Goal: Information Seeking & Learning: Learn about a topic

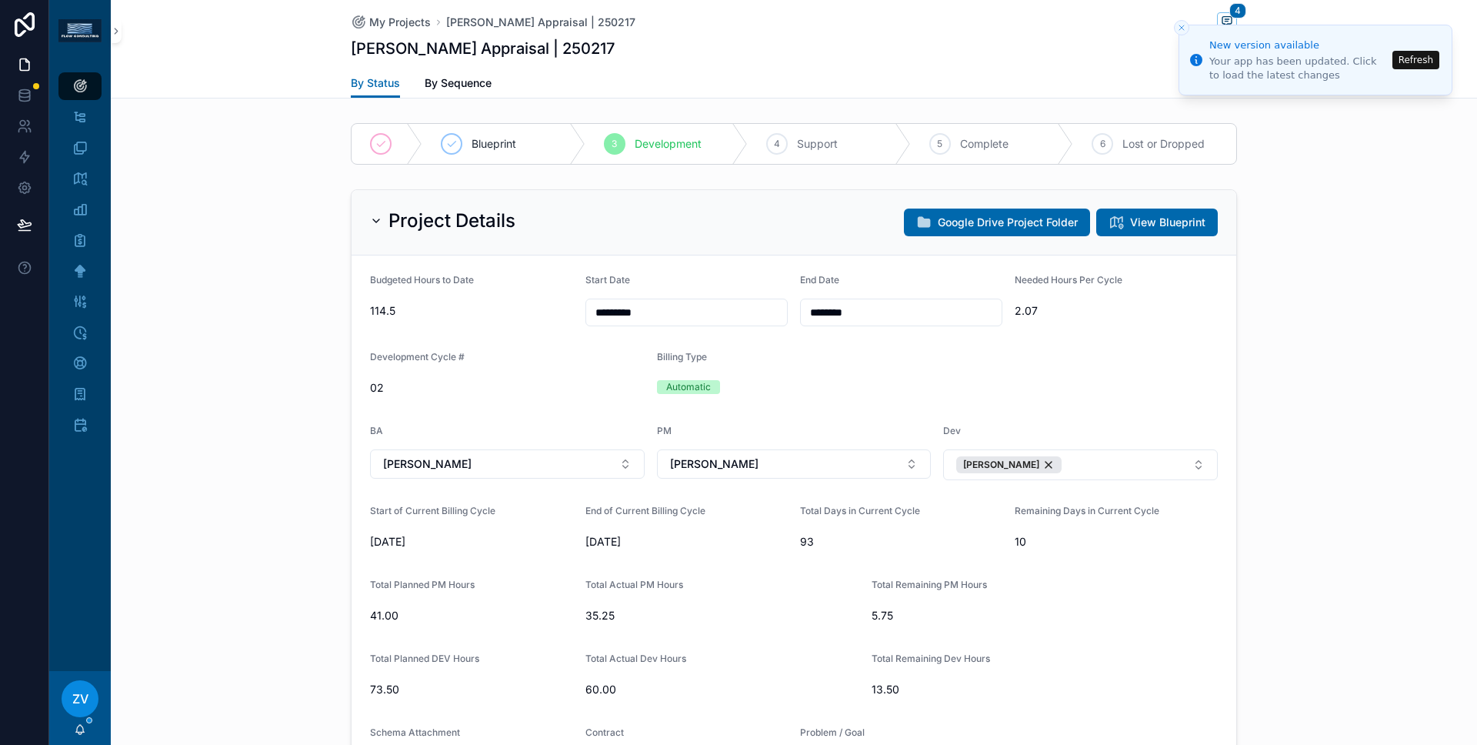
scroll to position [165, 0]
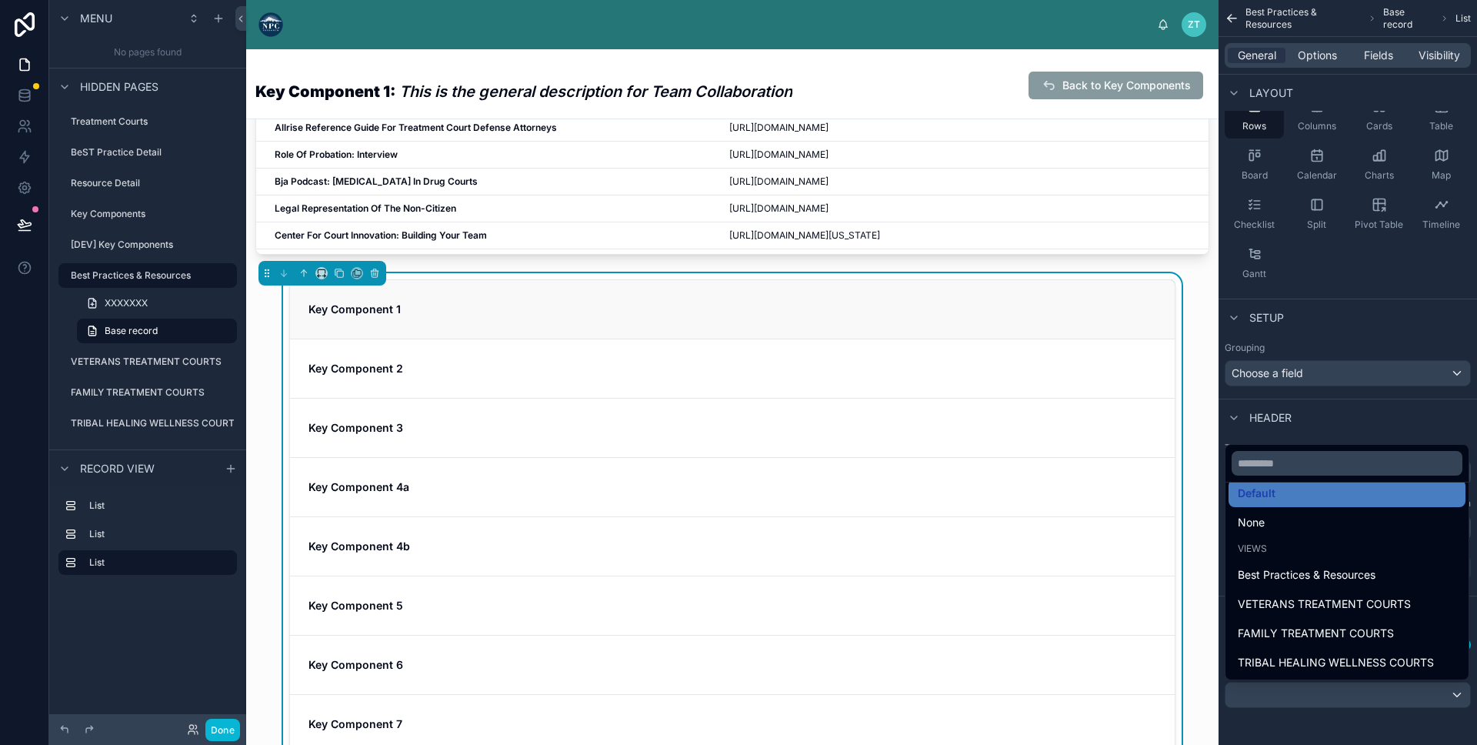
scroll to position [766, 0]
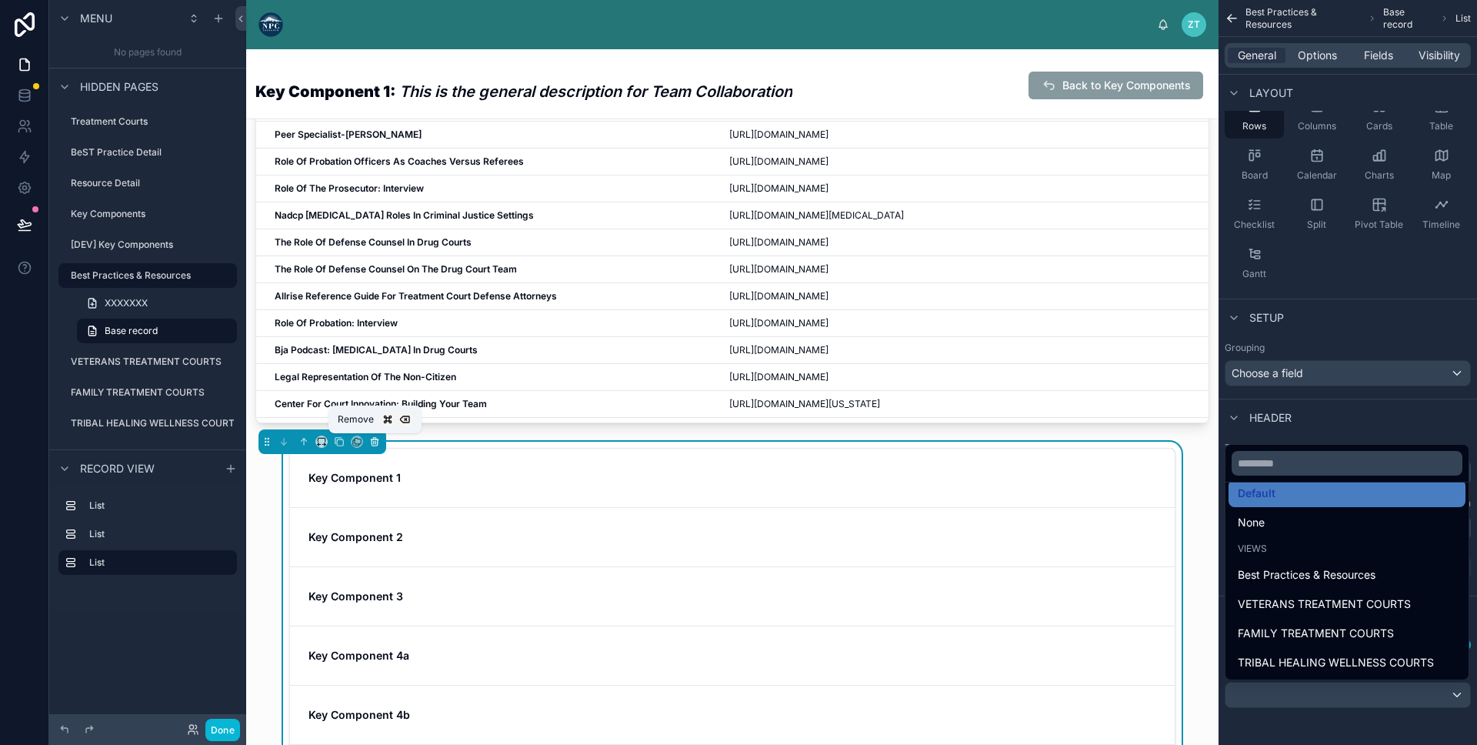
click at [376, 446] on icon at bounding box center [374, 441] width 11 height 11
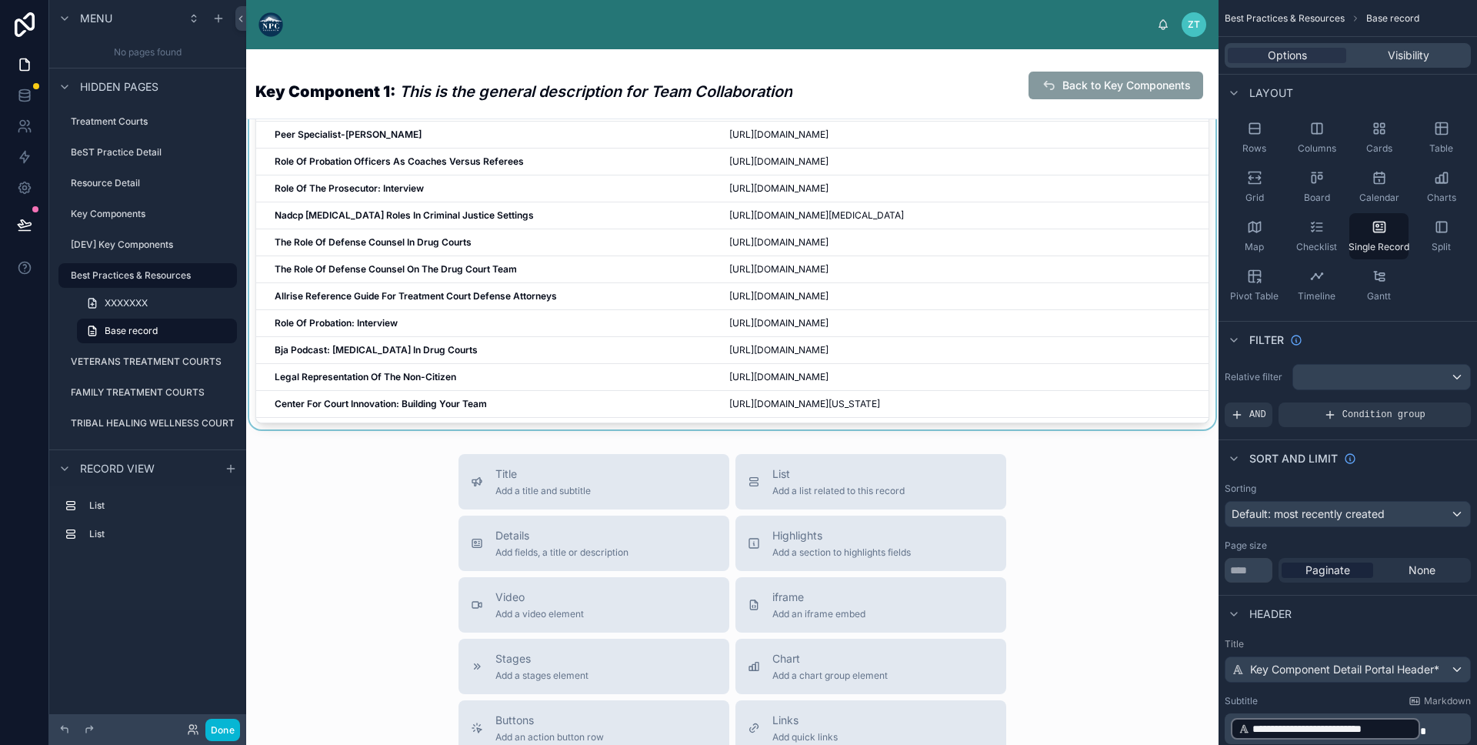
scroll to position [0, 0]
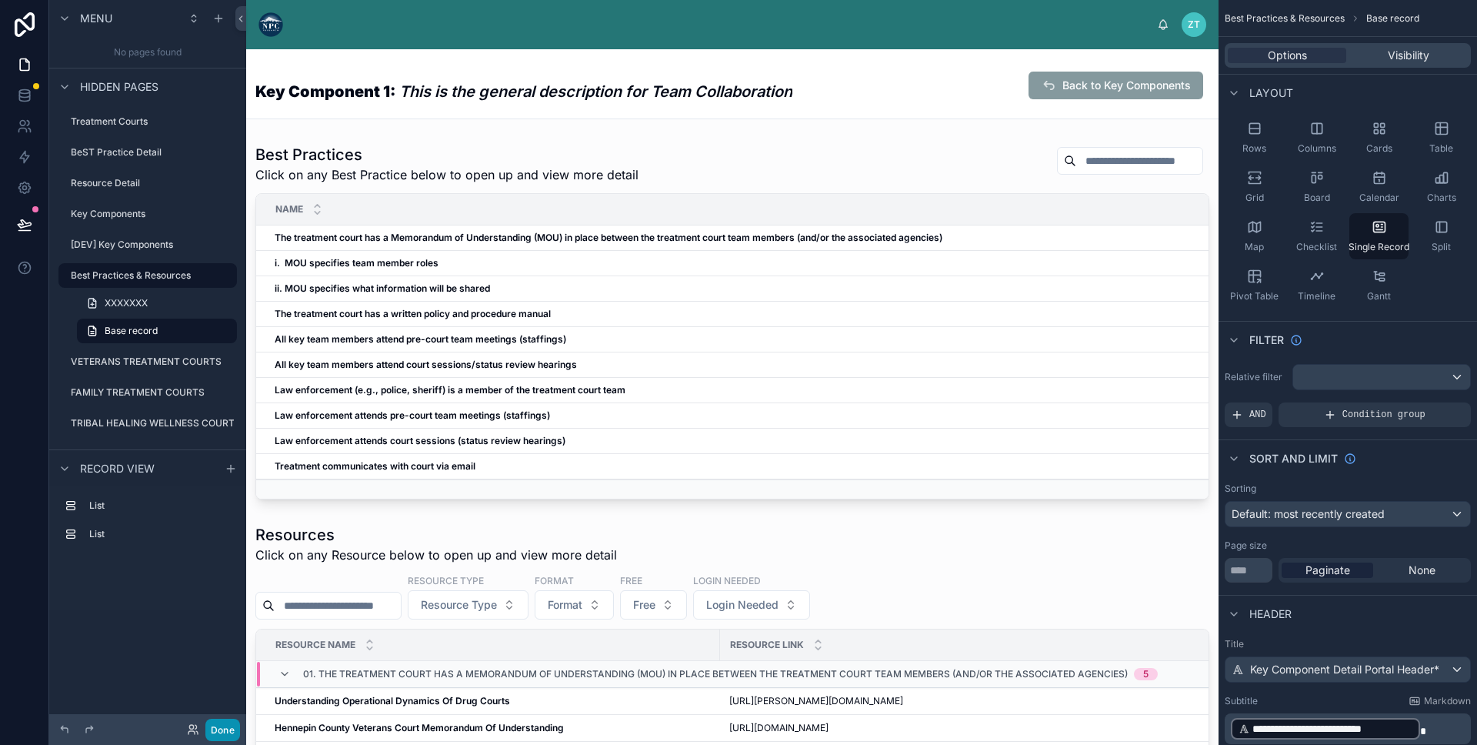
click at [224, 730] on button "Done" at bounding box center [222, 730] width 35 height 22
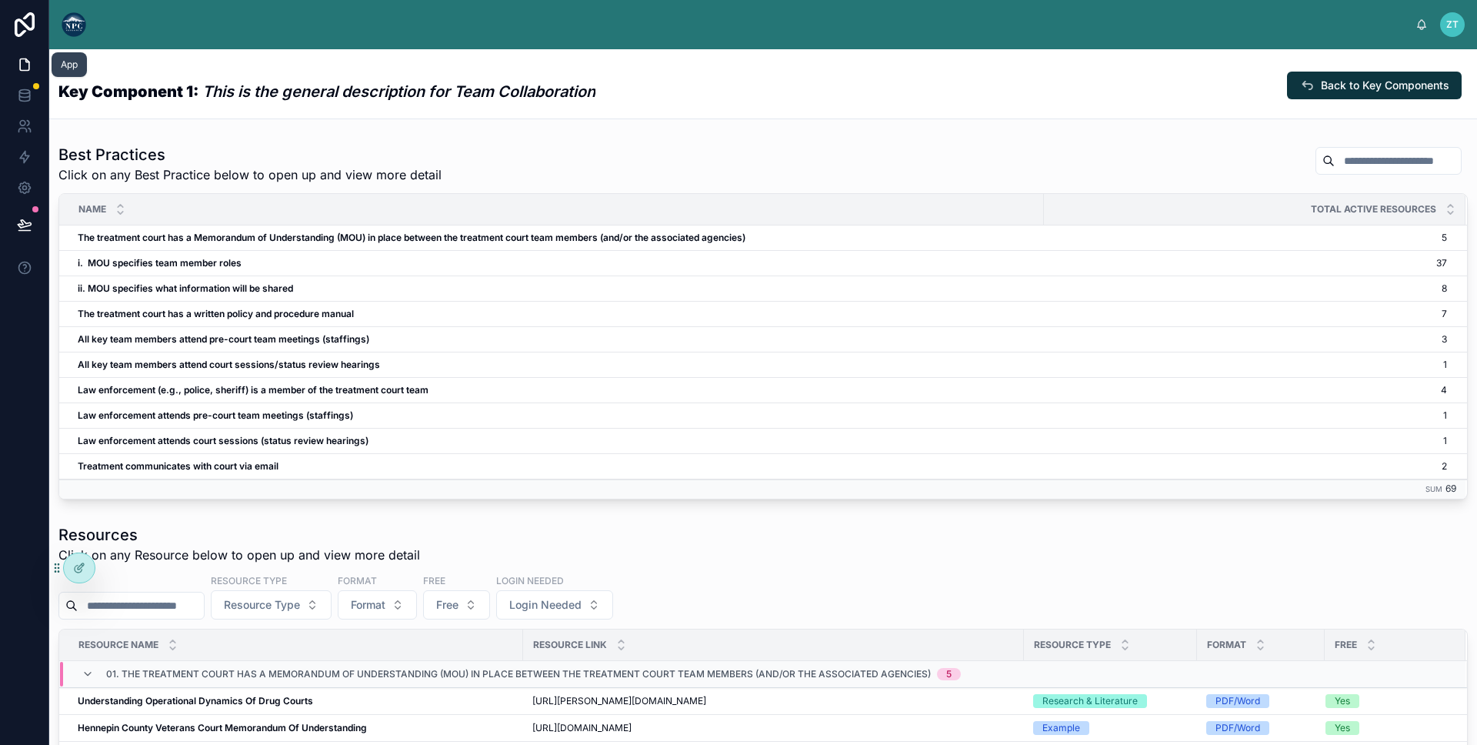
click at [32, 72] on link at bounding box center [24, 64] width 48 height 31
click at [21, 59] on icon at bounding box center [24, 65] width 9 height 12
click at [65, 18] on img at bounding box center [74, 24] width 25 height 25
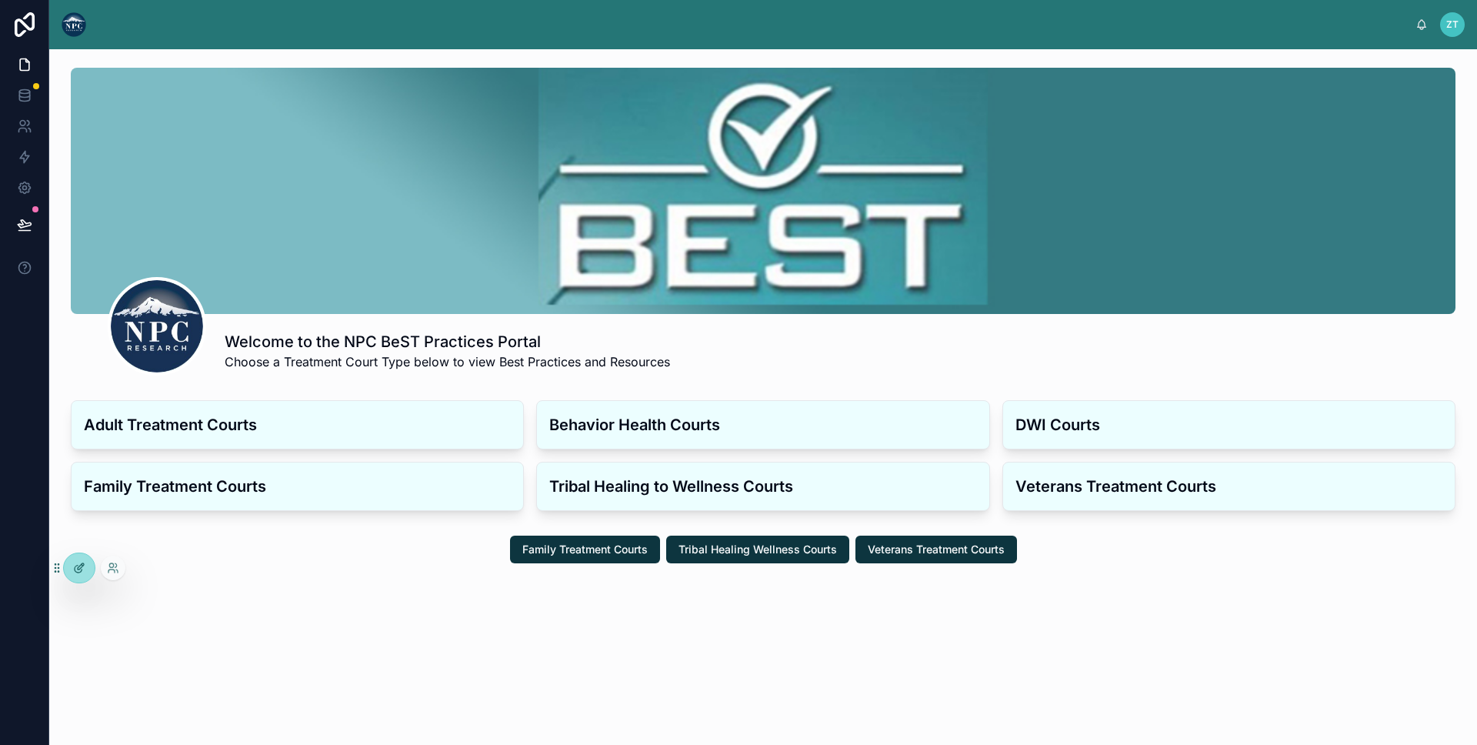
click at [78, 574] on div at bounding box center [79, 567] width 31 height 29
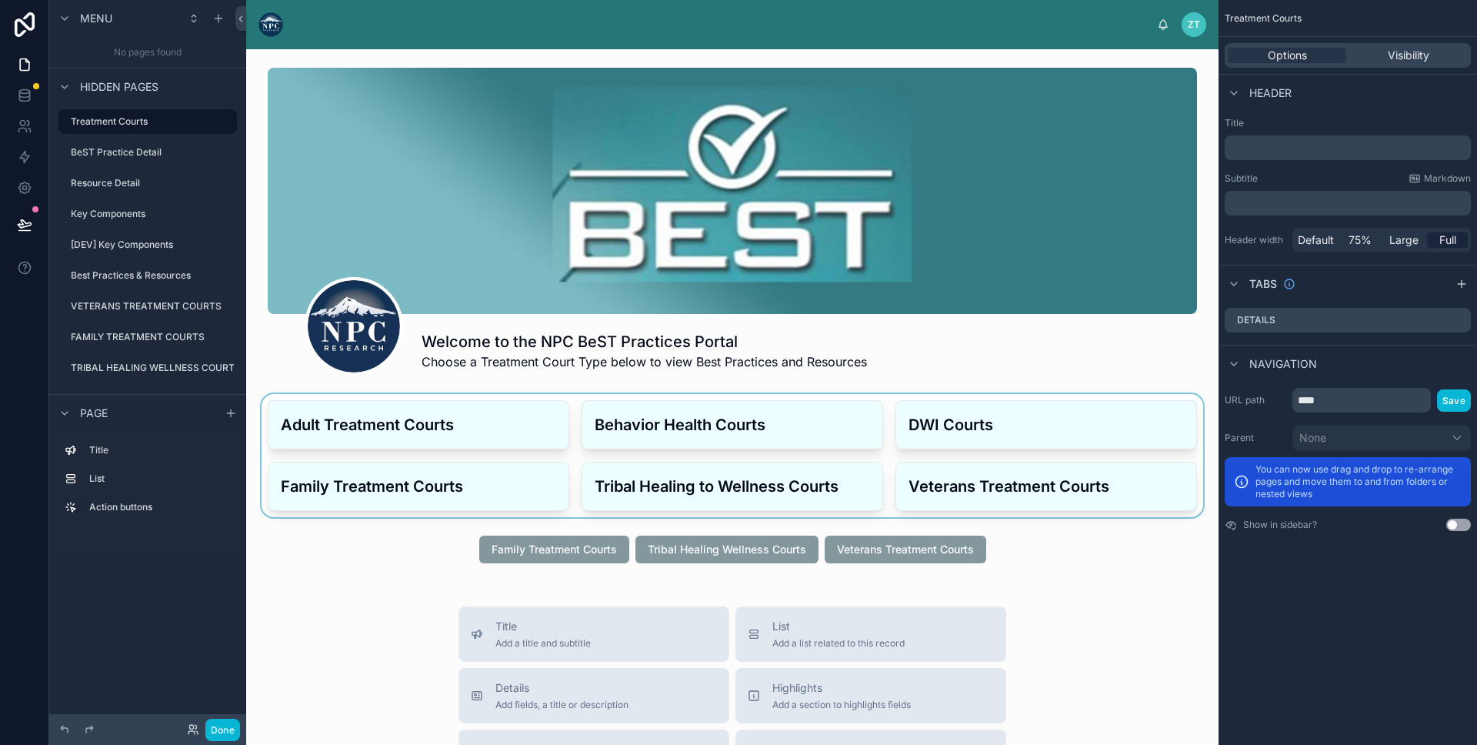
click at [485, 421] on div at bounding box center [733, 455] width 948 height 123
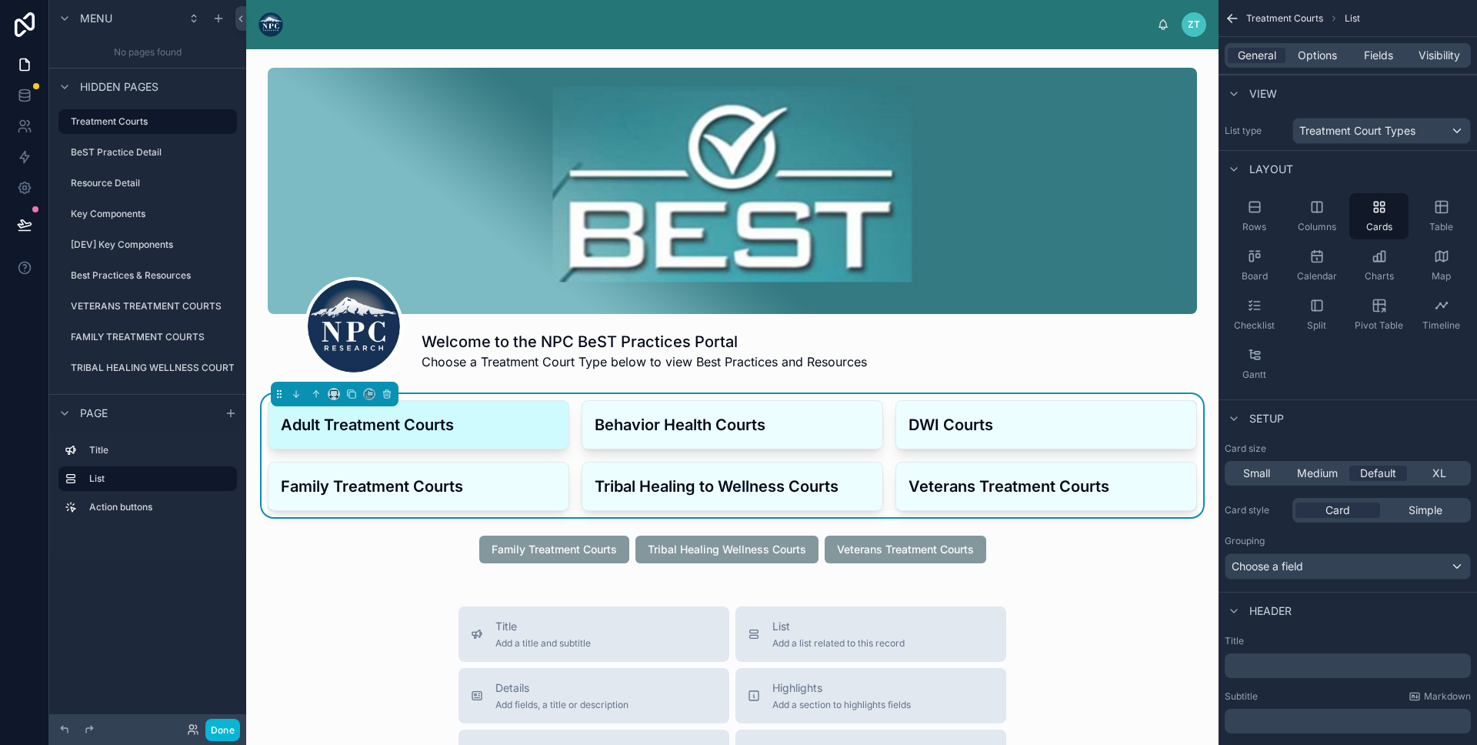
click at [462, 430] on h3 "Adult Treatment Courts" at bounding box center [418, 424] width 275 height 23
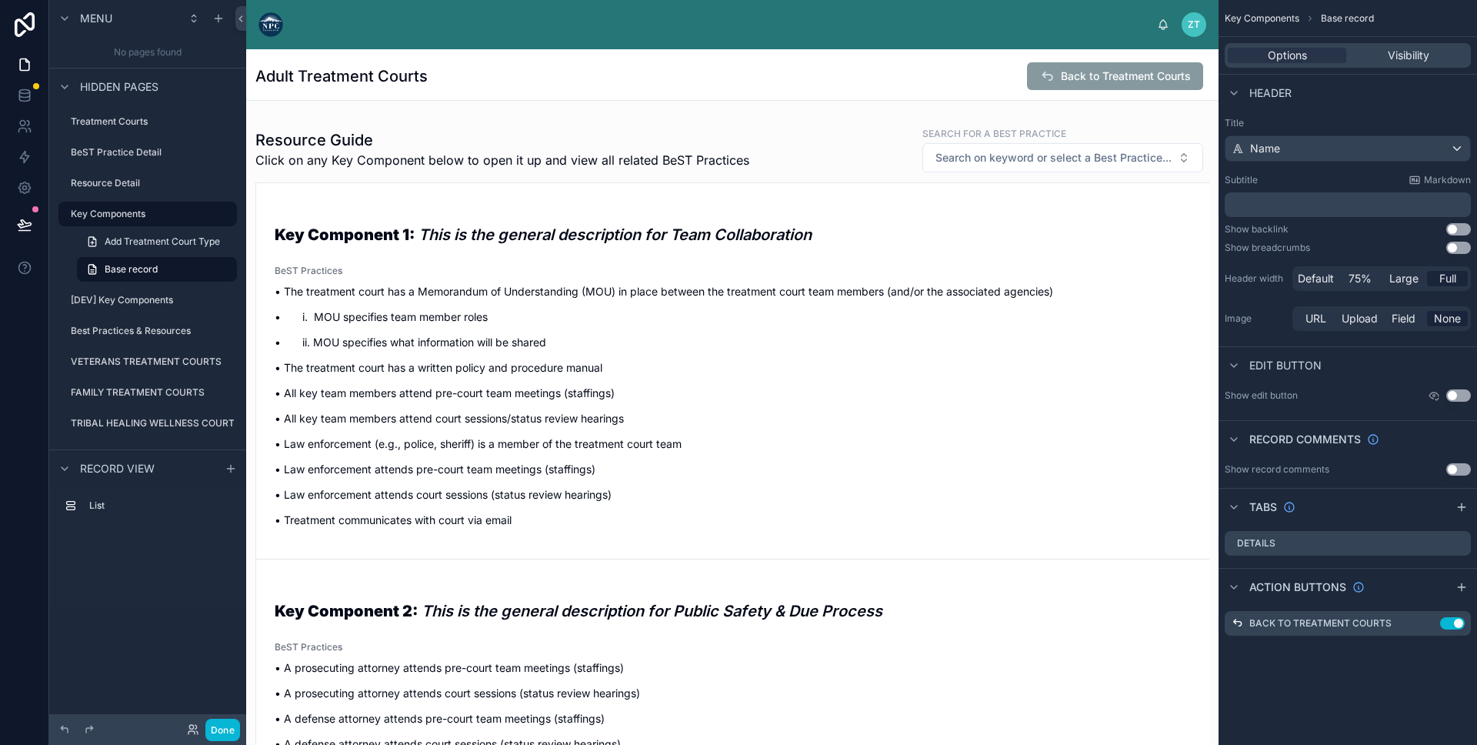
click at [347, 85] on h1 "Adult Treatment Courts" at bounding box center [341, 76] width 172 height 22
drag, startPoint x: 258, startPoint y: 75, endPoint x: 436, endPoint y: 75, distance: 178.5
click at [436, 75] on div "Adult Treatment Courts Back to Treatment Courts" at bounding box center [732, 76] width 954 height 29
click at [431, 78] on div "Adult Treatment Courts Back to Treatment Courts" at bounding box center [732, 76] width 954 height 29
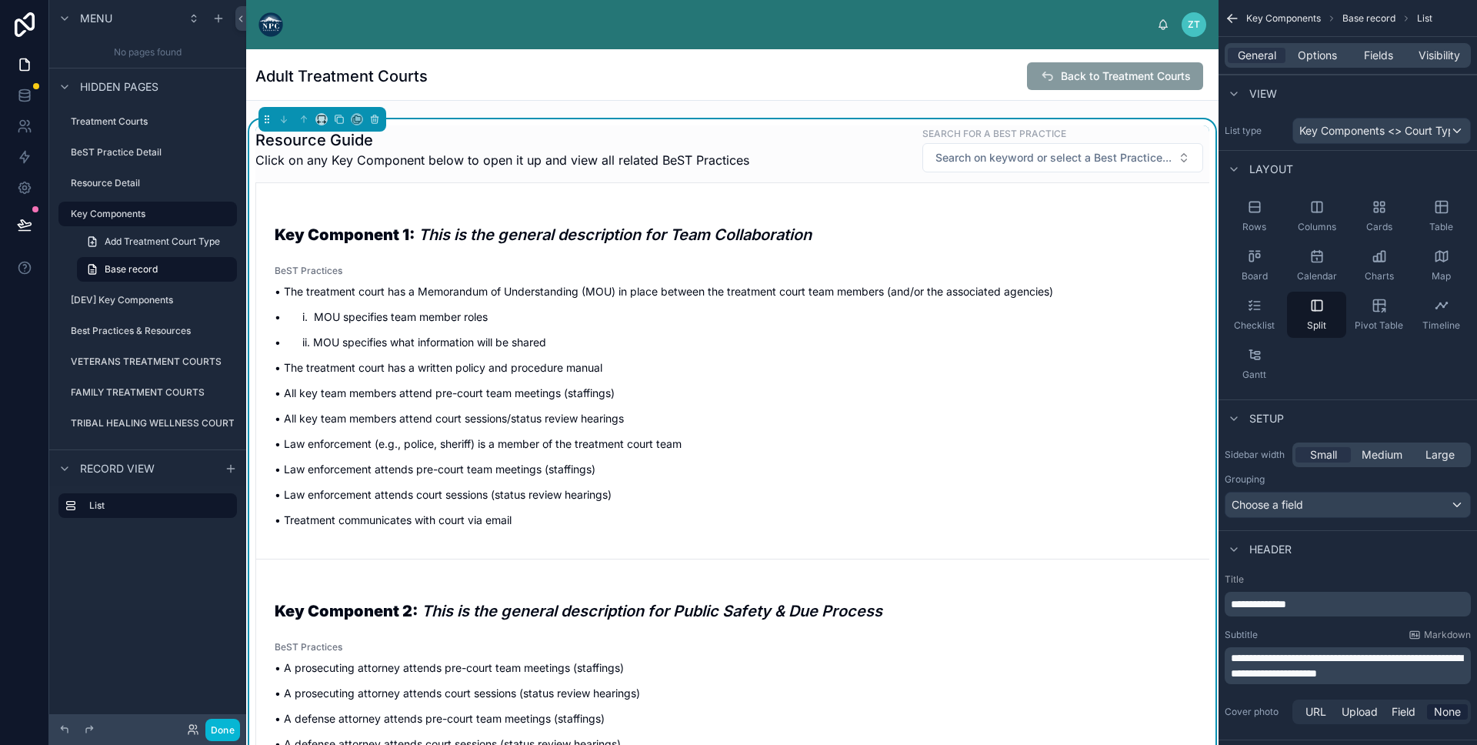
click at [569, 83] on div "Adult Treatment Courts Back to Treatment Courts" at bounding box center [732, 76] width 954 height 29
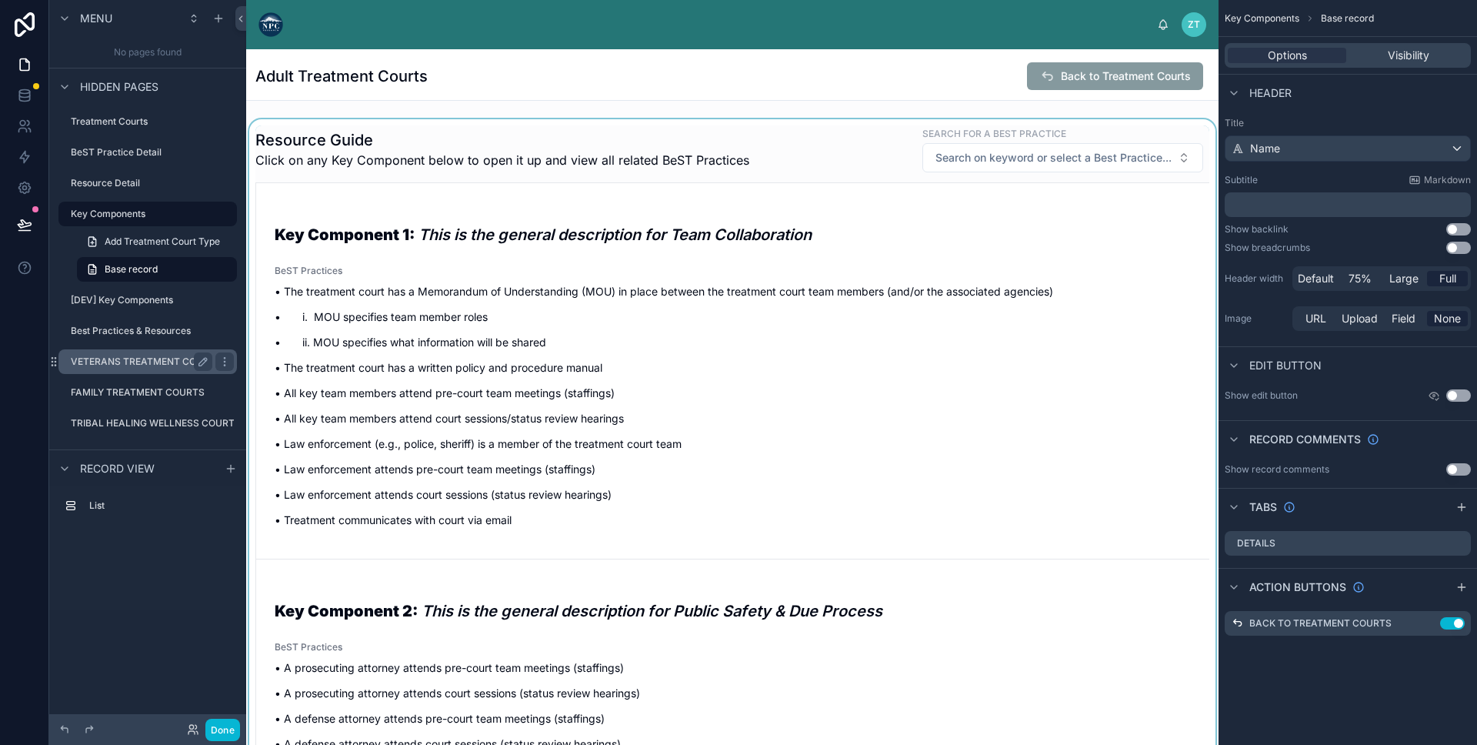
click at [117, 369] on div "VETERANS TREATMENT COURTS" at bounding box center [142, 361] width 142 height 18
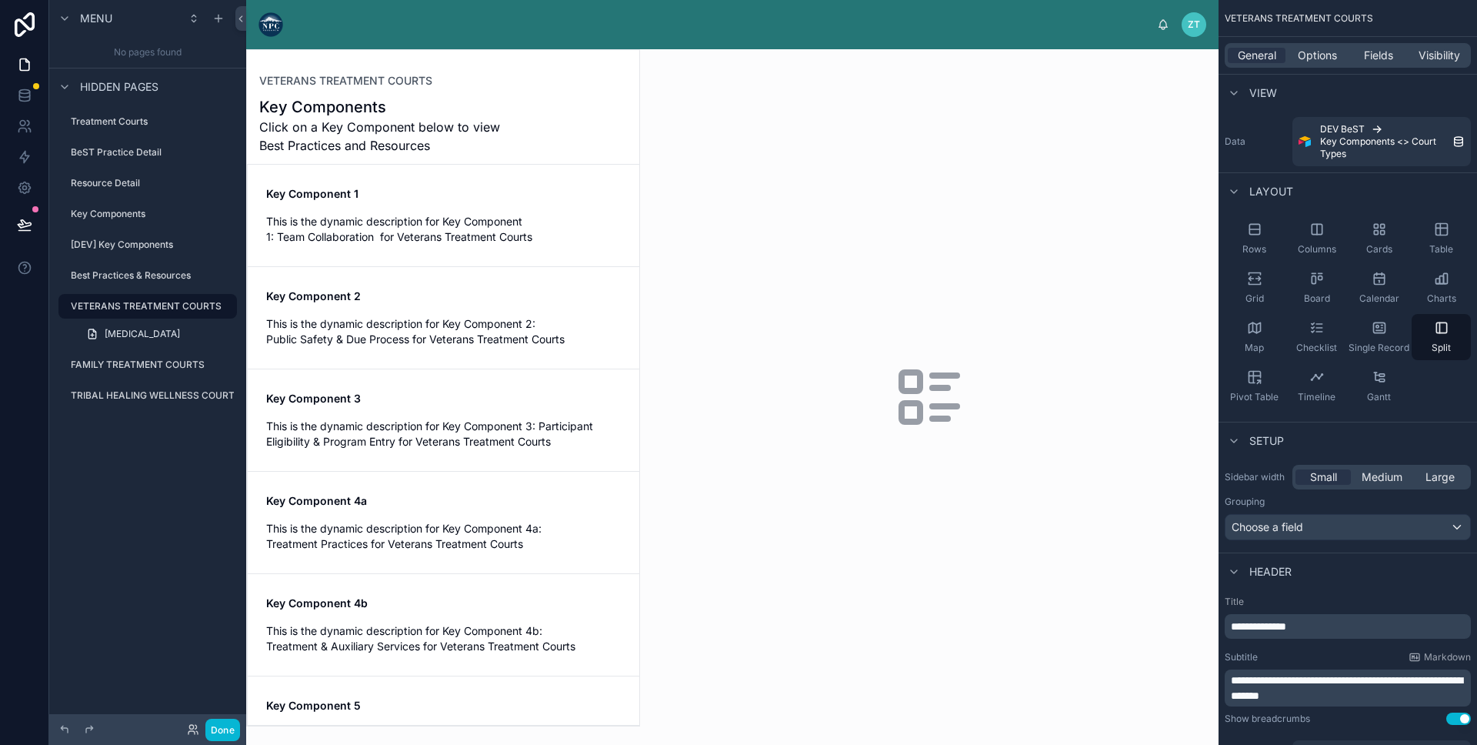
click at [458, 132] on div at bounding box center [443, 388] width 392 height 676
click at [452, 151] on span "Click on a Key Component below to view Best Practices and Resources" at bounding box center [385, 136] width 252 height 37
click at [434, 219] on span "This is the dynamic description for Key Component 1: Team Collaboration for Vet…" at bounding box center [443, 229] width 355 height 31
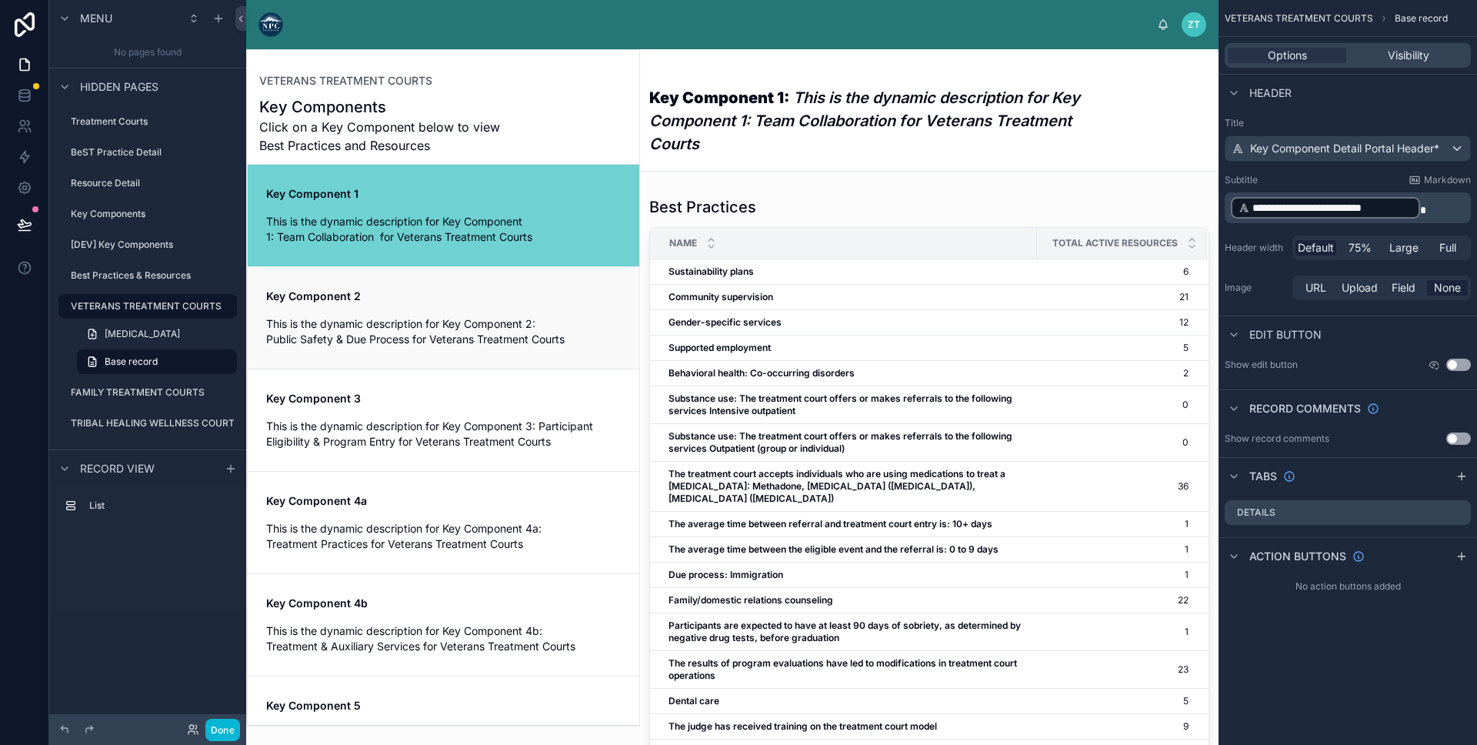
click at [426, 360] on link "Key Component 2 This is the dynamic description for Key Component 2: Public Saf…" at bounding box center [444, 317] width 392 height 102
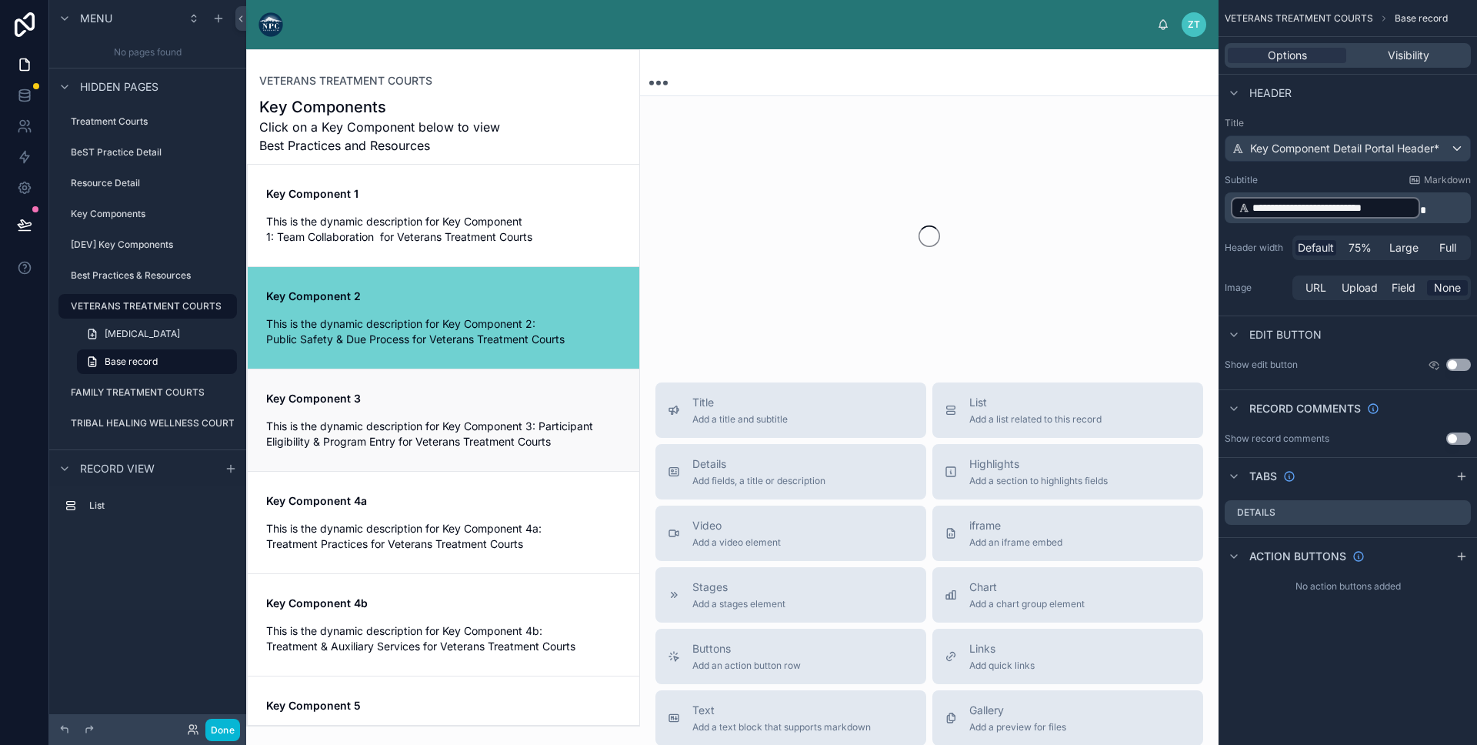
click at [422, 410] on div "Key Component 3 This is the dynamic description for Key Component 3: Participan…" at bounding box center [443, 420] width 355 height 58
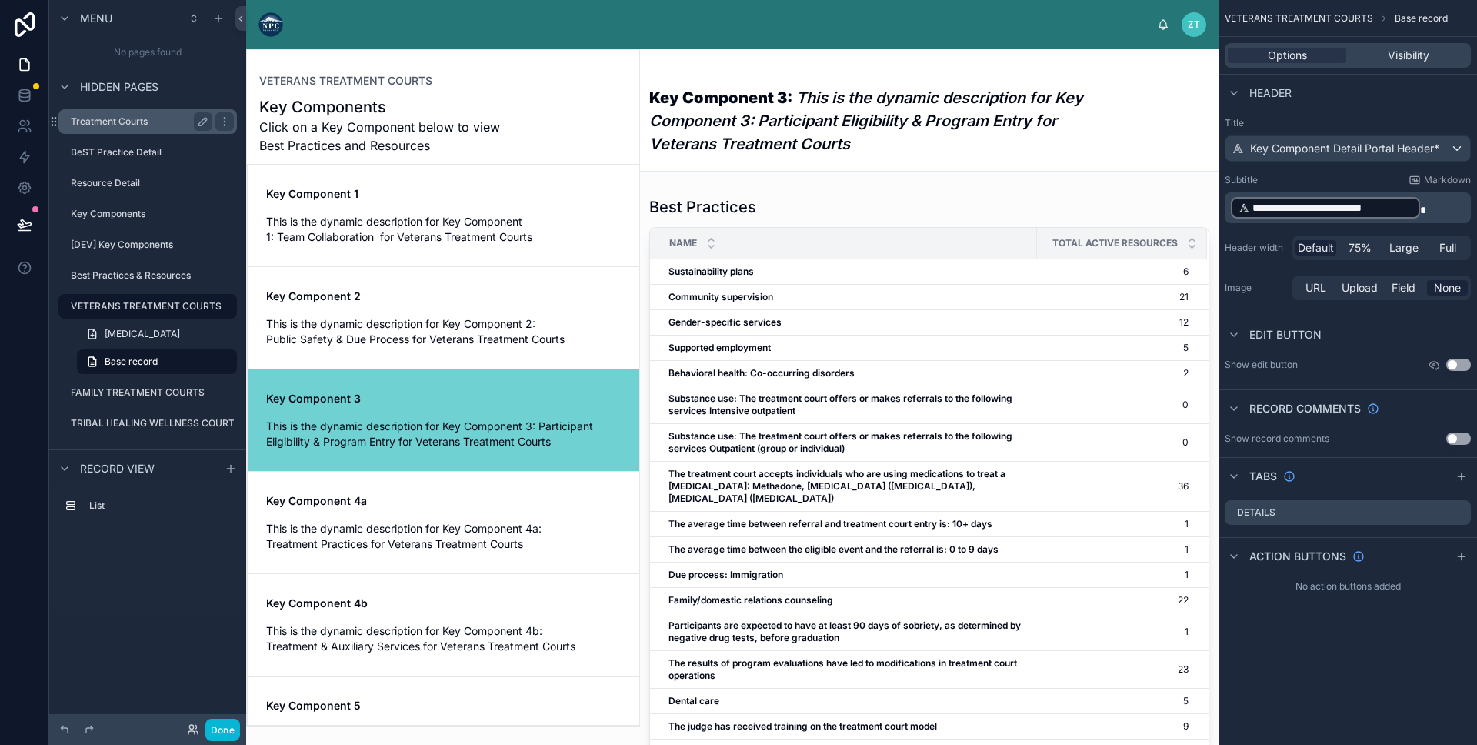
click at [127, 111] on div "Treatment Courts" at bounding box center [148, 121] width 172 height 25
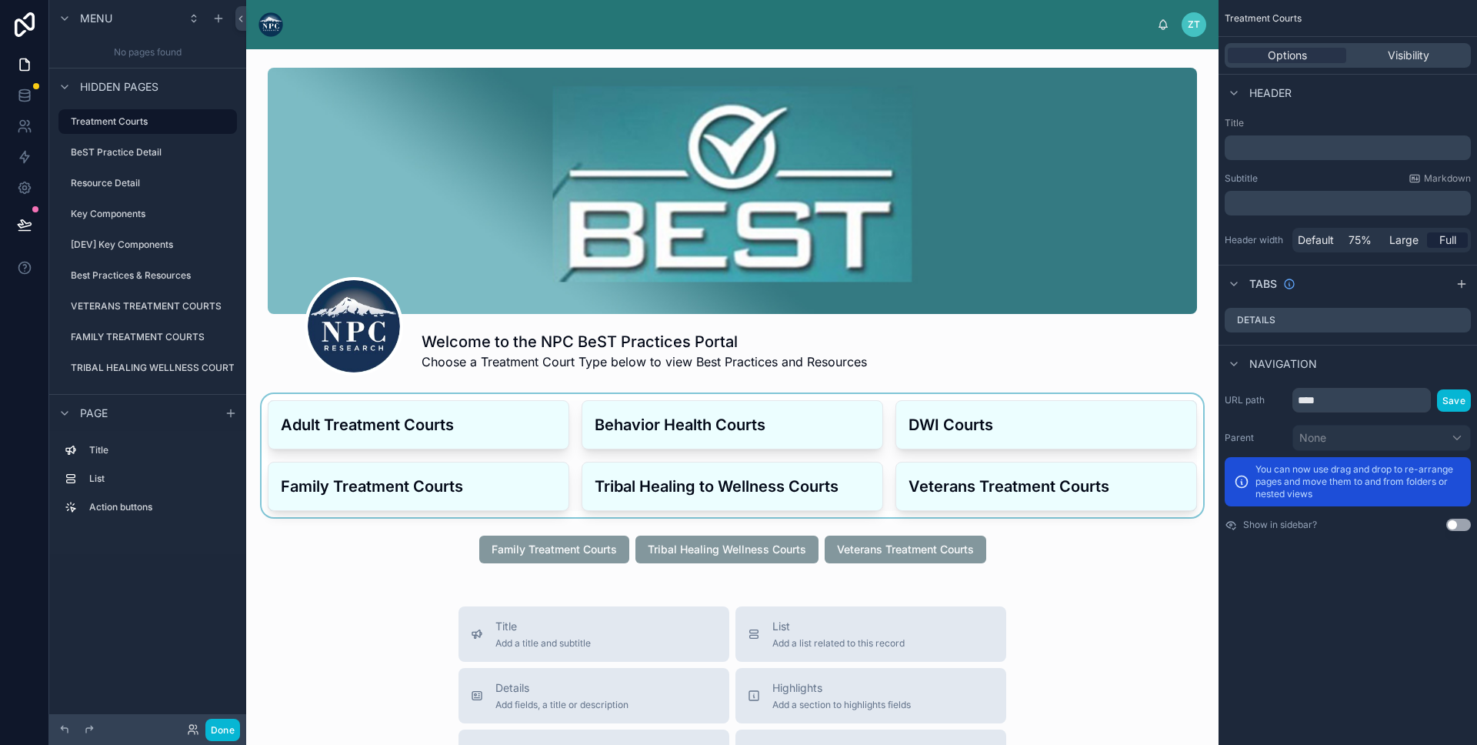
click at [665, 439] on div at bounding box center [733, 455] width 948 height 123
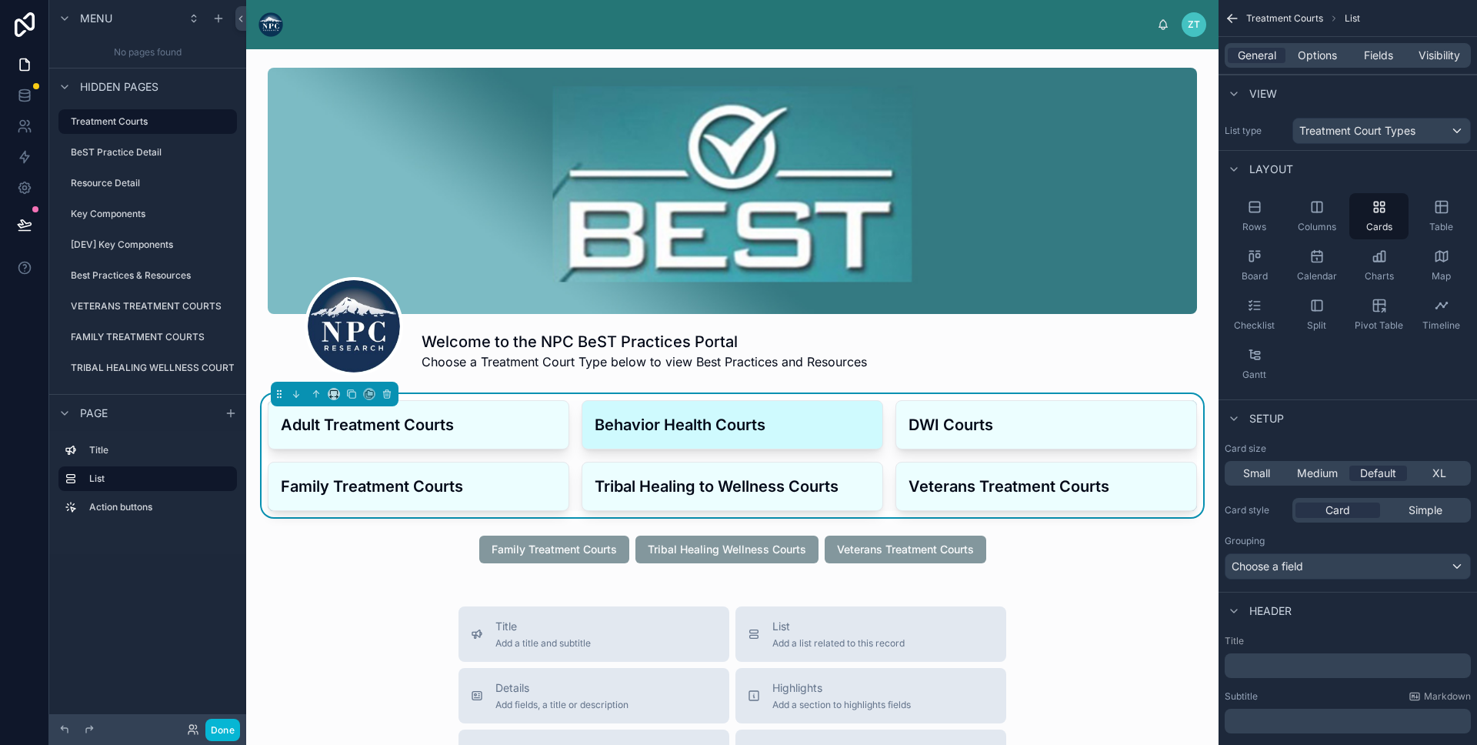
click at [642, 432] on h3 "Behavior Health Courts" at bounding box center [732, 424] width 275 height 23
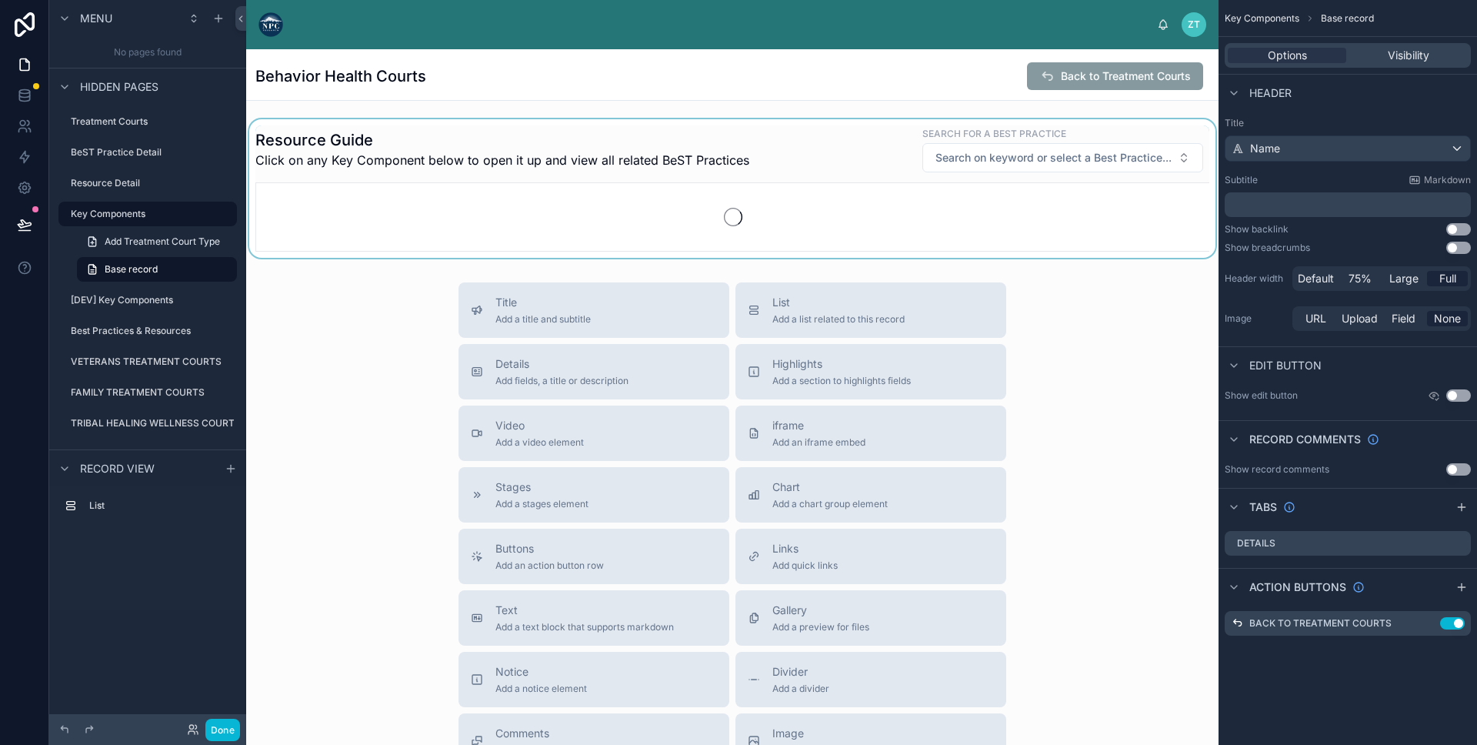
click at [440, 181] on div at bounding box center [732, 188] width 973 height 139
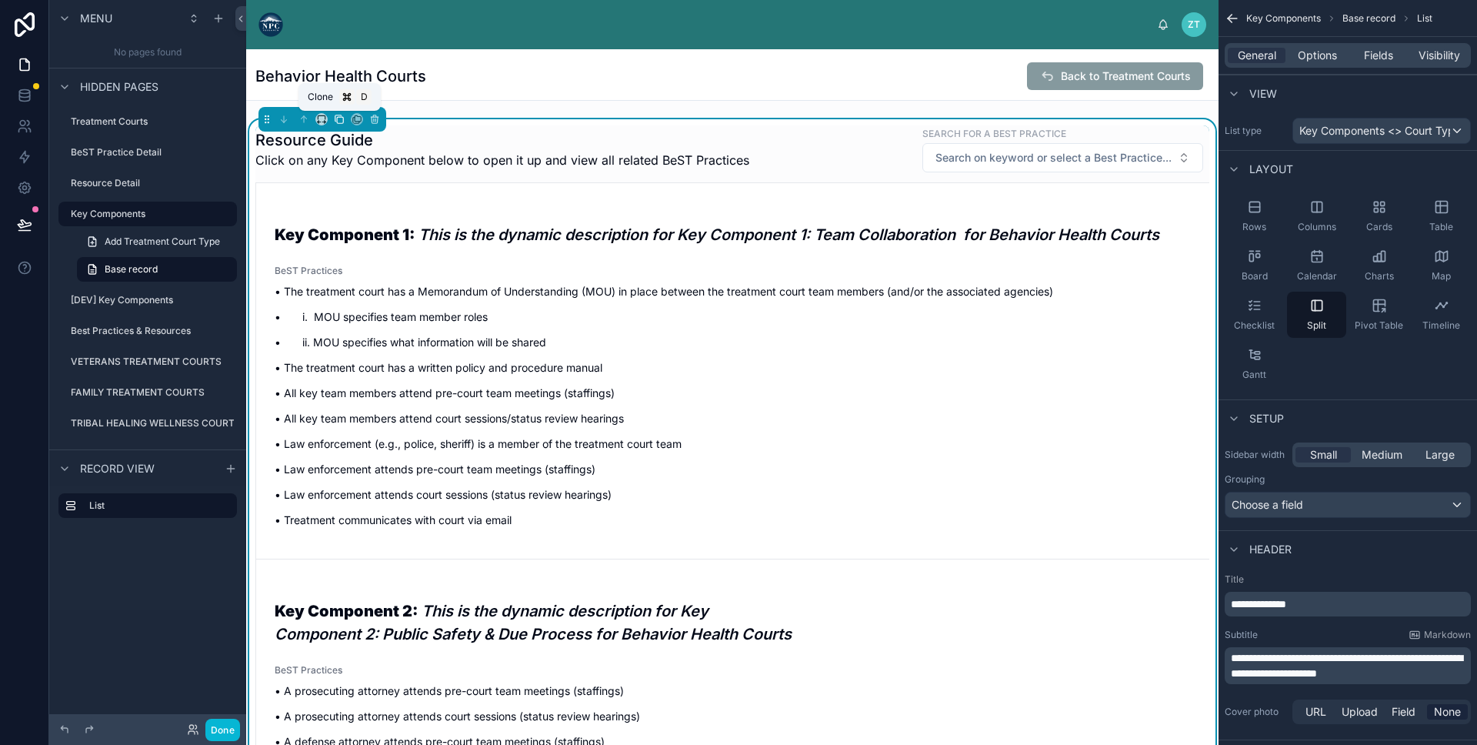
click at [337, 115] on icon at bounding box center [339, 118] width 6 height 6
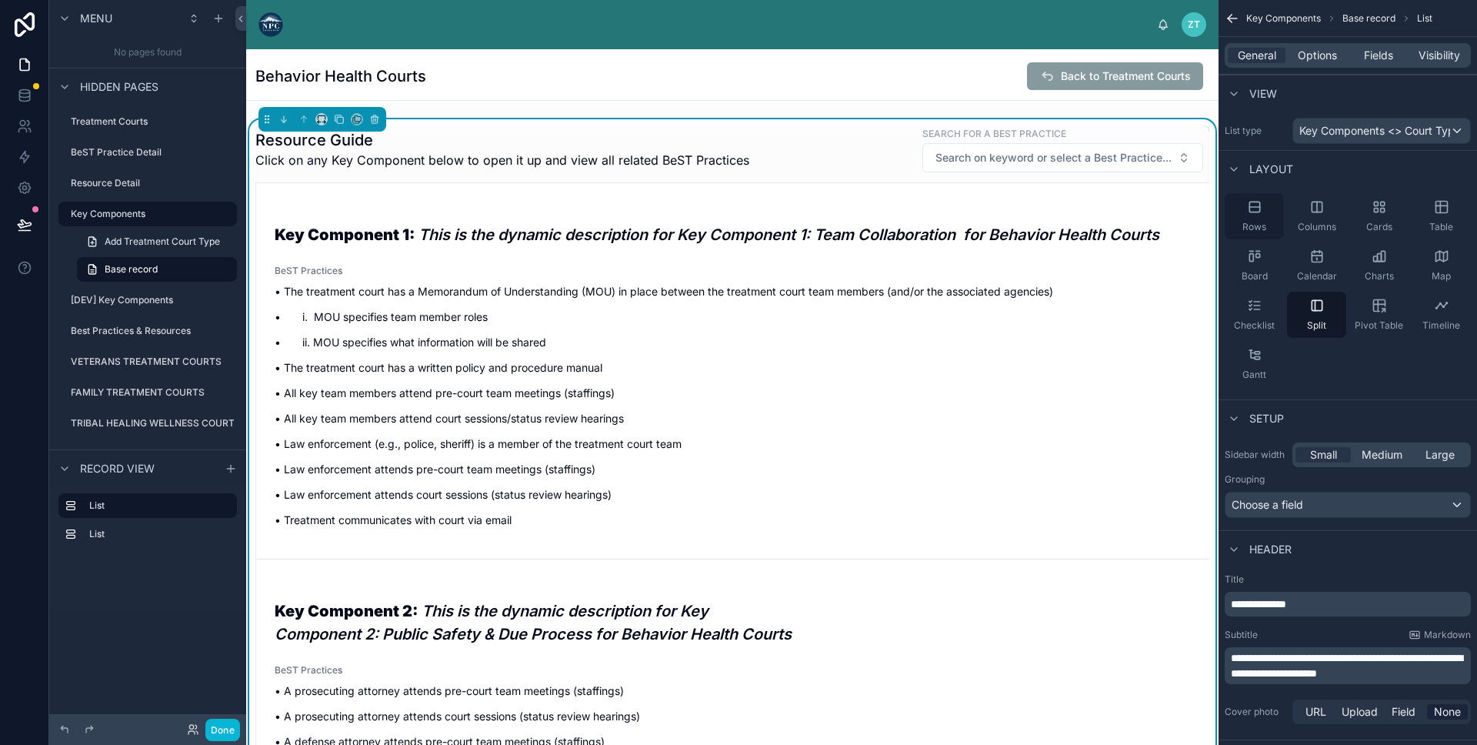
click at [1254, 221] on span "Rows" at bounding box center [1255, 227] width 24 height 12
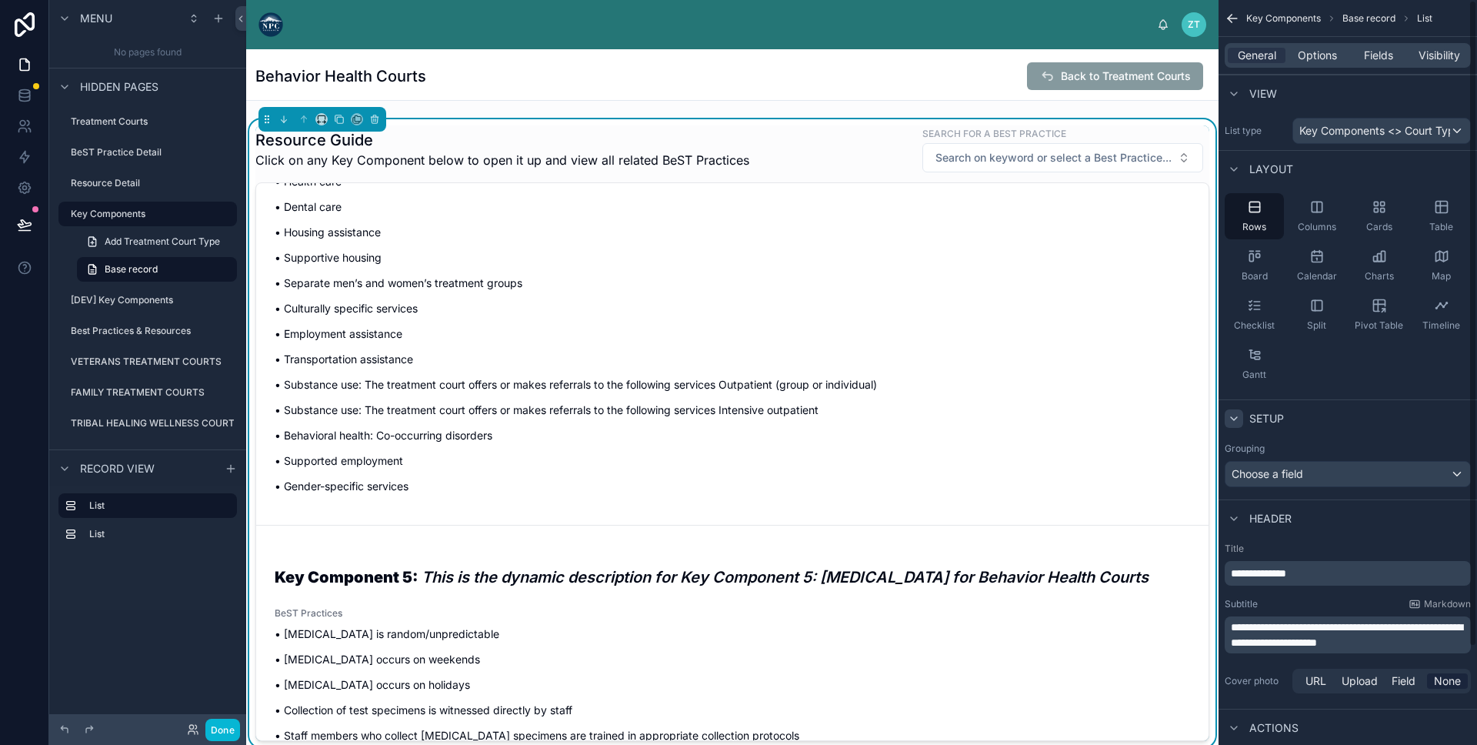
scroll to position [1942, 0]
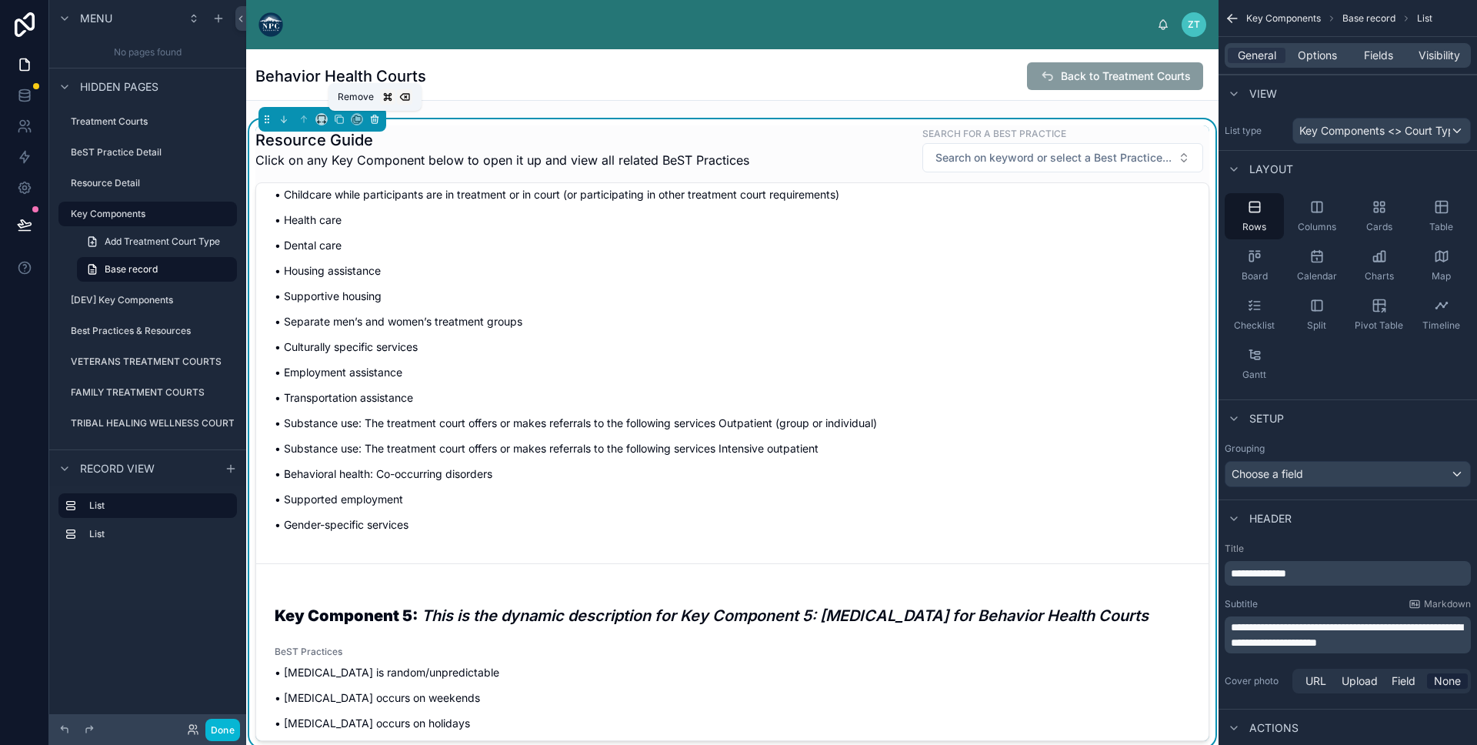
click at [371, 125] on button at bounding box center [374, 119] width 17 height 17
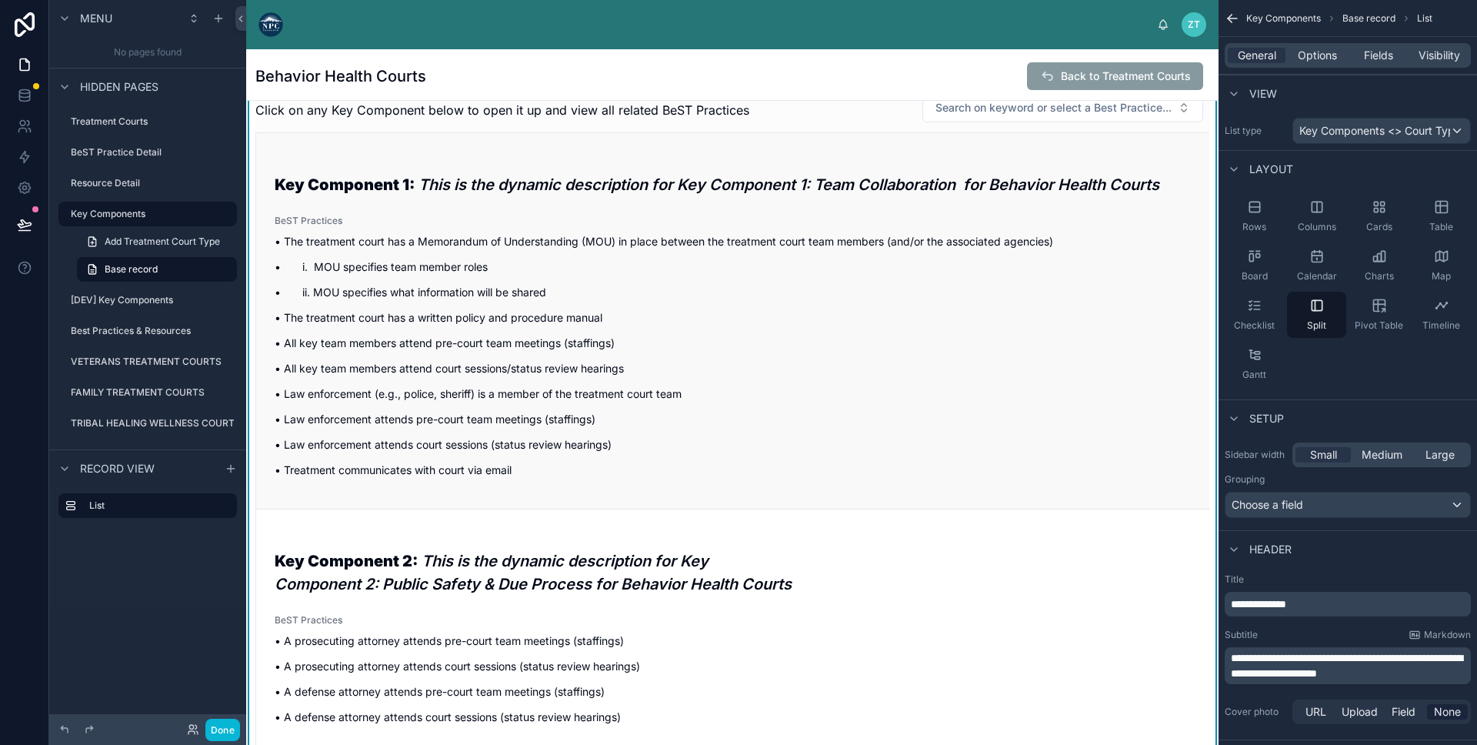
scroll to position [0, 0]
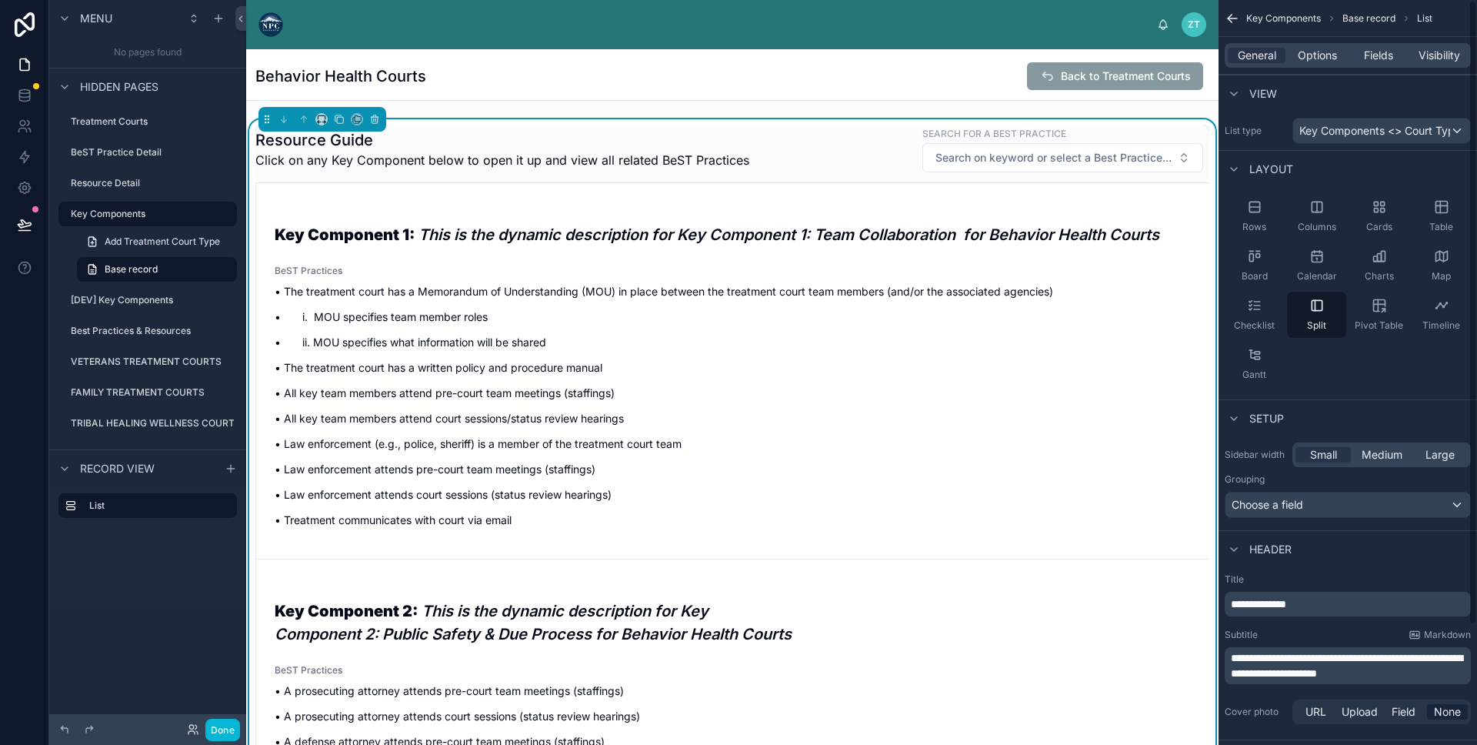
click at [1343, 358] on div "Rows Columns Cards Table Board Calendar Charts Map Checklist Split Pivot Table …" at bounding box center [1348, 290] width 259 height 206
click at [391, 142] on h1 "Resource Guide" at bounding box center [502, 140] width 494 height 22
click at [138, 358] on label "VETERANS TREATMENT COURTS" at bounding box center [146, 362] width 151 height 12
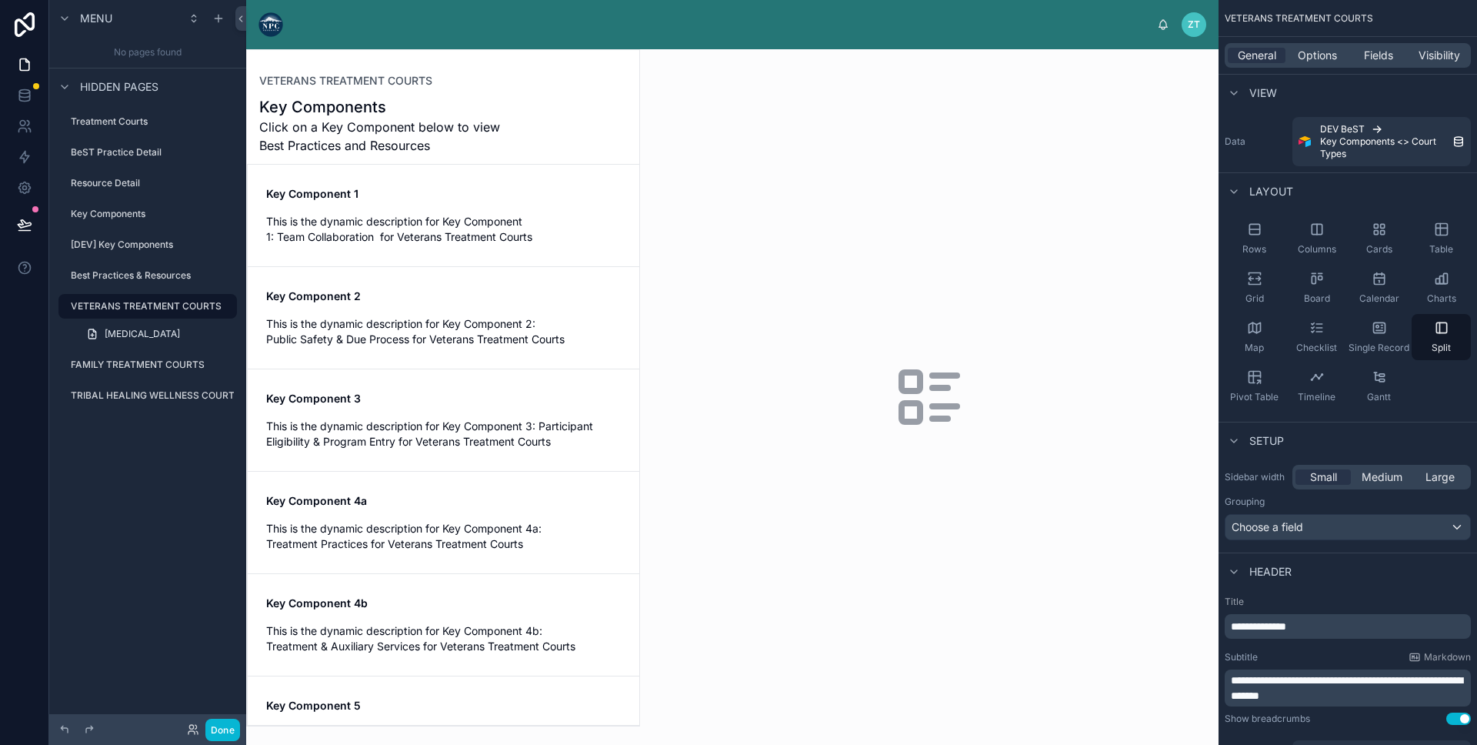
click at [479, 239] on div at bounding box center [443, 388] width 392 height 676
click at [479, 237] on span "This is the dynamic description for Key Component 1: Team Collaboration for Vet…" at bounding box center [443, 229] width 355 height 31
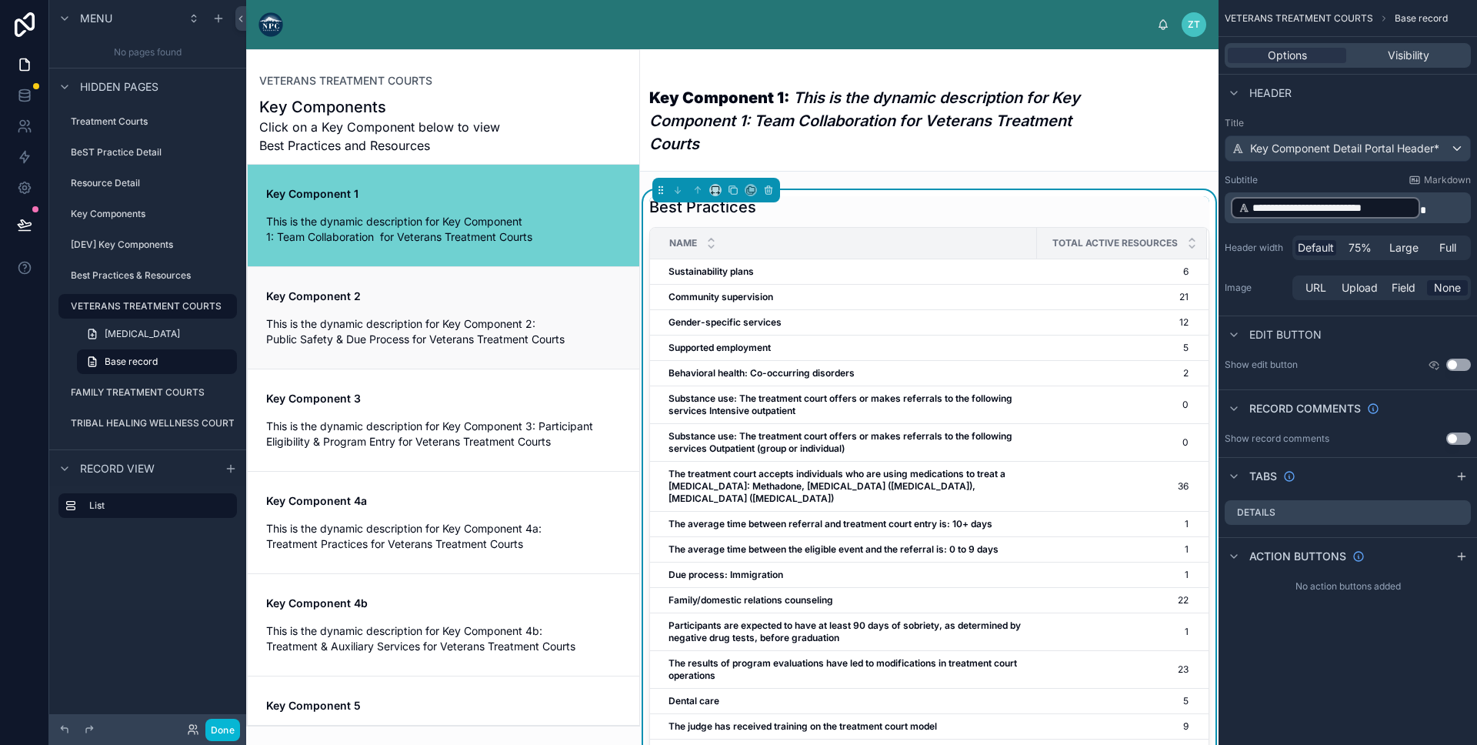
click at [459, 296] on span "Key Component 2" at bounding box center [443, 296] width 355 height 15
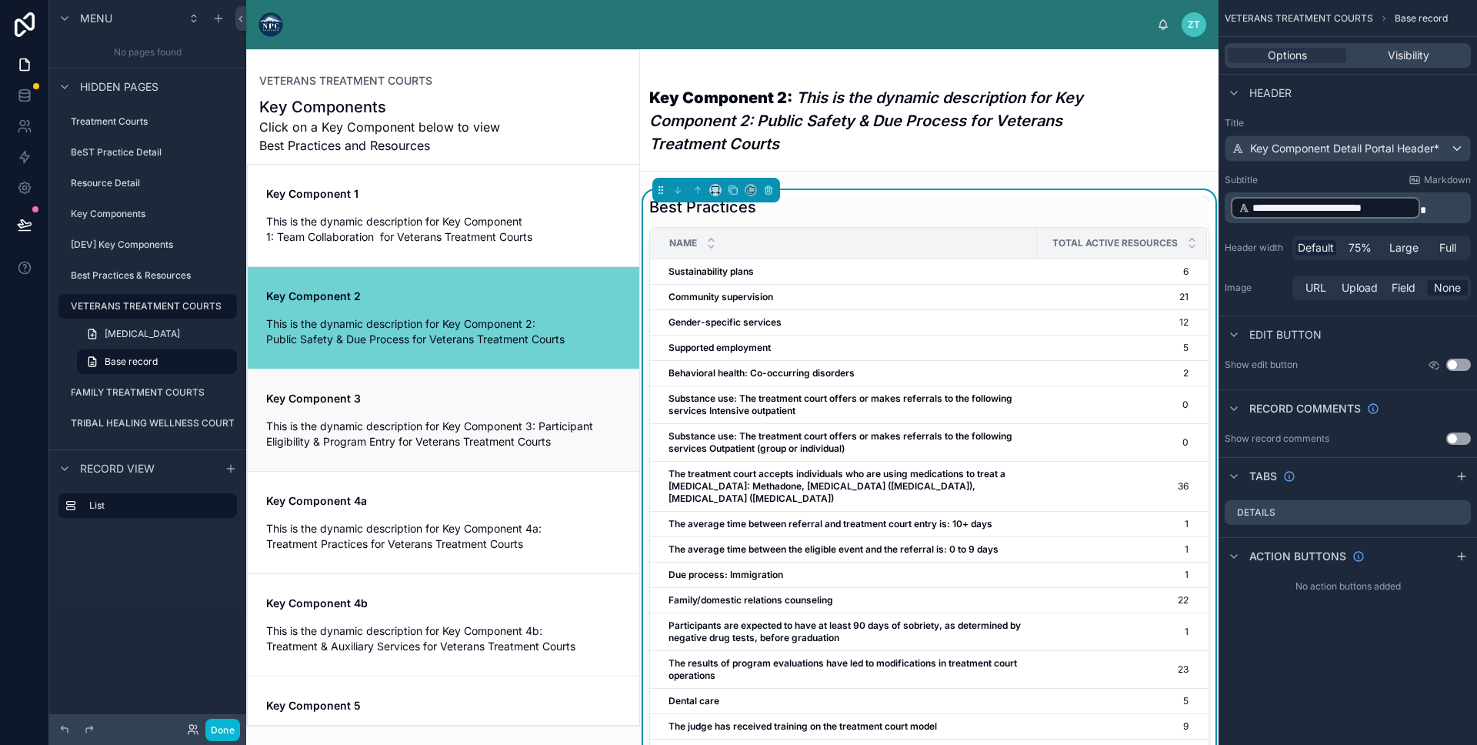
click at [419, 396] on span "Key Component 3" at bounding box center [443, 398] width 355 height 15
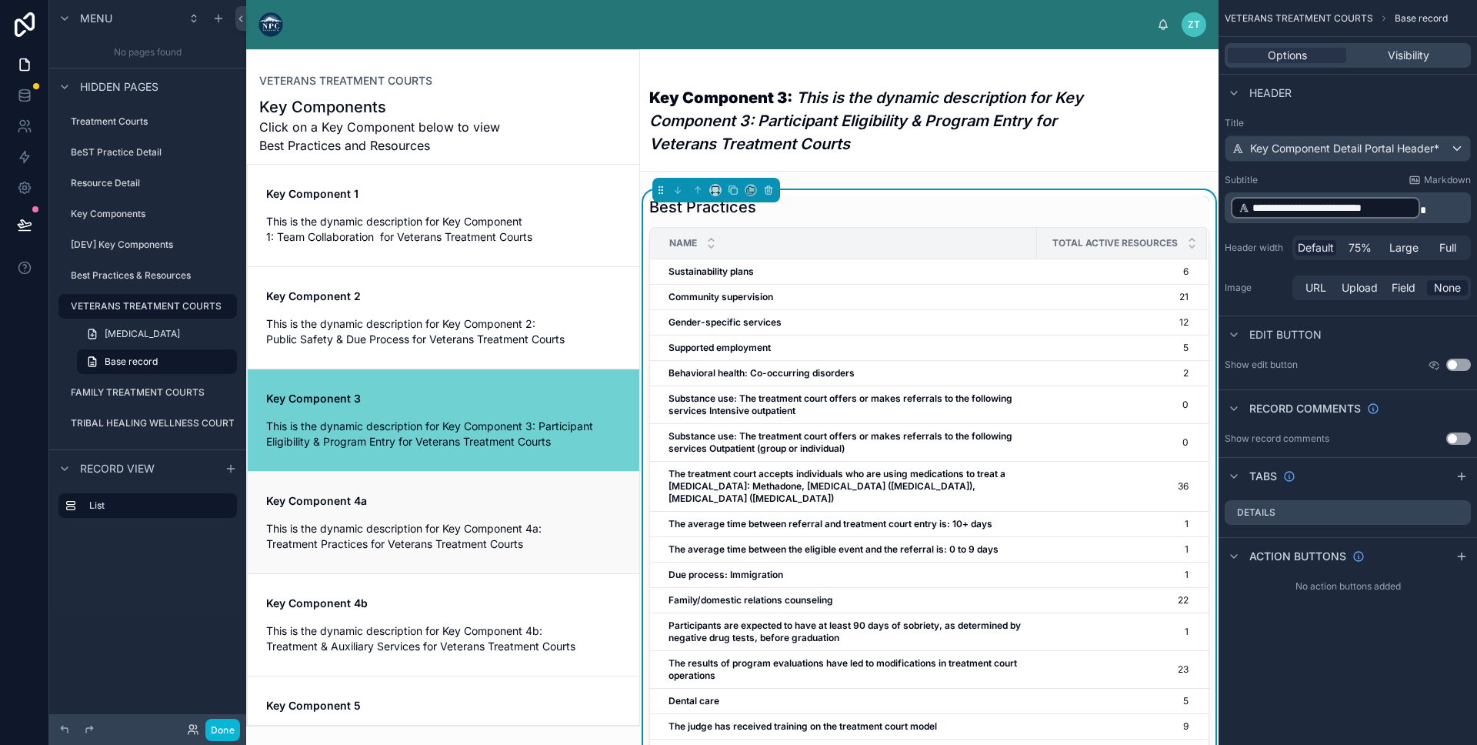
click at [382, 513] on div "Key Component 4a This is the dynamic description for Key Component 4a: Treatmen…" at bounding box center [443, 522] width 355 height 58
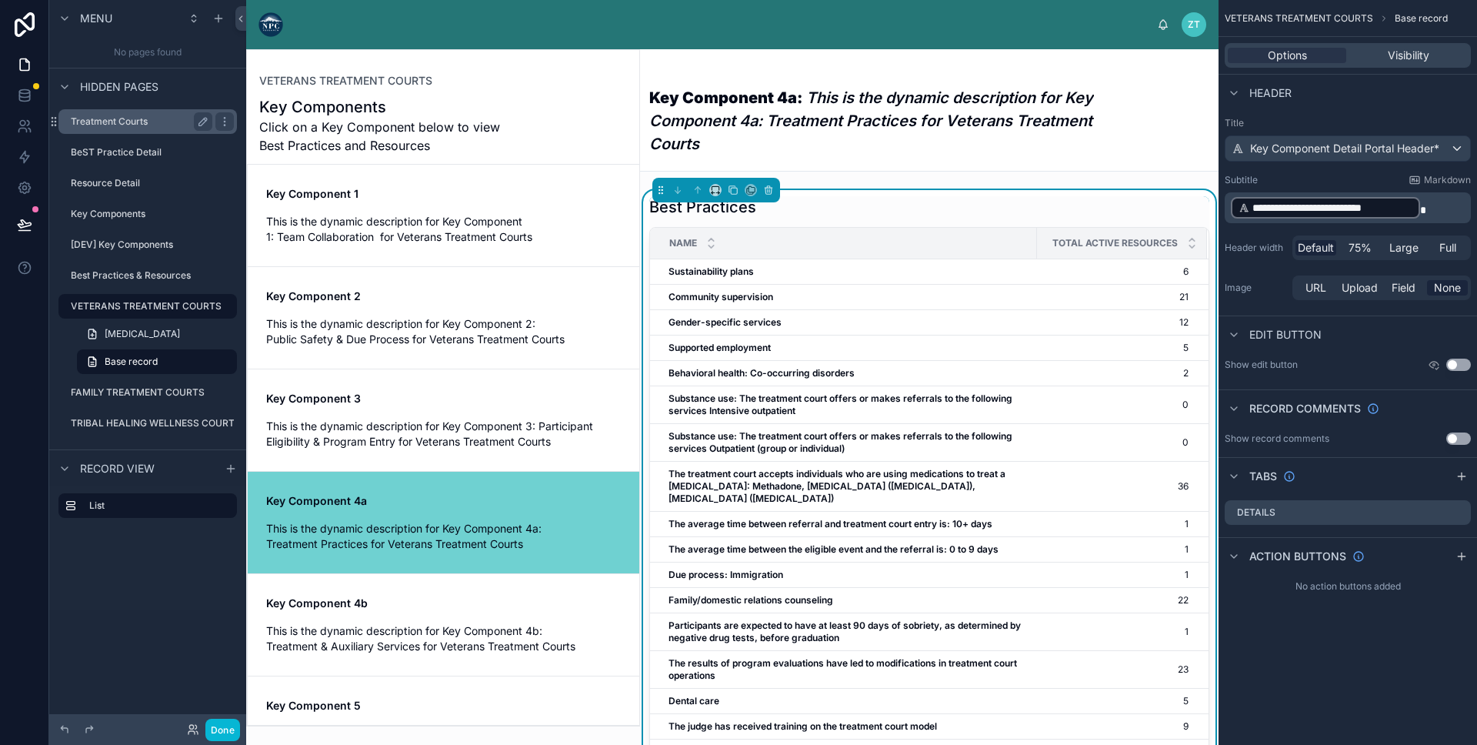
click at [117, 123] on label "Treatment Courts" at bounding box center [138, 121] width 135 height 12
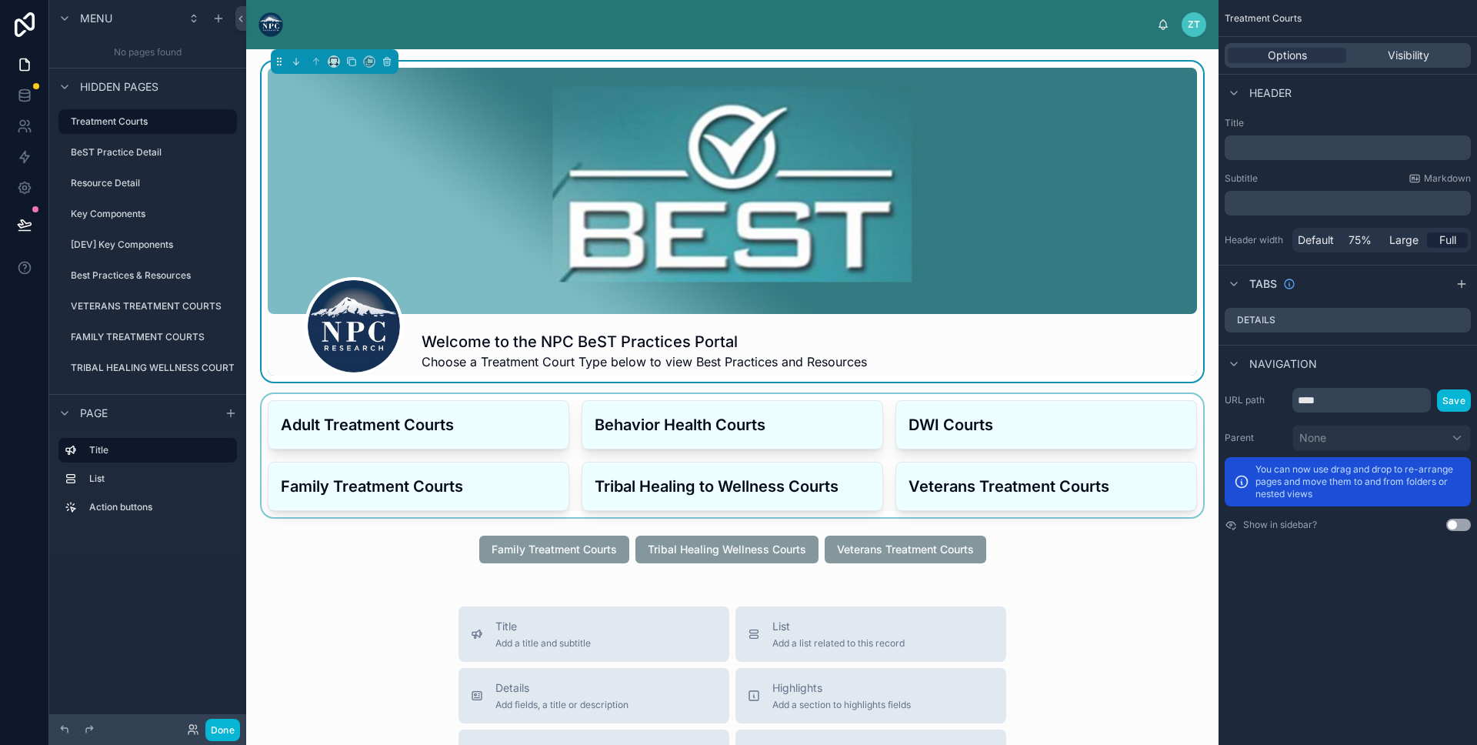
click at [536, 421] on div at bounding box center [733, 455] width 948 height 123
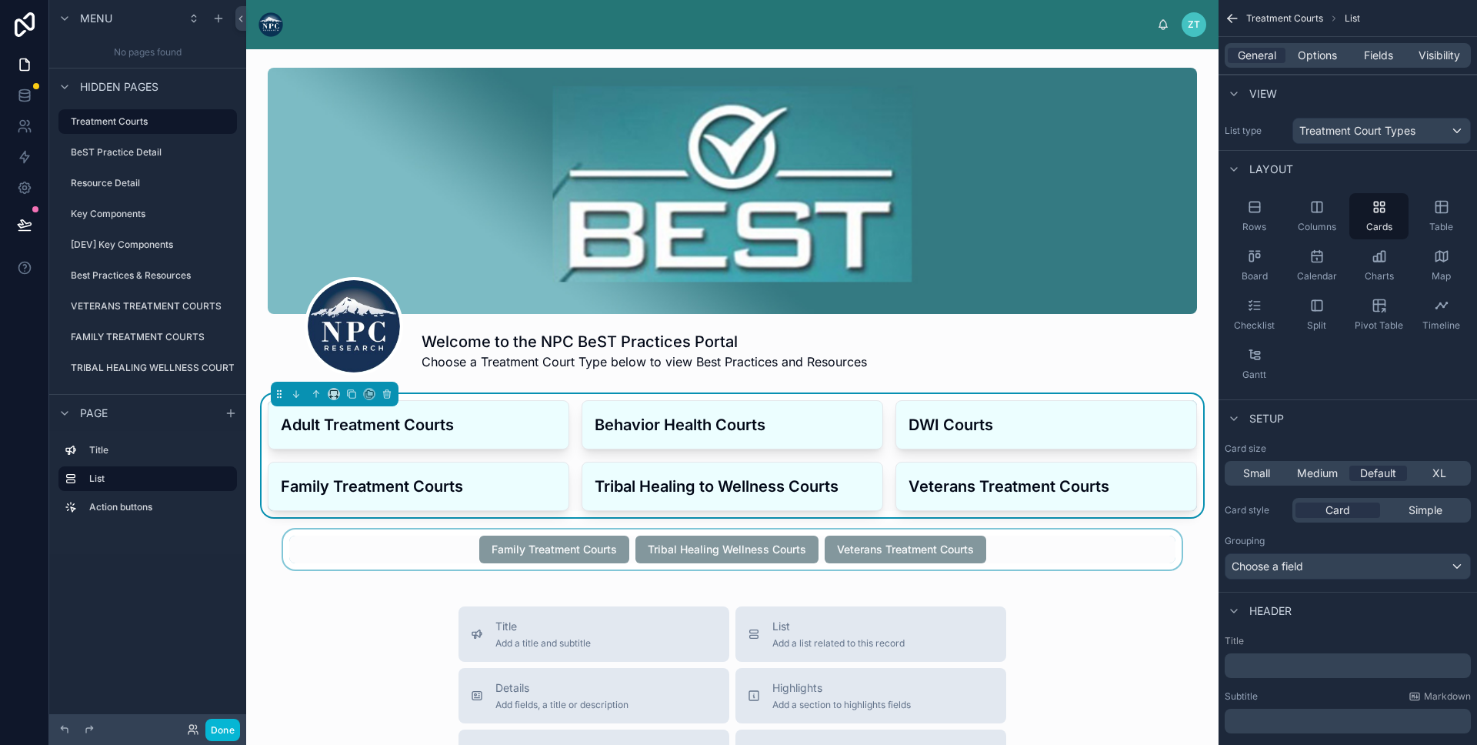
click at [442, 547] on div at bounding box center [733, 549] width 948 height 40
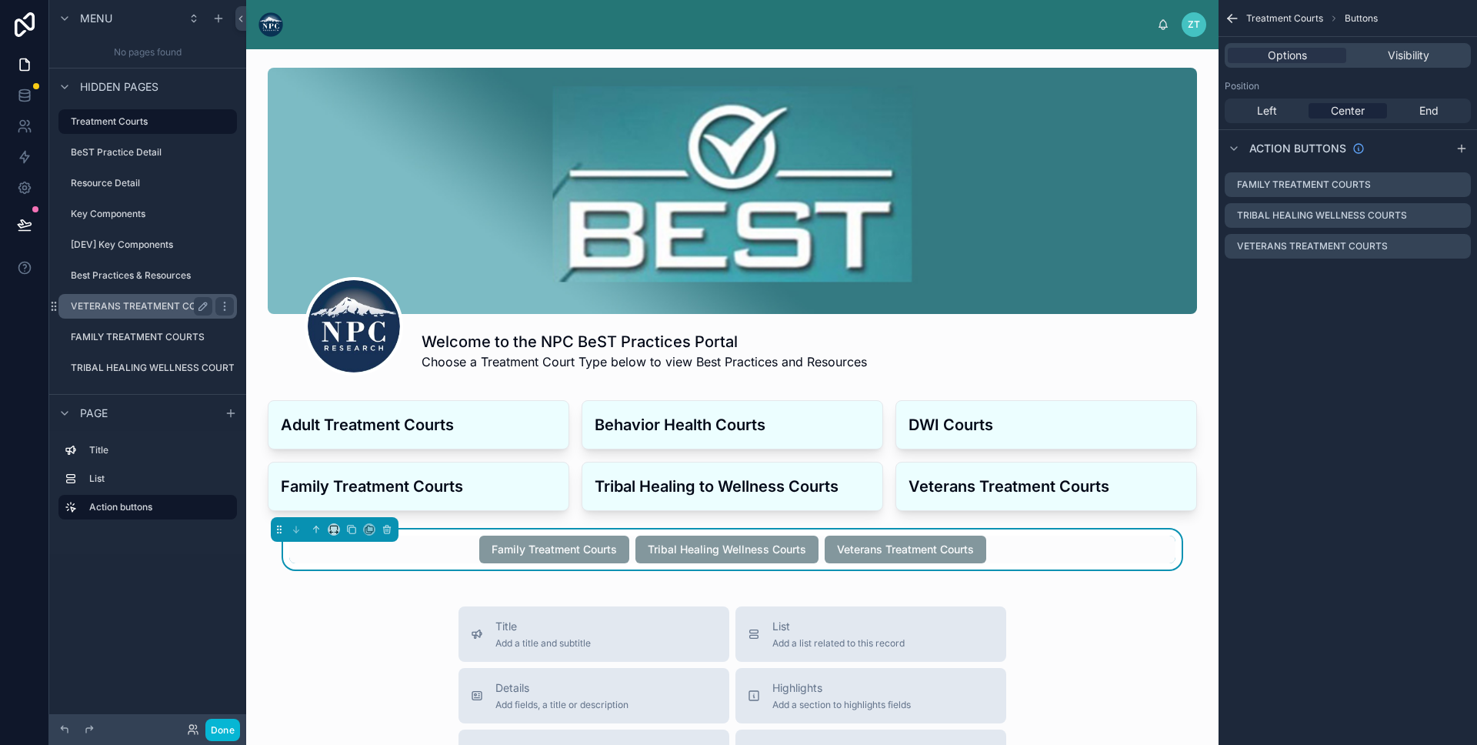
click at [158, 314] on div "VETERANS TREATMENT COURTS" at bounding box center [142, 306] width 142 height 18
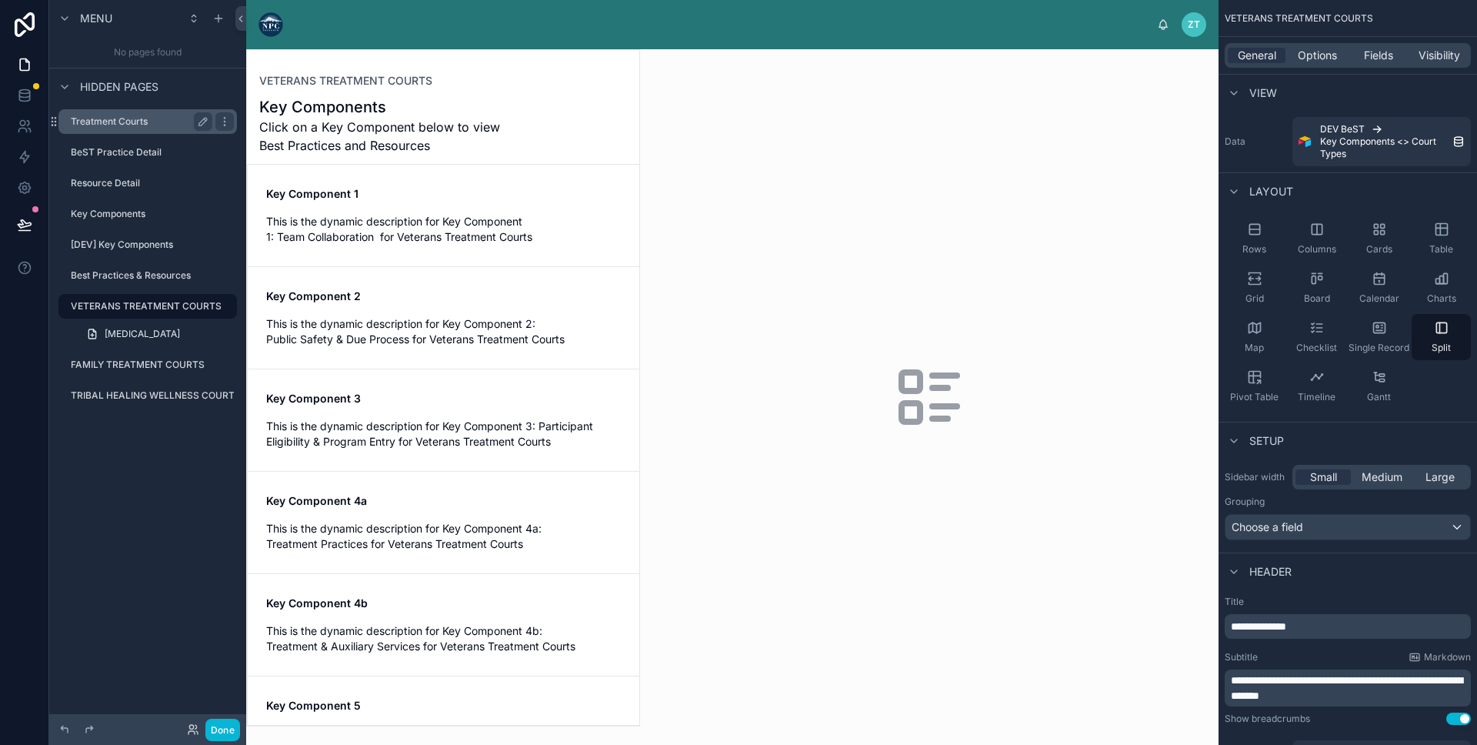
click at [157, 121] on label "Treatment Courts" at bounding box center [138, 121] width 135 height 12
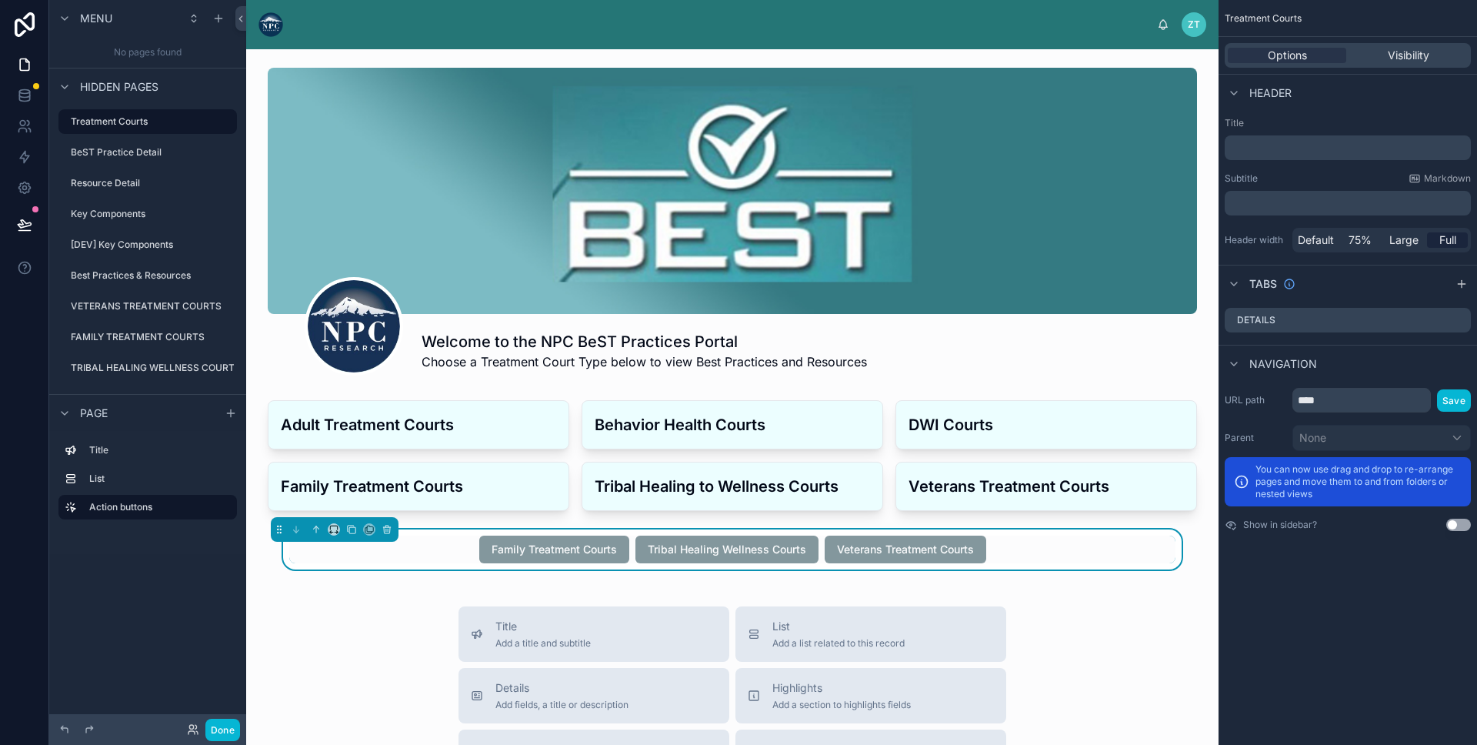
click at [457, 549] on div "Family Treatment Courts Tribal Healing Wellness Courts Veterans Treatment Courts" at bounding box center [732, 550] width 886 height 28
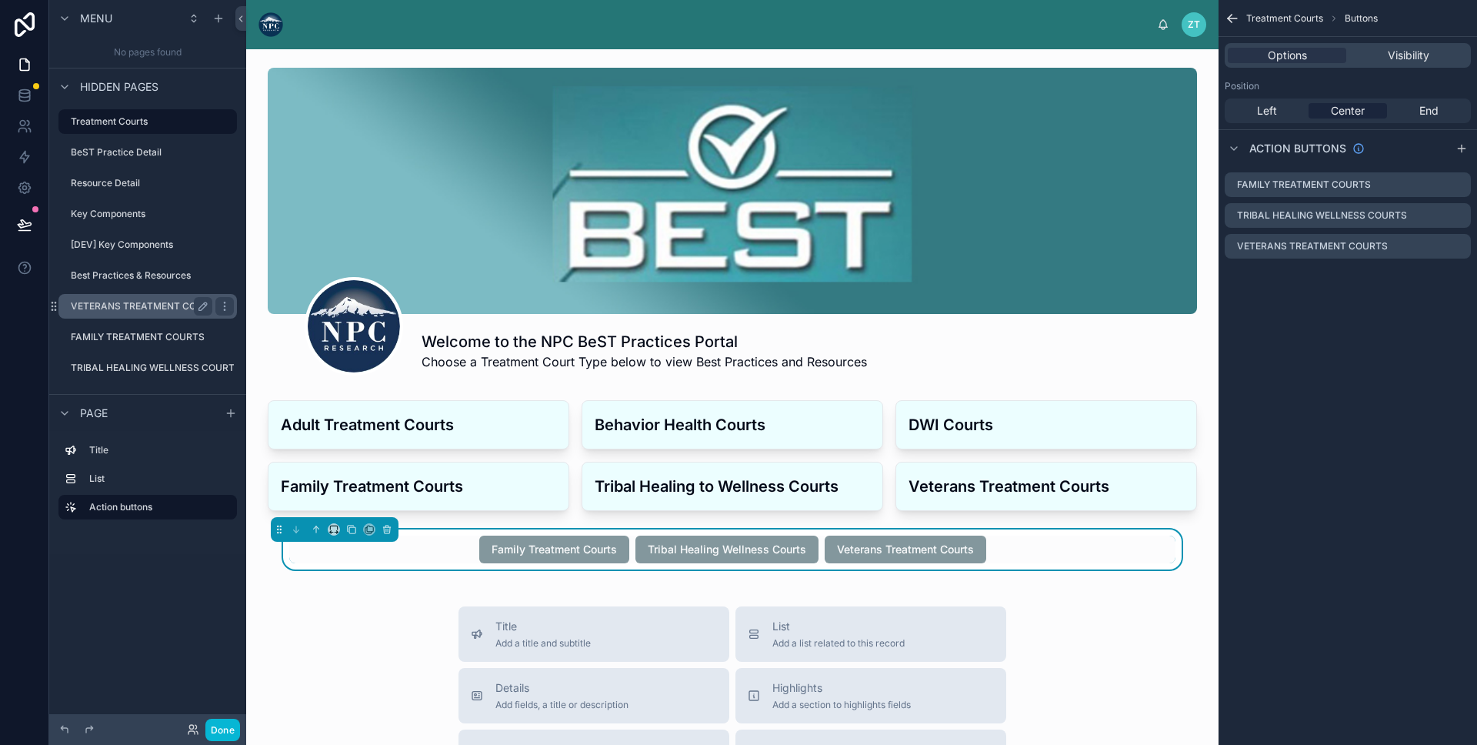
click at [143, 306] on label "VETERANS TREATMENT COURTS" at bounding box center [146, 306] width 151 height 12
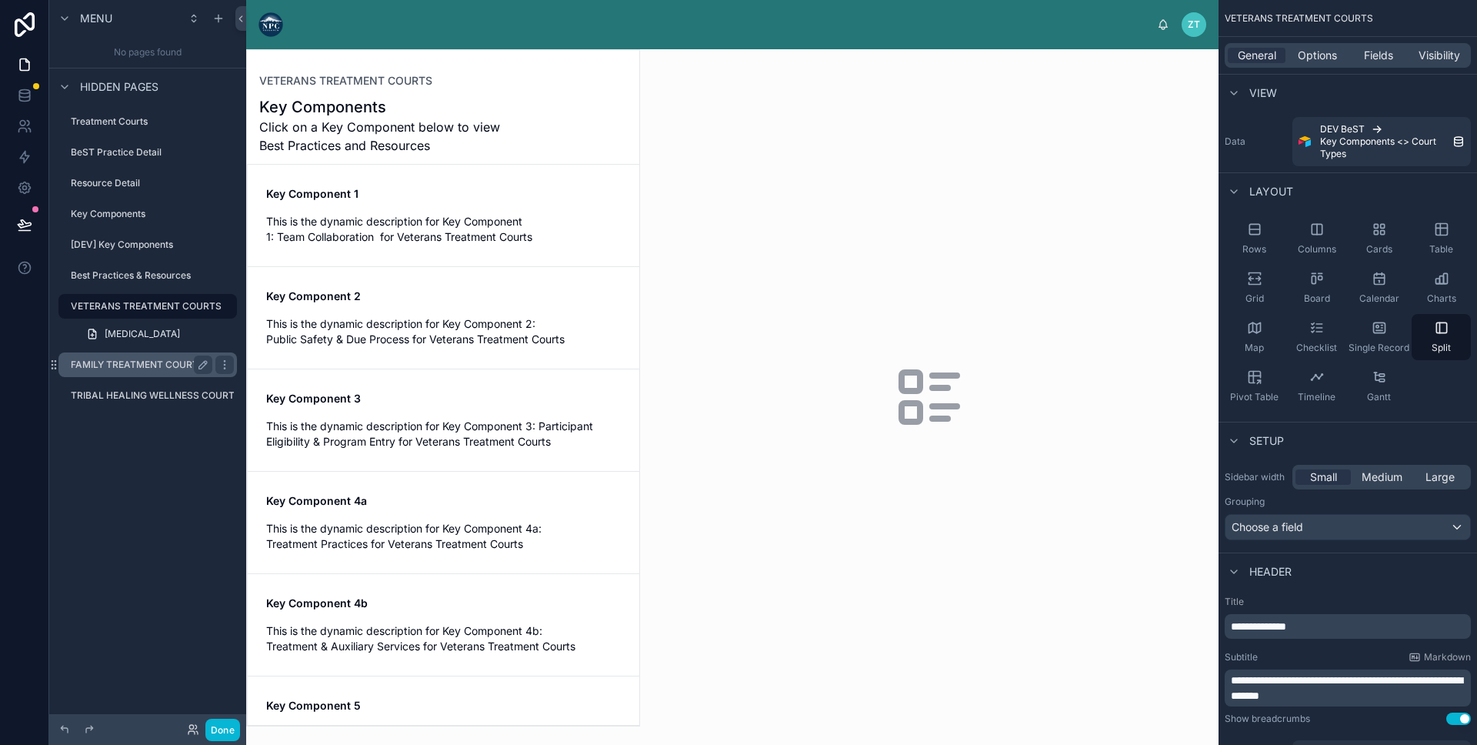
click at [122, 362] on label "FAMILY TREATMENT COURTS" at bounding box center [138, 365] width 135 height 12
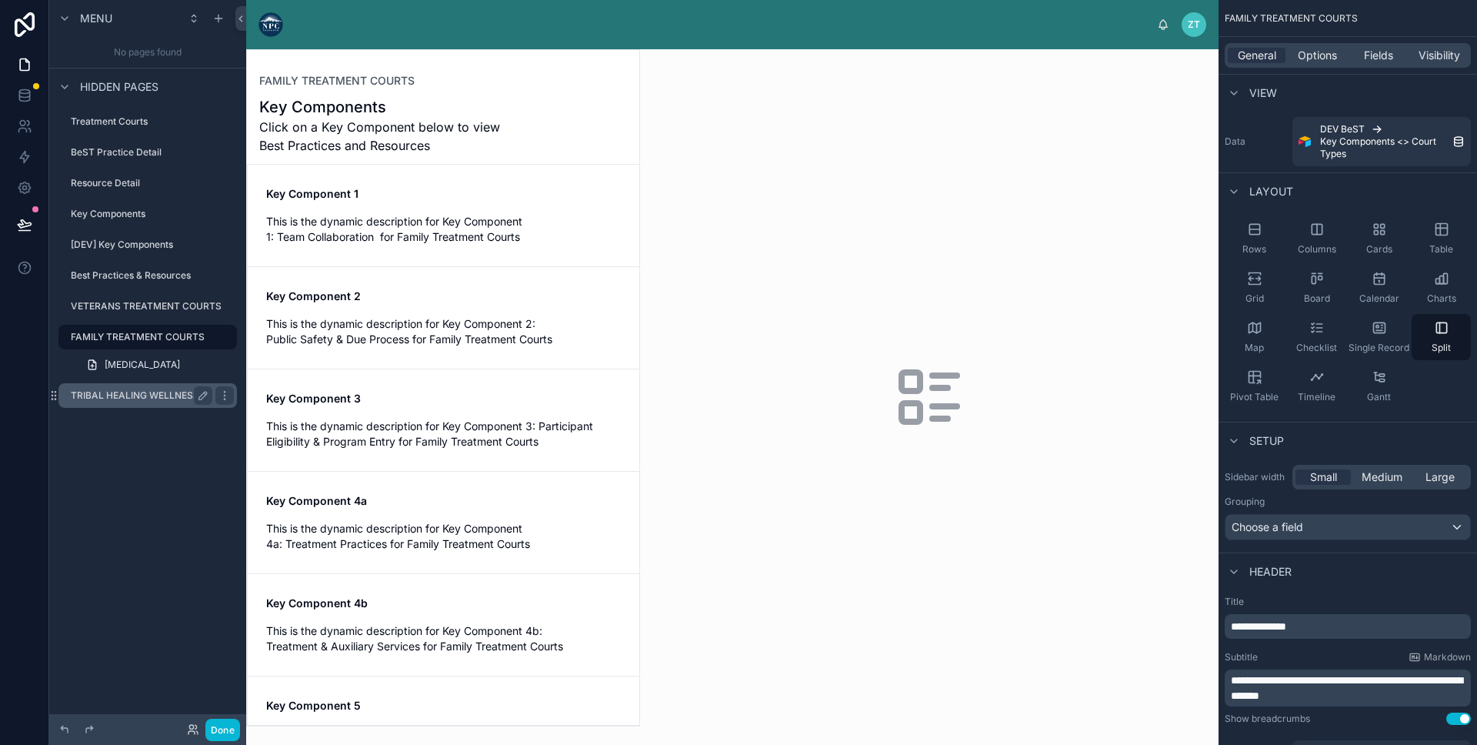
click at [119, 389] on label "TRIBAL HEALING WELLNESS COURTS" at bounding box center [156, 395] width 170 height 12
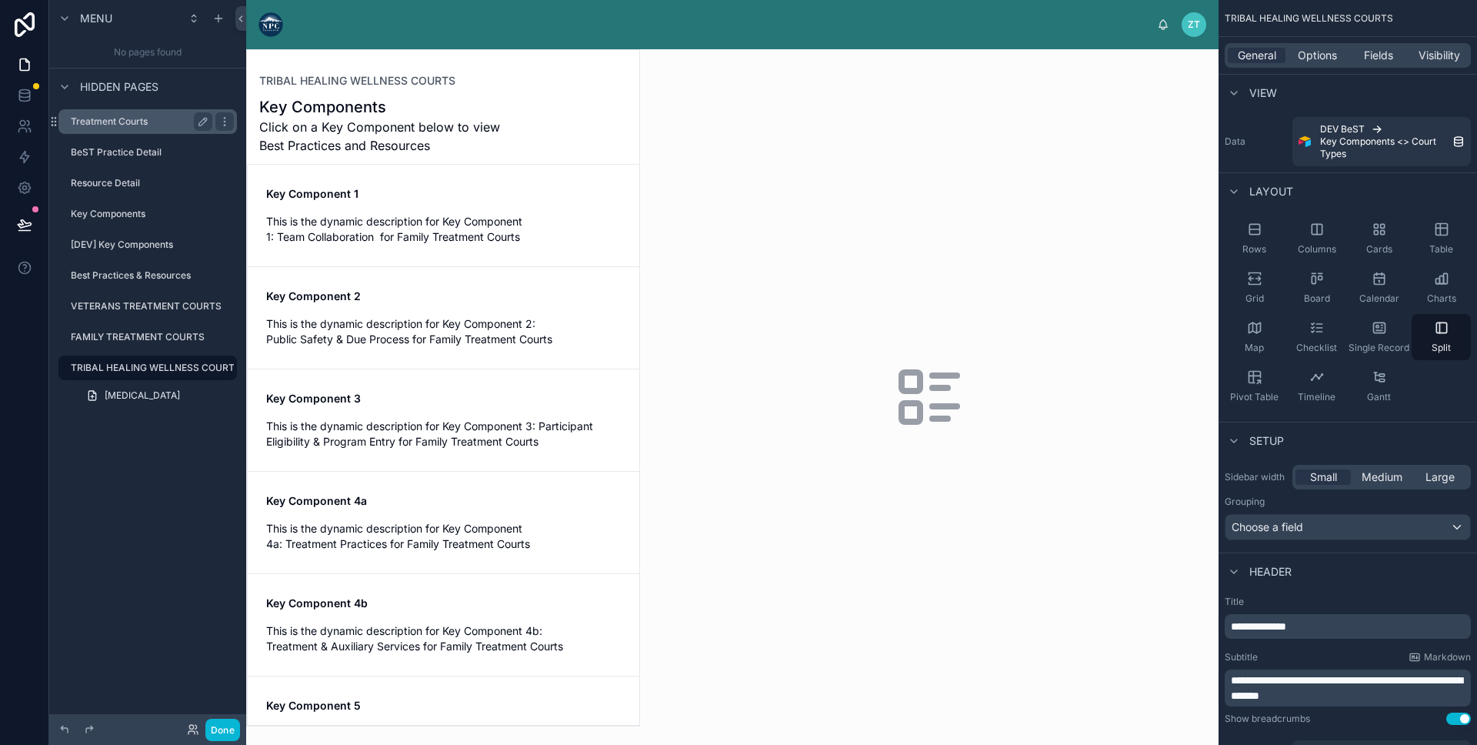
click at [92, 121] on label "Treatment Courts" at bounding box center [138, 121] width 135 height 12
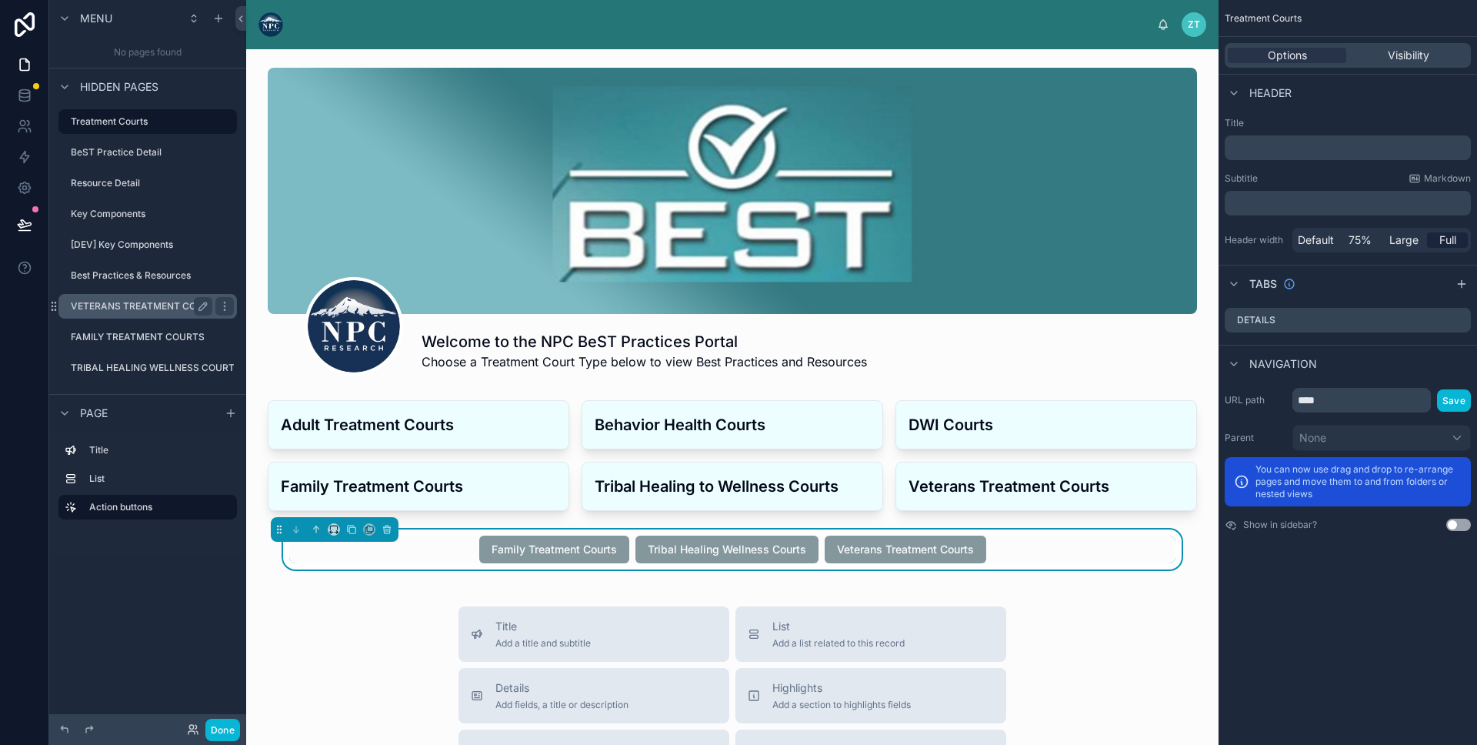
click at [132, 305] on label "VETERANS TREATMENT COURTS" at bounding box center [146, 306] width 151 height 12
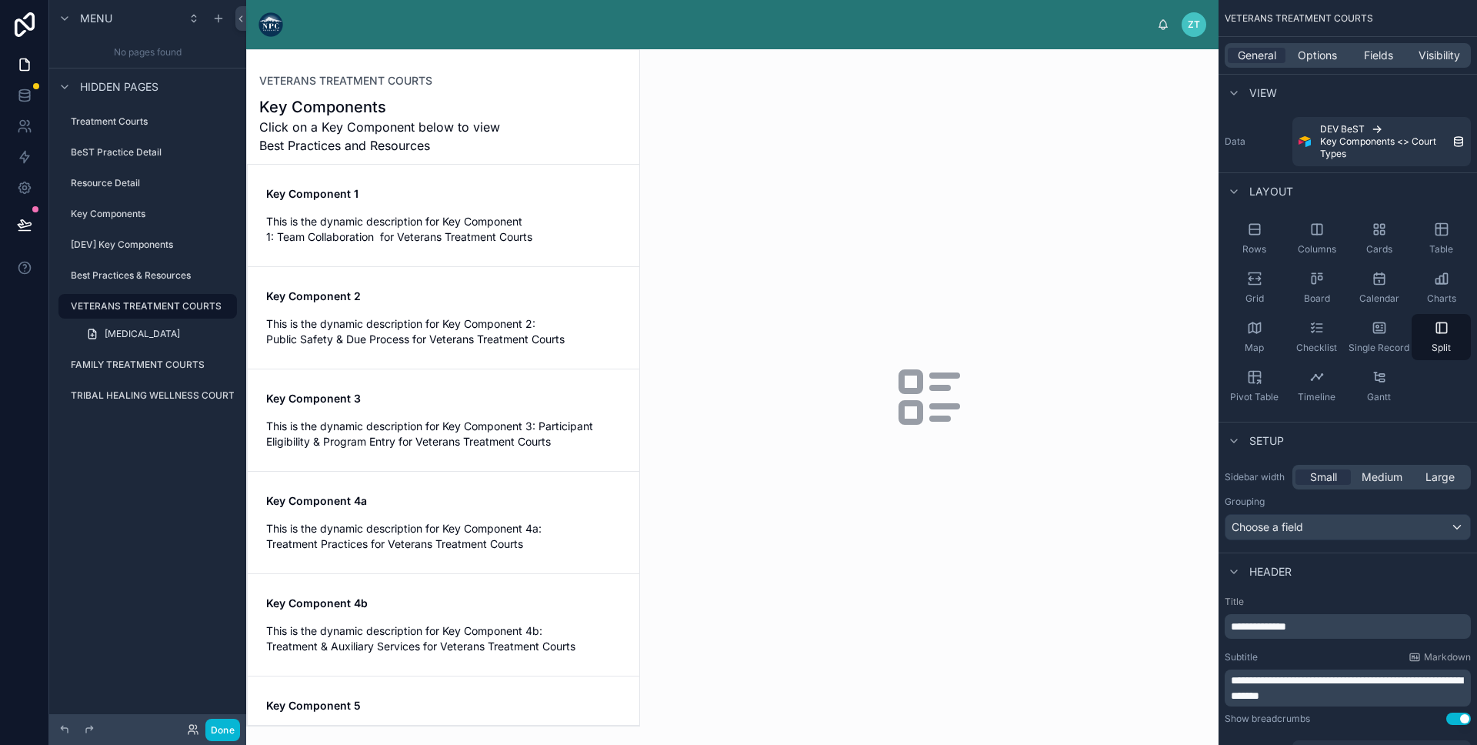
click at [482, 331] on div at bounding box center [443, 388] width 392 height 676
click at [450, 210] on div "Key Component 1 This is the dynamic description for Key Component 1: Team Colla…" at bounding box center [443, 215] width 355 height 58
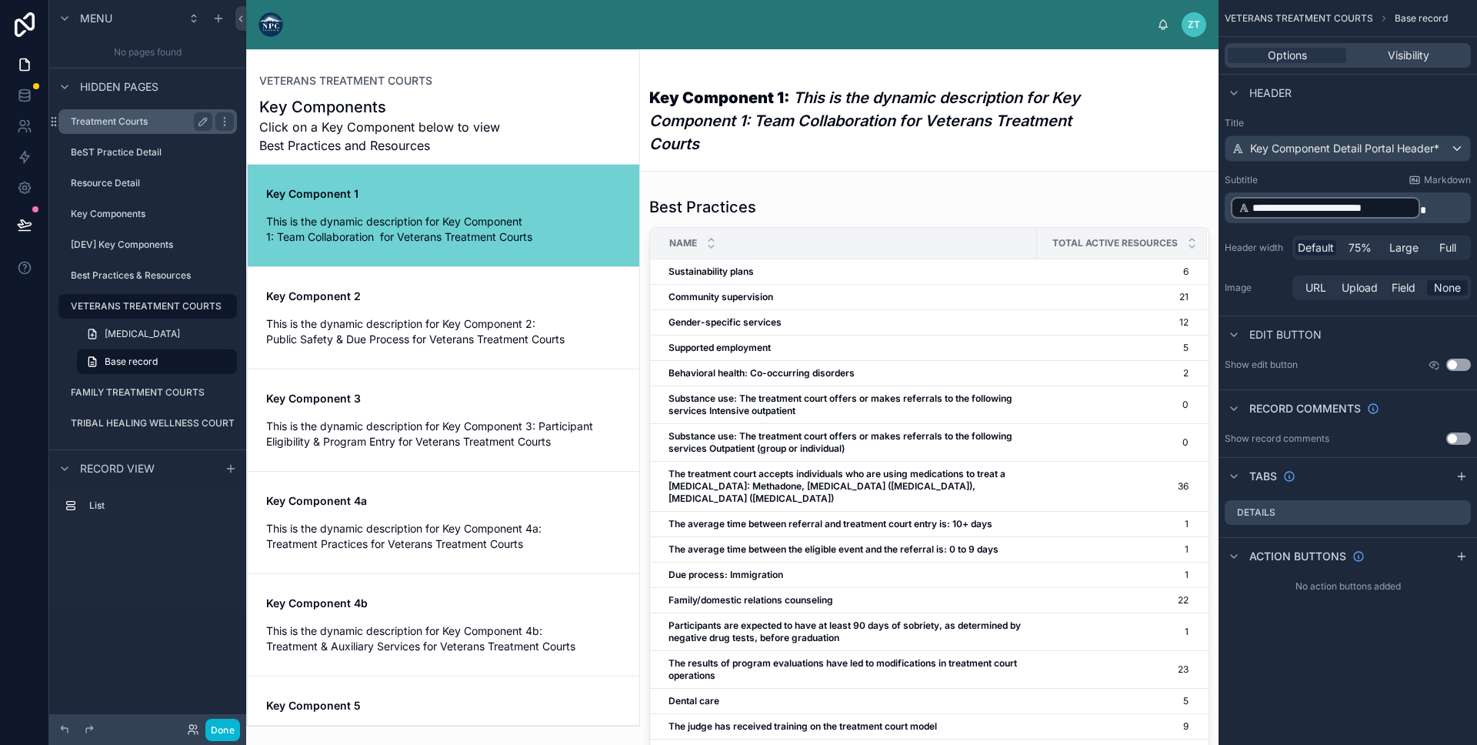
click at [102, 125] on label "Treatment Courts" at bounding box center [138, 121] width 135 height 12
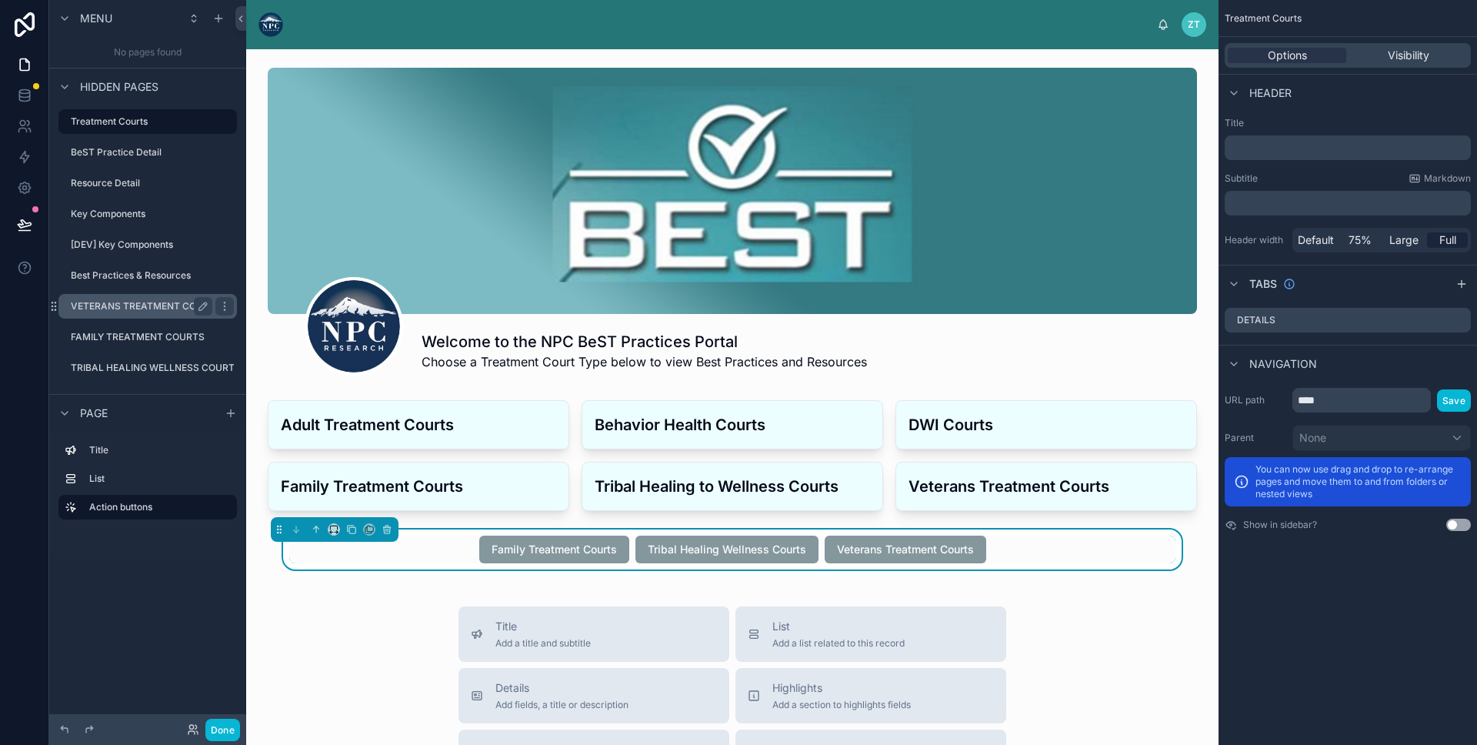
click at [143, 312] on div "VETERANS TREATMENT COURTS" at bounding box center [142, 306] width 142 height 18
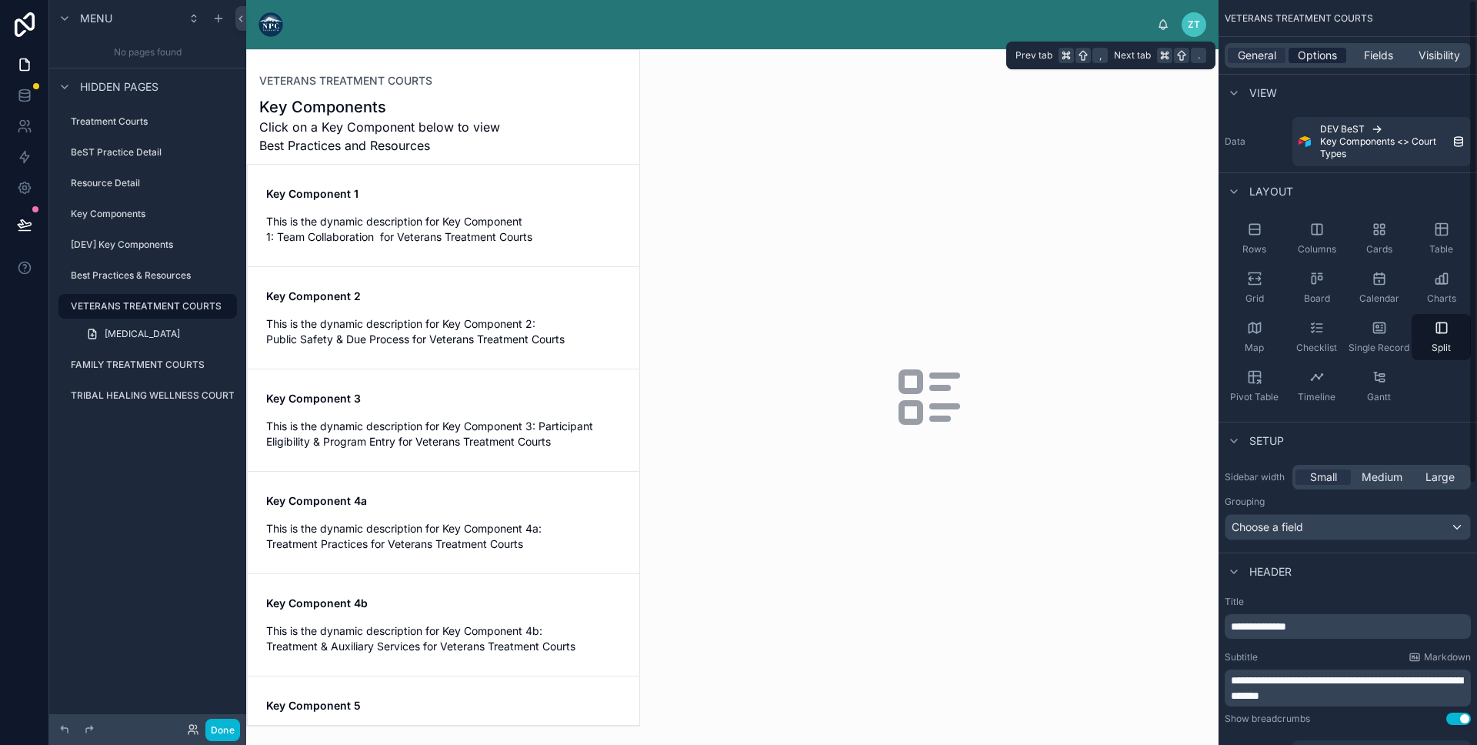
click at [1308, 58] on span "Options" at bounding box center [1317, 55] width 39 height 15
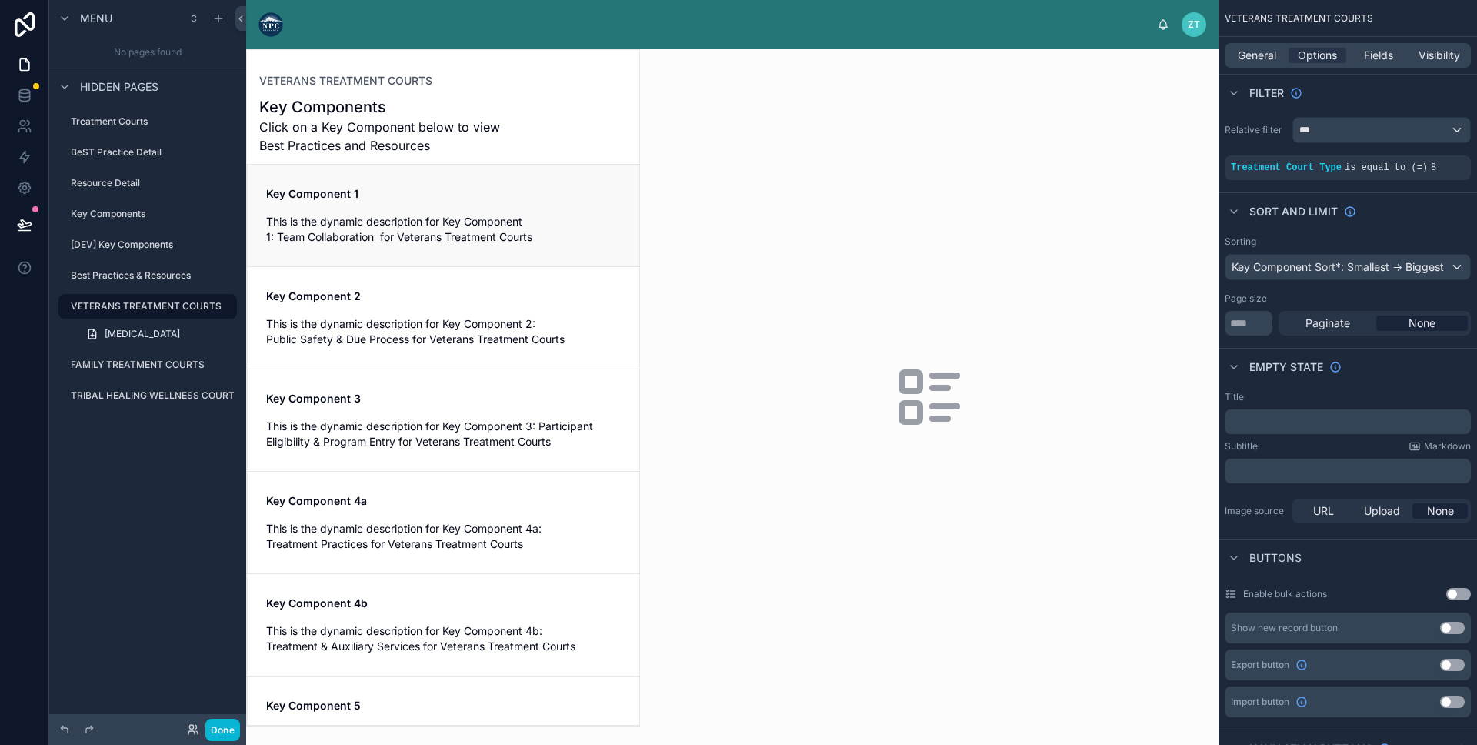
click at [517, 255] on link "Key Component 1 This is the dynamic description for Key Component 1: Team Colla…" at bounding box center [444, 216] width 392 height 102
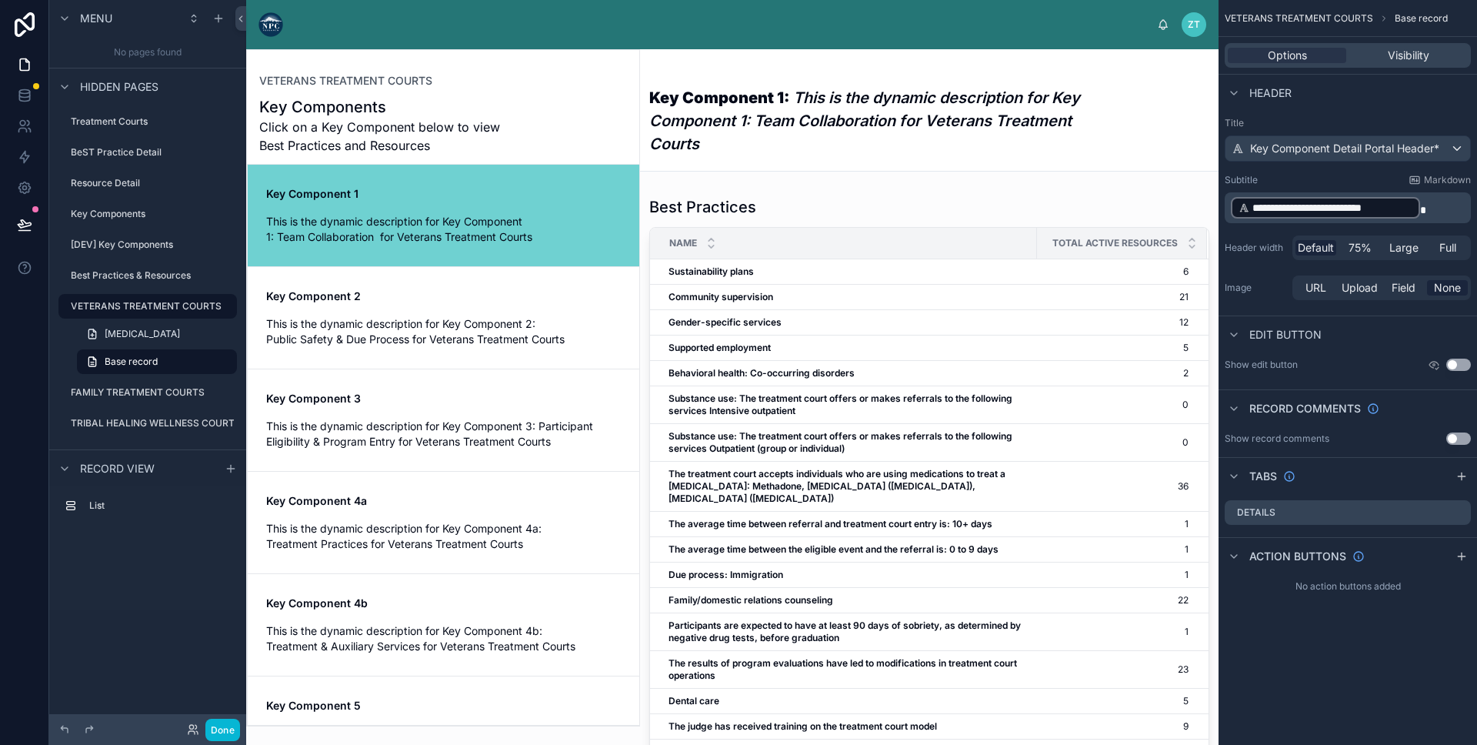
click at [462, 121] on span "Click on a Key Component below to view Best Practices and Resources" at bounding box center [385, 136] width 252 height 37
click at [105, 302] on label "VETERANS TREATMENT COURTS" at bounding box center [146, 306] width 151 height 12
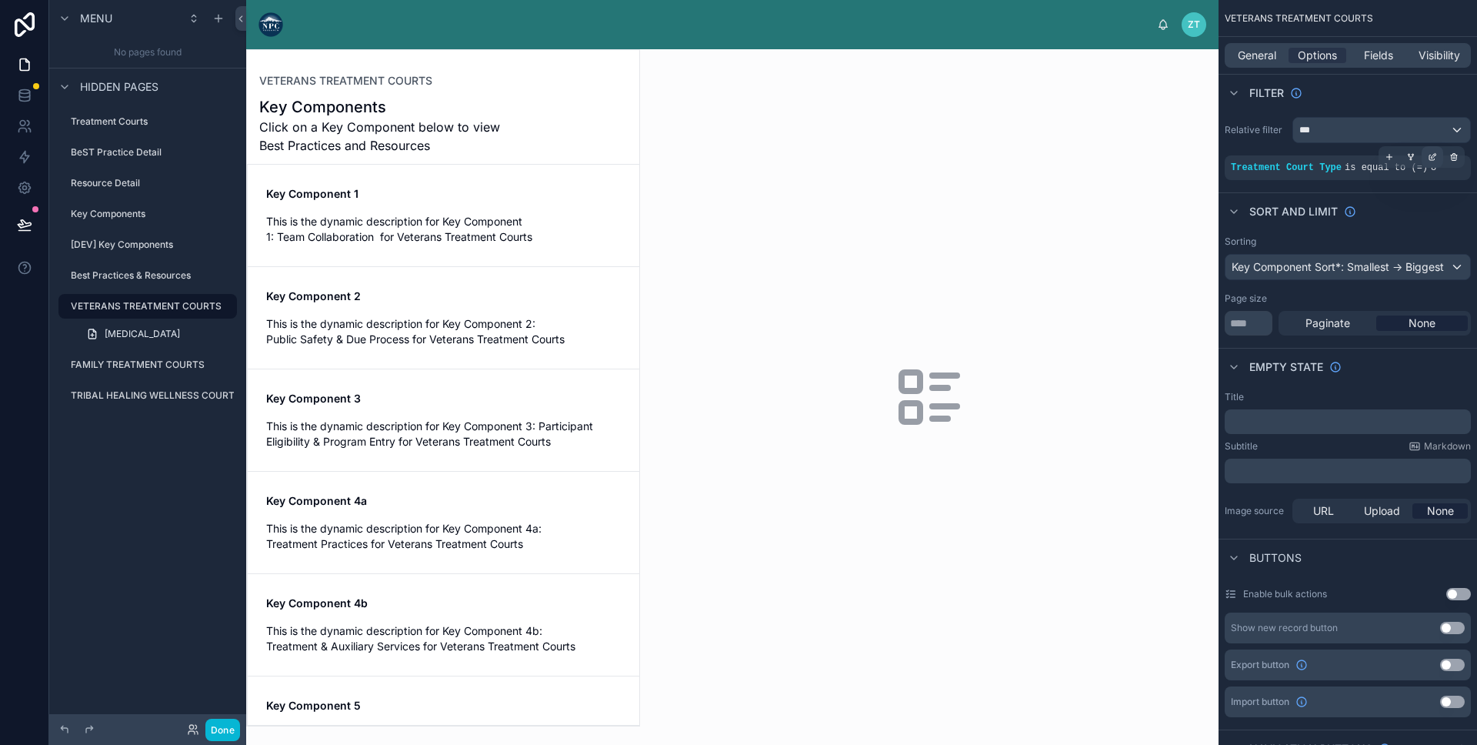
click at [1435, 159] on icon "scrollable content" at bounding box center [1432, 156] width 9 height 9
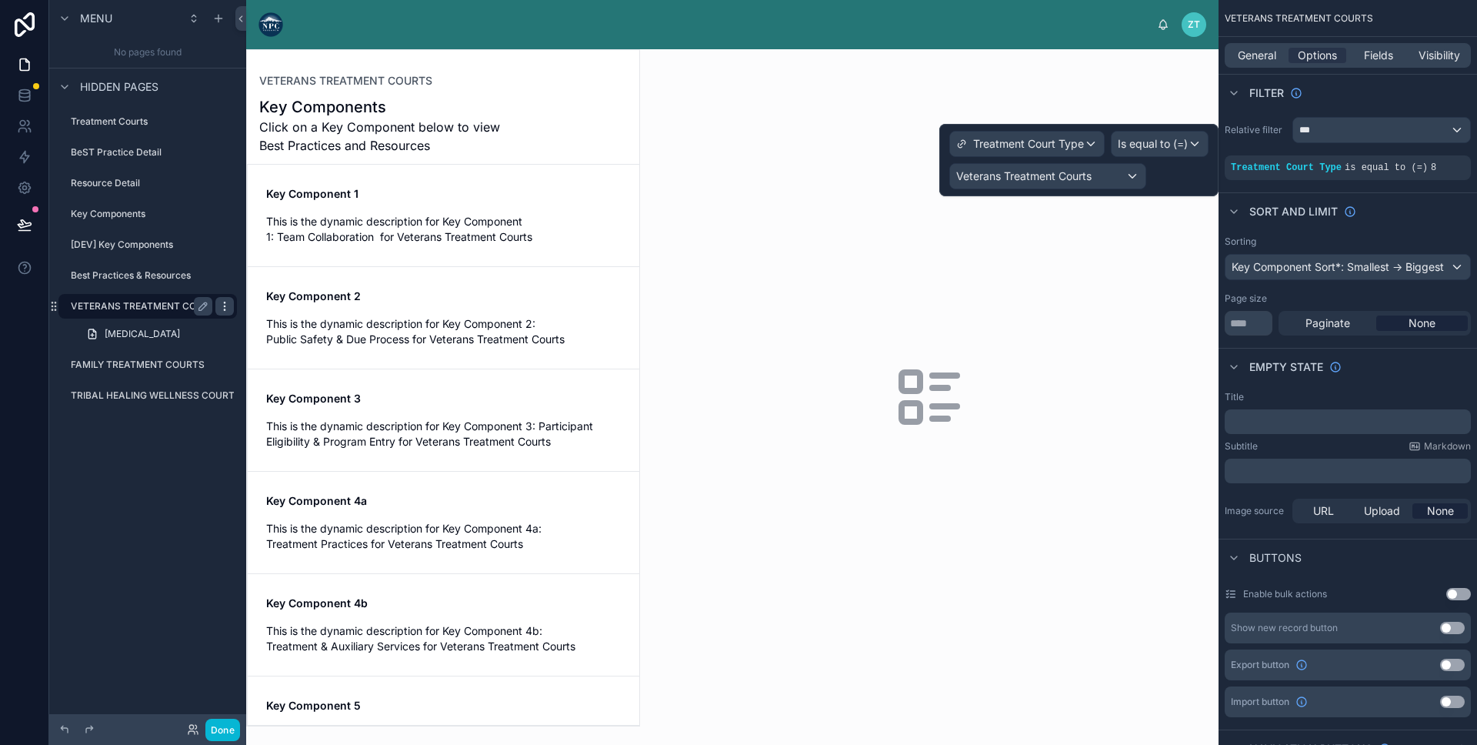
click at [228, 307] on icon "scrollable content" at bounding box center [225, 306] width 12 height 12
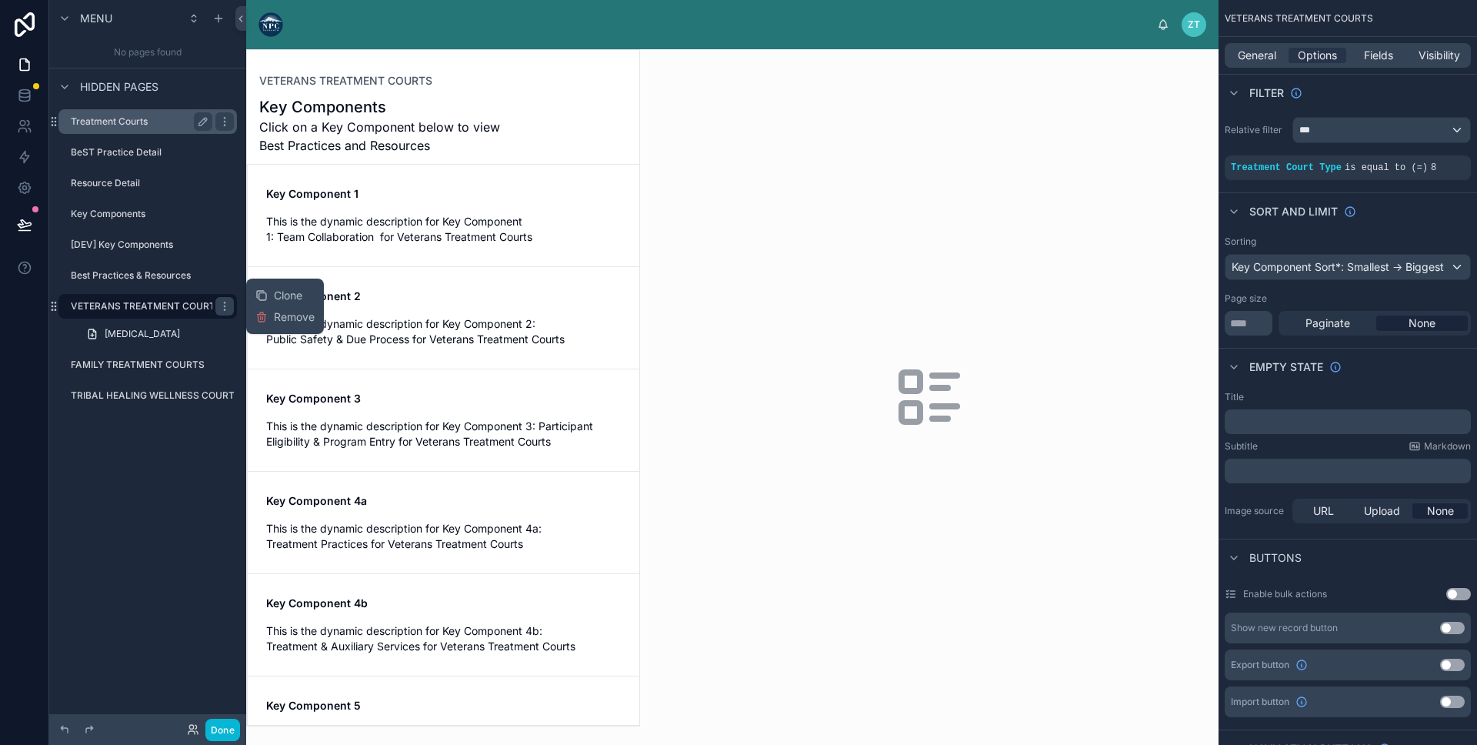
click at [102, 128] on div "Treatment Courts" at bounding box center [142, 121] width 142 height 18
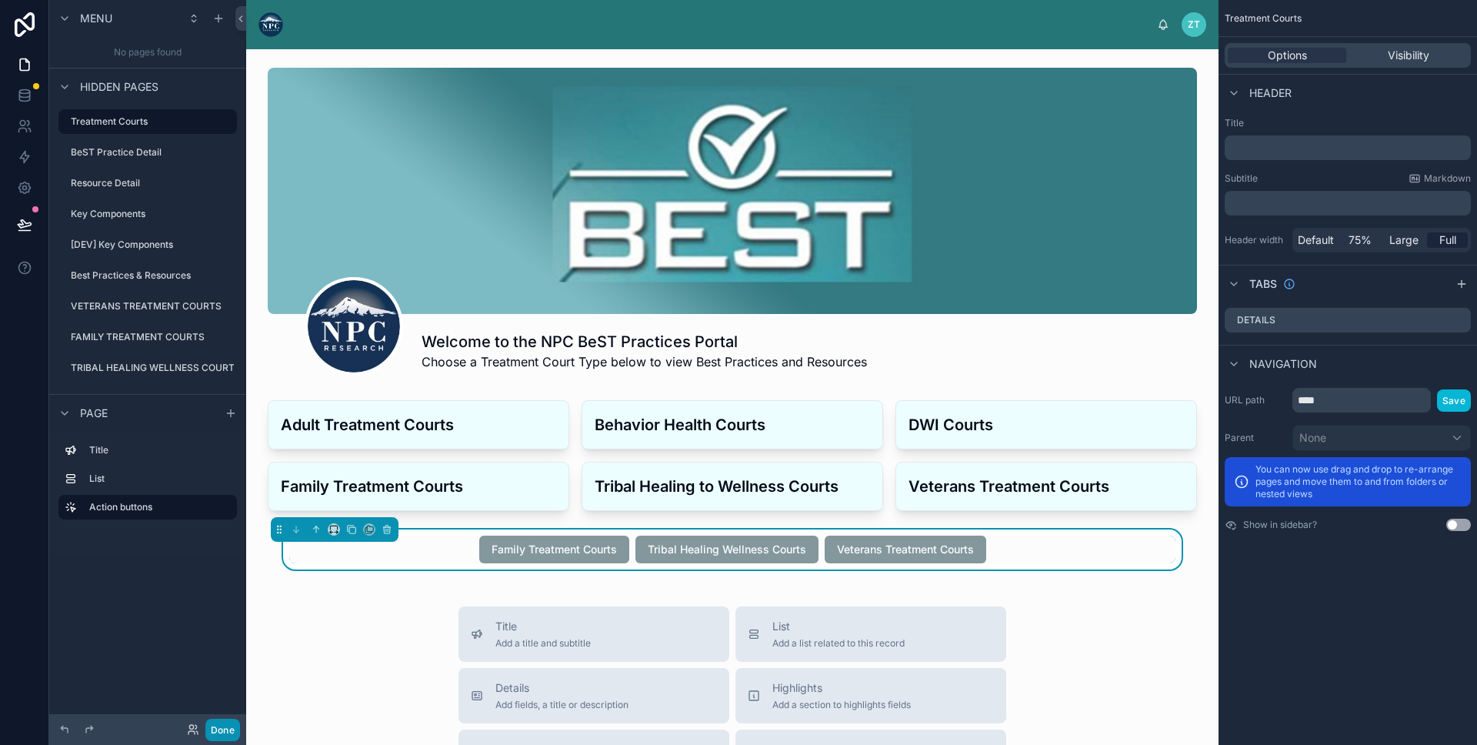
click at [225, 733] on button "Done" at bounding box center [222, 730] width 35 height 22
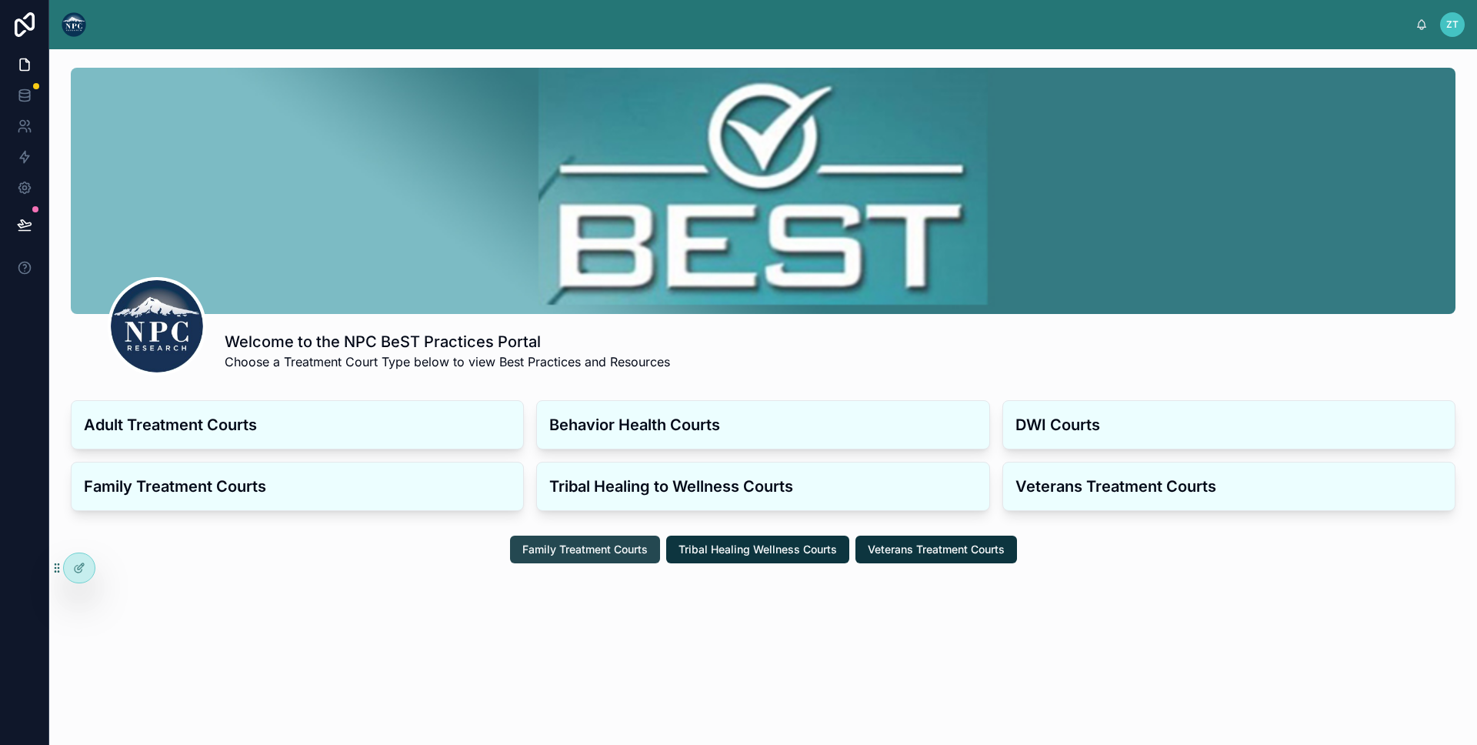
click at [626, 555] on span "Family Treatment Courts" at bounding box center [585, 549] width 125 height 15
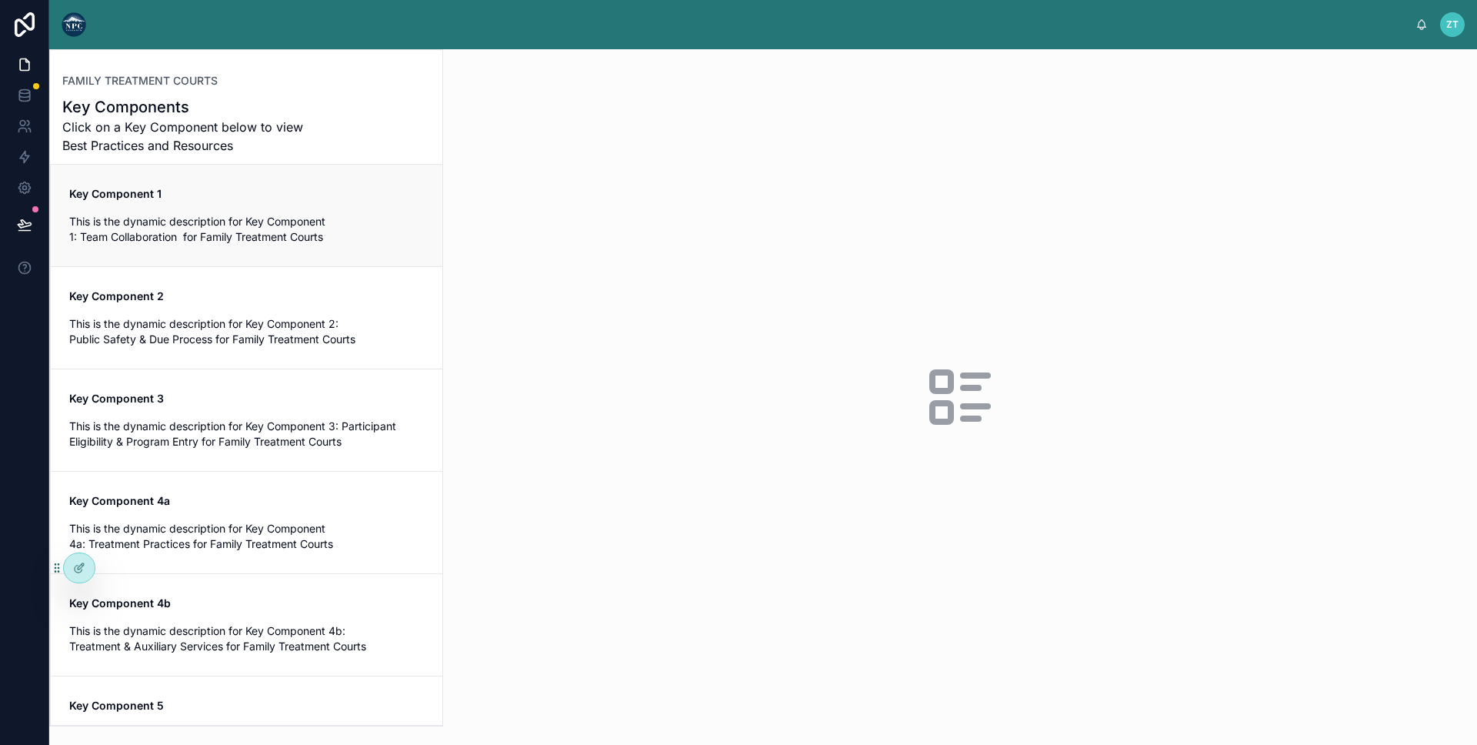
click at [371, 245] on link "Key Component 1 This is the dynamic description for Key Component 1: Team Colla…" at bounding box center [247, 216] width 392 height 102
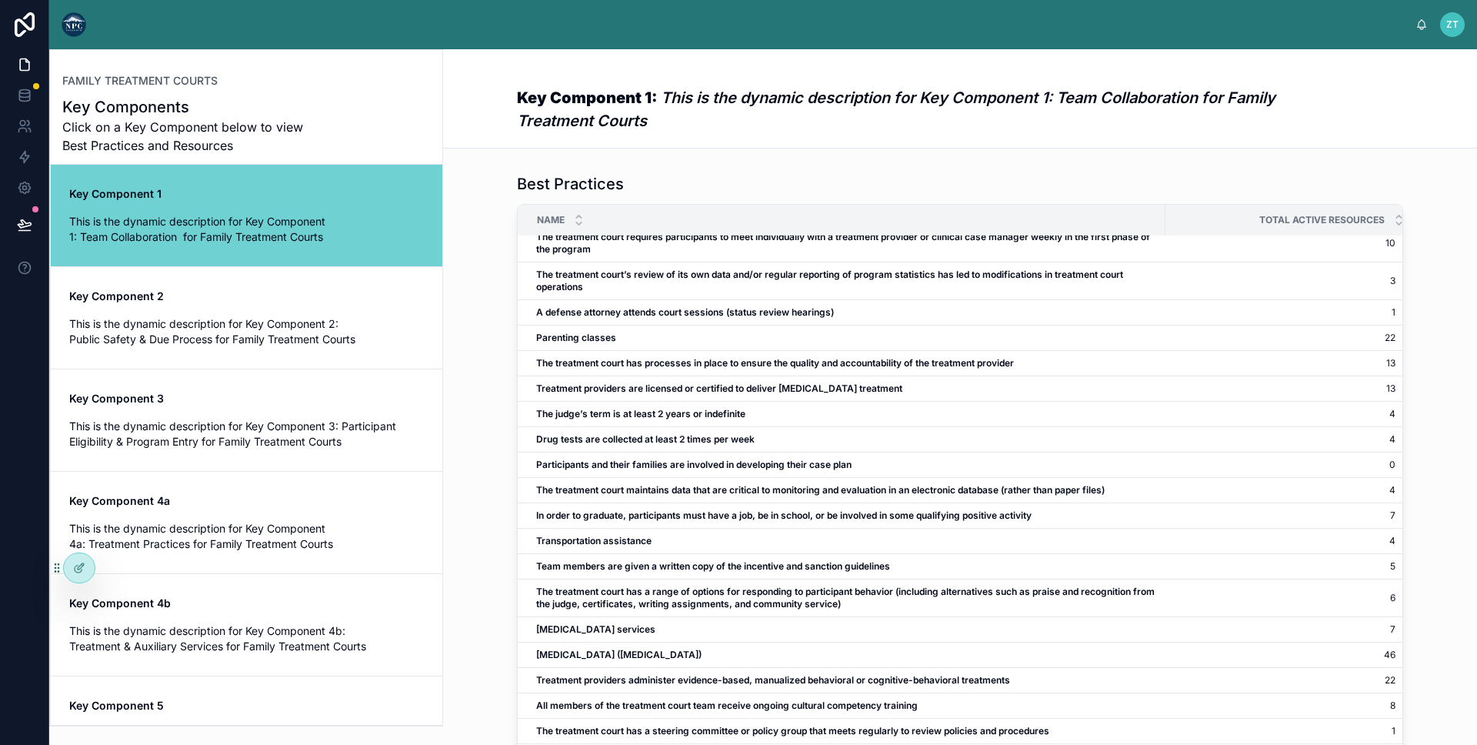
scroll to position [124, 0]
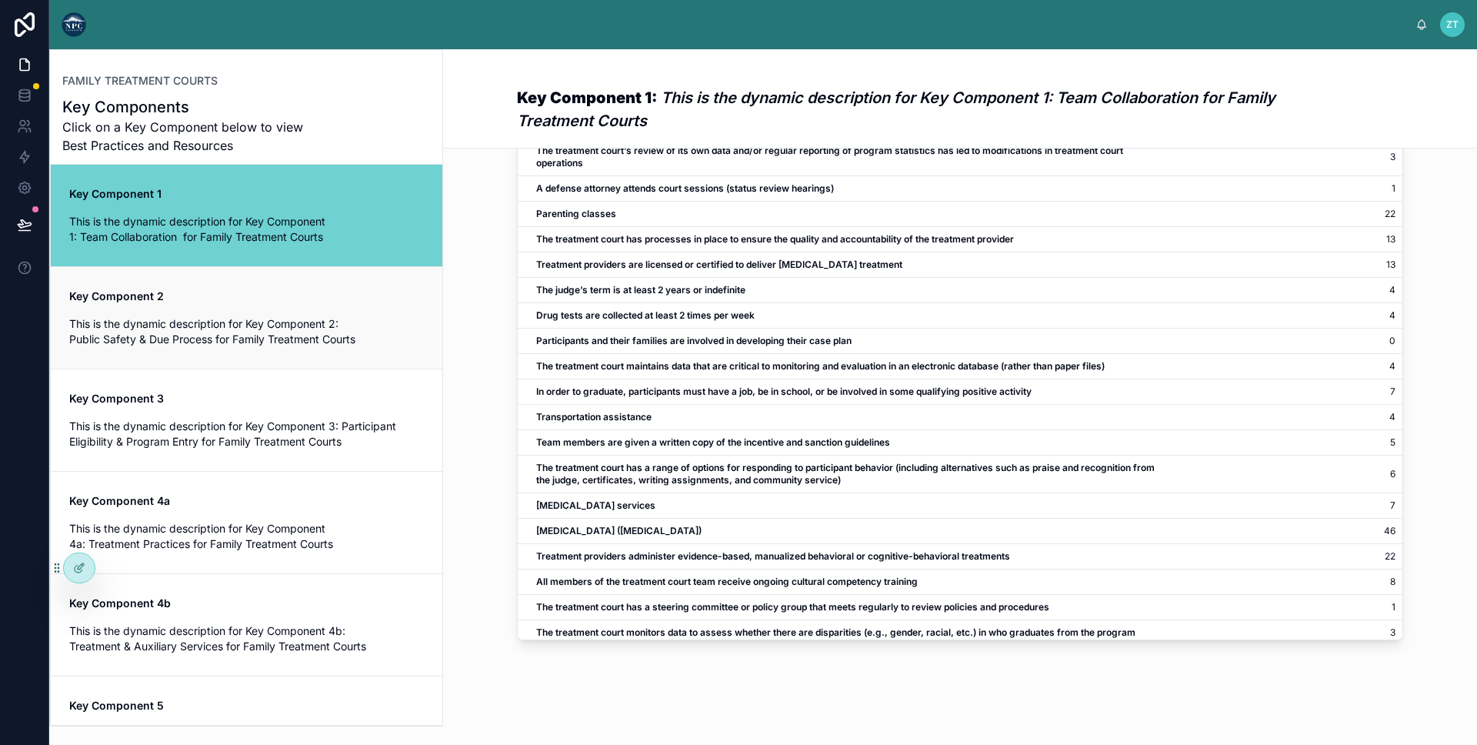
click at [283, 298] on span "Key Component 2" at bounding box center [246, 296] width 355 height 15
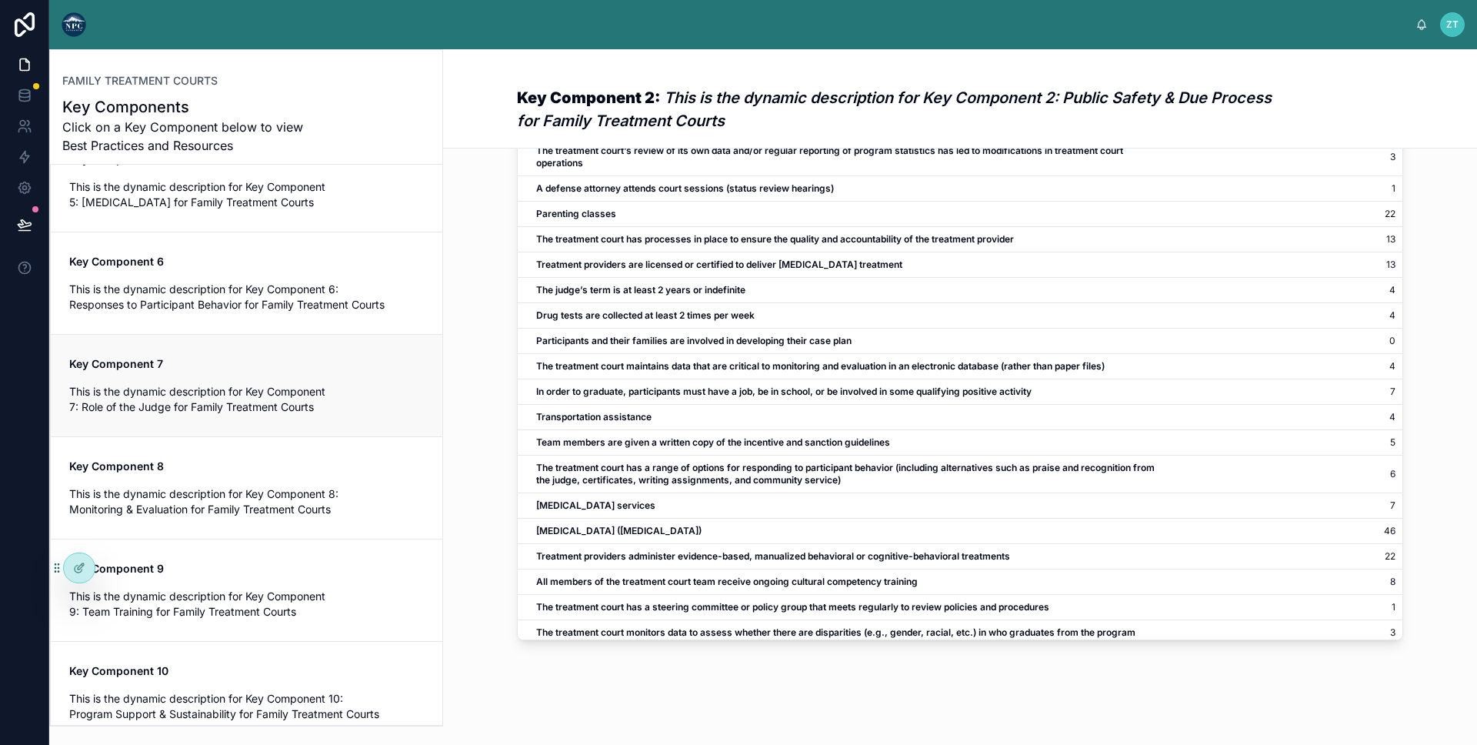
scroll to position [565, 0]
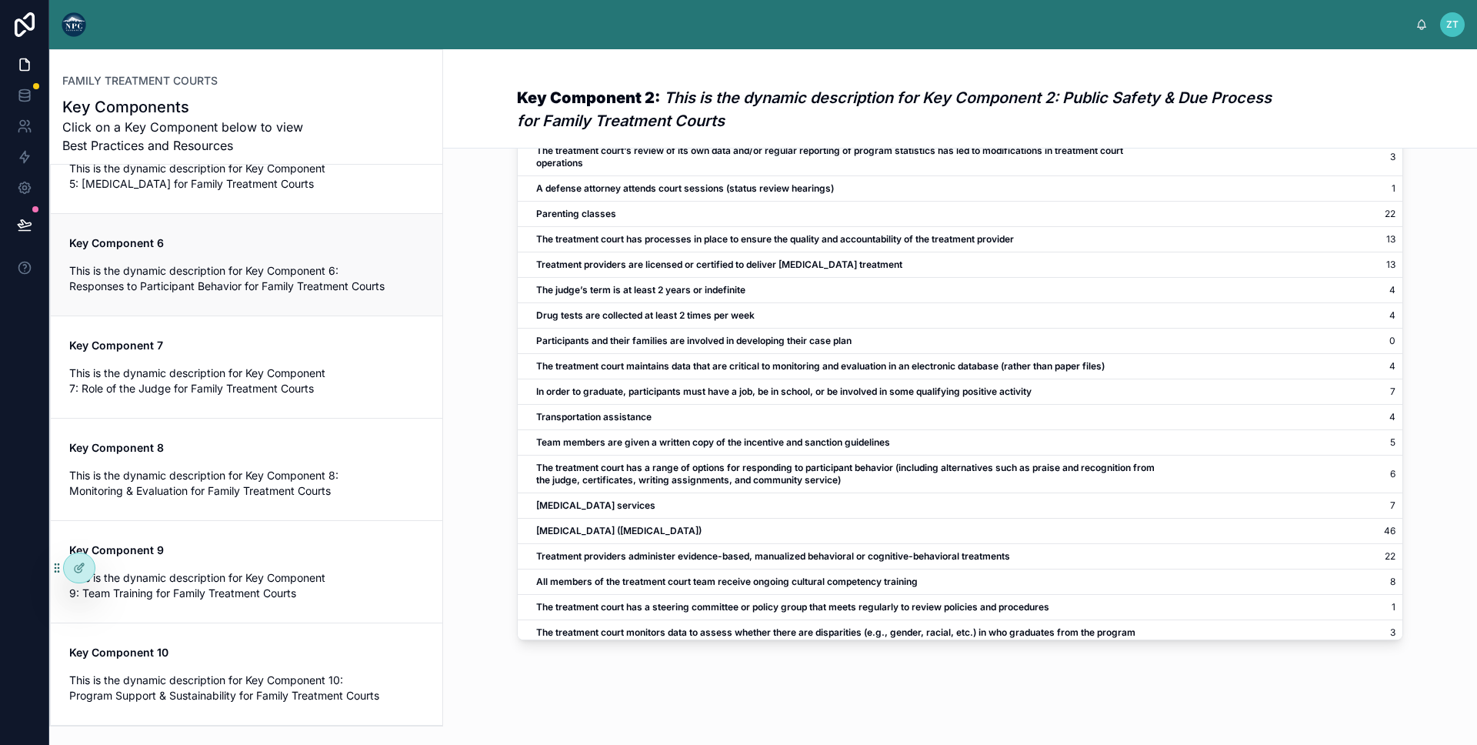
click at [249, 257] on div "Key Component 6 This is the dynamic description for Key Component 6: Responses …" at bounding box center [246, 264] width 355 height 58
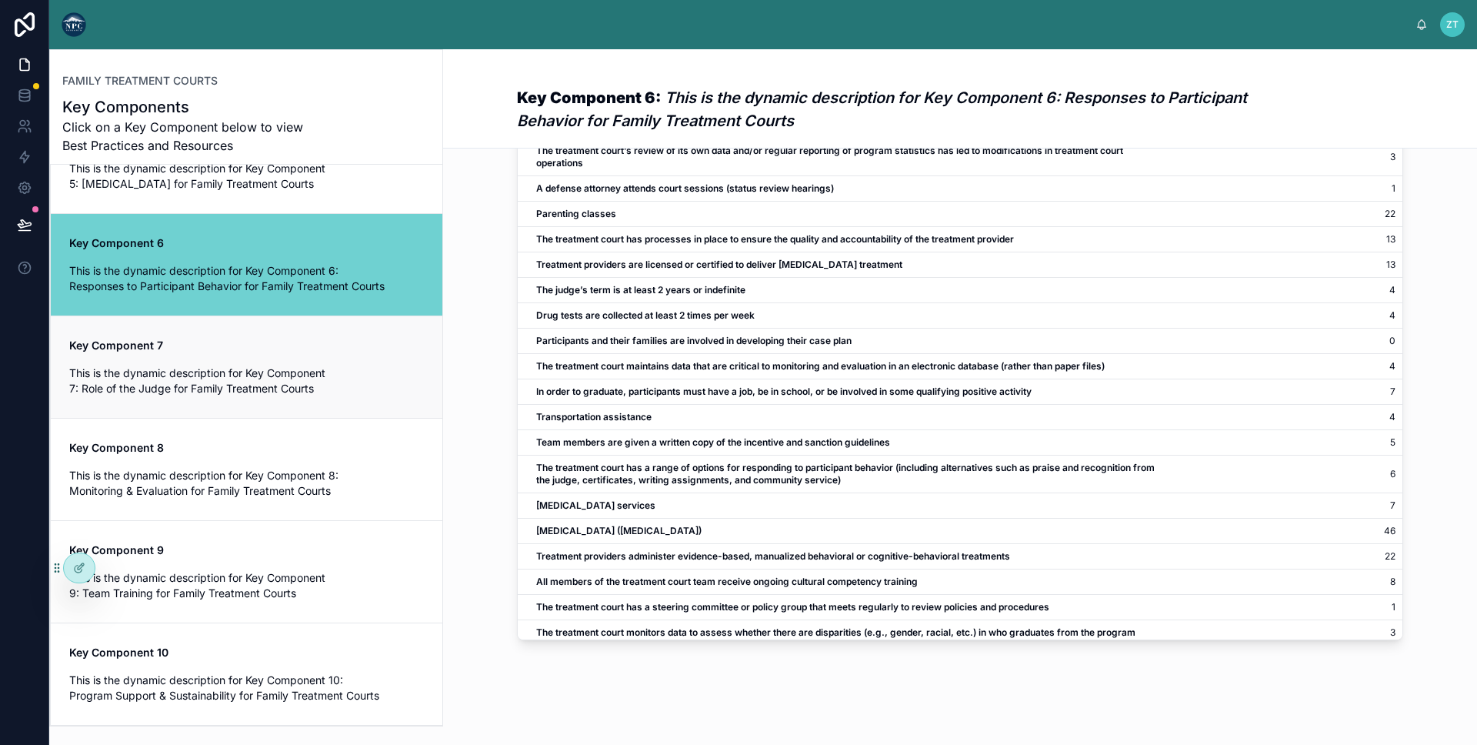
click at [231, 376] on span "This is the dynamic description for Key Component 7: Role of the Judge for Fami…" at bounding box center [246, 381] width 355 height 31
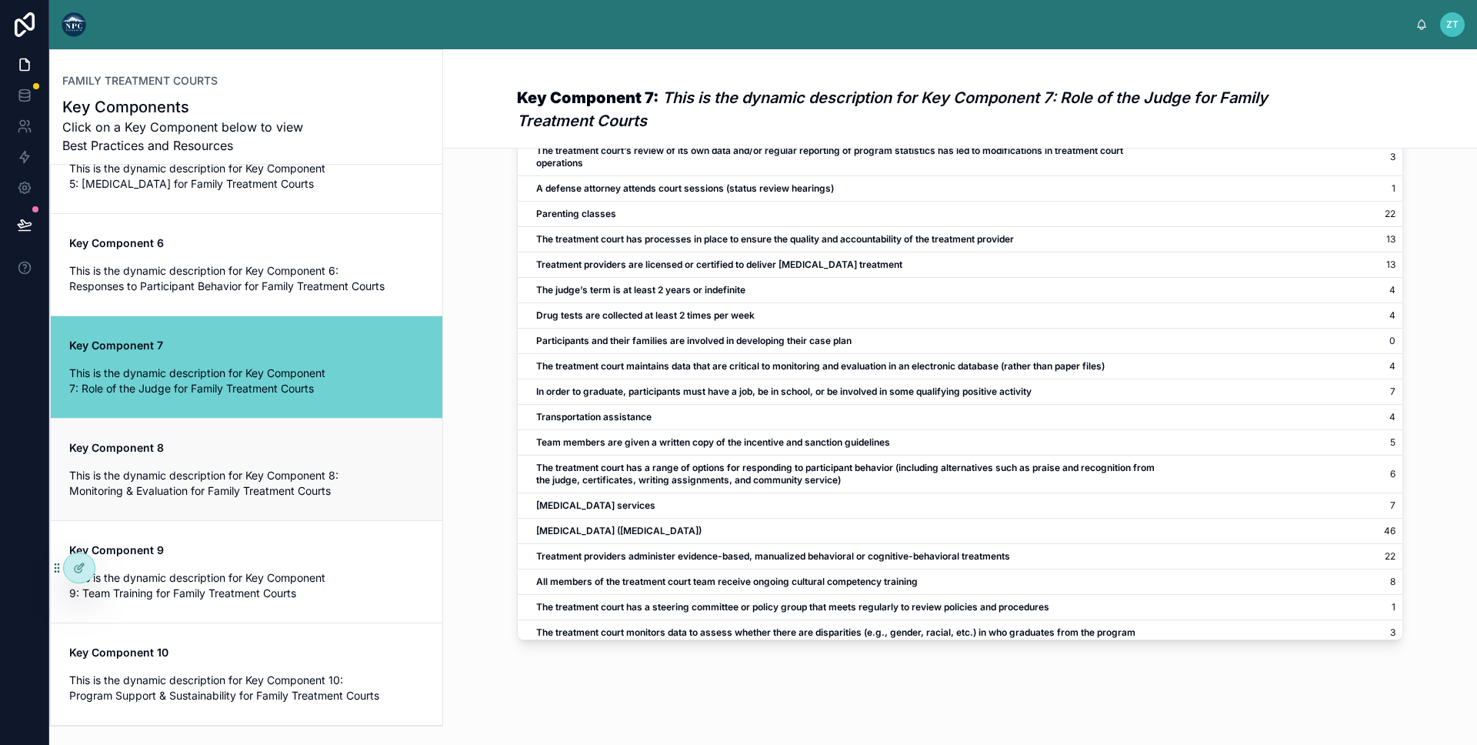
click at [210, 479] on span "This is the dynamic description for Key Component 8: Monitoring & Evaluation fo…" at bounding box center [246, 483] width 355 height 31
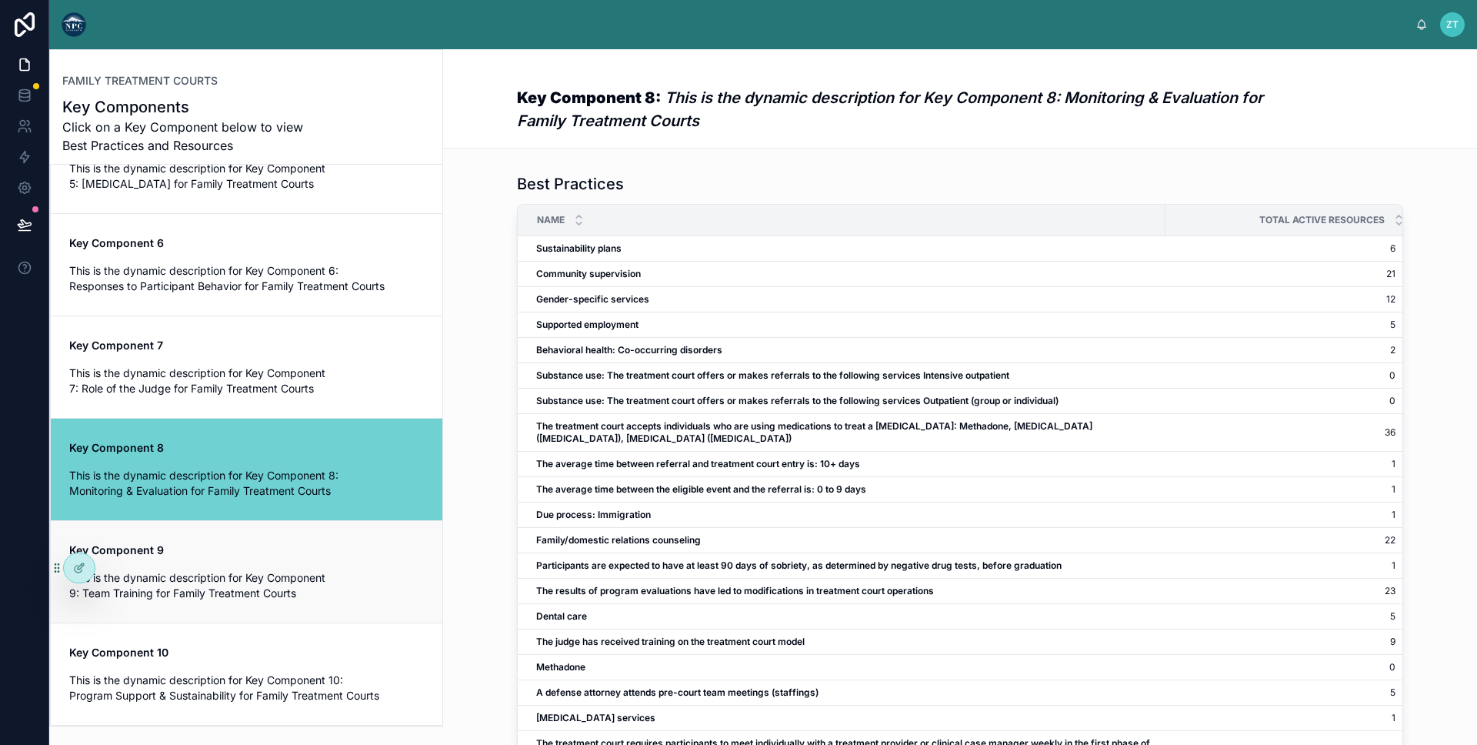
click at [224, 586] on span "This is the dynamic description for Key Component 9: Team Training for Family T…" at bounding box center [246, 585] width 355 height 31
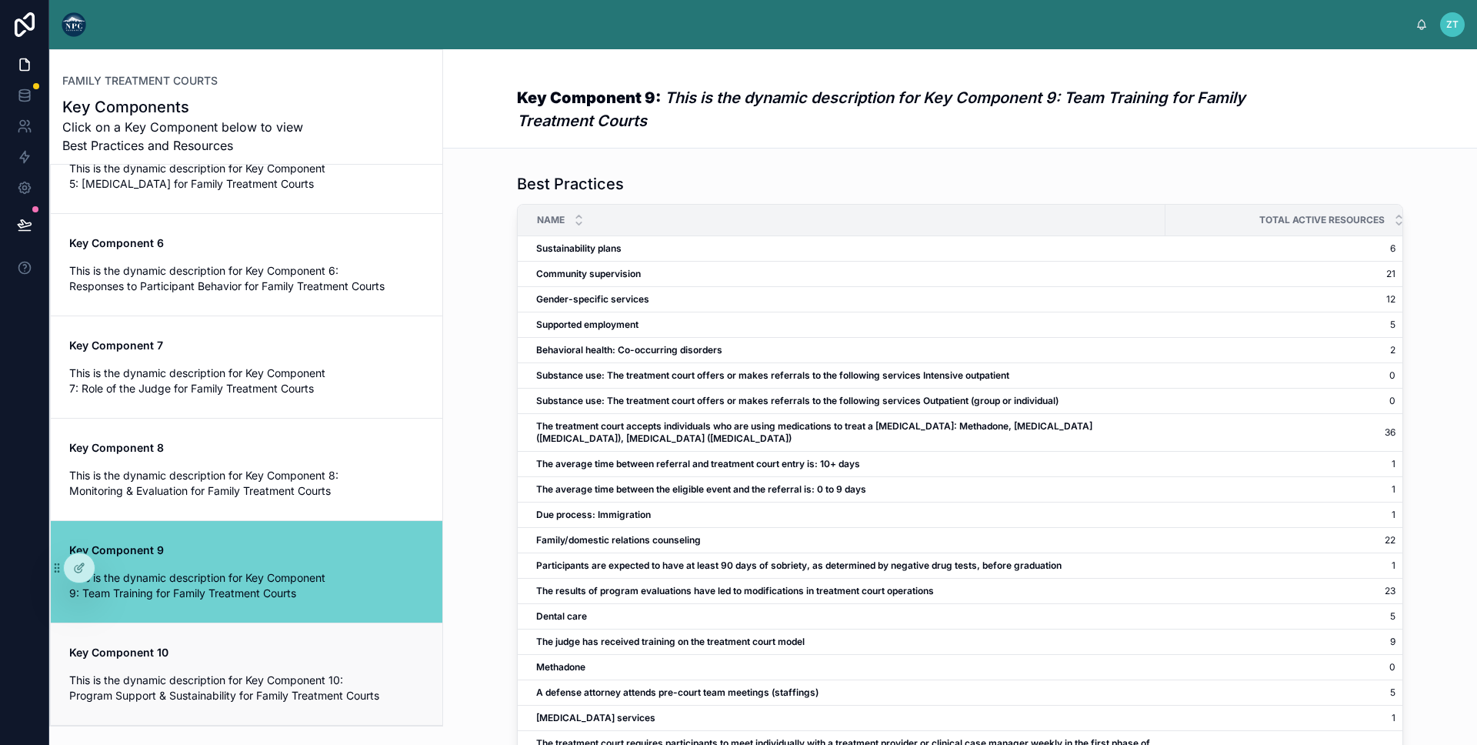
click at [228, 658] on span "Key Component 10" at bounding box center [246, 652] width 355 height 15
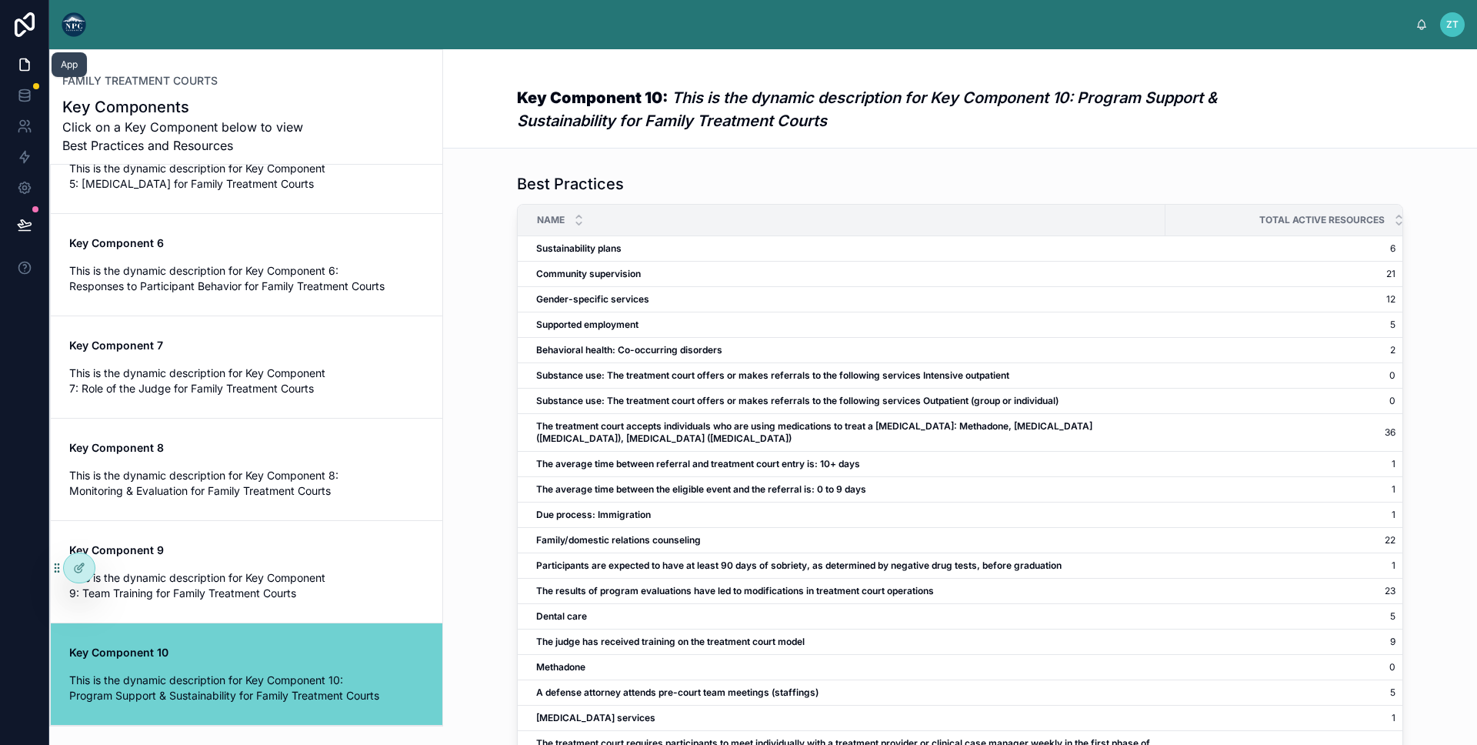
click at [28, 67] on icon at bounding box center [24, 65] width 9 height 12
click at [85, 579] on div at bounding box center [79, 567] width 31 height 29
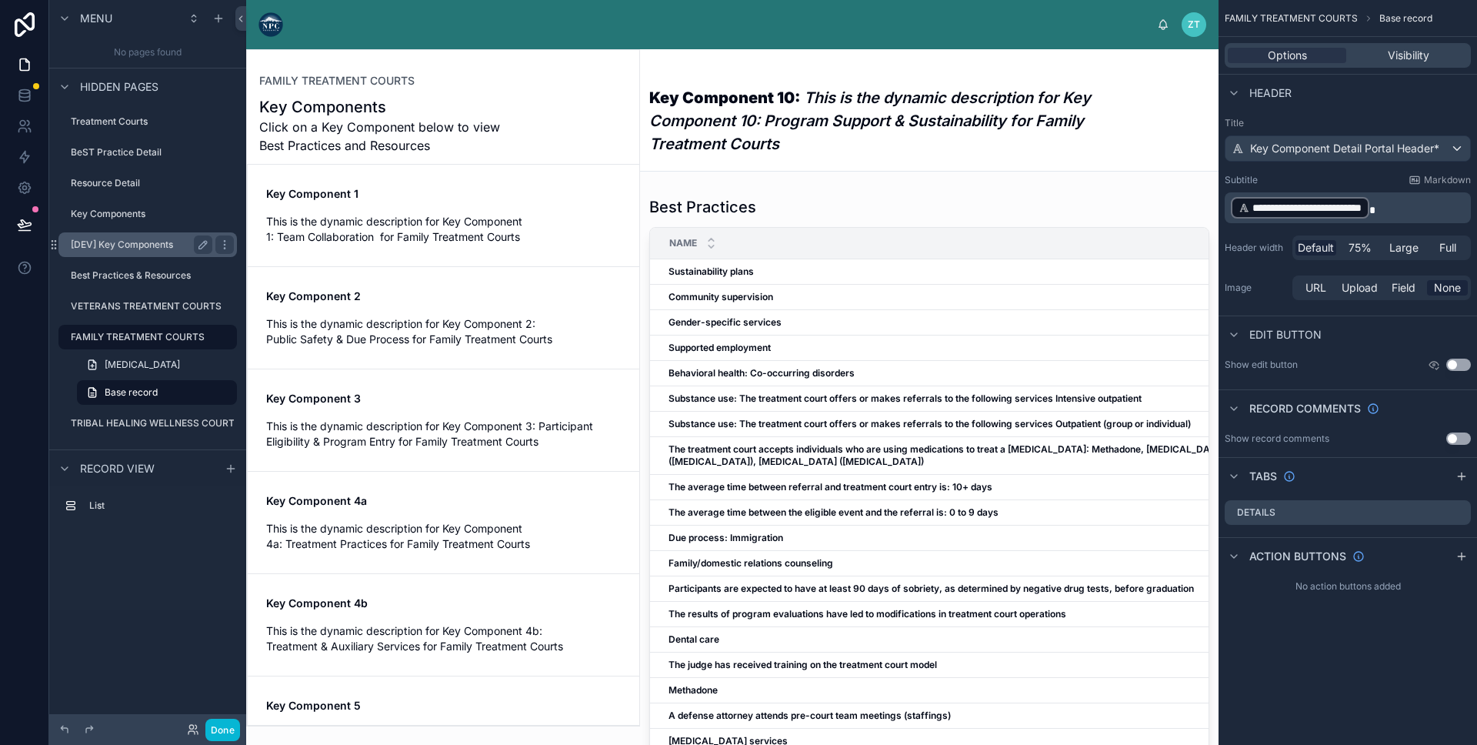
scroll to position [565, 0]
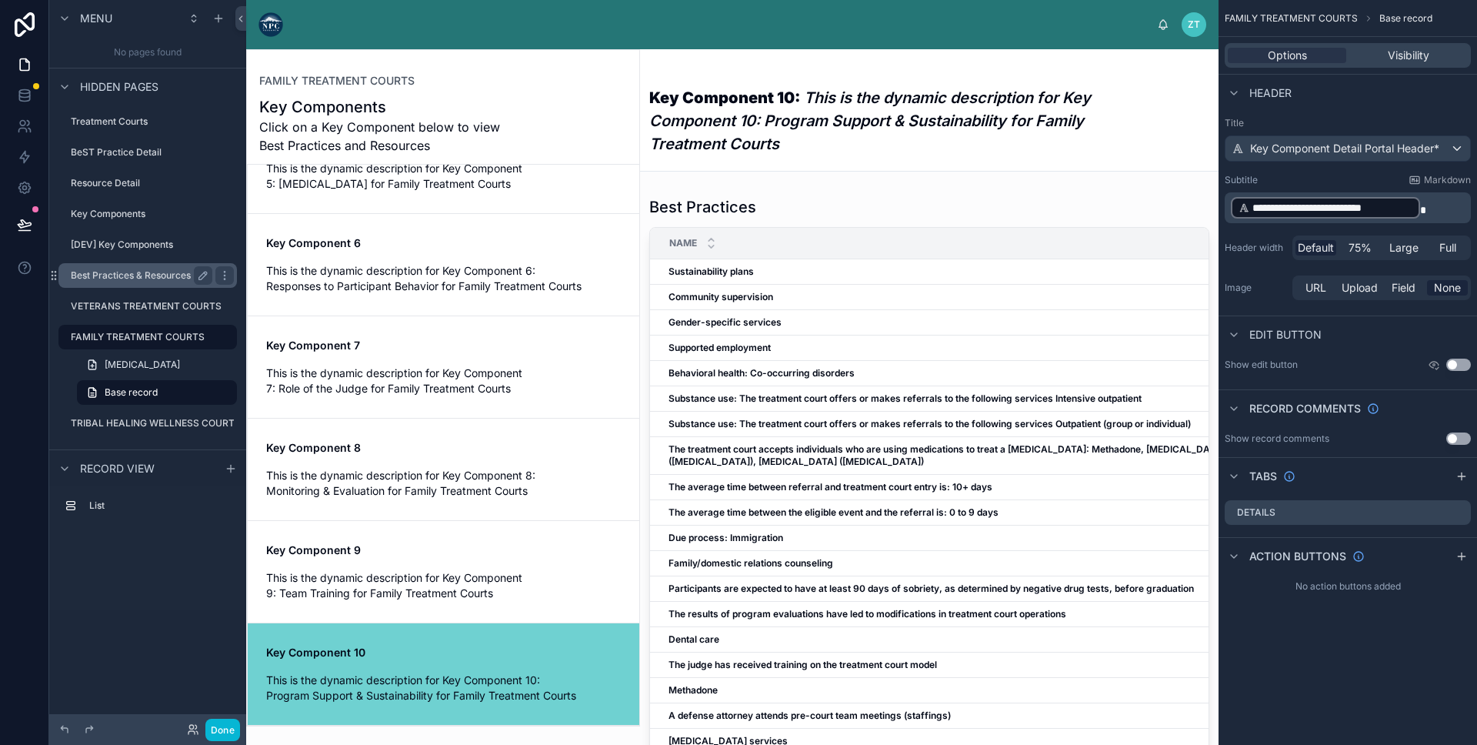
click at [105, 269] on label "Best Practices & Resources" at bounding box center [138, 275] width 135 height 12
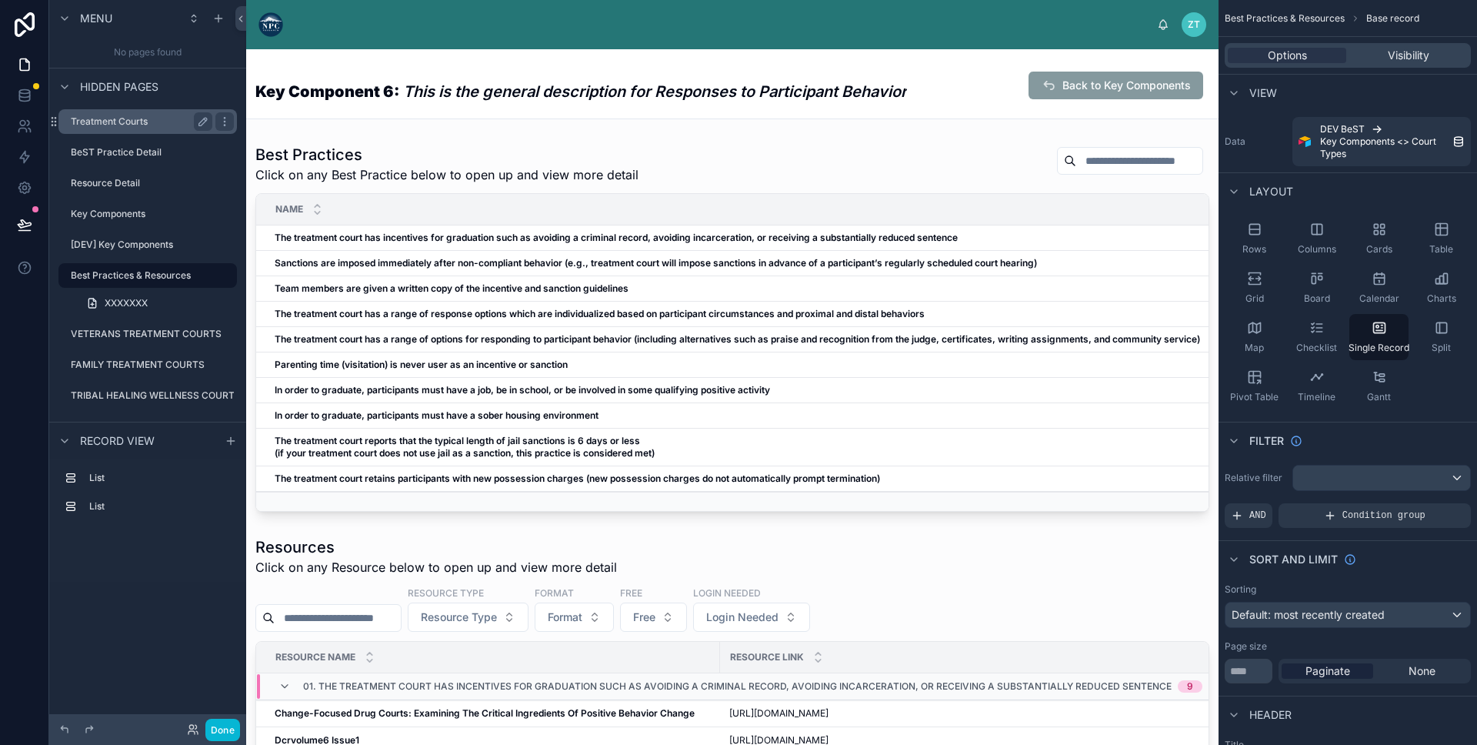
click at [146, 125] on label "Treatment Courts" at bounding box center [138, 121] width 135 height 12
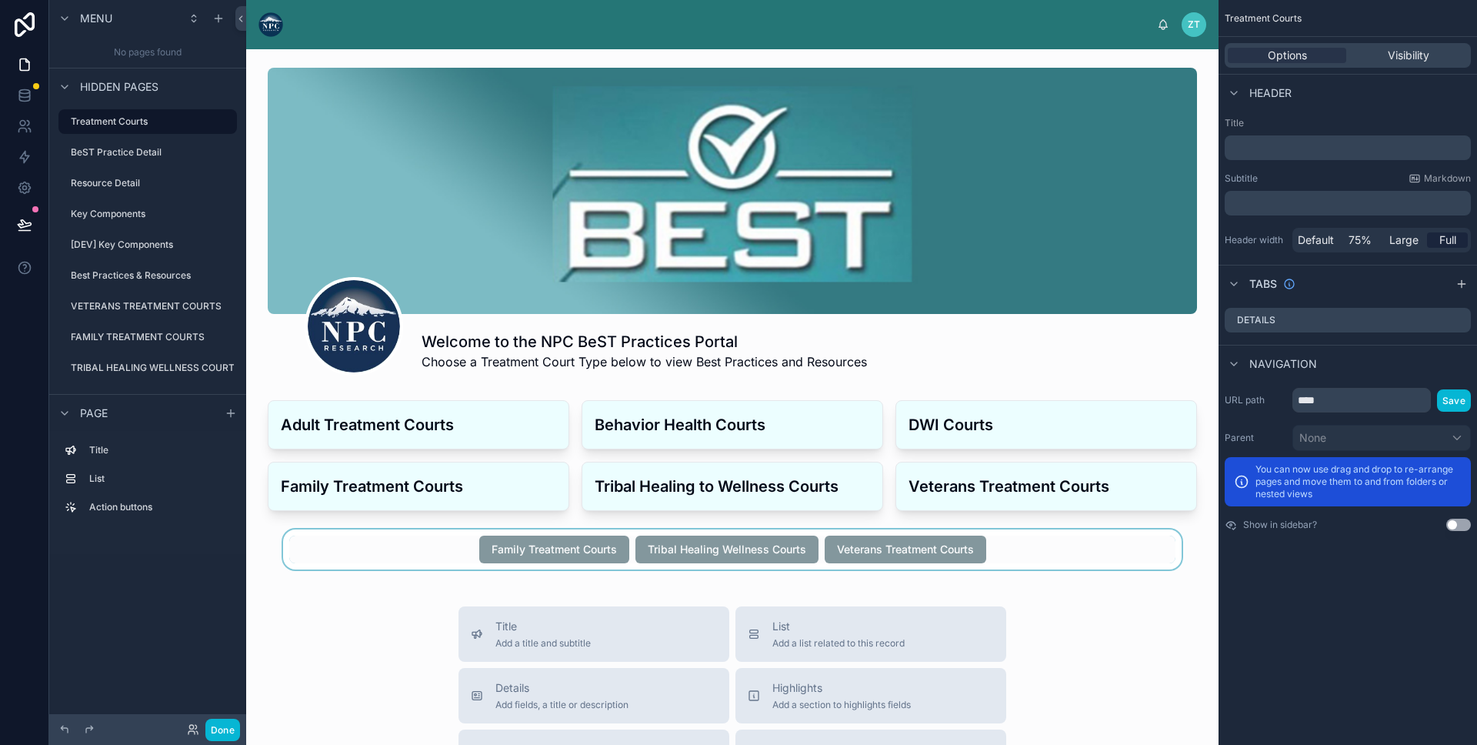
click at [430, 549] on div at bounding box center [733, 549] width 948 height 40
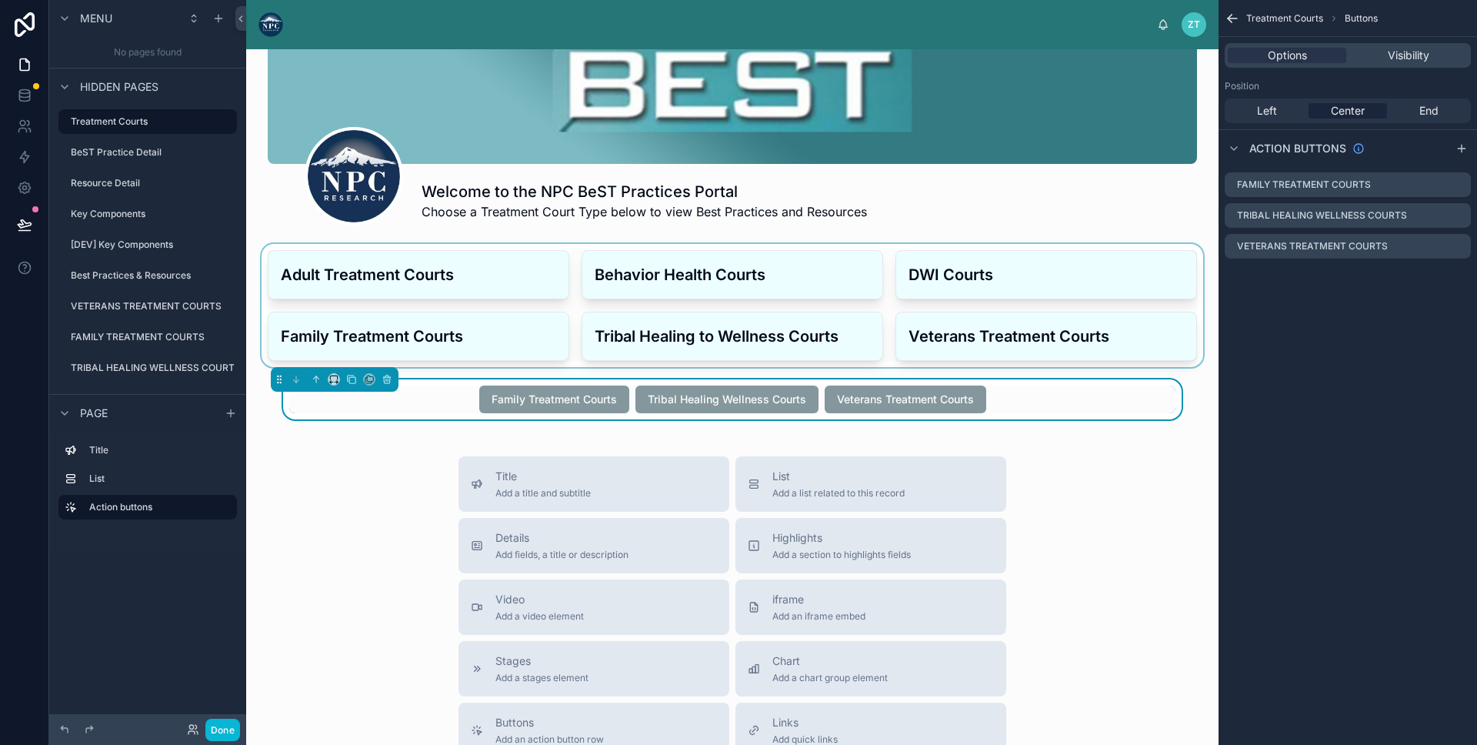
scroll to position [356, 0]
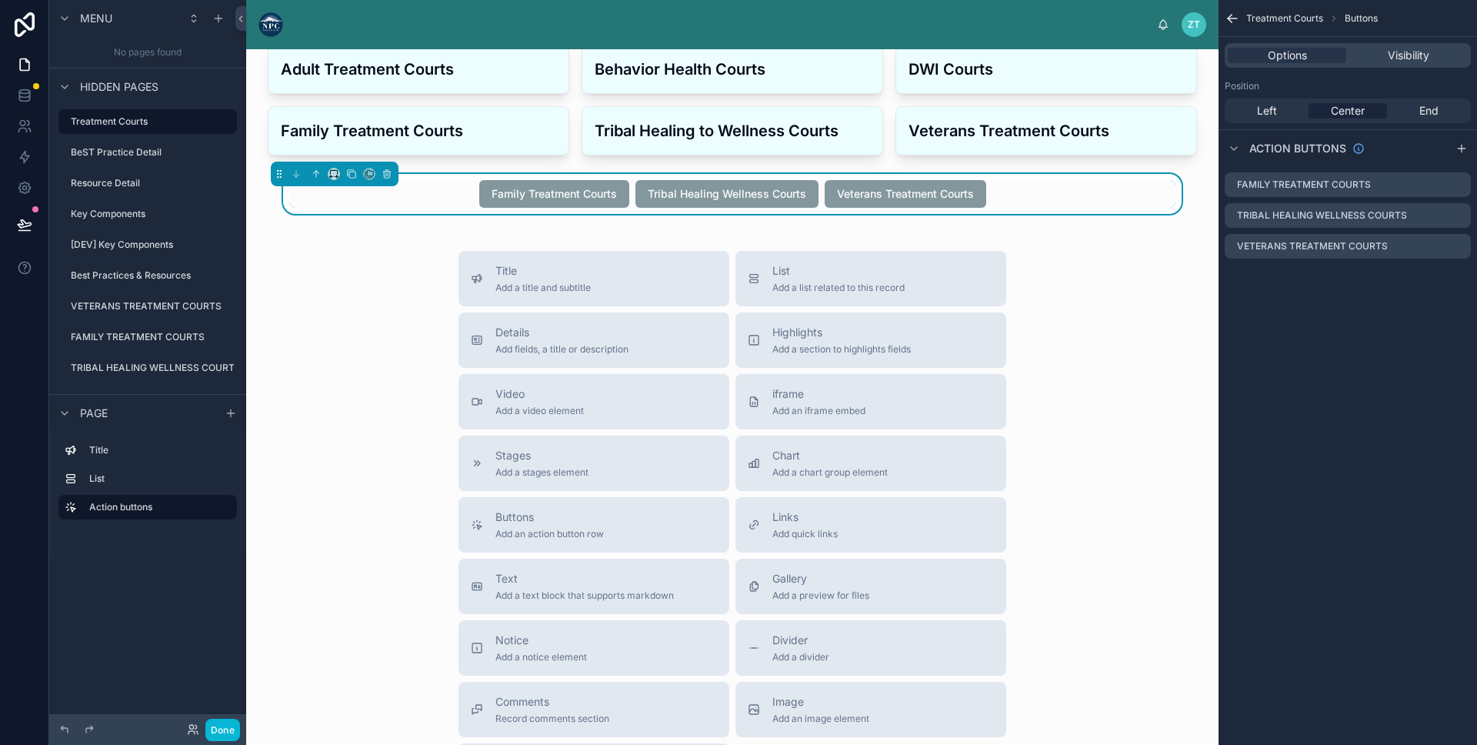
click at [322, 437] on div "Title Add a title and subtitle List Add a list related to this record Details A…" at bounding box center [733, 525] width 948 height 548
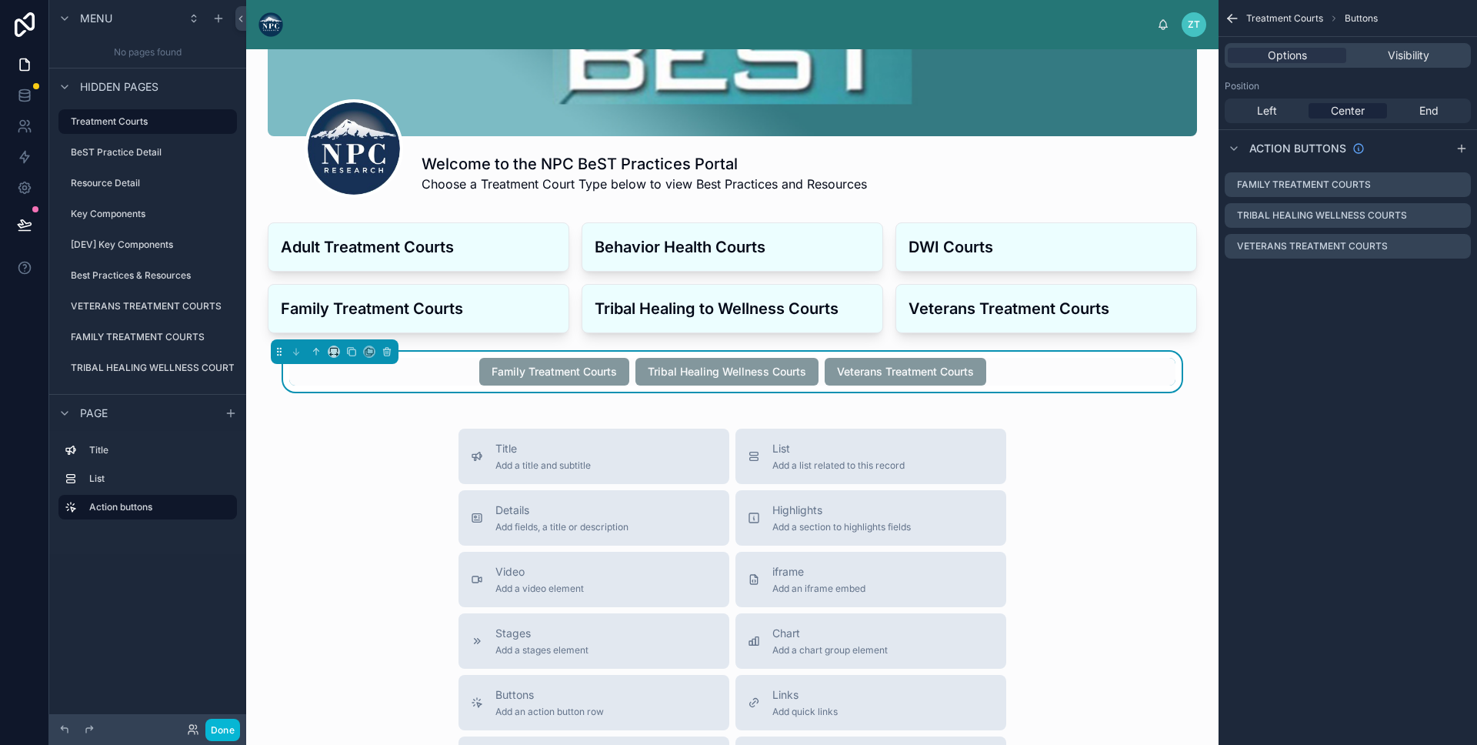
scroll to position [77, 0]
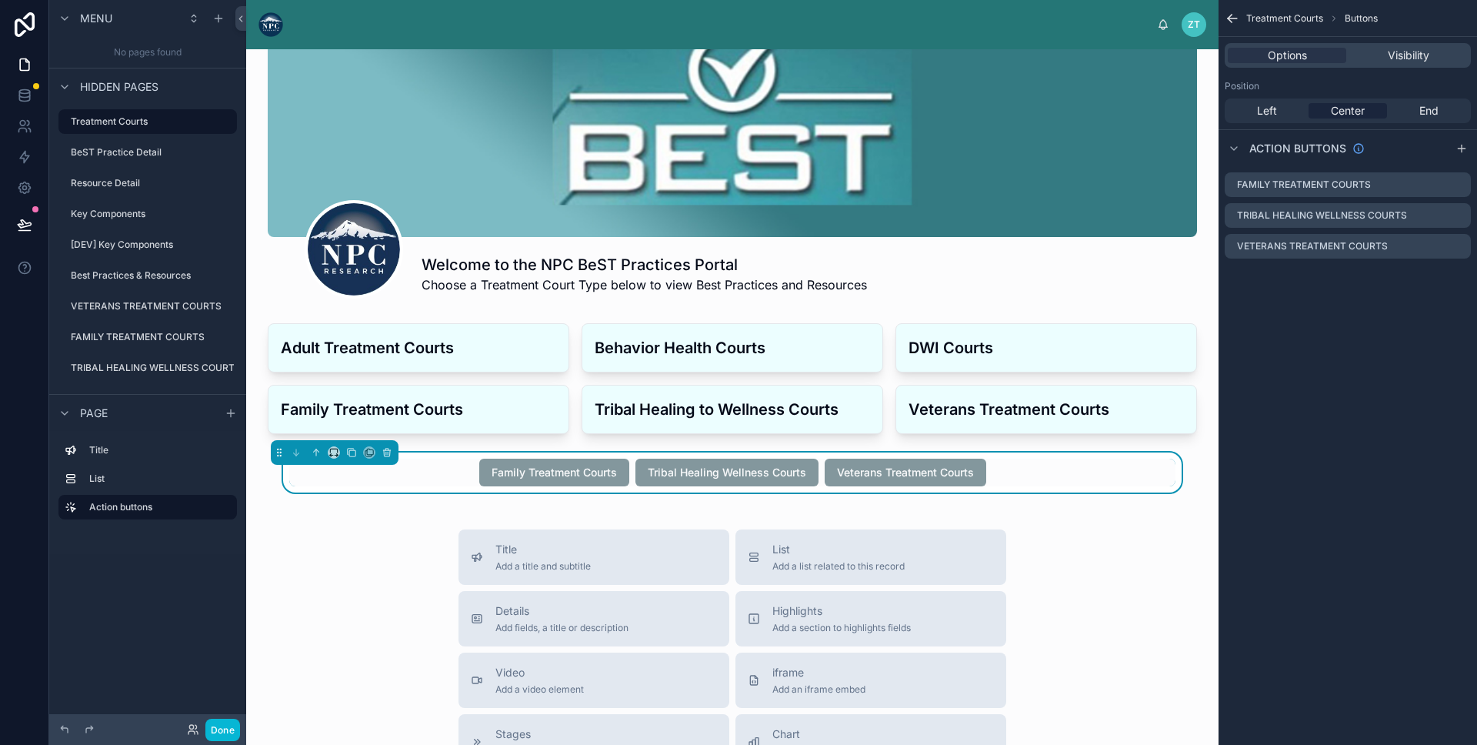
click at [451, 475] on div "Family Treatment Courts Tribal Healing Wellness Courts Veterans Treatment Courts" at bounding box center [732, 473] width 886 height 28
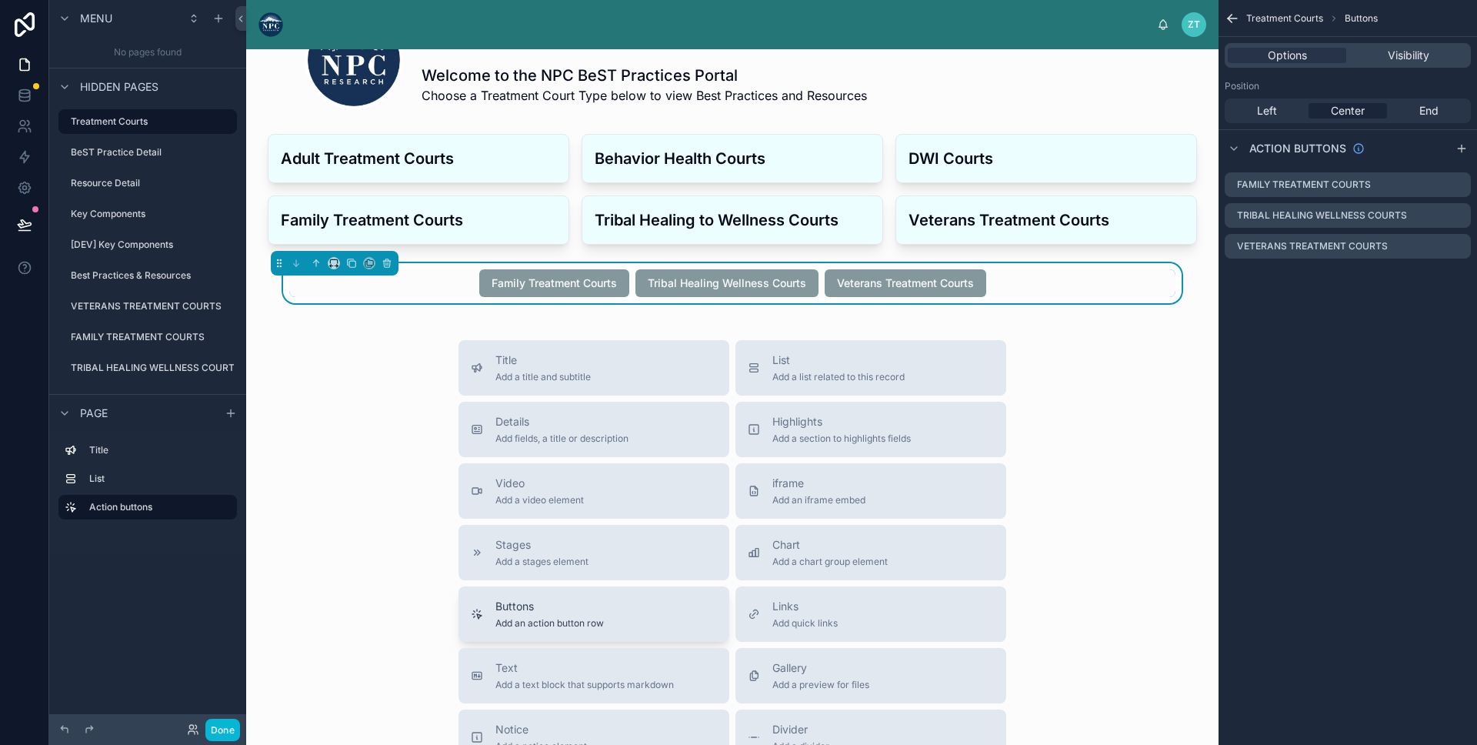
scroll to position [92, 0]
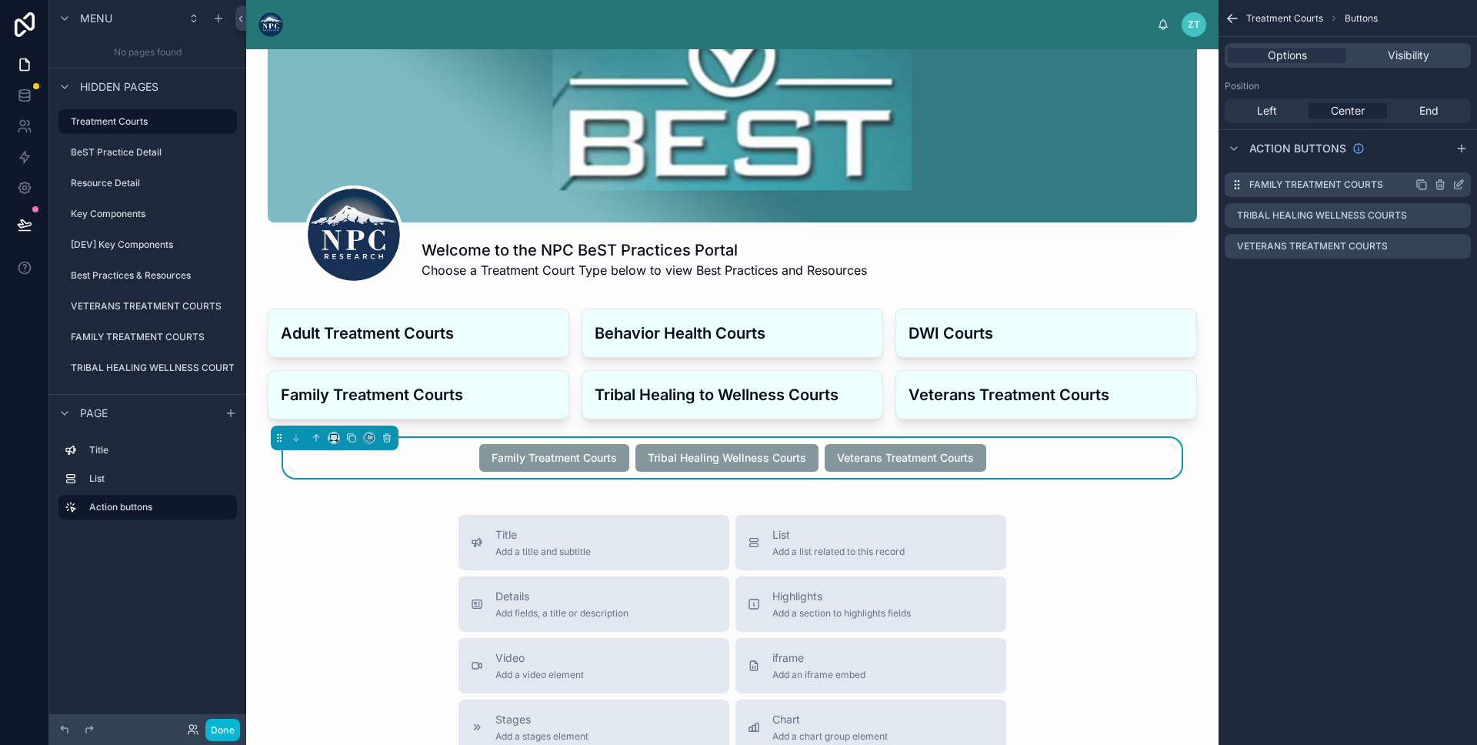
click at [1458, 185] on icon "scrollable content" at bounding box center [1459, 185] width 12 height 12
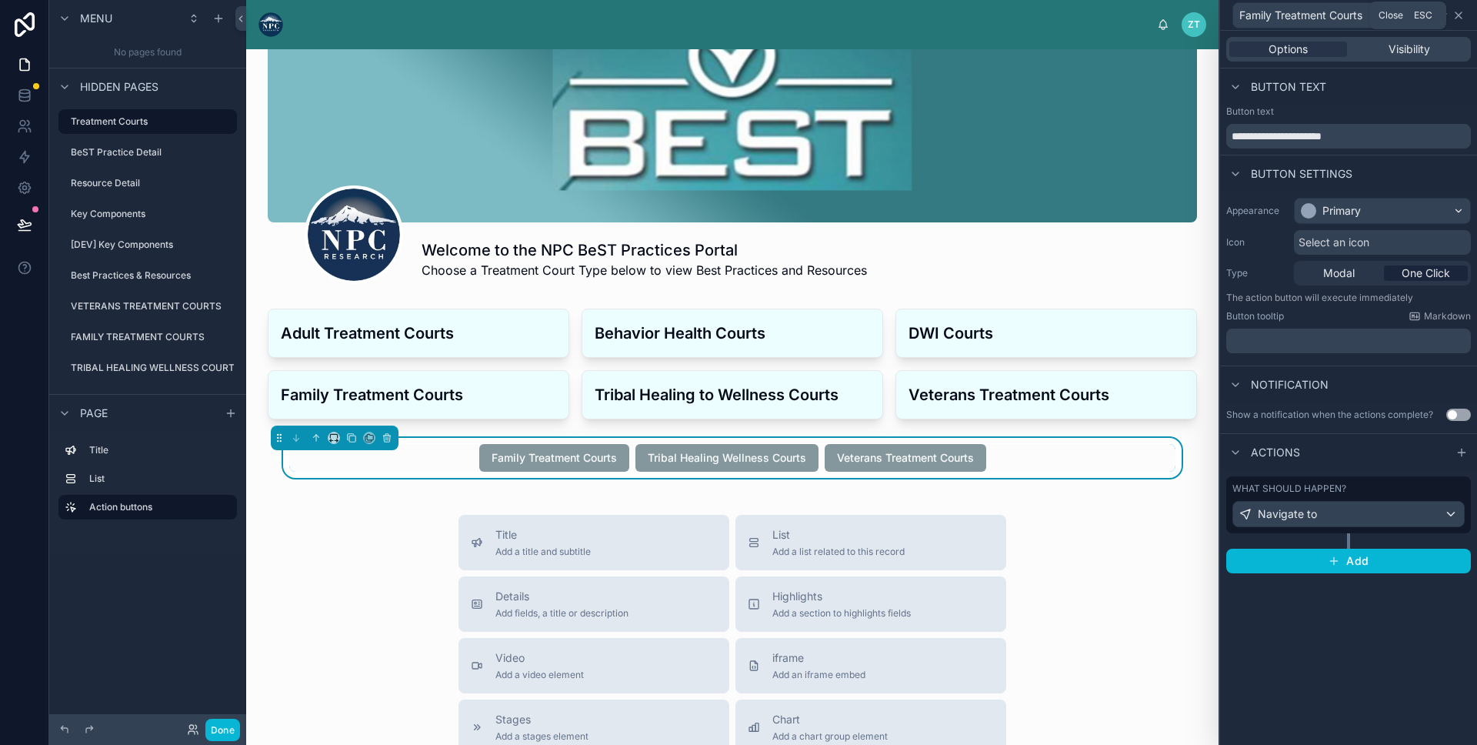
click at [1461, 17] on icon at bounding box center [1459, 15] width 6 height 6
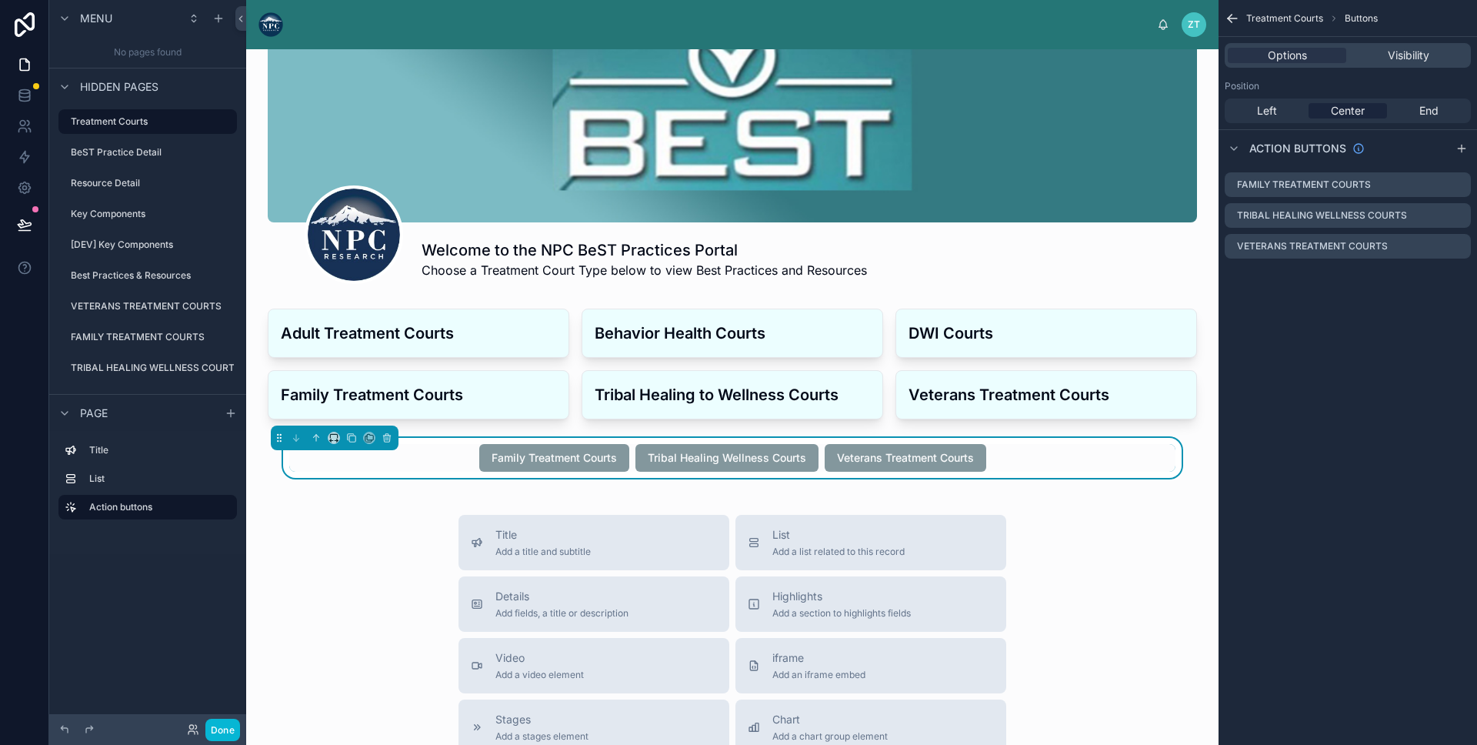
click at [431, 470] on div "Family Treatment Courts Tribal Healing Wellness Courts Veterans Treatment Courts" at bounding box center [732, 458] width 886 height 28
click at [350, 439] on icon at bounding box center [351, 437] width 11 height 11
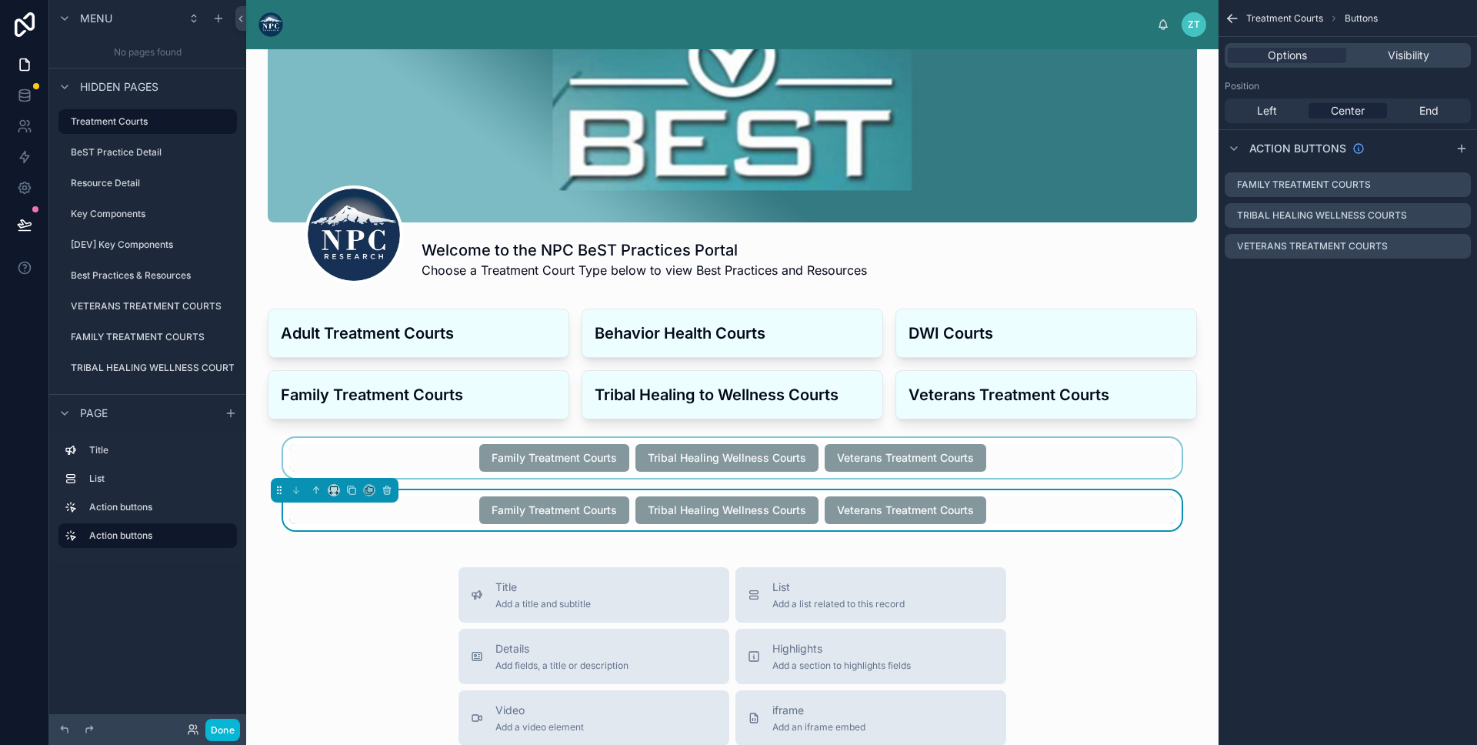
click at [402, 461] on div at bounding box center [733, 458] width 948 height 40
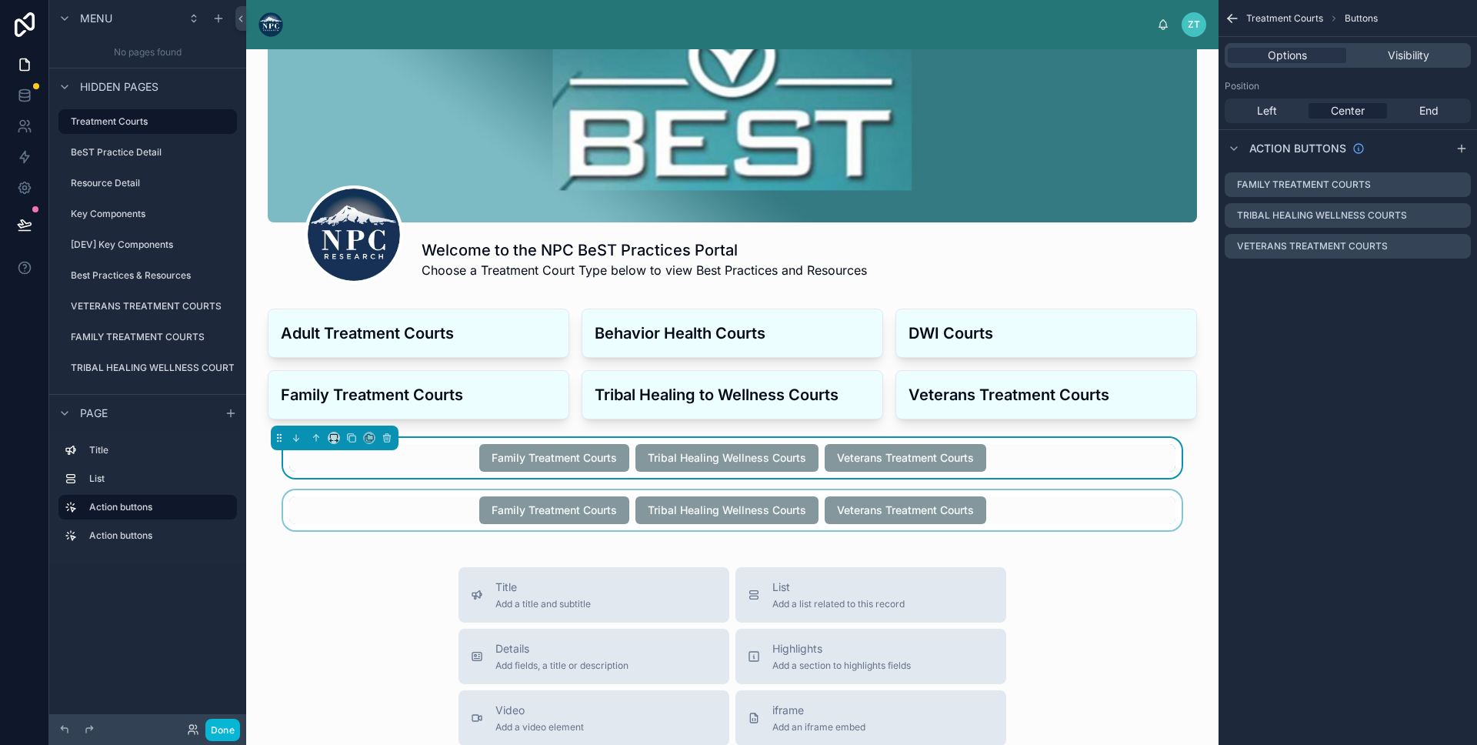
click at [398, 513] on div at bounding box center [733, 510] width 948 height 40
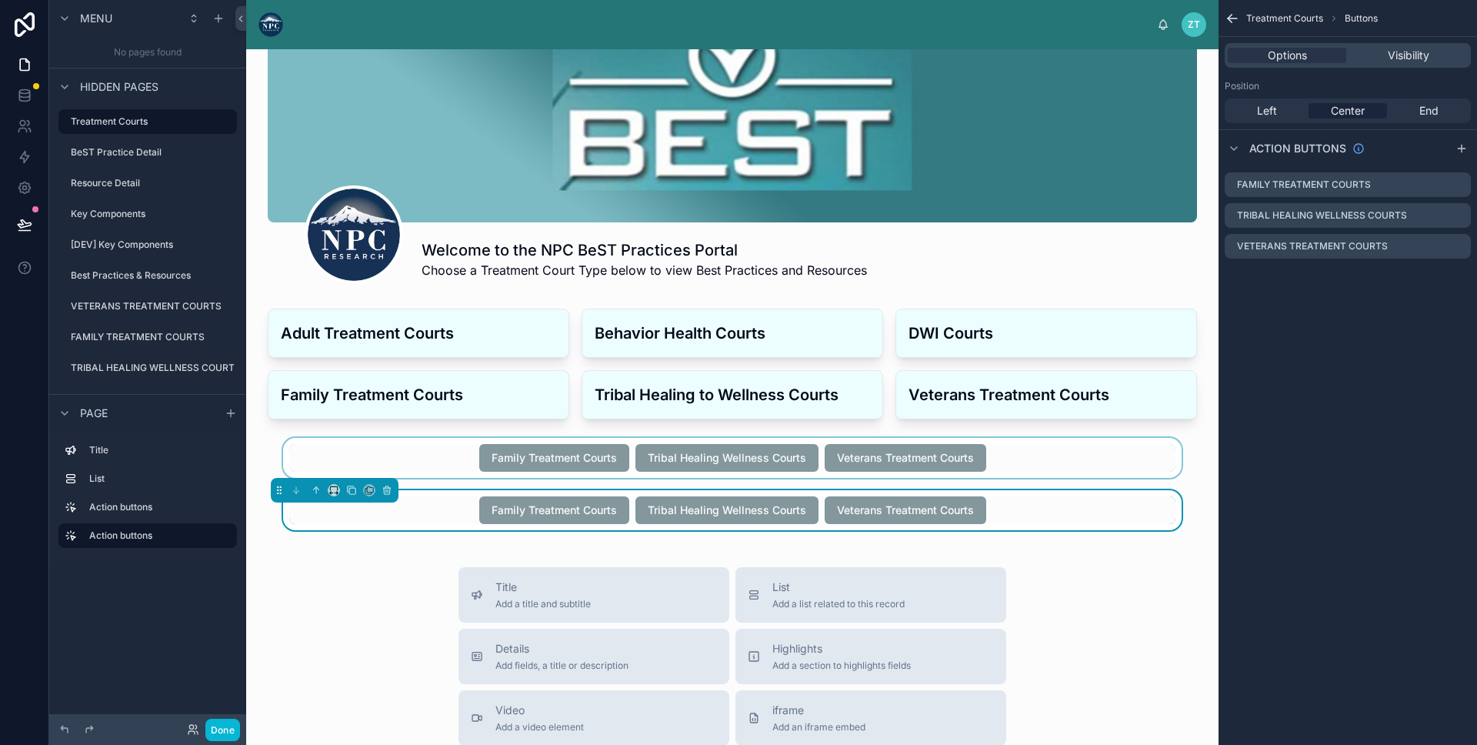
click at [411, 465] on div at bounding box center [733, 458] width 948 height 40
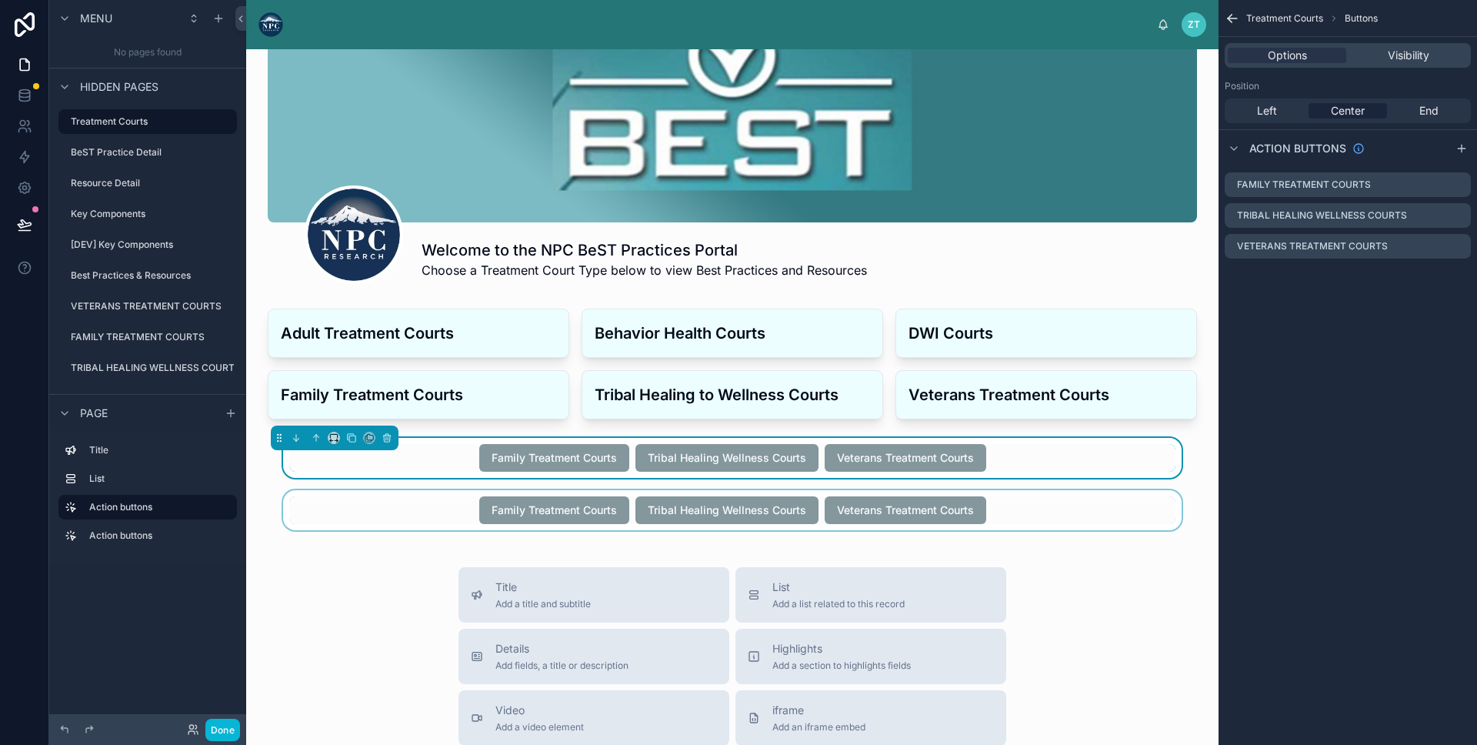
click at [405, 503] on div at bounding box center [733, 510] width 948 height 40
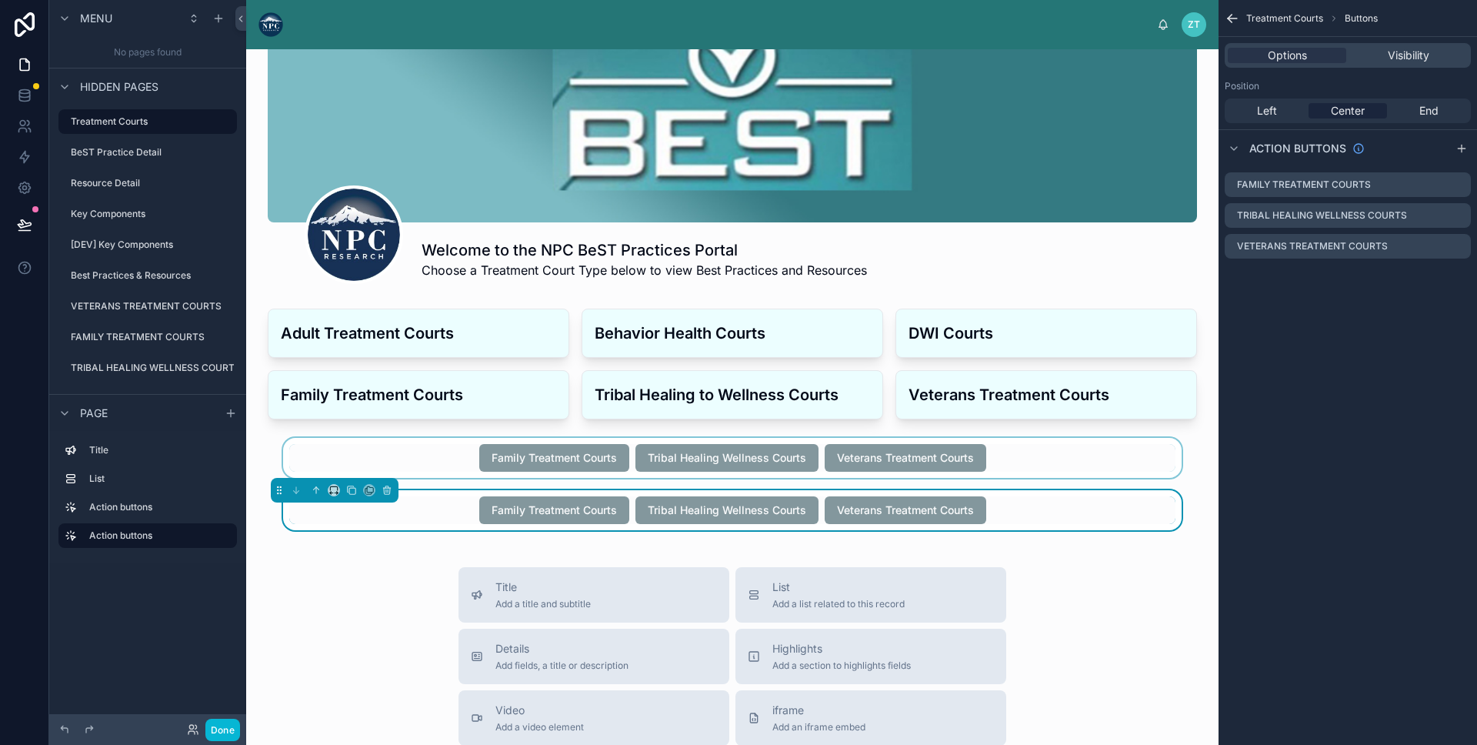
click at [422, 463] on div at bounding box center [733, 458] width 948 height 40
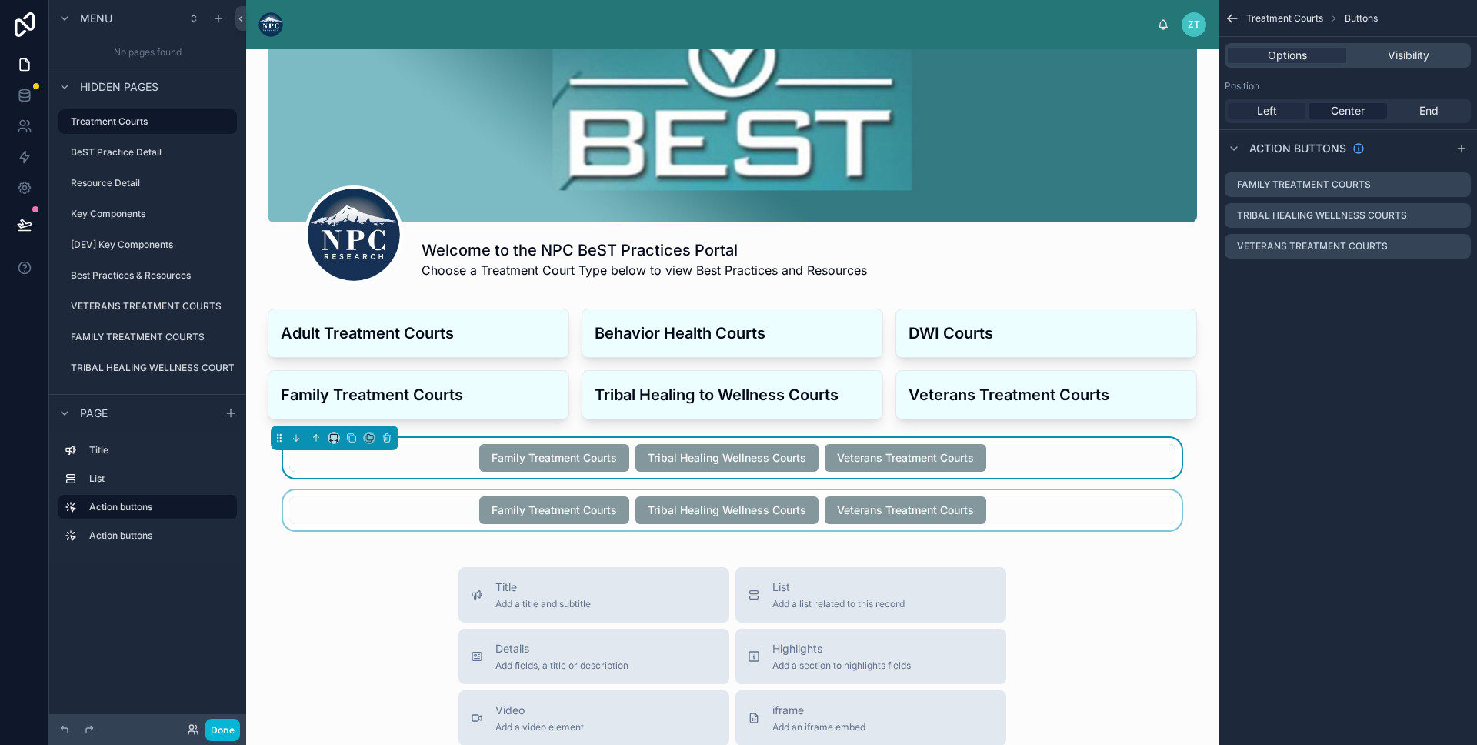
click at [1267, 109] on span "Left" at bounding box center [1267, 110] width 20 height 15
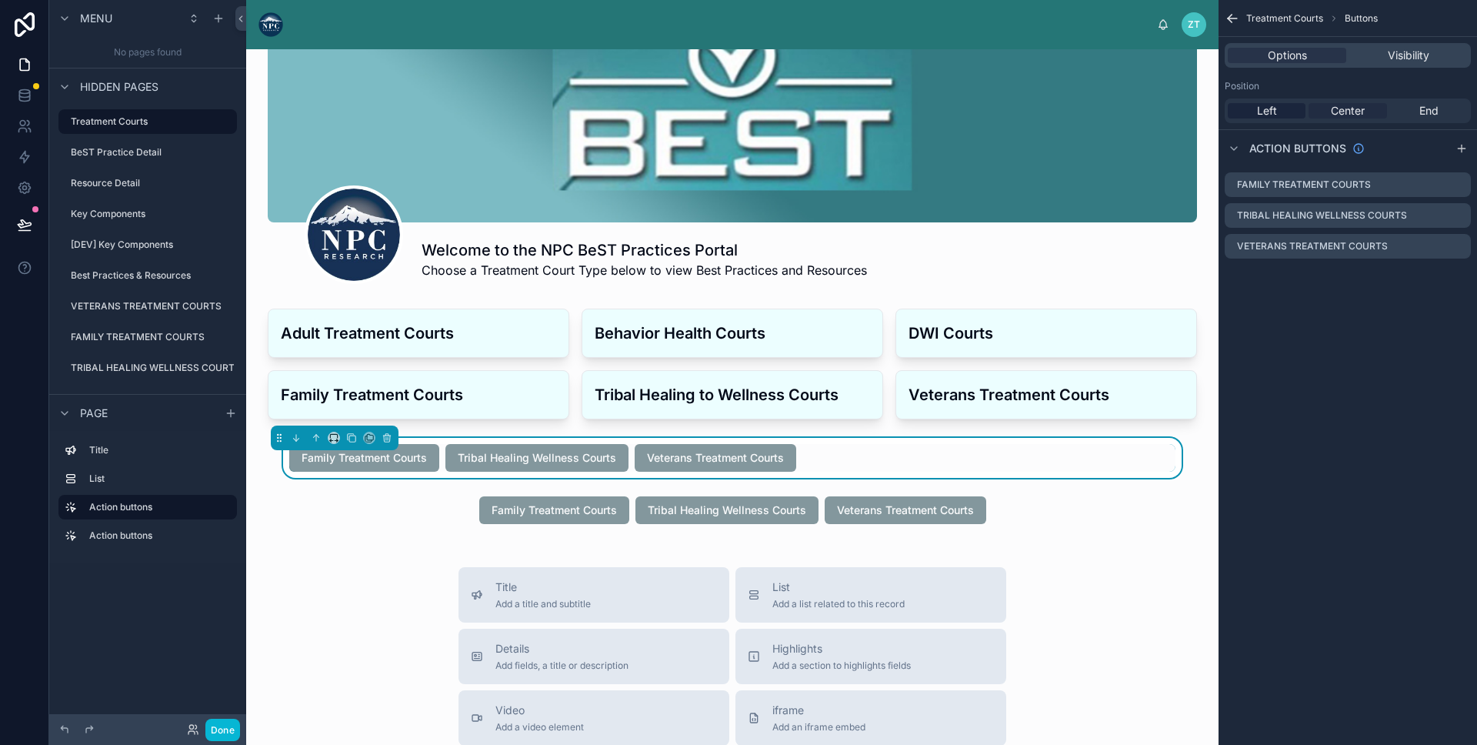
click at [1350, 113] on span "Center" at bounding box center [1348, 110] width 34 height 15
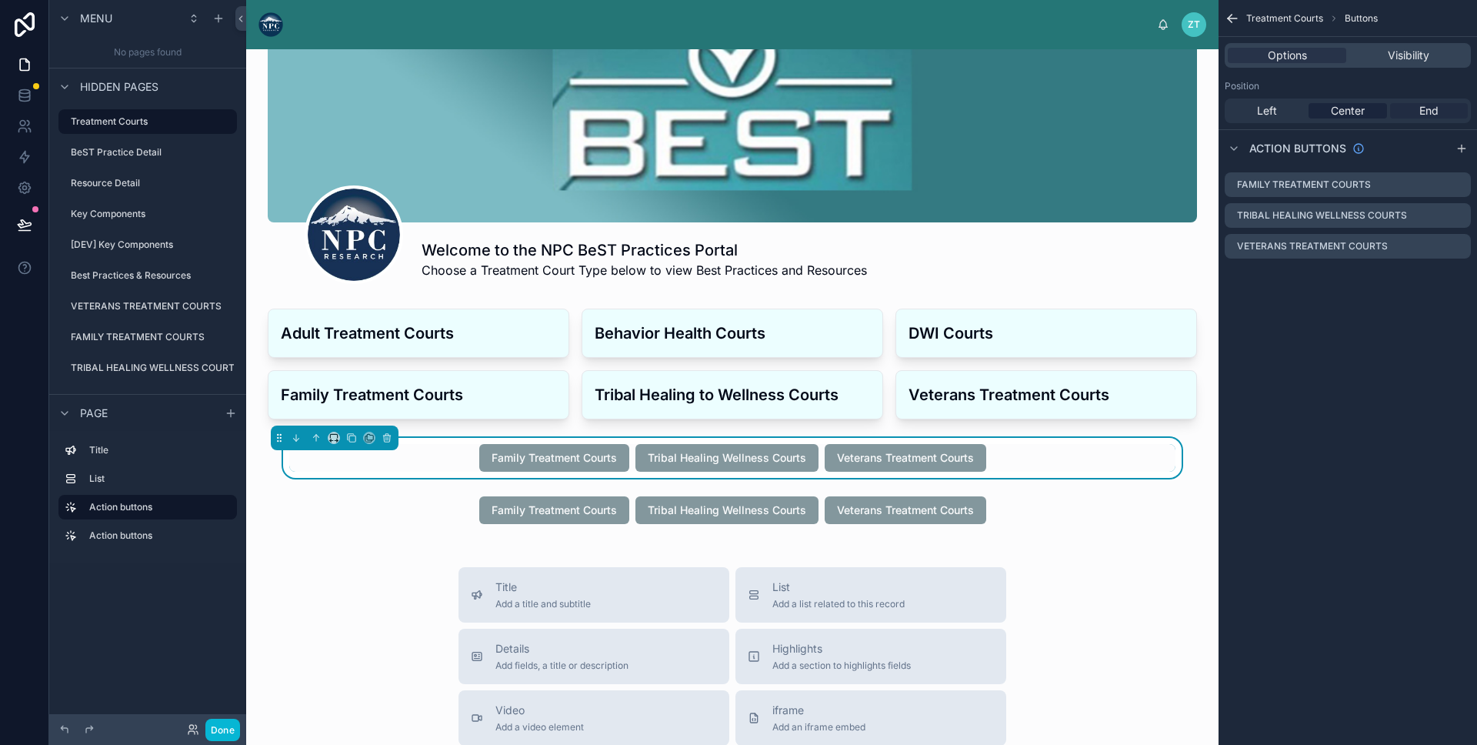
click at [1448, 108] on div "End" at bounding box center [1430, 110] width 78 height 15
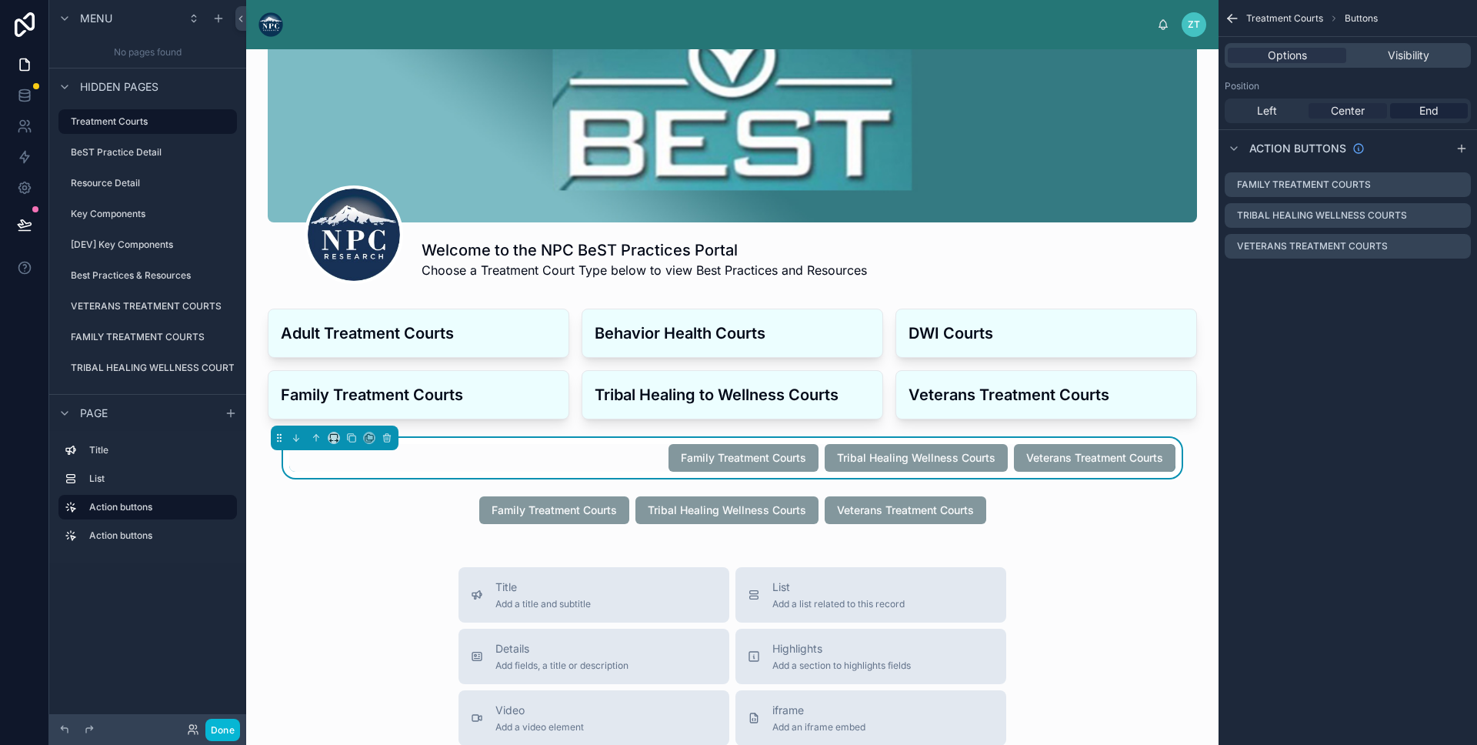
click at [1361, 109] on span "Center" at bounding box center [1348, 110] width 34 height 15
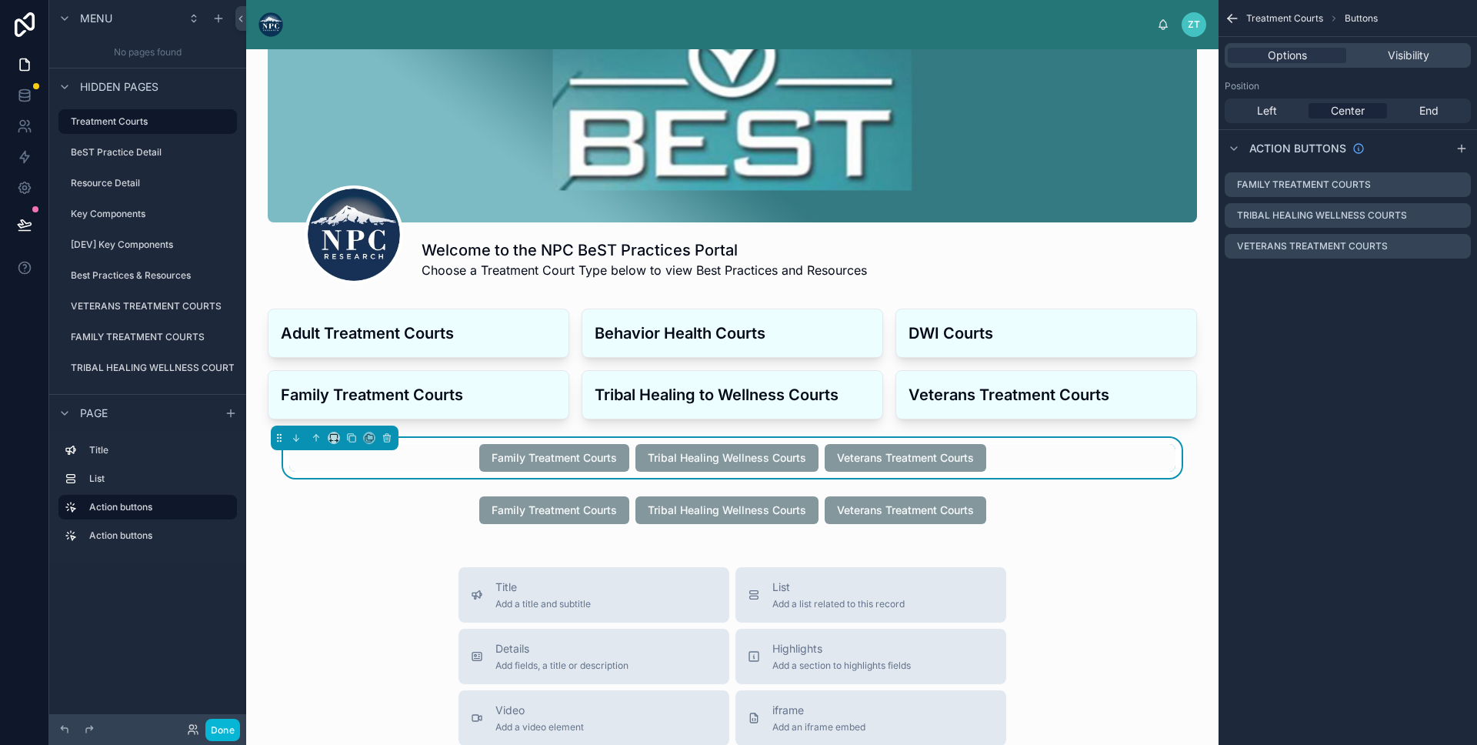
click at [423, 456] on div "Family Treatment Courts Tribal Healing Wellness Courts Veterans Treatment Courts" at bounding box center [732, 458] width 886 height 28
click at [417, 504] on div at bounding box center [733, 510] width 948 height 40
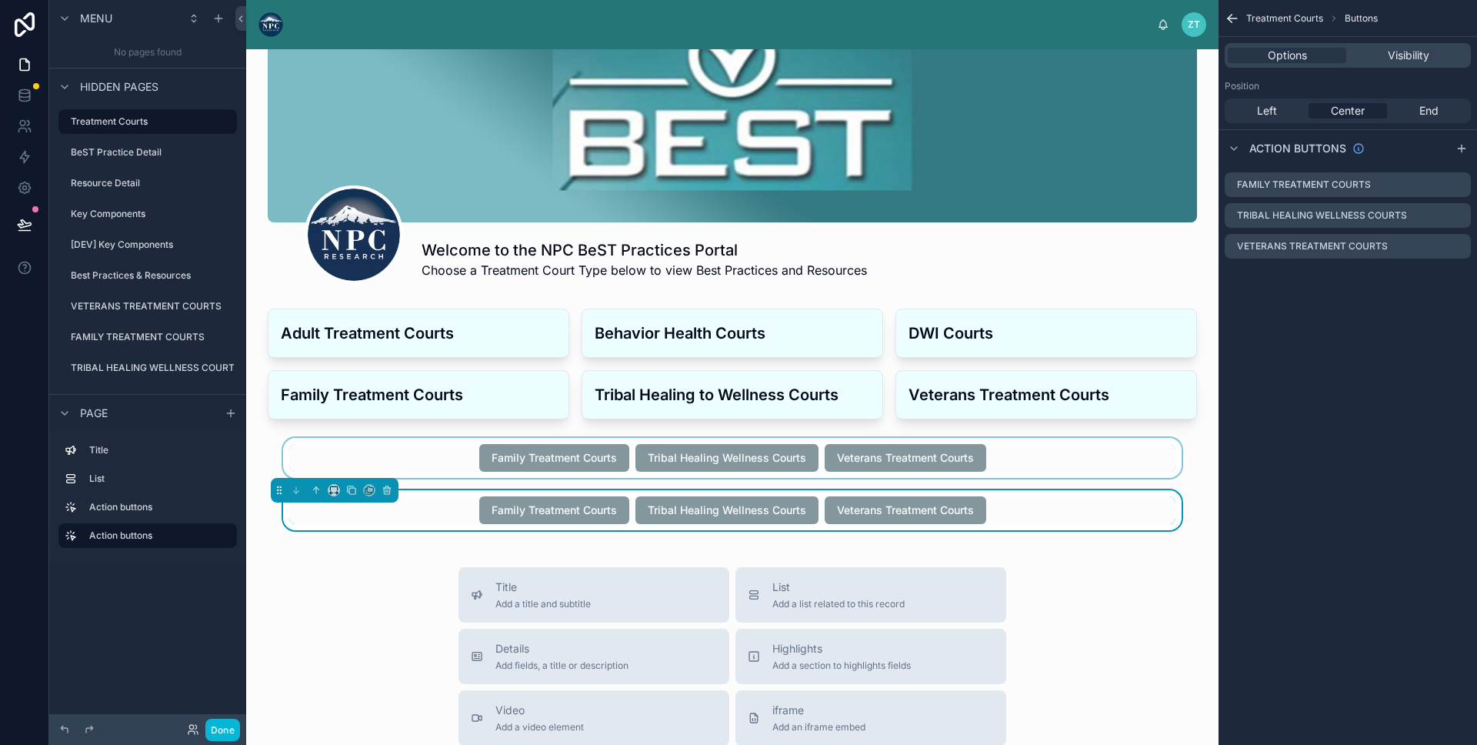
click at [422, 475] on div at bounding box center [733, 458] width 948 height 40
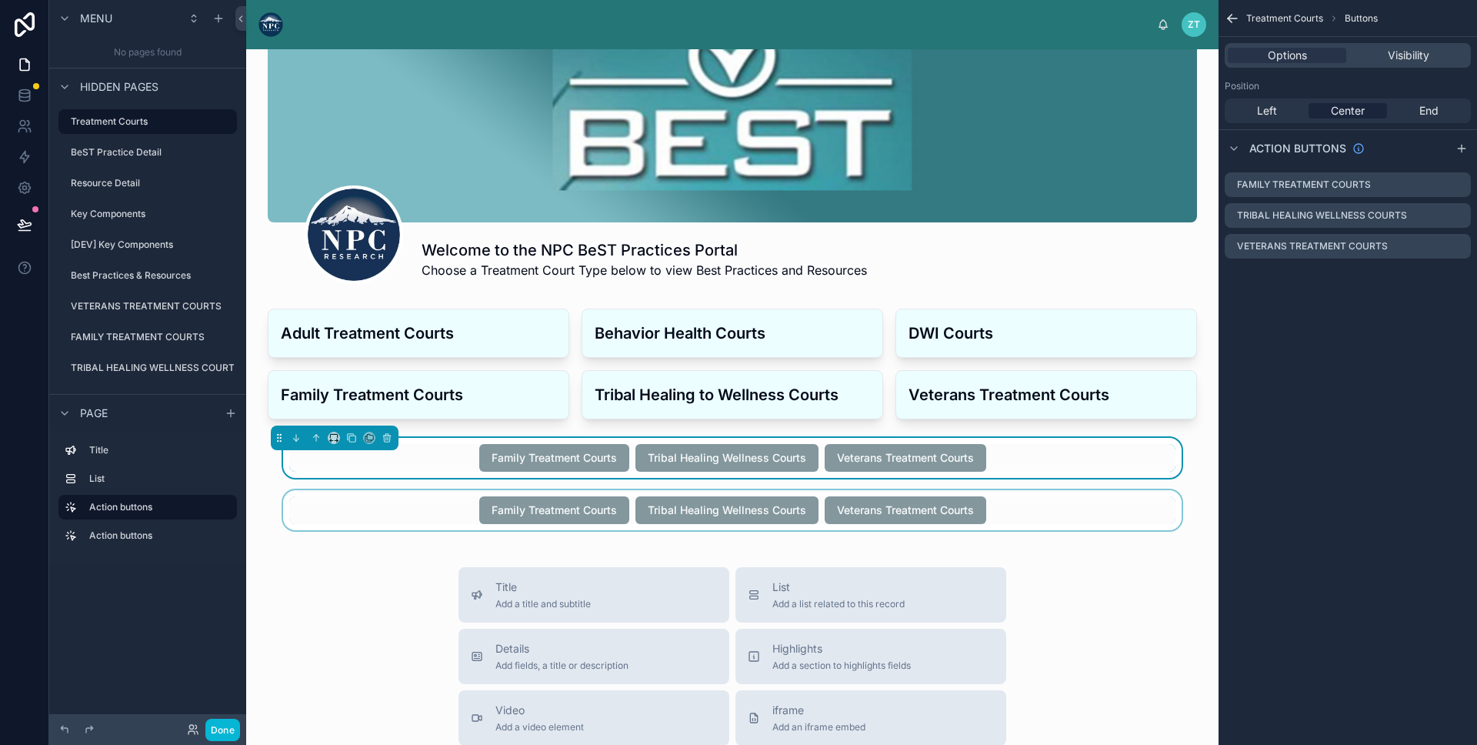
click at [407, 516] on div at bounding box center [733, 510] width 948 height 40
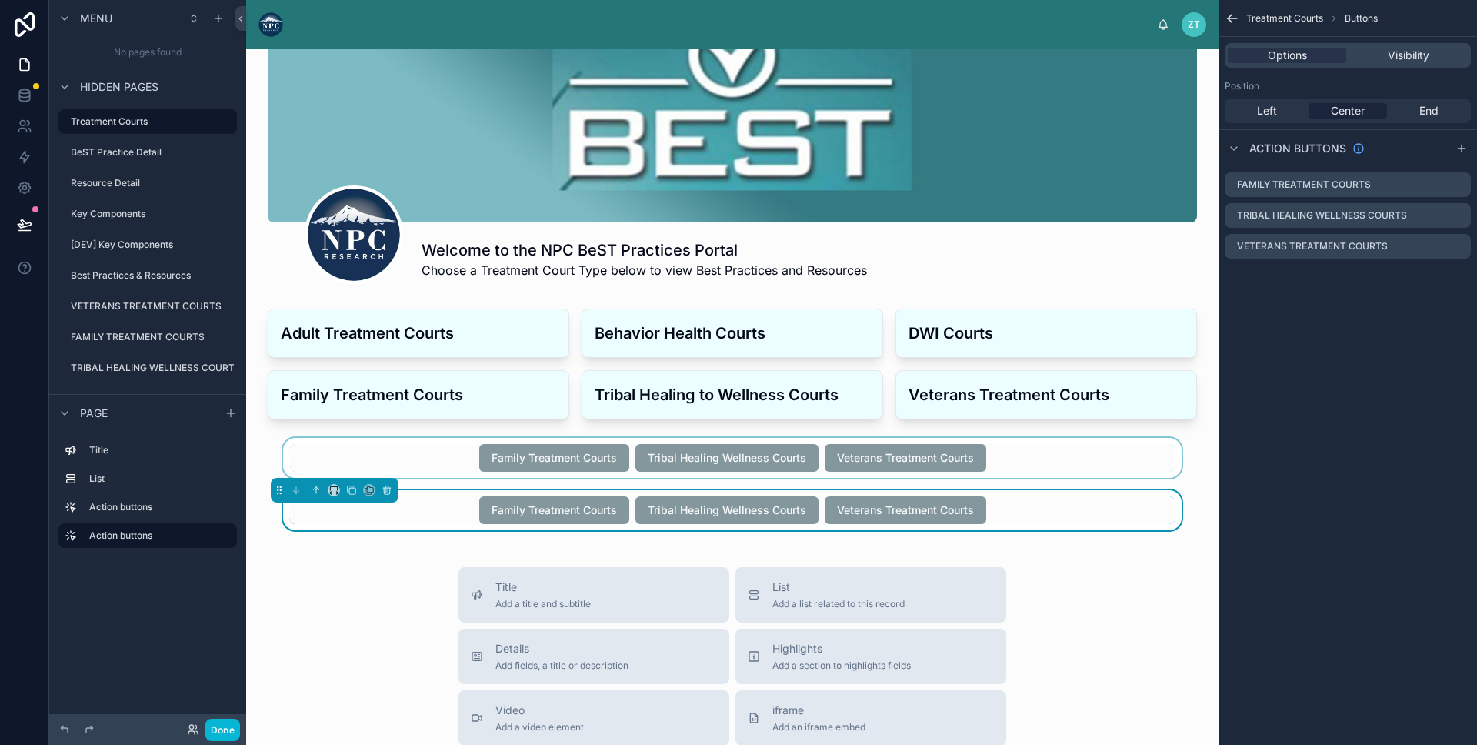
click at [416, 469] on div at bounding box center [733, 458] width 948 height 40
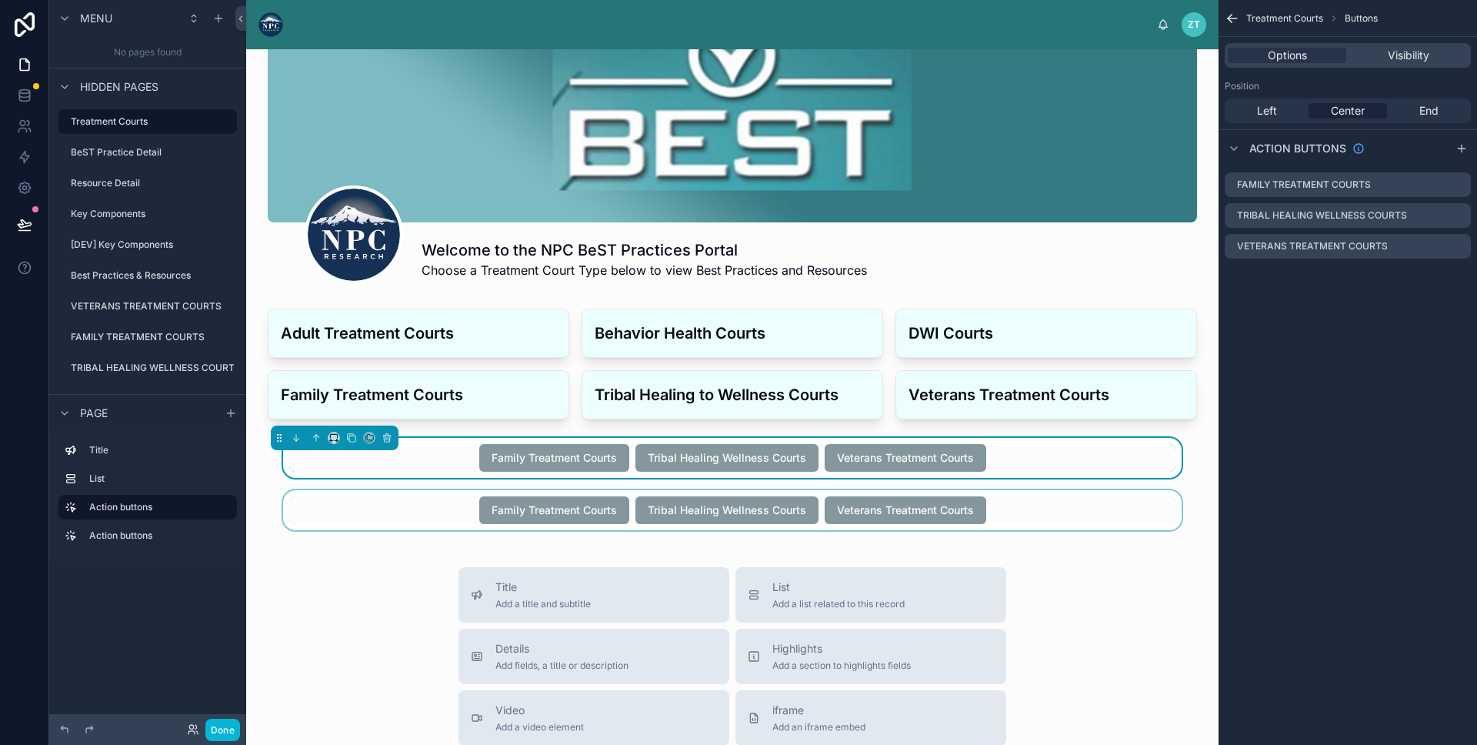
click at [427, 465] on div "Family Treatment Courts Tribal Healing Wellness Courts Veterans Treatment Courts" at bounding box center [732, 458] width 886 height 28
click at [422, 506] on div at bounding box center [733, 510] width 948 height 40
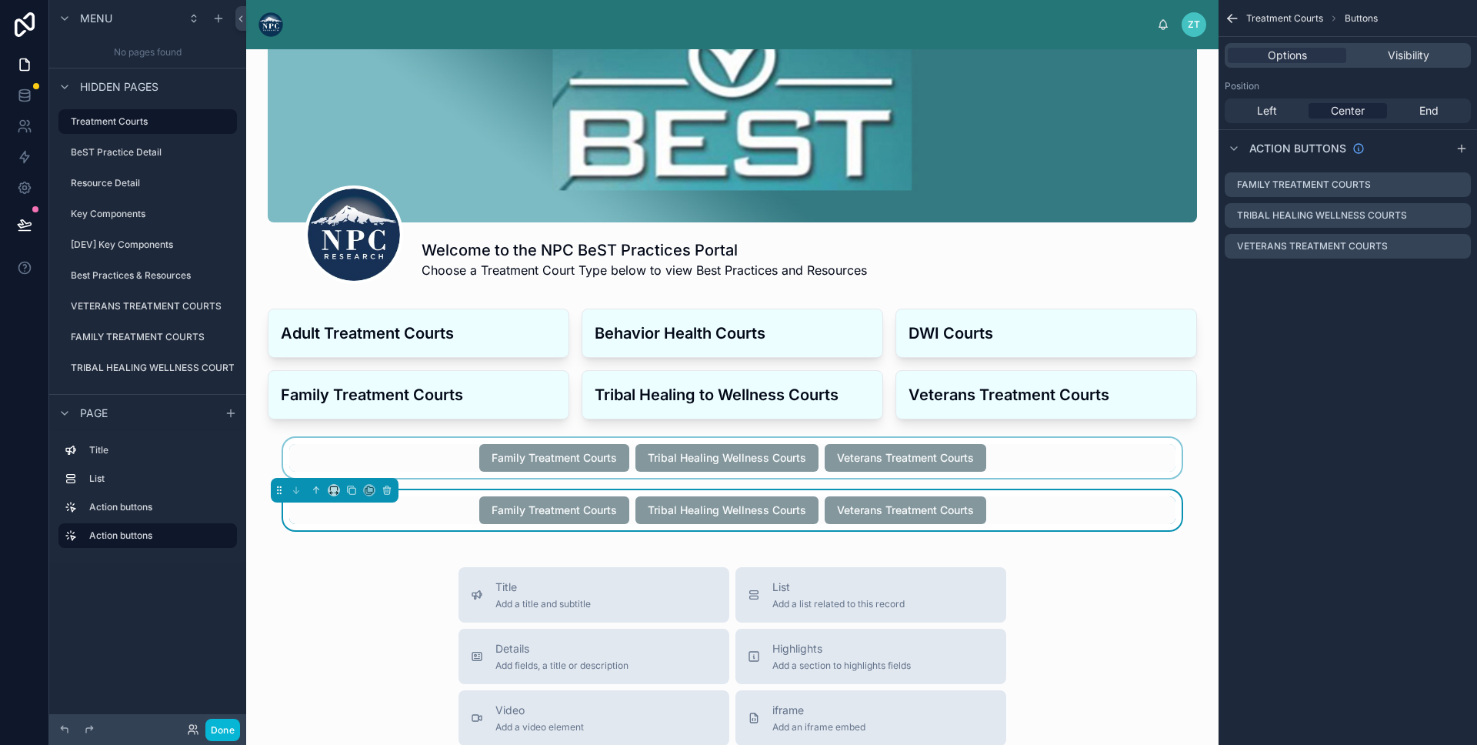
click at [431, 462] on div at bounding box center [733, 458] width 948 height 40
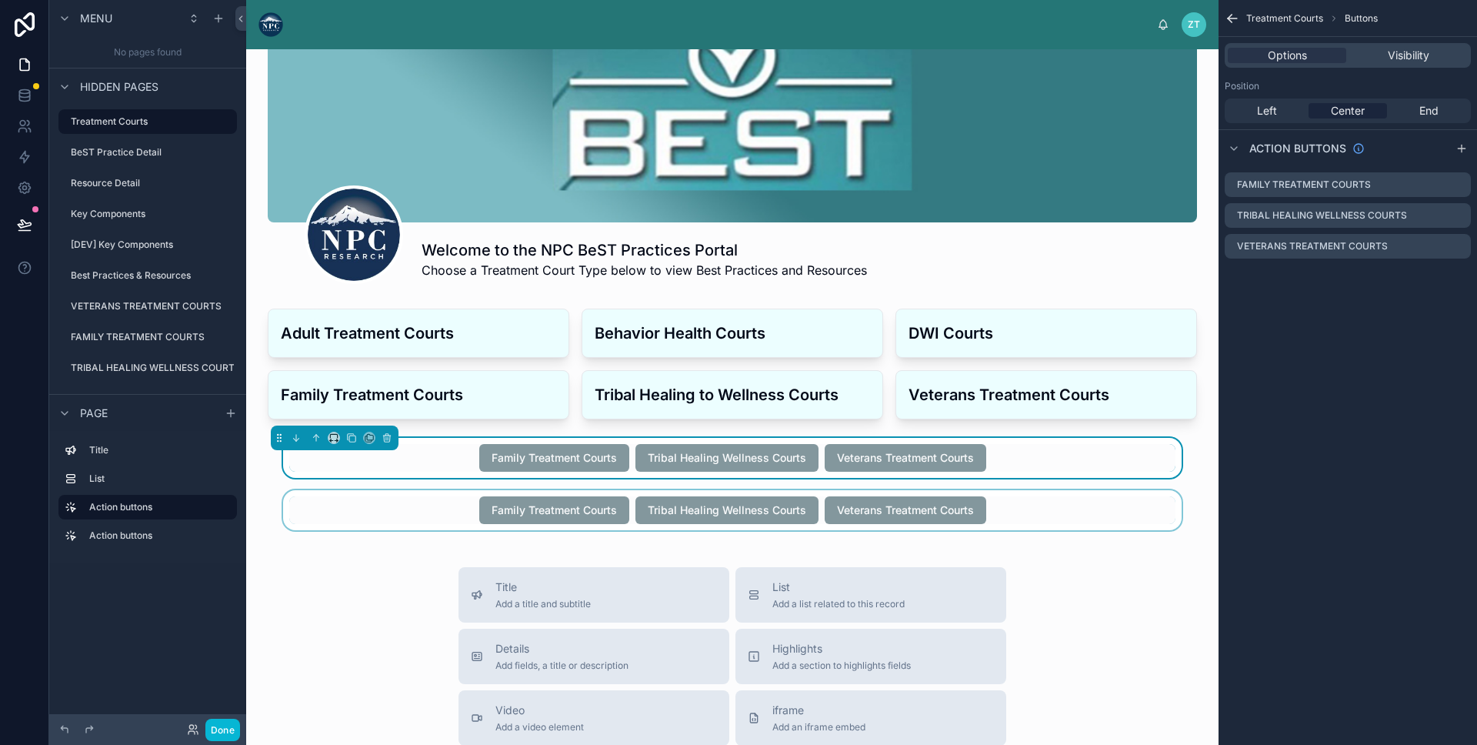
click at [422, 508] on div at bounding box center [733, 510] width 948 height 40
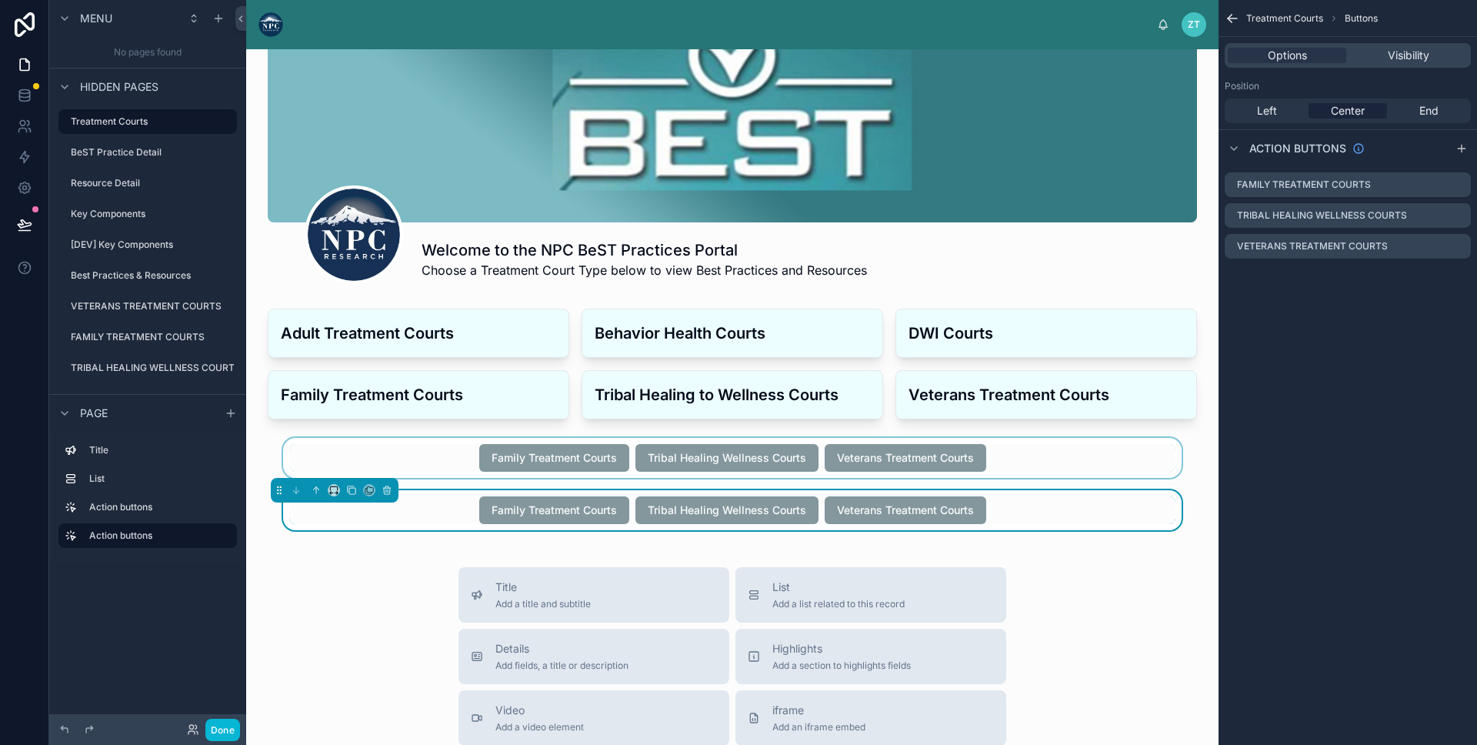
click at [429, 466] on div at bounding box center [733, 458] width 948 height 40
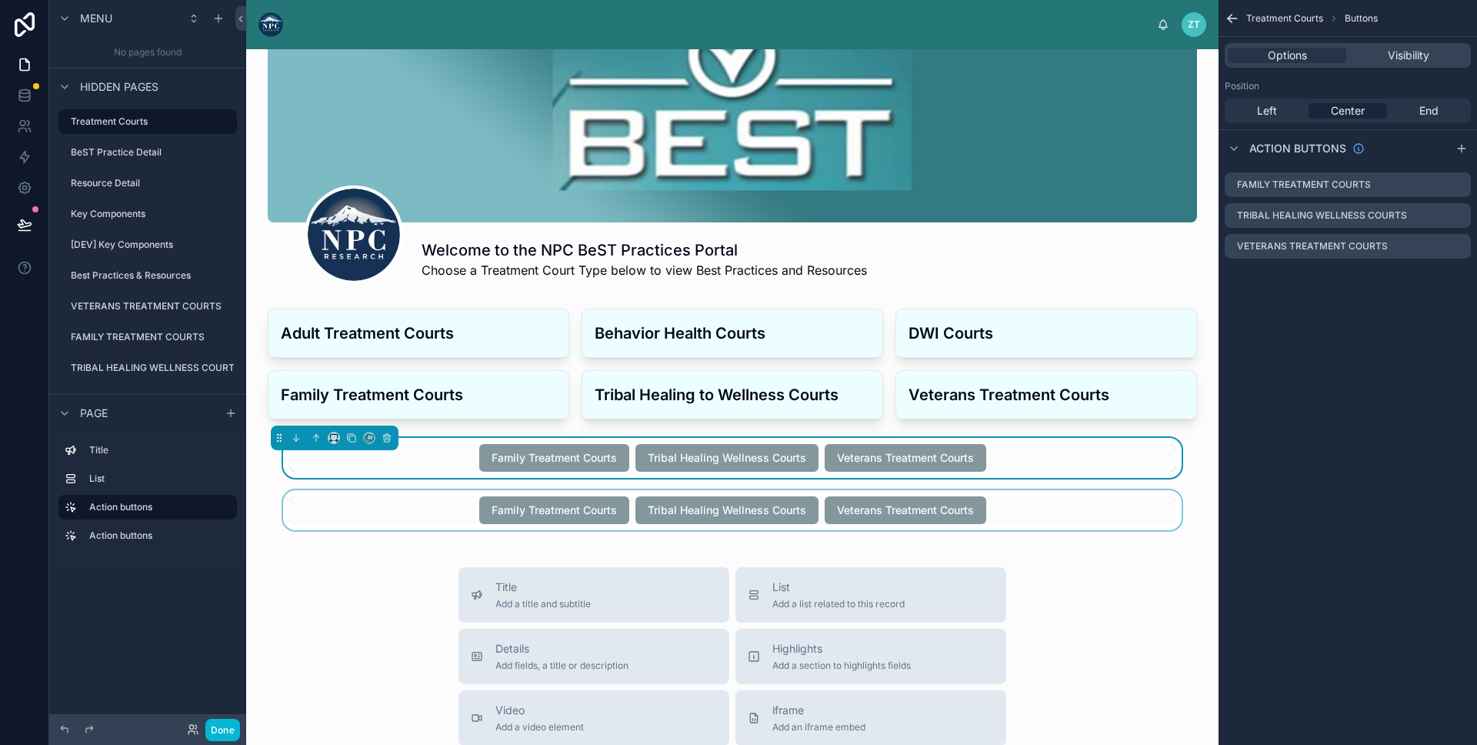
click at [409, 517] on div at bounding box center [733, 510] width 948 height 40
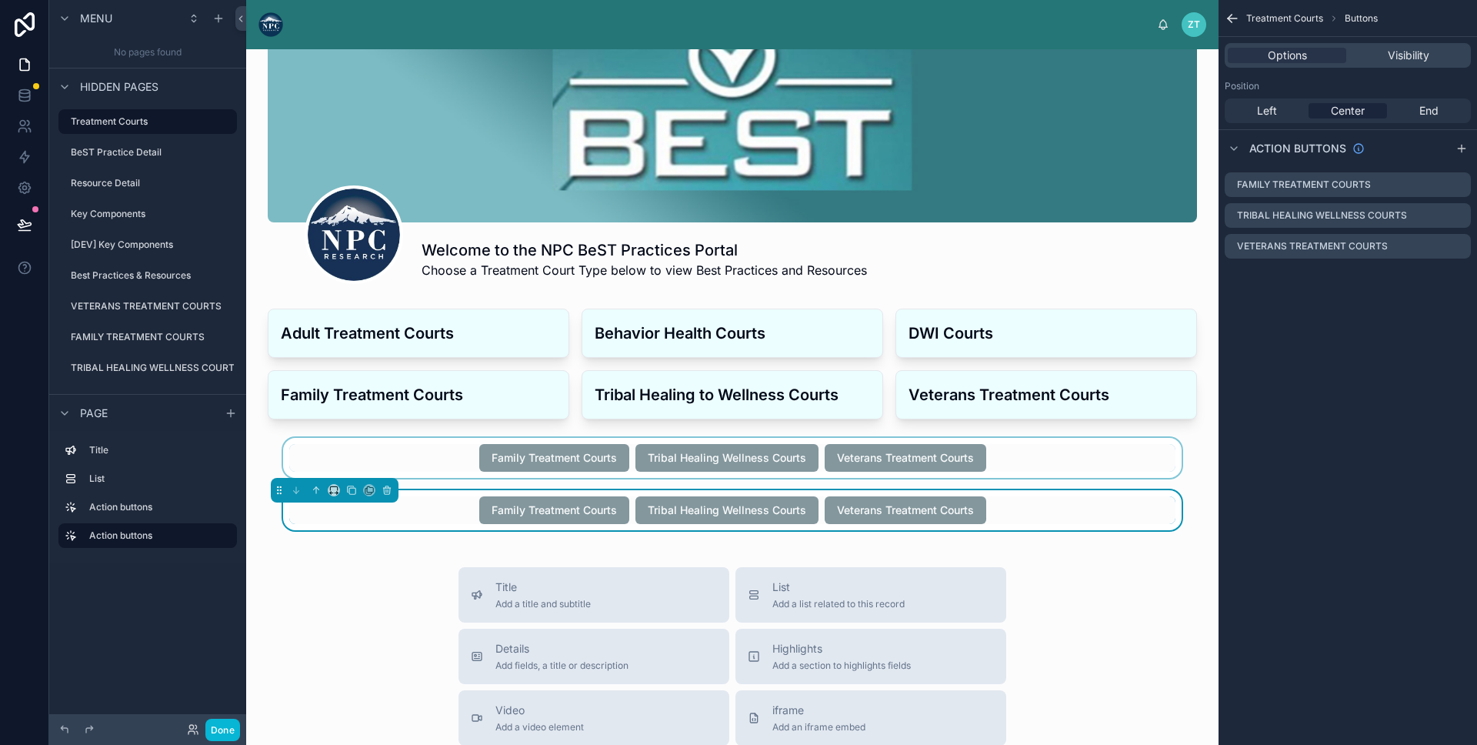
click at [416, 469] on div at bounding box center [733, 458] width 948 height 40
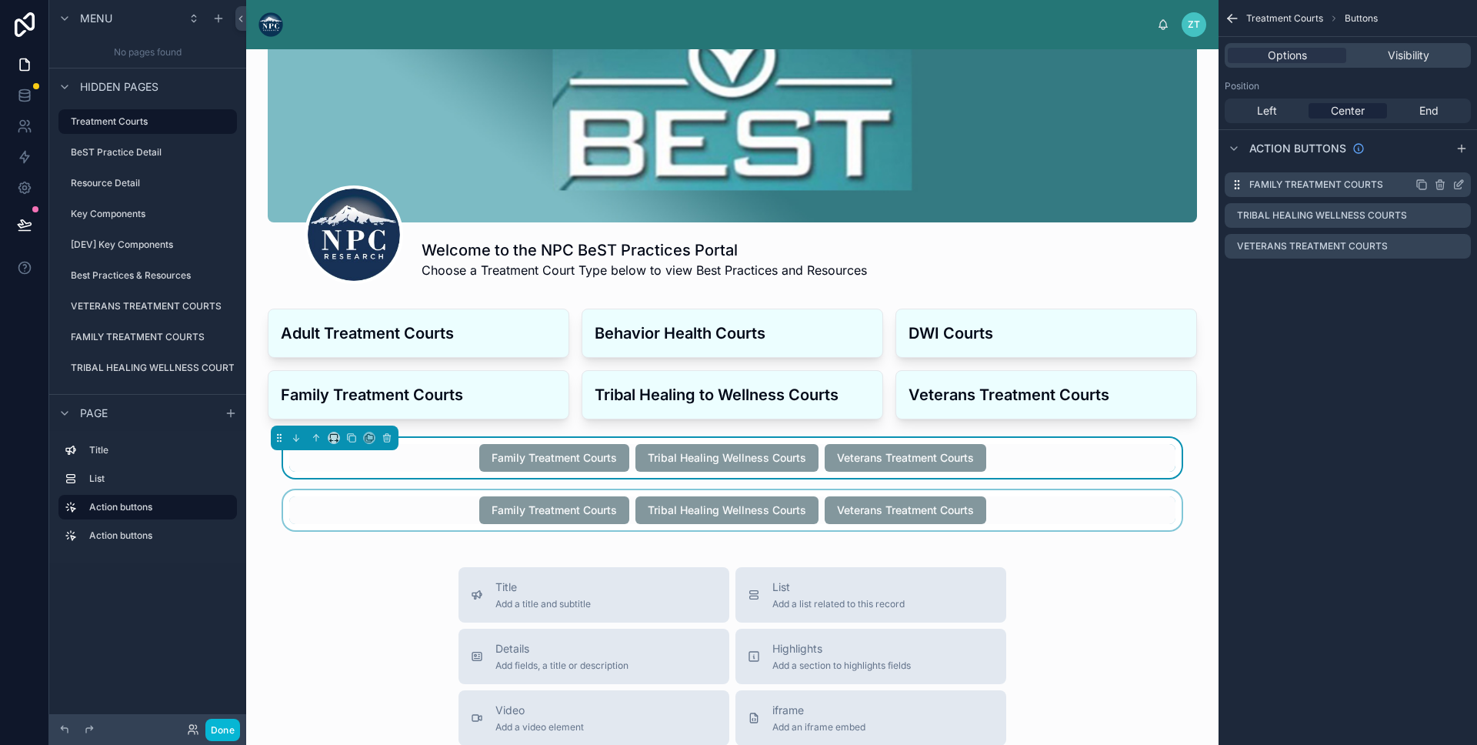
click at [1464, 185] on icon "scrollable content" at bounding box center [1459, 185] width 12 height 12
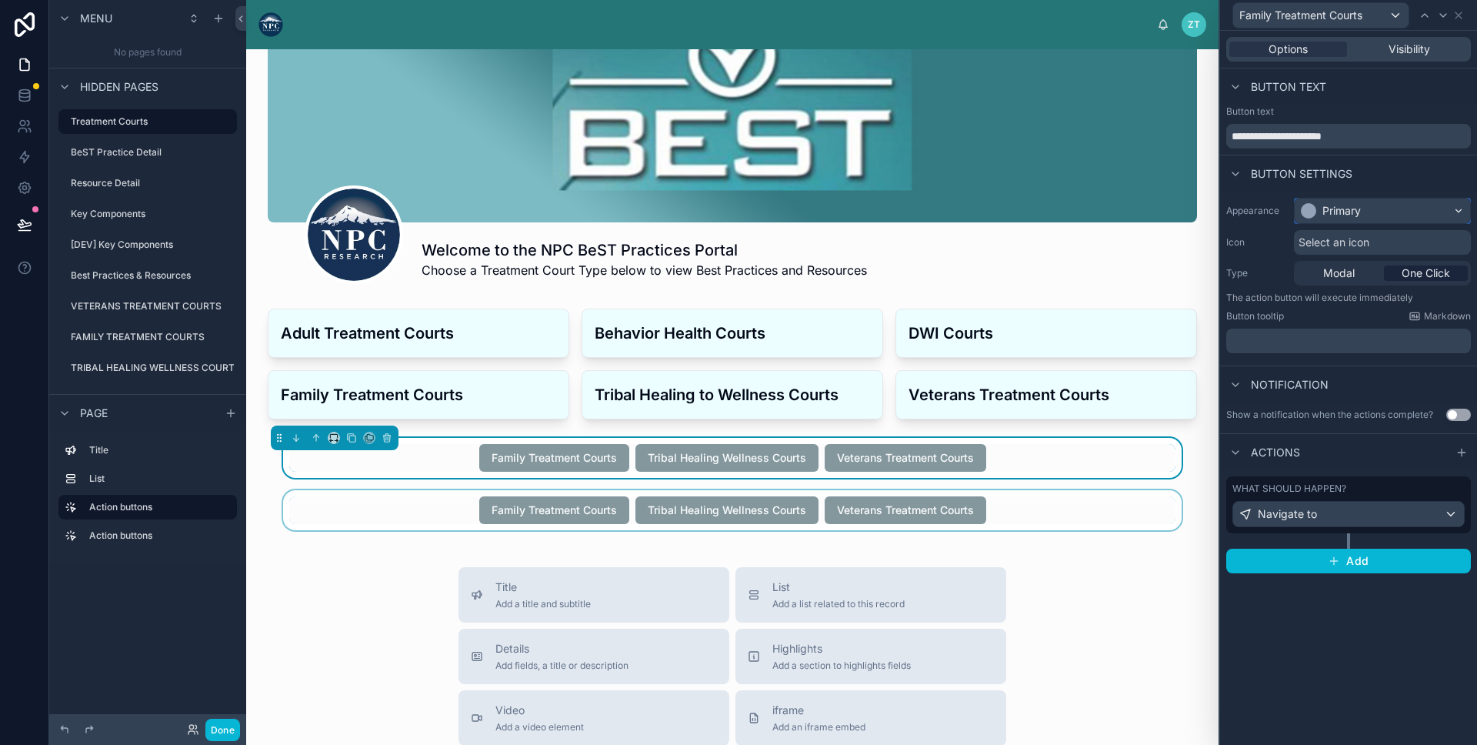
click at [1359, 208] on div "Primary" at bounding box center [1342, 210] width 38 height 15
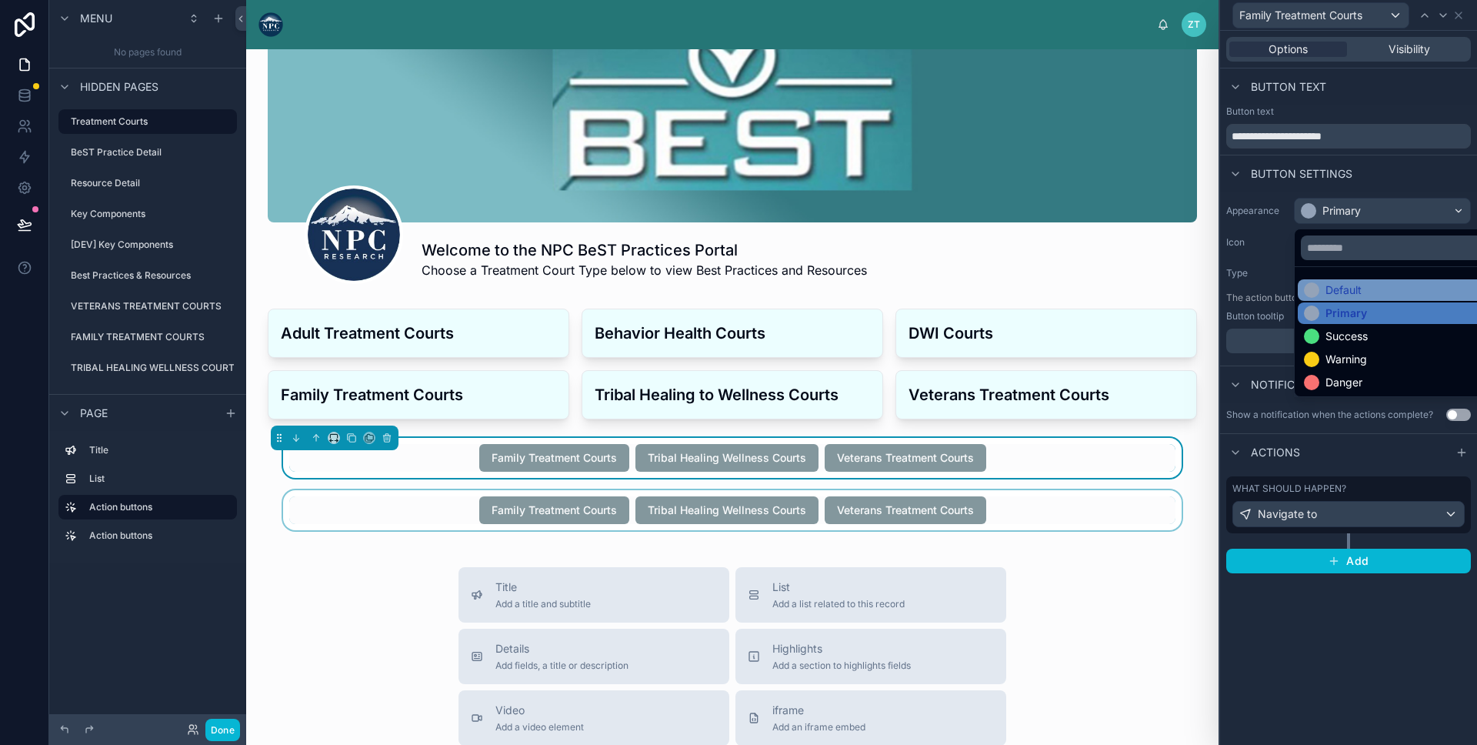
click at [1344, 290] on div "Default" at bounding box center [1344, 289] width 36 height 15
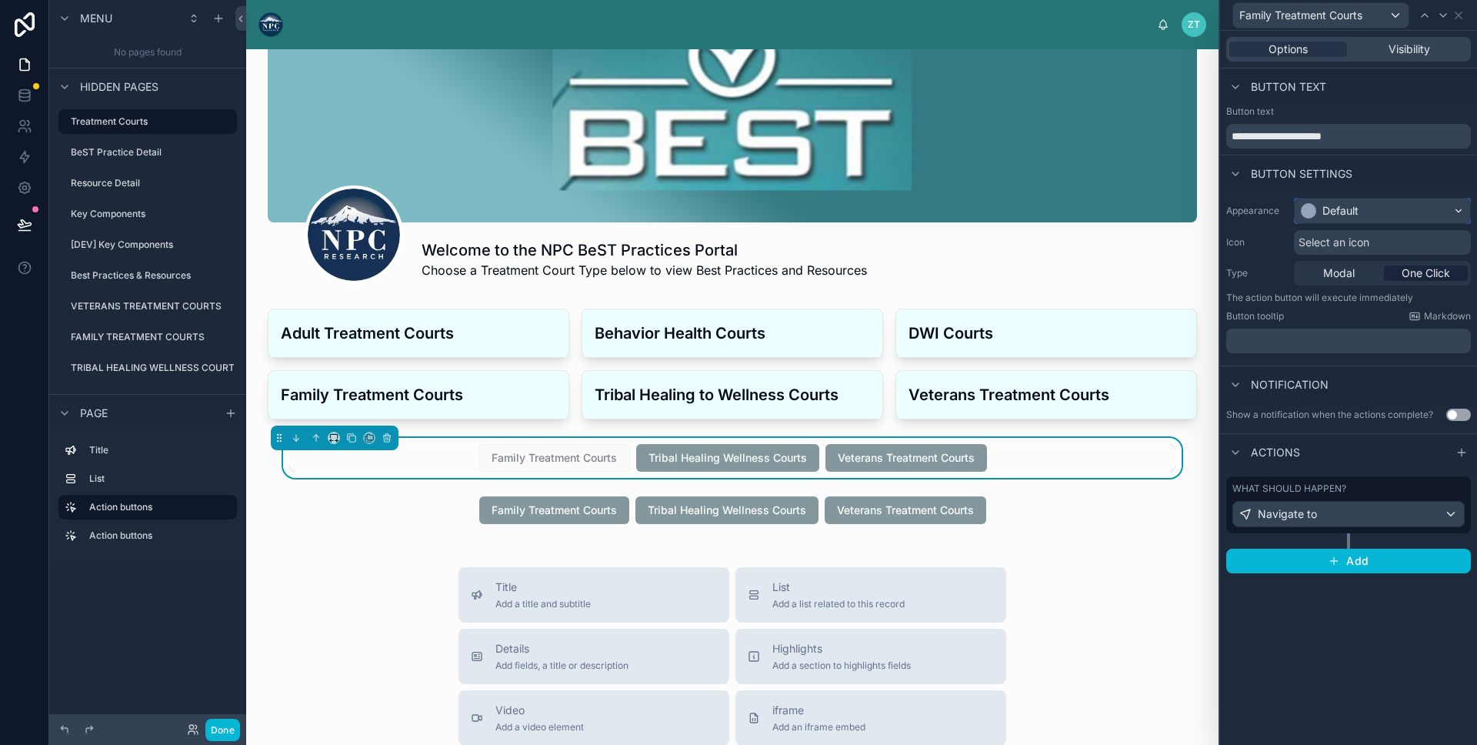
click at [1354, 202] on div "Default" at bounding box center [1382, 211] width 175 height 25
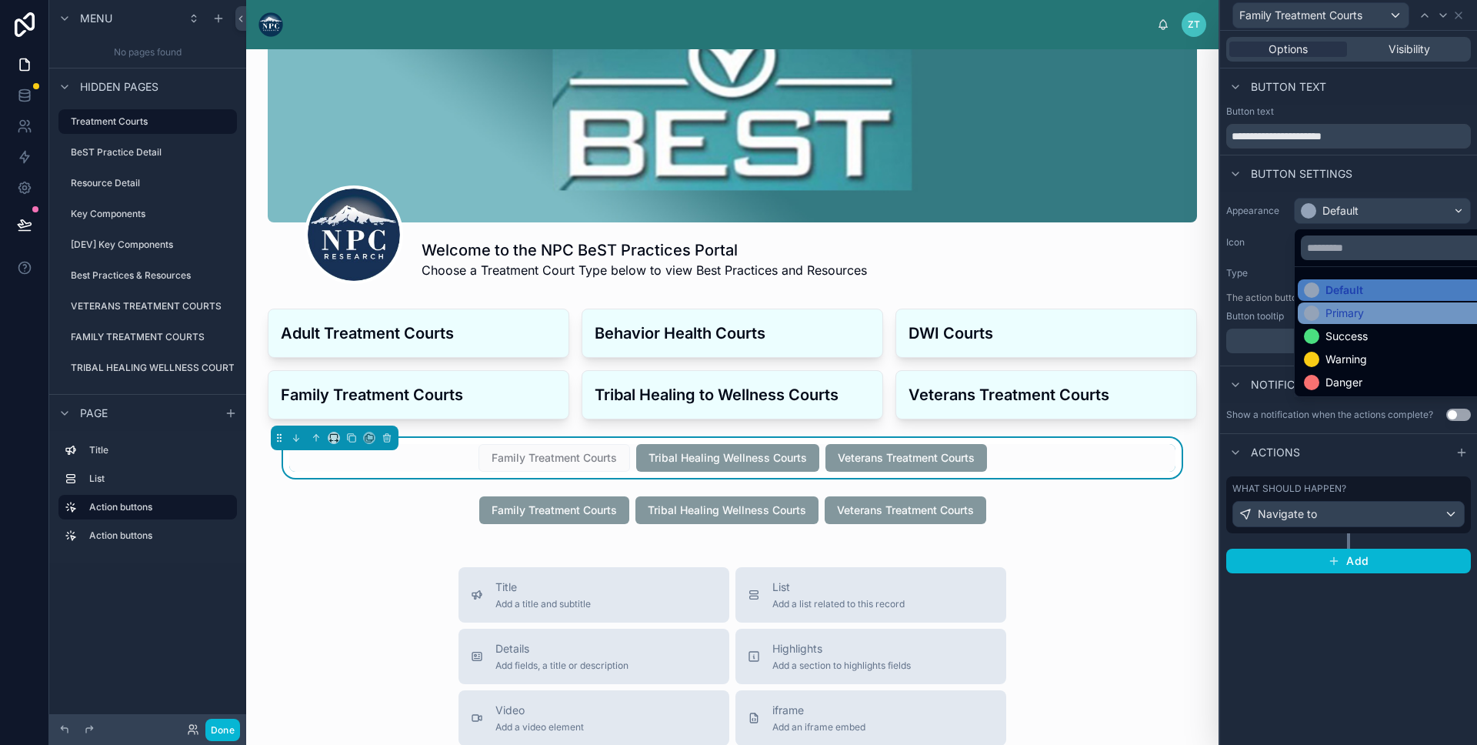
click at [1331, 315] on div "Primary" at bounding box center [1345, 313] width 38 height 15
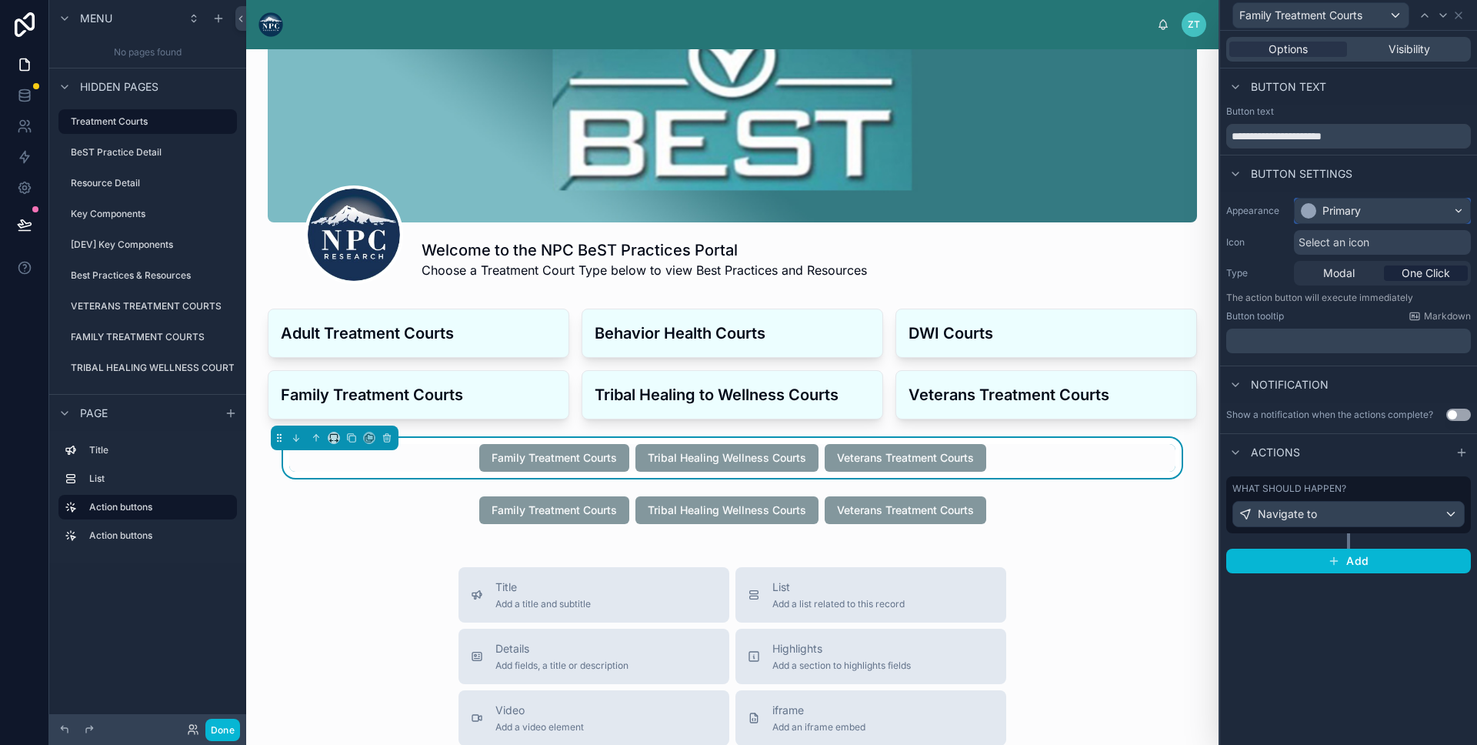
click at [1319, 203] on div "Primary" at bounding box center [1331, 210] width 60 height 15
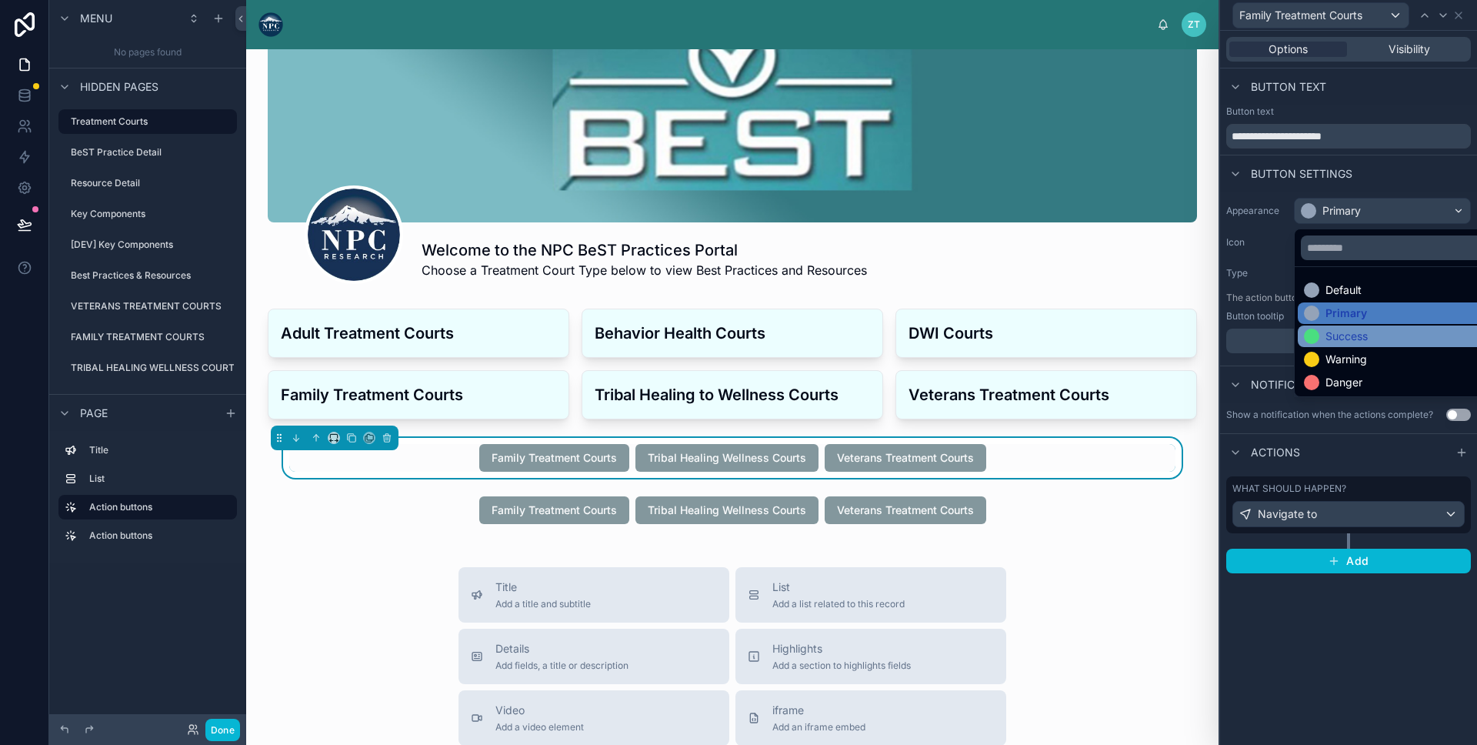
click at [1332, 345] on div "Success" at bounding box center [1400, 337] width 205 height 22
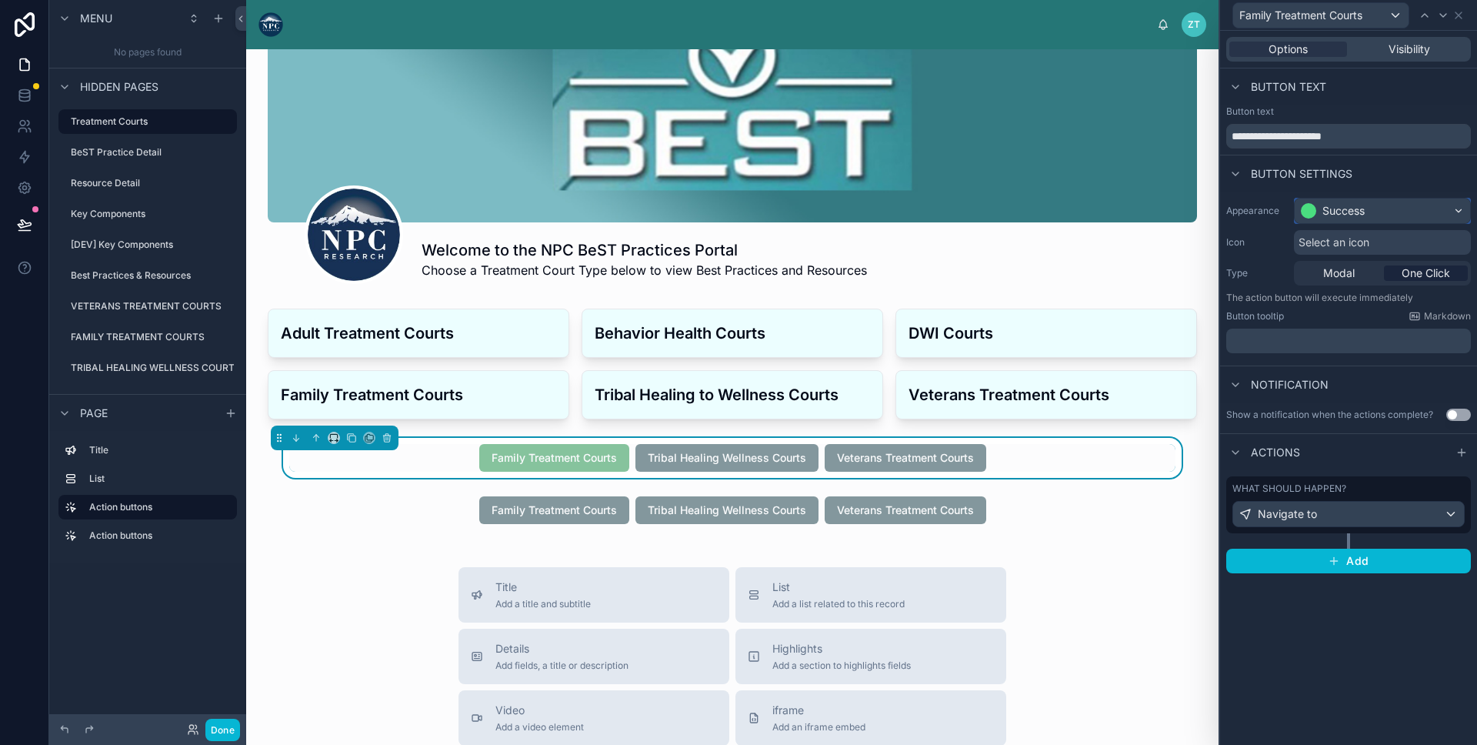
click at [1335, 210] on div "Success" at bounding box center [1344, 210] width 42 height 15
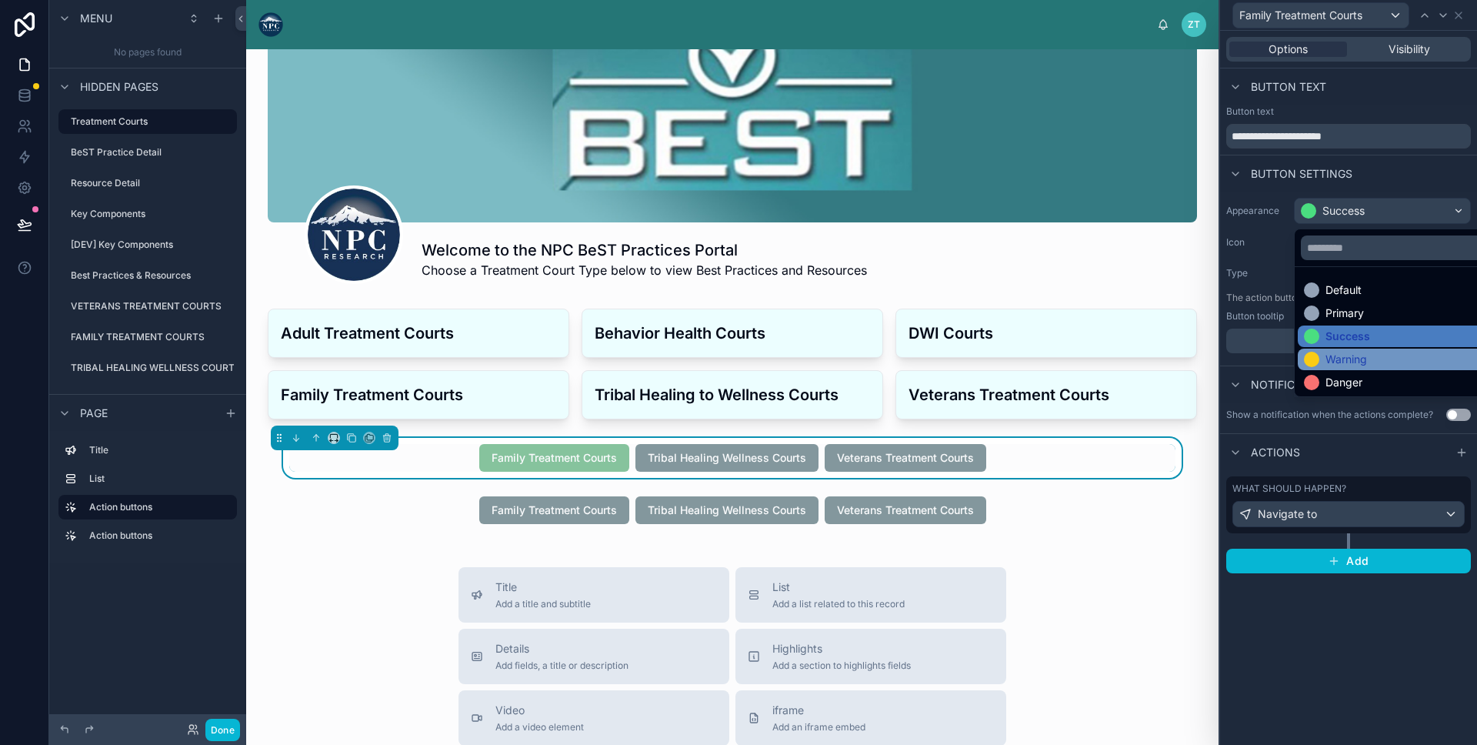
click at [1351, 356] on div "Warning" at bounding box center [1347, 359] width 42 height 15
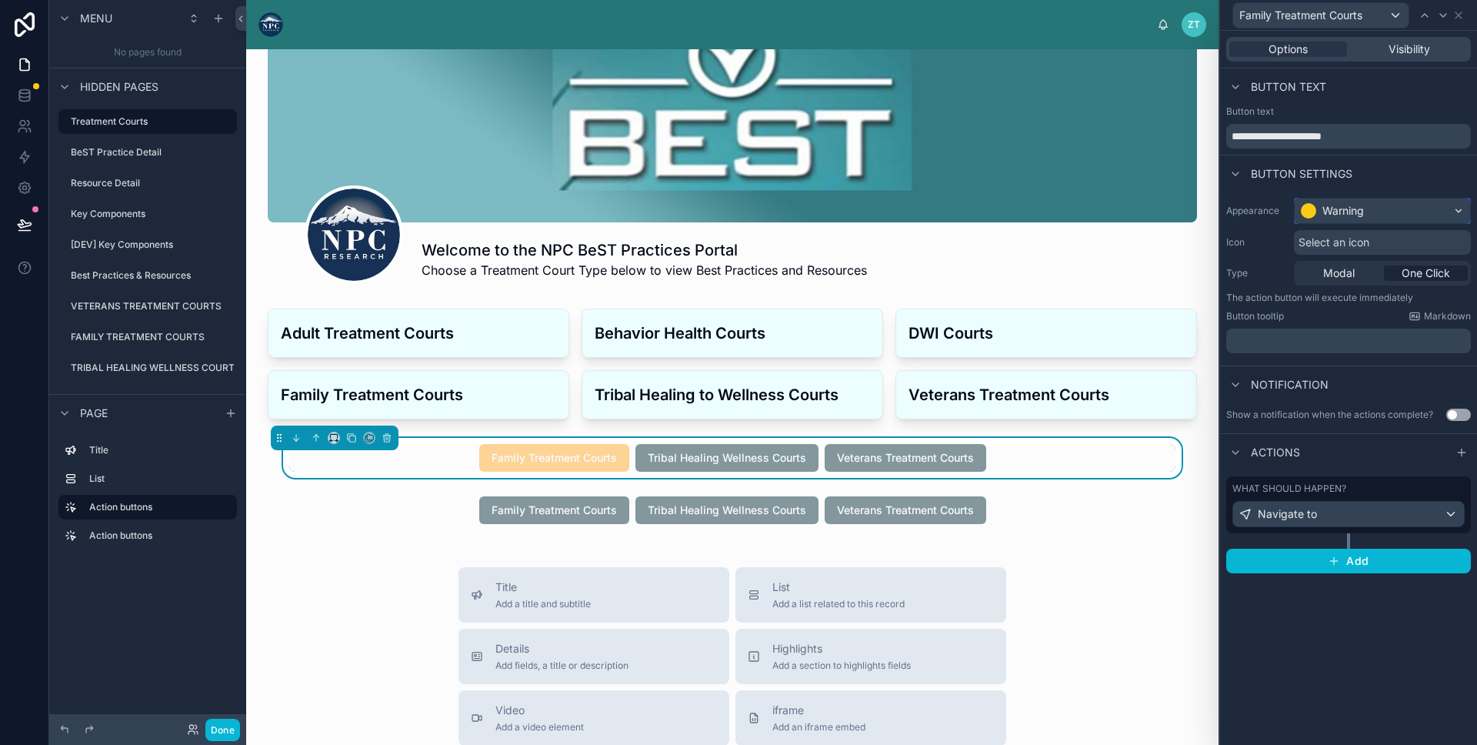
click at [1356, 214] on div "Warning" at bounding box center [1344, 210] width 42 height 15
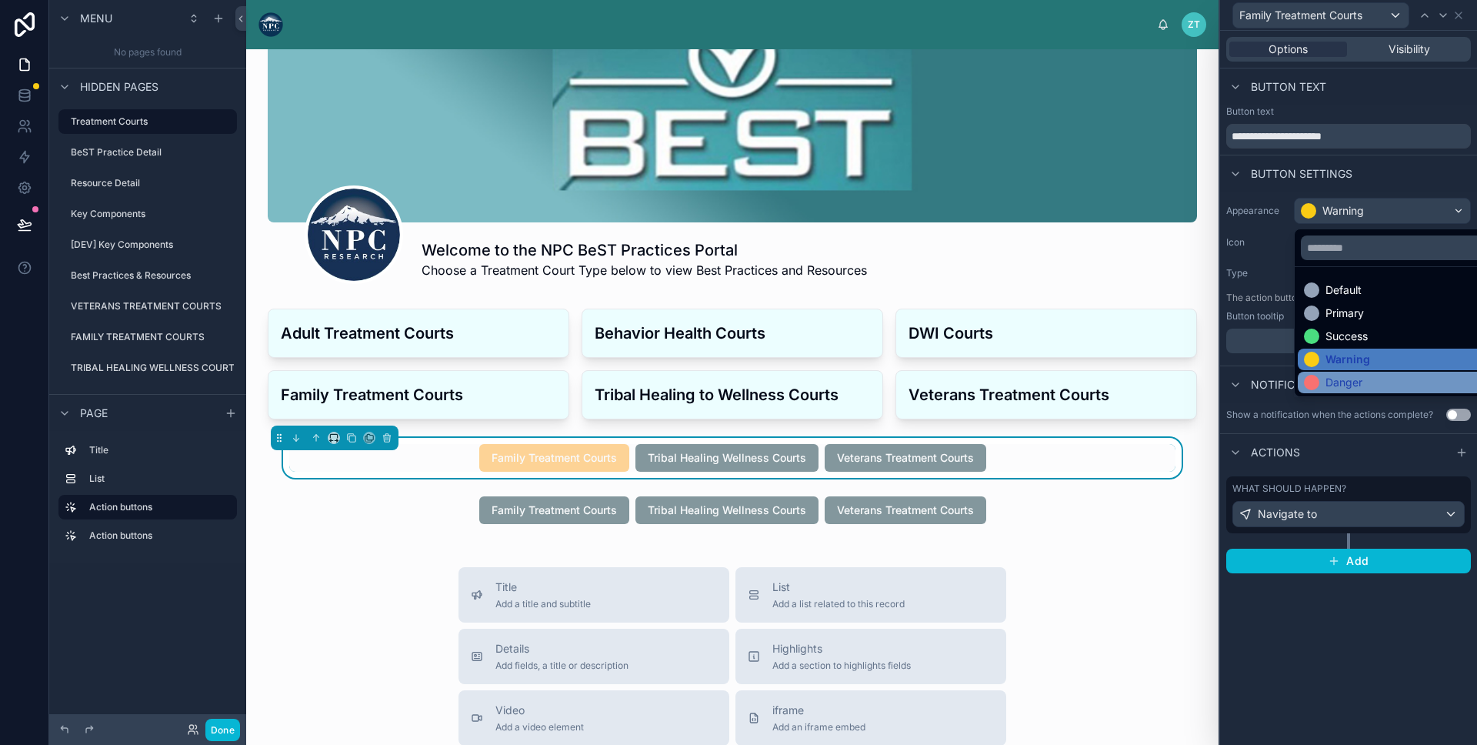
click at [1354, 382] on div "Danger" at bounding box center [1344, 382] width 37 height 15
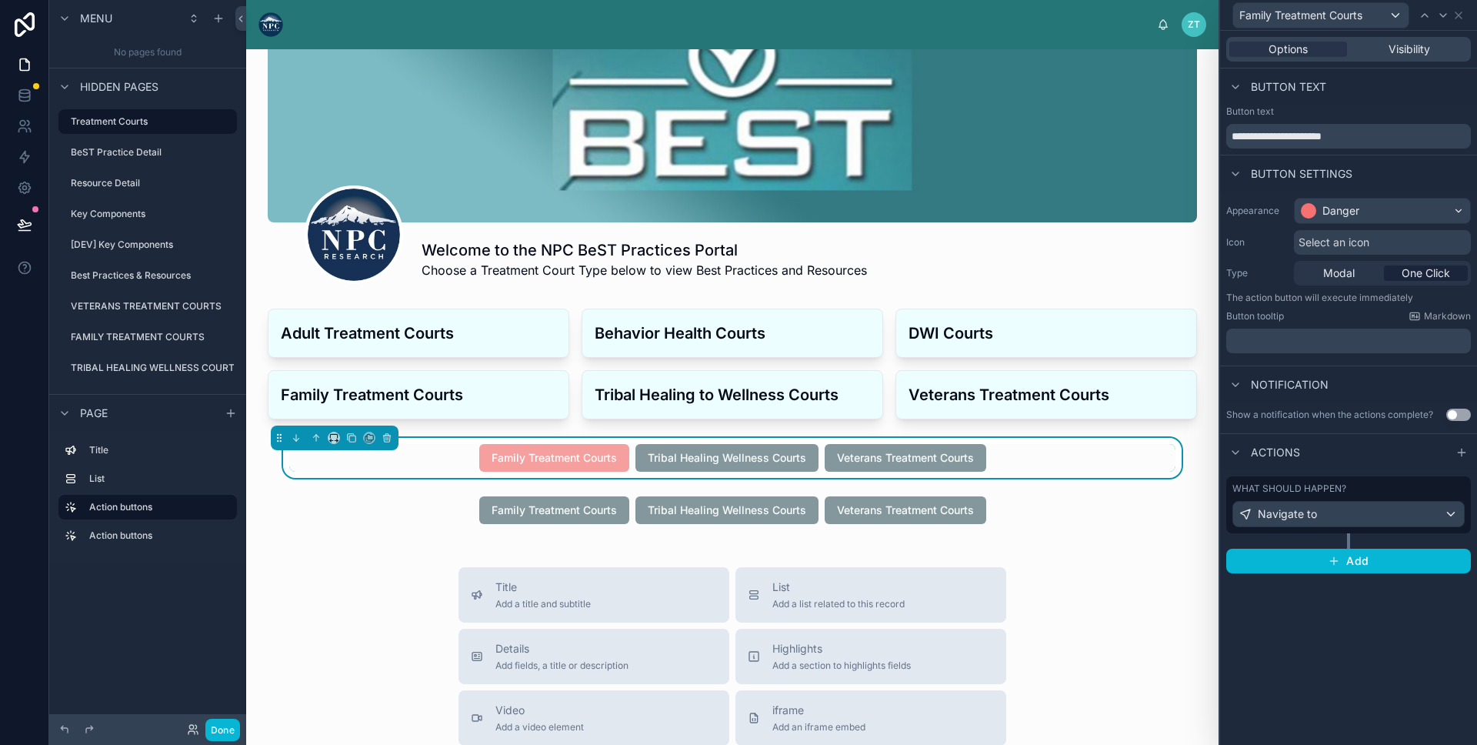
click at [1314, 244] on span "Select an icon" at bounding box center [1334, 242] width 71 height 15
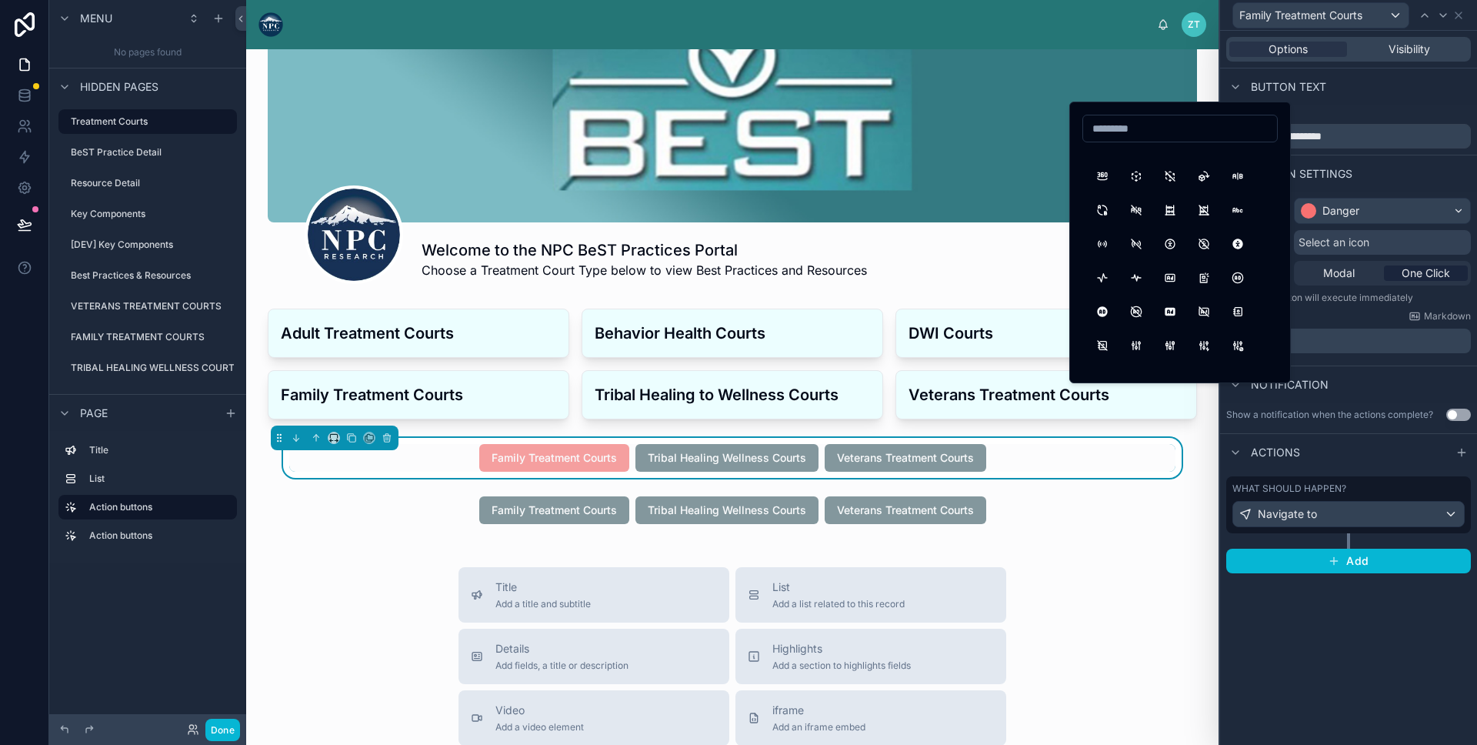
scroll to position [0, 0]
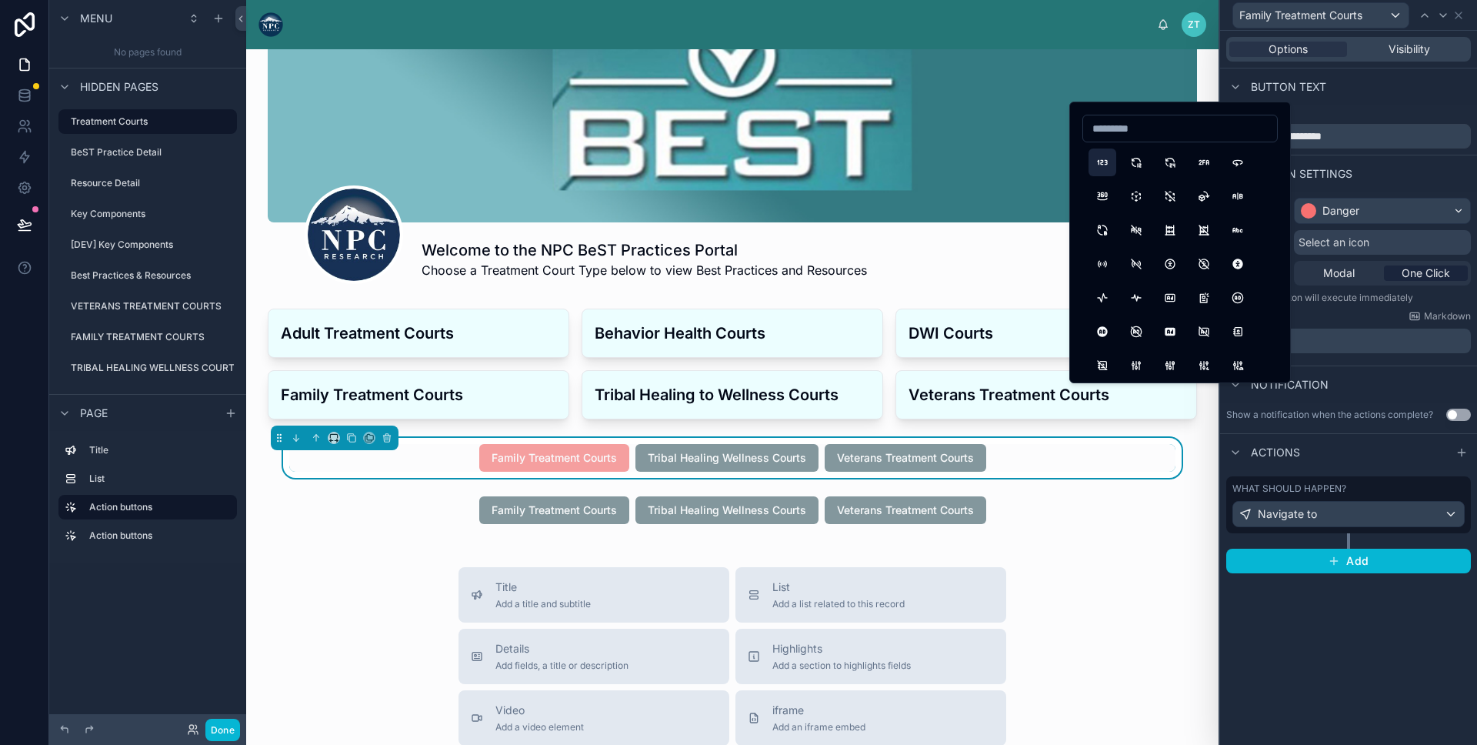
click at [1101, 157] on button "123" at bounding box center [1103, 163] width 28 height 28
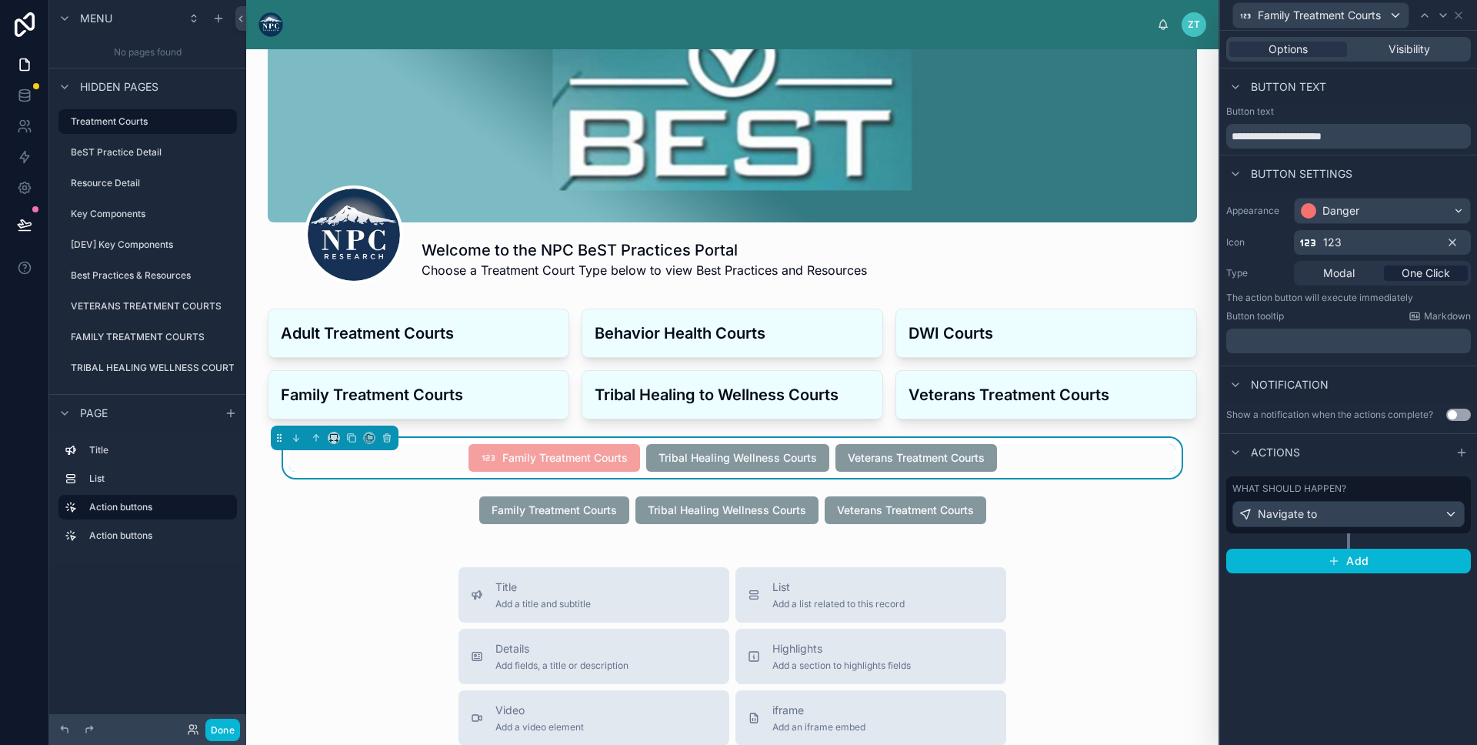
click at [1453, 244] on icon at bounding box center [1453, 242] width 12 height 12
click at [1352, 218] on div "Danger" at bounding box center [1341, 210] width 37 height 15
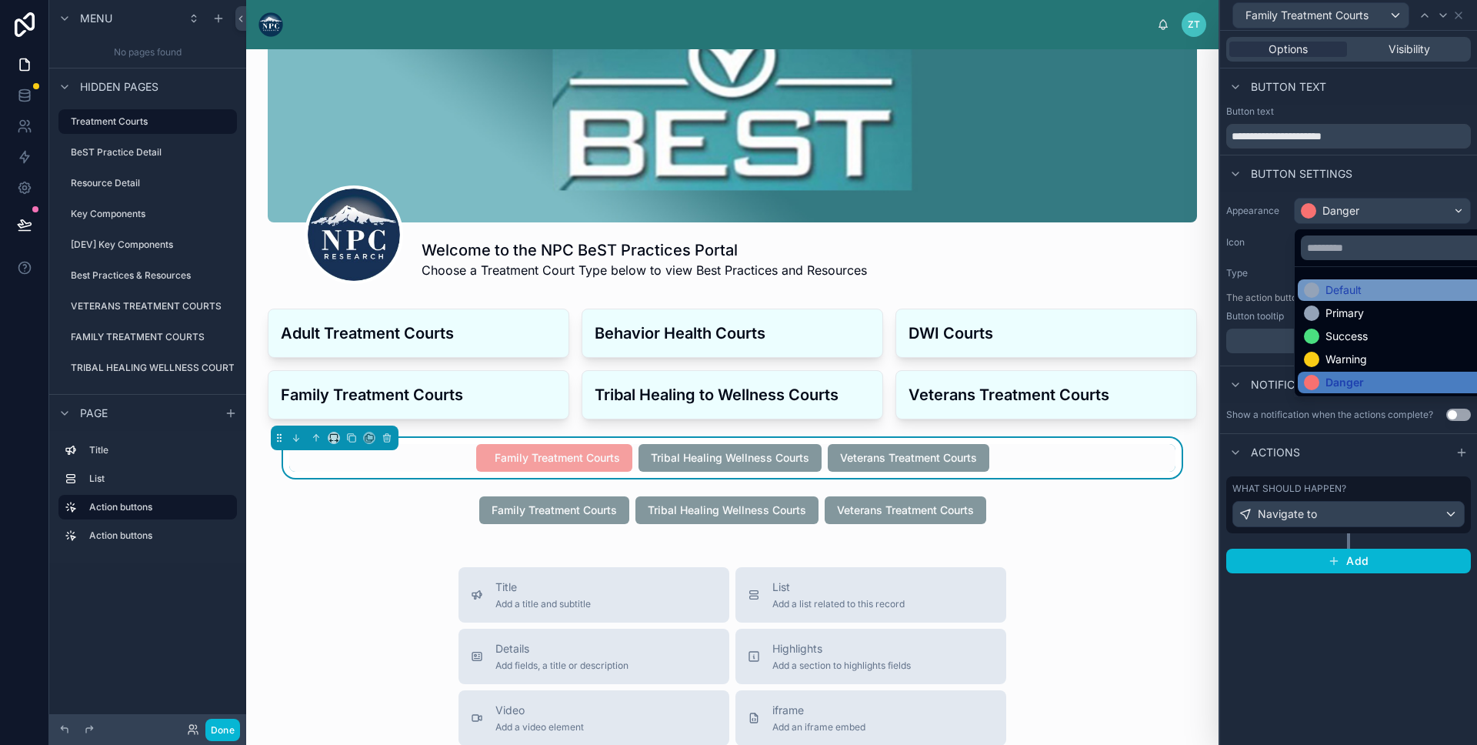
click at [1339, 289] on div "Default" at bounding box center [1344, 289] width 36 height 15
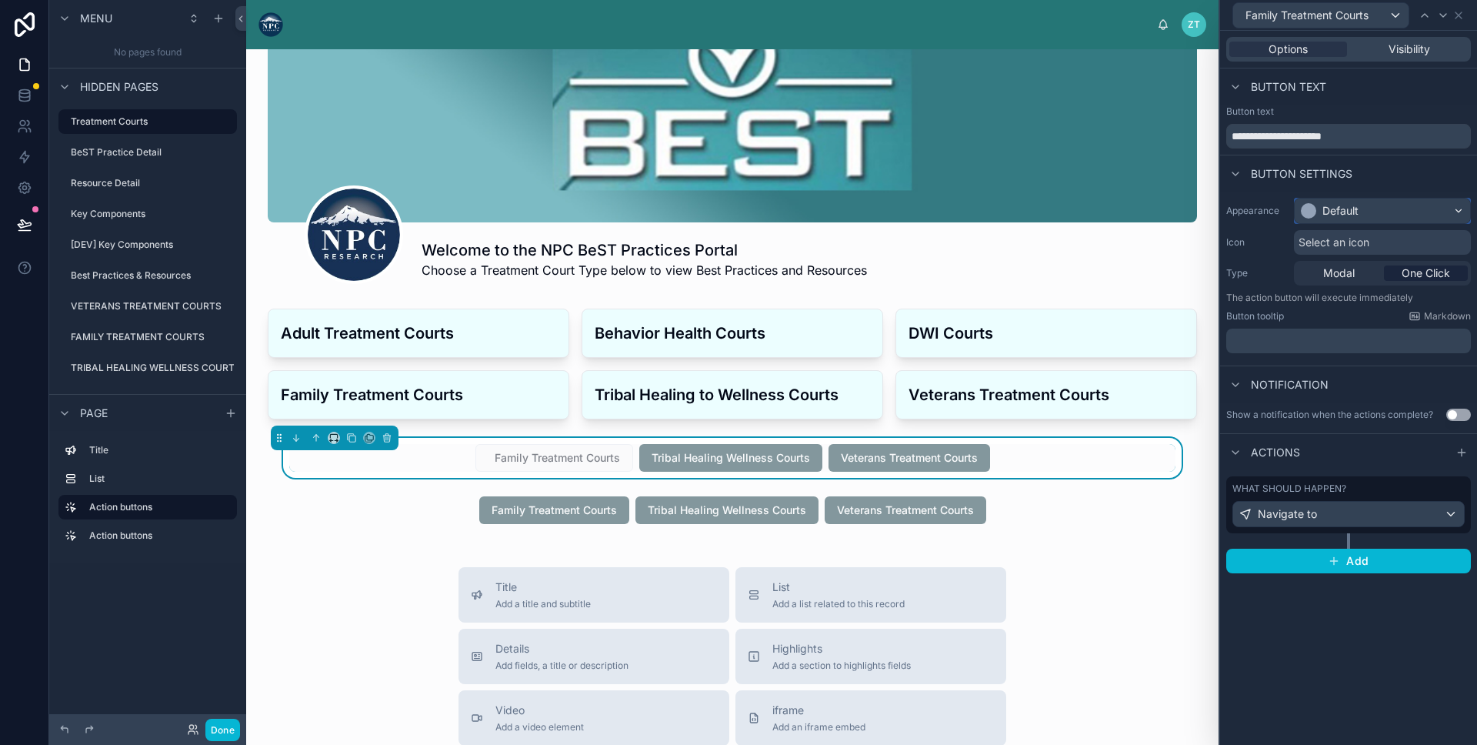
click at [1337, 212] on div "Default" at bounding box center [1341, 210] width 36 height 15
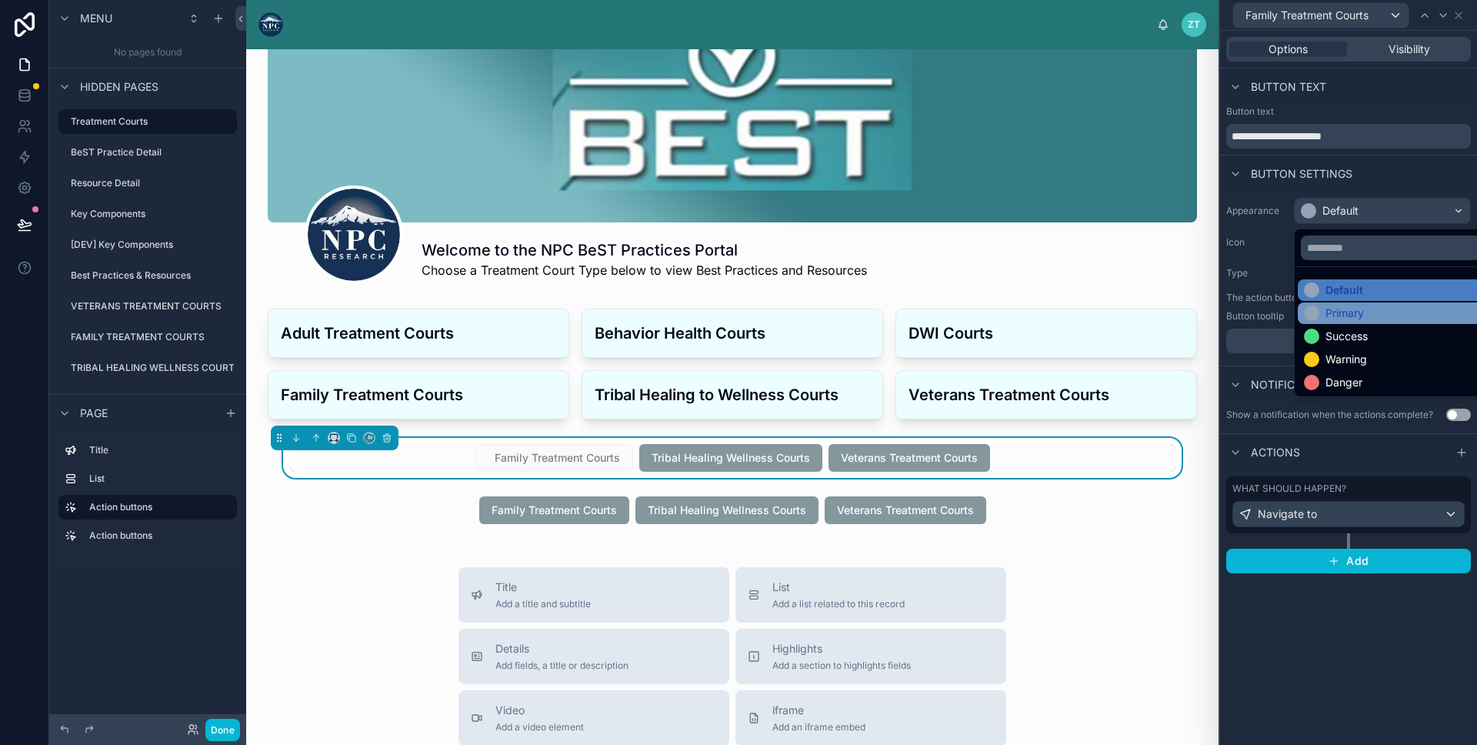
click at [1336, 321] on div "Primary" at bounding box center [1400, 313] width 205 height 22
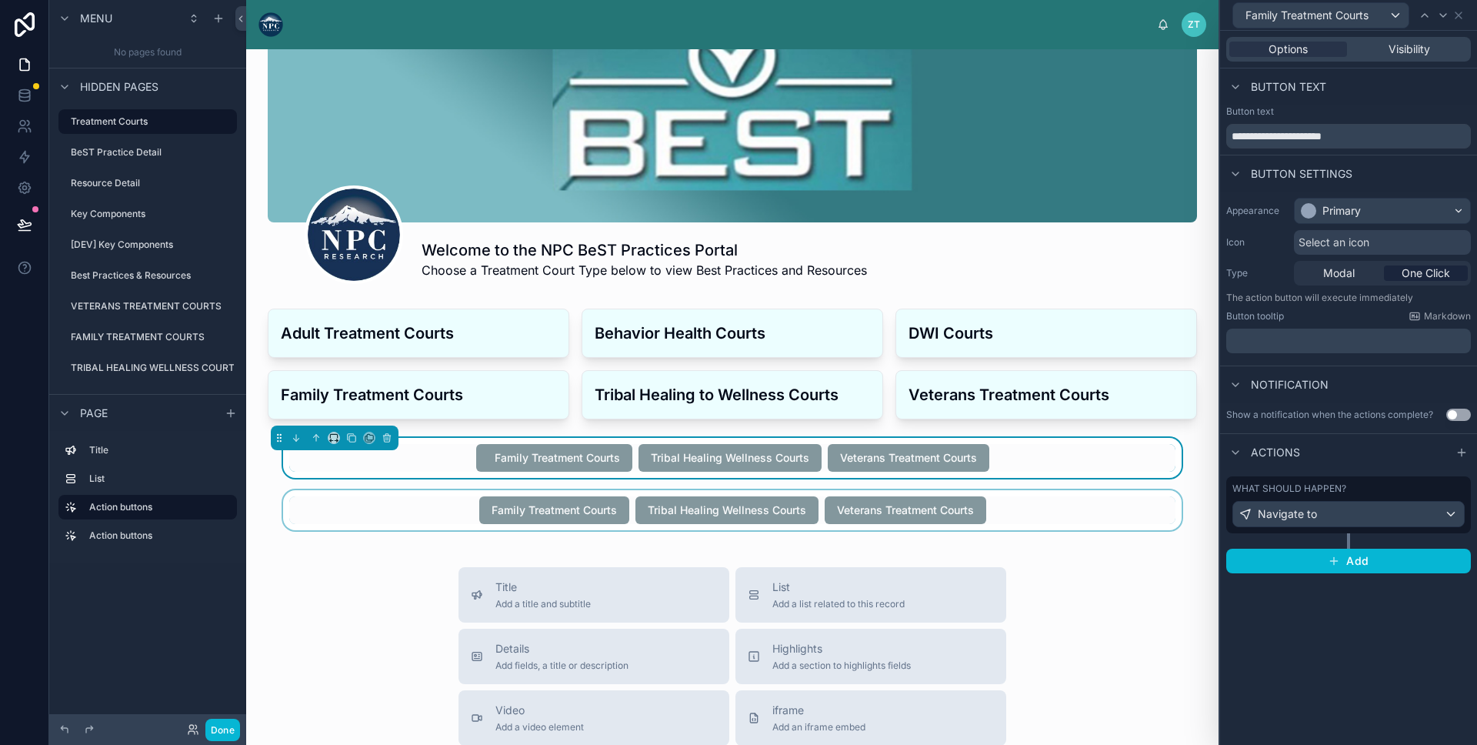
click at [1050, 511] on div at bounding box center [733, 510] width 948 height 40
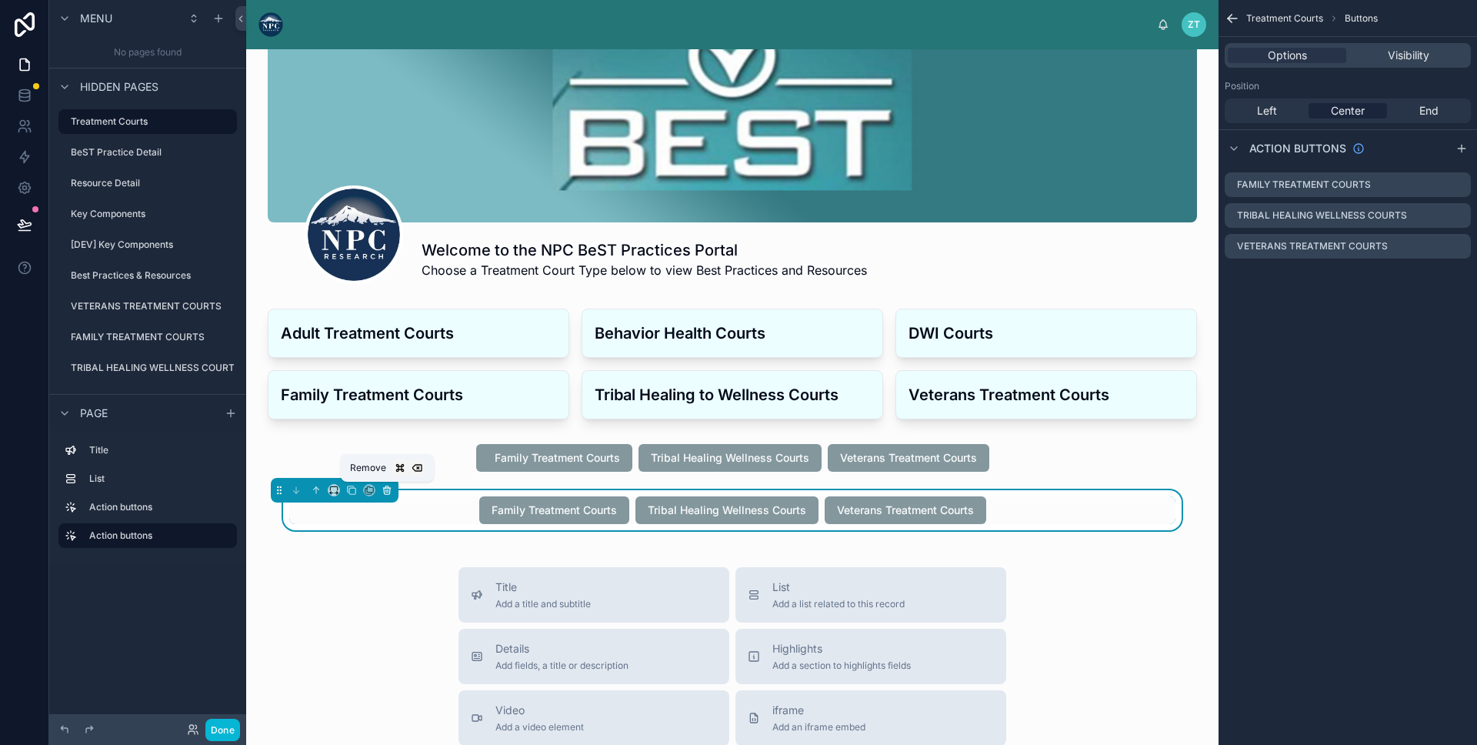
click at [388, 482] on button at bounding box center [387, 490] width 17 height 17
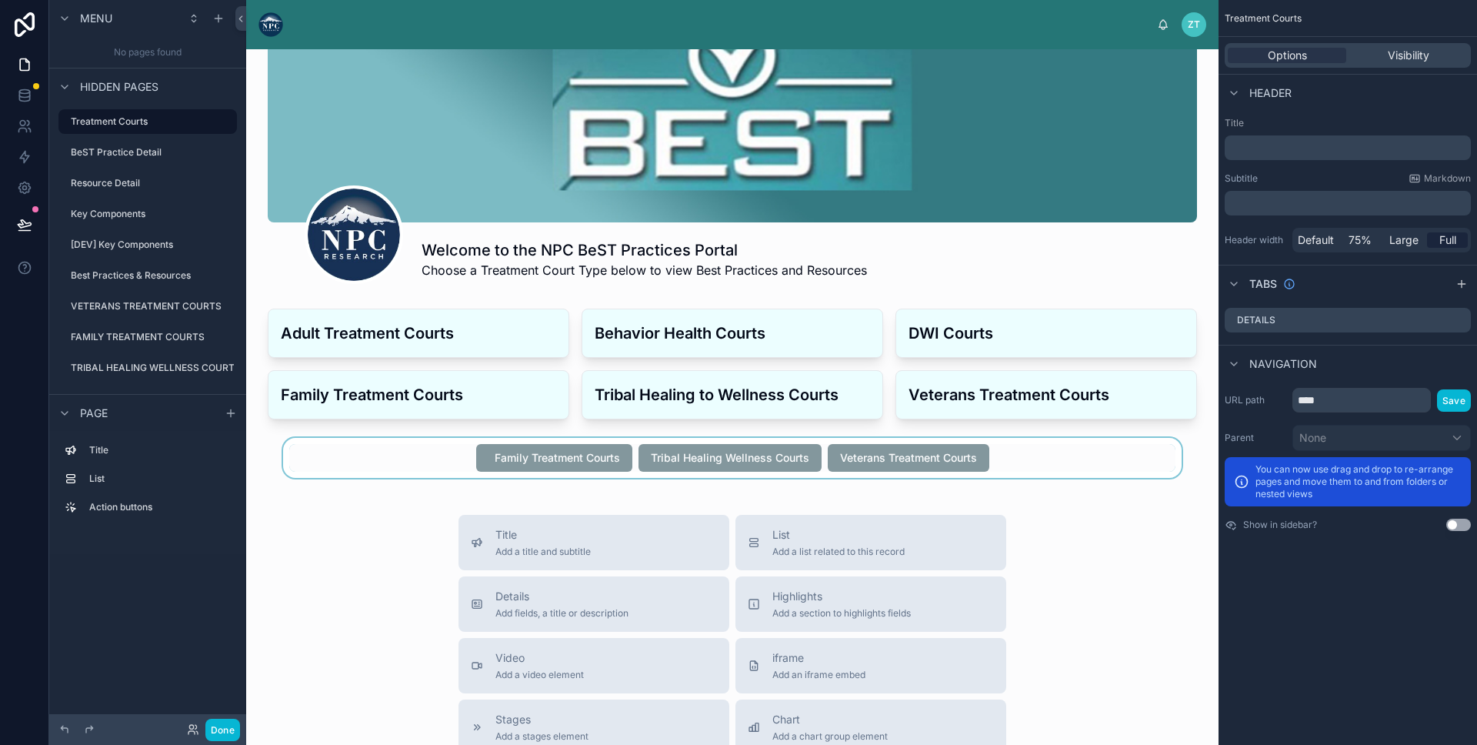
click at [481, 463] on div at bounding box center [733, 458] width 948 height 40
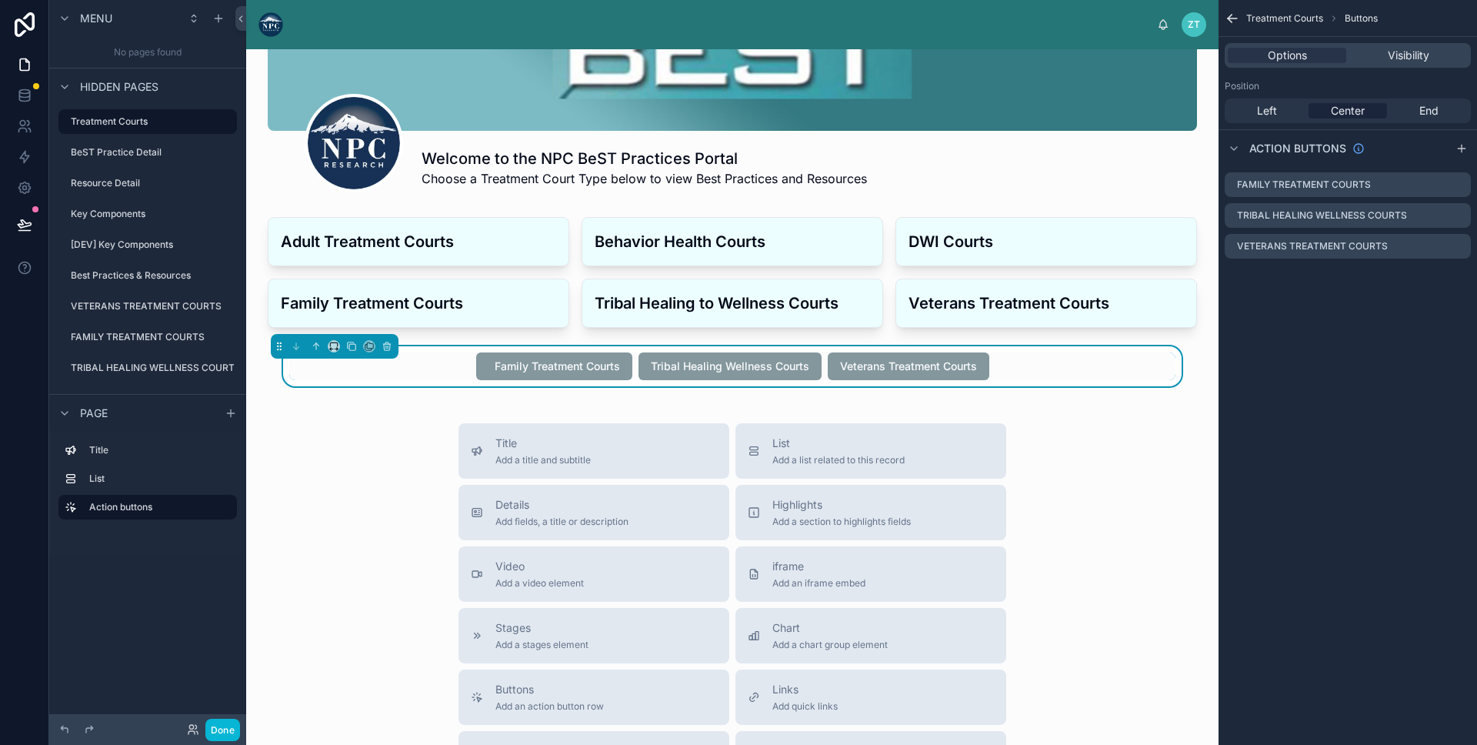
scroll to position [151, 0]
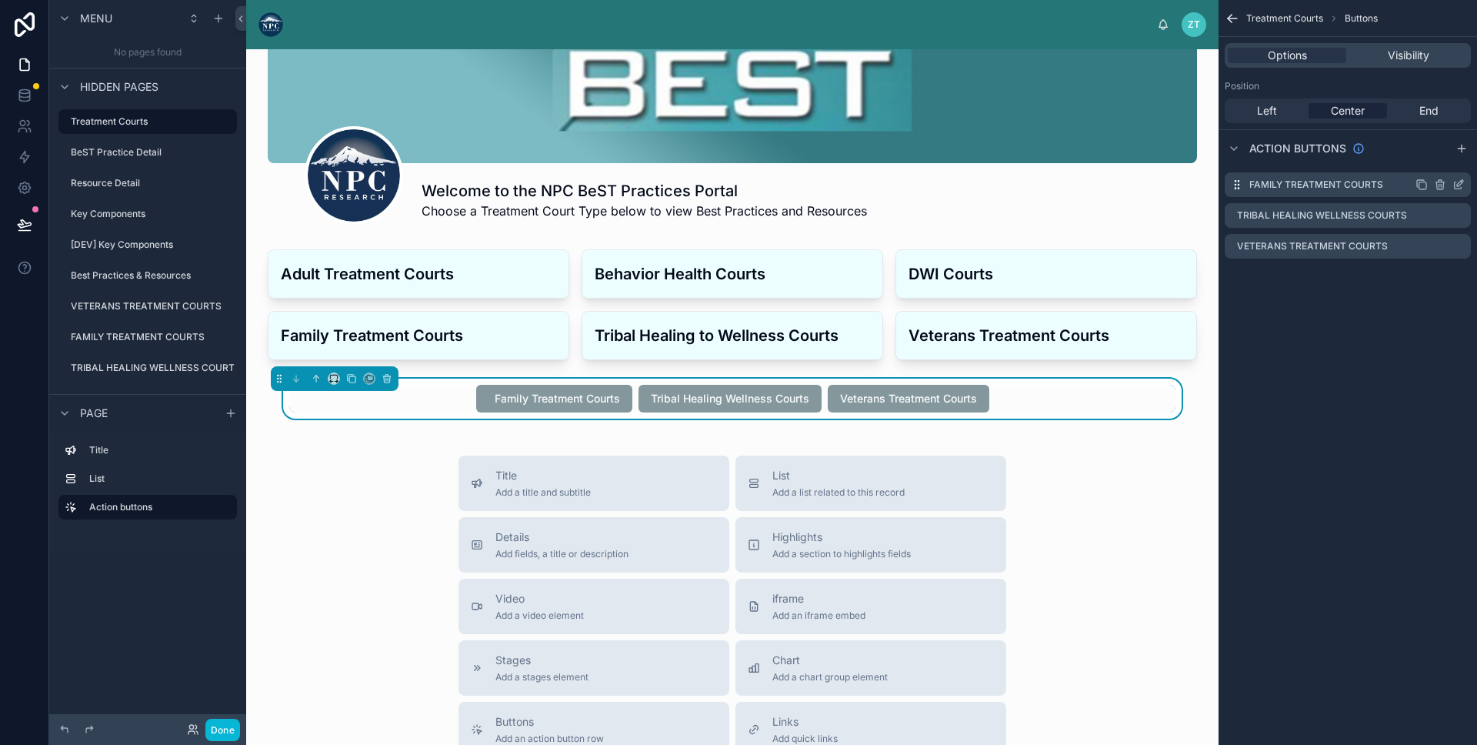
click at [1461, 184] on icon "scrollable content" at bounding box center [1460, 183] width 6 height 6
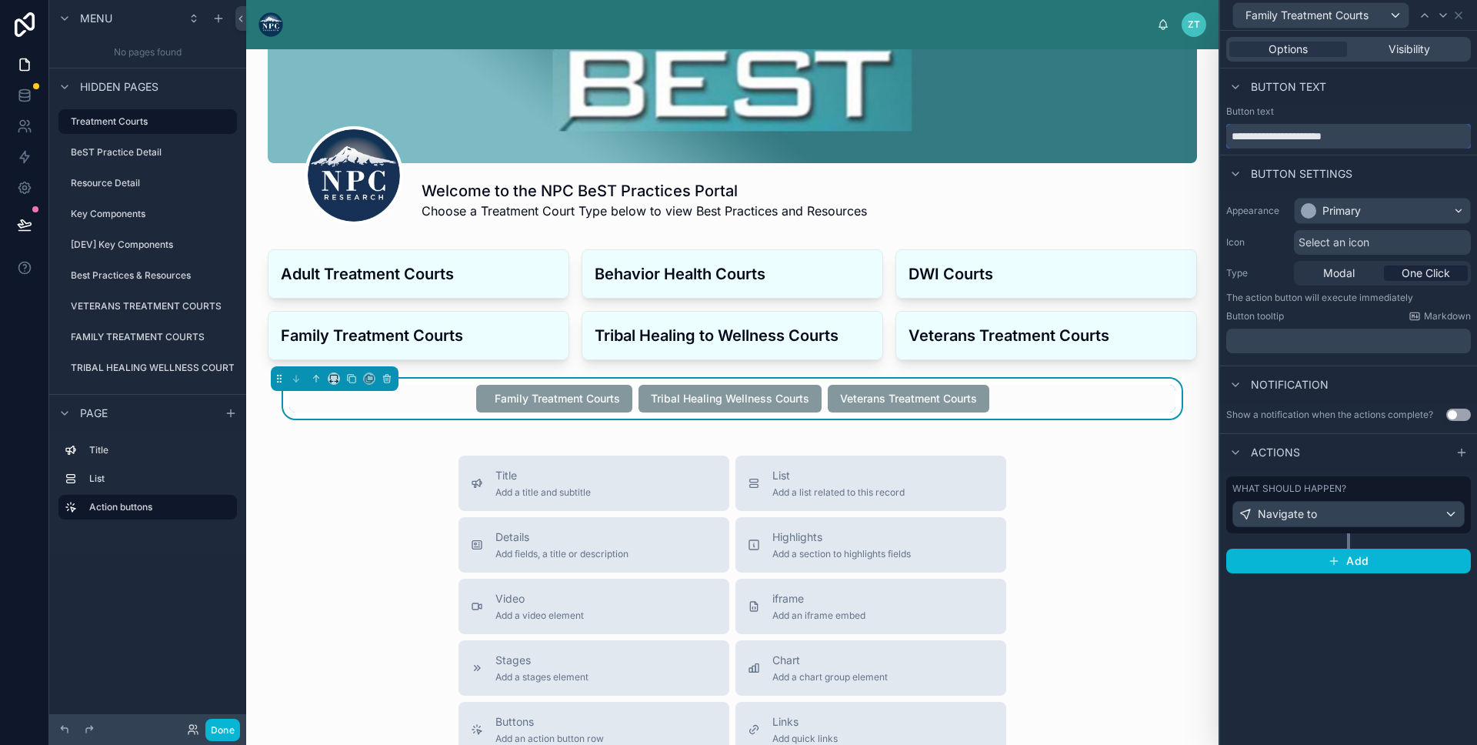
click at [1234, 139] on input "**********" at bounding box center [1349, 136] width 245 height 25
click at [1398, 129] on input "**********" at bounding box center [1349, 136] width 245 height 25
click at [1414, 132] on input "**********" at bounding box center [1349, 136] width 245 height 25
type input "**********"
click at [1460, 15] on icon at bounding box center [1459, 15] width 6 height 6
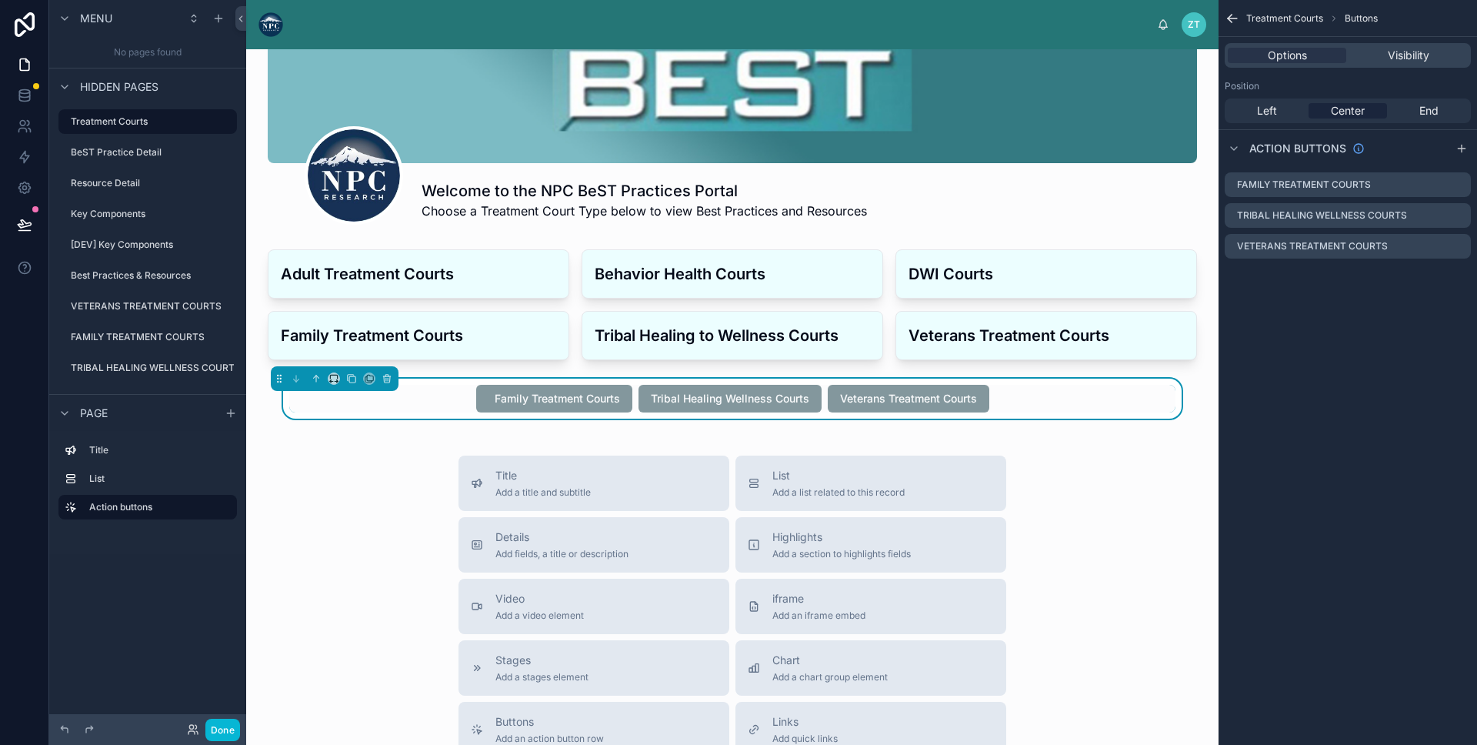
click at [396, 515] on div "Title Add a title and subtitle List Add a list related to this record Details A…" at bounding box center [733, 730] width 948 height 548
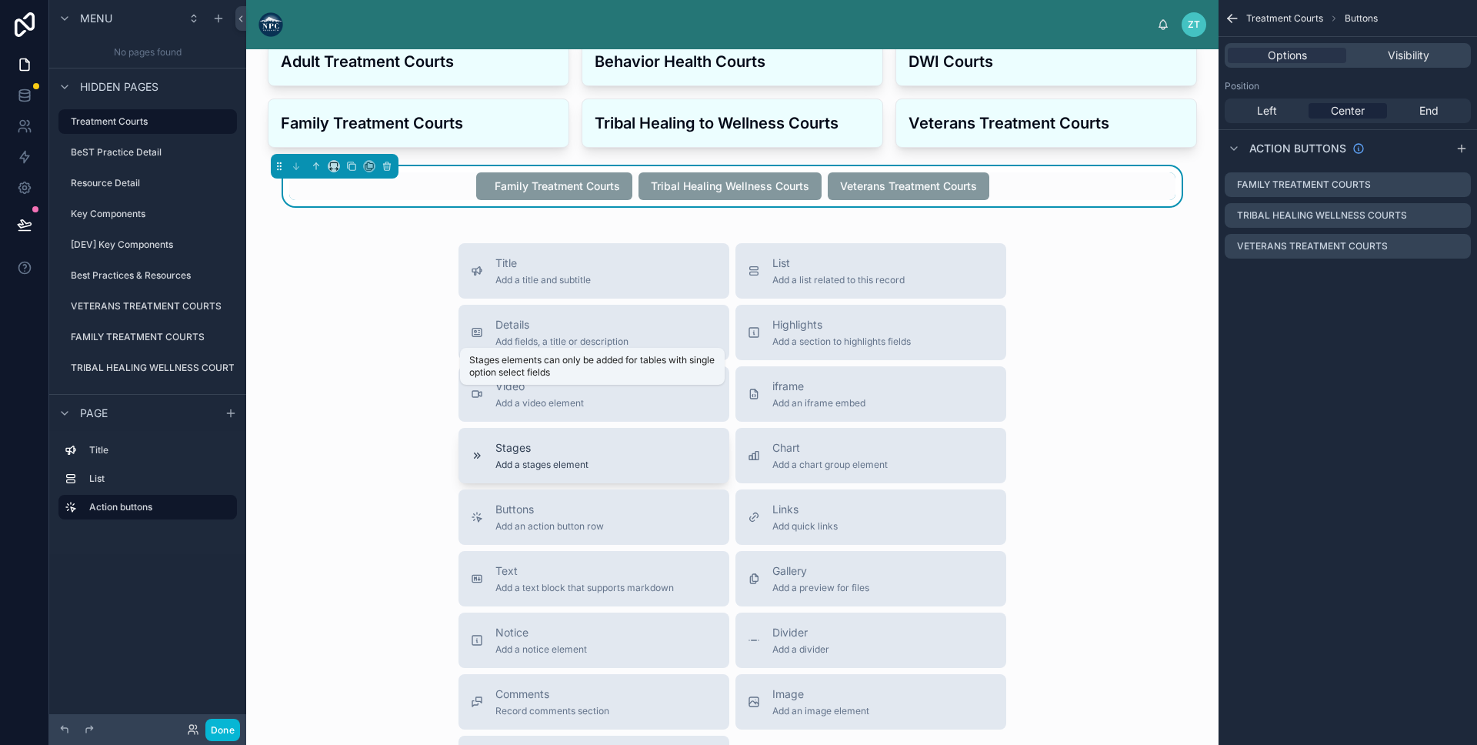
scroll to position [427, 0]
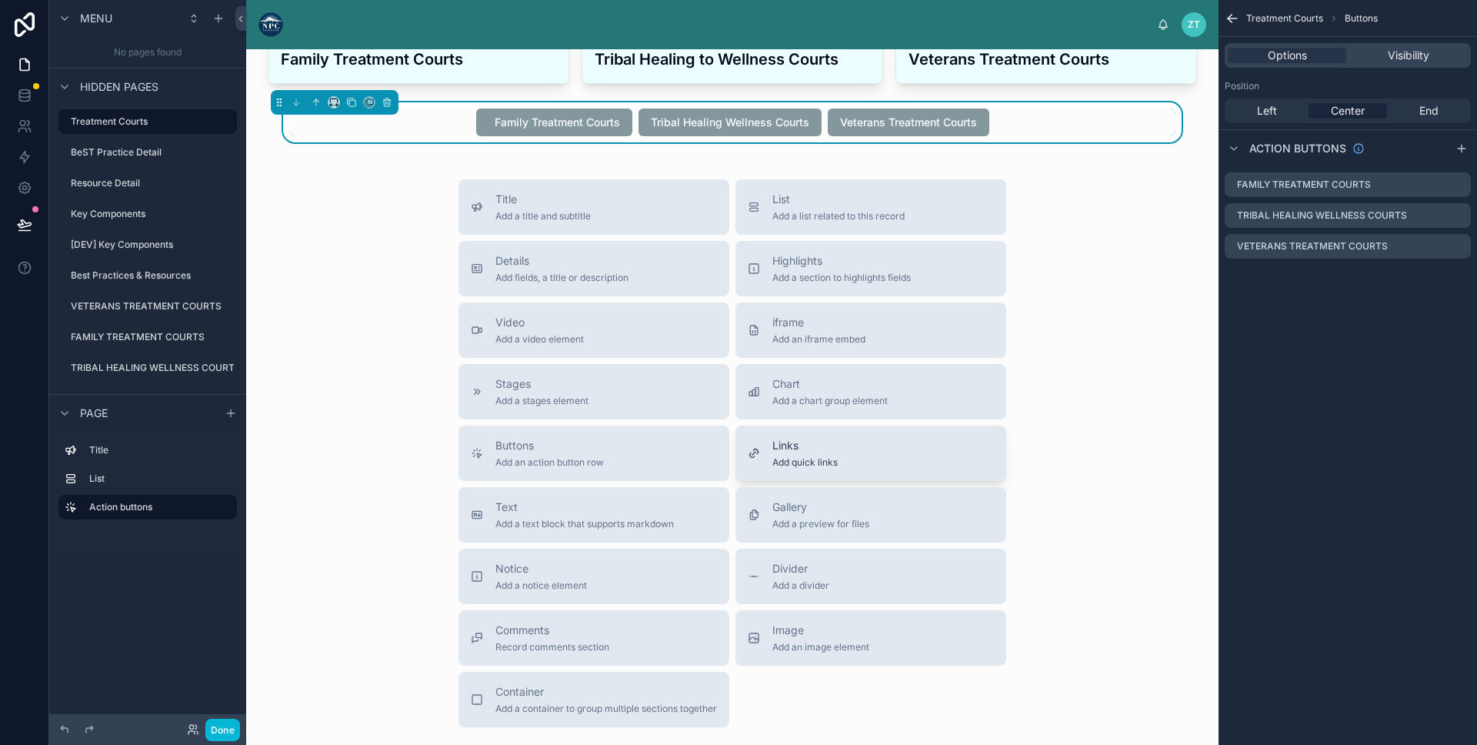
click at [815, 444] on span "Links" at bounding box center [805, 445] width 65 height 15
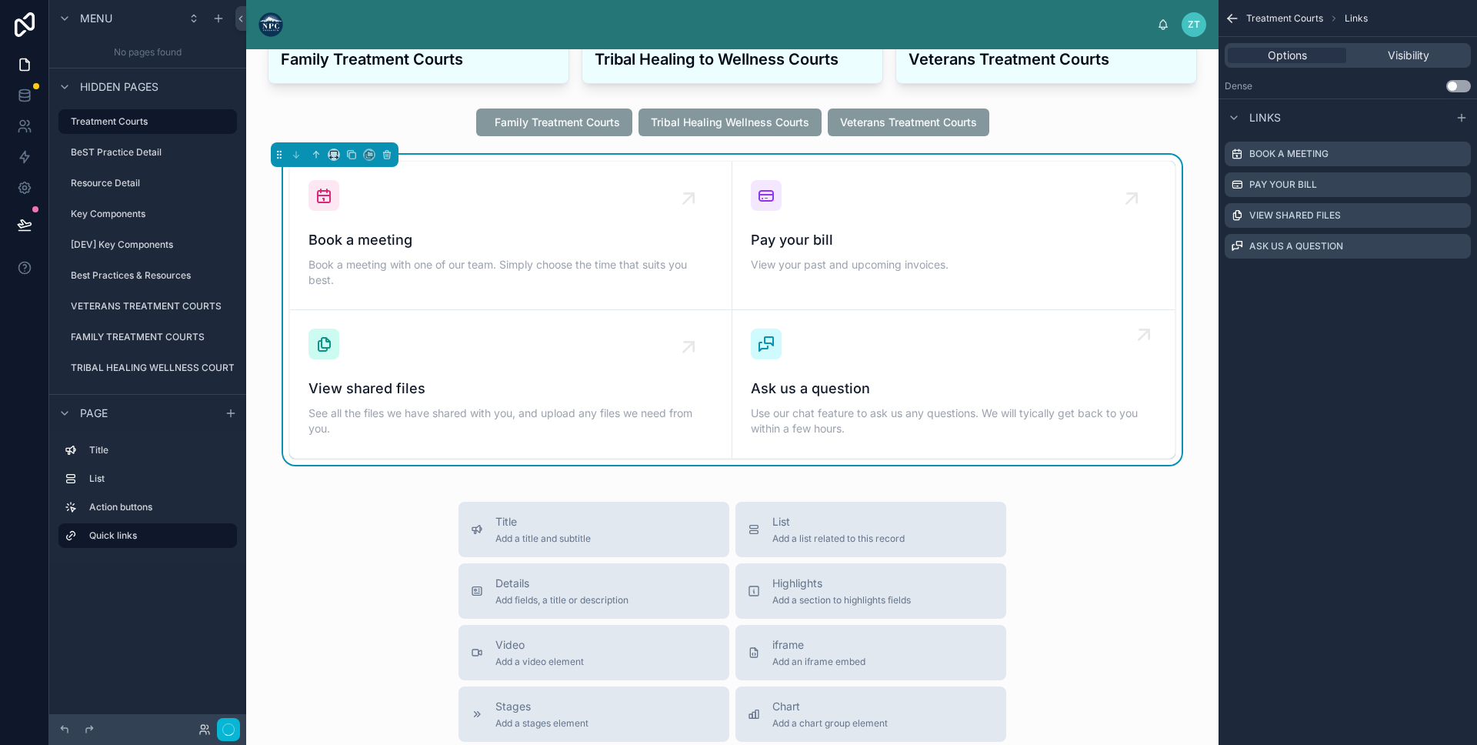
scroll to position [340, 0]
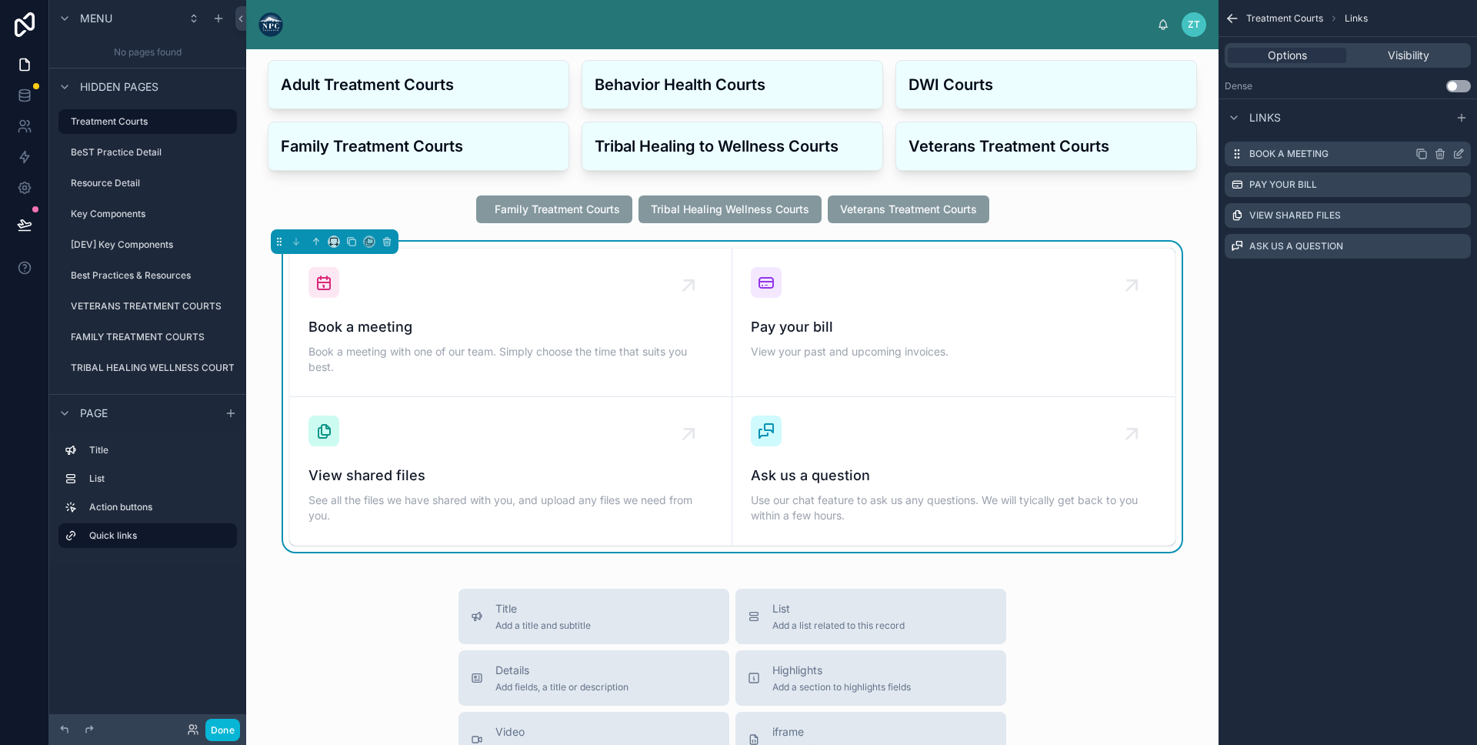
click at [1457, 154] on icon "scrollable content" at bounding box center [1459, 154] width 12 height 12
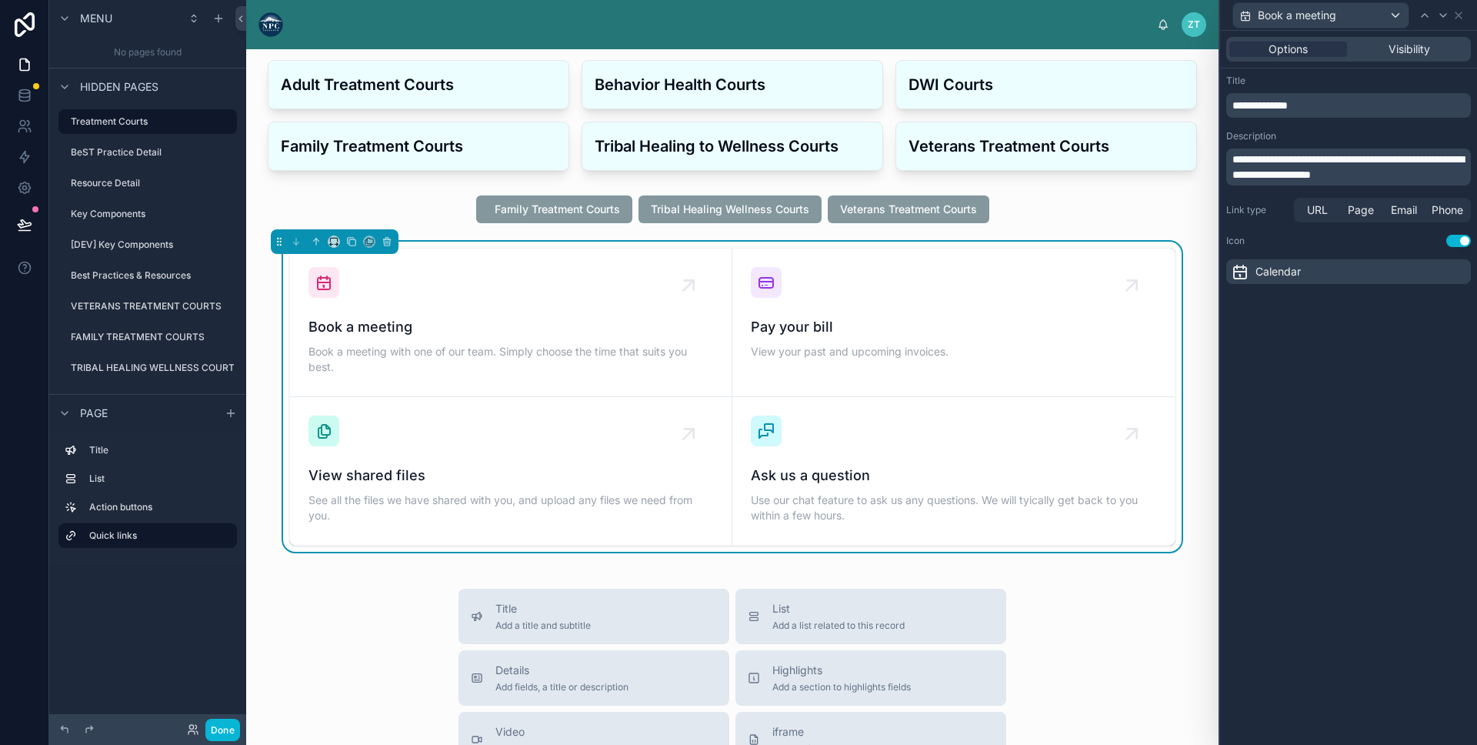
click at [1288, 100] on span "**********" at bounding box center [1260, 105] width 55 height 11
click at [1412, 459] on div "**********" at bounding box center [1348, 388] width 257 height 714
click at [1337, 171] on span "**********" at bounding box center [1349, 167] width 232 height 26
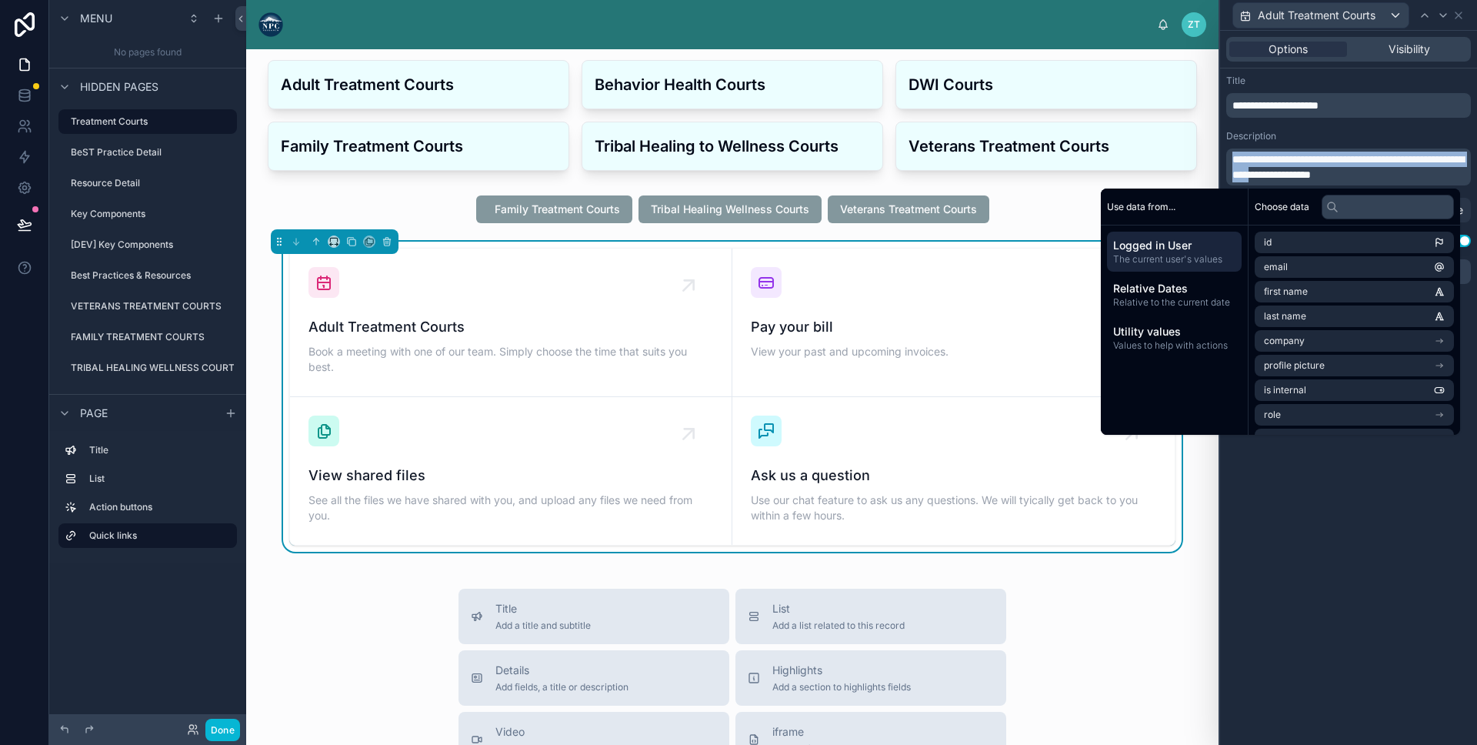
click at [1337, 171] on span "**********" at bounding box center [1349, 167] width 232 height 26
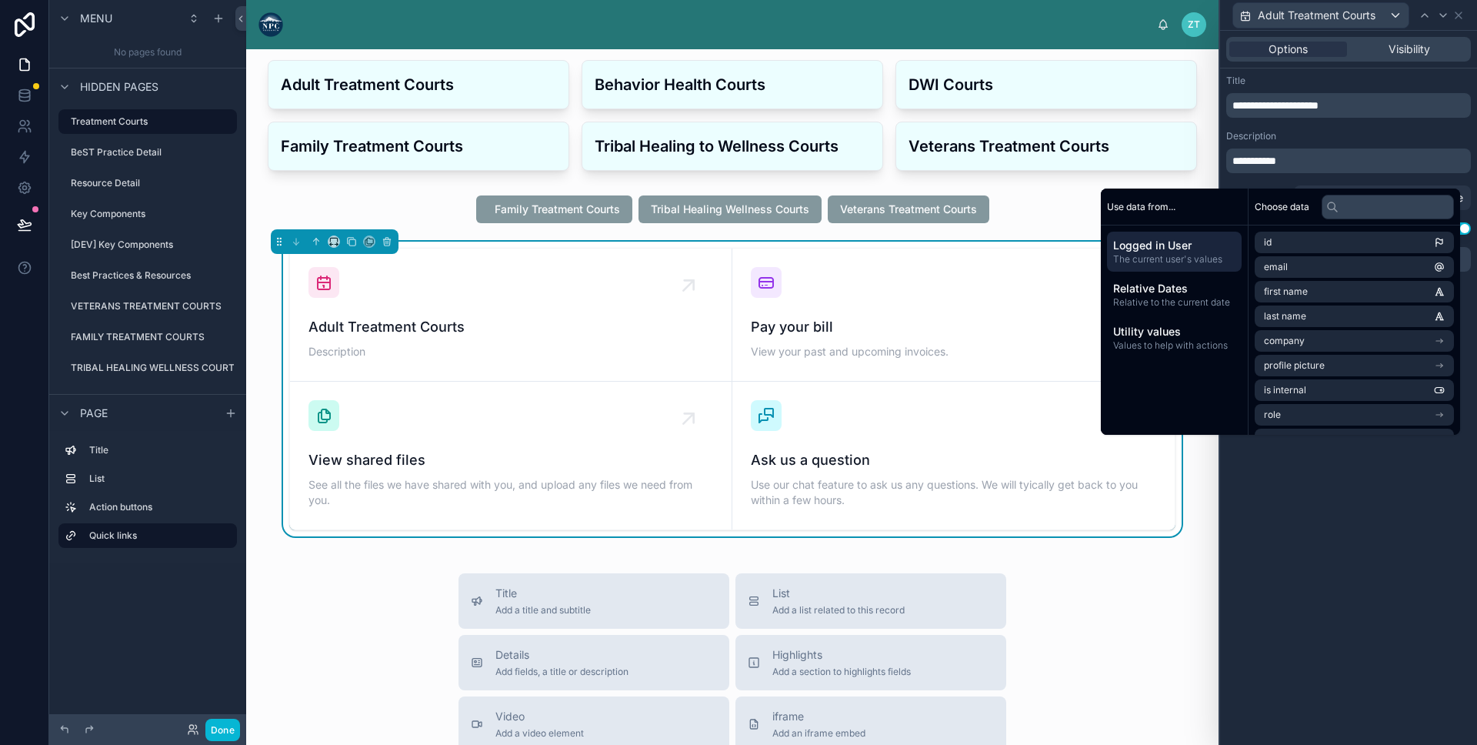
click at [1357, 133] on div "Description" at bounding box center [1349, 136] width 245 height 12
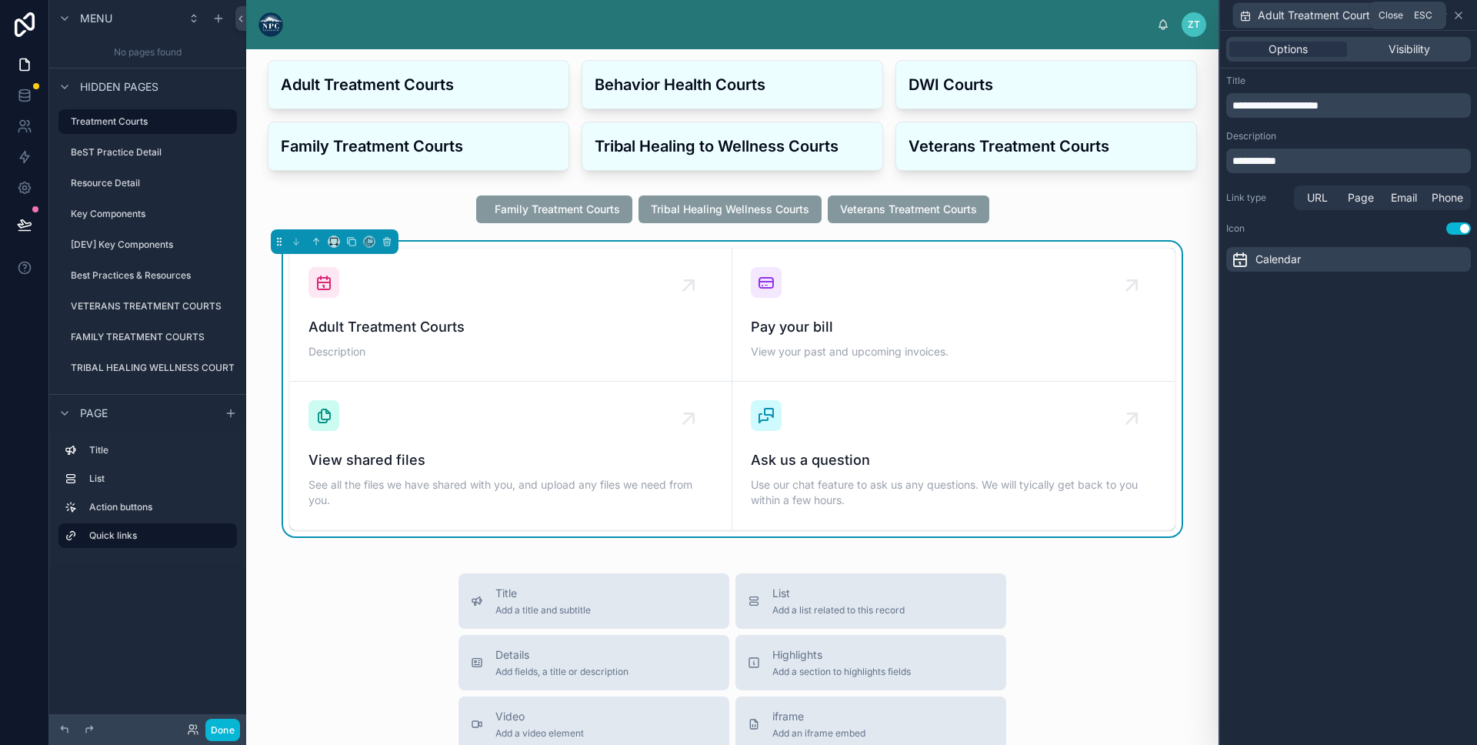
click at [1458, 12] on icon at bounding box center [1459, 15] width 12 height 12
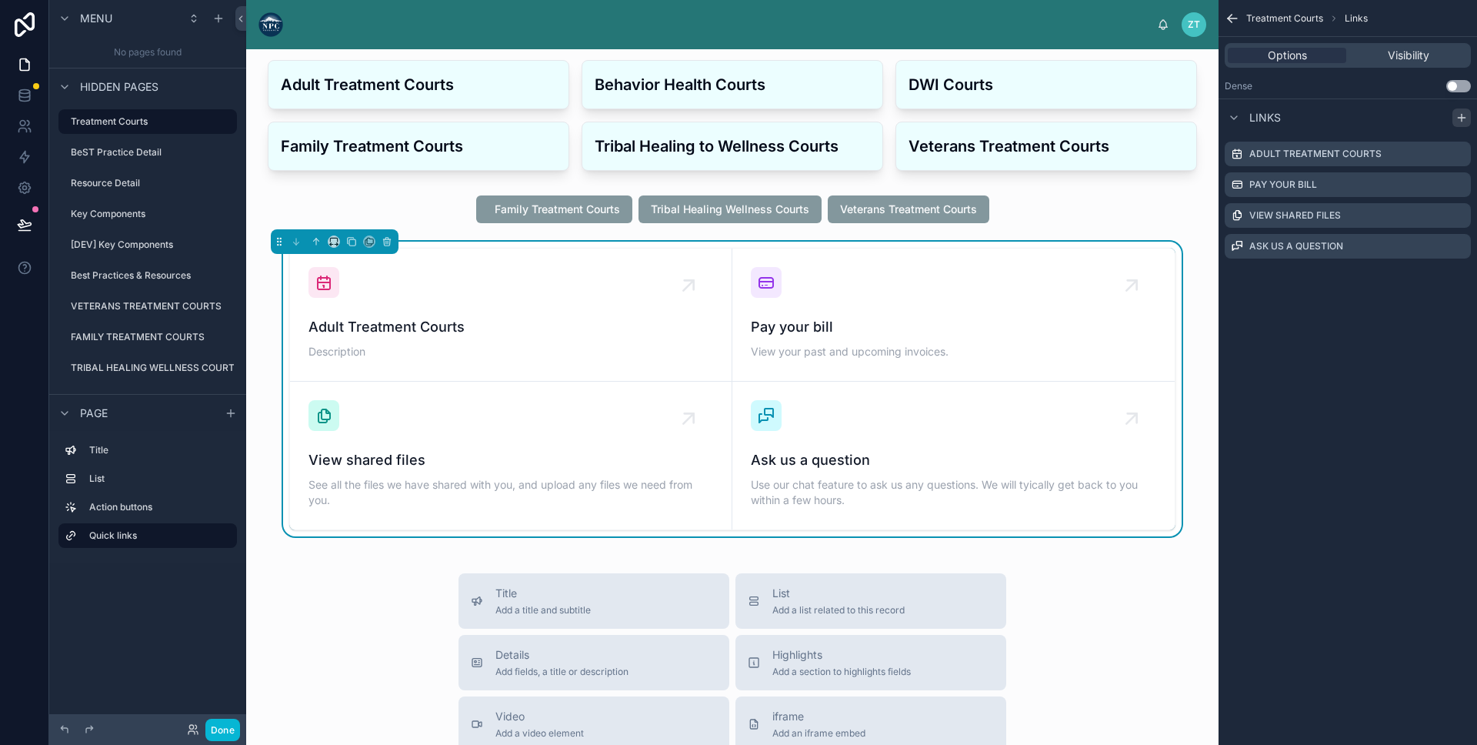
click at [1464, 118] on icon "scrollable content" at bounding box center [1461, 118] width 7 height 0
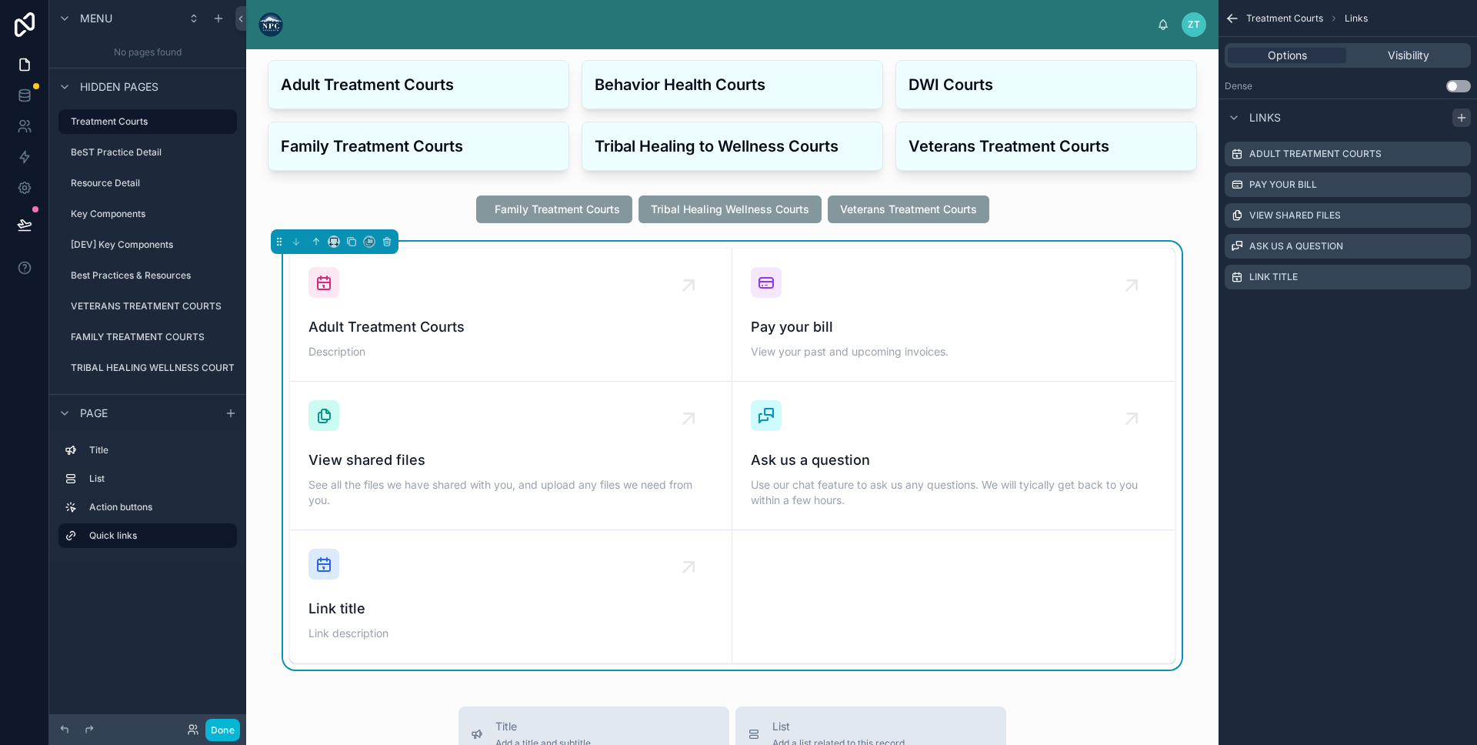
click at [1464, 118] on icon "scrollable content" at bounding box center [1461, 118] width 7 height 0
click at [1465, 154] on div "Adult Treatment Courts" at bounding box center [1348, 154] width 246 height 25
click at [1460, 152] on icon "scrollable content" at bounding box center [1459, 154] width 12 height 12
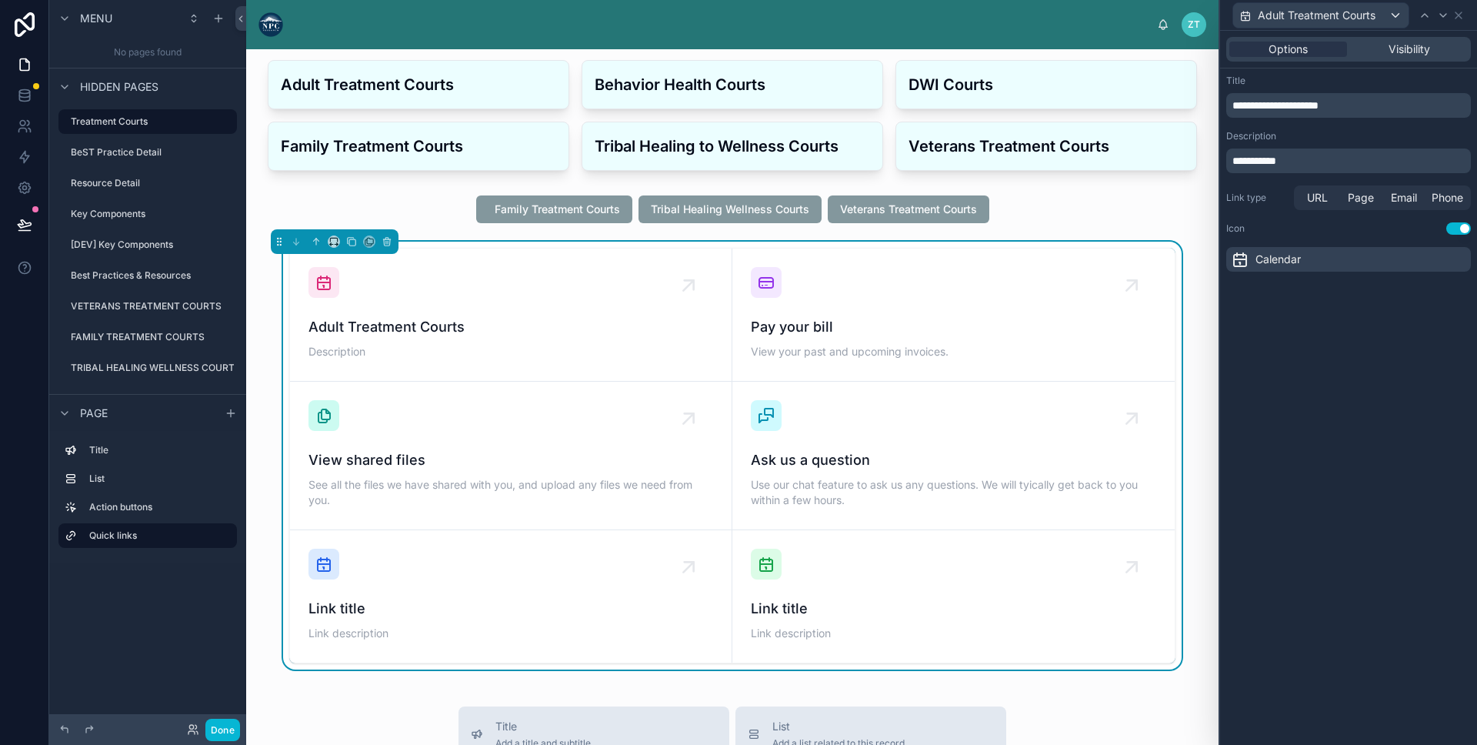
click at [1269, 259] on span "Calendar" at bounding box center [1278, 259] width 45 height 15
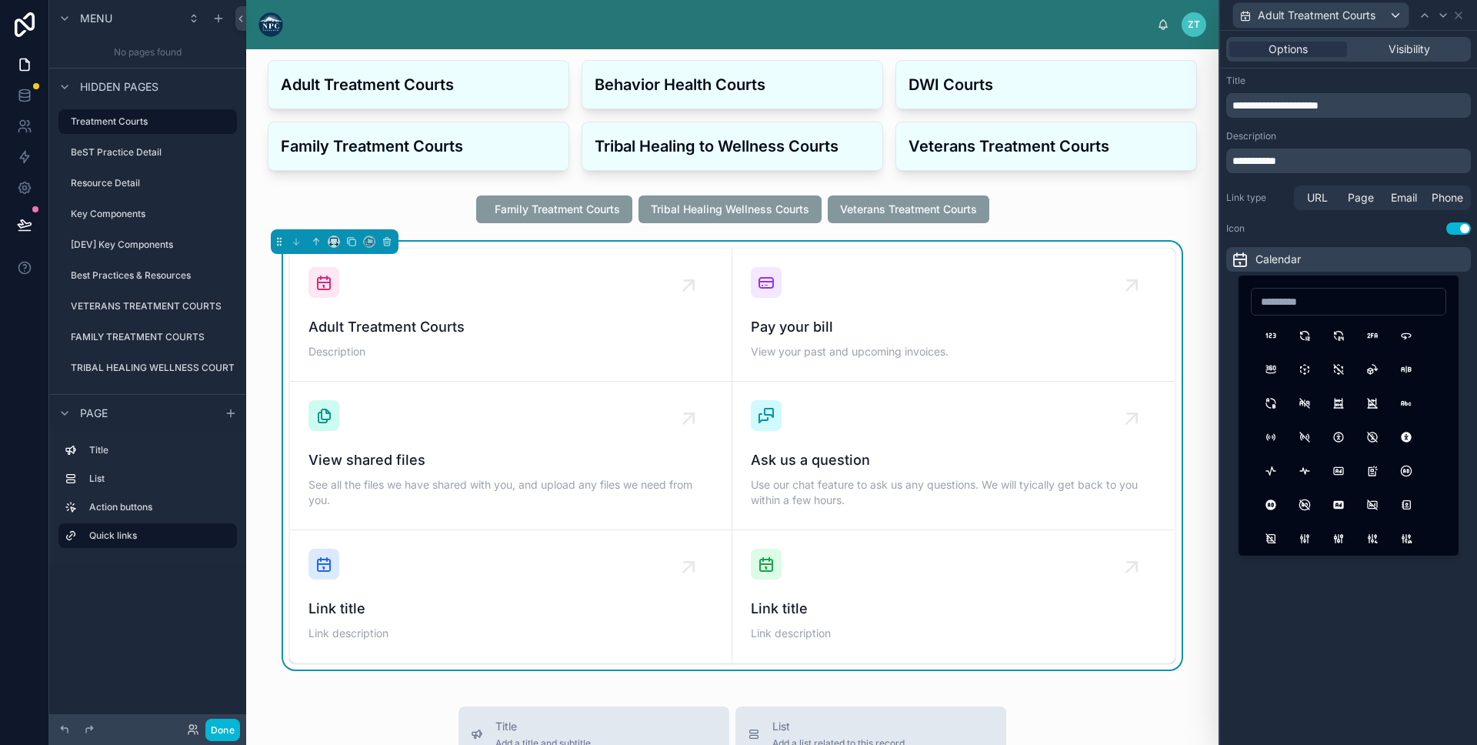
click at [1464, 229] on button "Use setting" at bounding box center [1459, 228] width 25 height 12
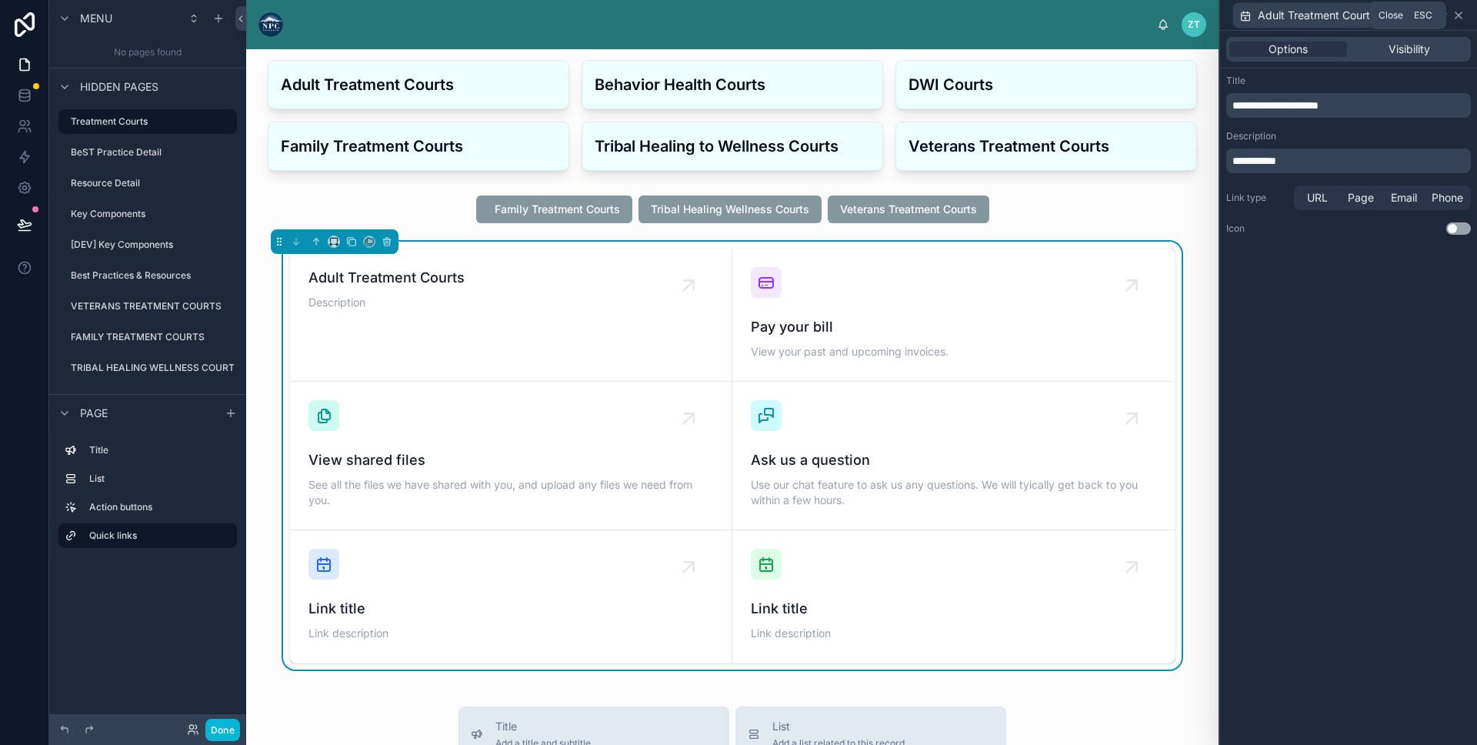
click at [1463, 12] on icon at bounding box center [1459, 15] width 12 height 12
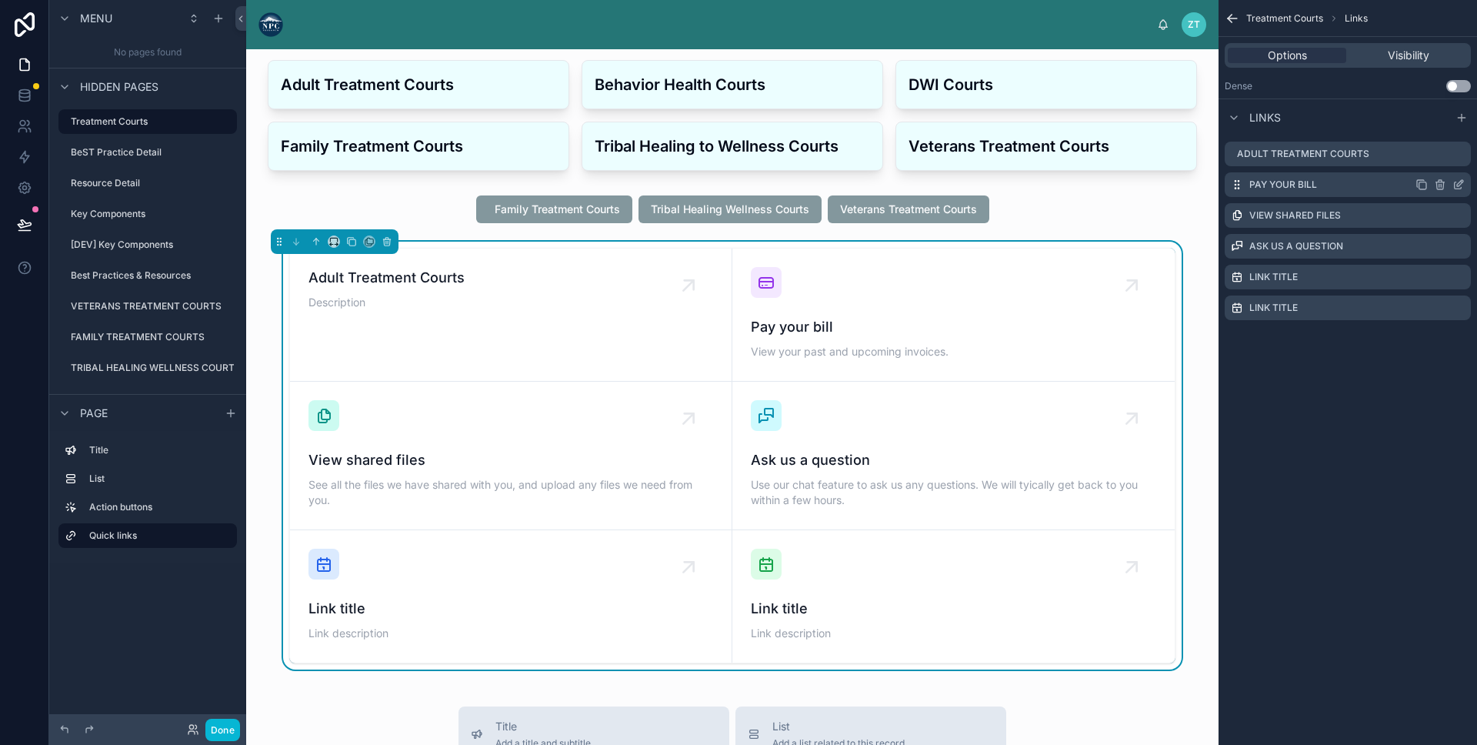
click at [1456, 180] on icon "scrollable content" at bounding box center [1459, 185] width 12 height 12
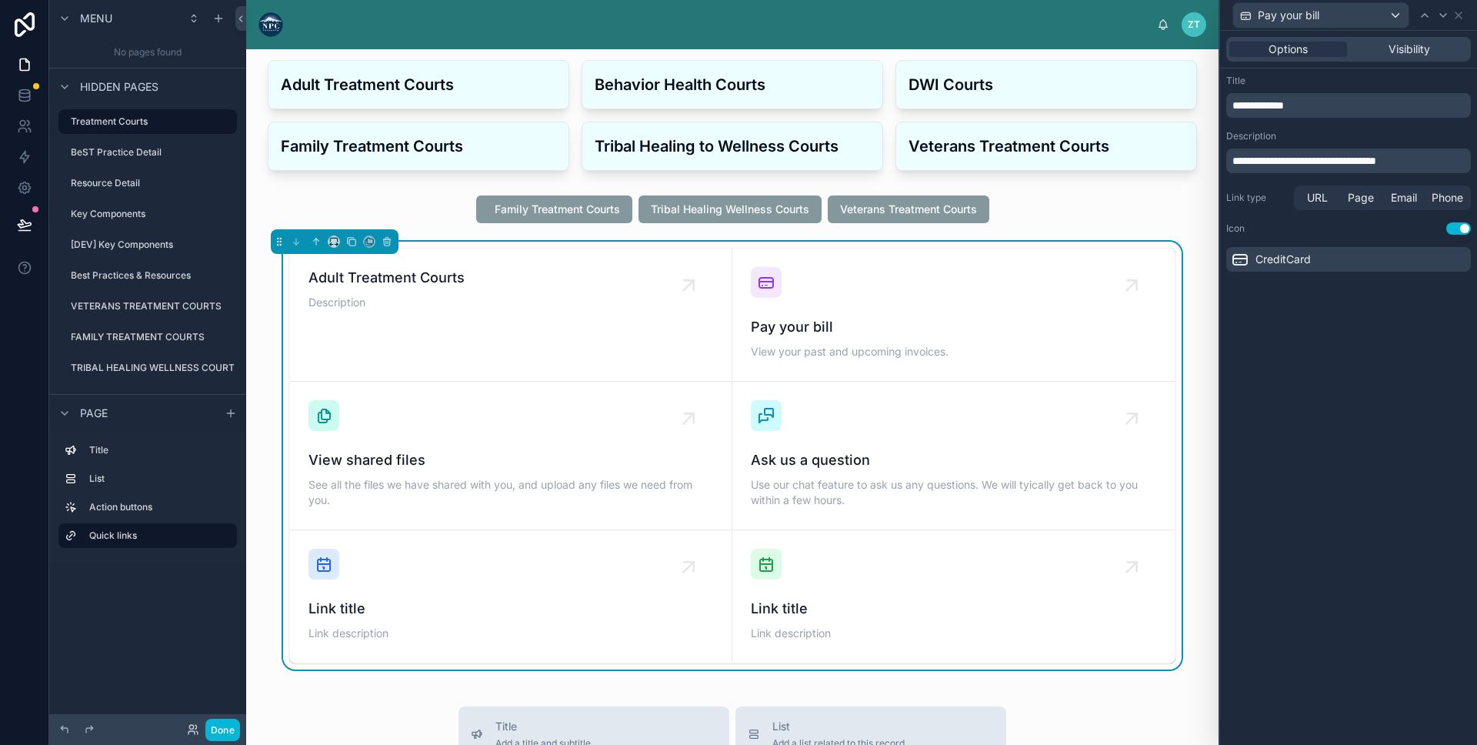
click at [1457, 227] on button "Use setting" at bounding box center [1459, 228] width 25 height 12
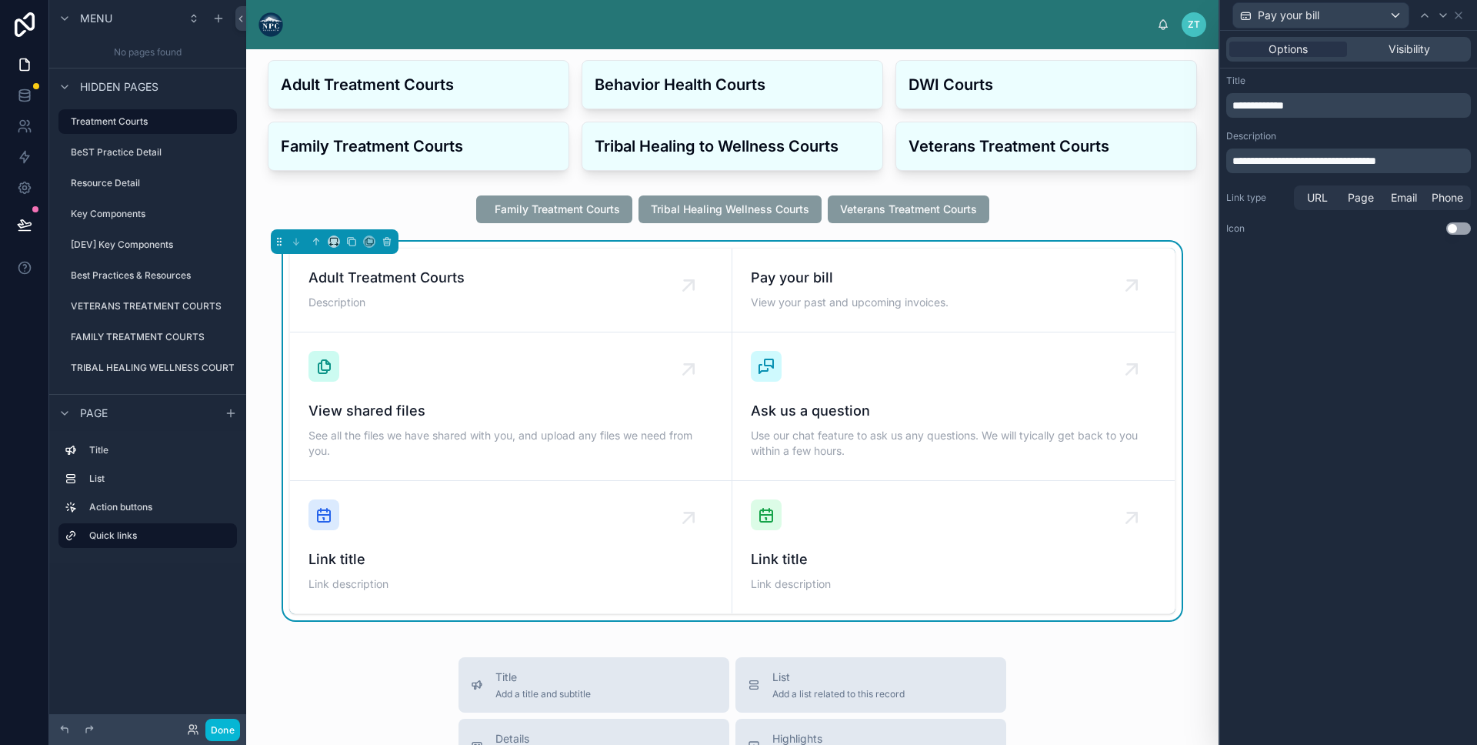
click at [1311, 104] on p "**********" at bounding box center [1350, 105] width 235 height 15
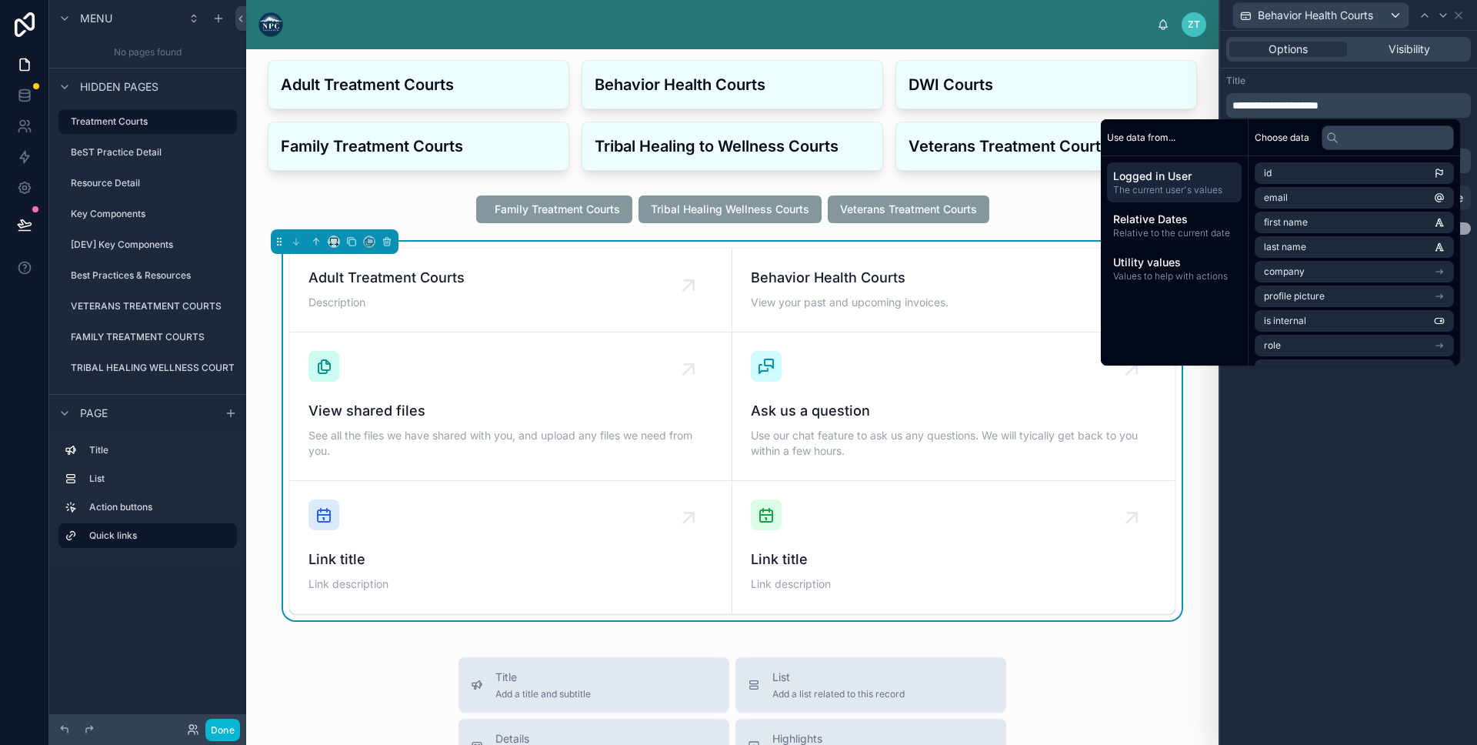
click at [1404, 75] on div "Title" at bounding box center [1349, 81] width 245 height 12
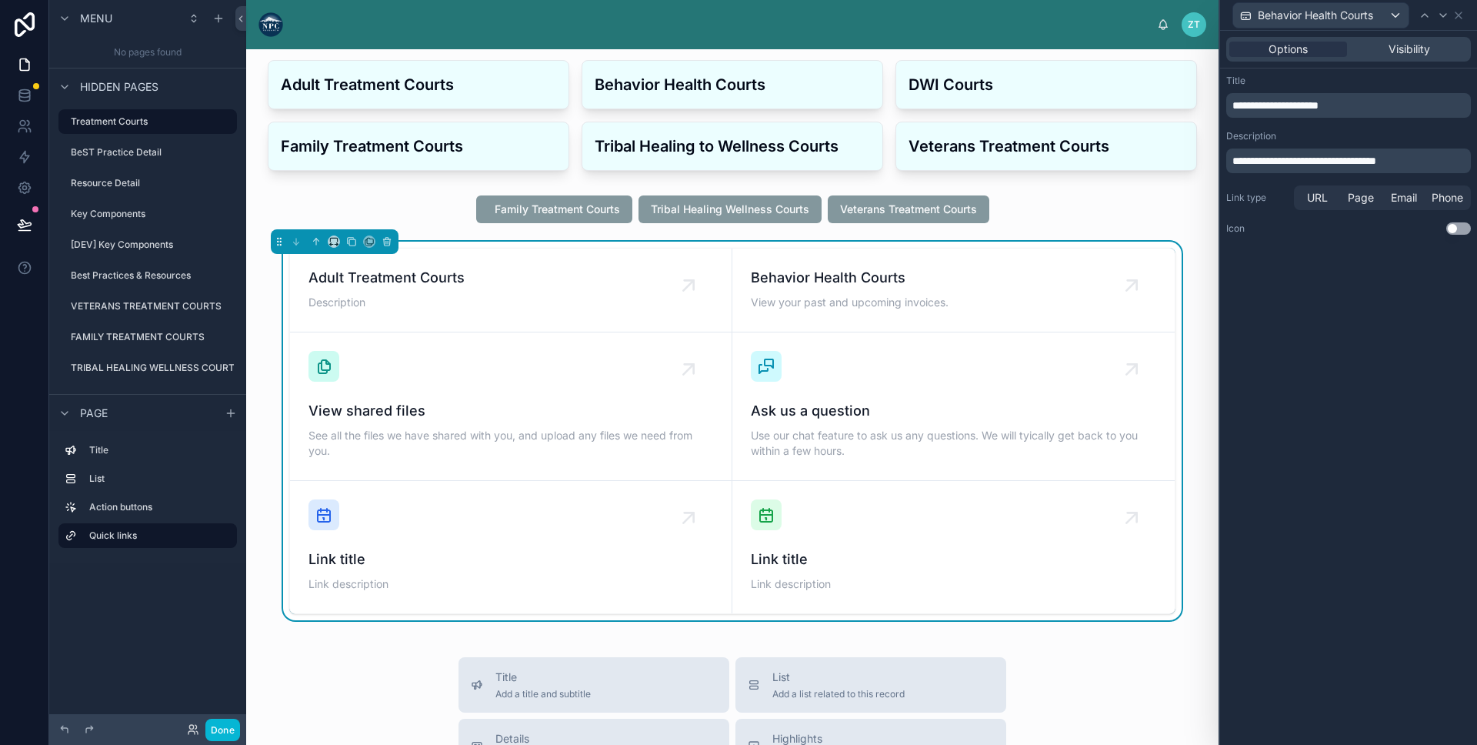
click at [1350, 162] on span "**********" at bounding box center [1305, 160] width 144 height 11
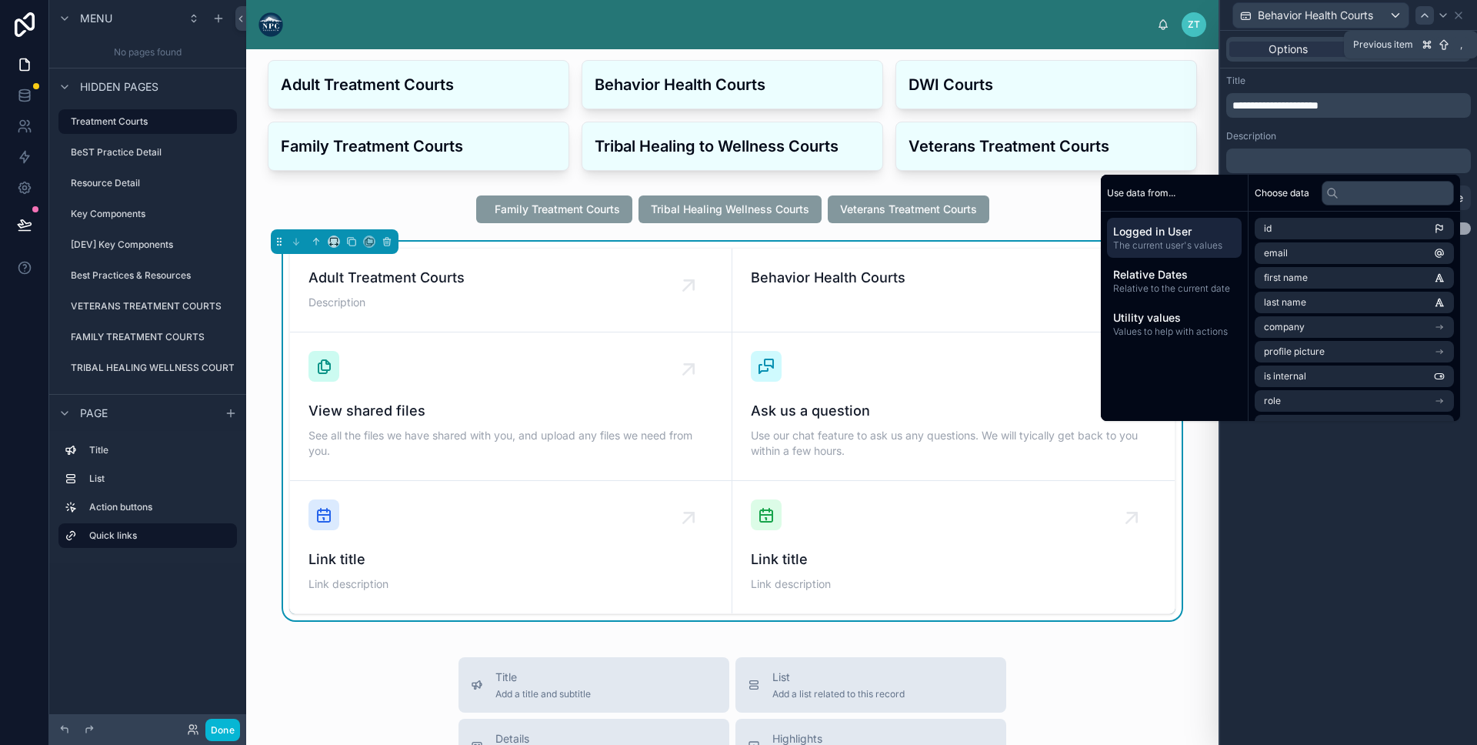
click at [1422, 15] on icon at bounding box center [1425, 15] width 6 height 3
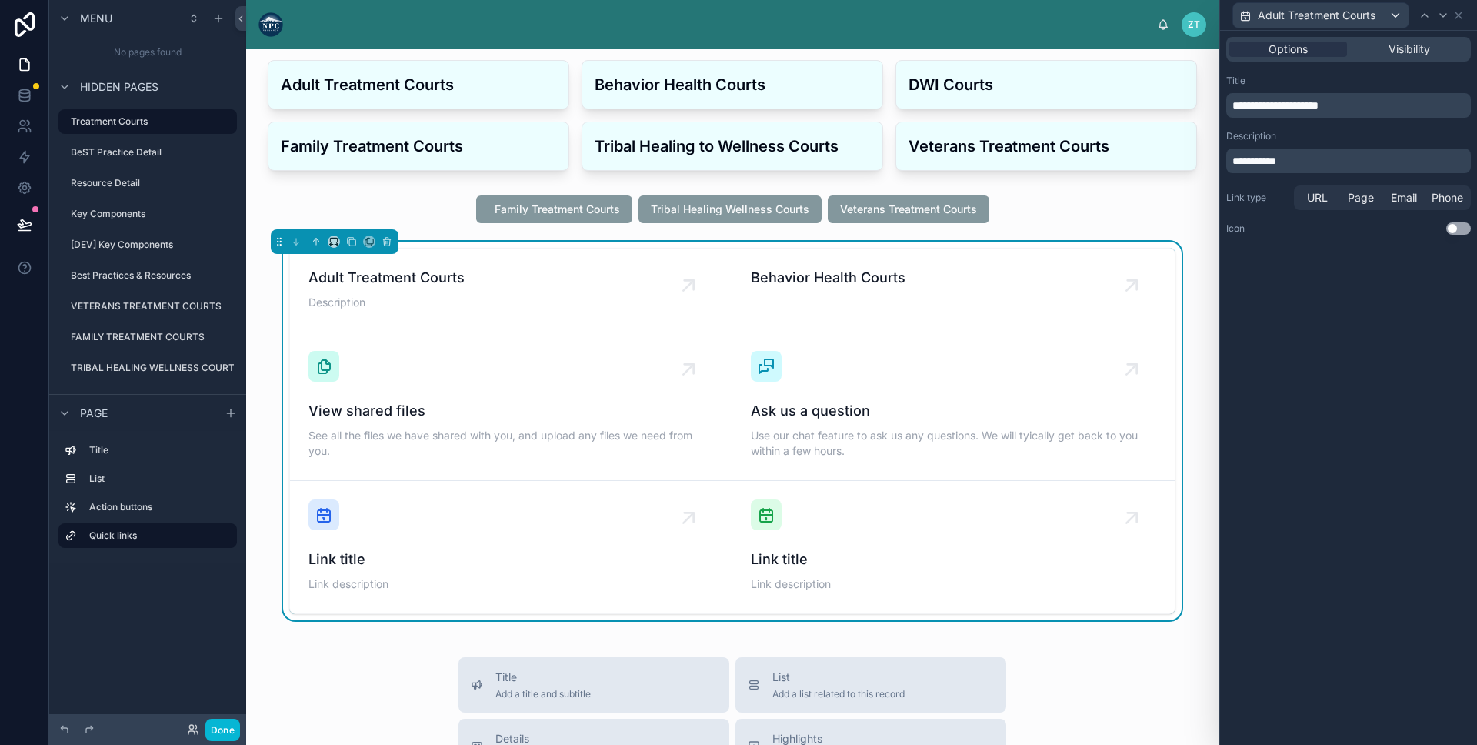
click at [1277, 165] on span "**********" at bounding box center [1255, 160] width 44 height 11
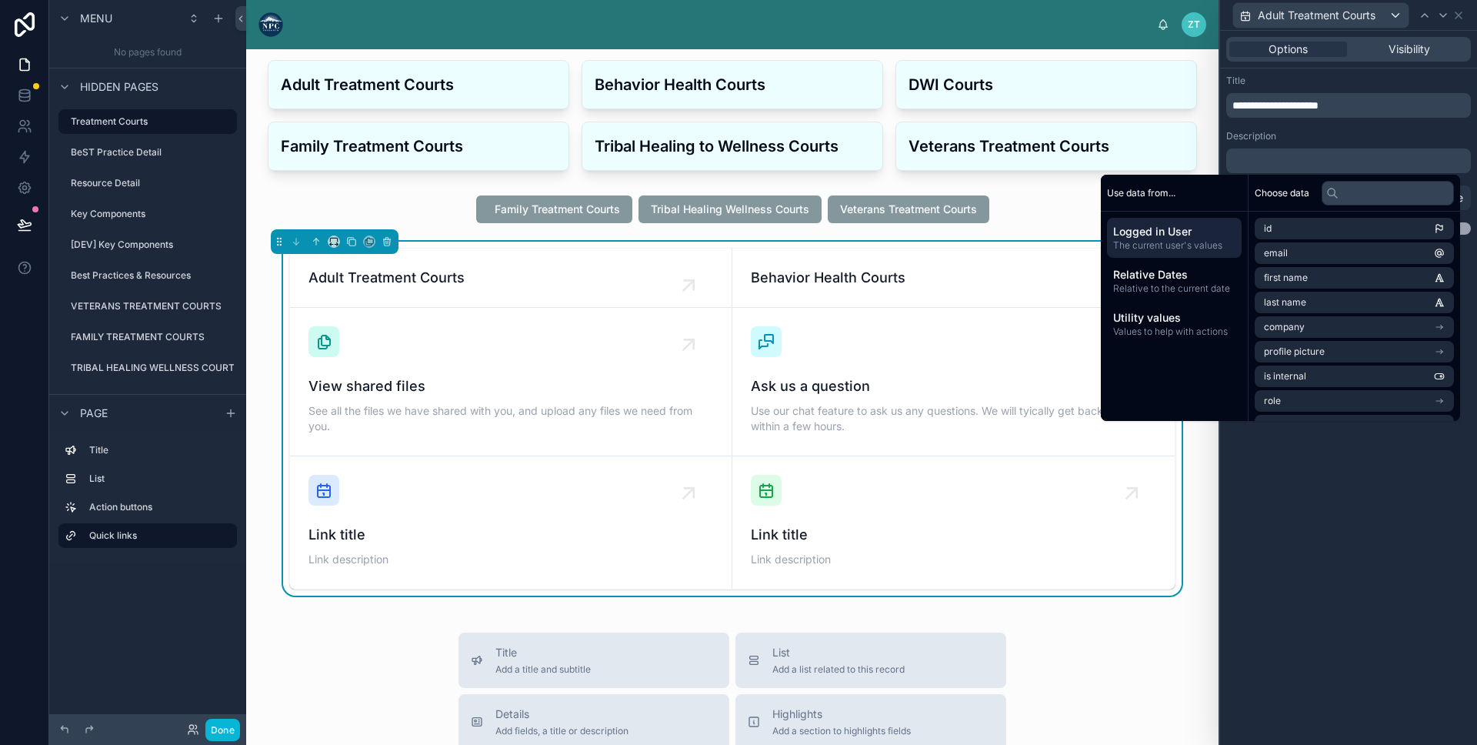
click at [1340, 136] on div "Description" at bounding box center [1349, 136] width 245 height 12
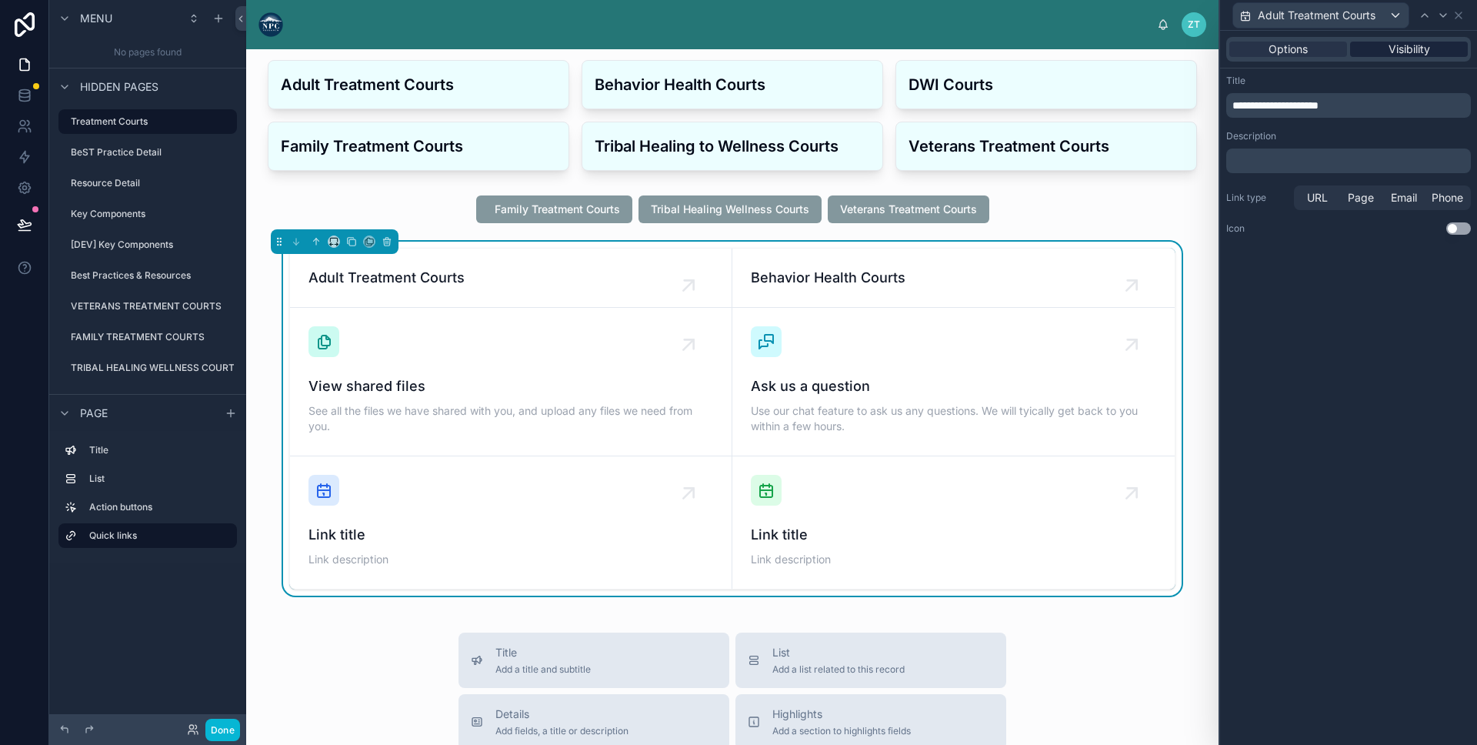
click at [1430, 55] on span "Visibility" at bounding box center [1410, 49] width 42 height 15
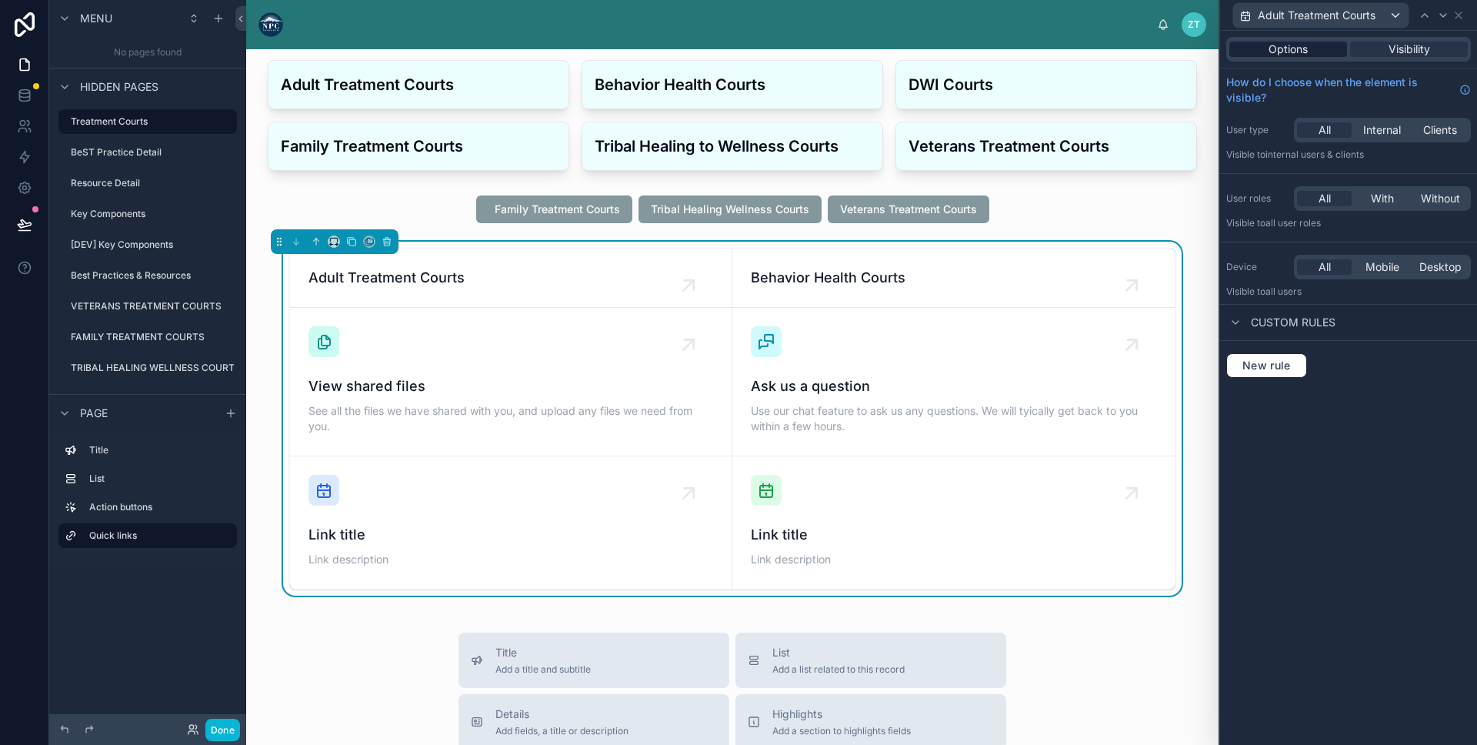
click at [1291, 55] on span "Options" at bounding box center [1288, 49] width 39 height 15
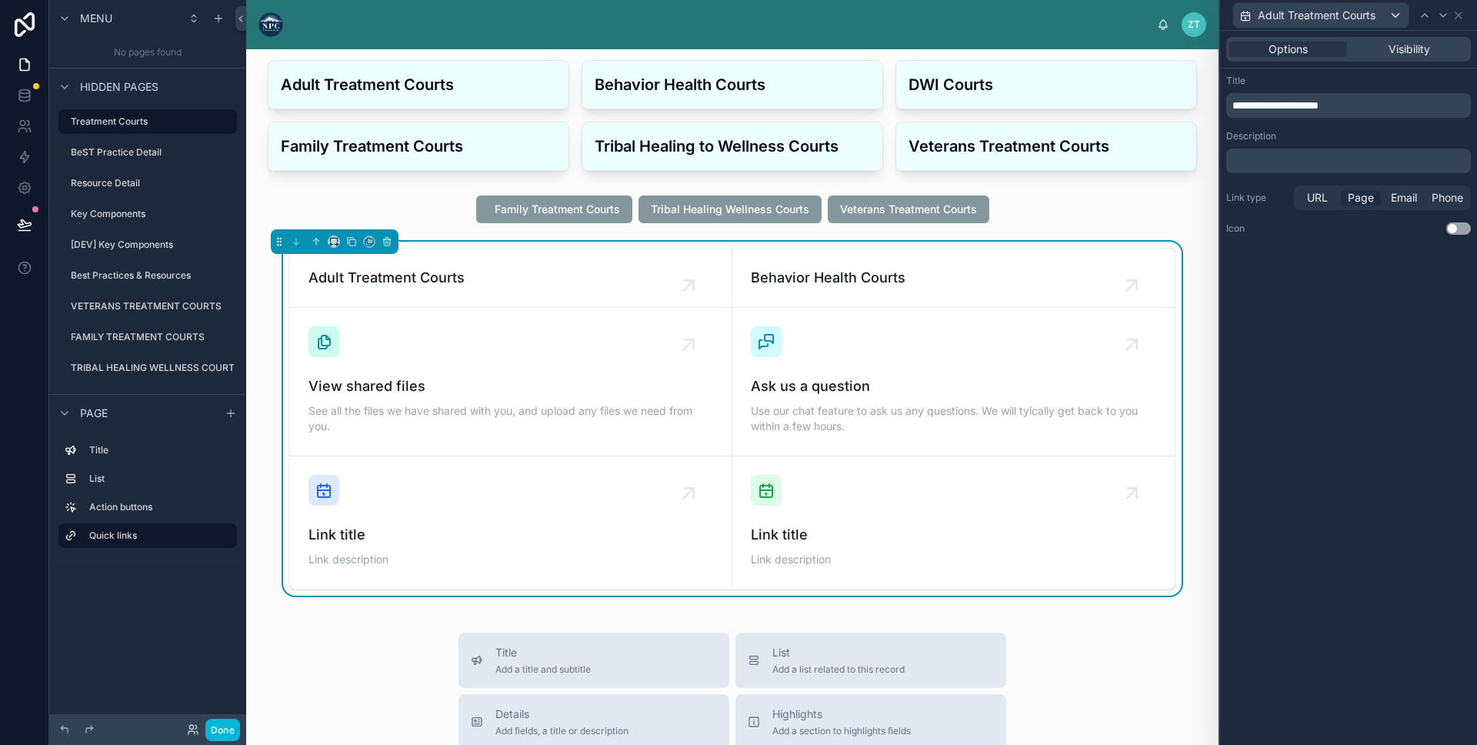
click at [1363, 196] on span "Page" at bounding box center [1361, 197] width 26 height 15
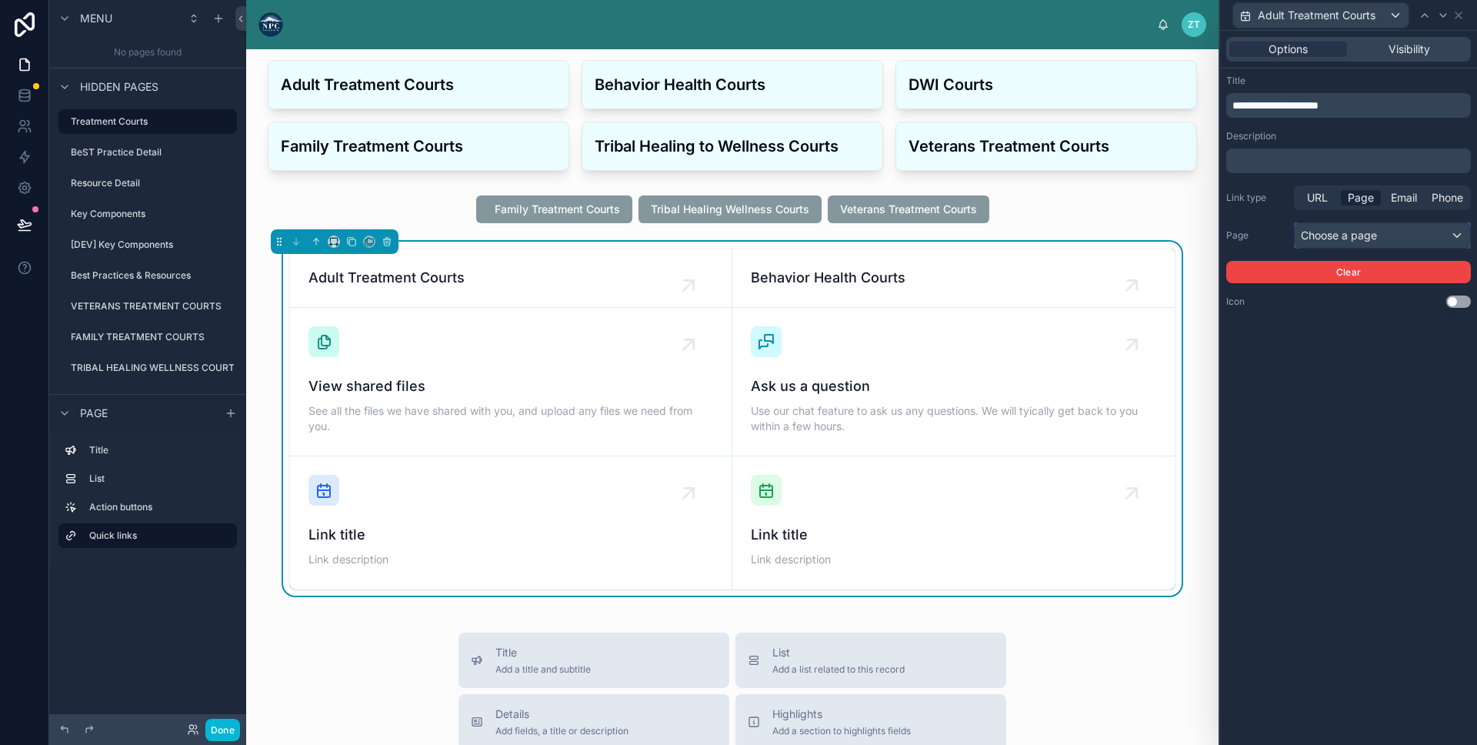
click at [1340, 244] on div "Choose a page" at bounding box center [1382, 235] width 175 height 25
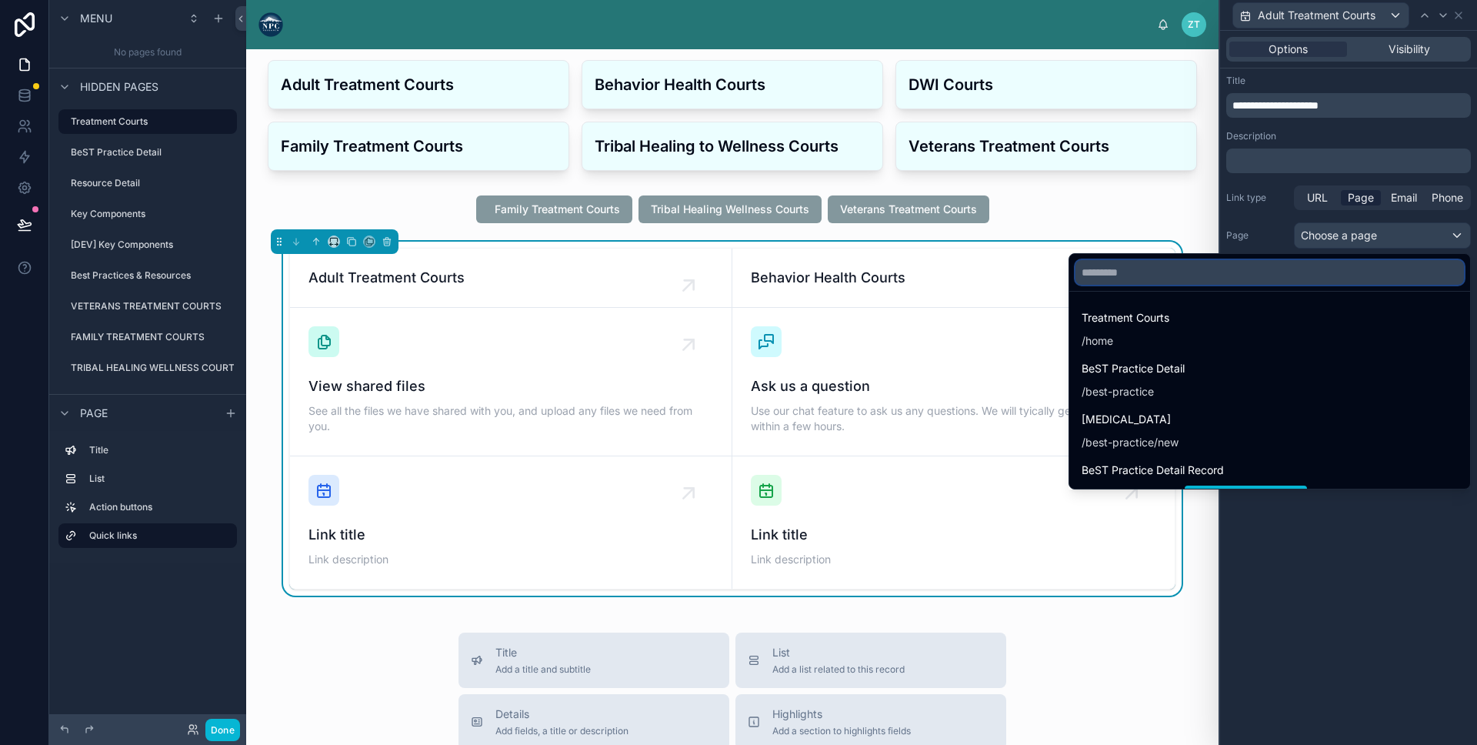
click at [1150, 282] on input "text" at bounding box center [1270, 272] width 389 height 25
type input "****"
drag, startPoint x: 1457, startPoint y: 14, endPoint x: 1416, endPoint y: 38, distance: 47.6
click at [1457, 14] on div at bounding box center [1348, 372] width 257 height 745
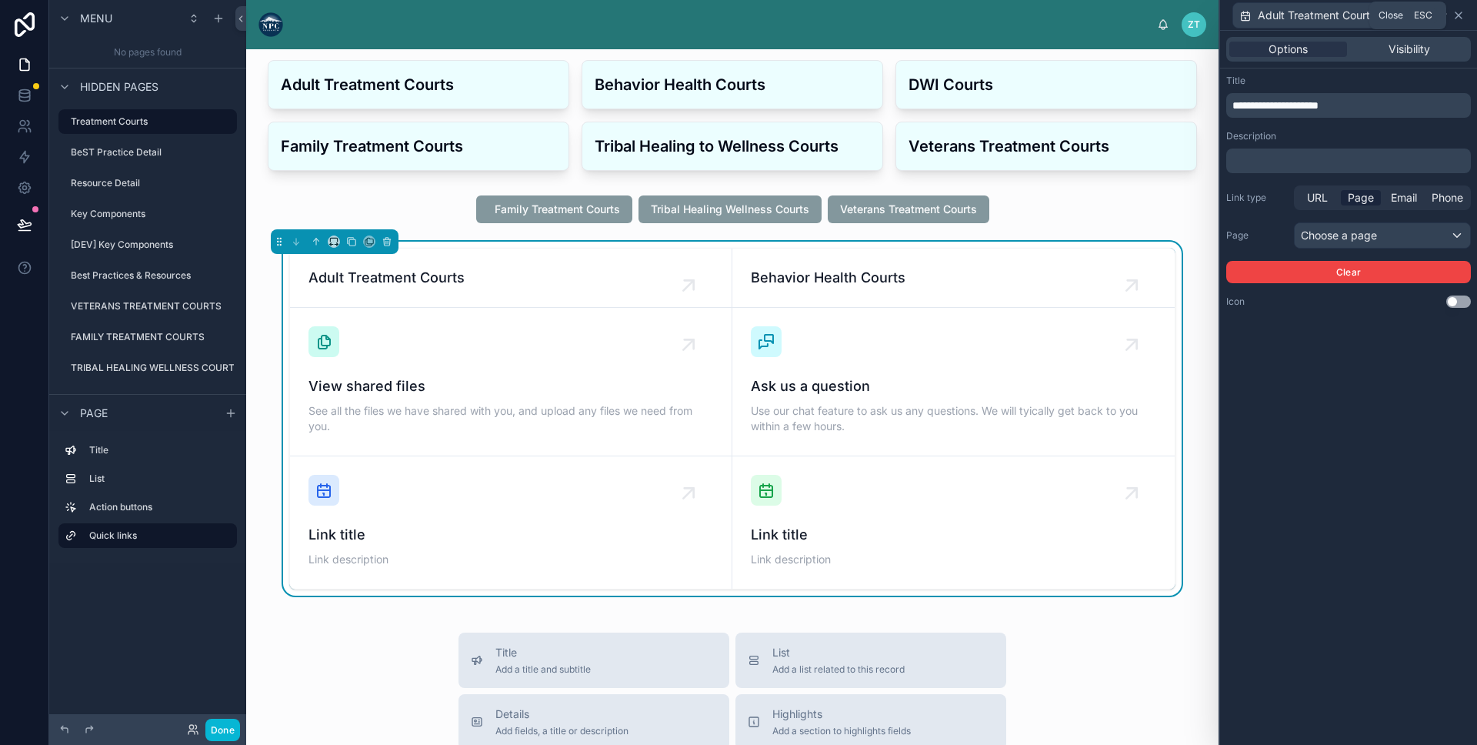
click at [1461, 15] on icon at bounding box center [1459, 15] width 12 height 12
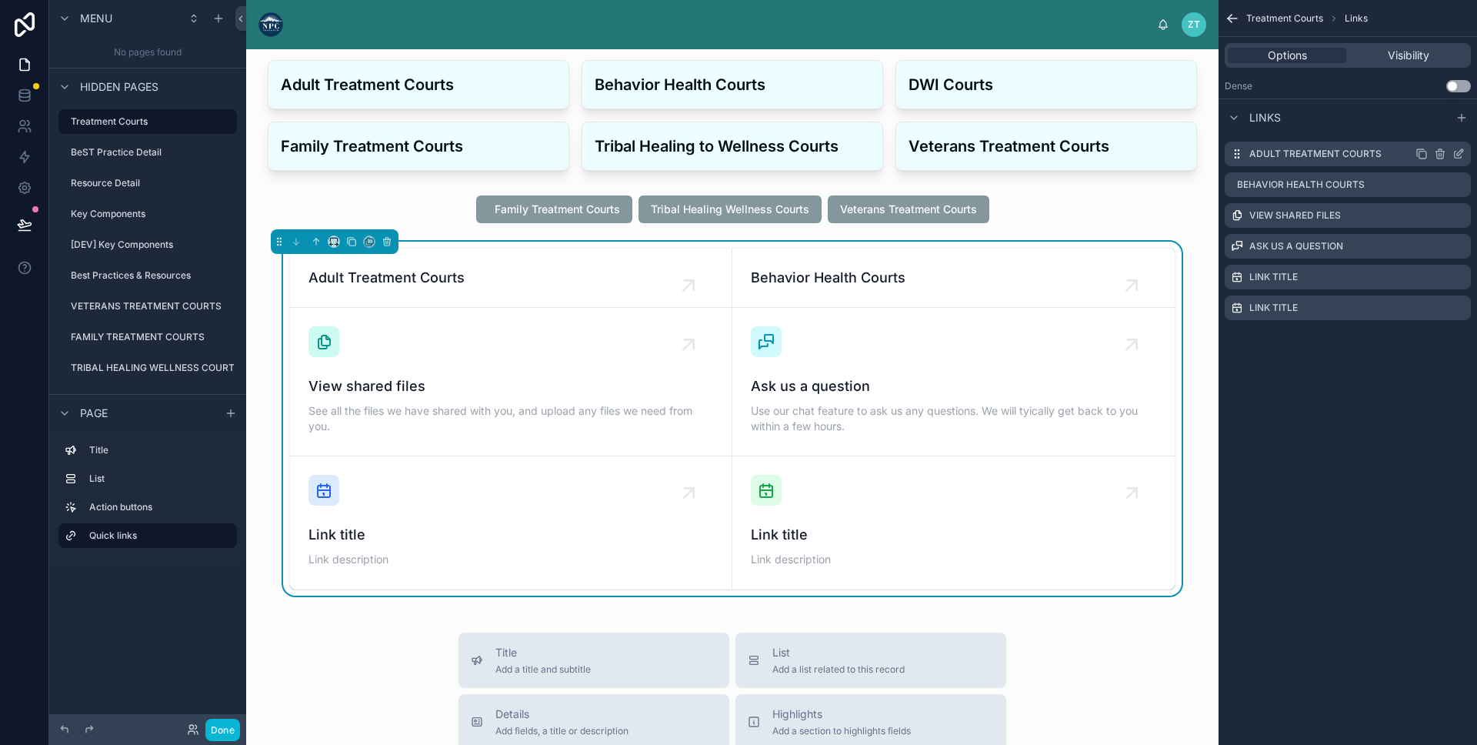
click at [1455, 154] on icon "scrollable content" at bounding box center [1459, 154] width 12 height 12
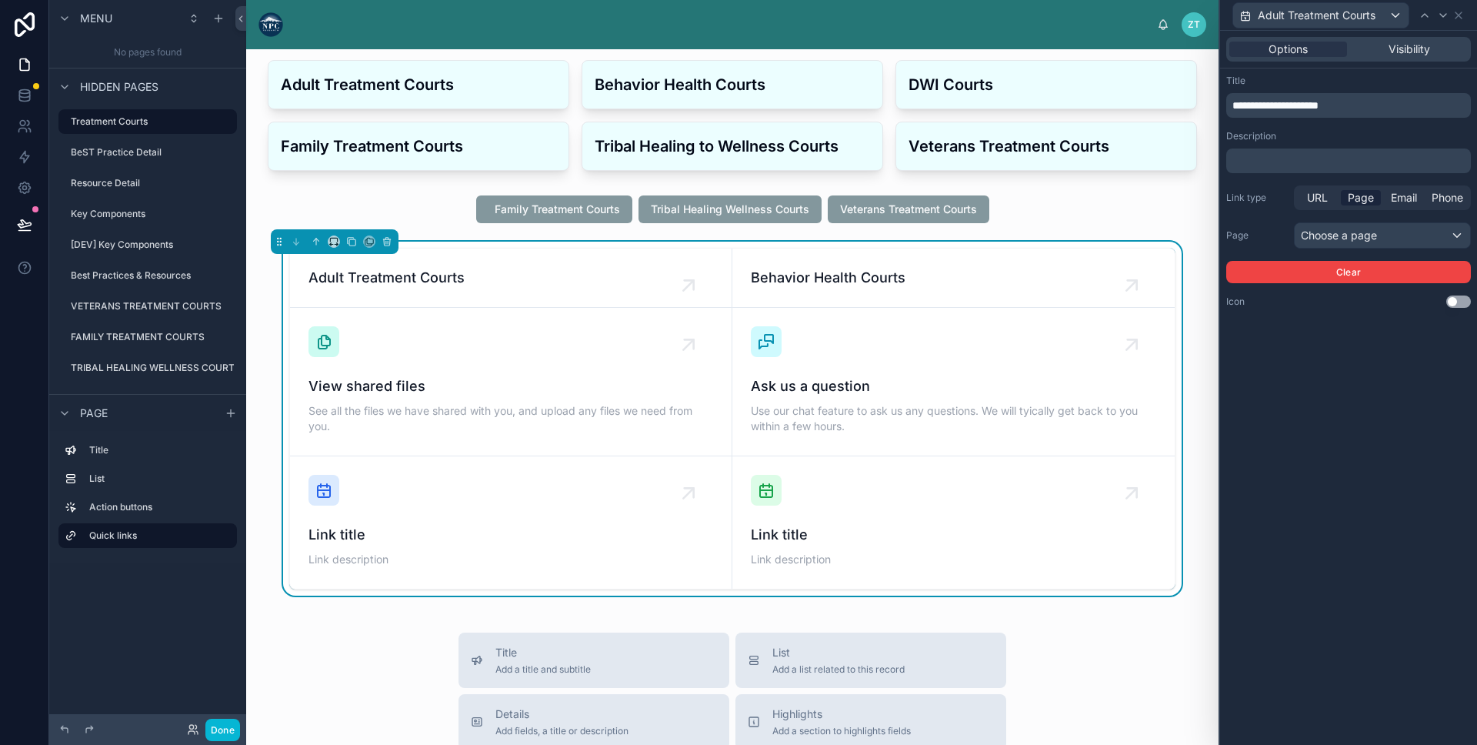
click at [1272, 112] on p "**********" at bounding box center [1350, 105] width 235 height 15
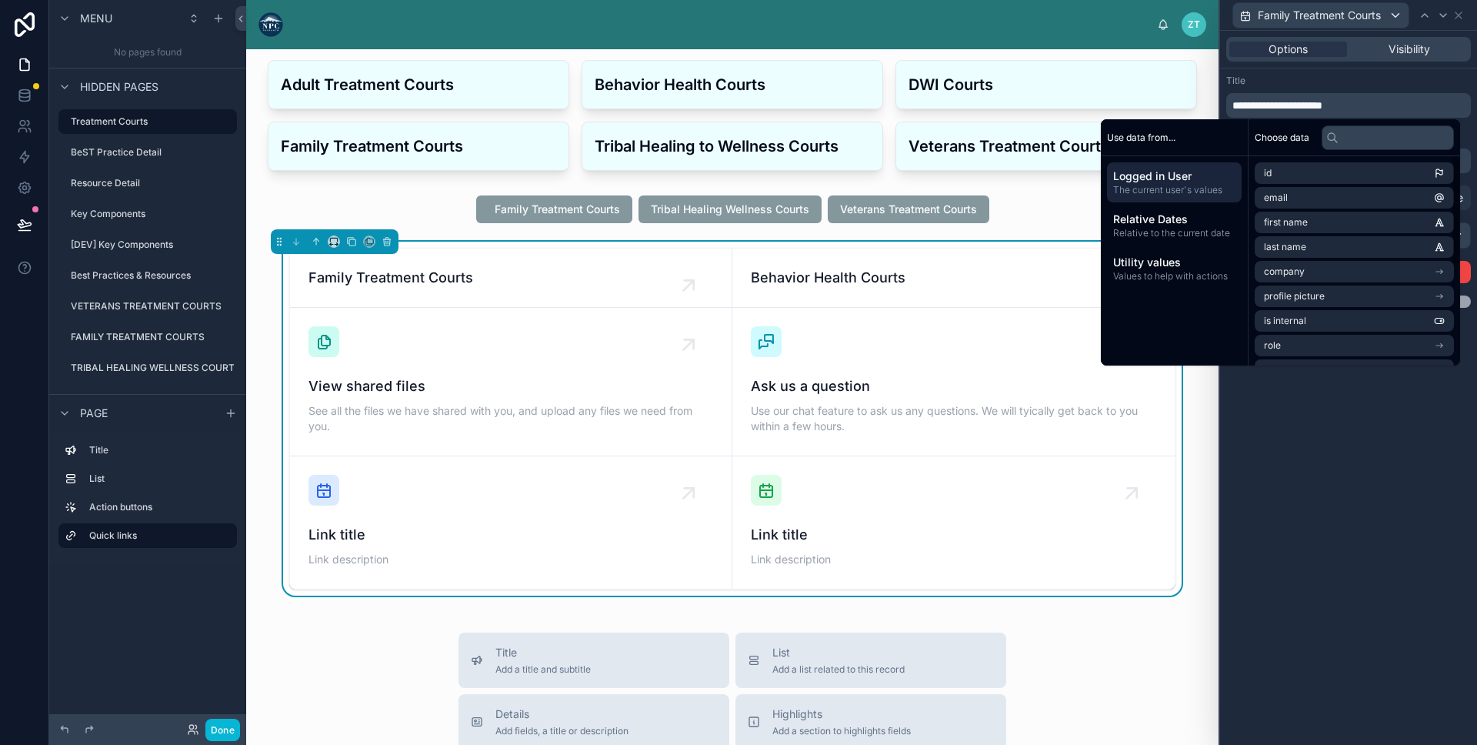
click at [1438, 68] on hr at bounding box center [1348, 68] width 257 height 1
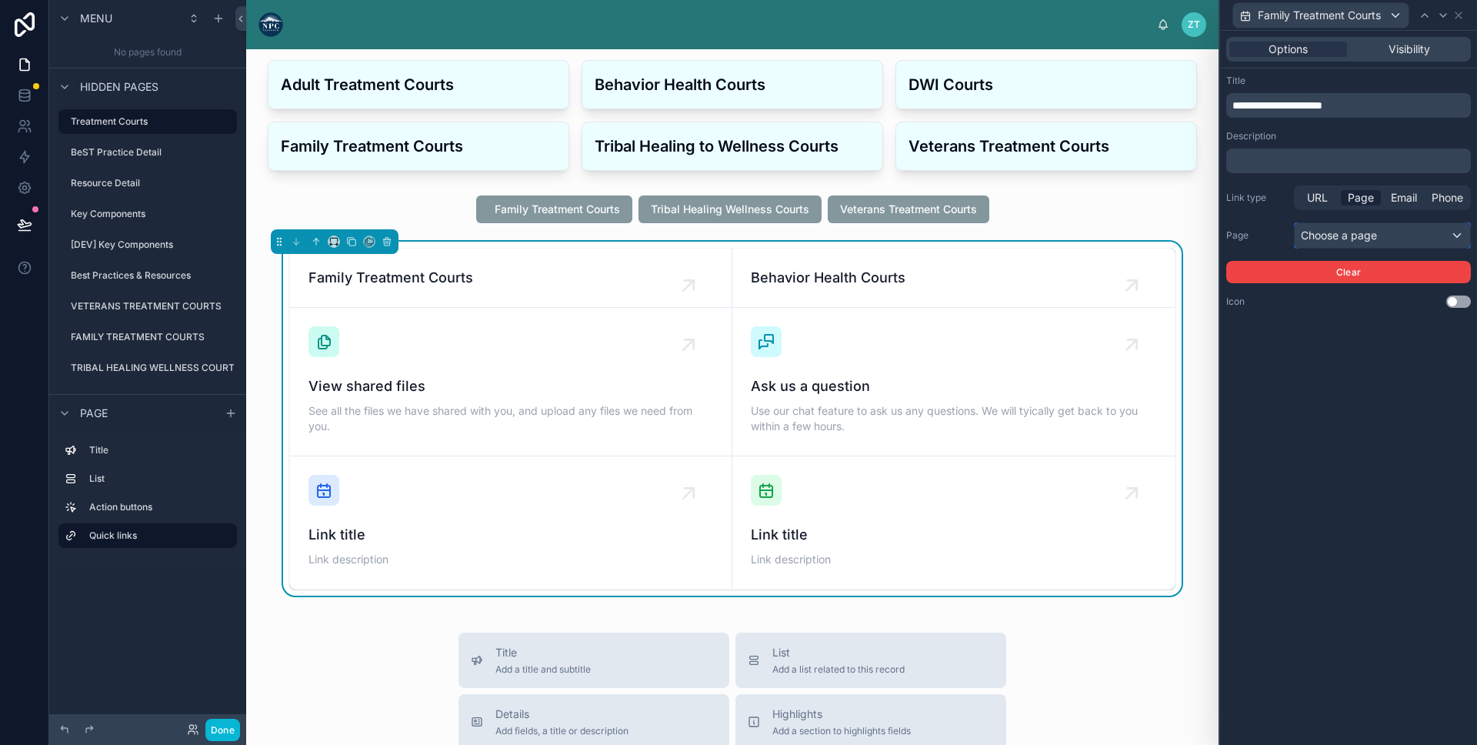
click at [1421, 236] on div "Choose a page" at bounding box center [1382, 235] width 175 height 25
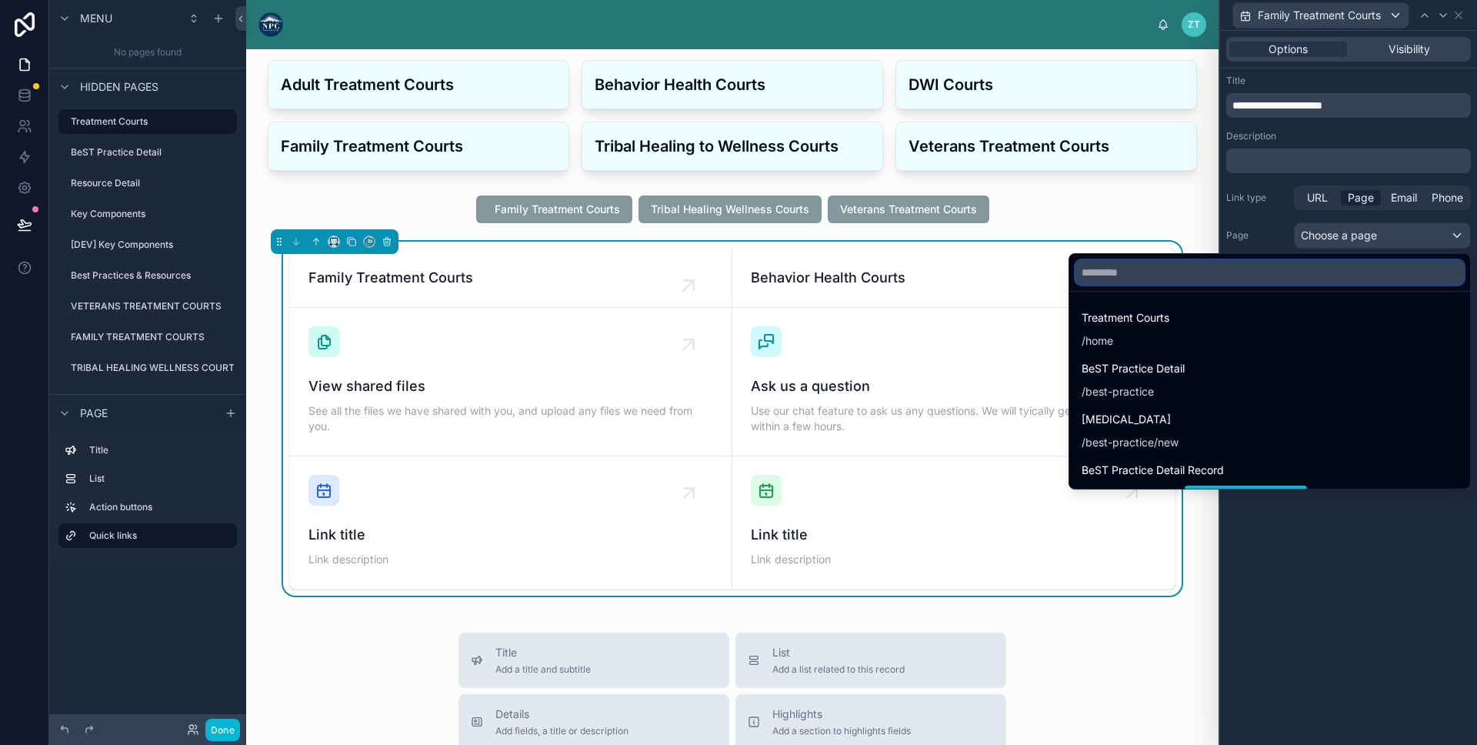
click at [1300, 279] on input "text" at bounding box center [1270, 272] width 389 height 25
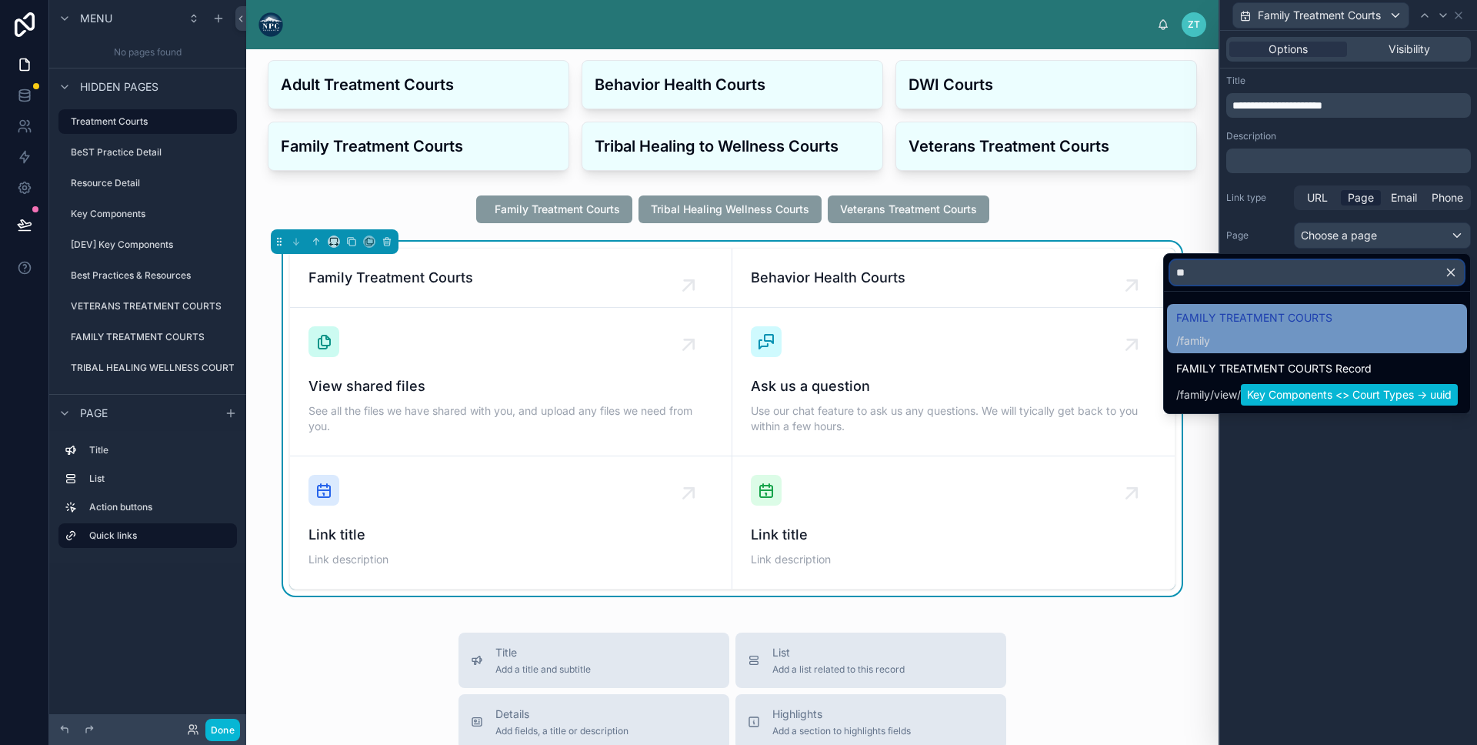
type input "**"
click at [1257, 341] on div "/ family" at bounding box center [1255, 340] width 156 height 15
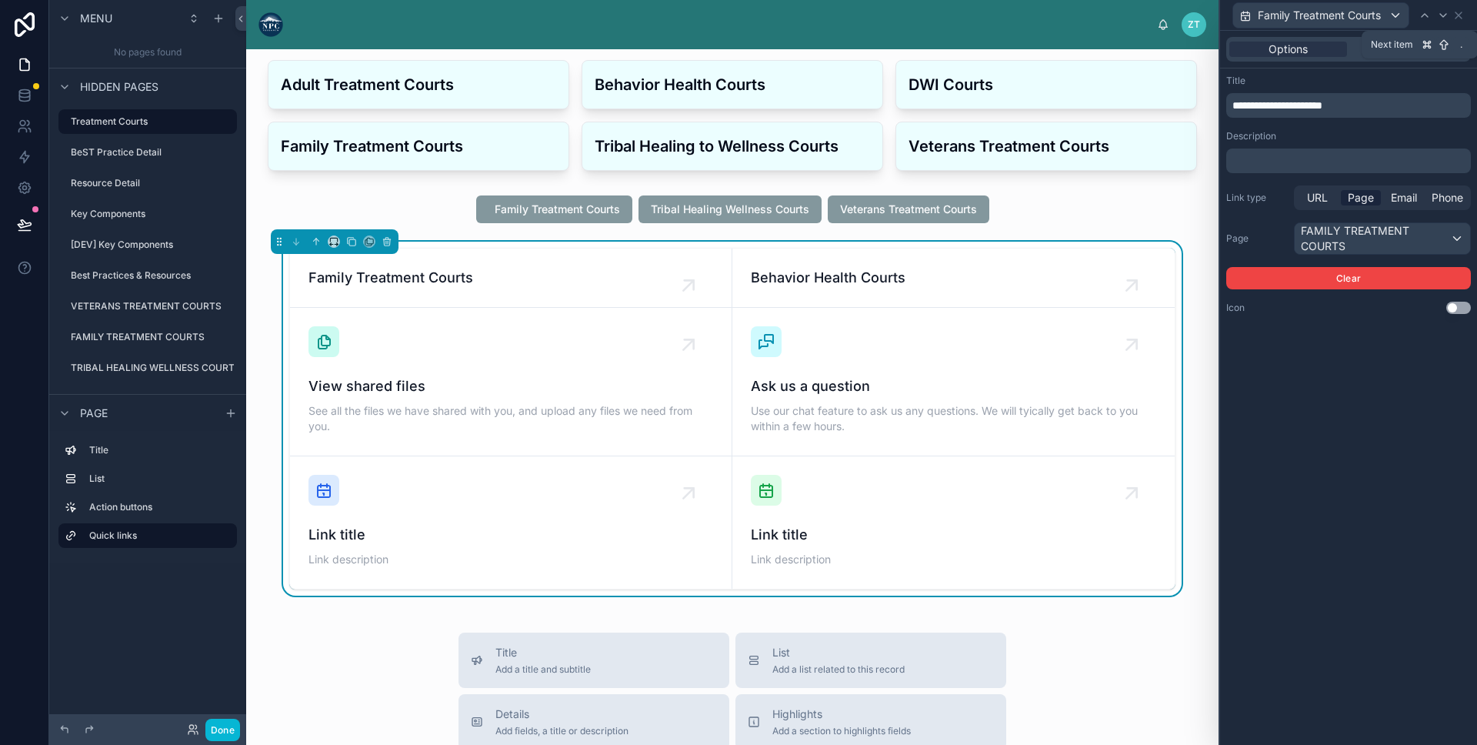
click at [1446, 14] on icon at bounding box center [1444, 15] width 6 height 3
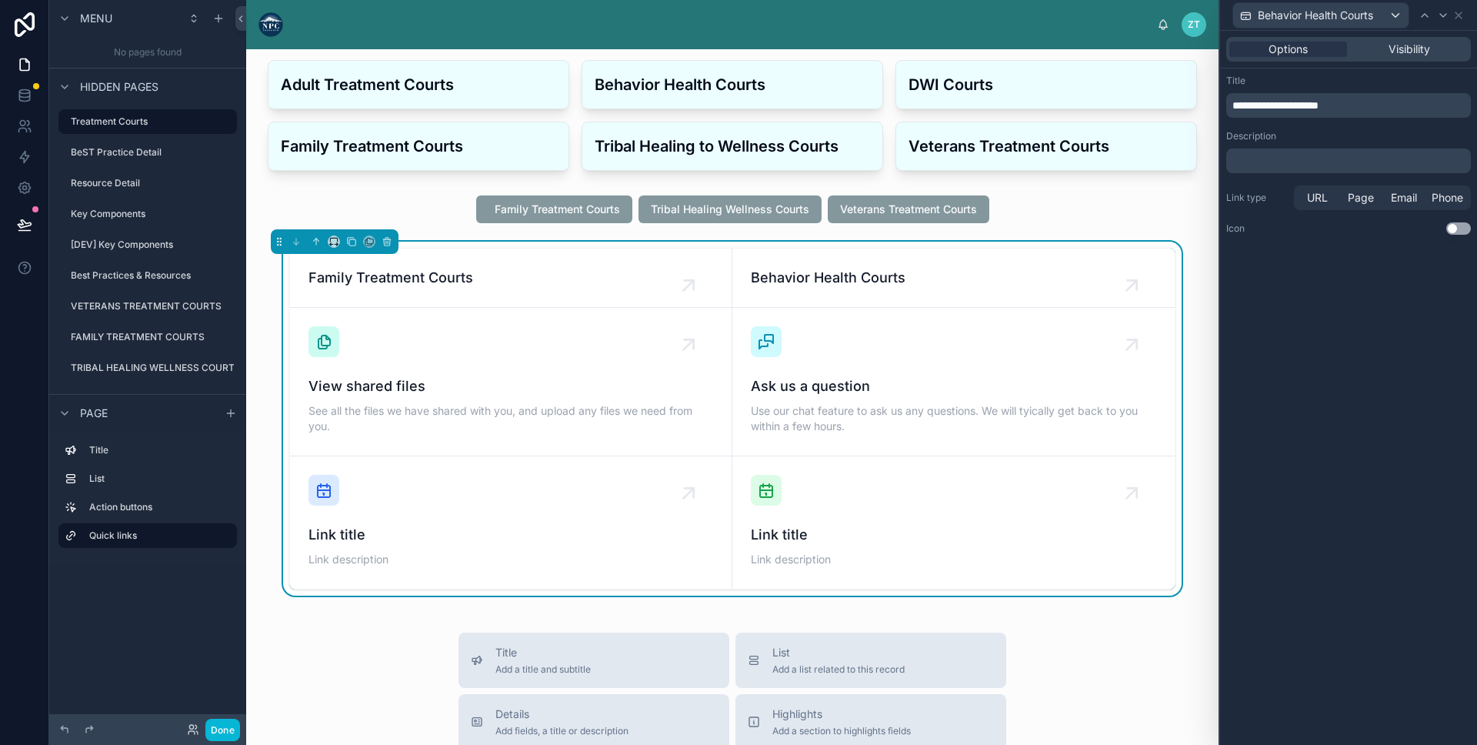
click at [1319, 109] on span "**********" at bounding box center [1276, 105] width 86 height 11
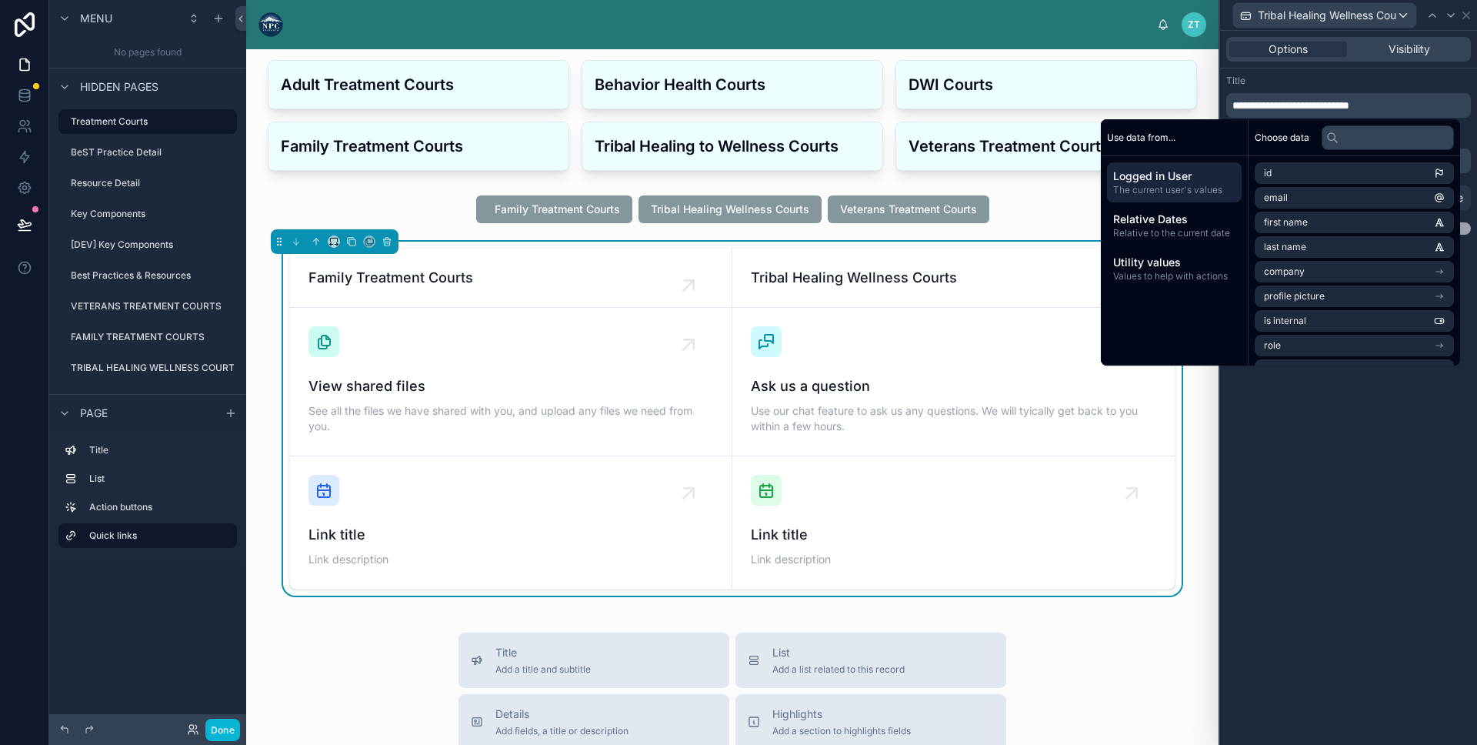
click at [1333, 78] on div "Title" at bounding box center [1349, 81] width 245 height 12
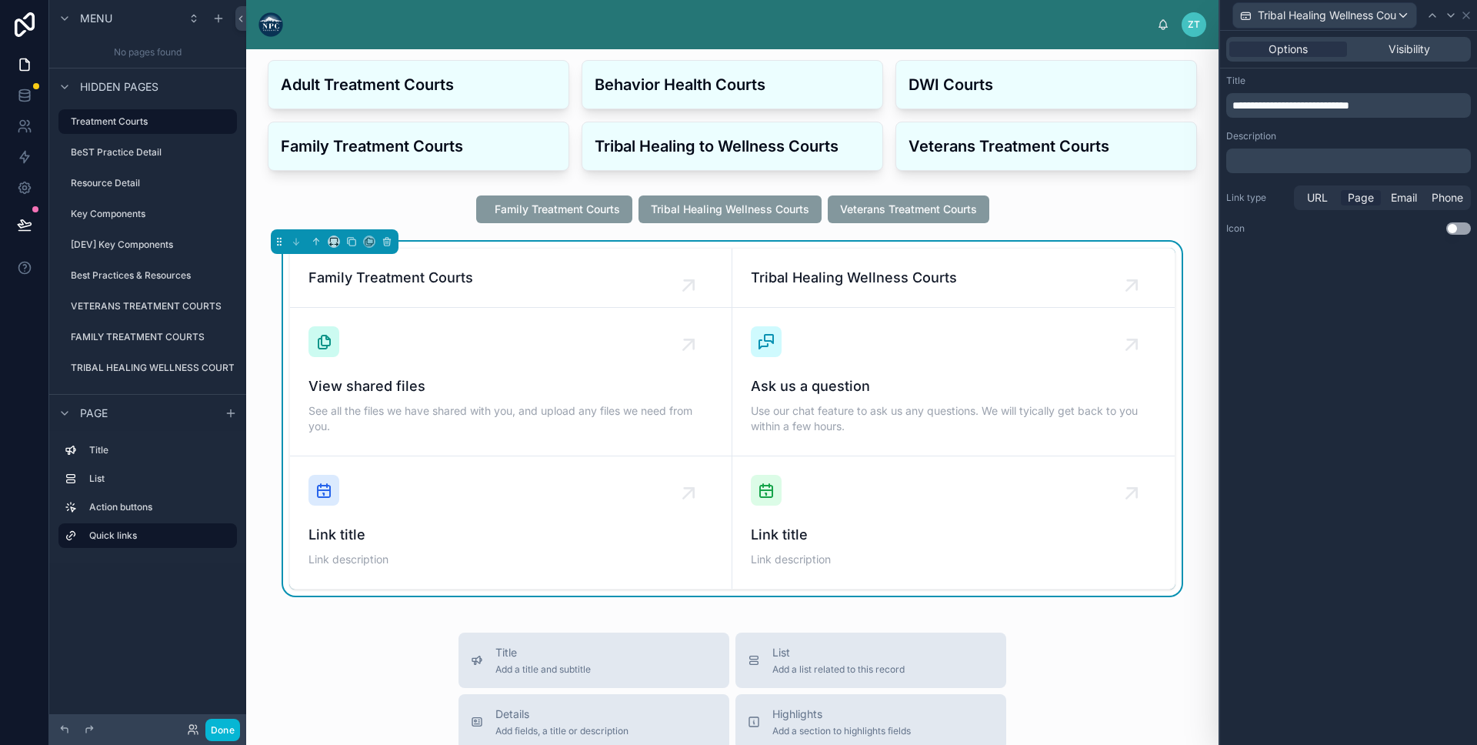
click at [1361, 198] on span "Page" at bounding box center [1361, 197] width 26 height 15
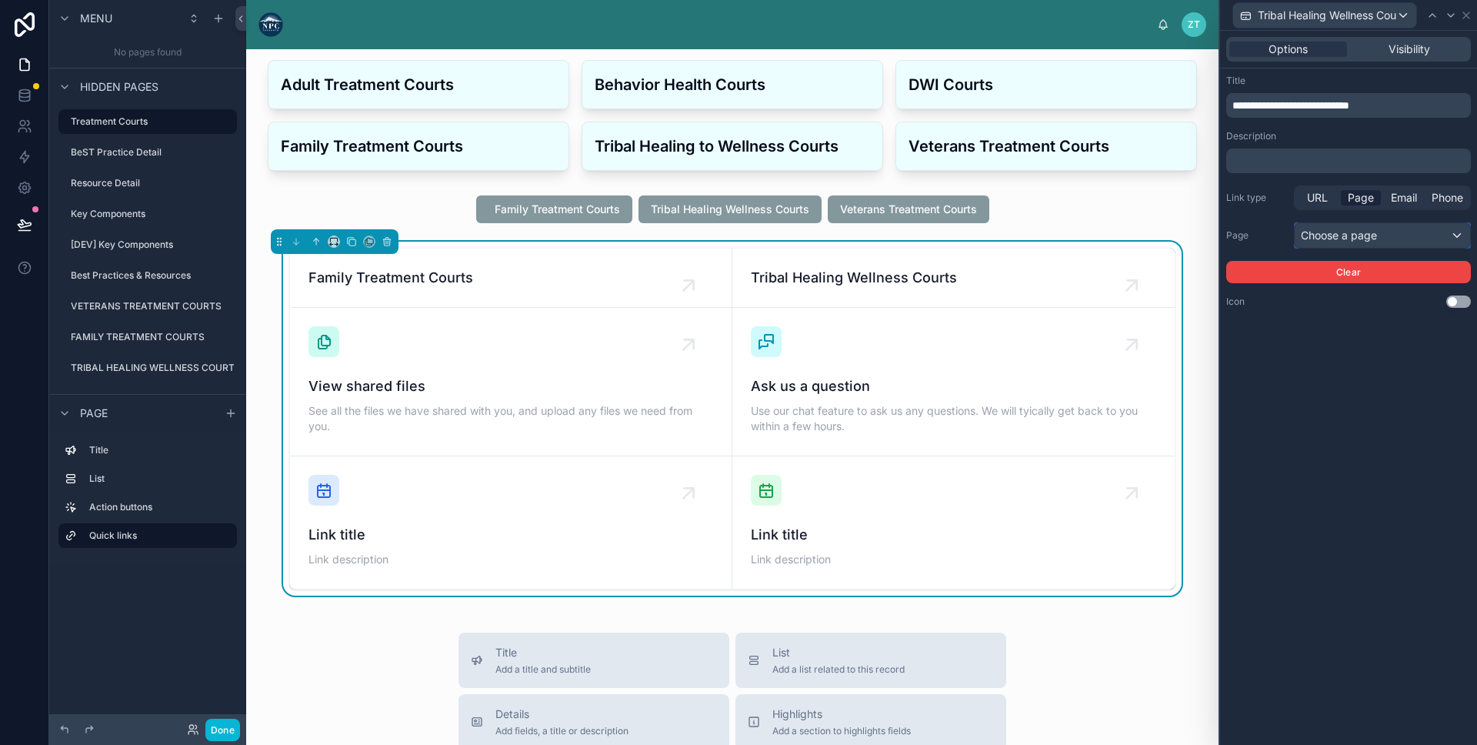
click at [1313, 235] on div "Choose a page" at bounding box center [1382, 235] width 175 height 25
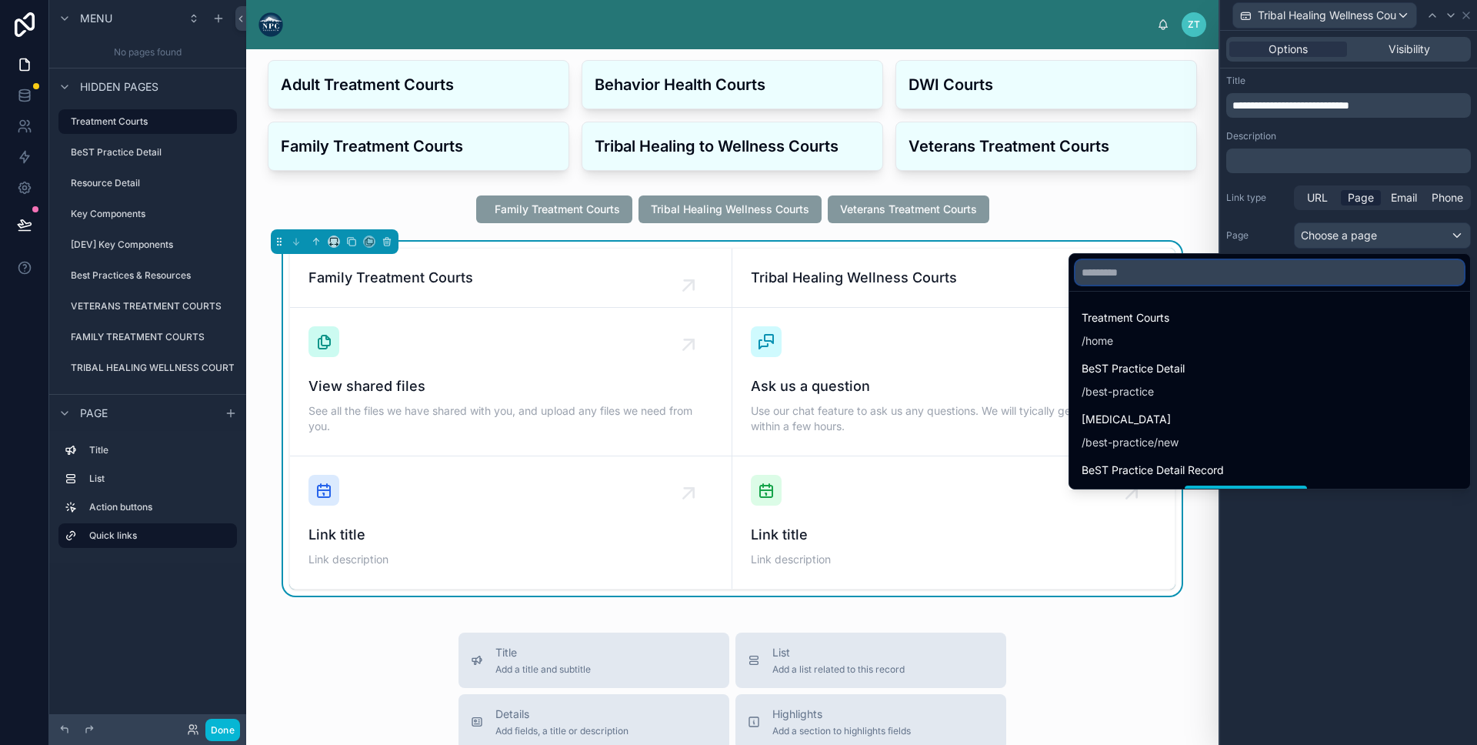
click at [1318, 282] on input "text" at bounding box center [1270, 272] width 389 height 25
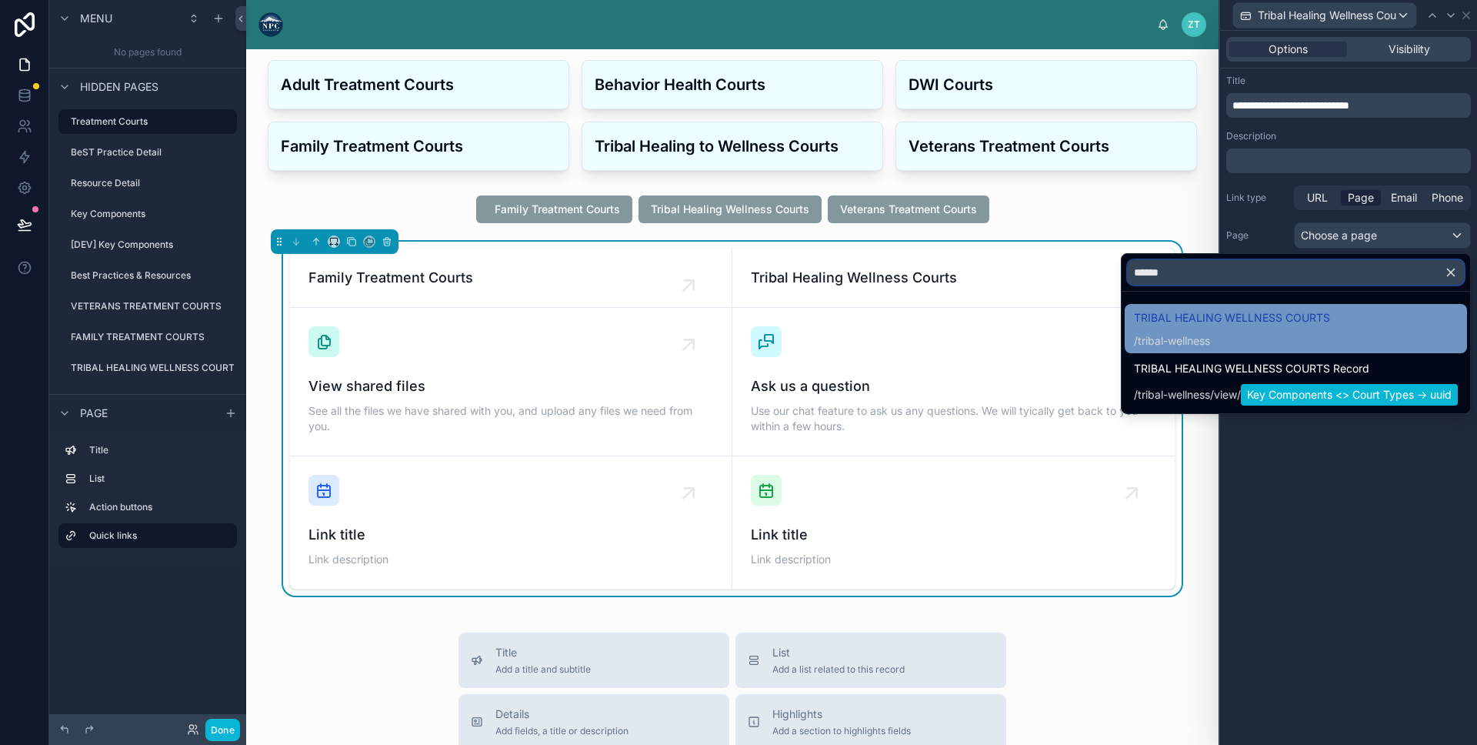
type input "******"
click at [1290, 336] on div "/ tribal-wellness" at bounding box center [1232, 340] width 196 height 15
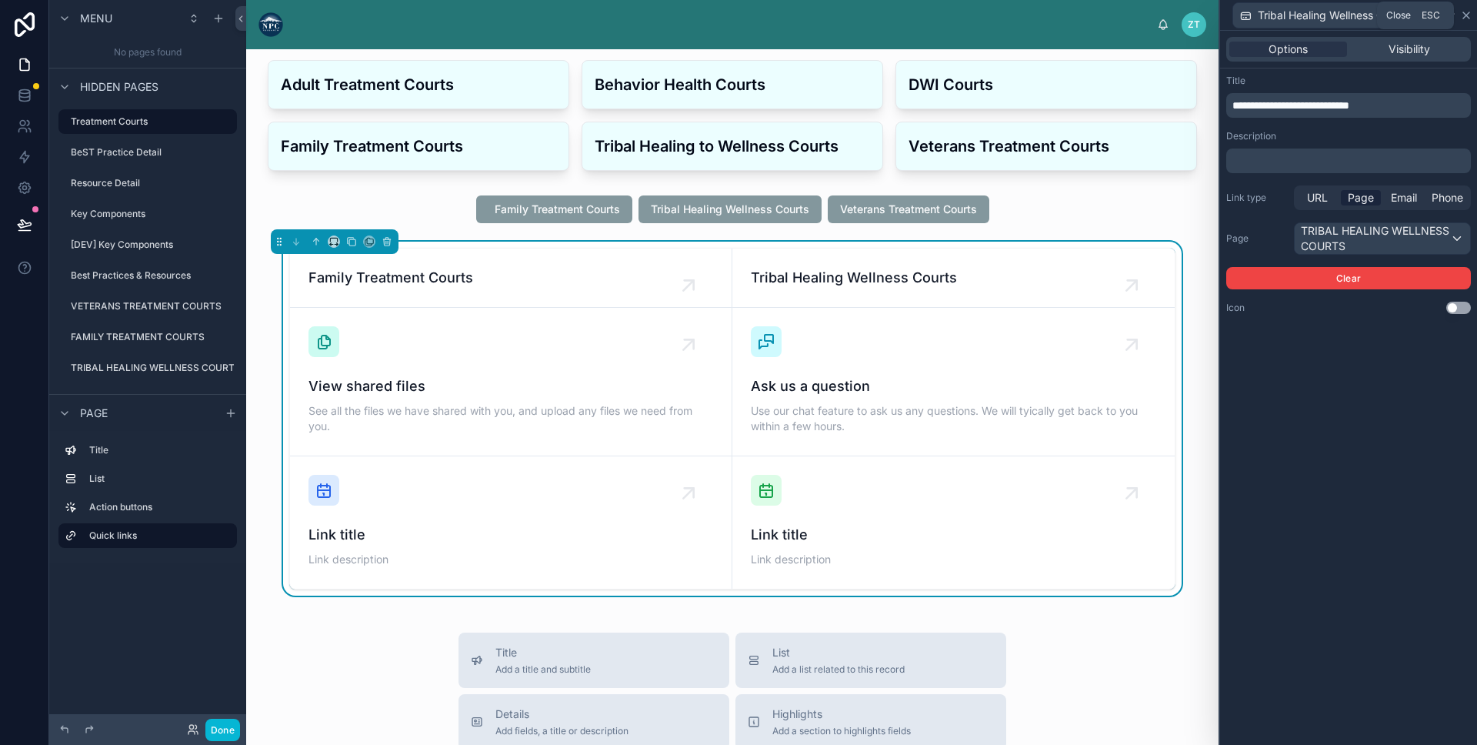
click at [1471, 17] on icon at bounding box center [1467, 15] width 12 height 12
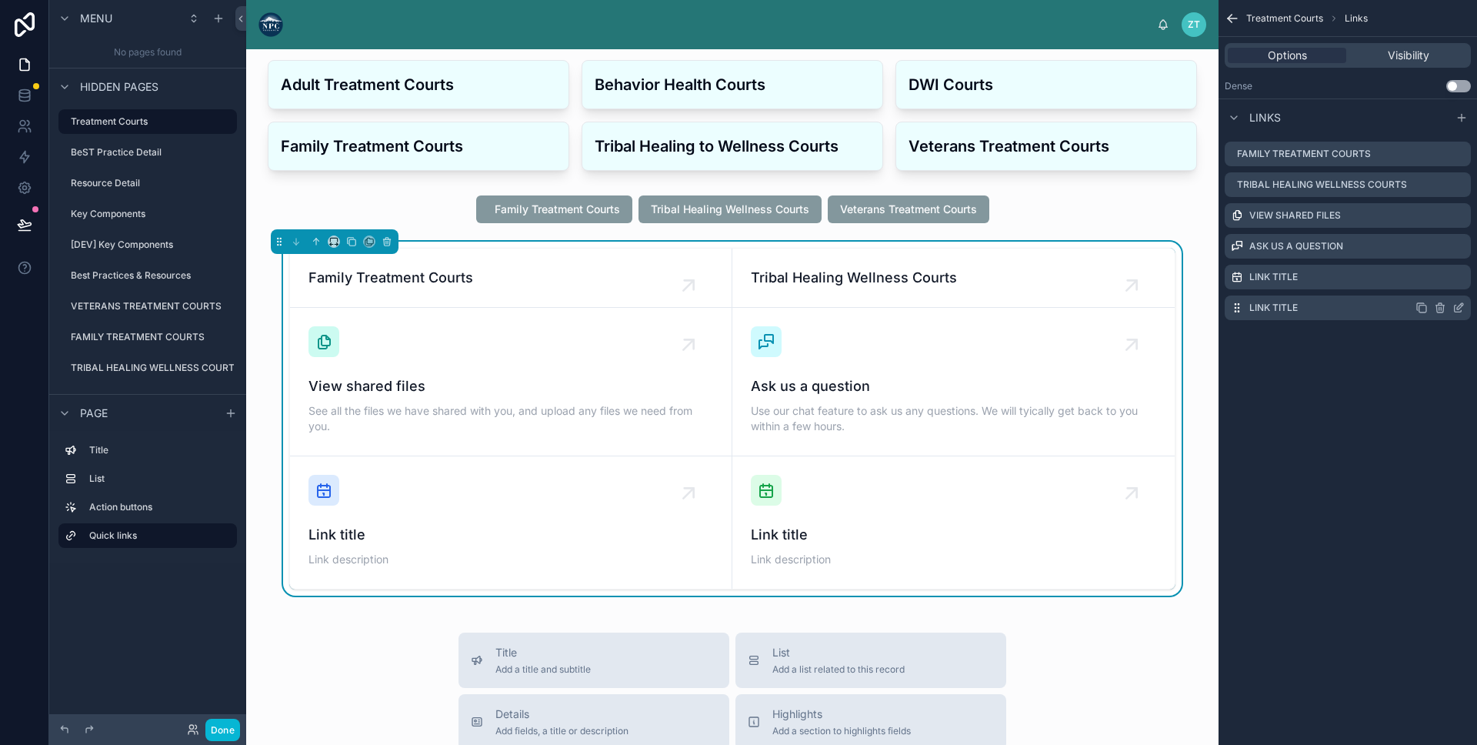
click at [1440, 309] on icon "scrollable content" at bounding box center [1440, 308] width 12 height 12
click at [1435, 282] on icon at bounding box center [1434, 283] width 12 height 12
click at [1437, 275] on icon "scrollable content" at bounding box center [1440, 278] width 7 height 7
click at [1434, 253] on icon at bounding box center [1434, 252] width 12 height 12
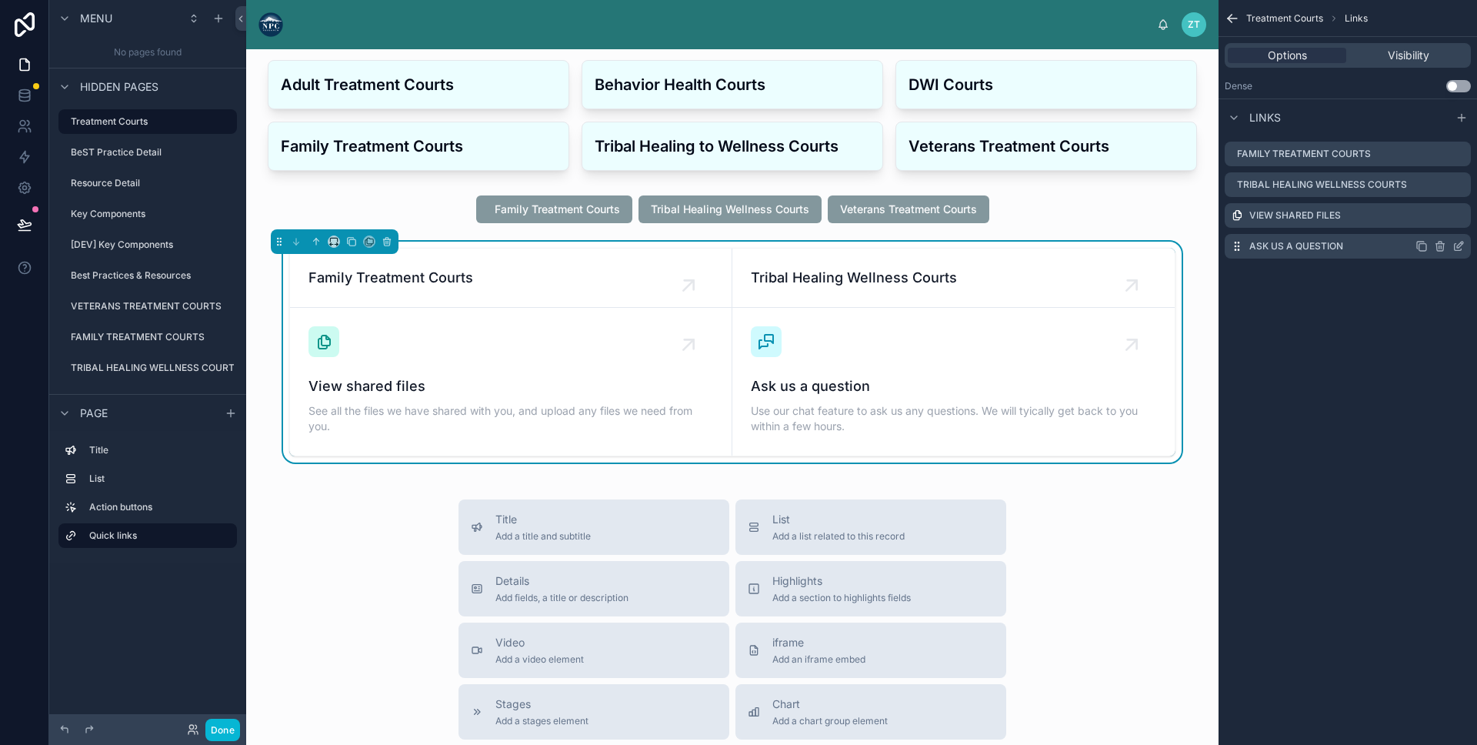
click at [1434, 242] on icon "scrollable content" at bounding box center [1440, 246] width 12 height 12
click at [1427, 214] on button at bounding box center [1434, 221] width 18 height 18
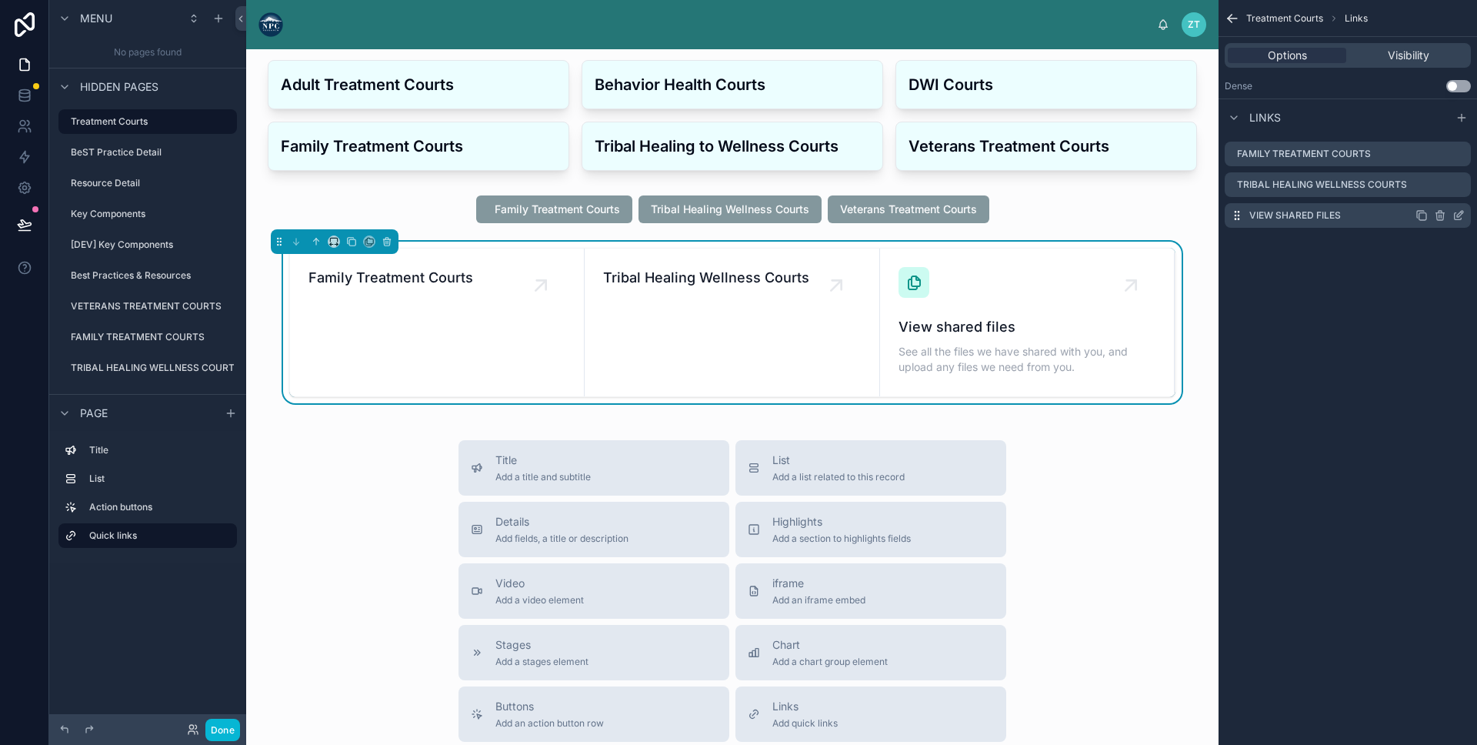
click at [1461, 215] on icon "scrollable content" at bounding box center [1460, 214] width 6 height 6
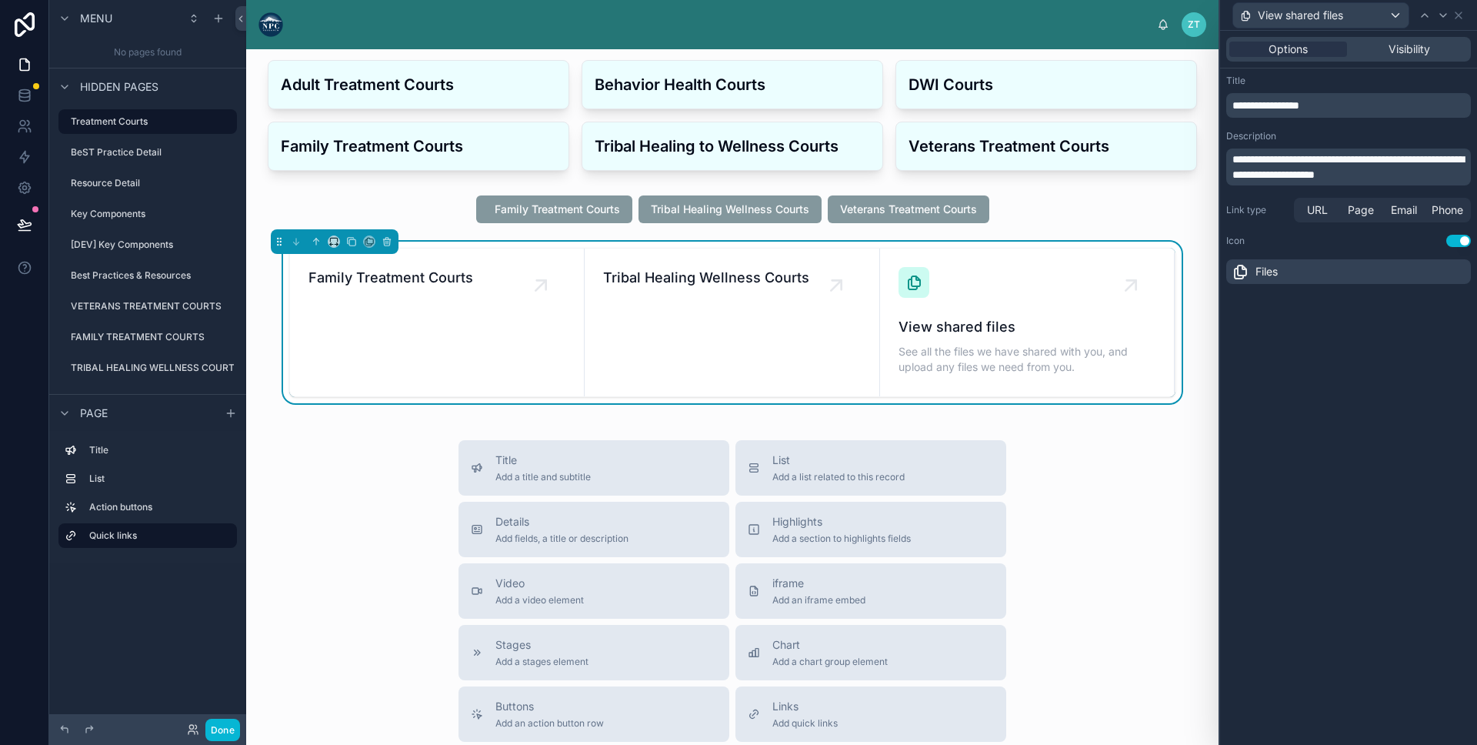
click at [1300, 105] on span "**********" at bounding box center [1266, 105] width 67 height 11
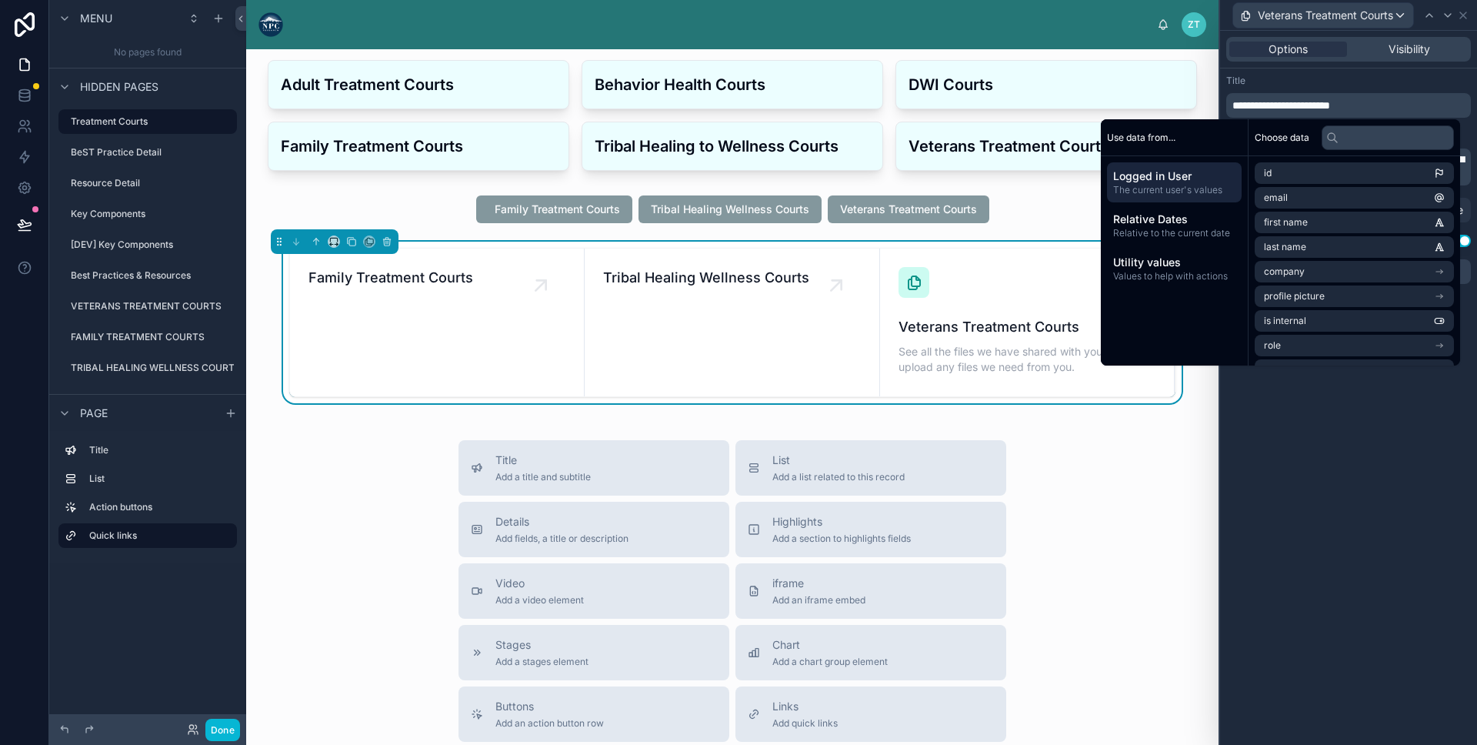
click at [1296, 82] on div "Title" at bounding box center [1349, 81] width 245 height 12
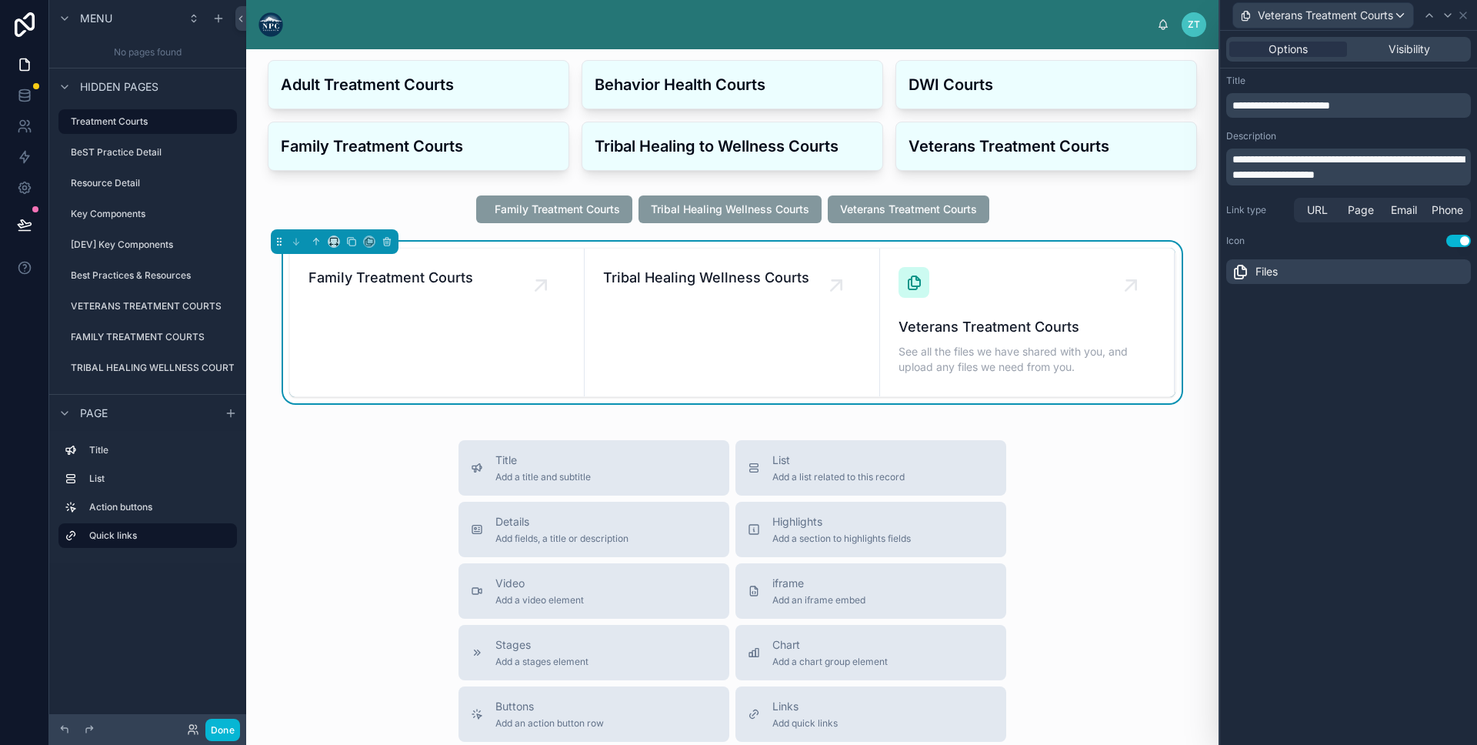
click at [1461, 235] on button "Use setting" at bounding box center [1459, 241] width 25 height 12
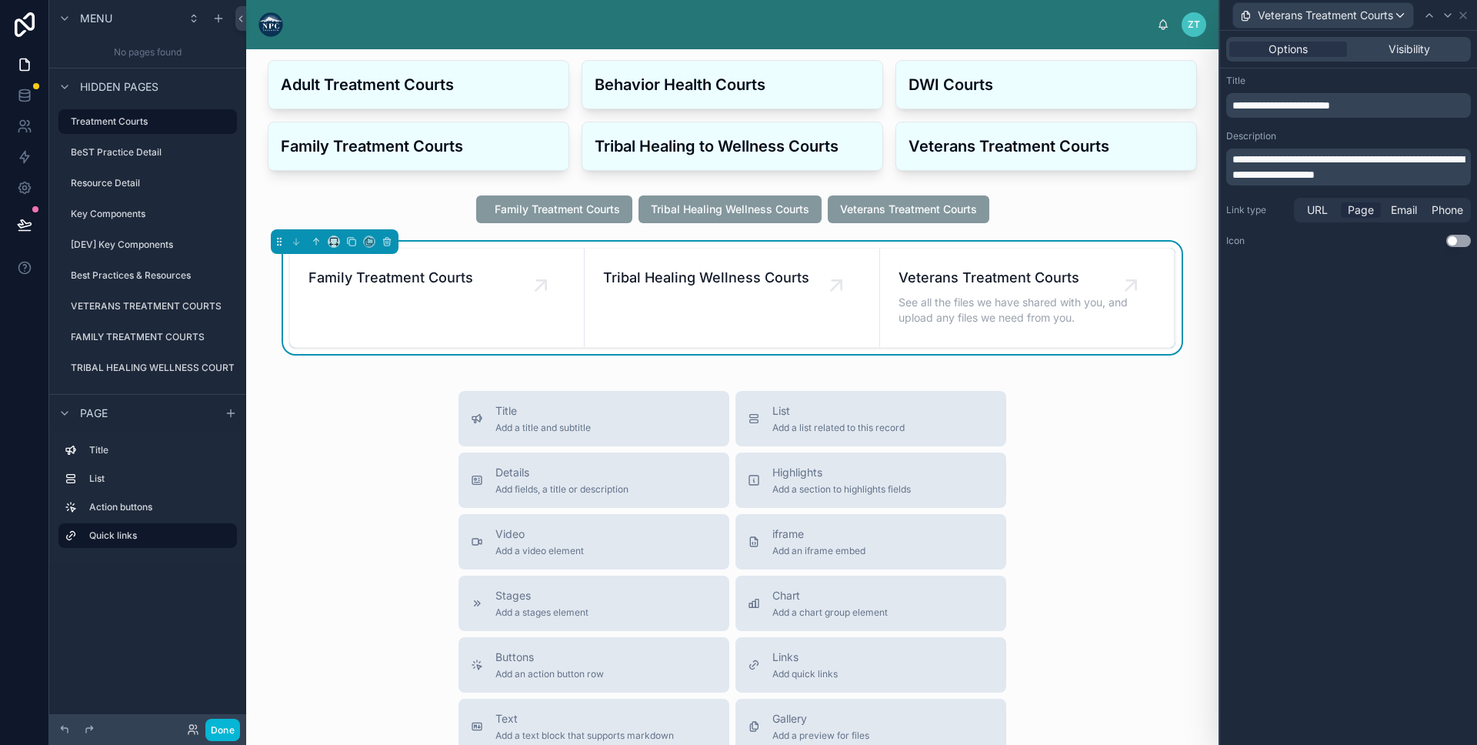
click at [1361, 211] on span "Page" at bounding box center [1361, 209] width 26 height 15
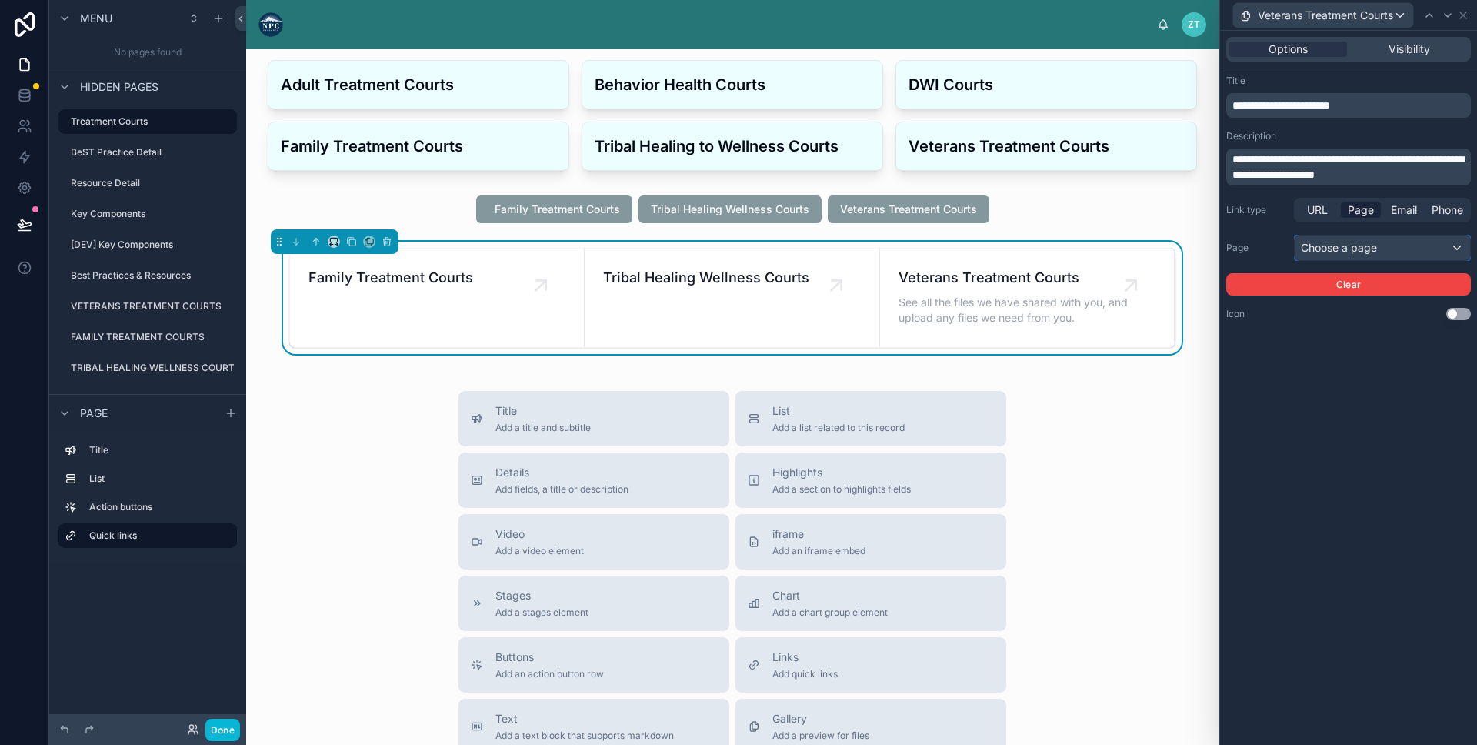
click at [1373, 245] on div "Choose a page" at bounding box center [1382, 247] width 175 height 25
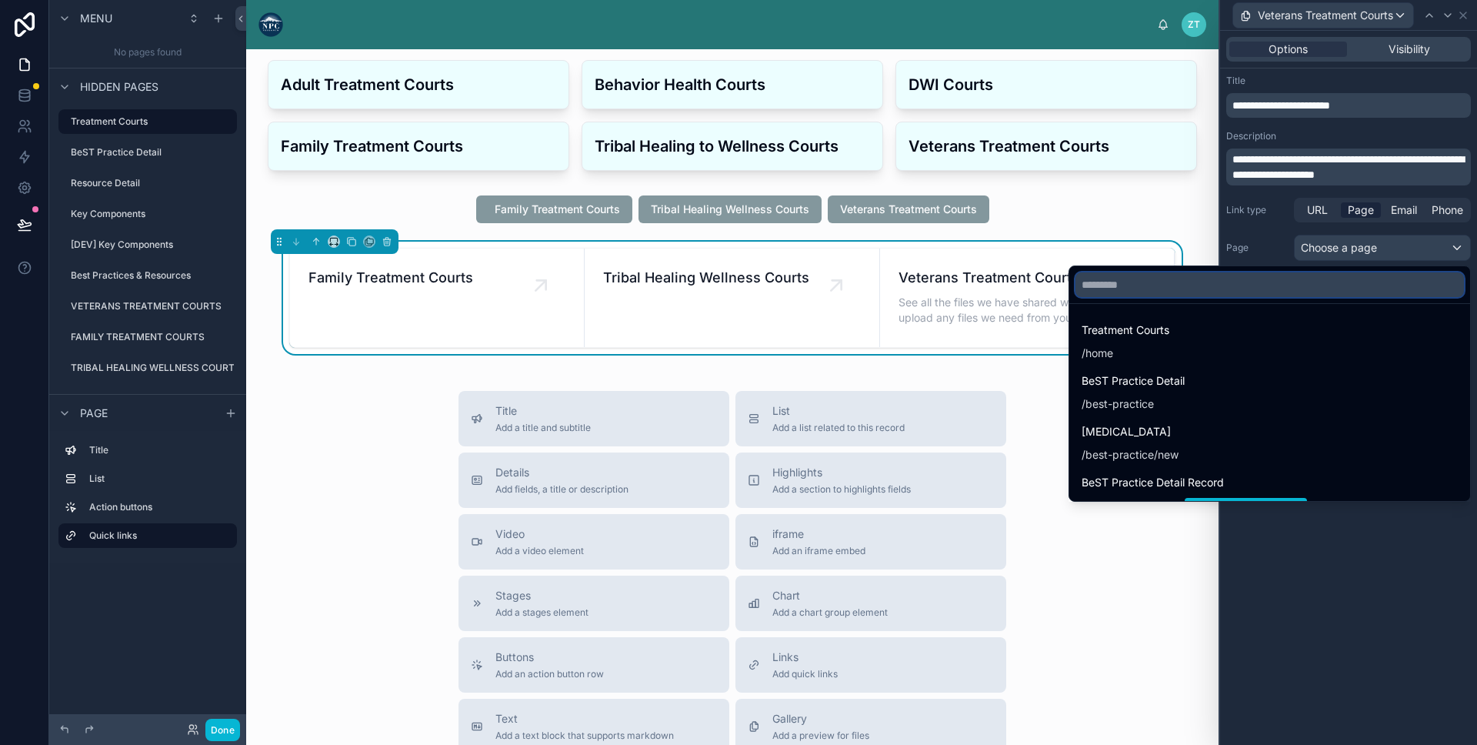
click at [1320, 279] on input "text" at bounding box center [1270, 284] width 389 height 25
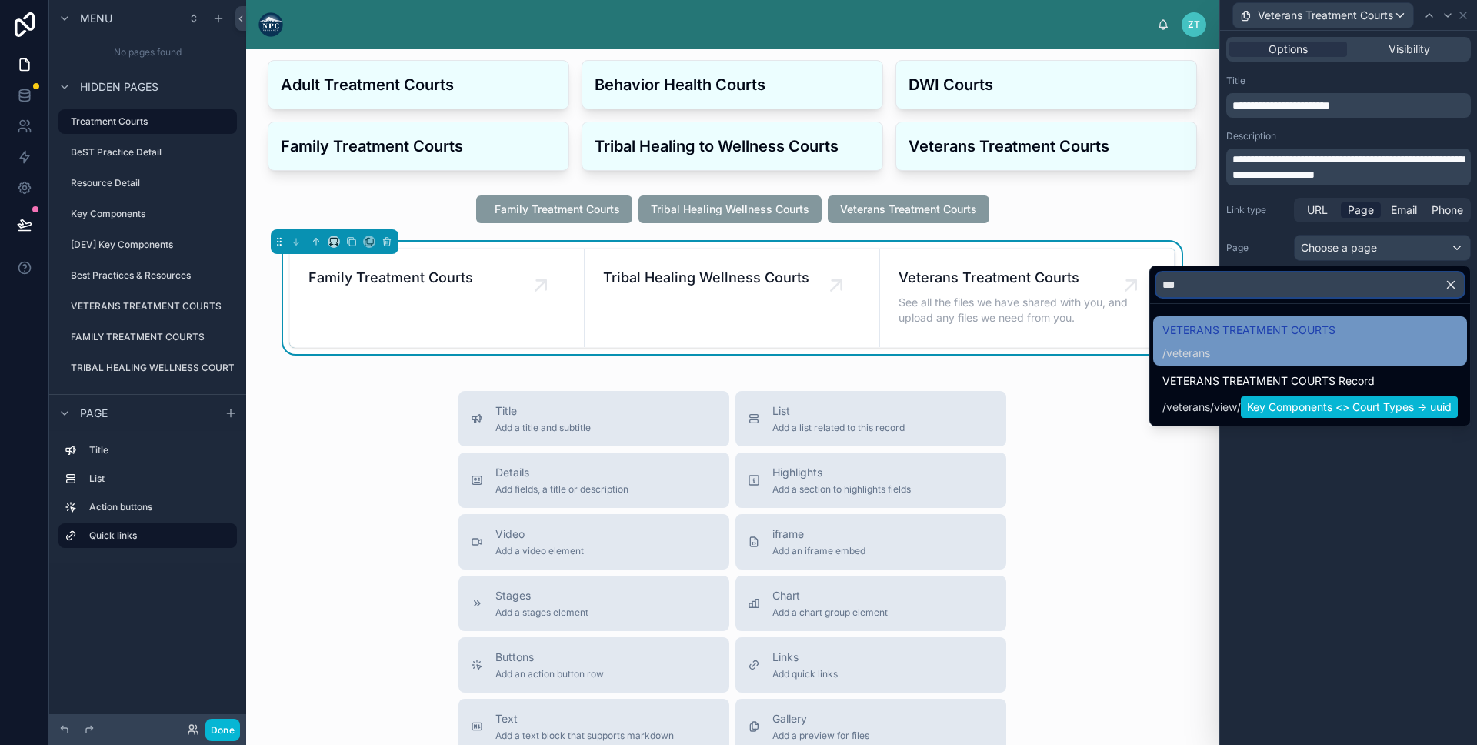
type input "***"
click at [1257, 356] on div "/ veterans" at bounding box center [1249, 353] width 173 height 15
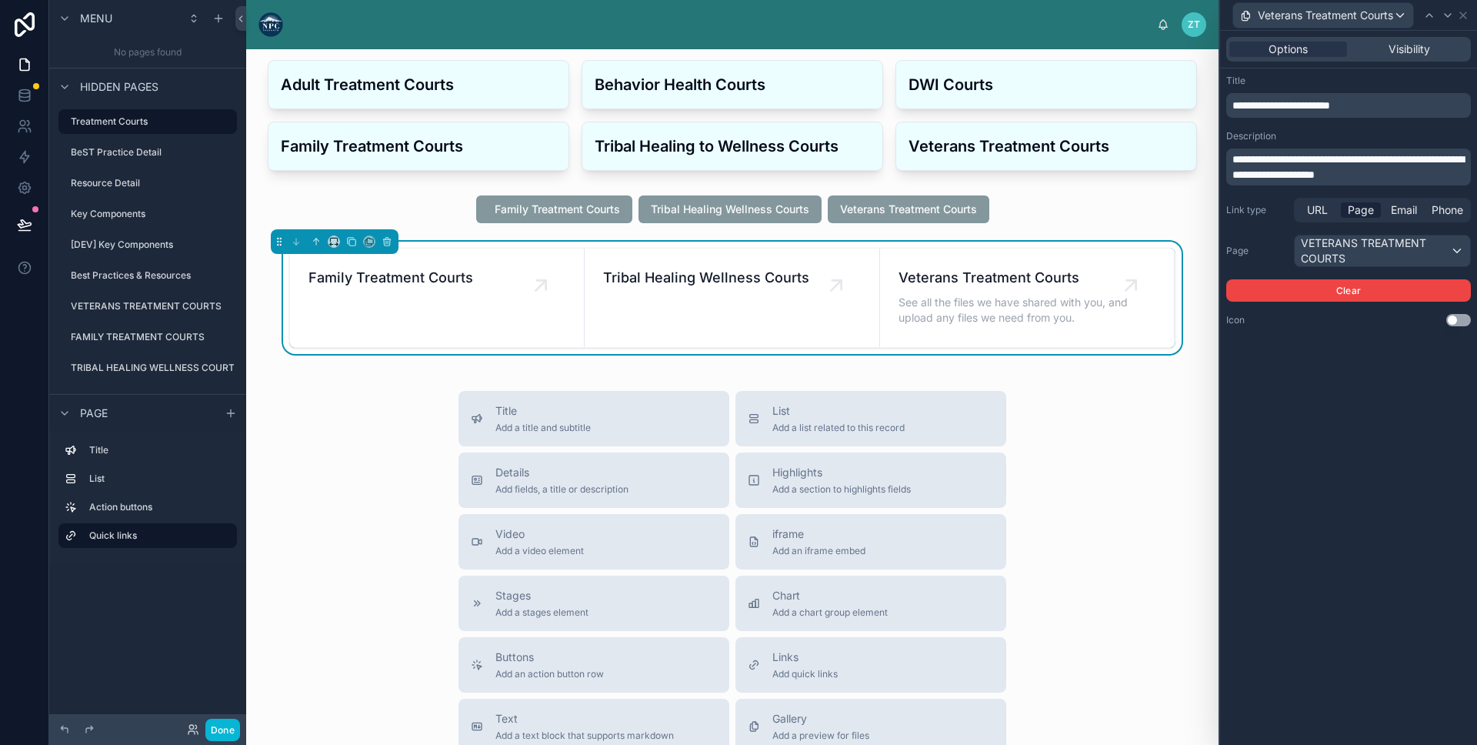
click at [1289, 157] on span "**********" at bounding box center [1349, 167] width 232 height 26
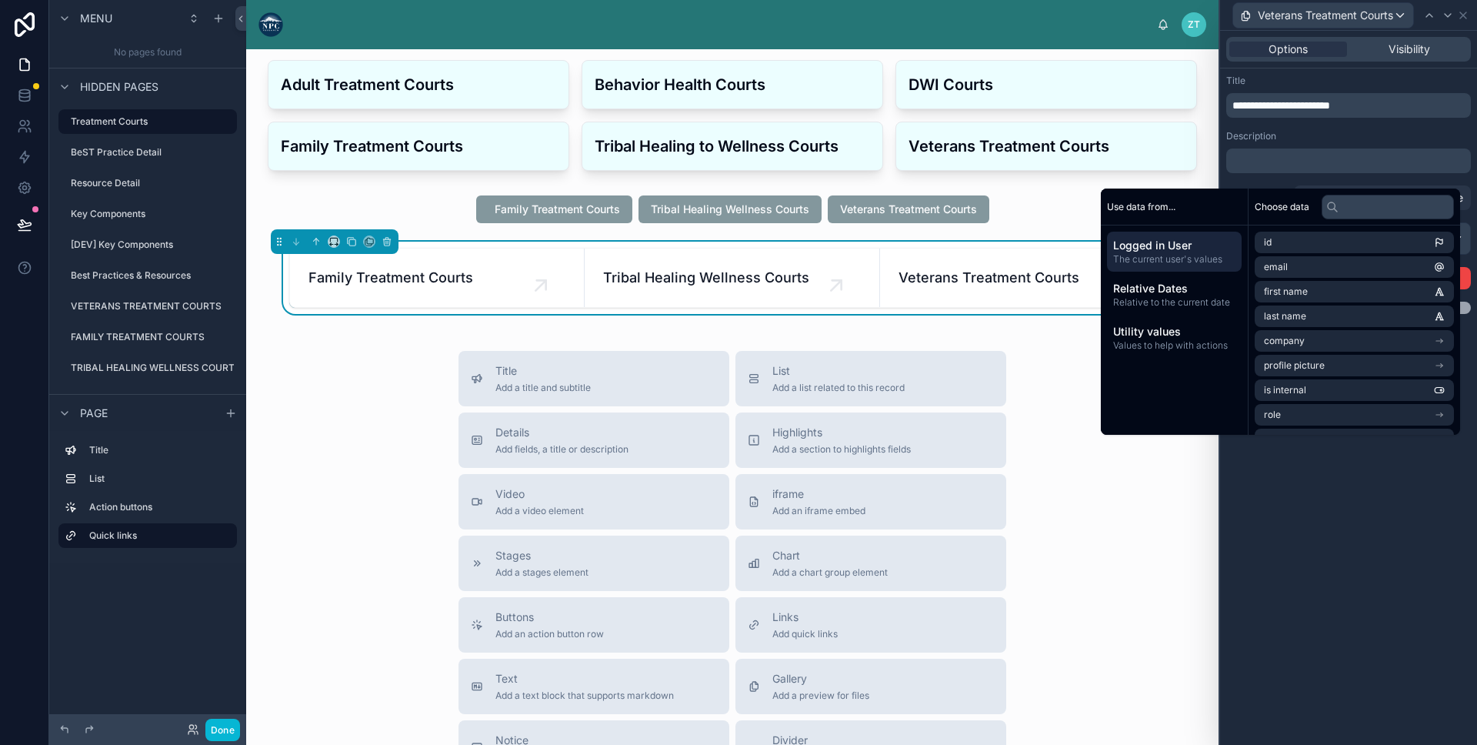
click at [1350, 133] on div "Description" at bounding box center [1349, 136] width 245 height 12
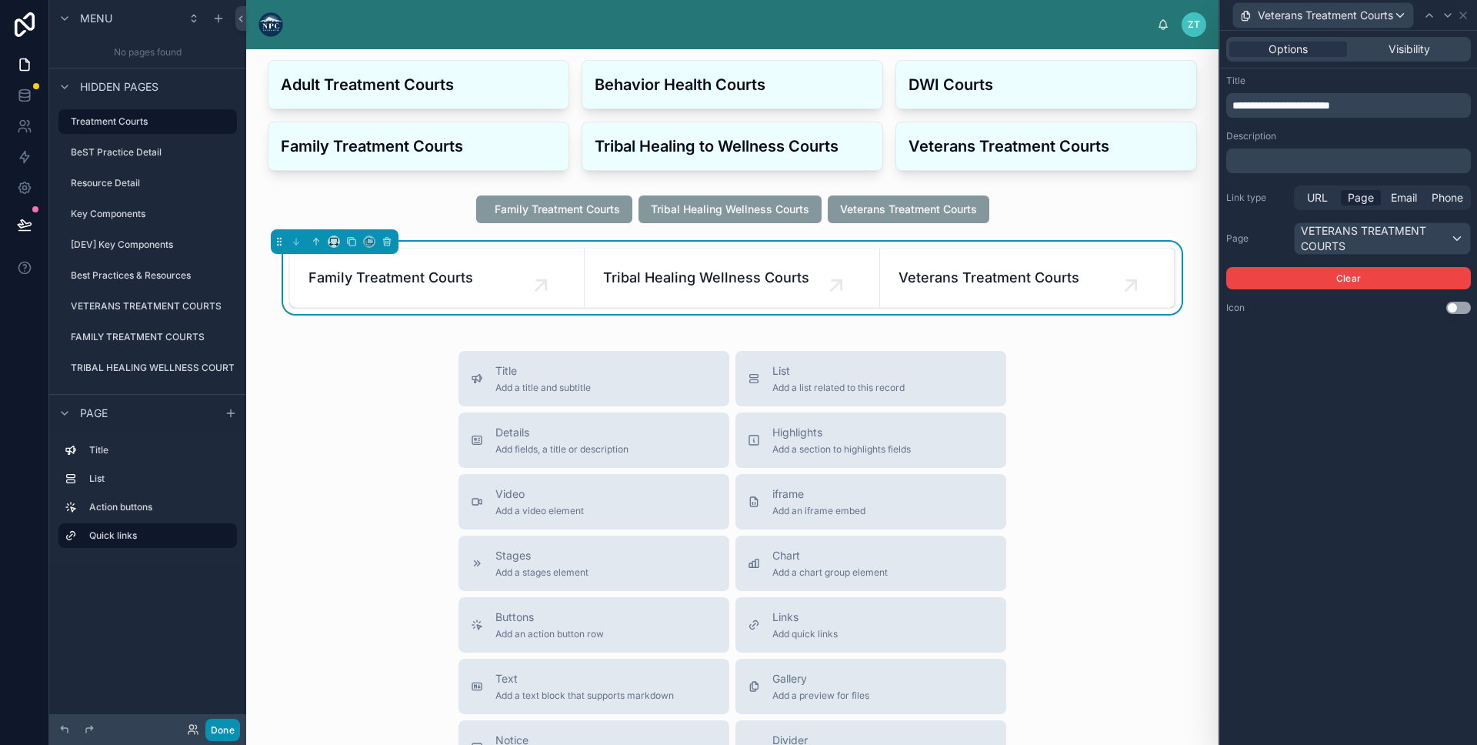
click at [219, 734] on button "Done" at bounding box center [222, 730] width 35 height 22
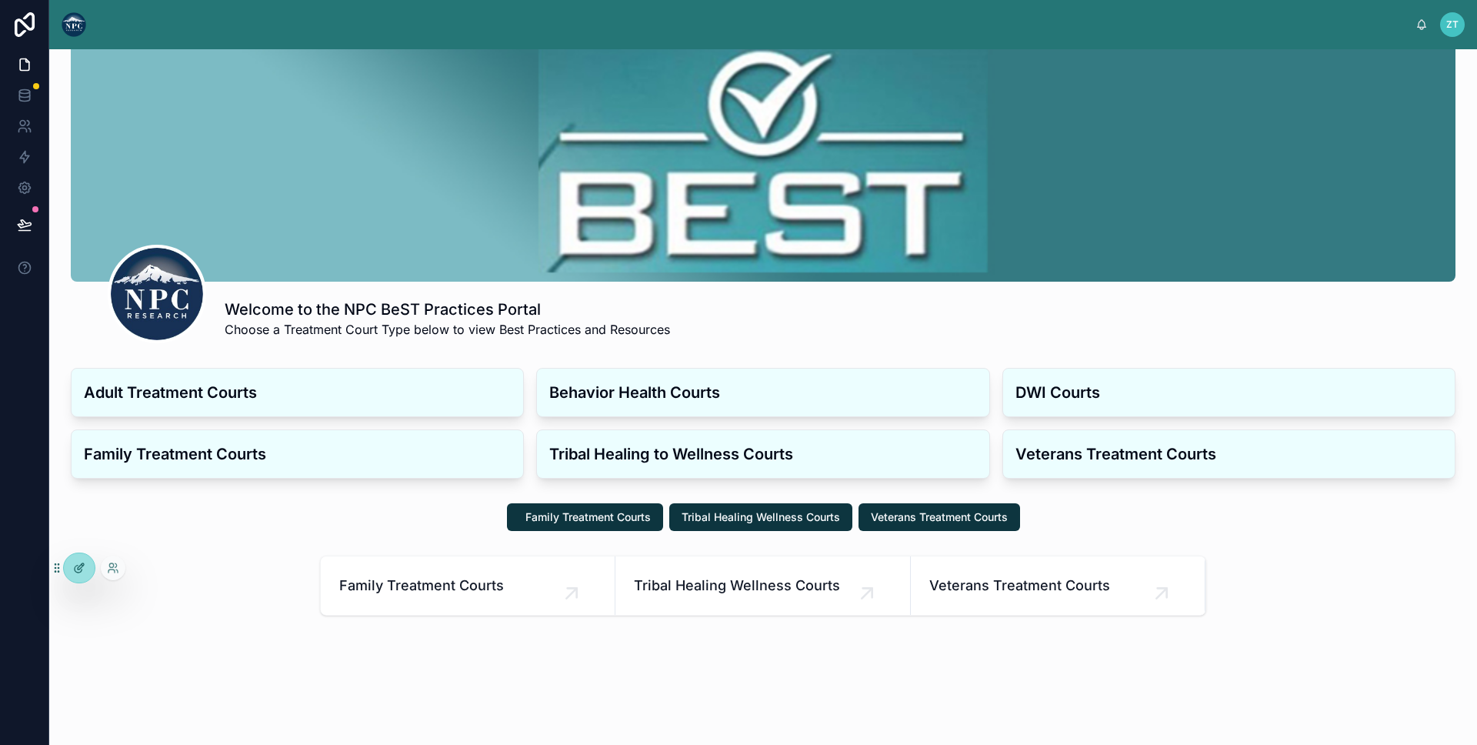
click at [75, 562] on icon at bounding box center [79, 568] width 12 height 12
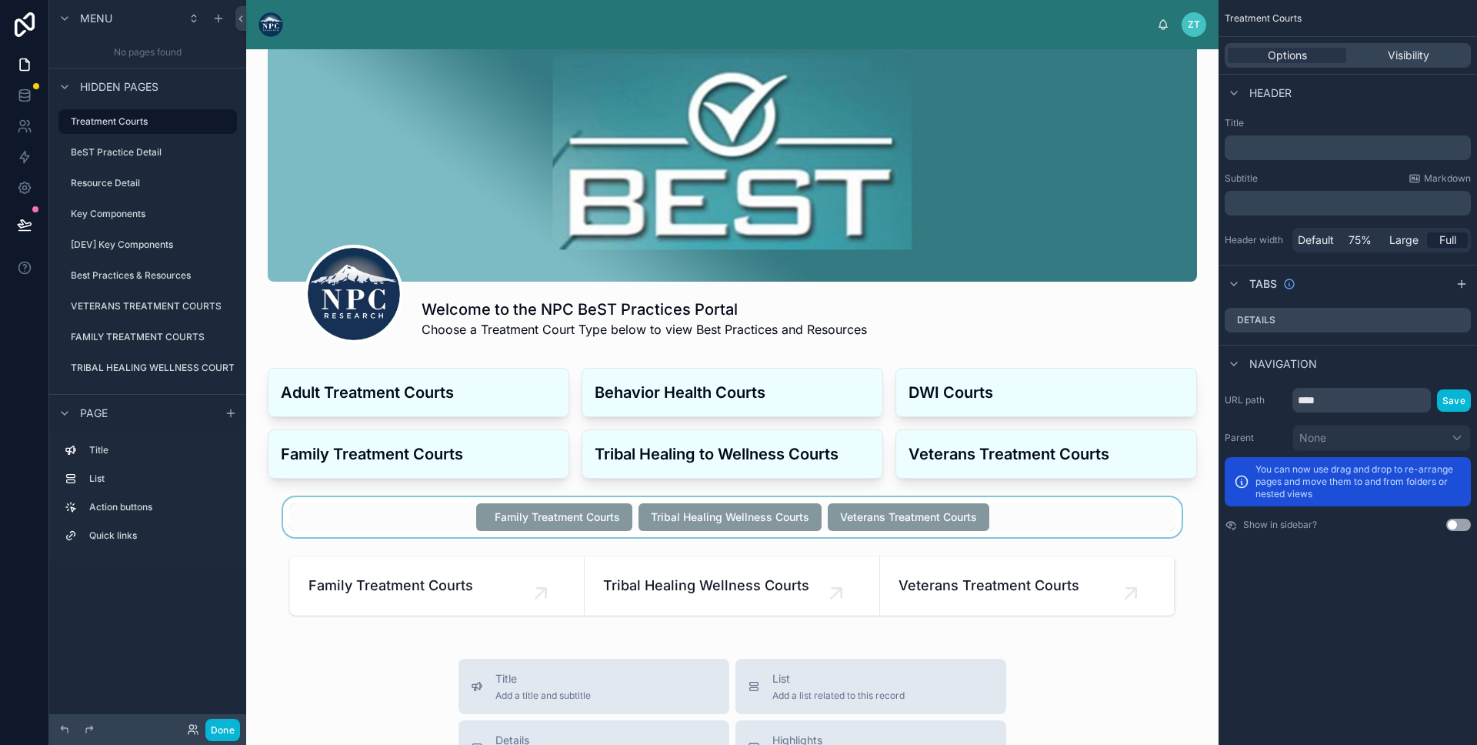
click at [594, 509] on div at bounding box center [733, 517] width 948 height 40
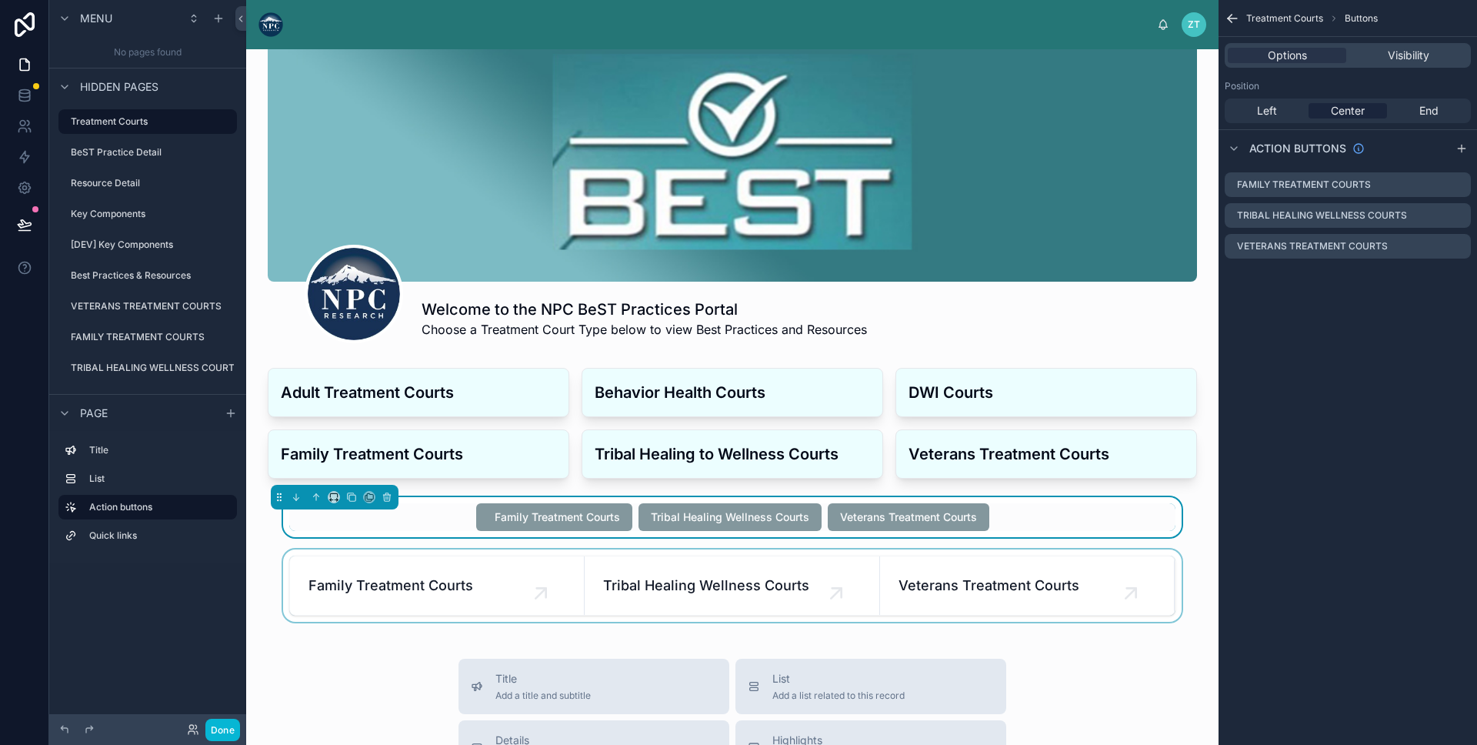
click at [793, 574] on div at bounding box center [733, 585] width 948 height 72
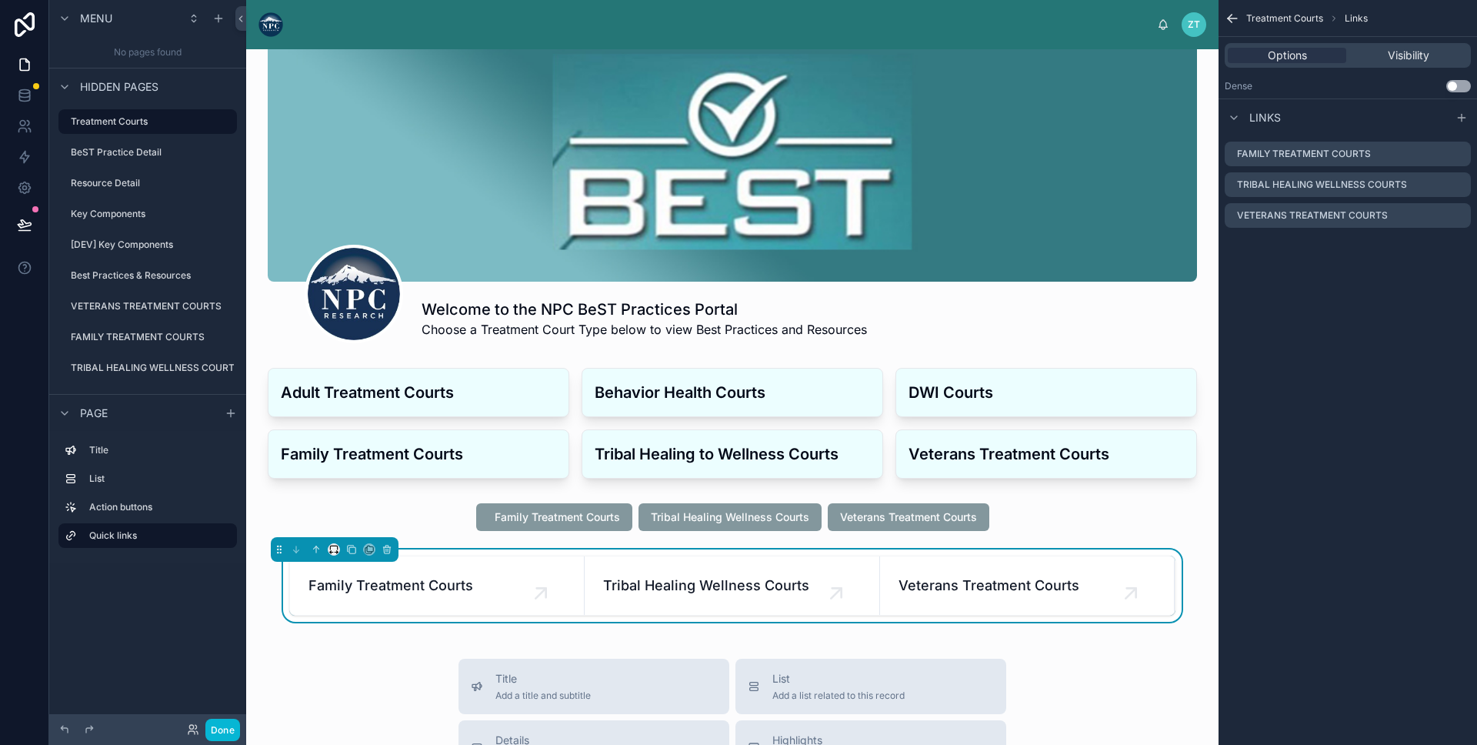
click at [339, 553] on div at bounding box center [334, 549] width 12 height 12
click at [336, 553] on icon at bounding box center [334, 549] width 11 height 11
click at [359, 451] on span "50%" at bounding box center [353, 448] width 24 height 18
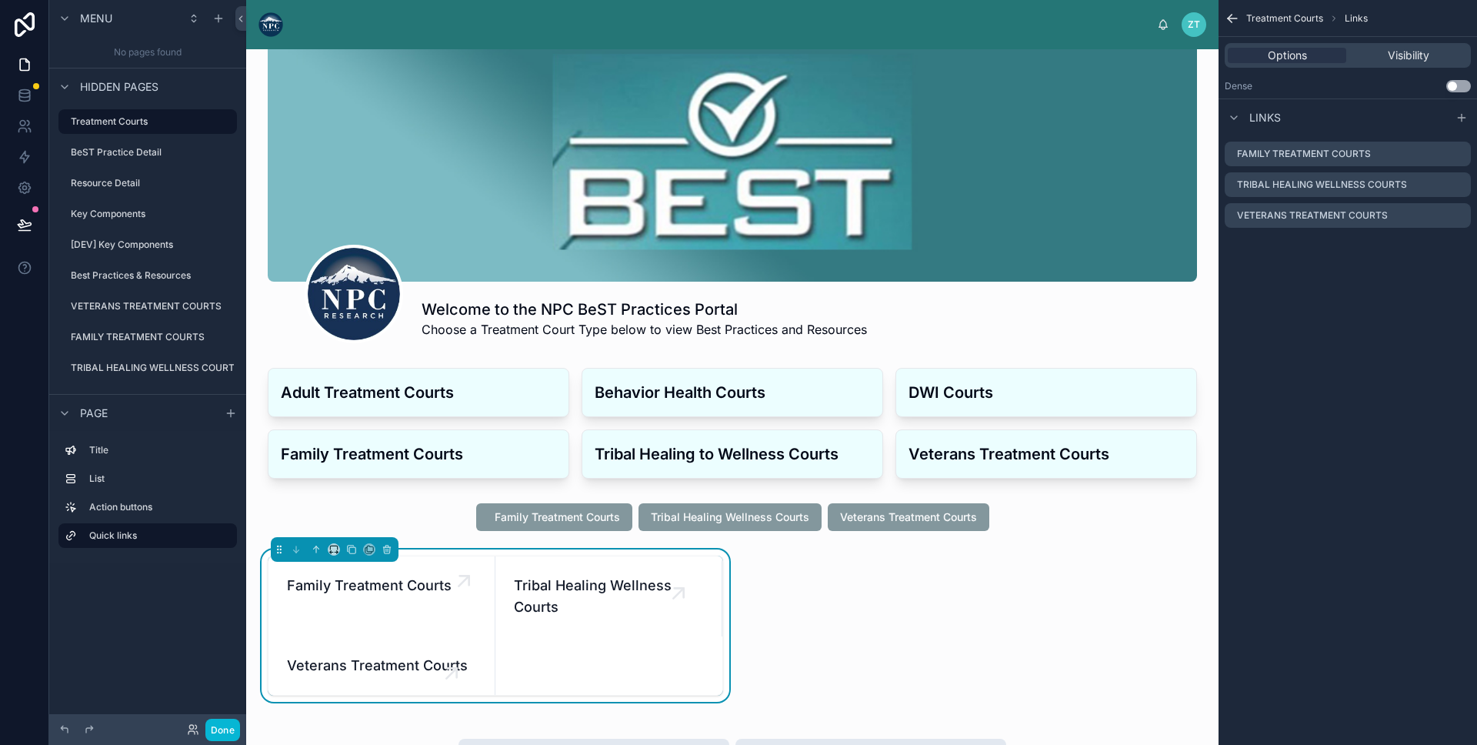
scroll to position [102, 0]
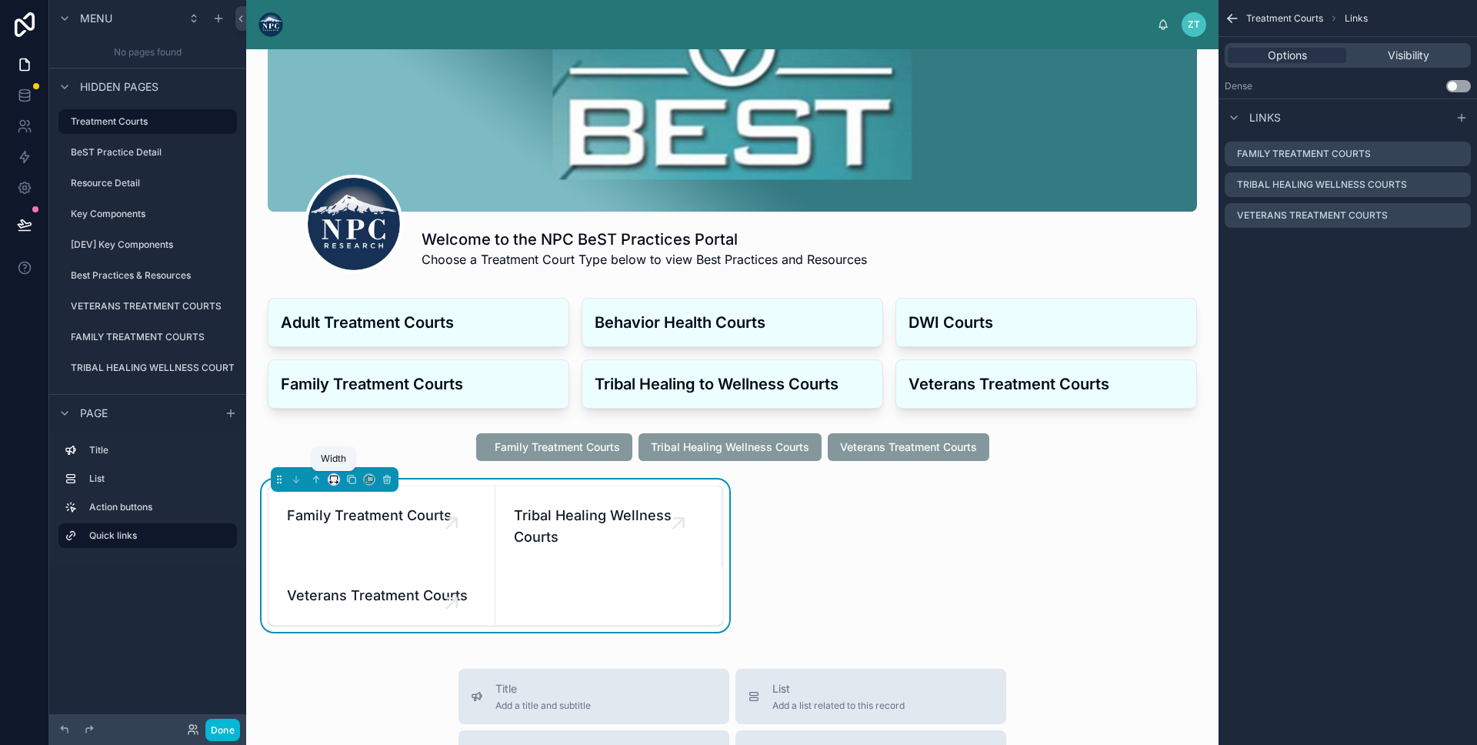
click at [336, 479] on icon at bounding box center [334, 479] width 11 height 11
click at [354, 503] on span "Default" at bounding box center [359, 508] width 36 height 18
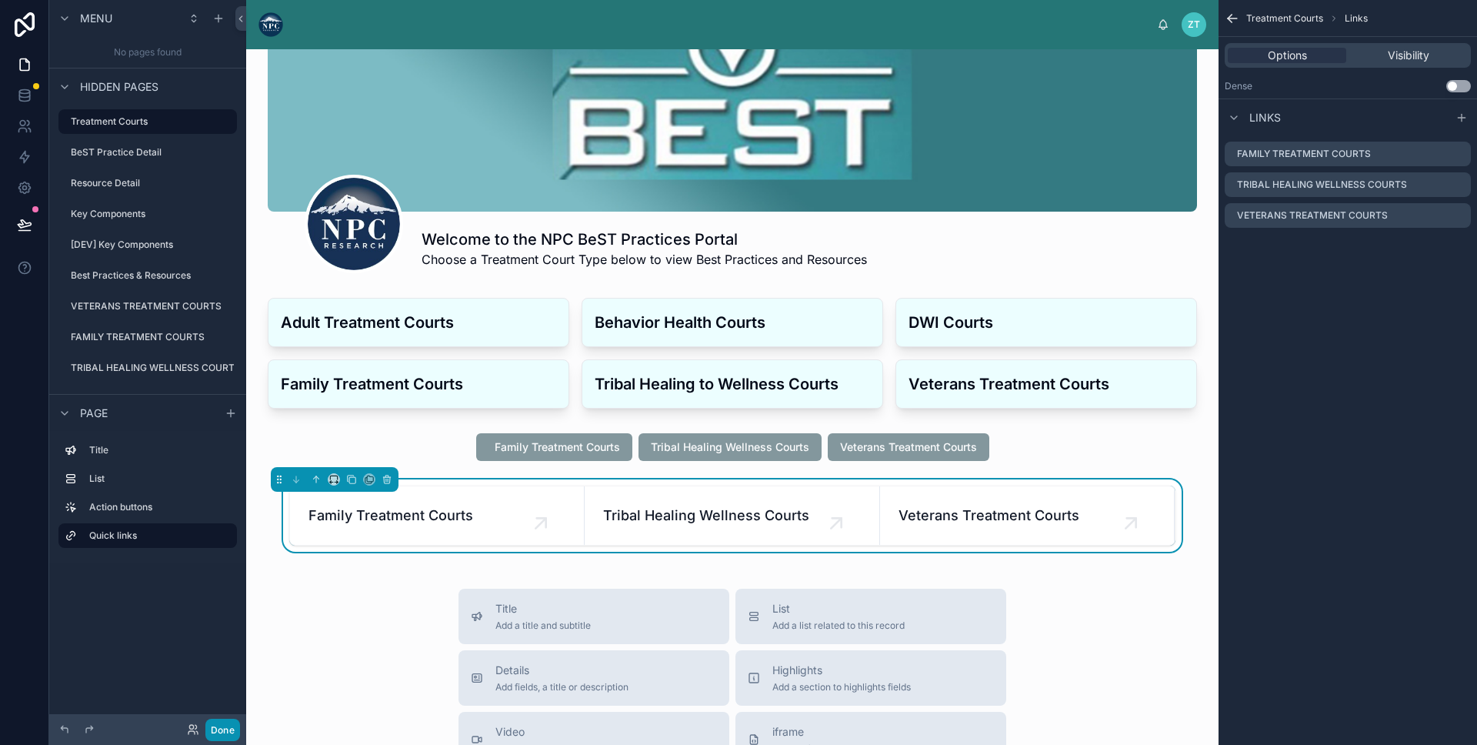
click at [231, 730] on button "Done" at bounding box center [222, 730] width 35 height 22
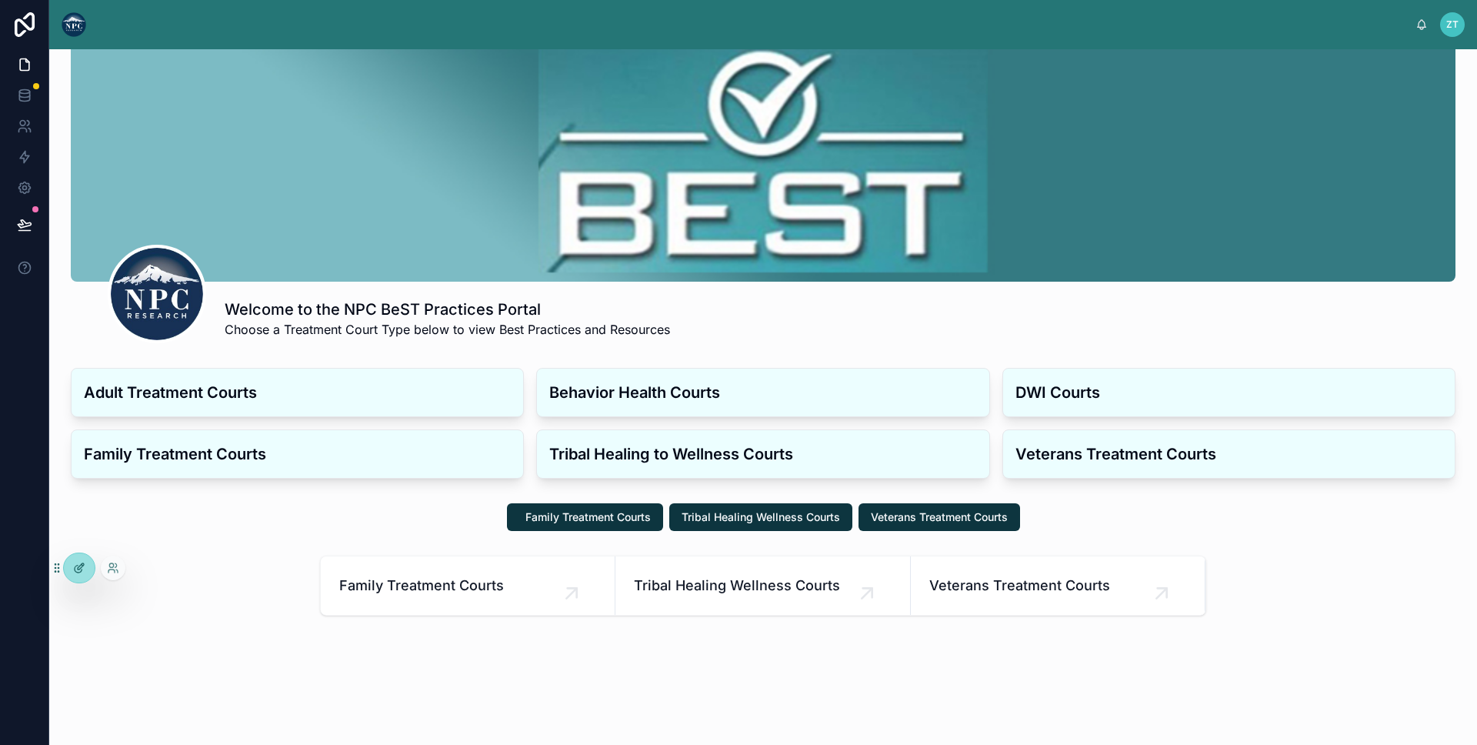
click at [85, 566] on div at bounding box center [79, 567] width 31 height 29
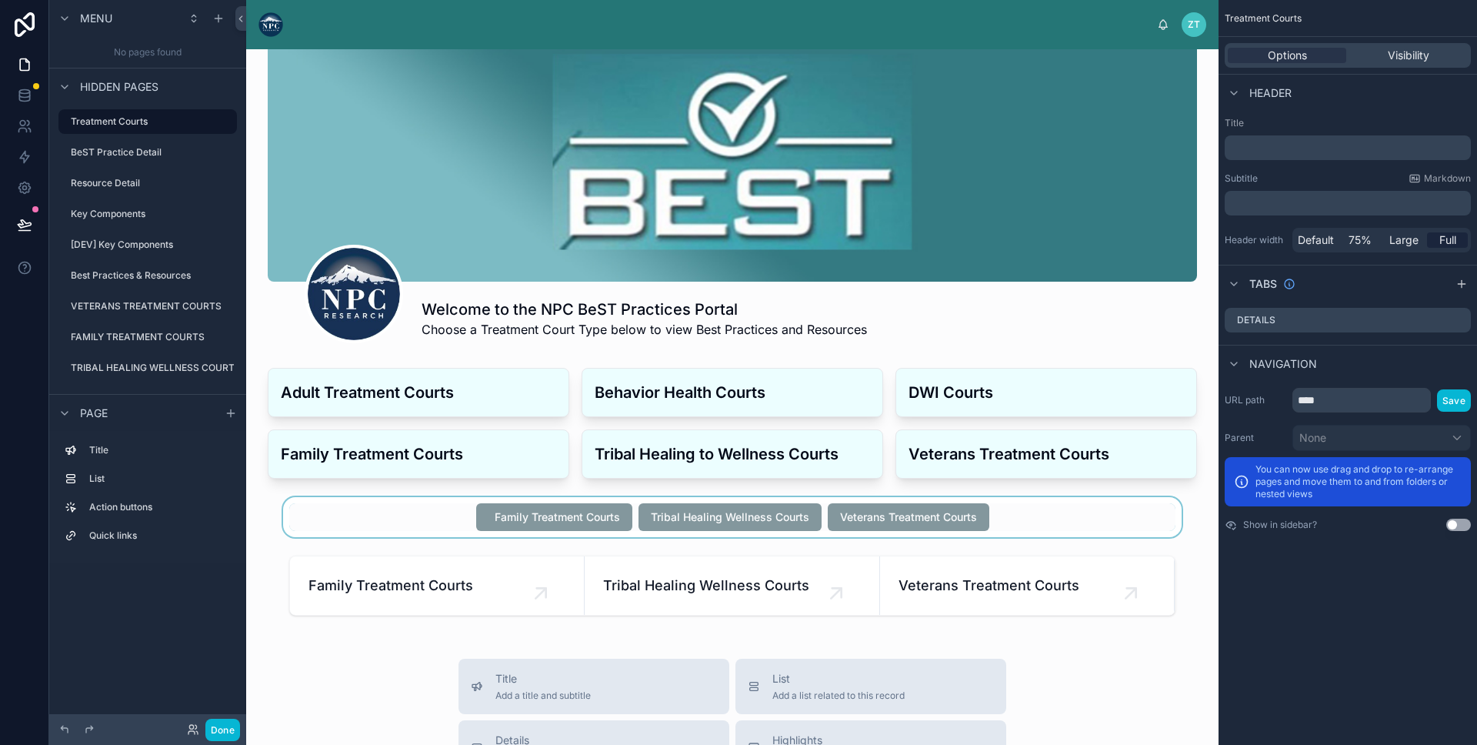
click at [369, 520] on div at bounding box center [733, 517] width 948 height 40
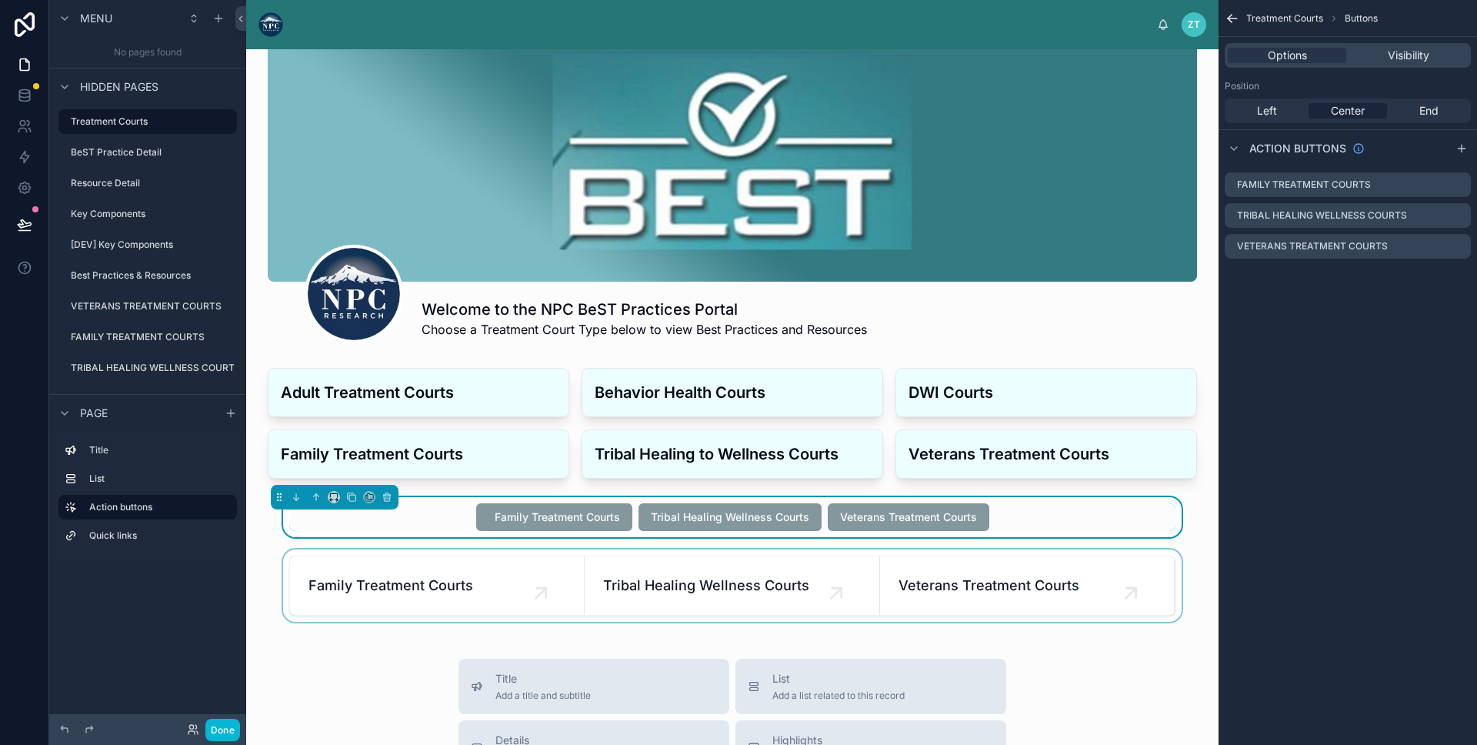
click at [327, 578] on div at bounding box center [733, 585] width 948 height 72
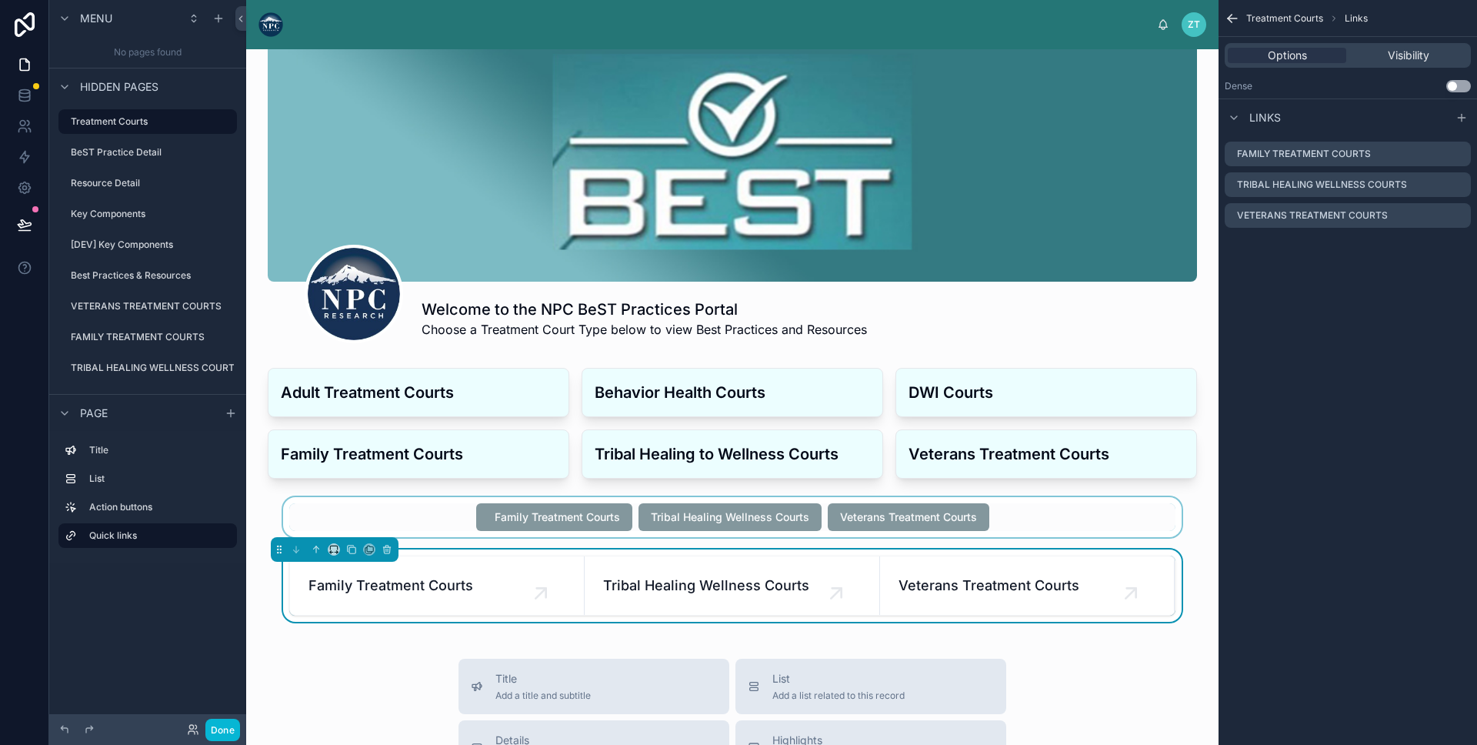
click at [373, 513] on div at bounding box center [733, 517] width 948 height 40
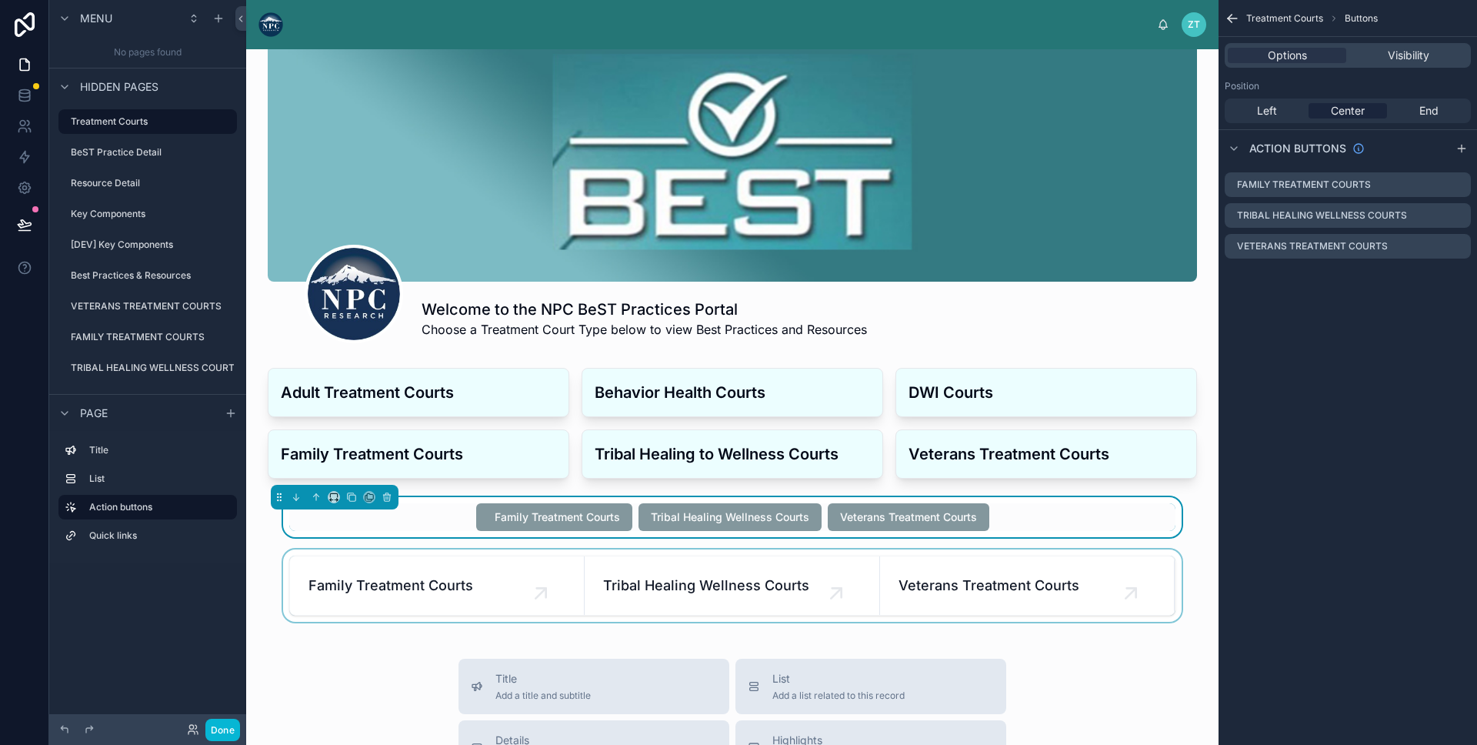
click at [290, 585] on div at bounding box center [733, 585] width 948 height 72
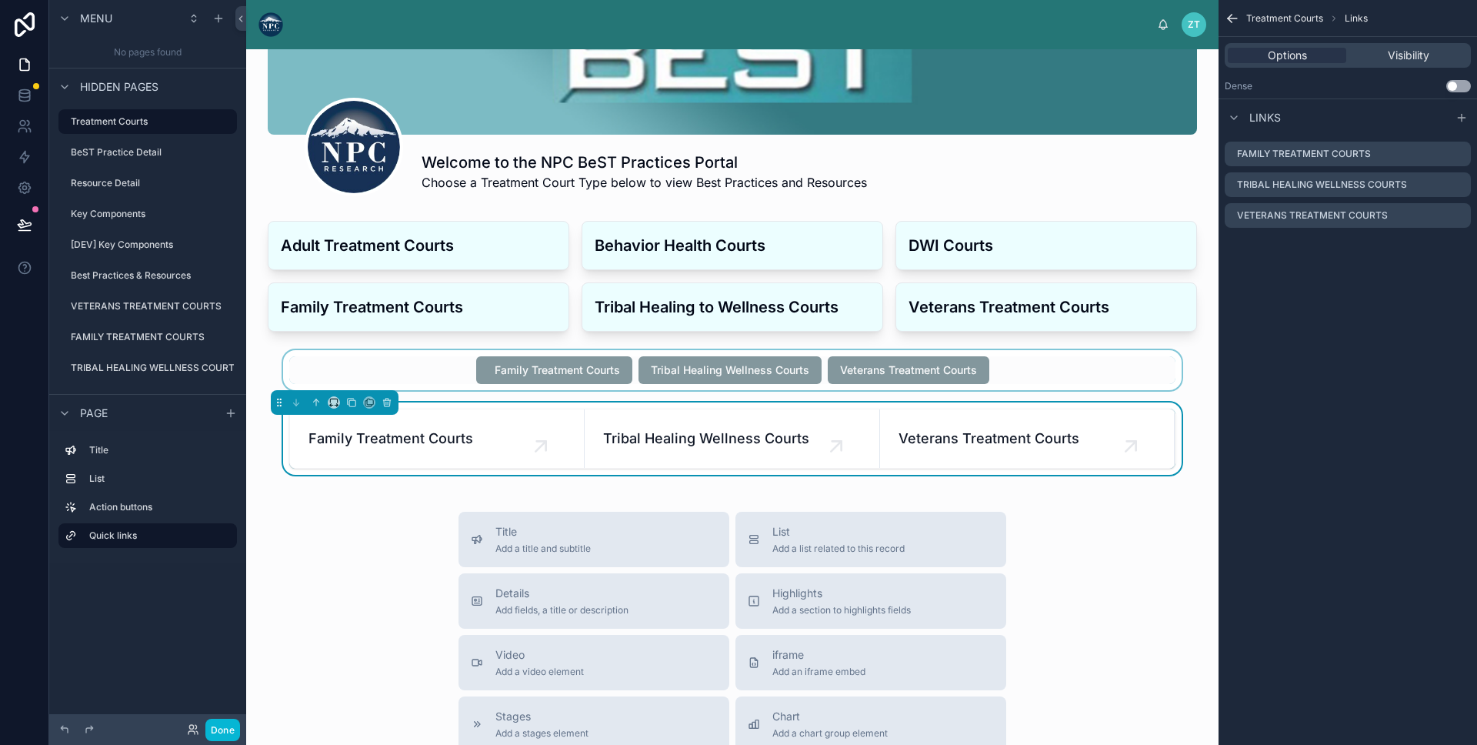
scroll to position [245, 0]
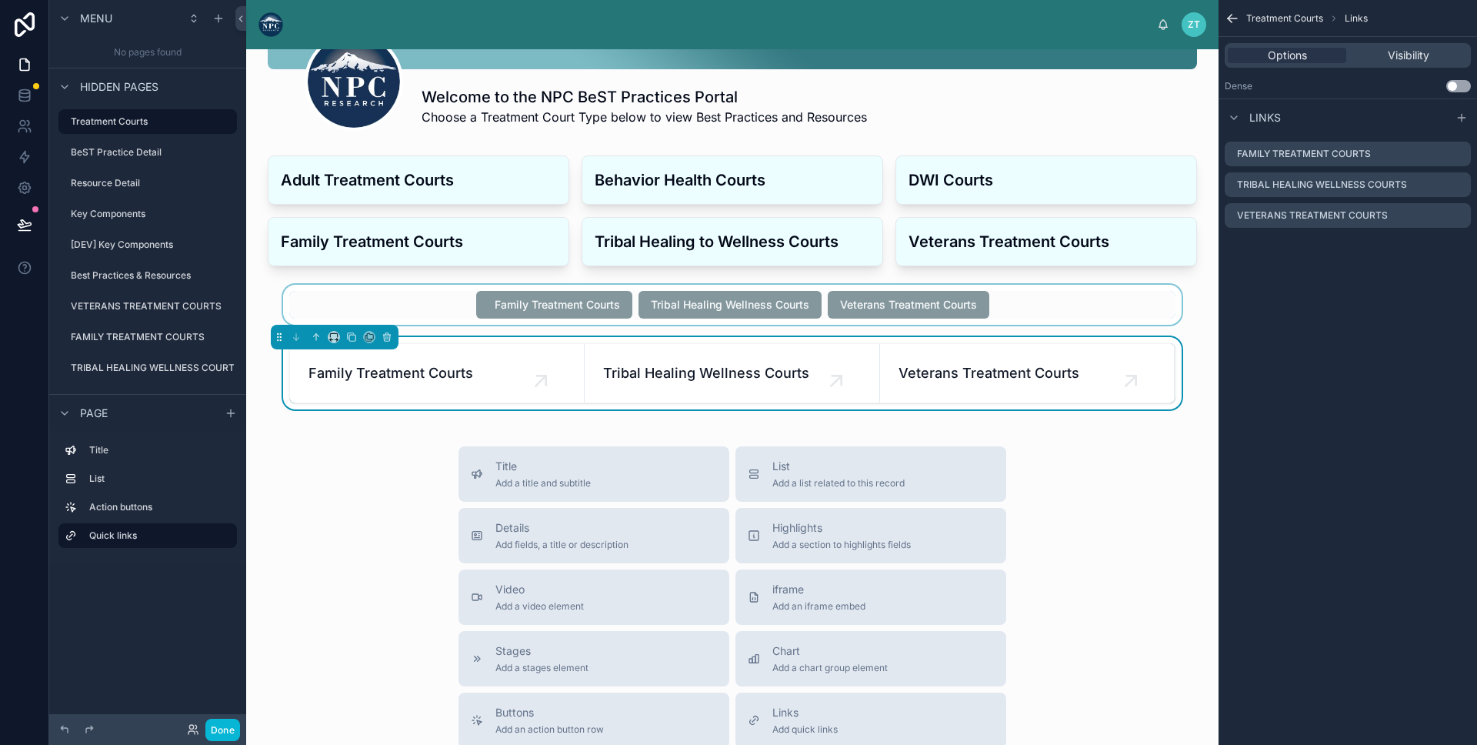
click at [286, 593] on div "Title Add a title and subtitle List Add a list related to this record Details A…" at bounding box center [733, 720] width 948 height 548
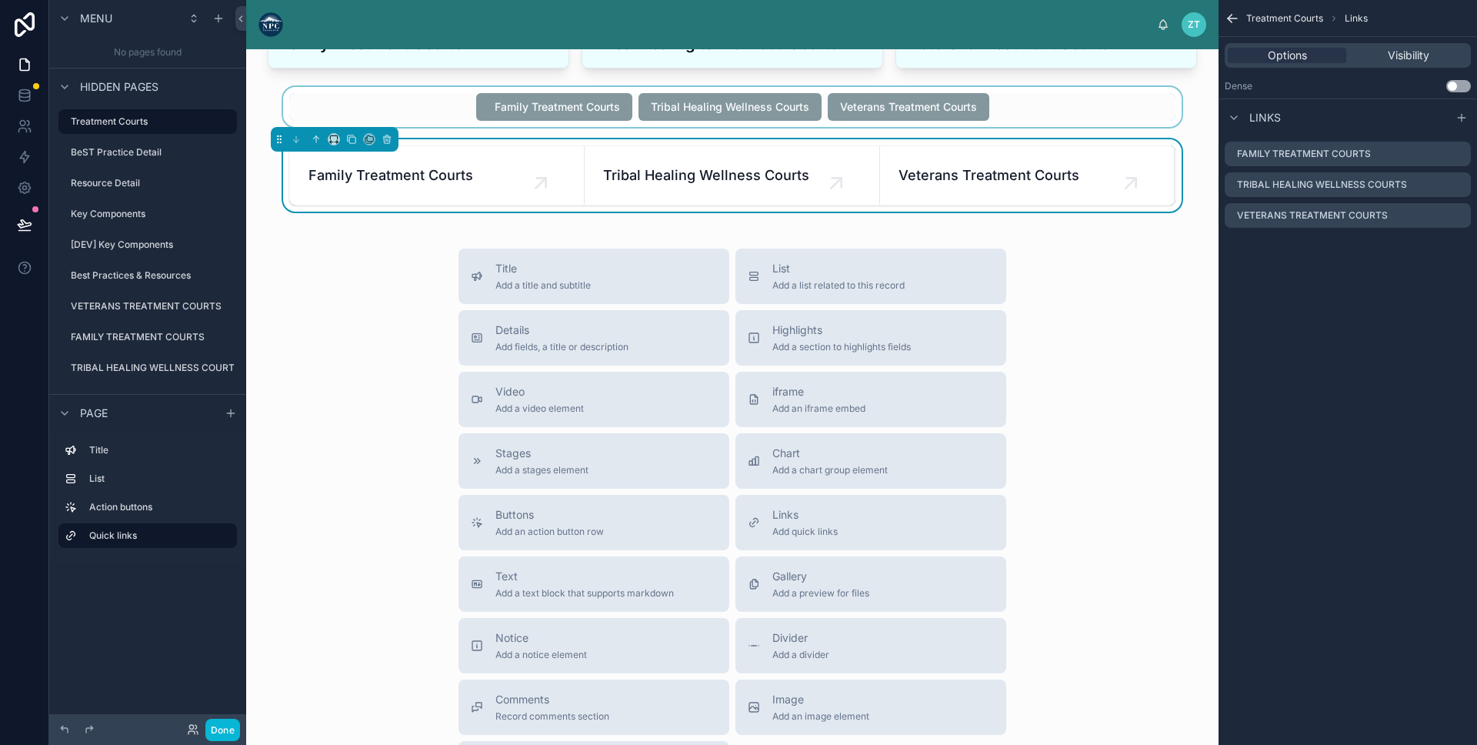
scroll to position [0, 0]
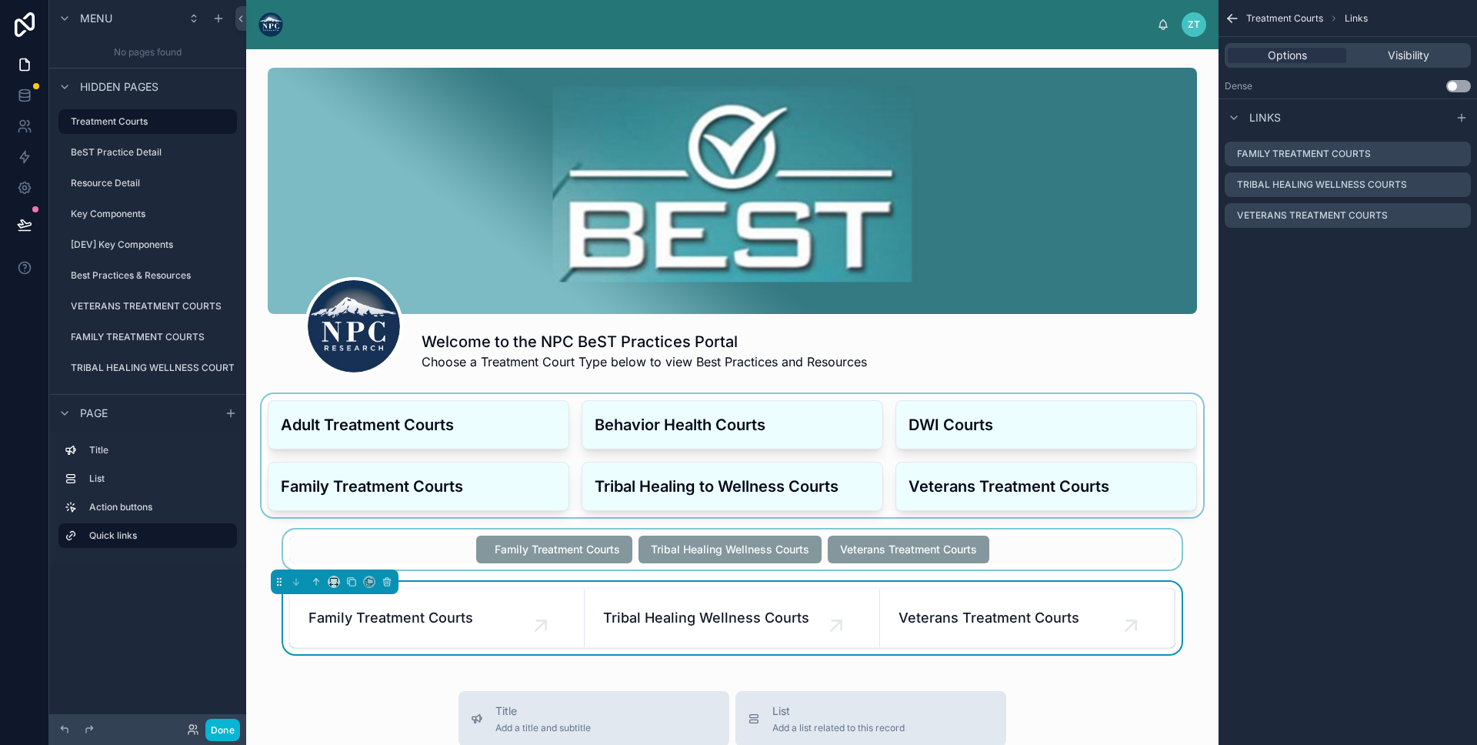
click at [418, 488] on div at bounding box center [733, 455] width 948 height 123
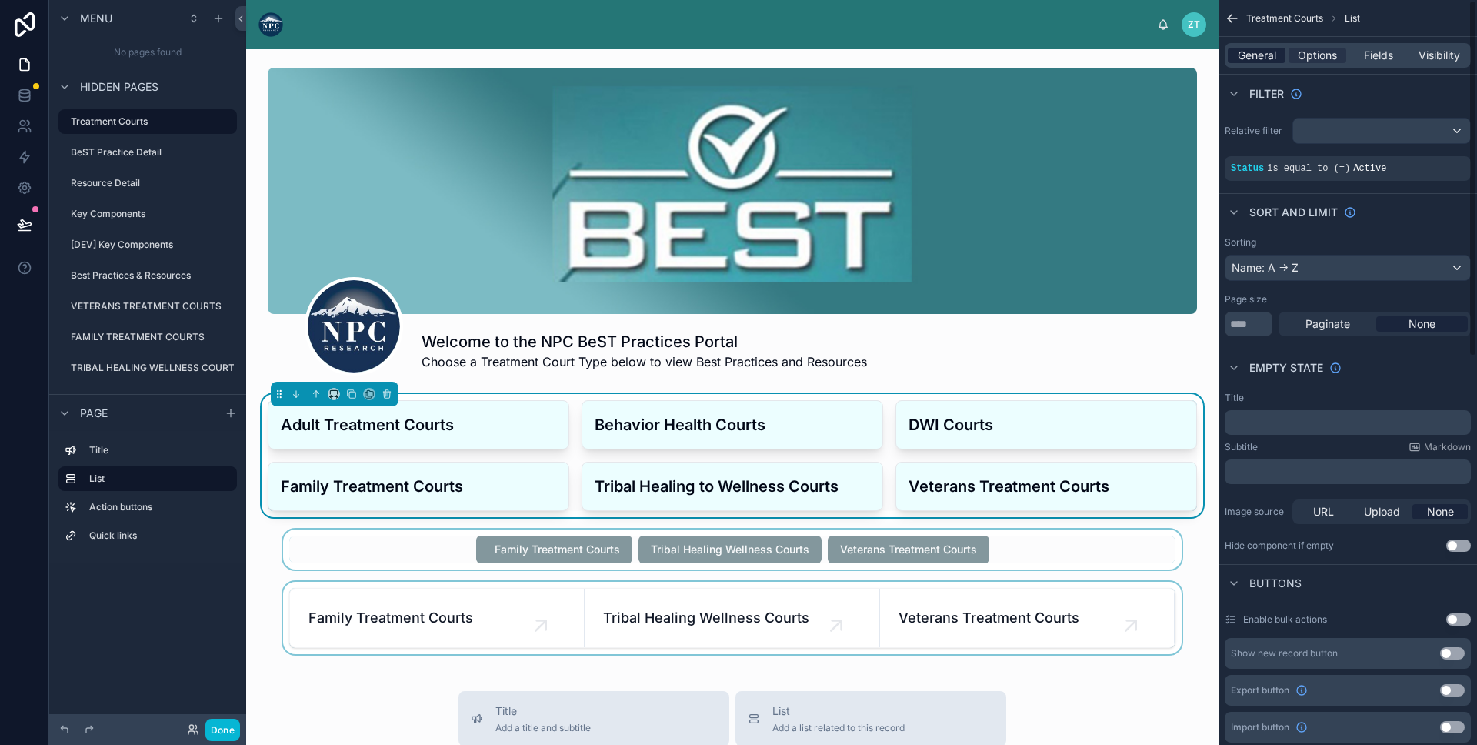
click at [1249, 54] on span "General" at bounding box center [1257, 55] width 38 height 15
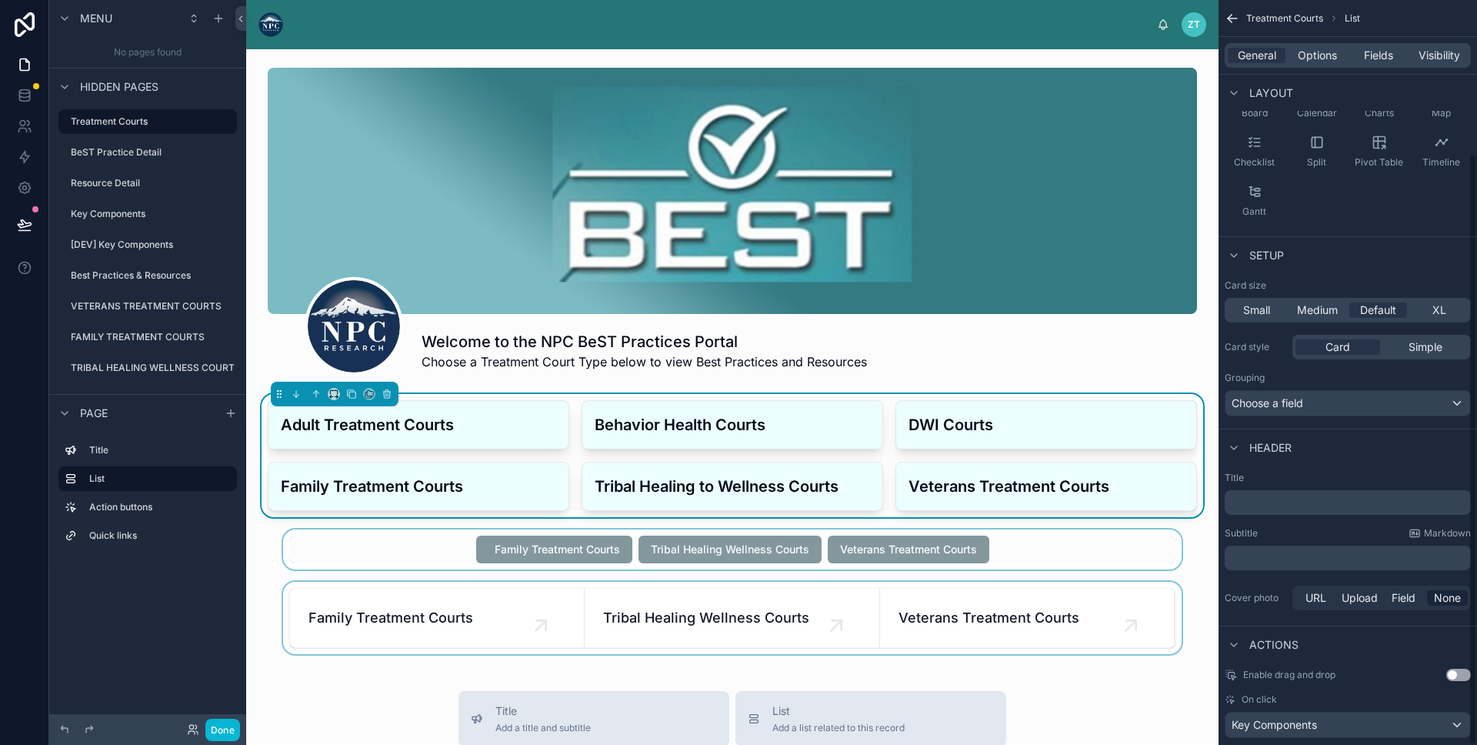
scroll to position [193, 0]
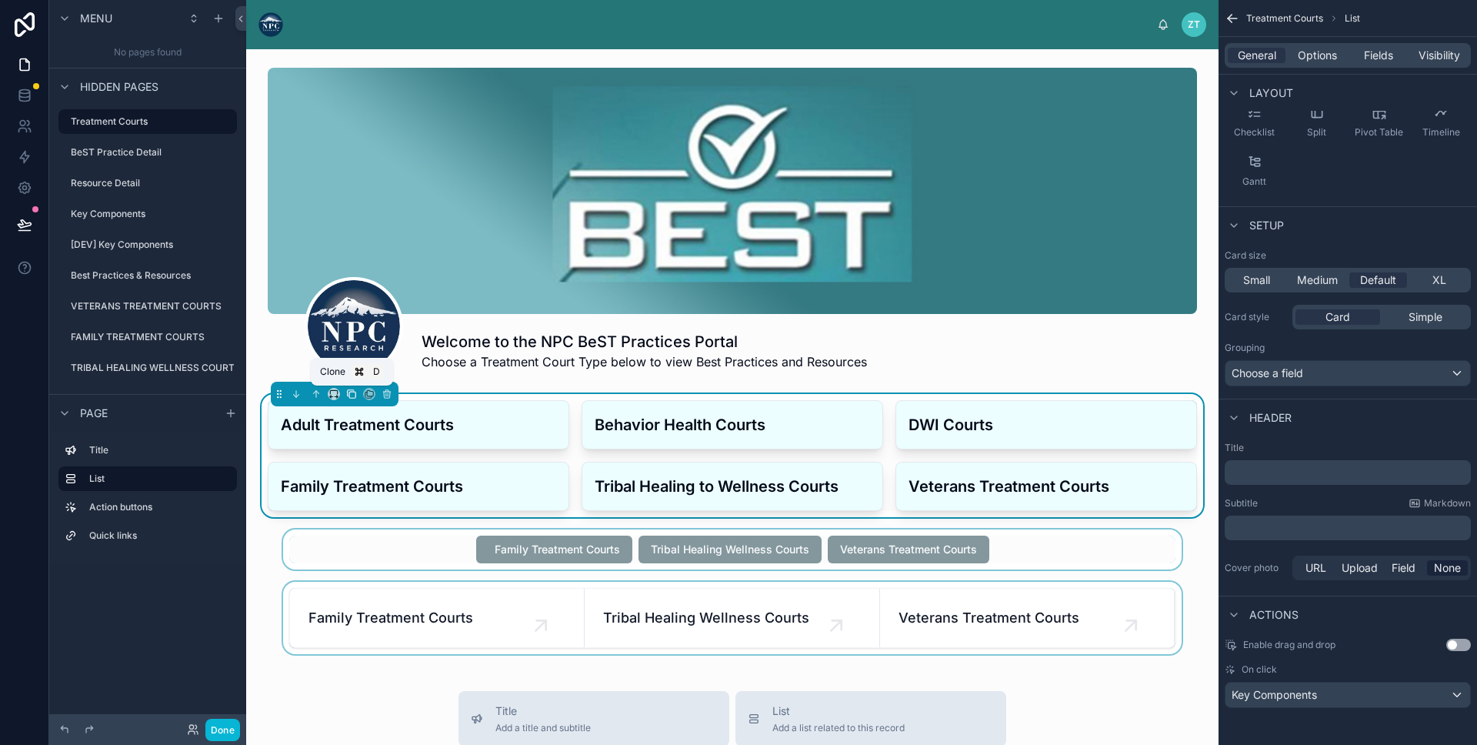
click at [349, 395] on icon at bounding box center [351, 394] width 11 height 11
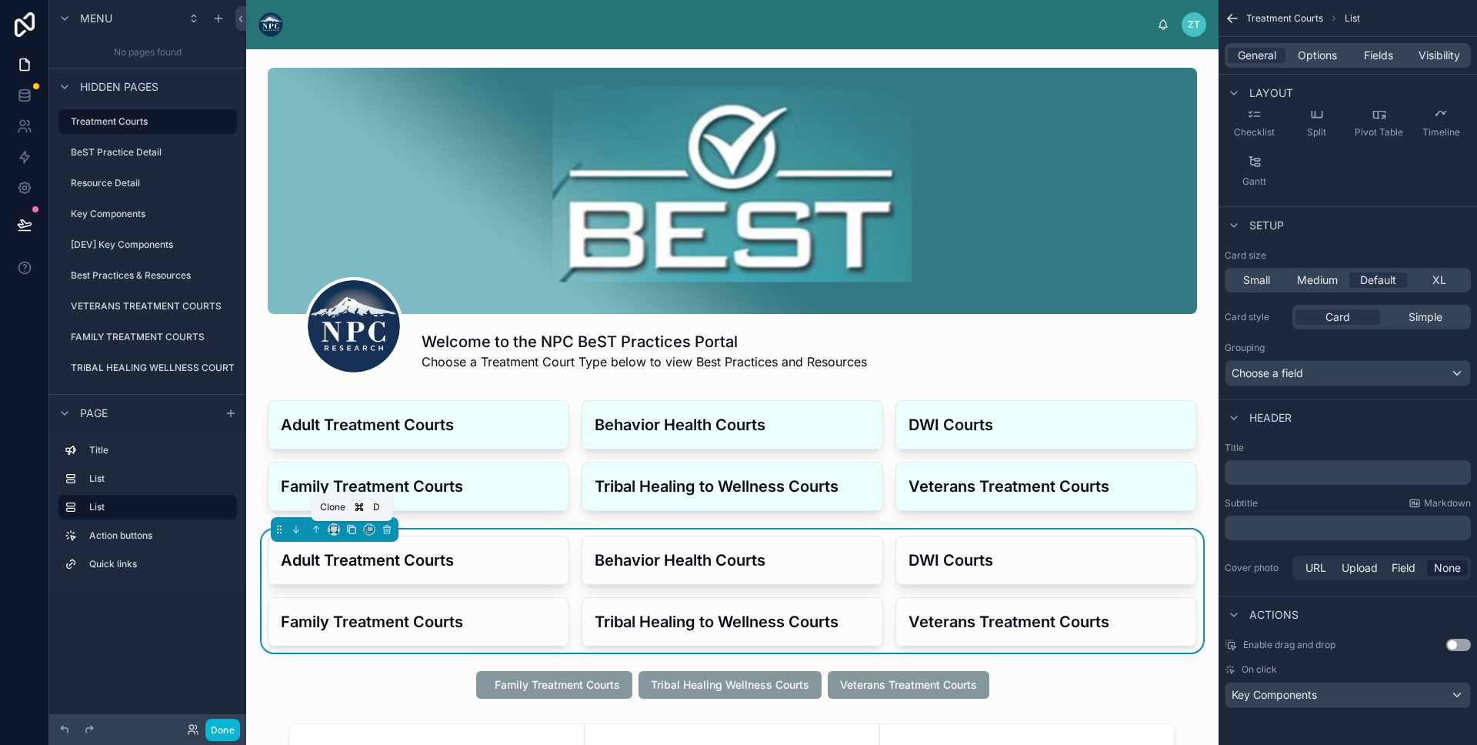
click at [346, 533] on icon at bounding box center [351, 529] width 11 height 11
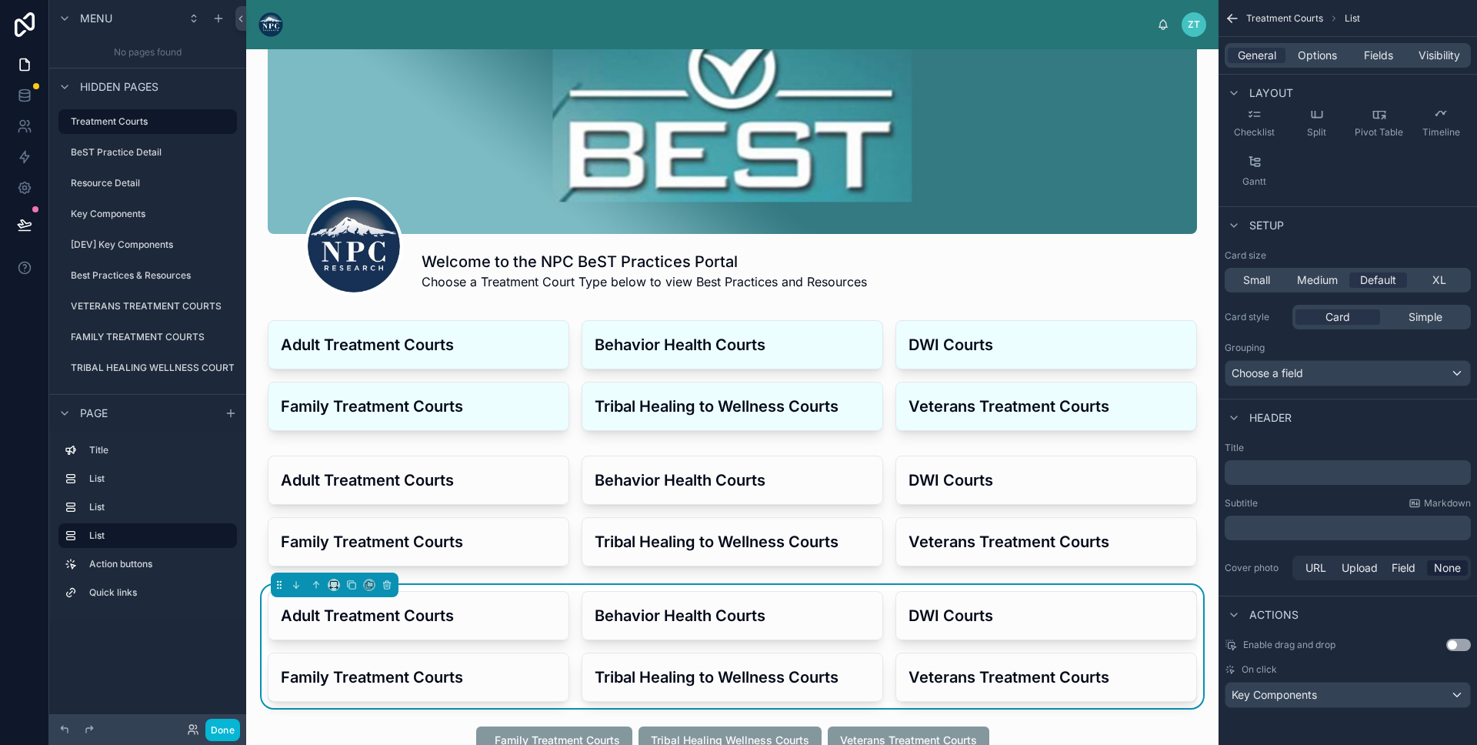
scroll to position [96, 0]
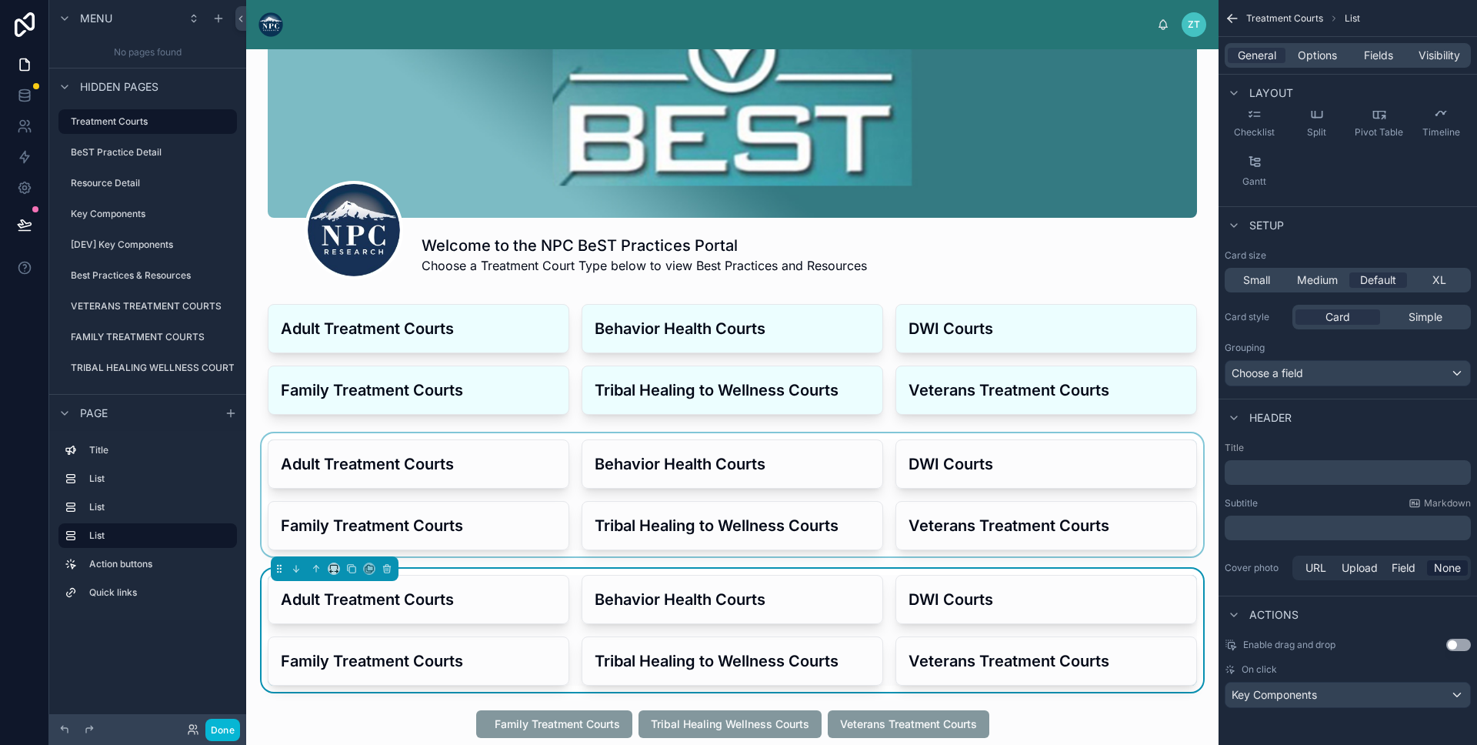
click at [472, 533] on div at bounding box center [733, 494] width 948 height 123
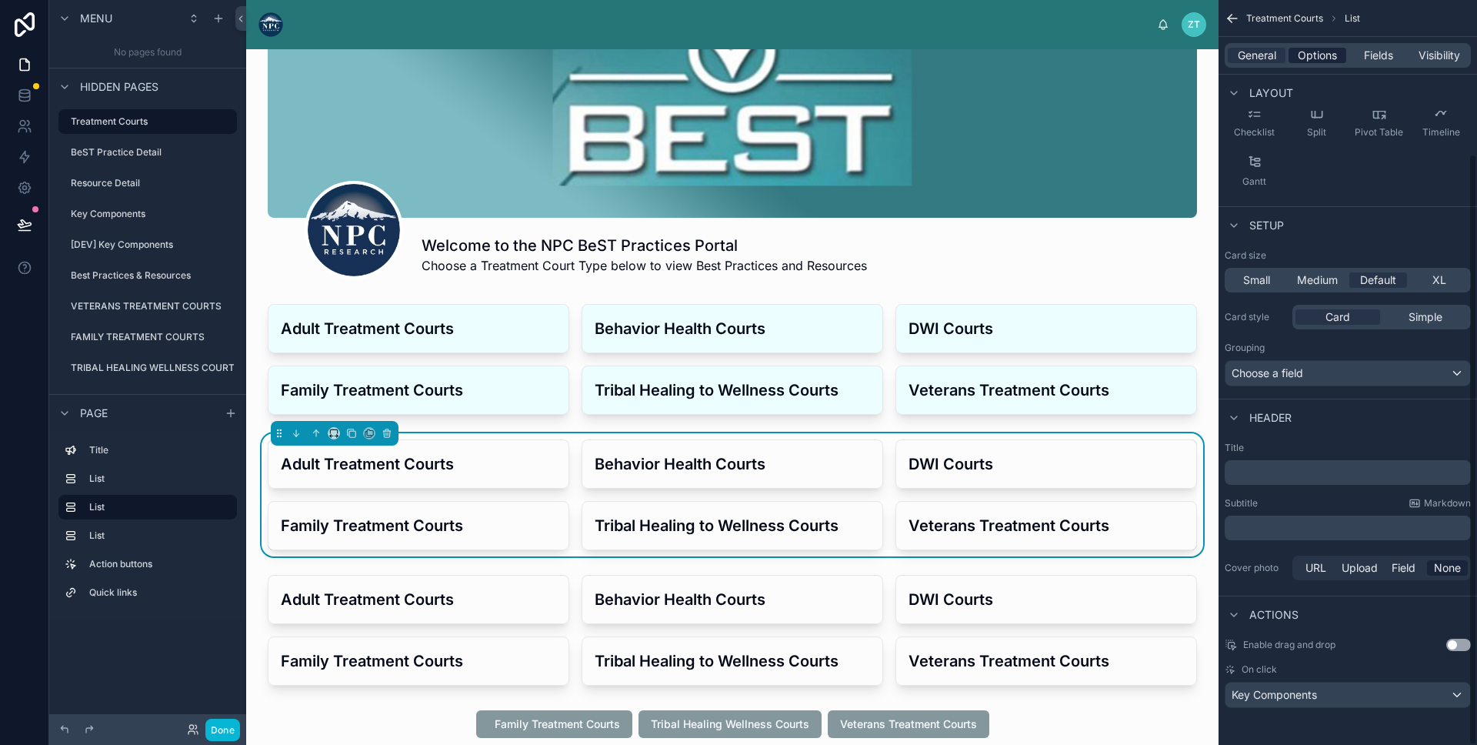
click at [1325, 55] on span "Options" at bounding box center [1317, 55] width 39 height 15
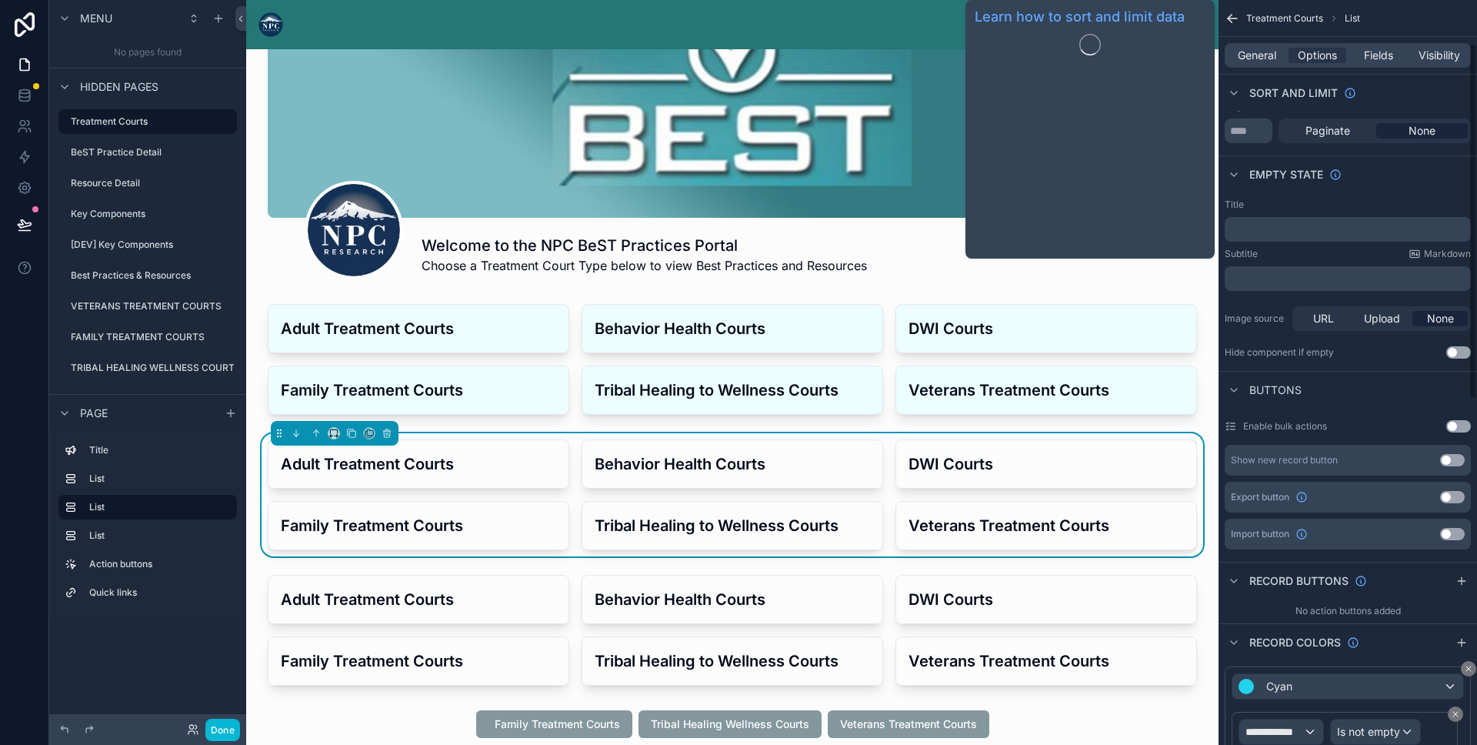
scroll to position [0, 0]
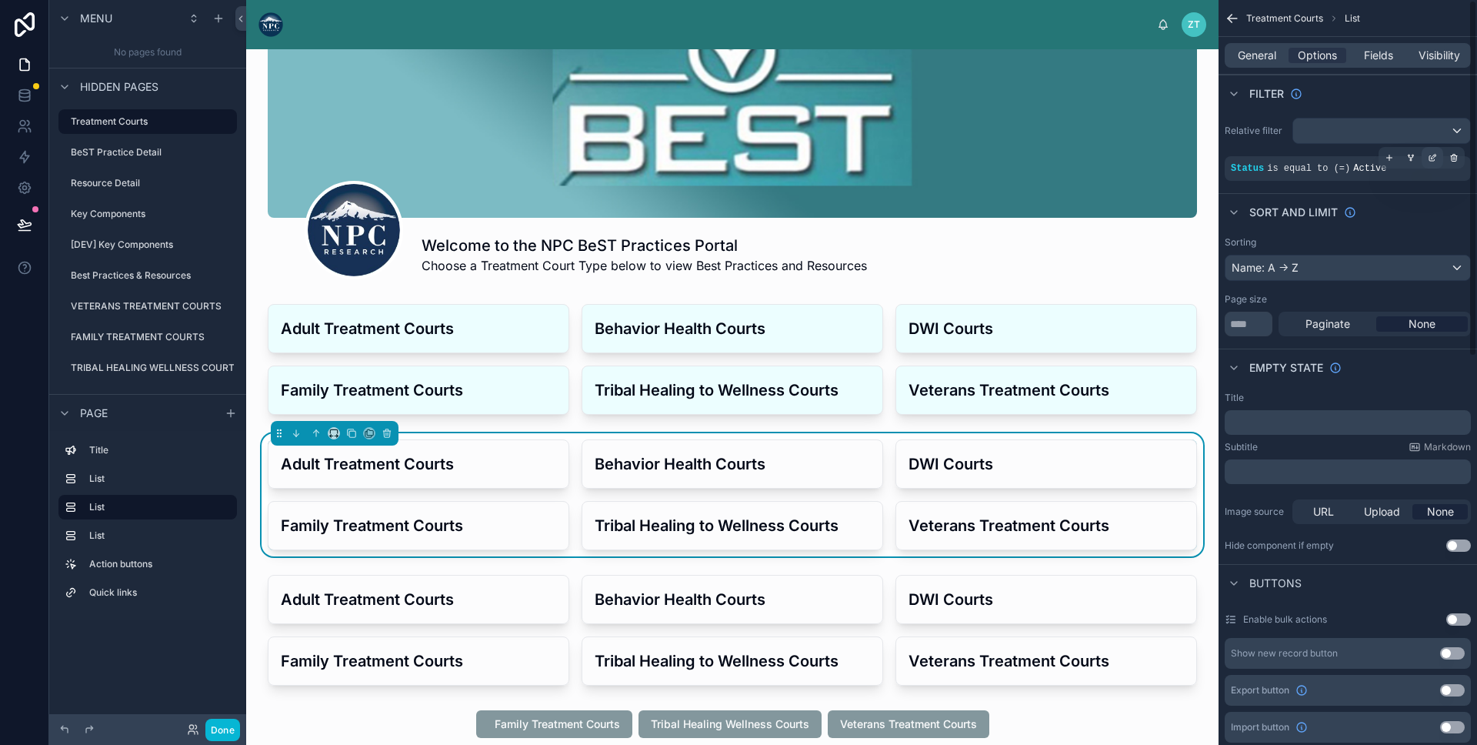
click at [1435, 159] on icon "scrollable content" at bounding box center [1432, 157] width 9 height 9
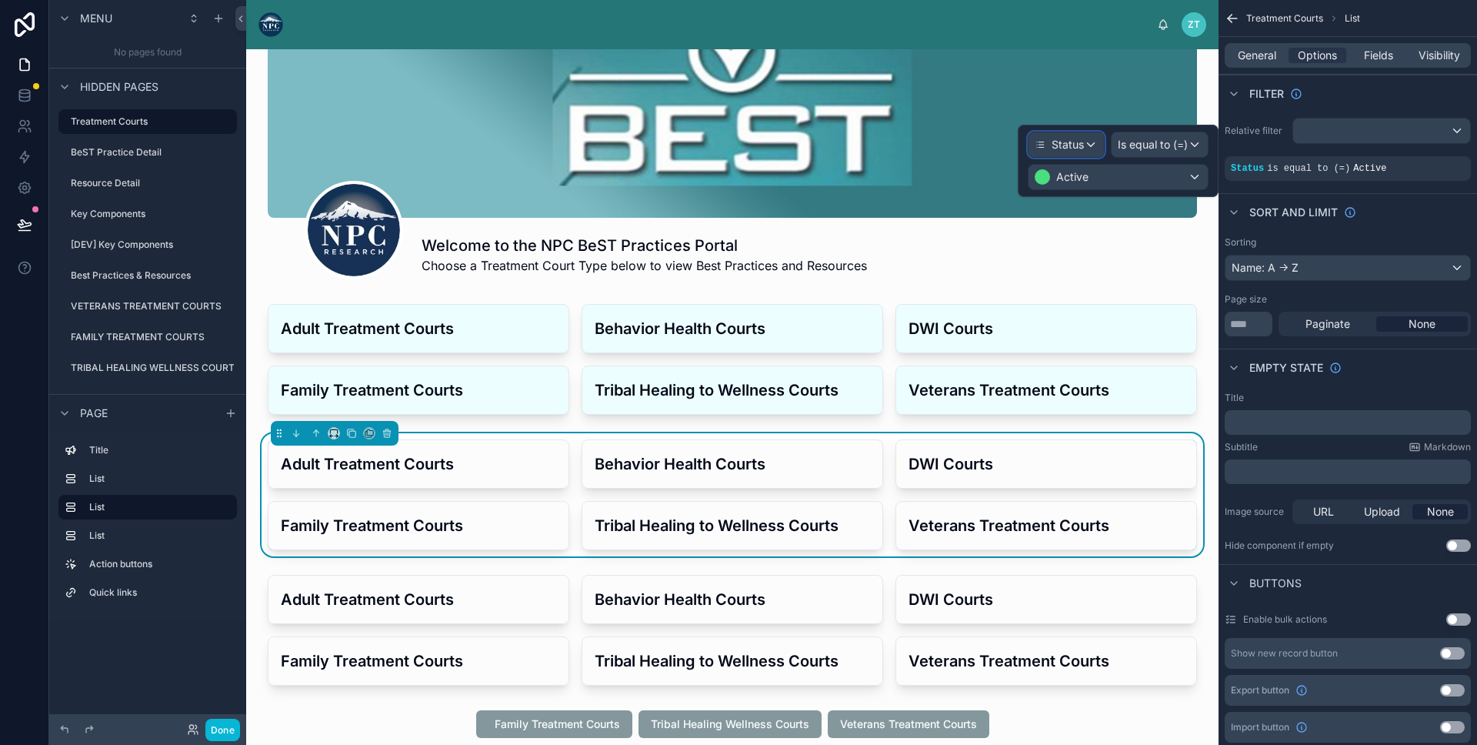
click at [1070, 150] on span "Status" at bounding box center [1068, 144] width 32 height 15
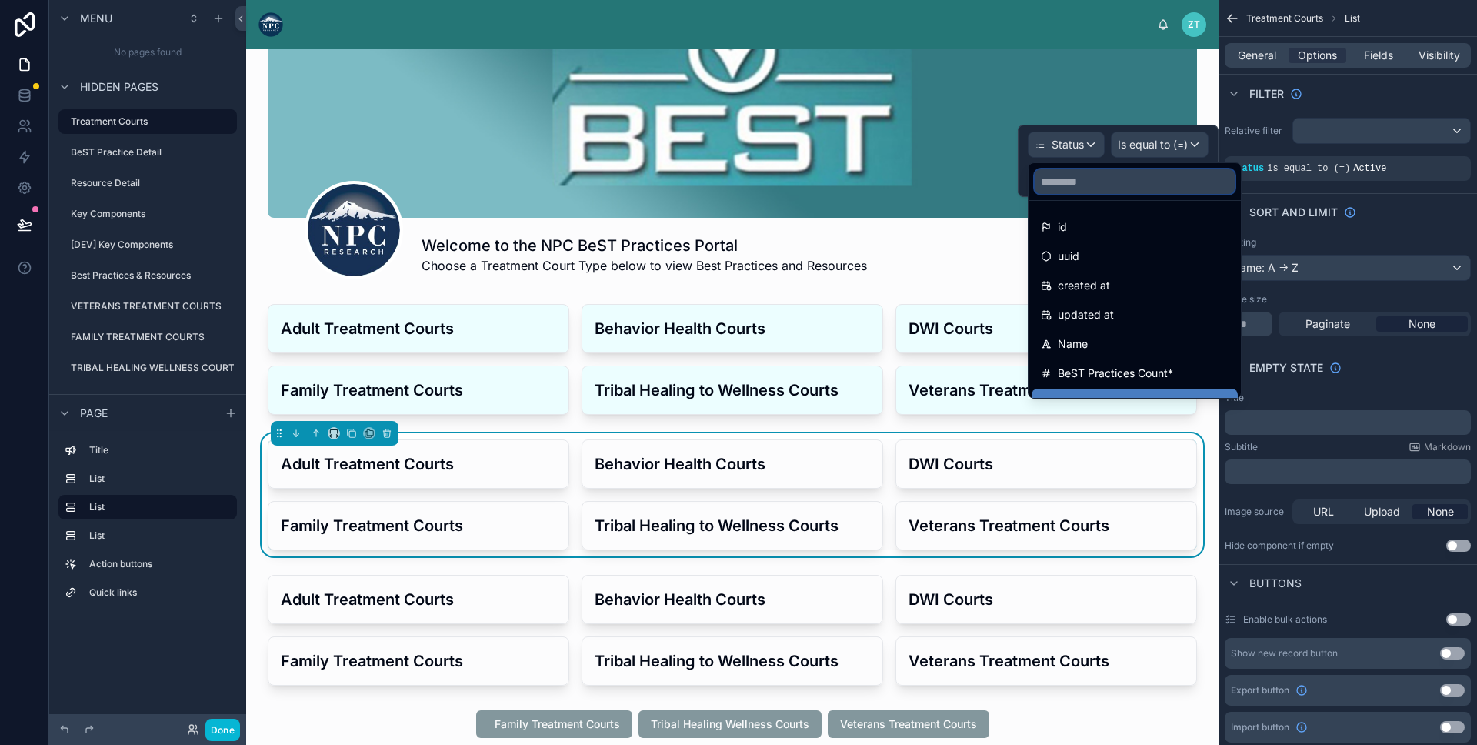
click at [1076, 184] on input "text" at bounding box center [1135, 181] width 200 height 25
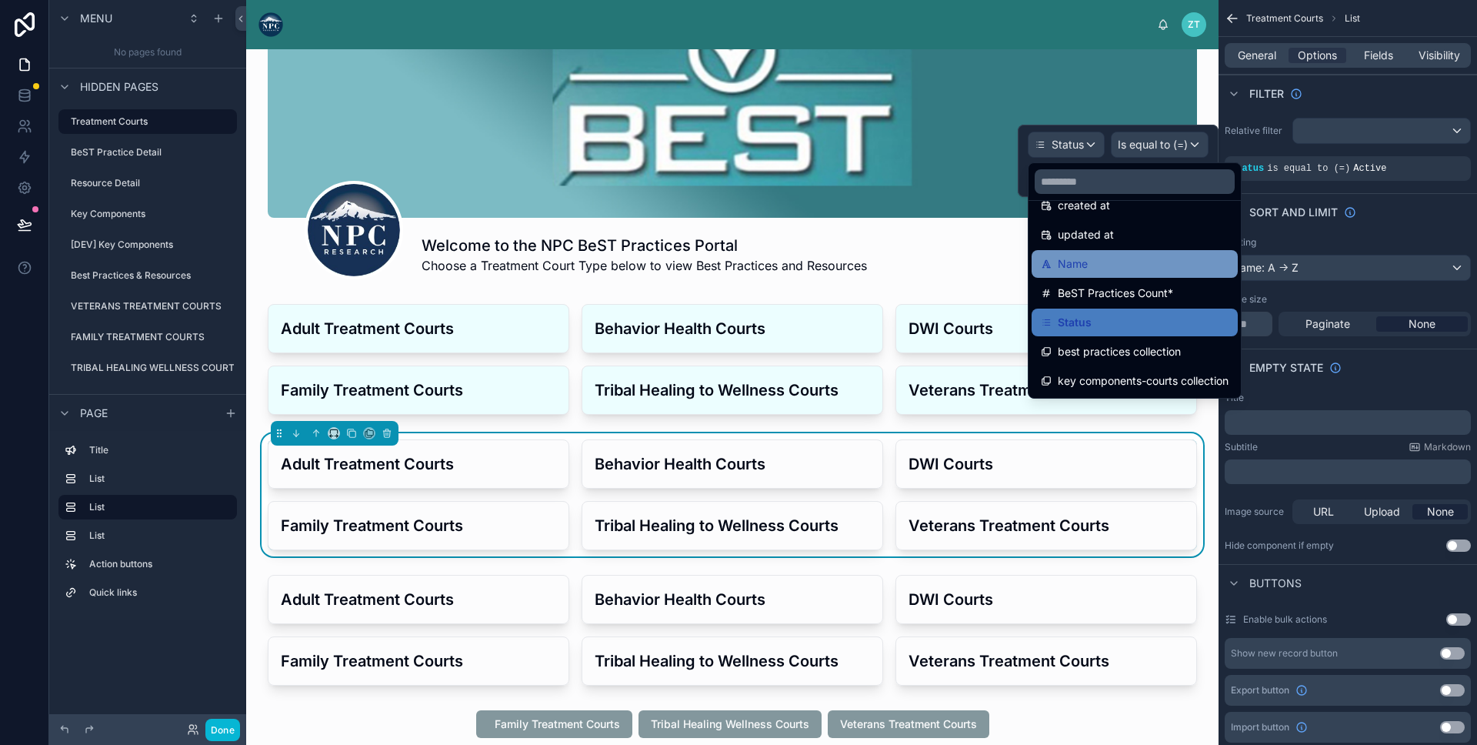
click at [1081, 259] on span "Name" at bounding box center [1073, 264] width 30 height 18
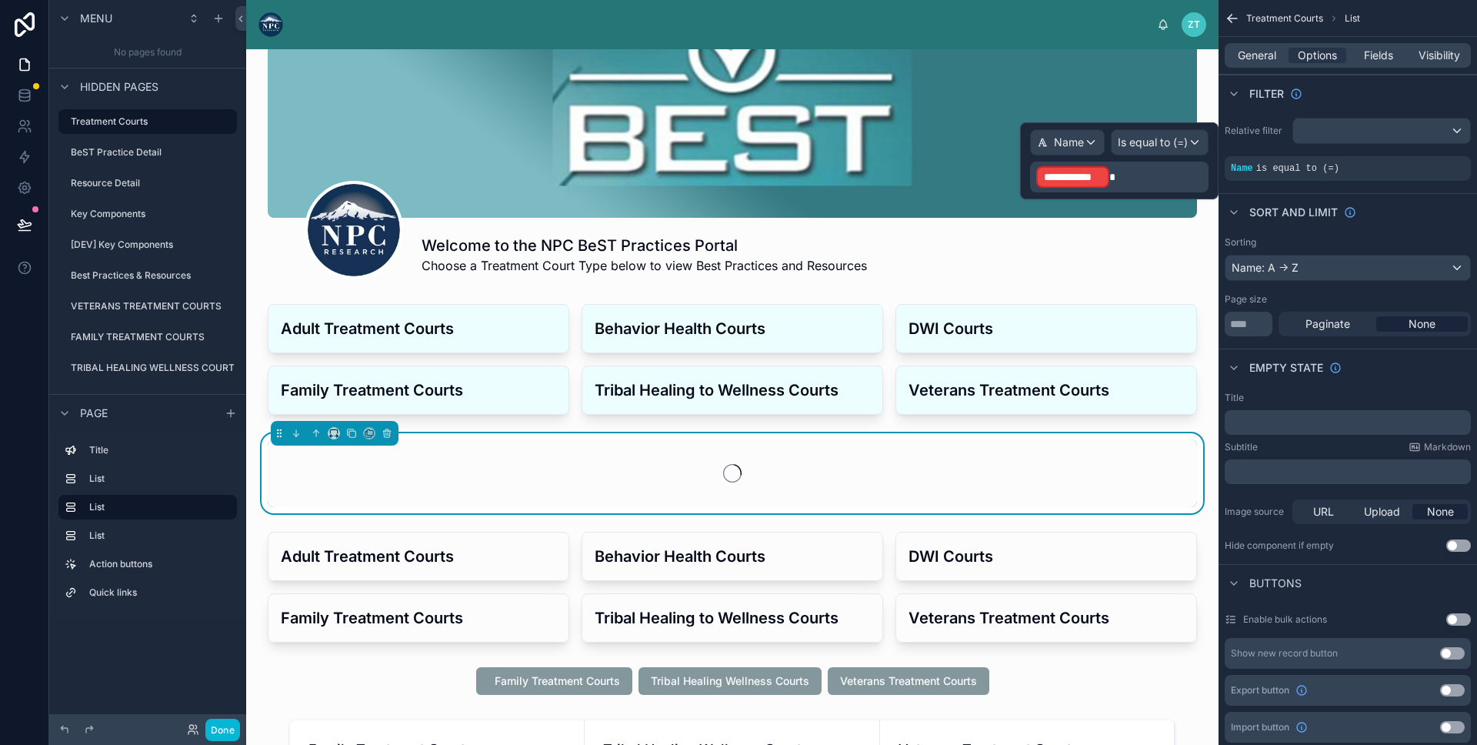
click at [1125, 175] on p "**********" at bounding box center [1121, 177] width 169 height 25
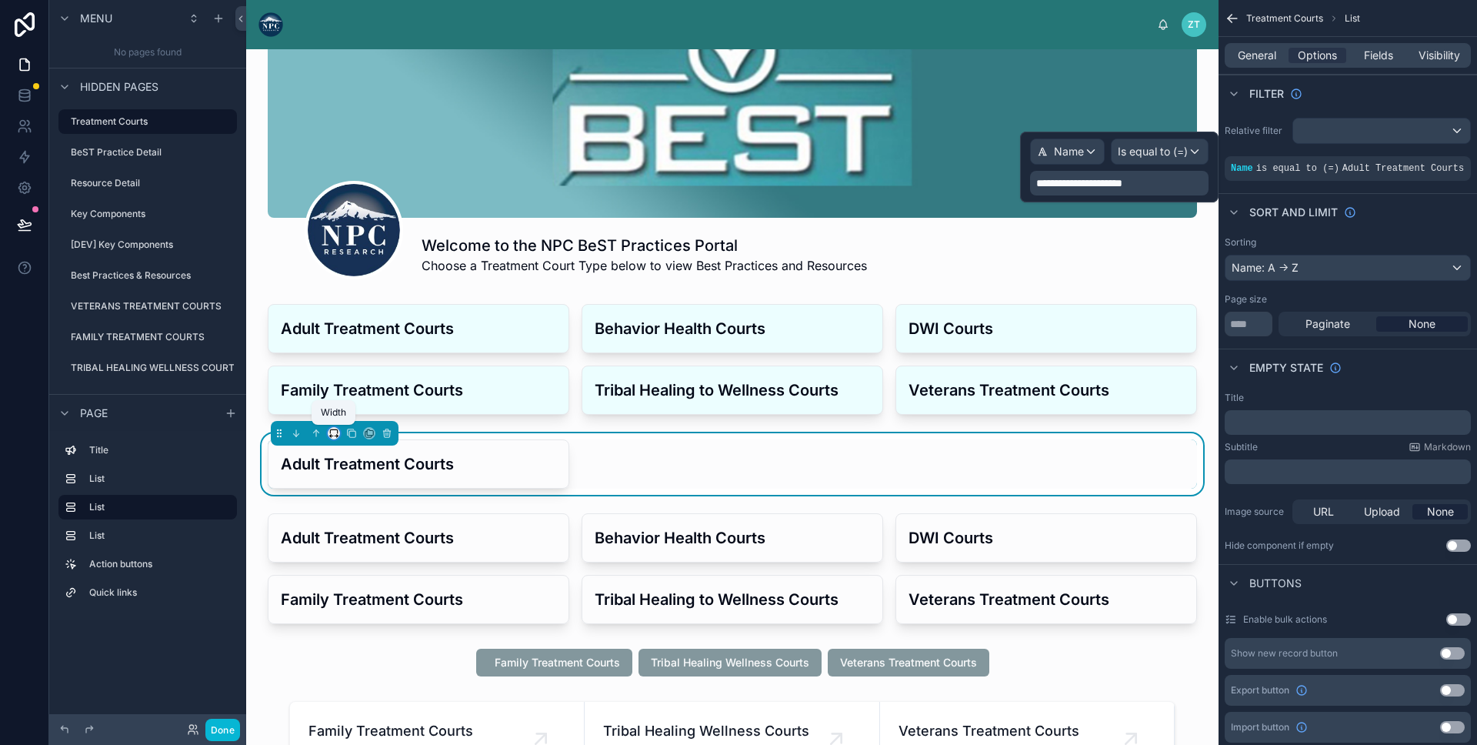
click at [337, 435] on icon at bounding box center [338, 436] width 2 height 3
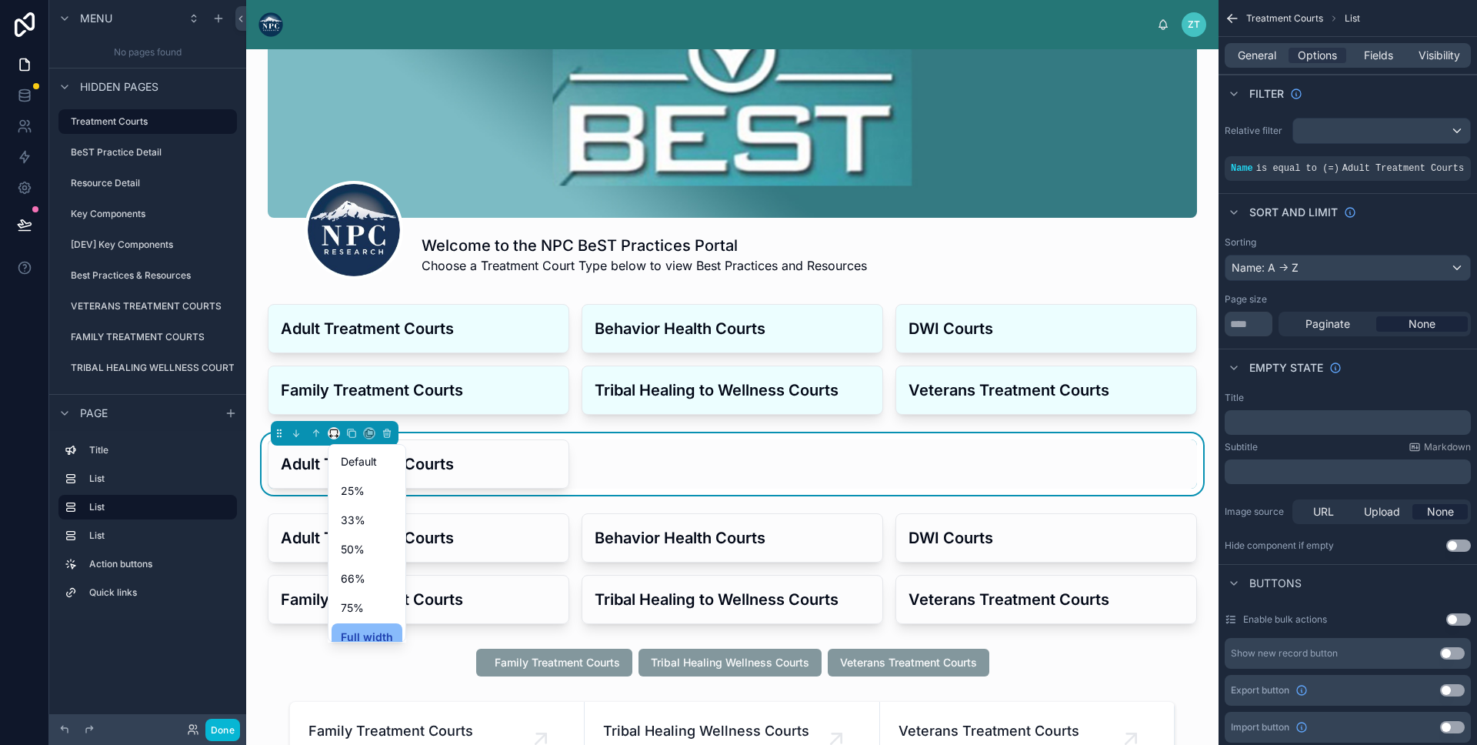
click at [676, 472] on div at bounding box center [738, 372] width 1477 height 745
click at [1260, 59] on span "General" at bounding box center [1257, 55] width 38 height 15
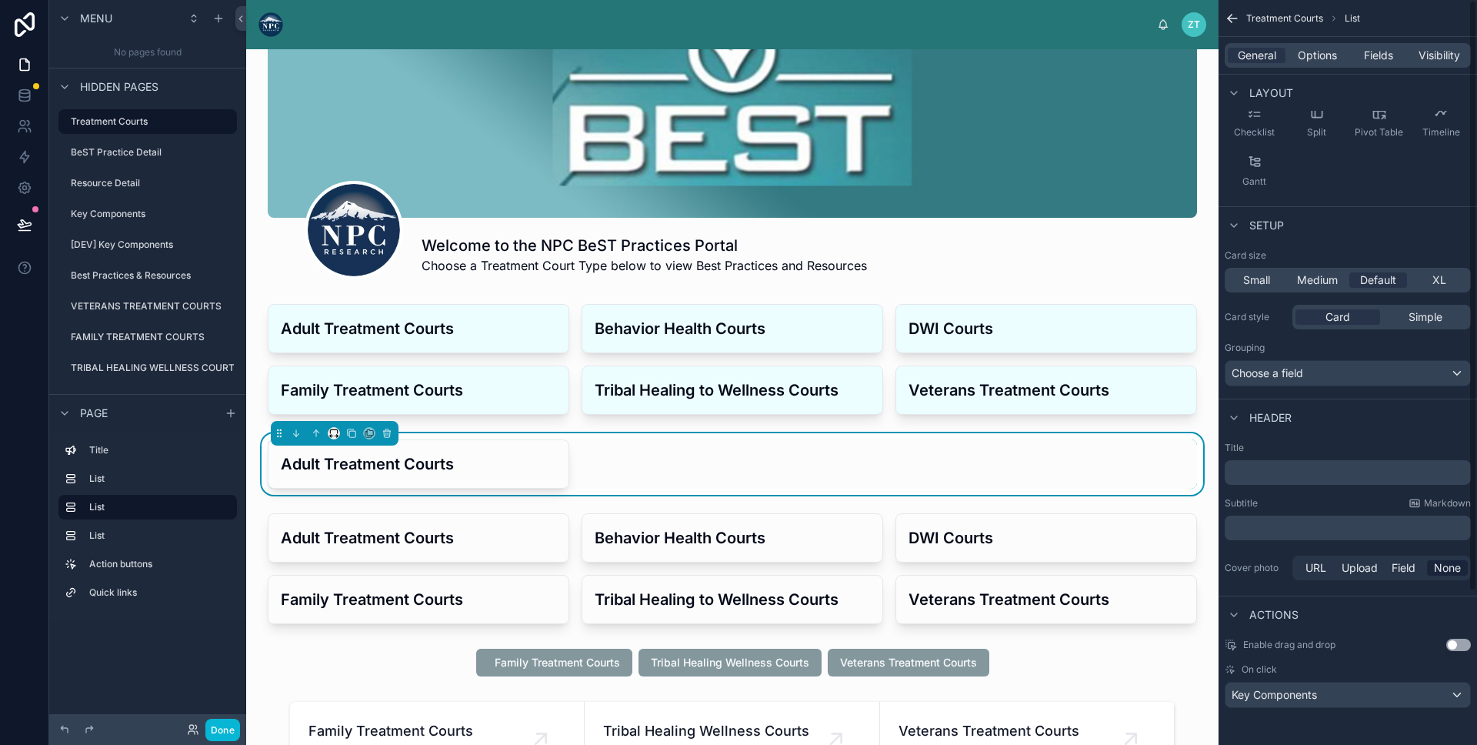
scroll to position [0, 0]
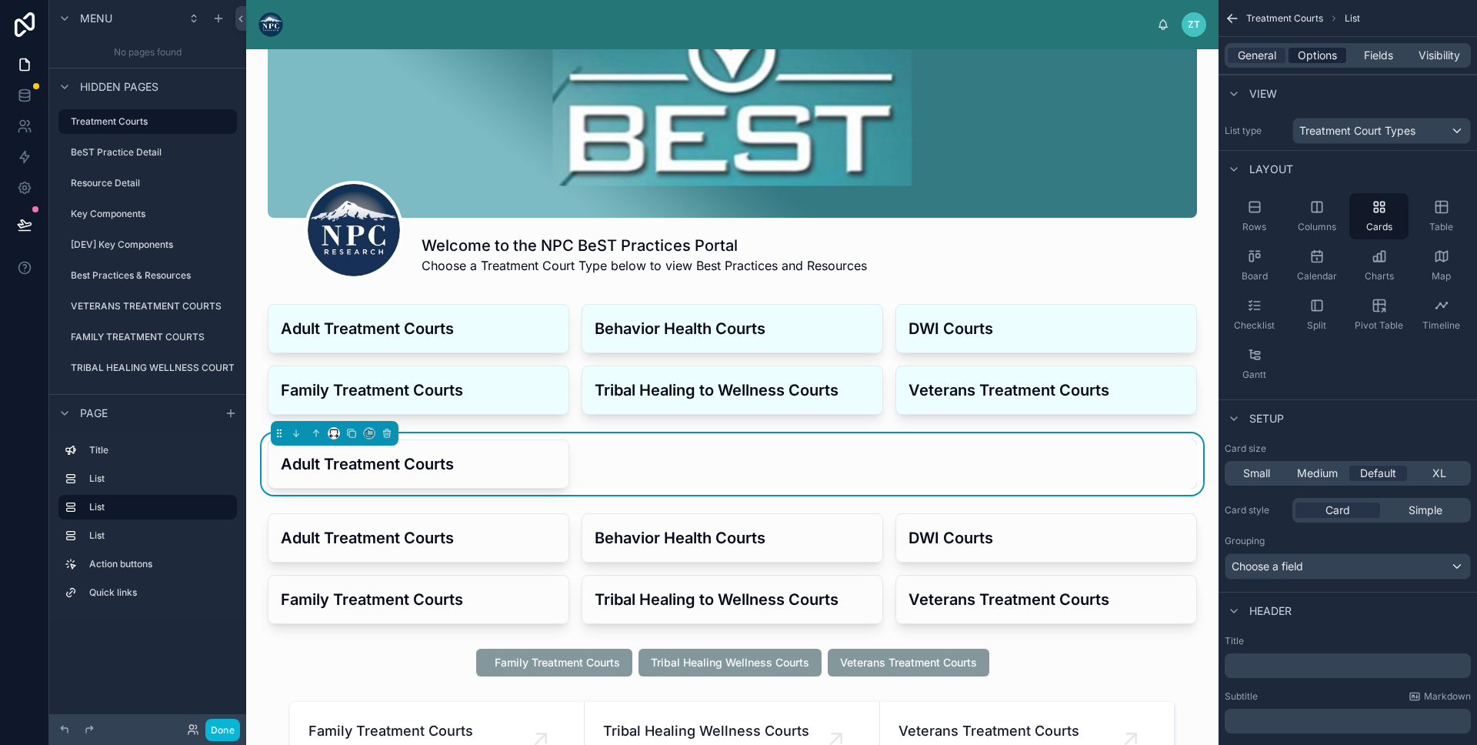
click at [1322, 60] on span "Options" at bounding box center [1317, 55] width 39 height 15
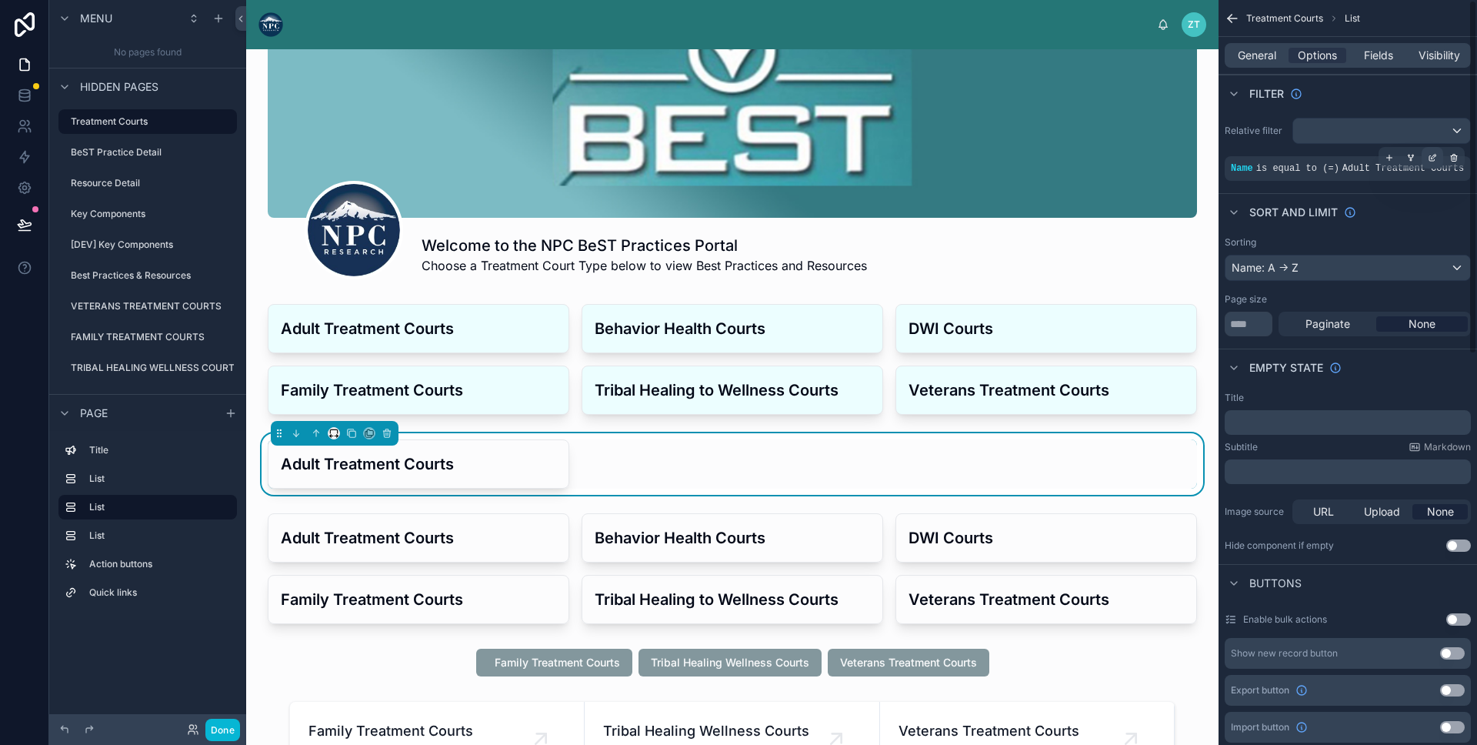
click at [1428, 159] on icon "scrollable content" at bounding box center [1432, 157] width 9 height 9
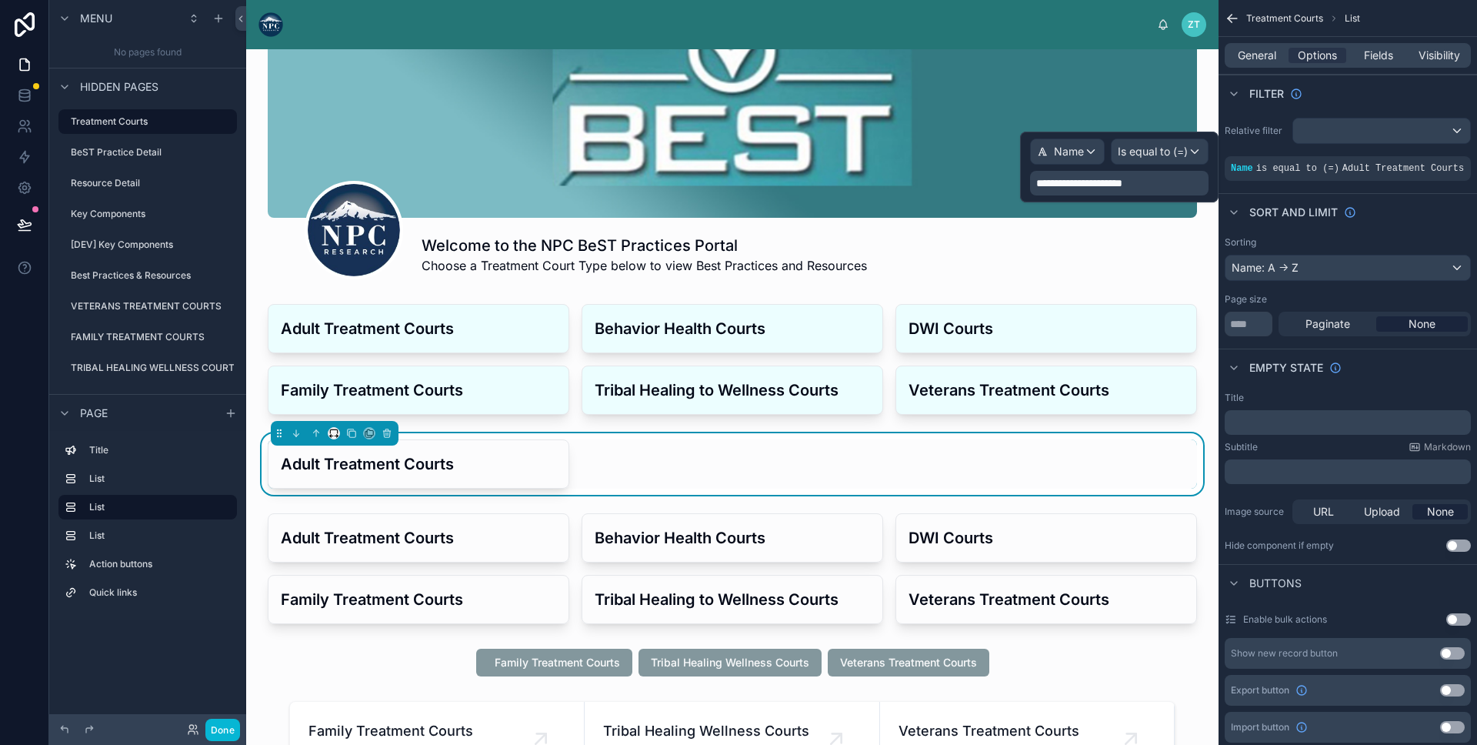
click at [1129, 193] on div "**********" at bounding box center [1119, 183] width 179 height 25
click at [1123, 187] on span "**********" at bounding box center [1080, 183] width 86 height 11
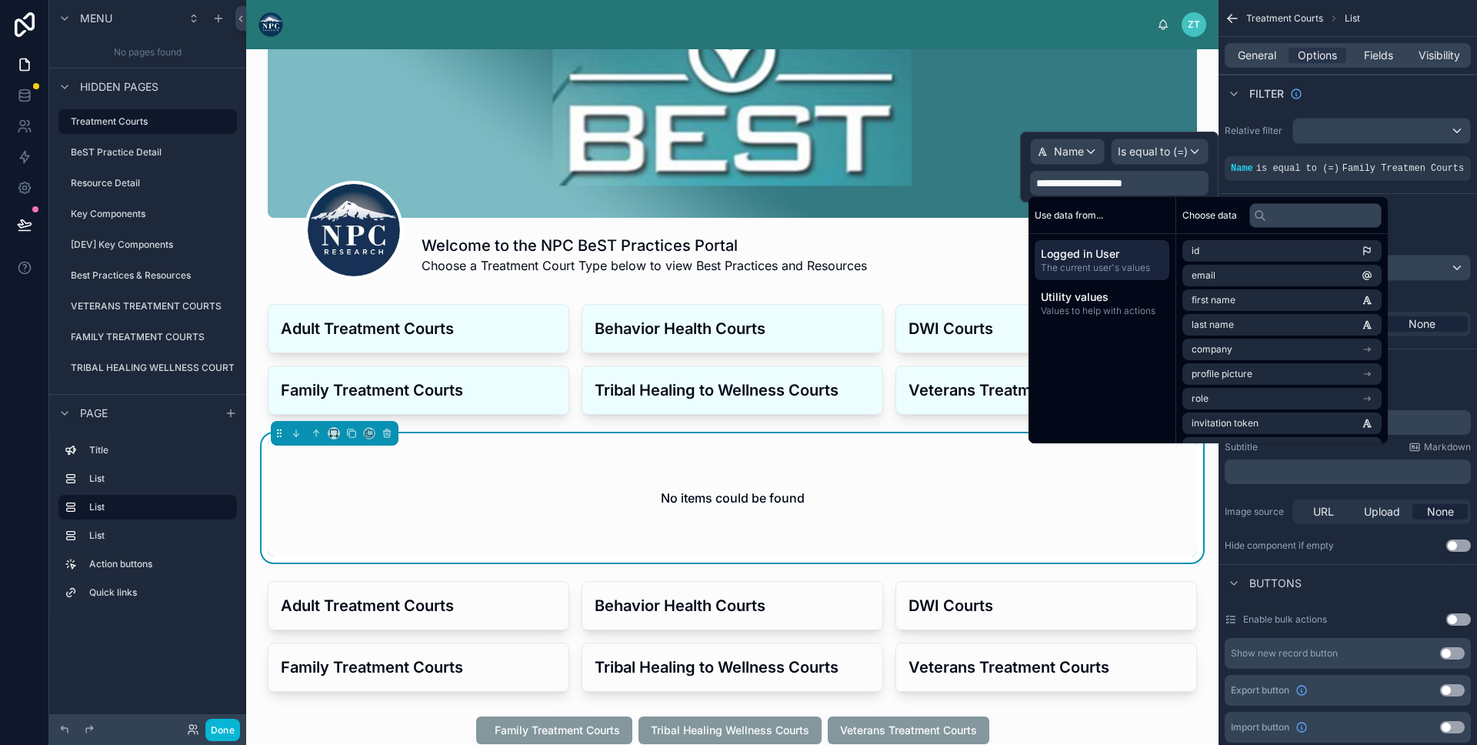
click at [1118, 183] on span "**********" at bounding box center [1080, 183] width 86 height 11
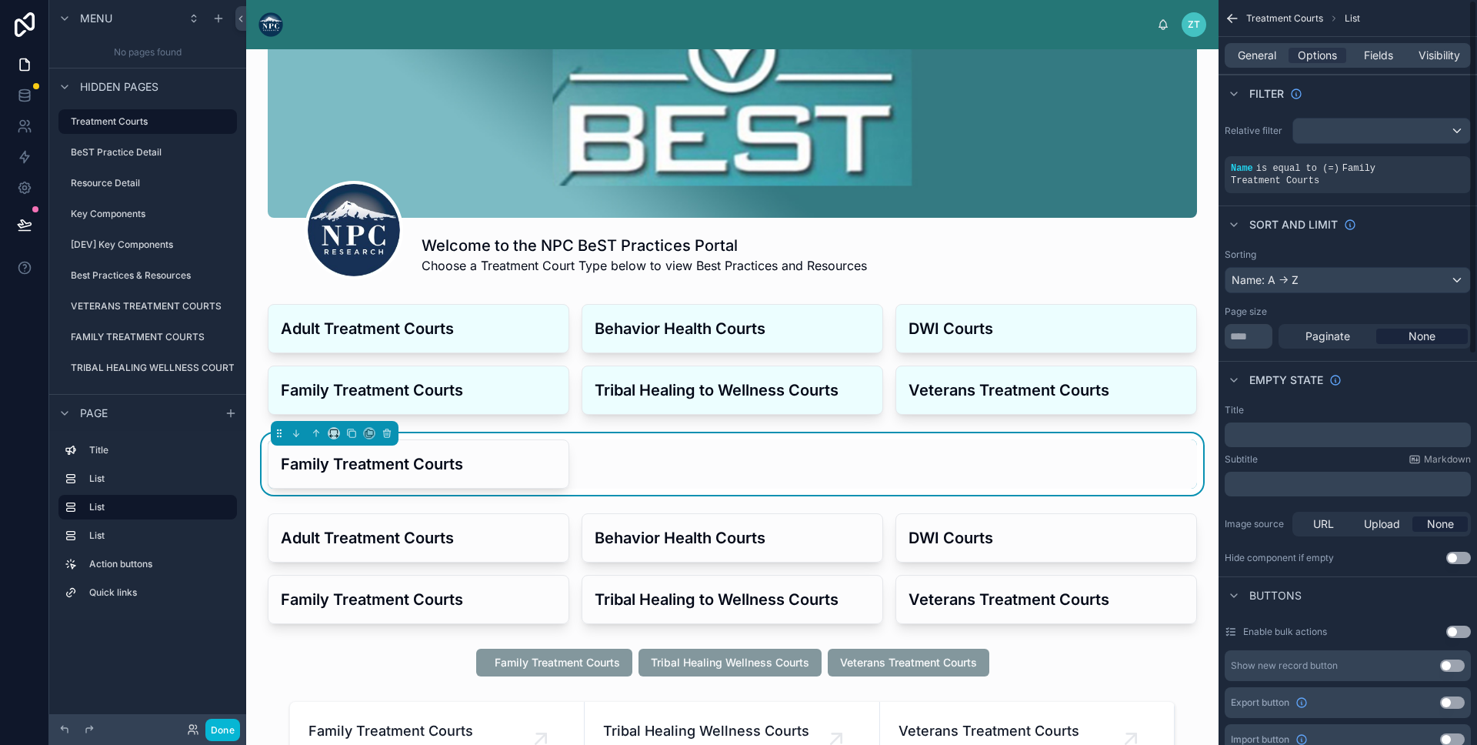
click at [1433, 215] on div "Sort And Limit" at bounding box center [1348, 223] width 259 height 37
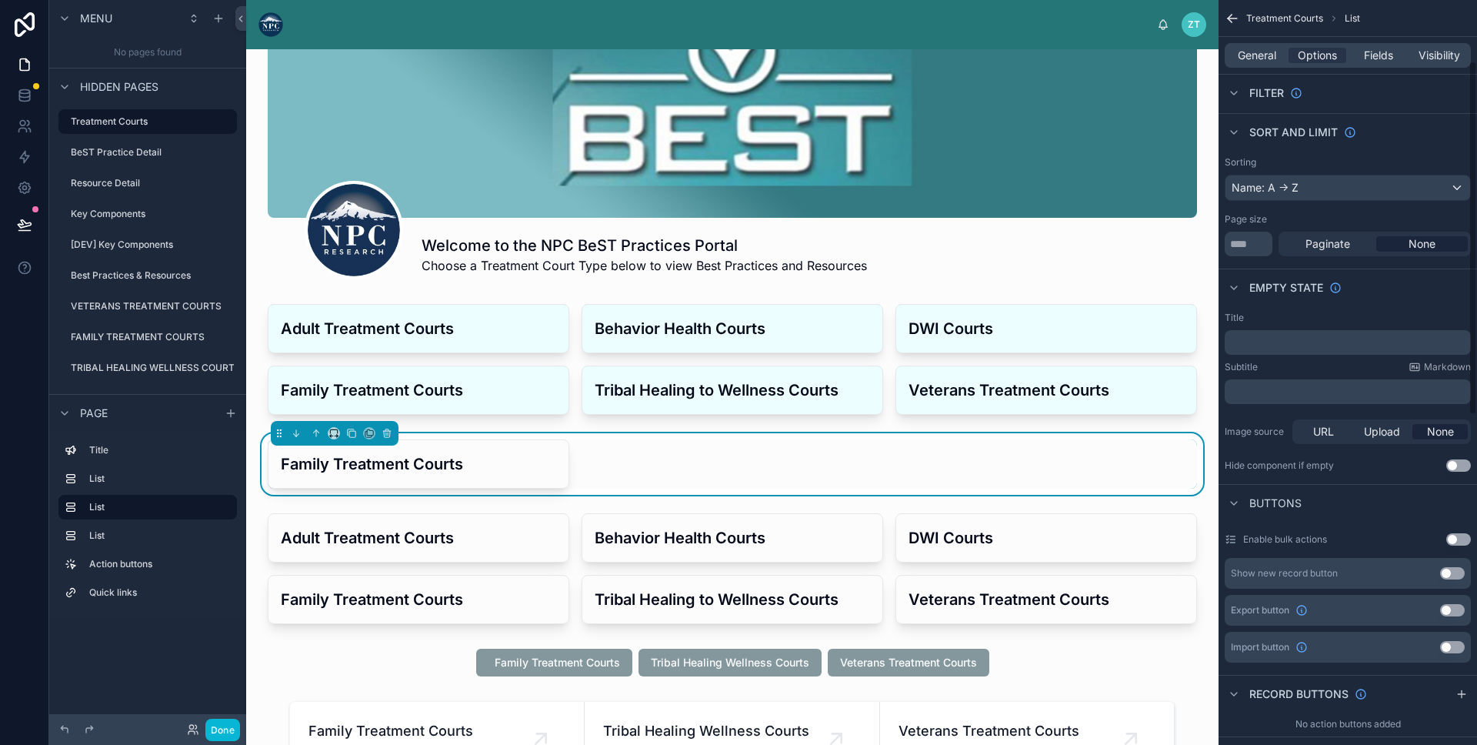
scroll to position [129, 0]
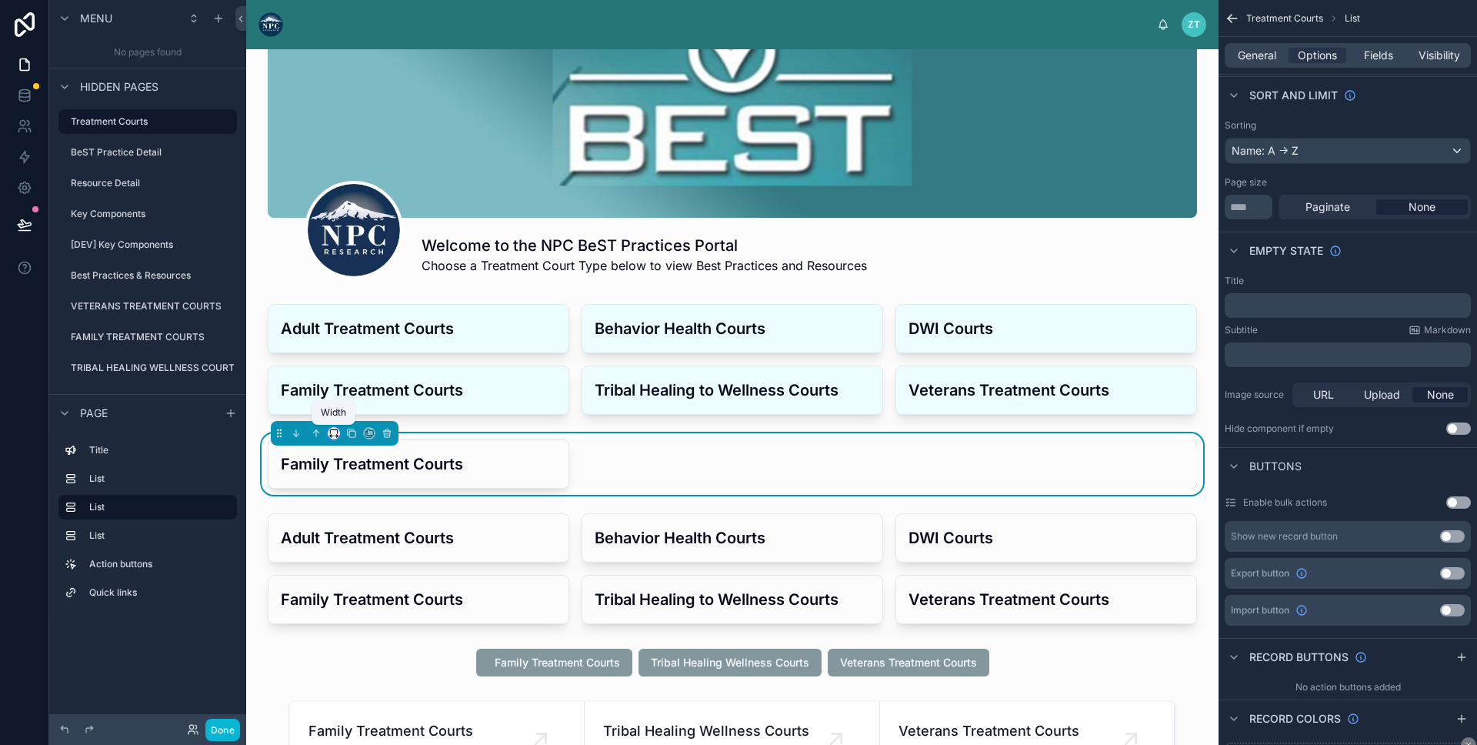
click at [335, 435] on icon at bounding box center [334, 433] width 11 height 11
click at [355, 509] on div "33%" at bounding box center [367, 520] width 71 height 28
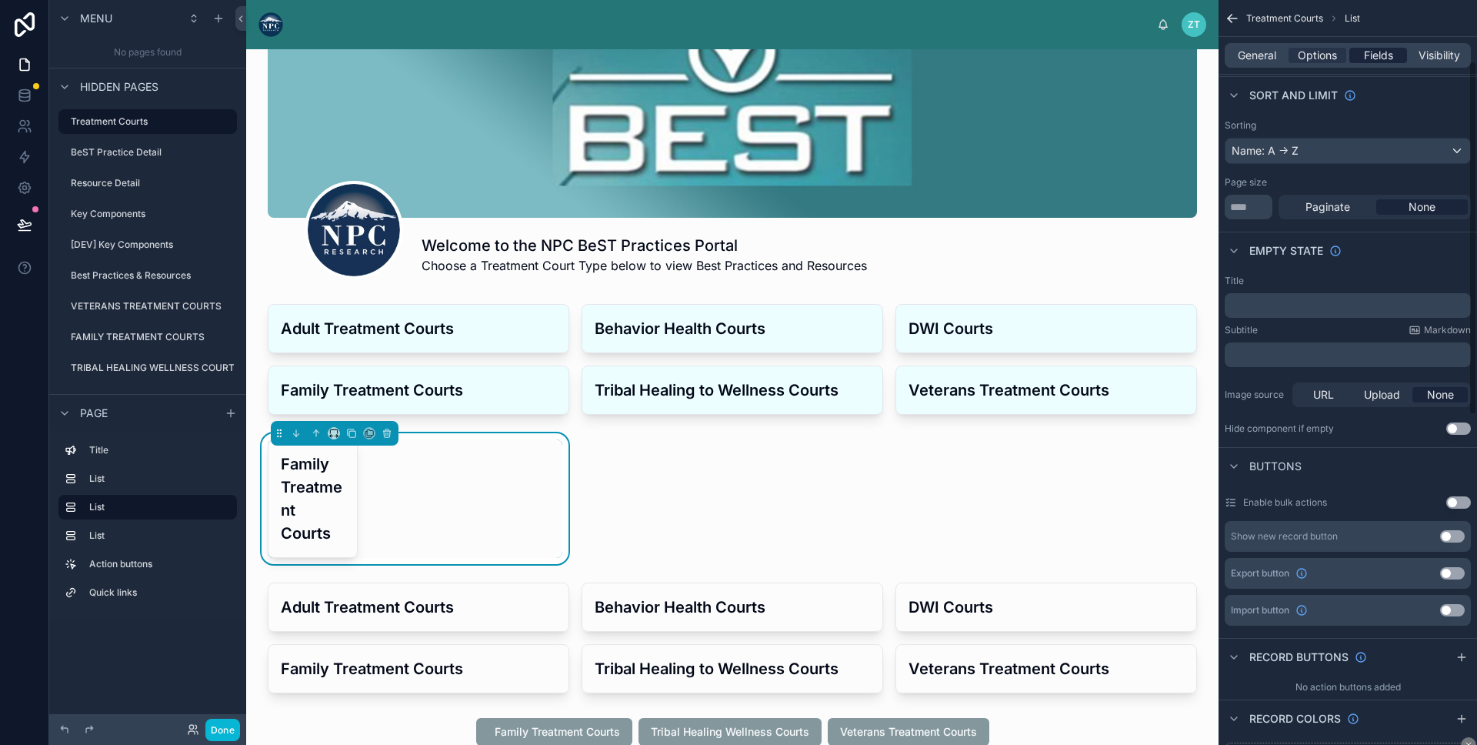
click at [1379, 62] on span "Fields" at bounding box center [1378, 55] width 29 height 15
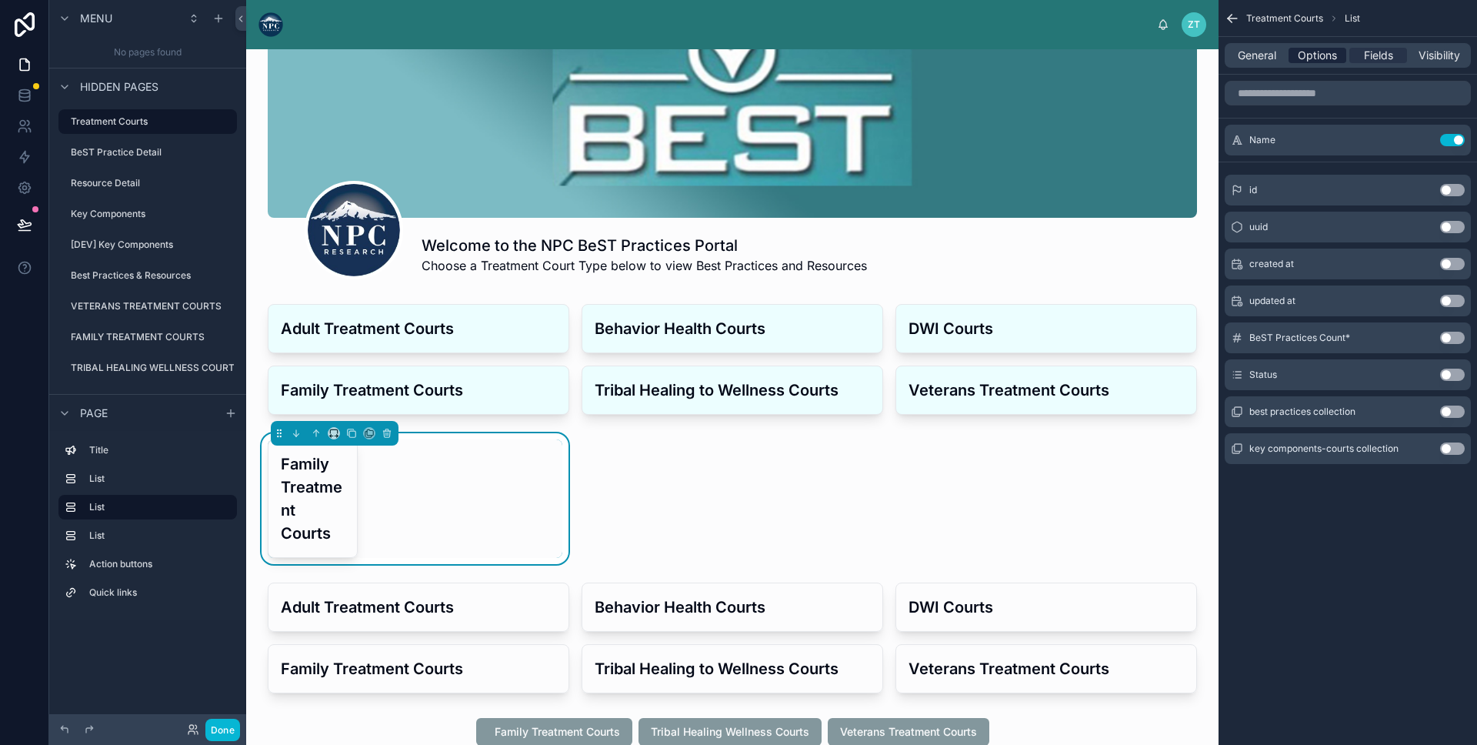
click at [1321, 58] on span "Options" at bounding box center [1317, 55] width 39 height 15
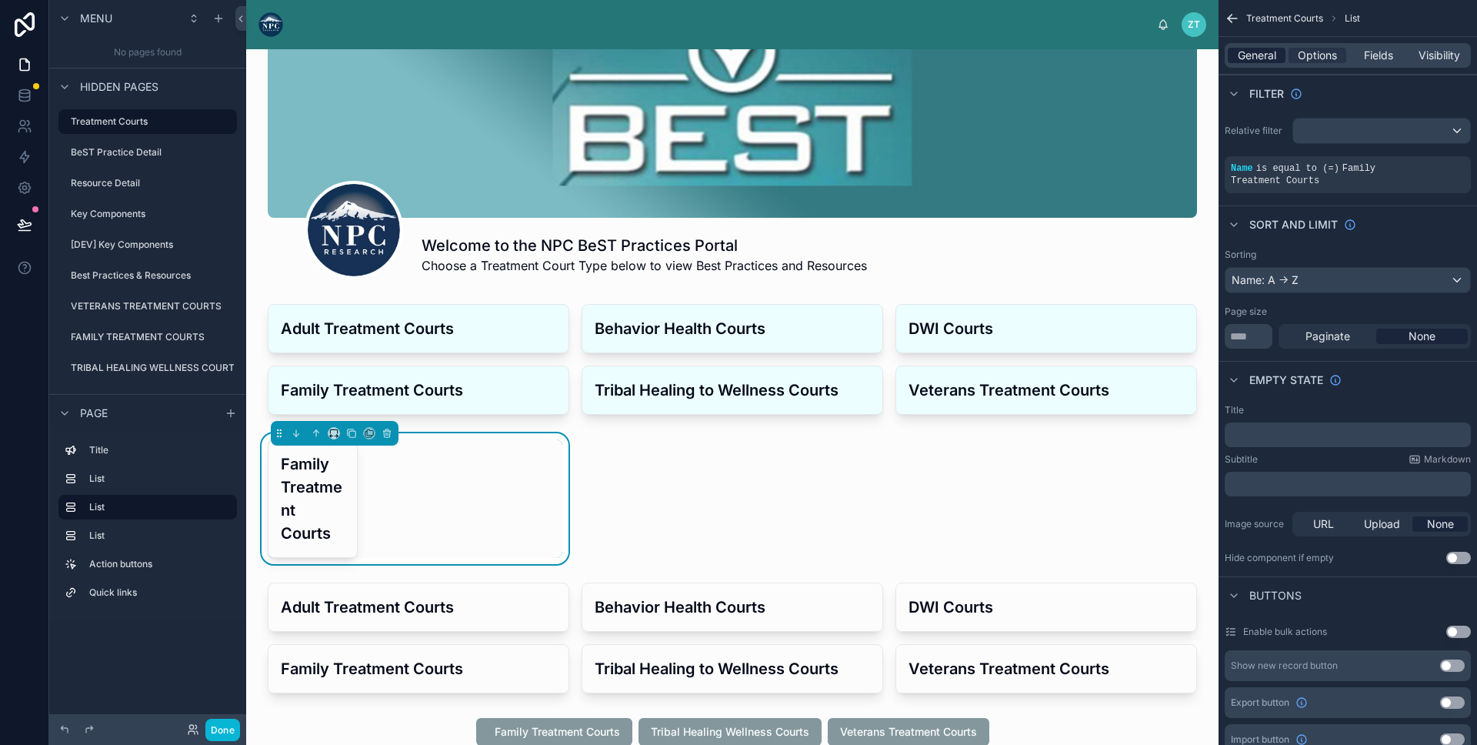
click at [1256, 61] on span "General" at bounding box center [1257, 55] width 38 height 15
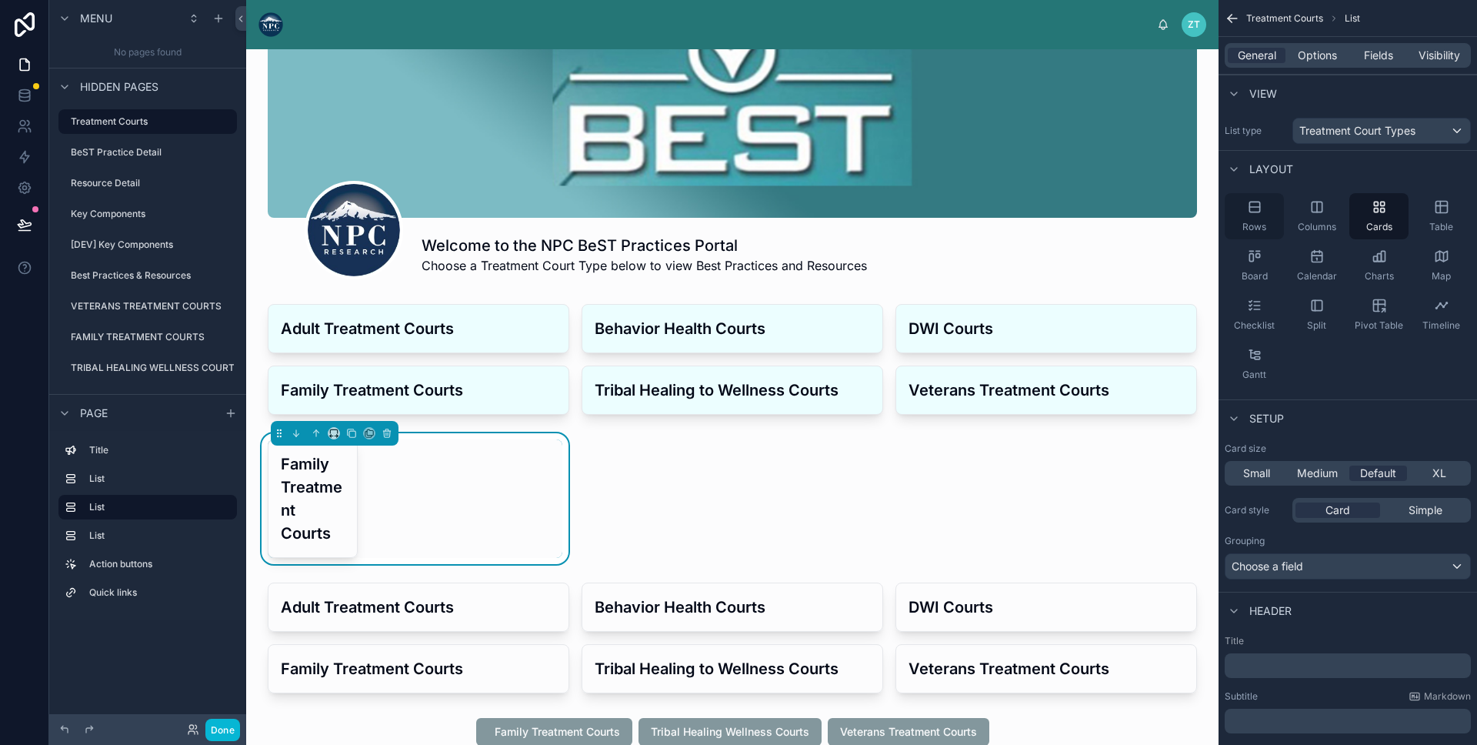
click at [1266, 218] on div "Rows" at bounding box center [1254, 216] width 59 height 46
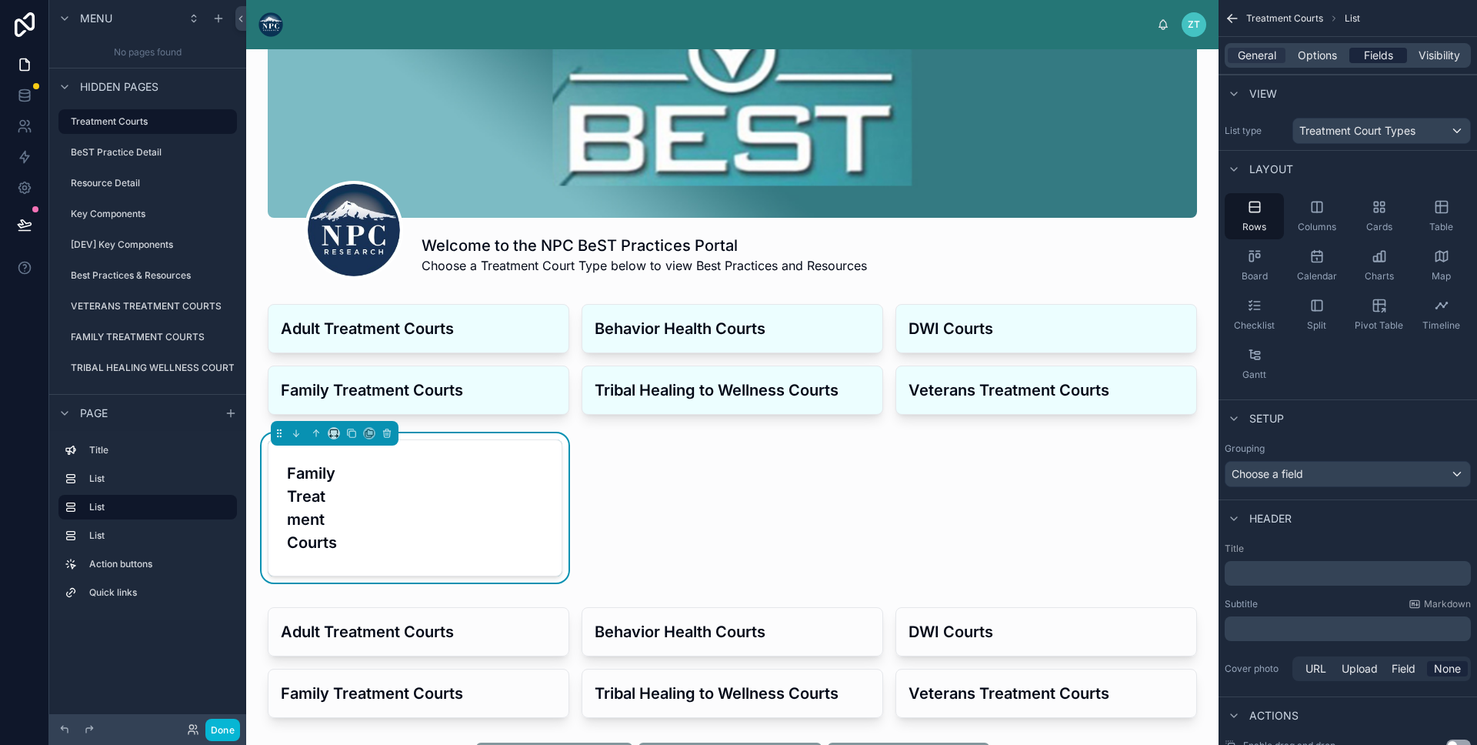
click at [1379, 60] on span "Fields" at bounding box center [1378, 55] width 29 height 15
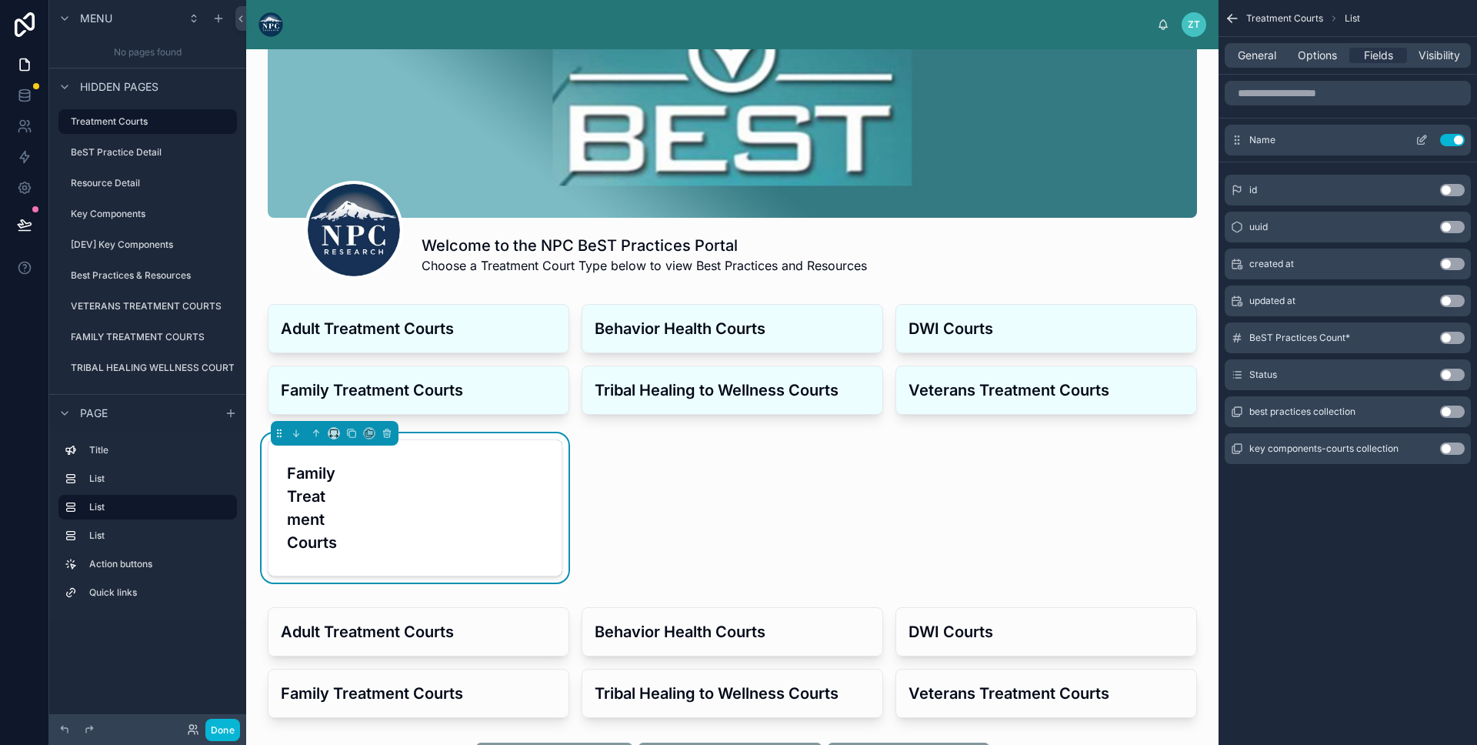
click at [1419, 139] on icon "scrollable content" at bounding box center [1422, 140] width 12 height 12
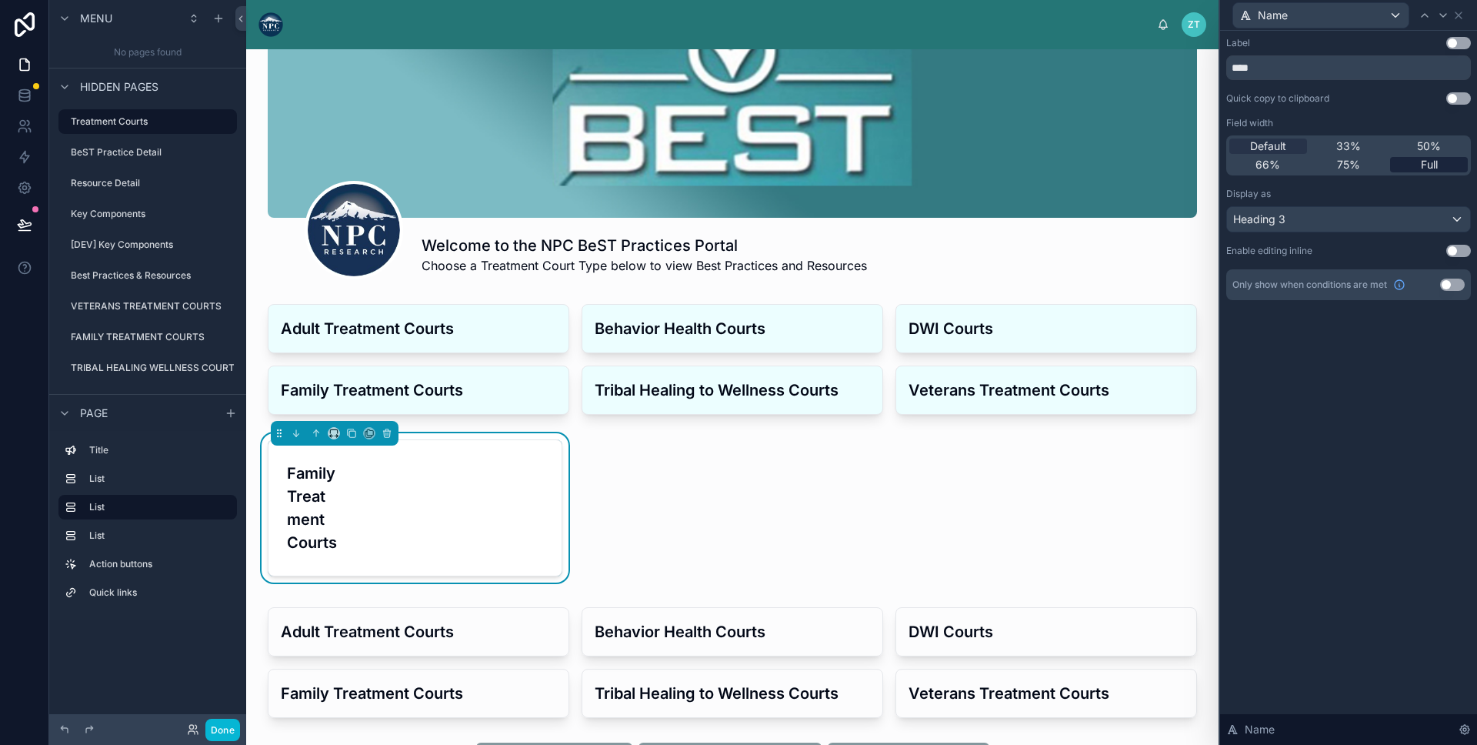
click at [1426, 163] on span "Full" at bounding box center [1429, 164] width 17 height 15
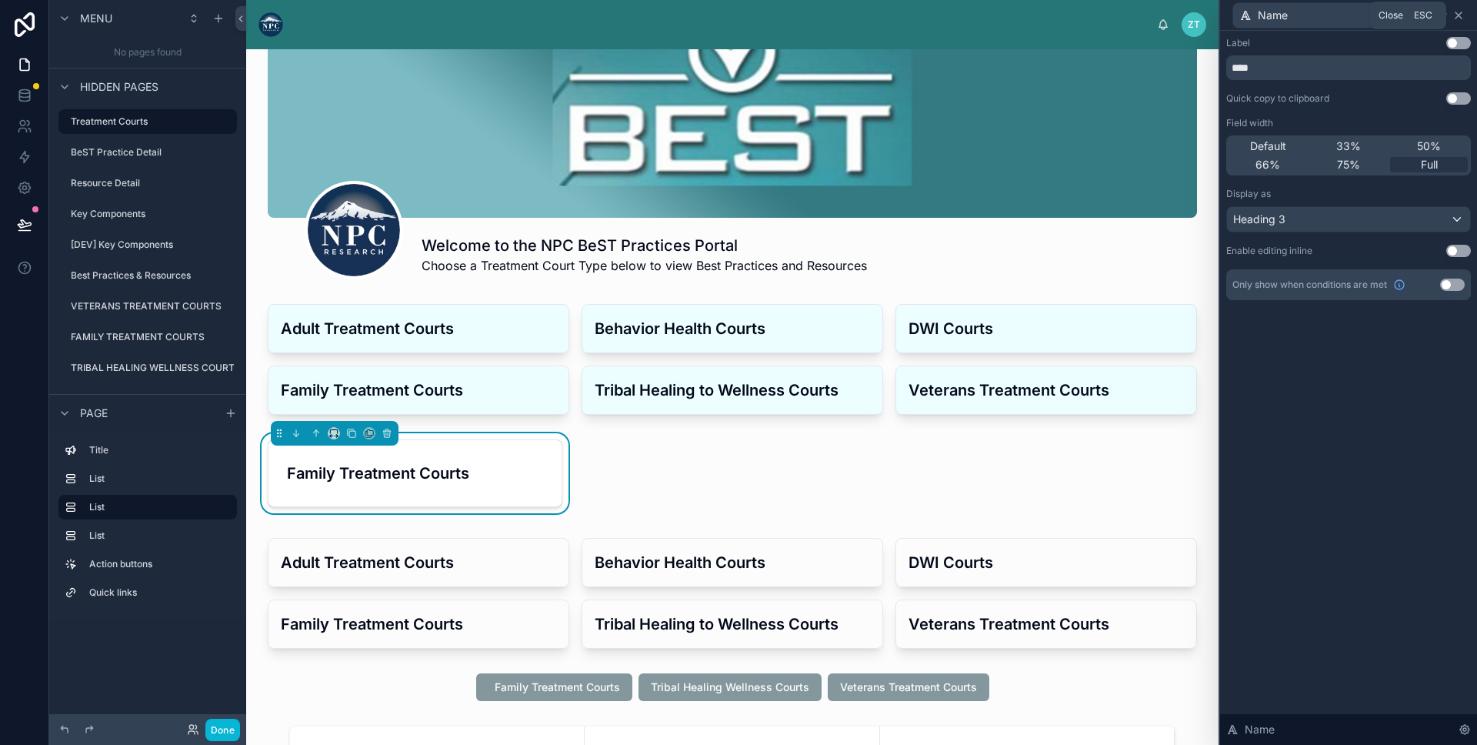
click at [1464, 15] on icon at bounding box center [1459, 15] width 12 height 12
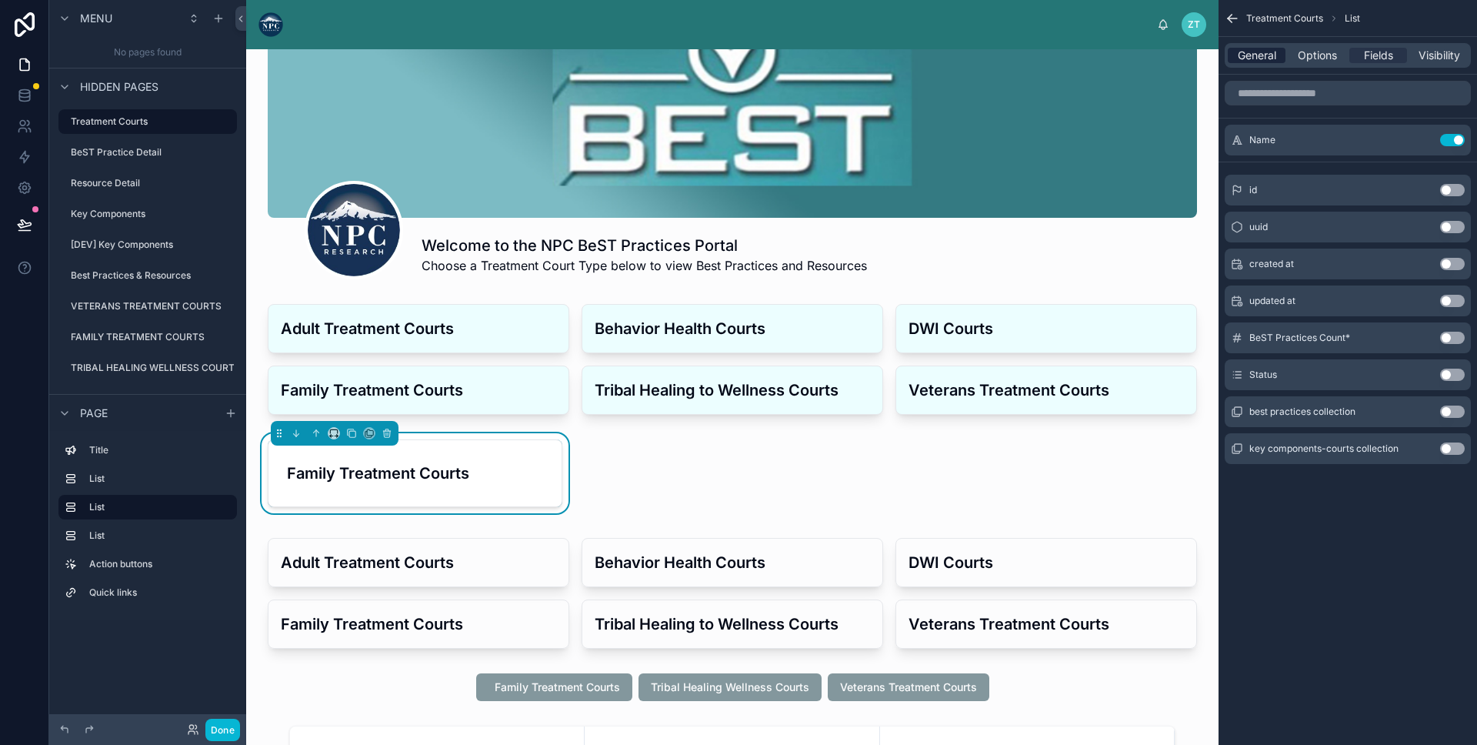
click at [1250, 58] on span "General" at bounding box center [1257, 55] width 38 height 15
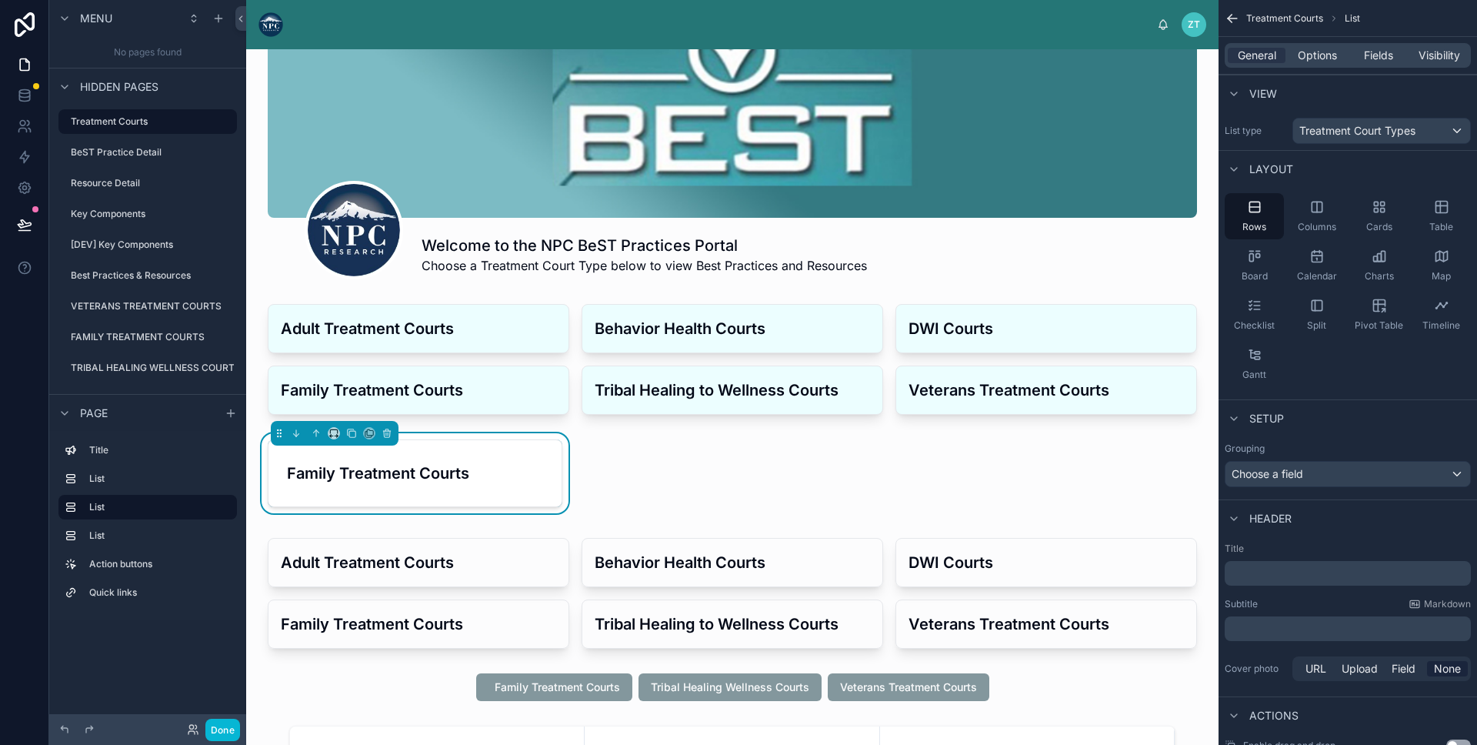
scroll to position [101, 0]
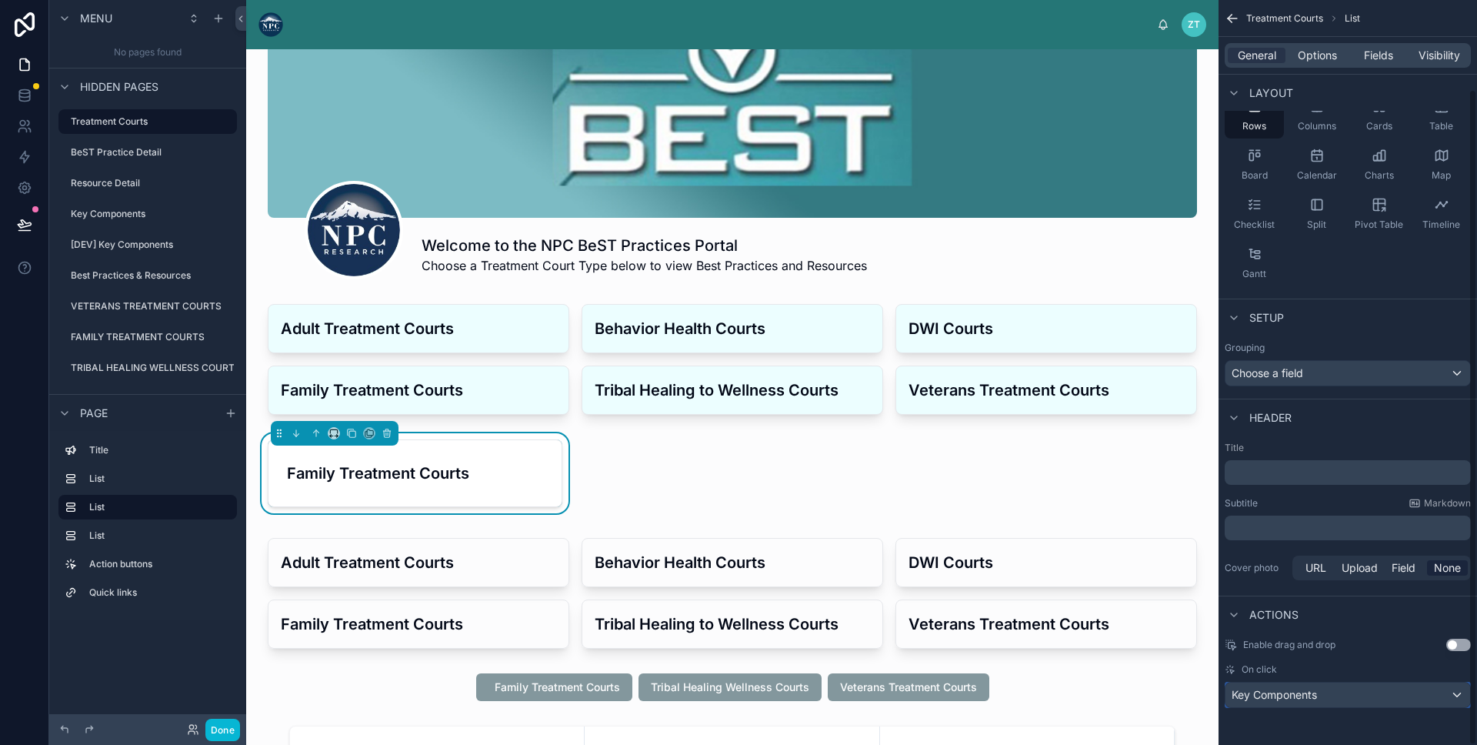
click at [1306, 703] on div "Key Components" at bounding box center [1348, 695] width 245 height 25
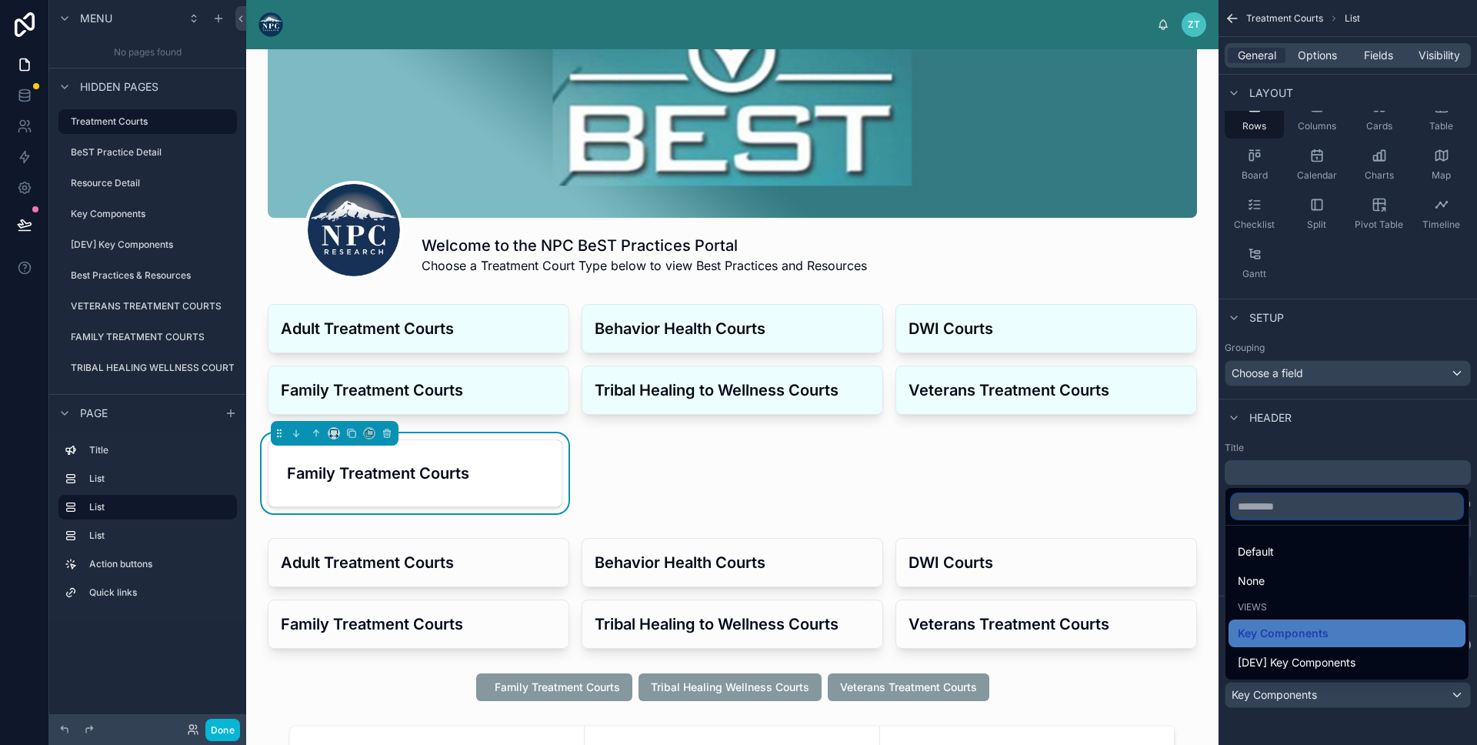
click at [1263, 510] on input "scrollable content" at bounding box center [1347, 506] width 231 height 25
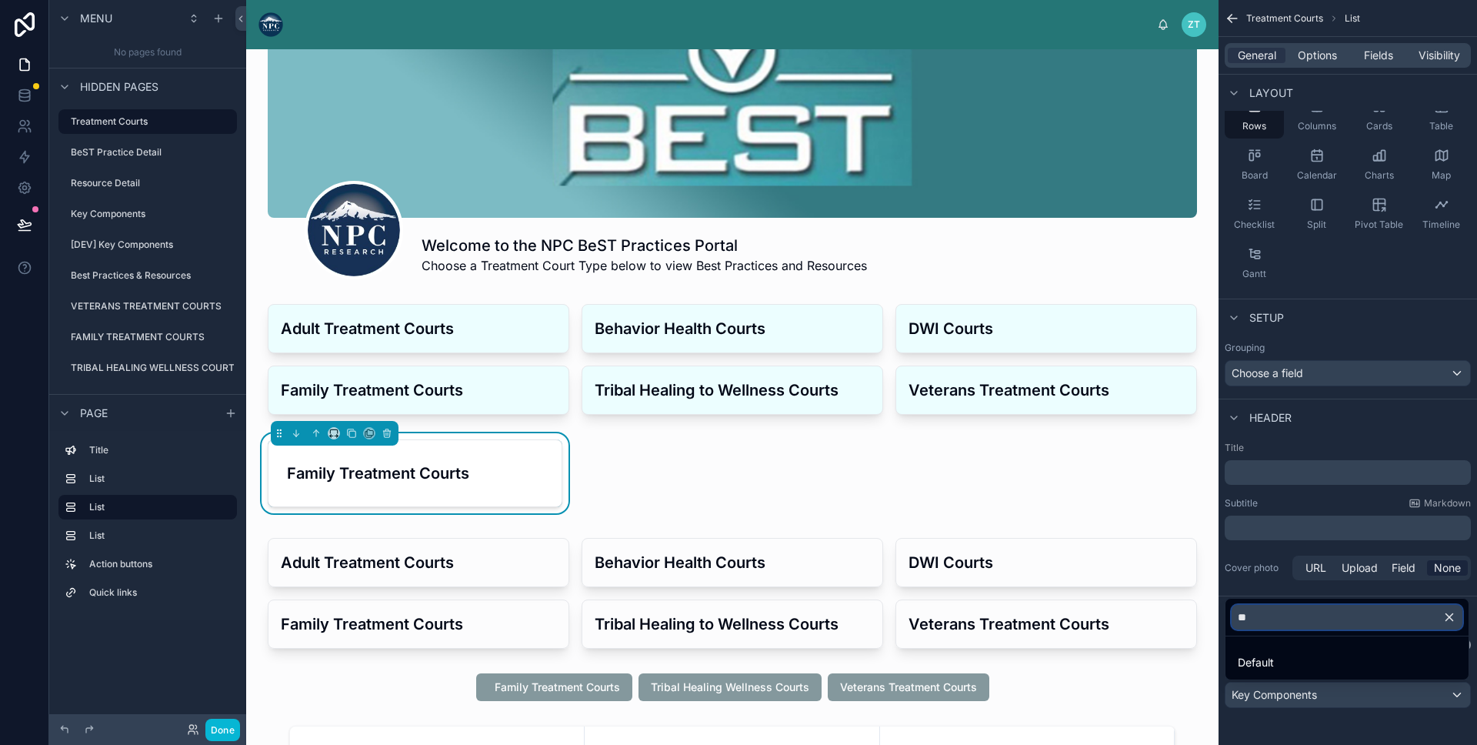
type input "*"
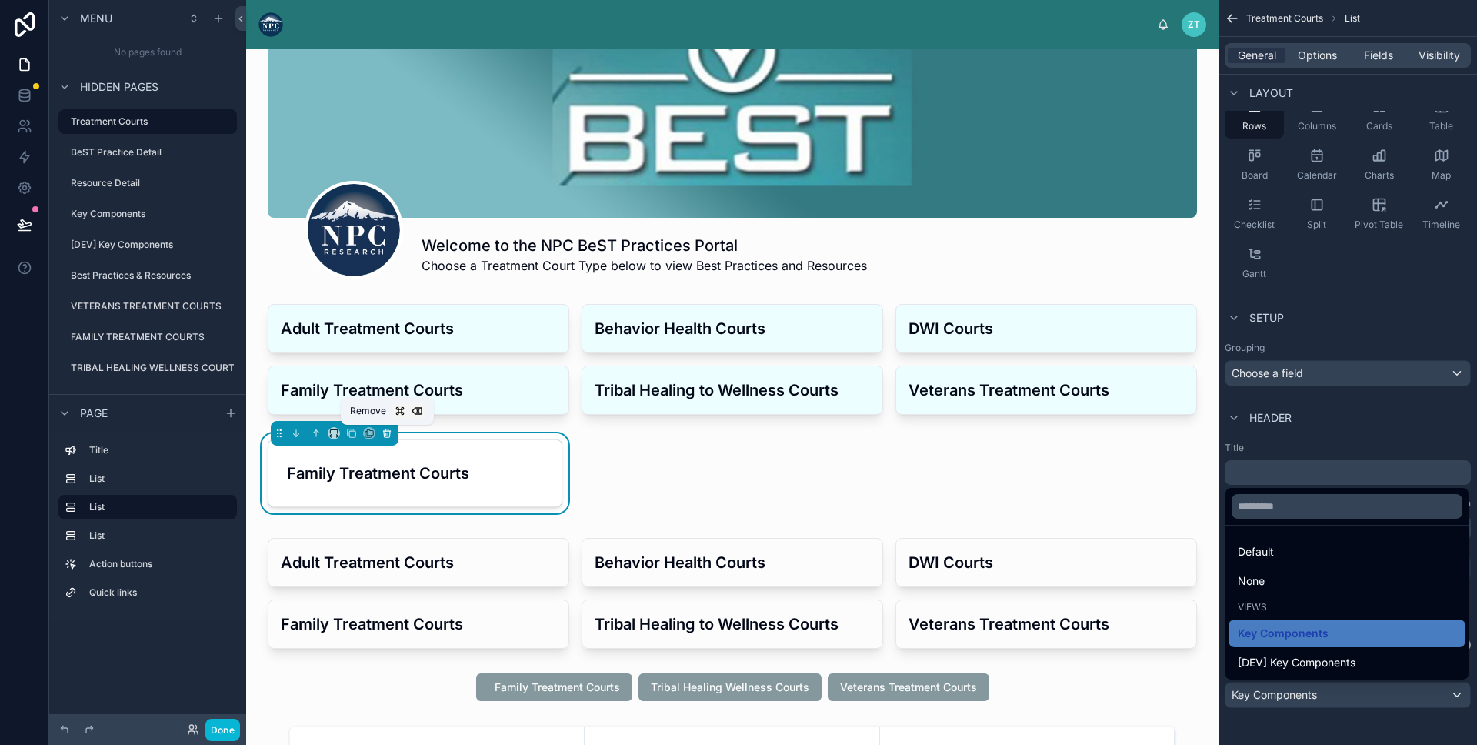
click at [385, 437] on icon at bounding box center [387, 434] width 6 height 6
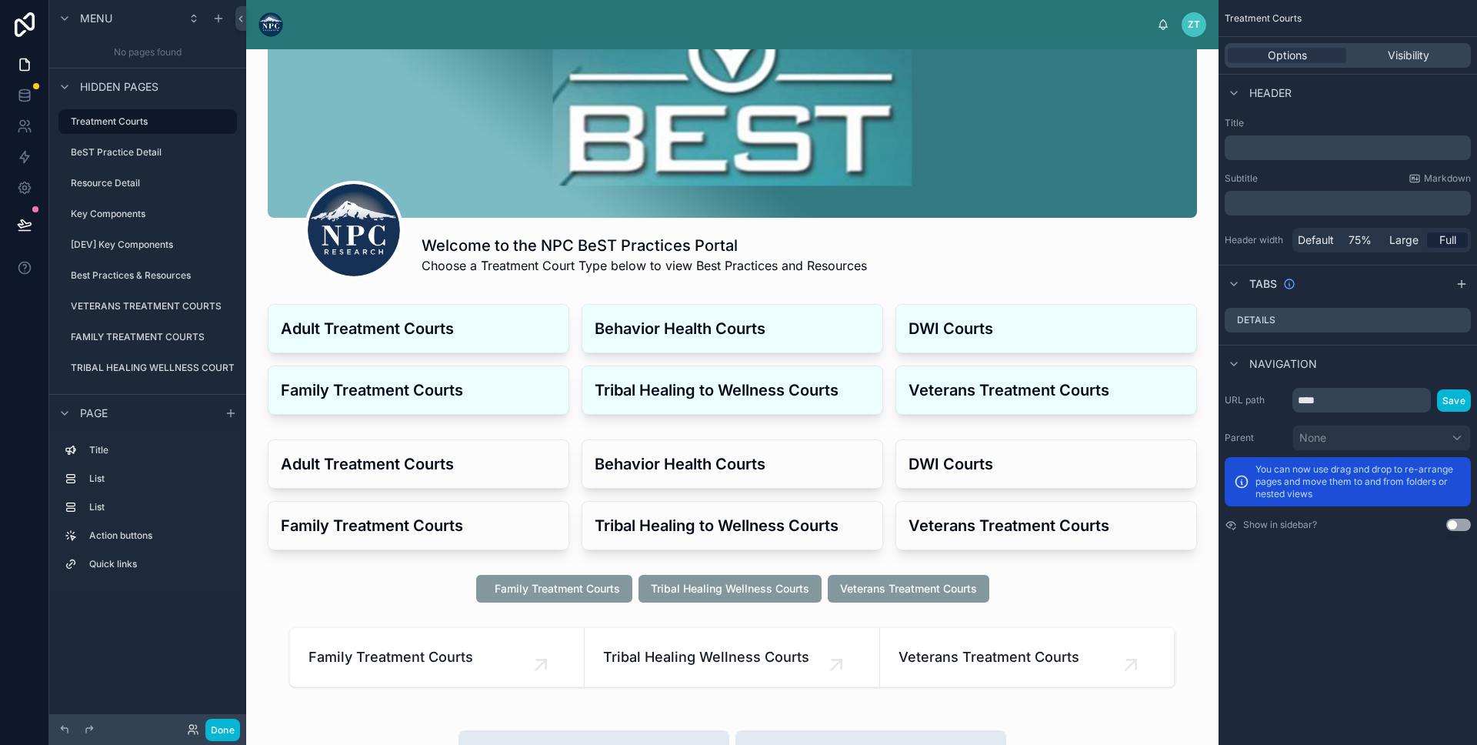
scroll to position [0, 0]
click at [389, 435] on div at bounding box center [733, 494] width 948 height 123
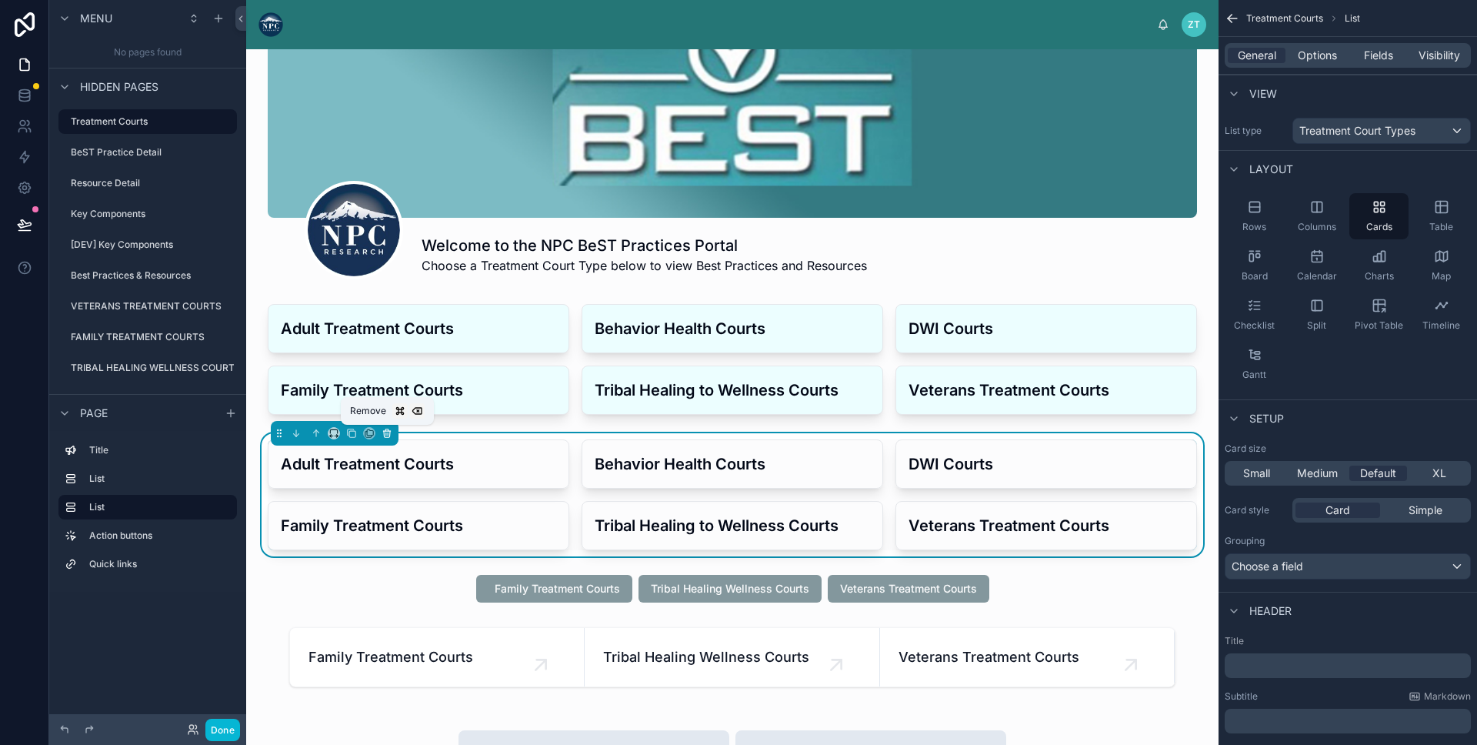
click at [386, 432] on icon at bounding box center [387, 433] width 11 height 11
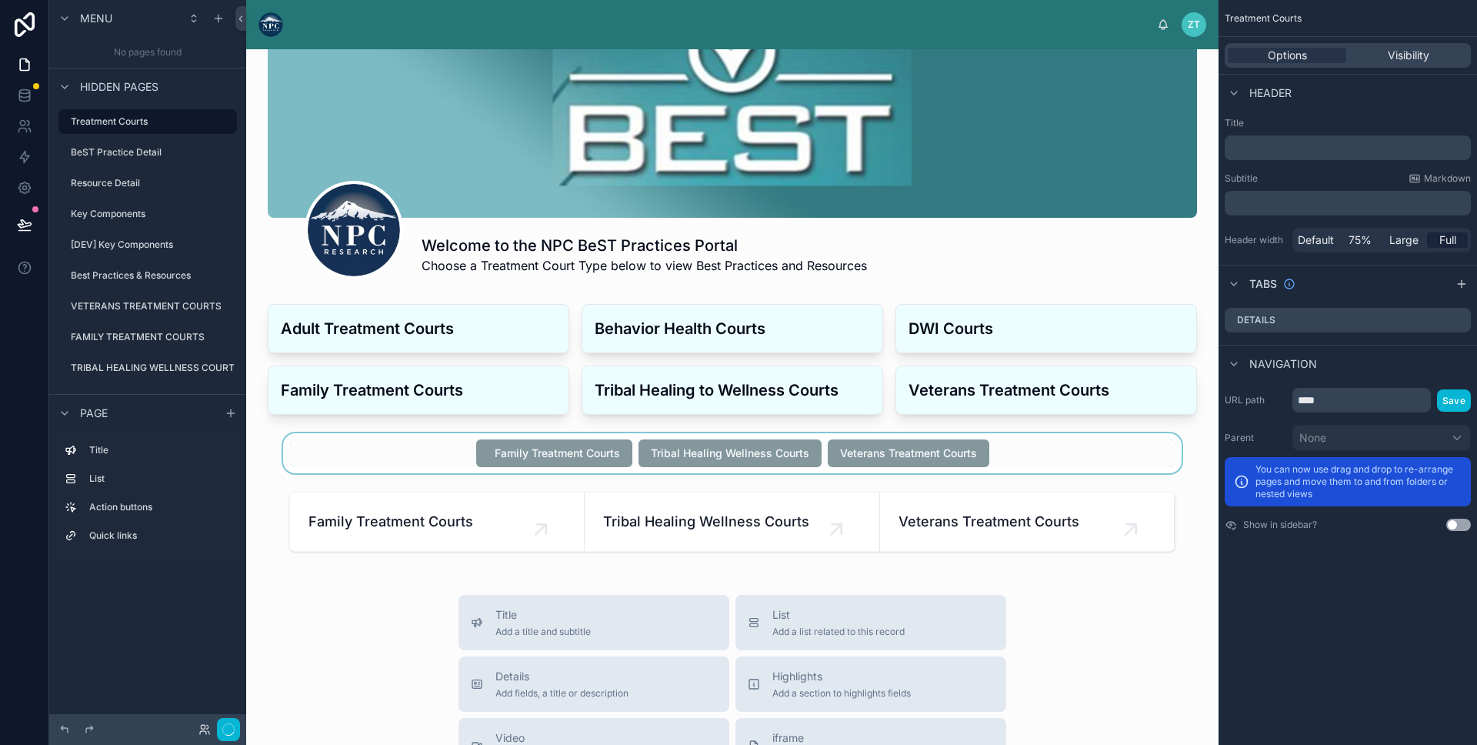
click at [431, 441] on div at bounding box center [733, 453] width 948 height 40
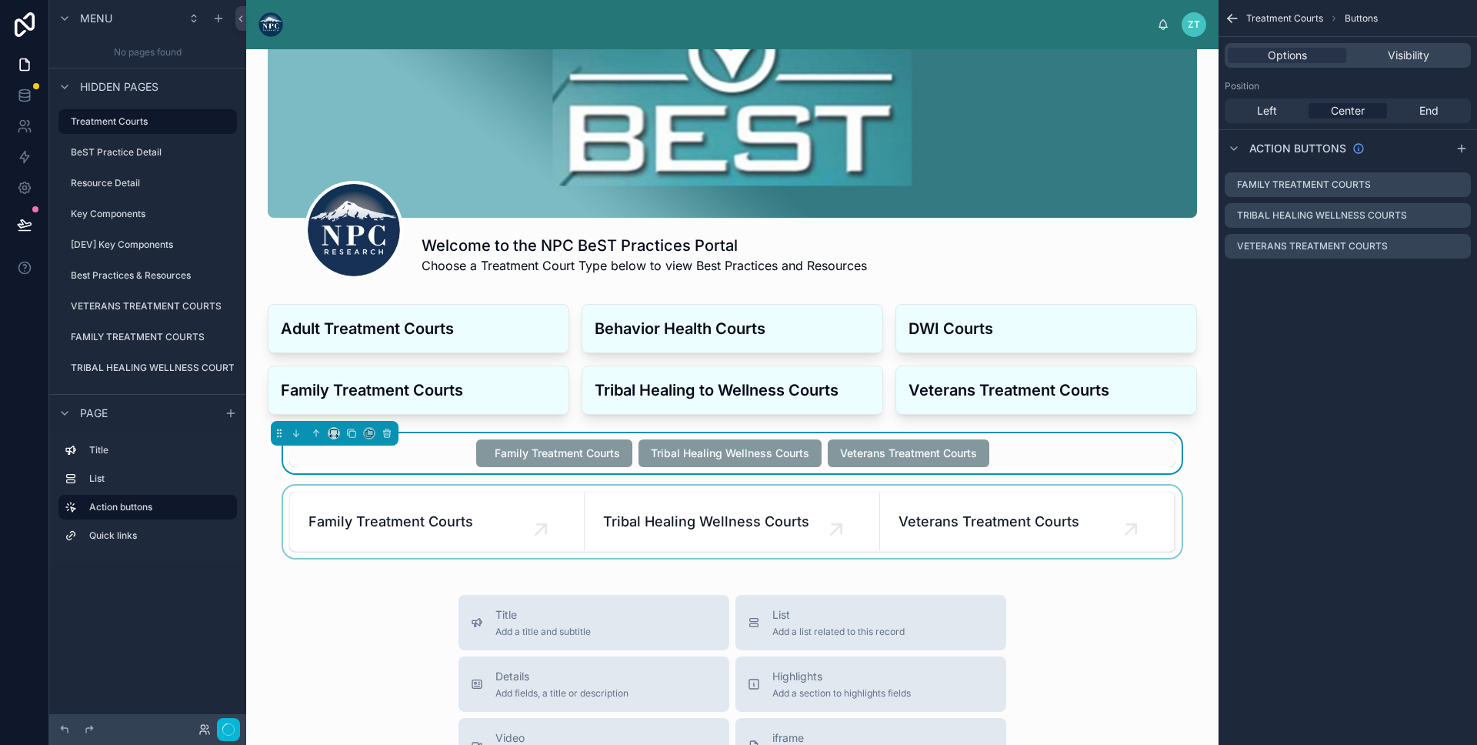
click at [366, 497] on div at bounding box center [733, 522] width 948 height 72
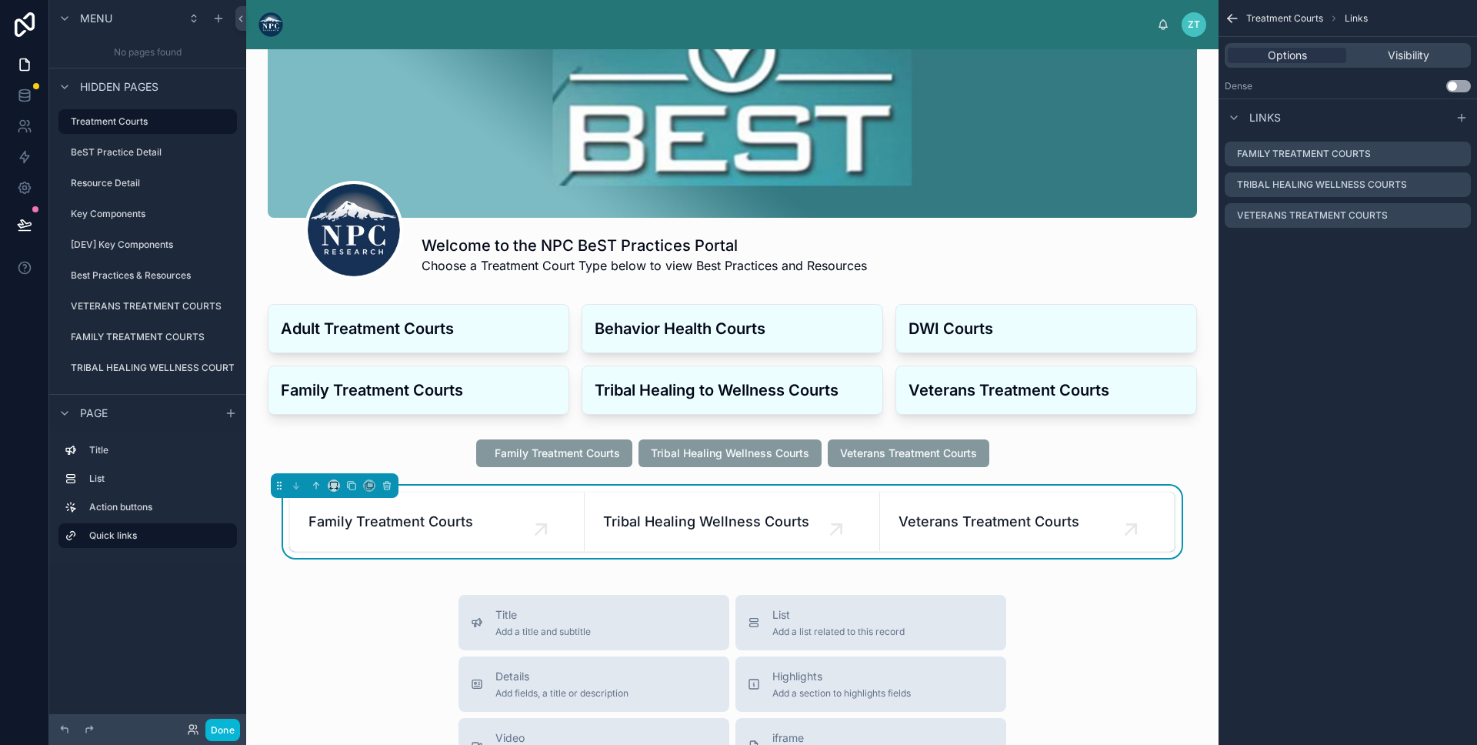
click at [281, 587] on div "Welcome to the NPC BeST Practices Portal Choose a Treatment Court Type below to…" at bounding box center [732, 609] width 973 height 1313
click at [282, 586] on div "Welcome to the NPC BeST Practices Portal Choose a Treatment Court Type below to…" at bounding box center [732, 609] width 973 height 1313
click at [415, 441] on div at bounding box center [733, 453] width 948 height 40
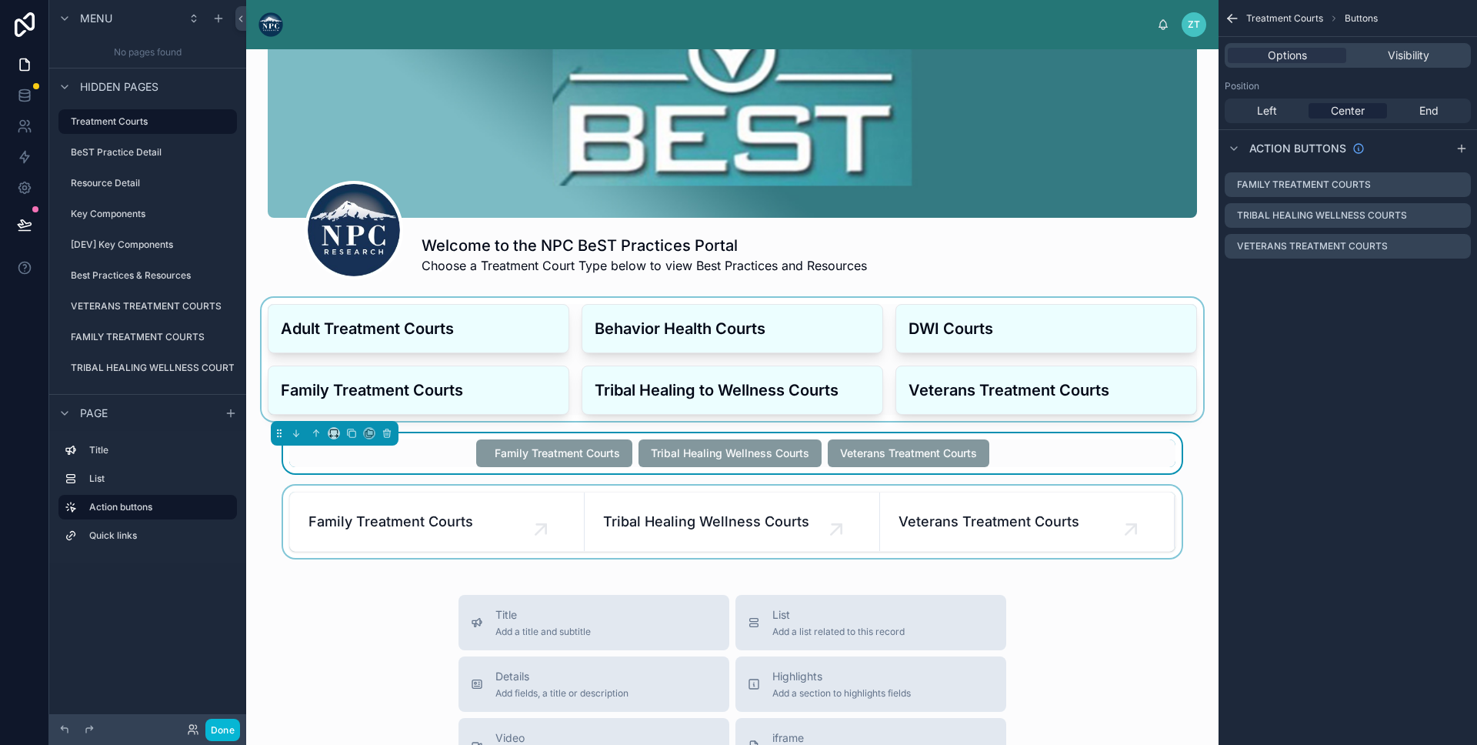
click at [436, 389] on div at bounding box center [733, 359] width 948 height 123
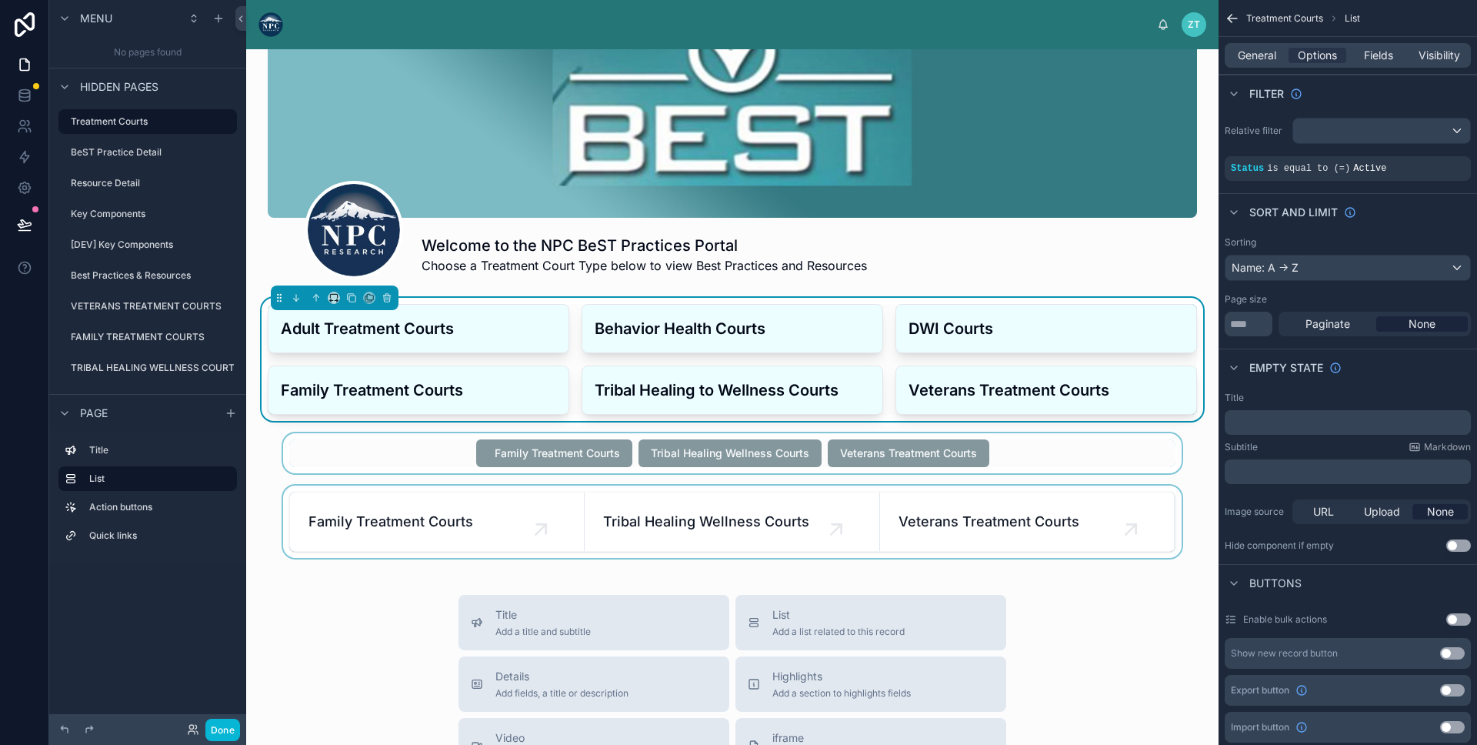
click at [329, 456] on div at bounding box center [733, 453] width 948 height 40
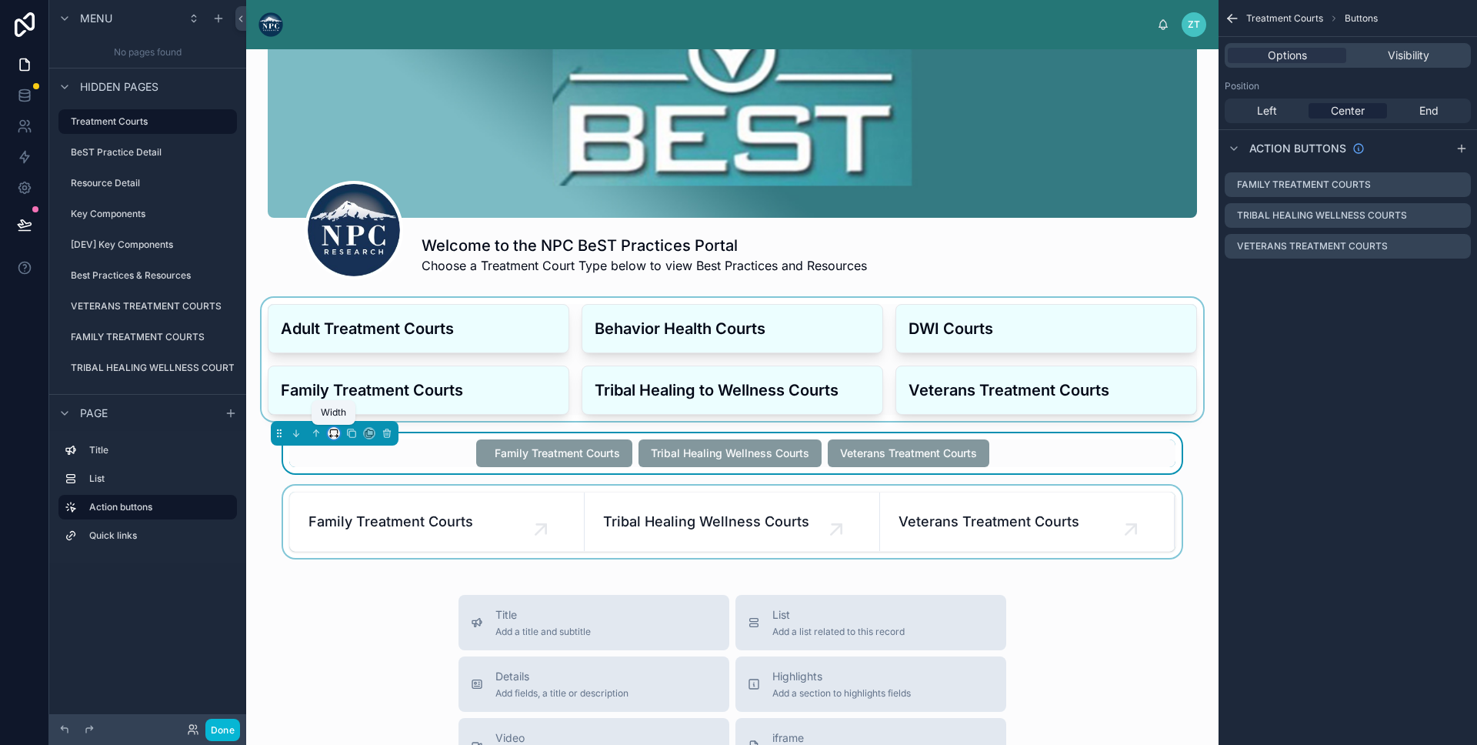
click at [335, 429] on icon at bounding box center [333, 431] width 7 height 4
click at [269, 494] on div at bounding box center [738, 372] width 1477 height 745
click at [274, 503] on div at bounding box center [733, 522] width 948 height 72
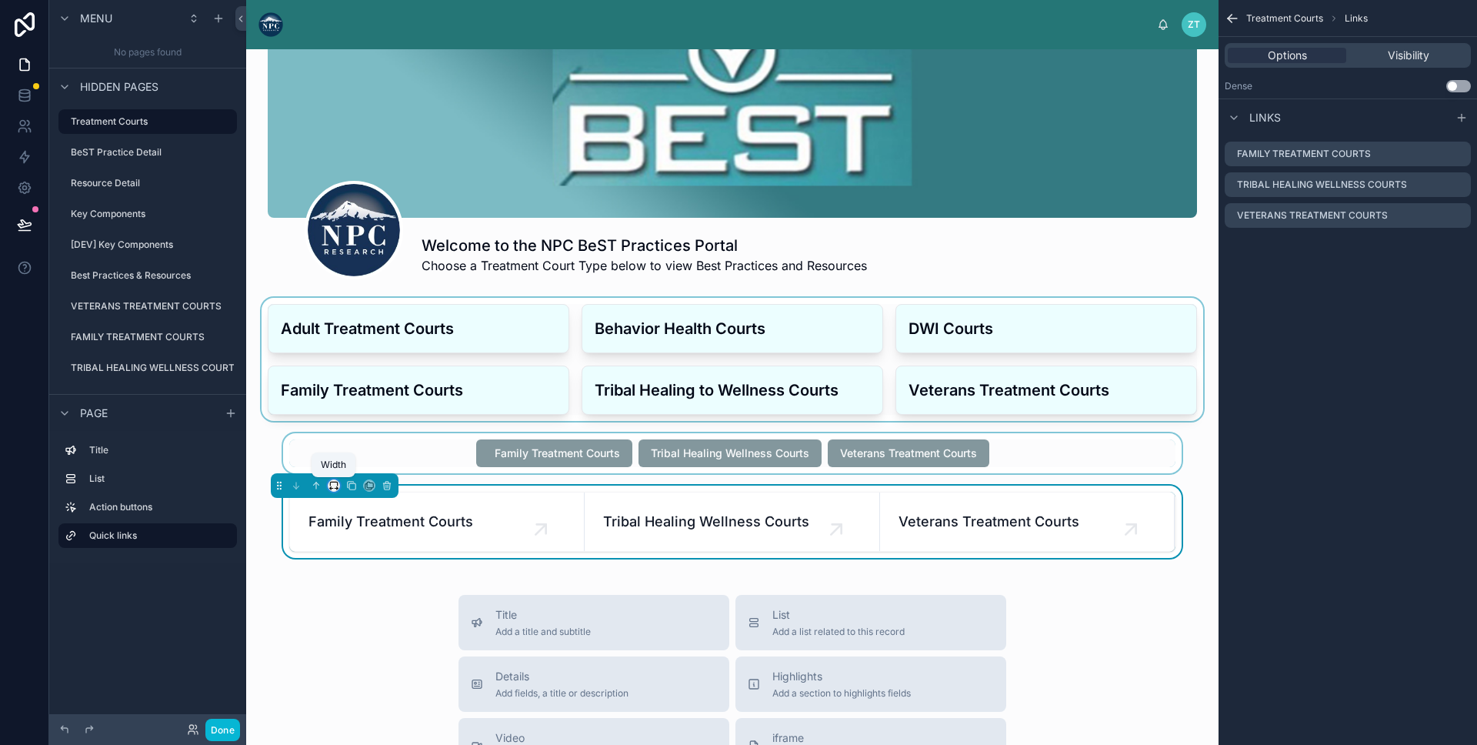
click at [333, 487] on icon at bounding box center [334, 485] width 11 height 11
click at [352, 681] on span "Full width" at bounding box center [365, 689] width 48 height 18
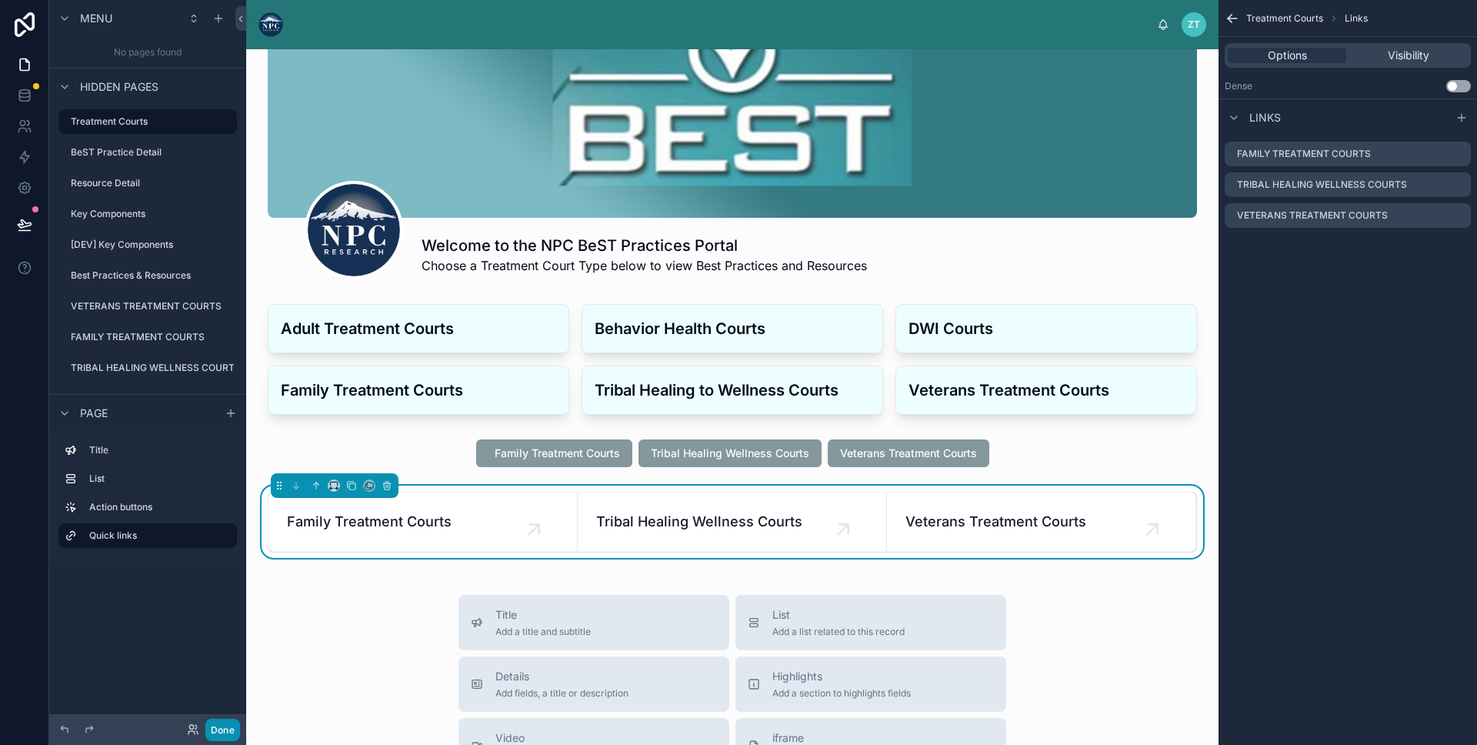
click at [230, 728] on button "Done" at bounding box center [222, 730] width 35 height 22
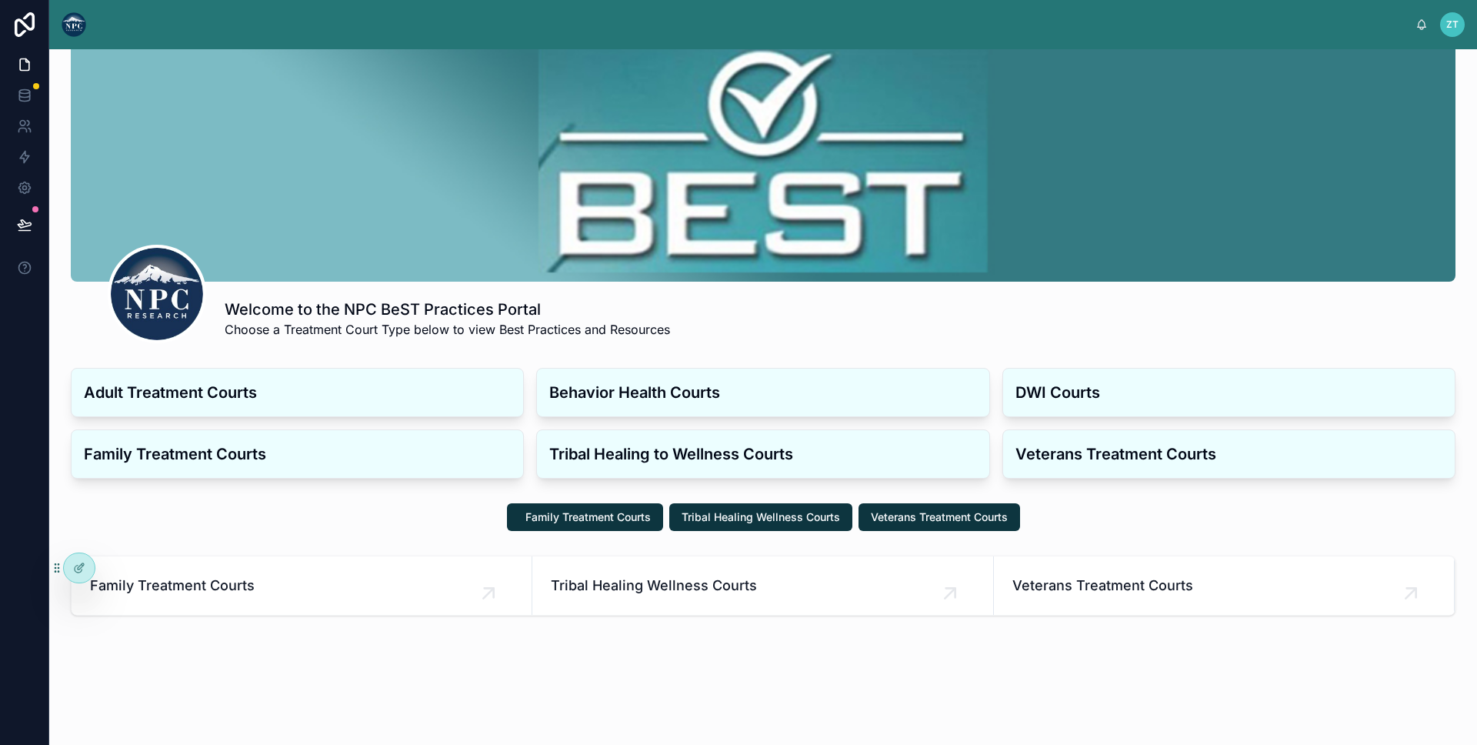
scroll to position [32, 0]
drag, startPoint x: 380, startPoint y: 301, endPoint x: 367, endPoint y: 324, distance: 26.5
click at [367, 324] on div "Welcome to the NPC BeST Practices Portal Choose a Treatment Court Type below to…" at bounding box center [448, 319] width 446 height 40
click at [367, 324] on span "Choose a Treatment Court Type below to view Best Practices and Resources" at bounding box center [448, 329] width 446 height 18
click at [339, 567] on link "Family Treatment Courts" at bounding box center [302, 585] width 461 height 58
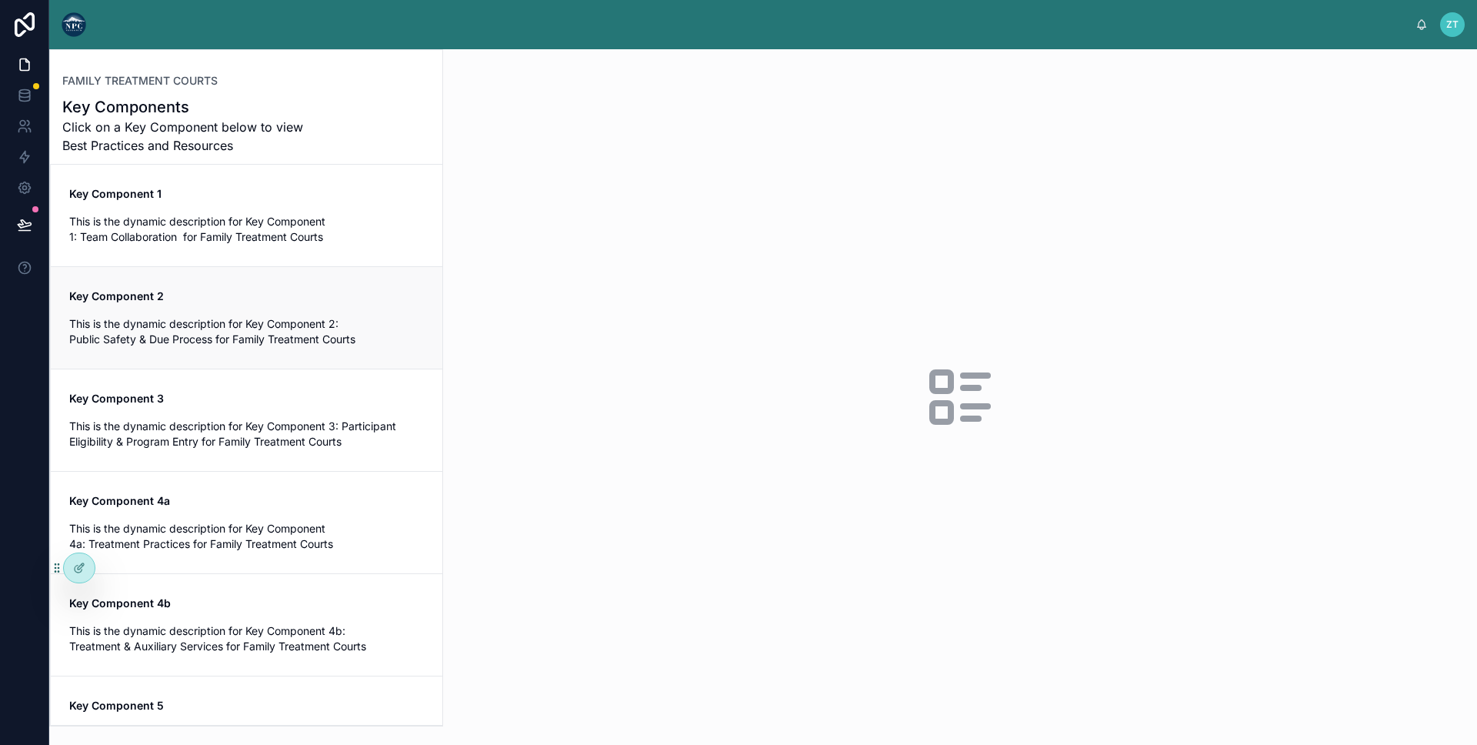
click at [265, 271] on link "Key Component 2 This is the dynamic description for Key Component 2: Public Saf…" at bounding box center [247, 317] width 392 height 102
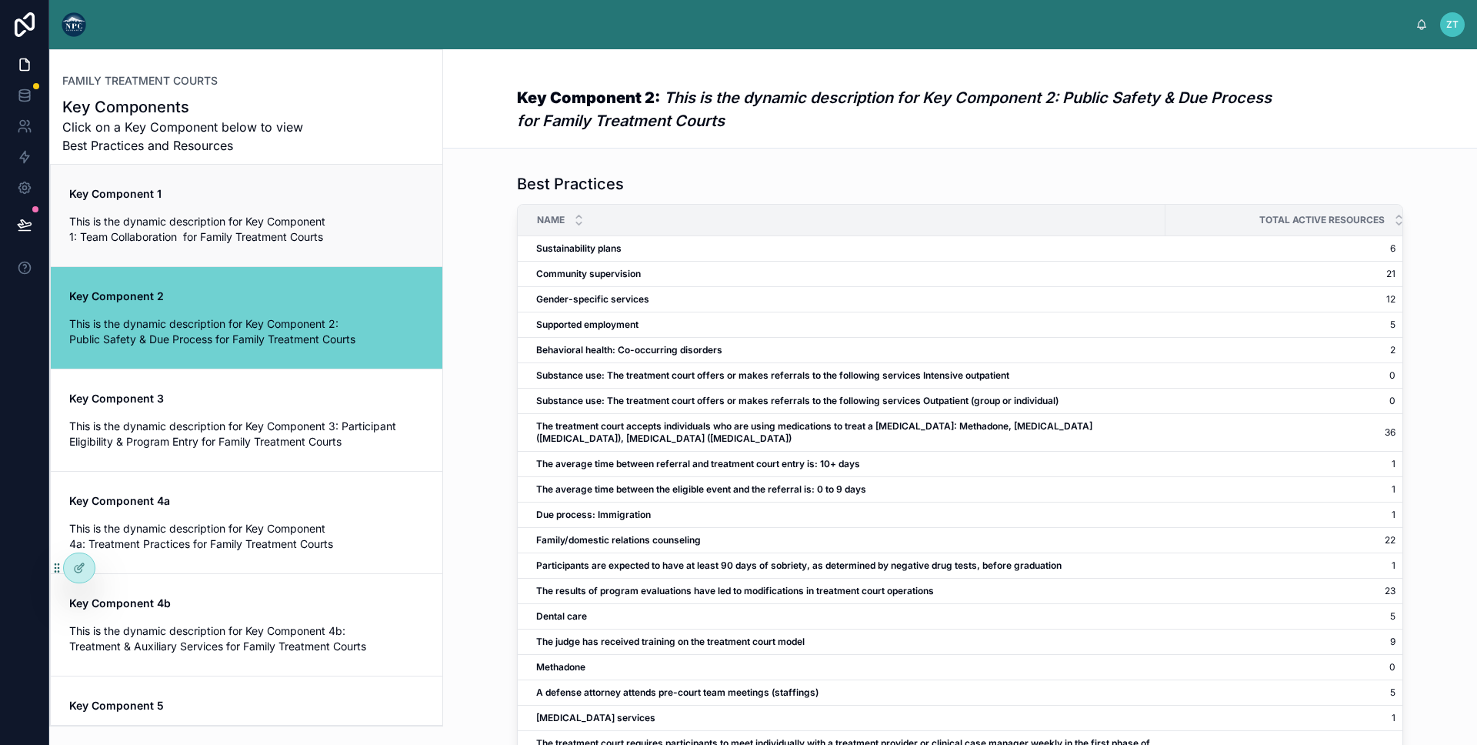
click at [271, 235] on span "This is the dynamic description for Key Component 1: Team Collaboration for Fam…" at bounding box center [246, 229] width 355 height 31
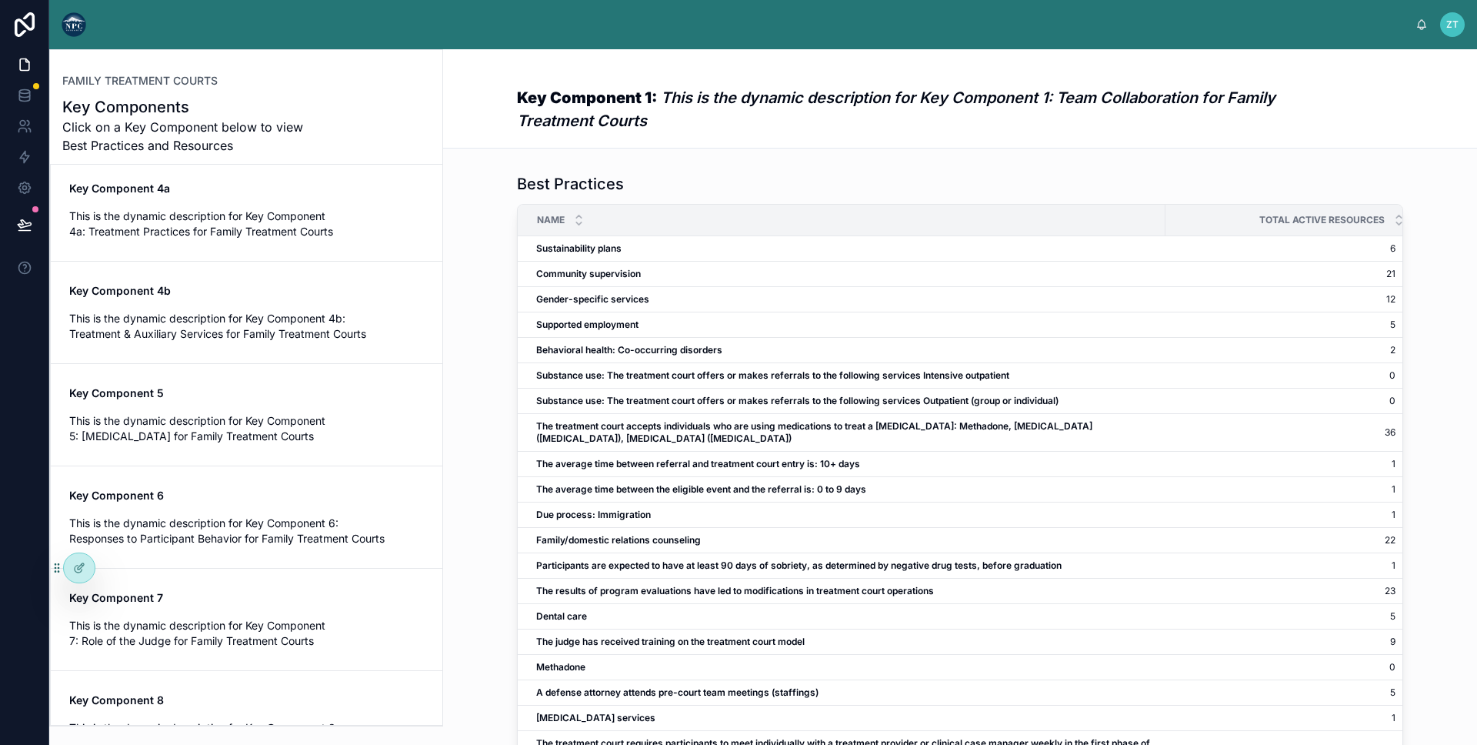
scroll to position [565, 0]
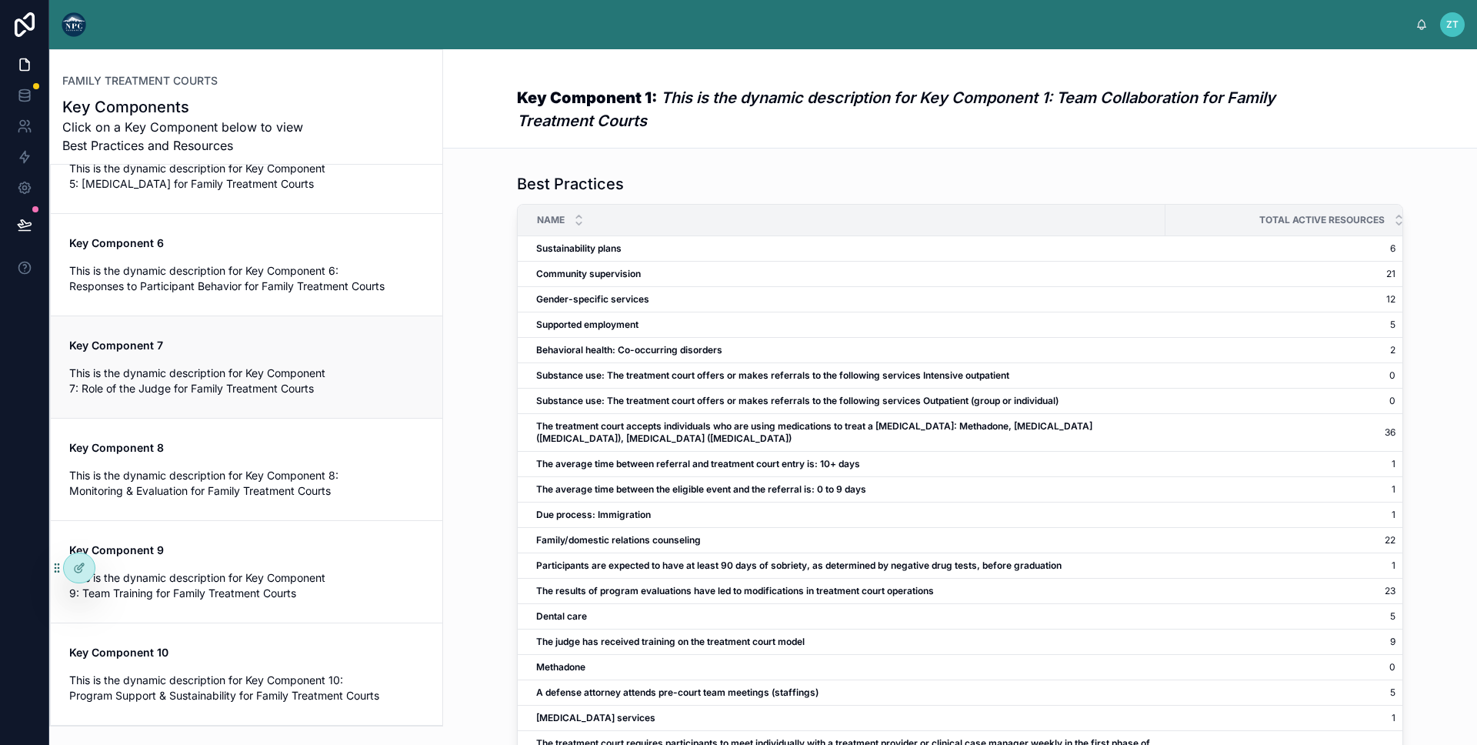
click at [256, 333] on link "Key Component 7 This is the dynamic description for Key Component 7: Role of th…" at bounding box center [247, 367] width 392 height 102
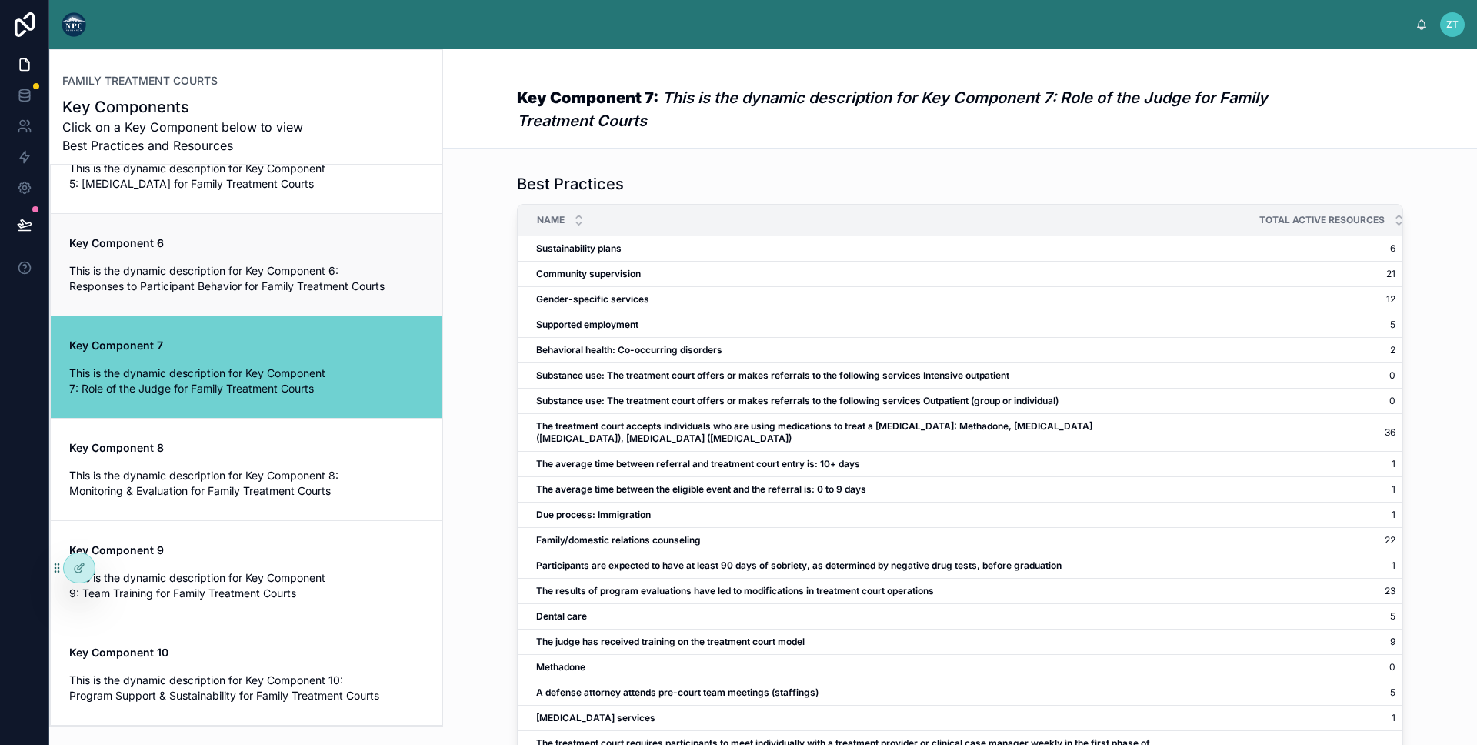
click at [272, 275] on span "This is the dynamic description for Key Component 6: Responses to Participant B…" at bounding box center [246, 278] width 355 height 31
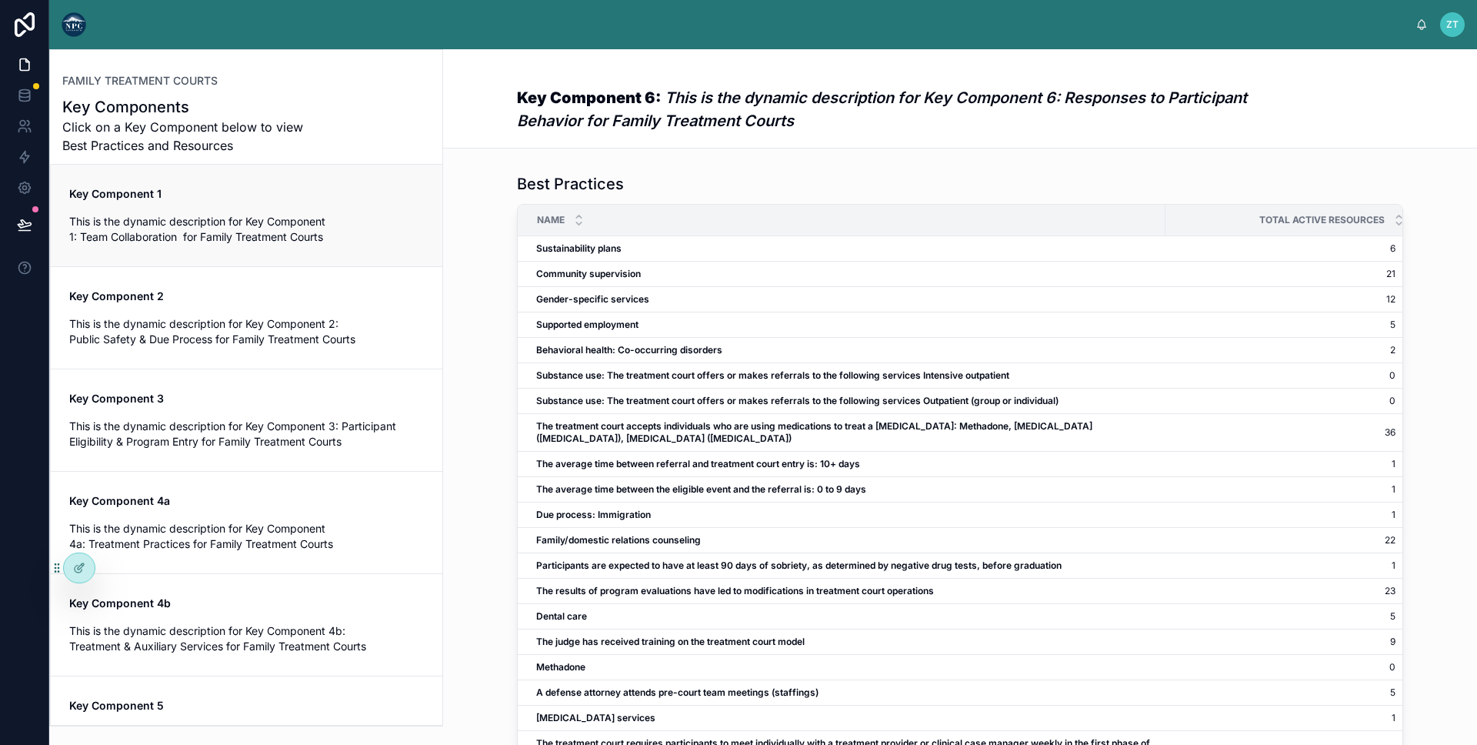
click at [280, 252] on link "Key Component 1 This is the dynamic description for Key Component 1: Team Colla…" at bounding box center [247, 216] width 392 height 102
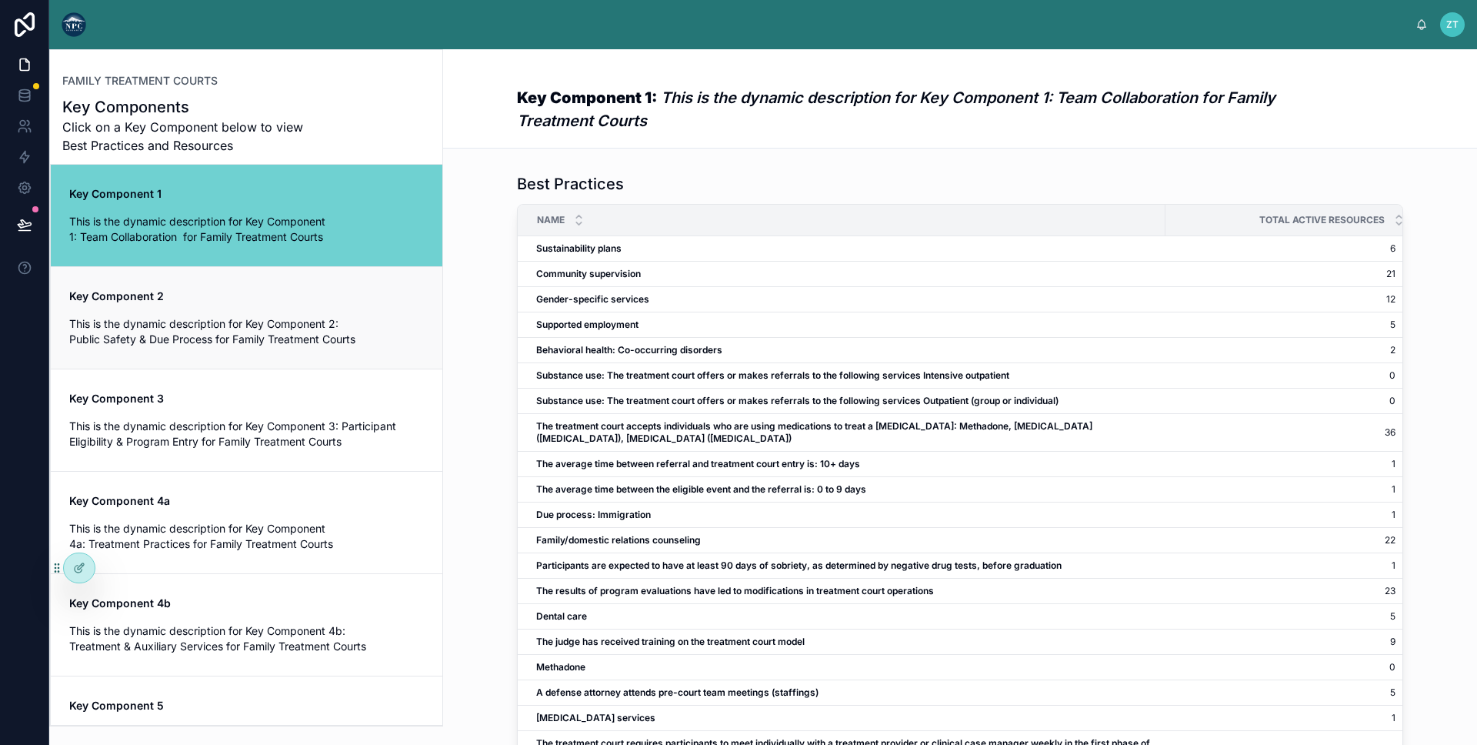
click at [265, 297] on span "Key Component 2" at bounding box center [246, 296] width 355 height 15
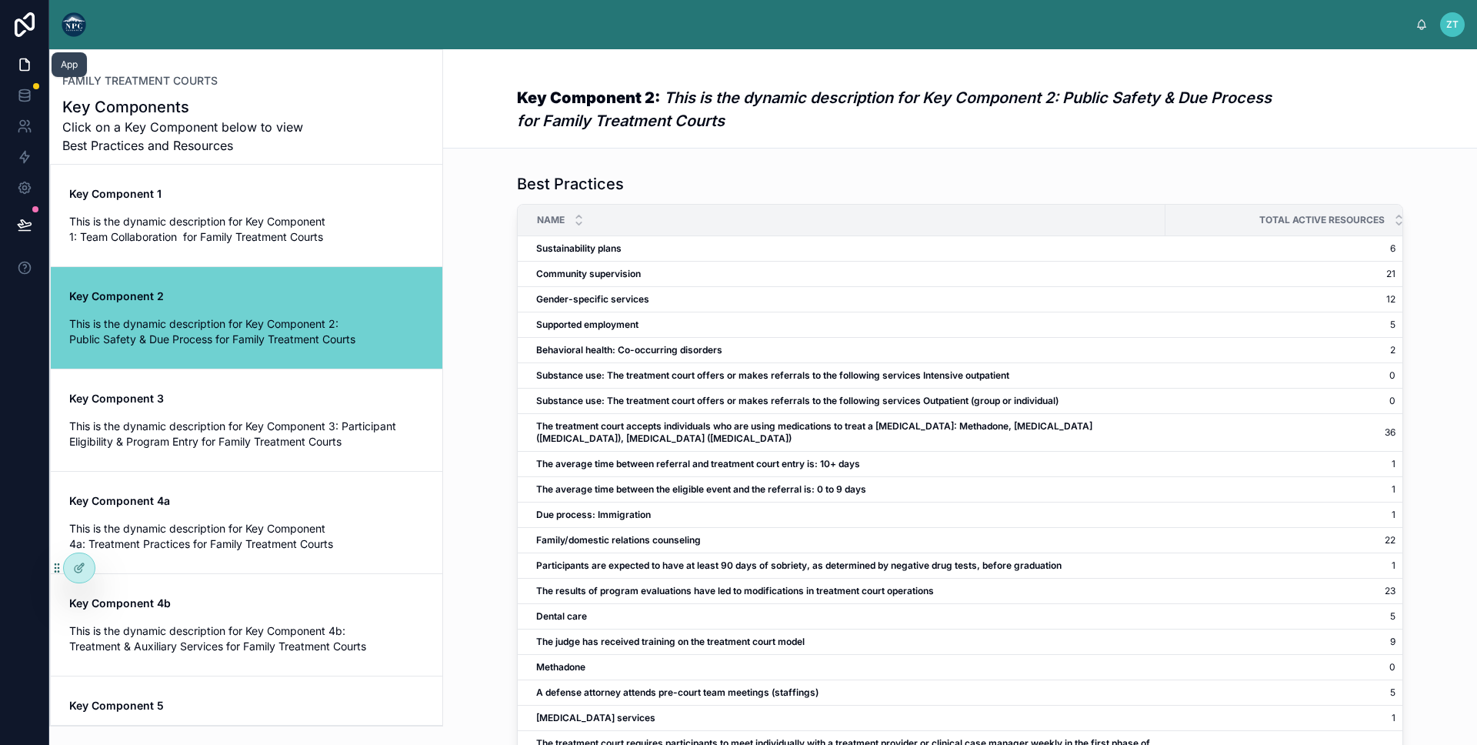
click at [25, 62] on icon at bounding box center [26, 60] width 3 height 3
click at [72, 35] on img at bounding box center [74, 24] width 25 height 25
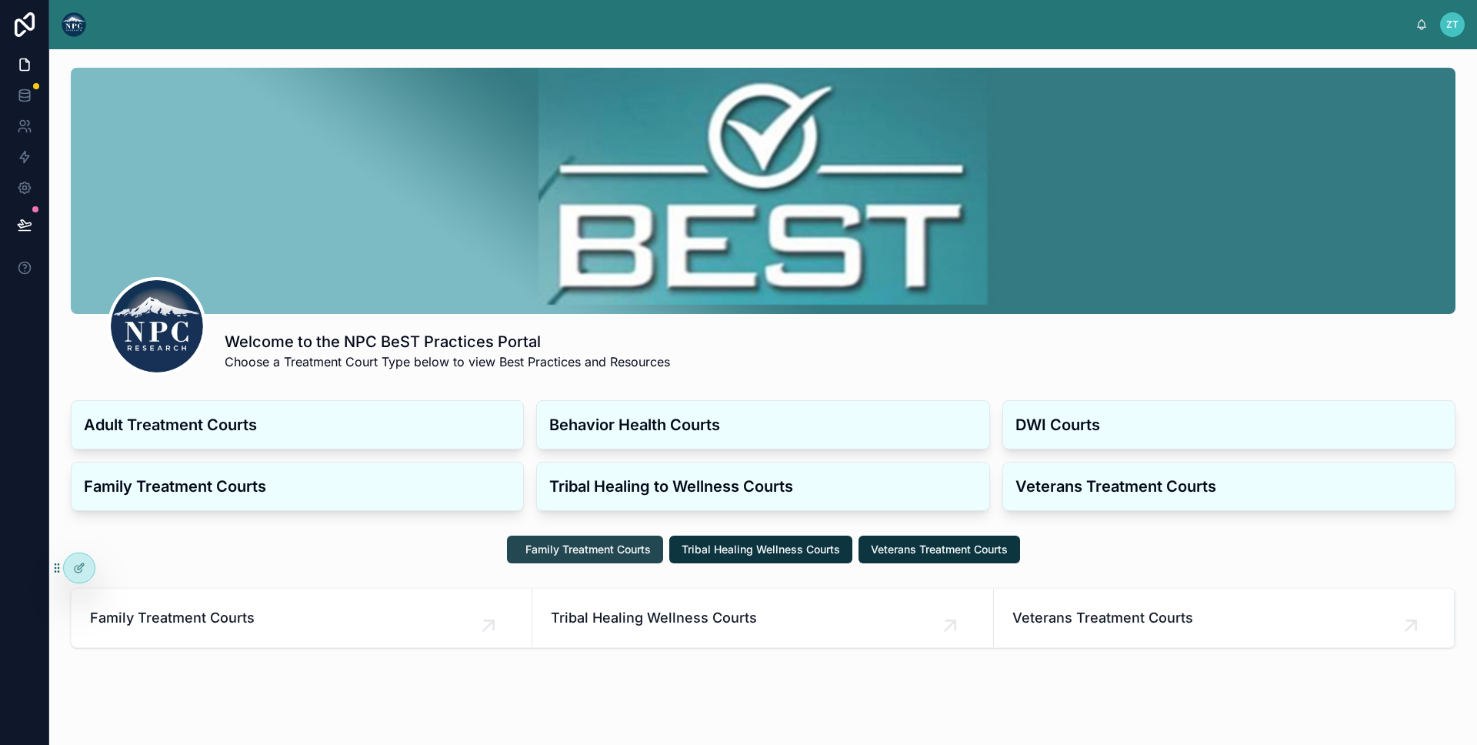
click at [599, 546] on span "Family Treatment Courts" at bounding box center [588, 549] width 125 height 15
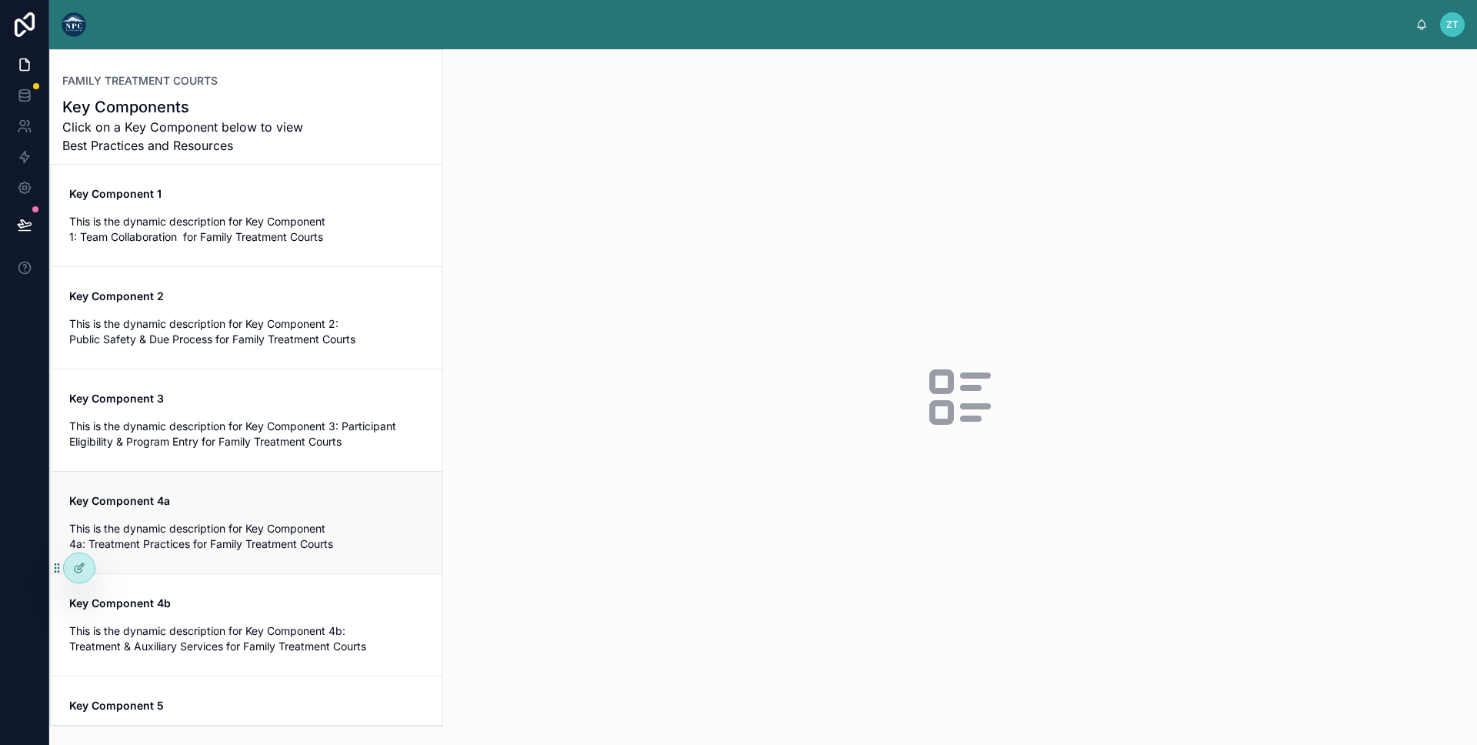
scroll to position [565, 0]
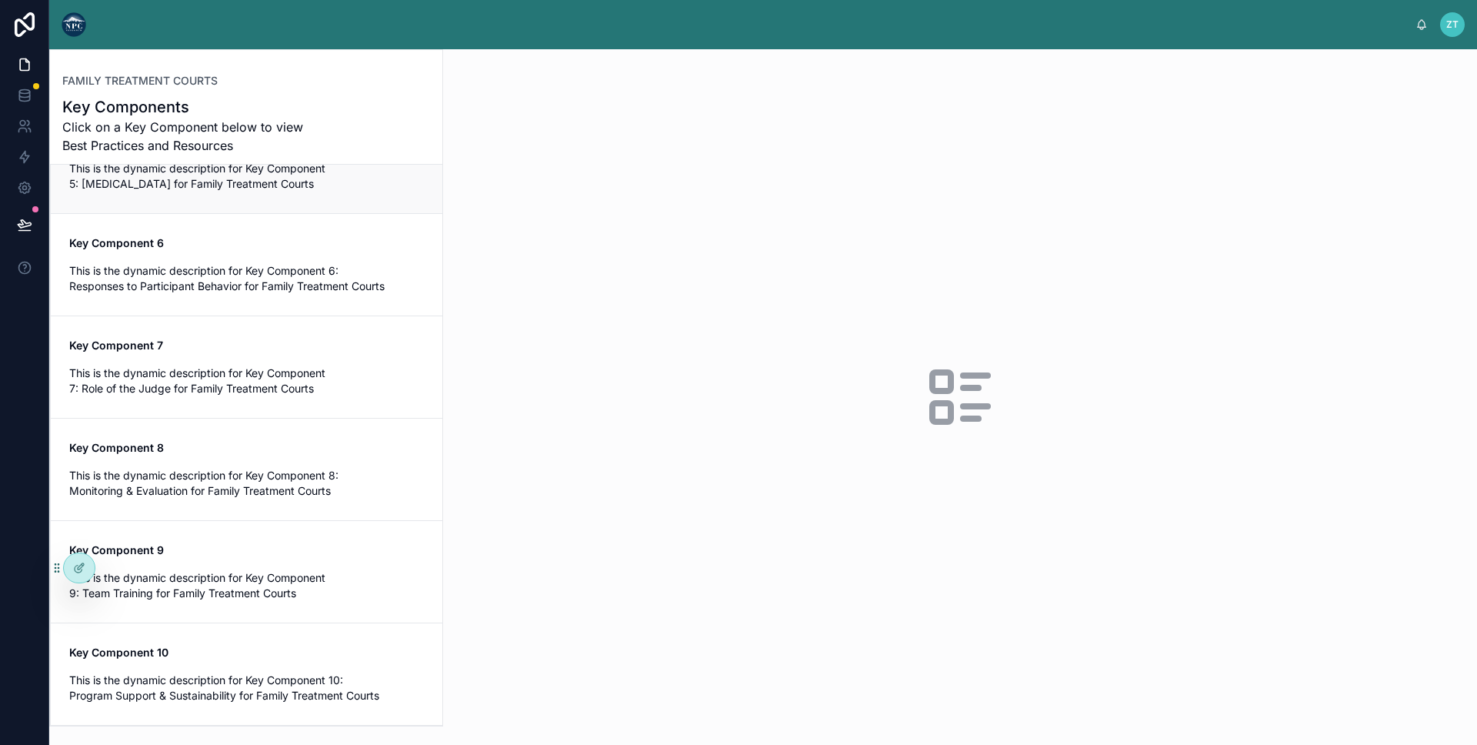
click at [237, 209] on link "Key Component 5 This is the dynamic description for Key Component 5: [MEDICAL_D…" at bounding box center [247, 162] width 392 height 102
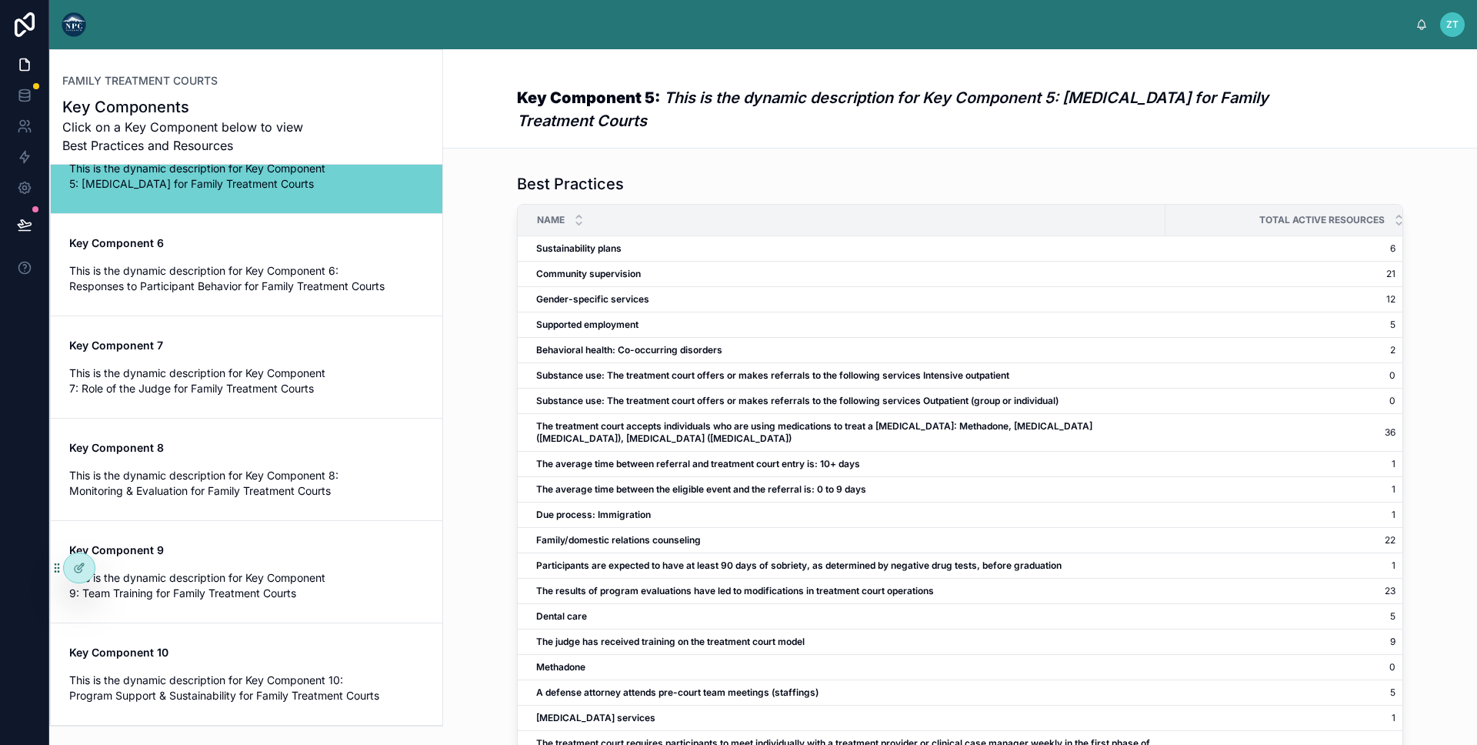
scroll to position [124, 0]
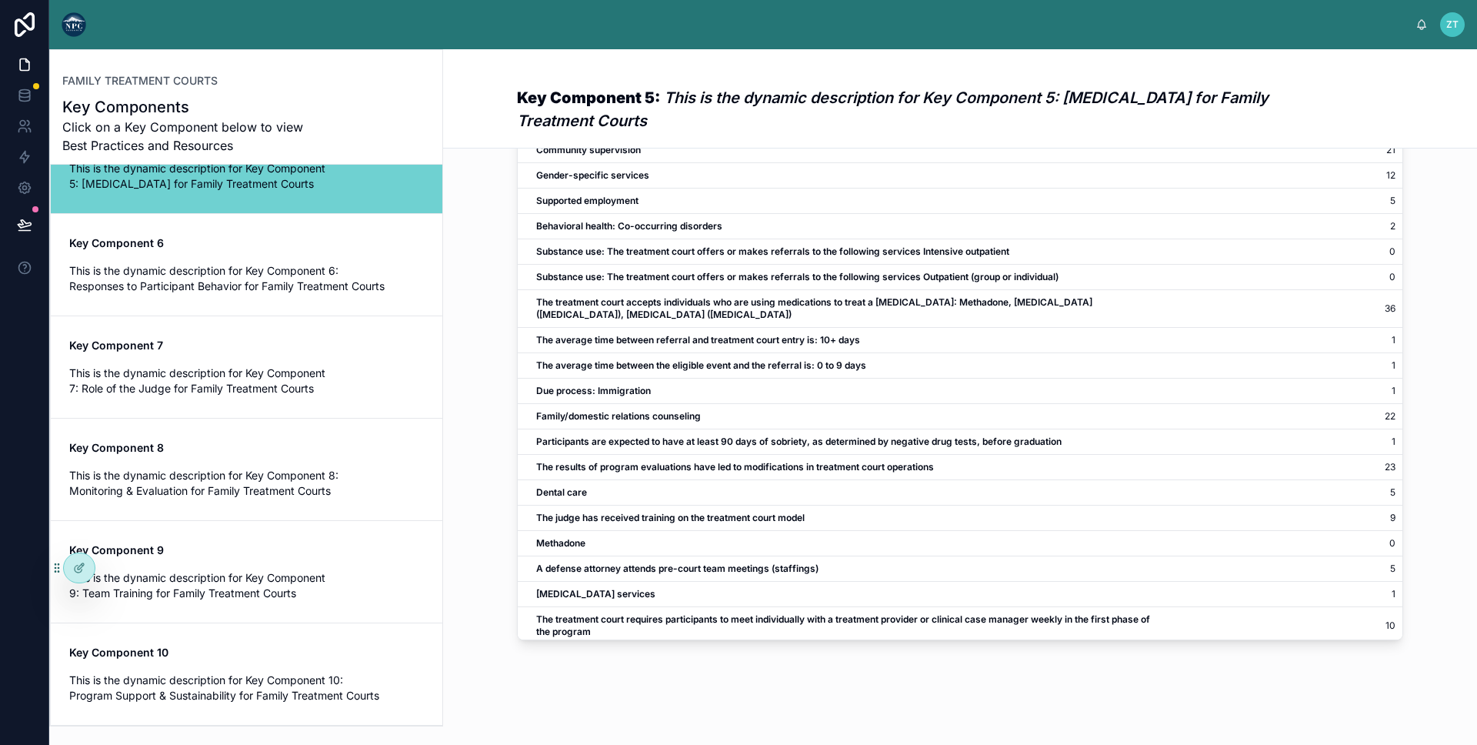
click at [71, 28] on img at bounding box center [74, 24] width 25 height 25
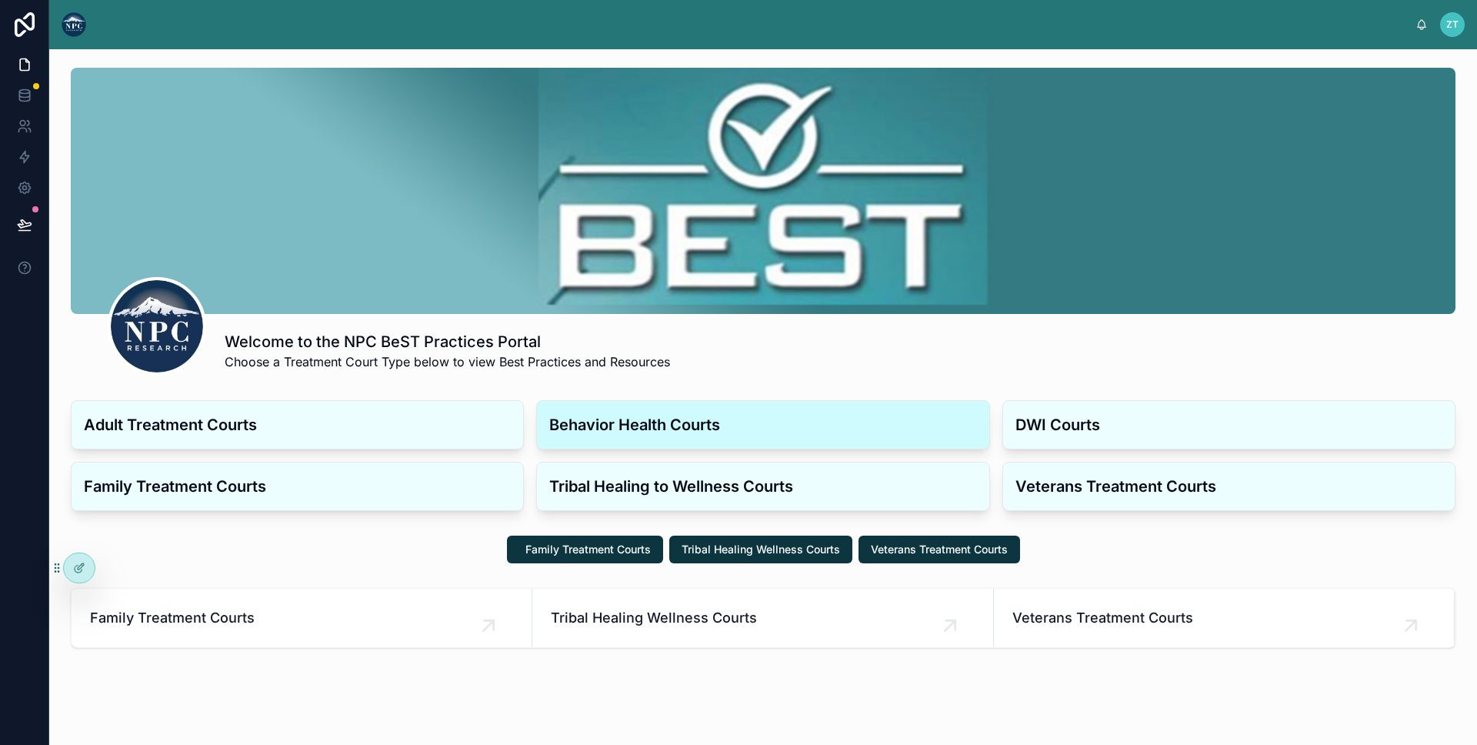
click at [643, 434] on h3 "Behavior Health Courts" at bounding box center [762, 424] width 427 height 23
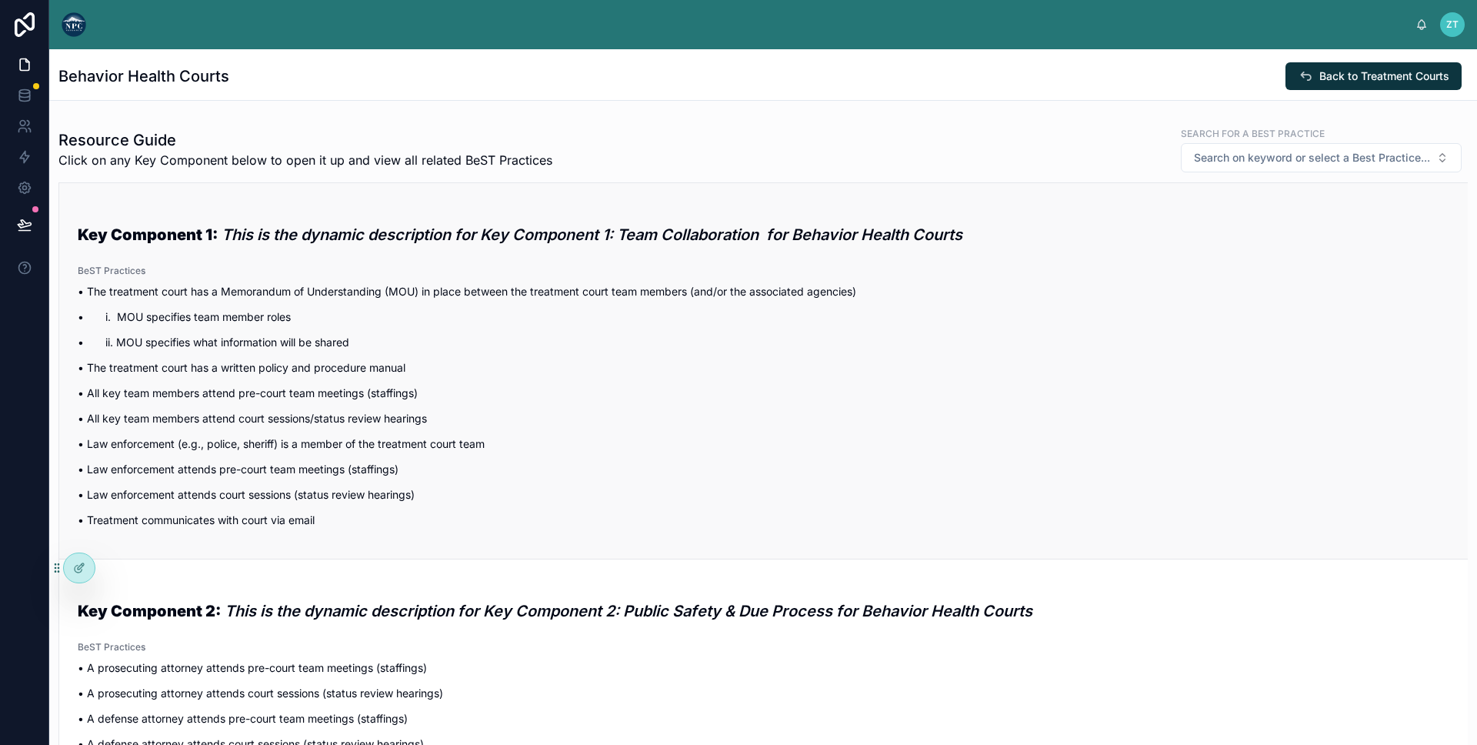
click at [387, 297] on p "• The treatment court has a Memorandum of Understanding (MOU) in place between …" at bounding box center [764, 291] width 1372 height 16
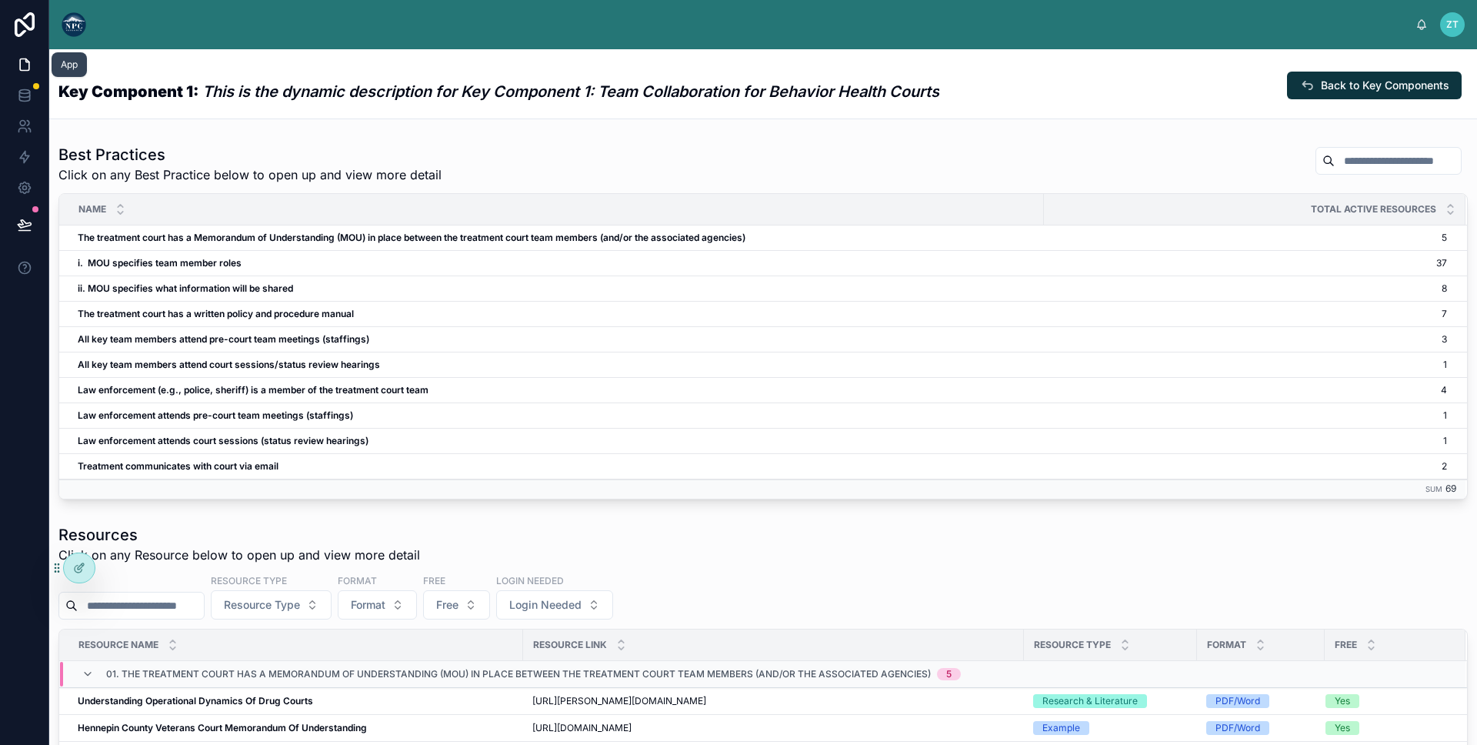
click at [28, 57] on icon at bounding box center [24, 64] width 15 height 15
click at [74, 28] on img at bounding box center [74, 24] width 25 height 25
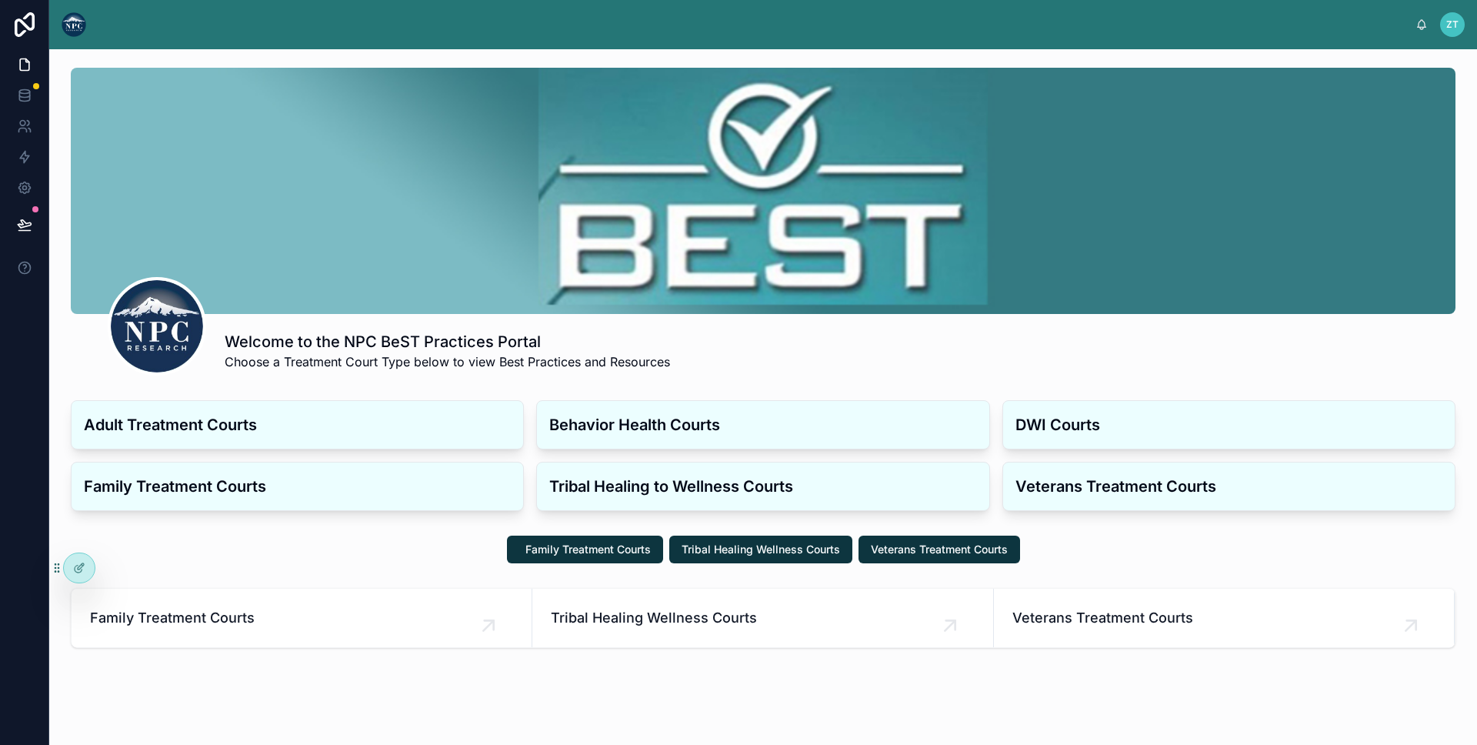
scroll to position [32, 0]
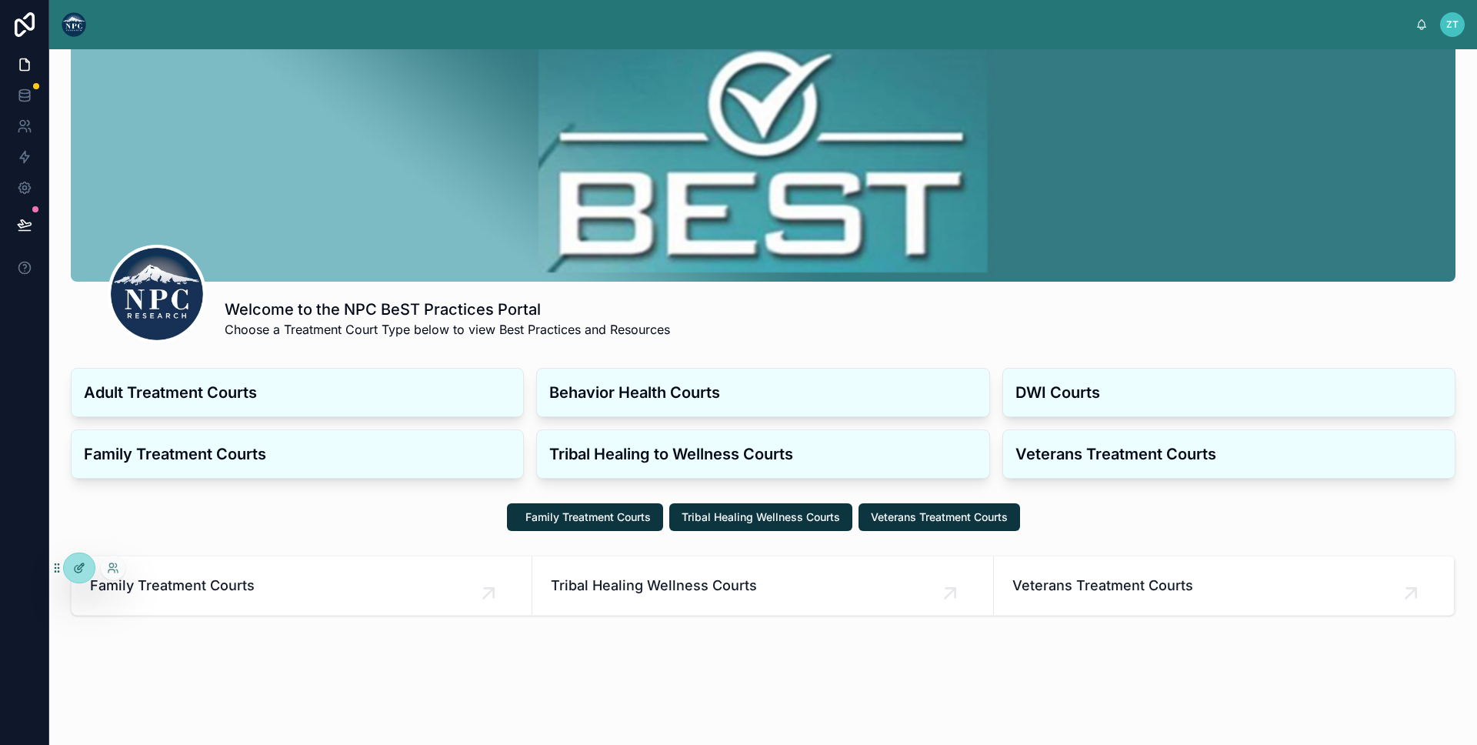
click at [82, 573] on icon at bounding box center [79, 568] width 12 height 12
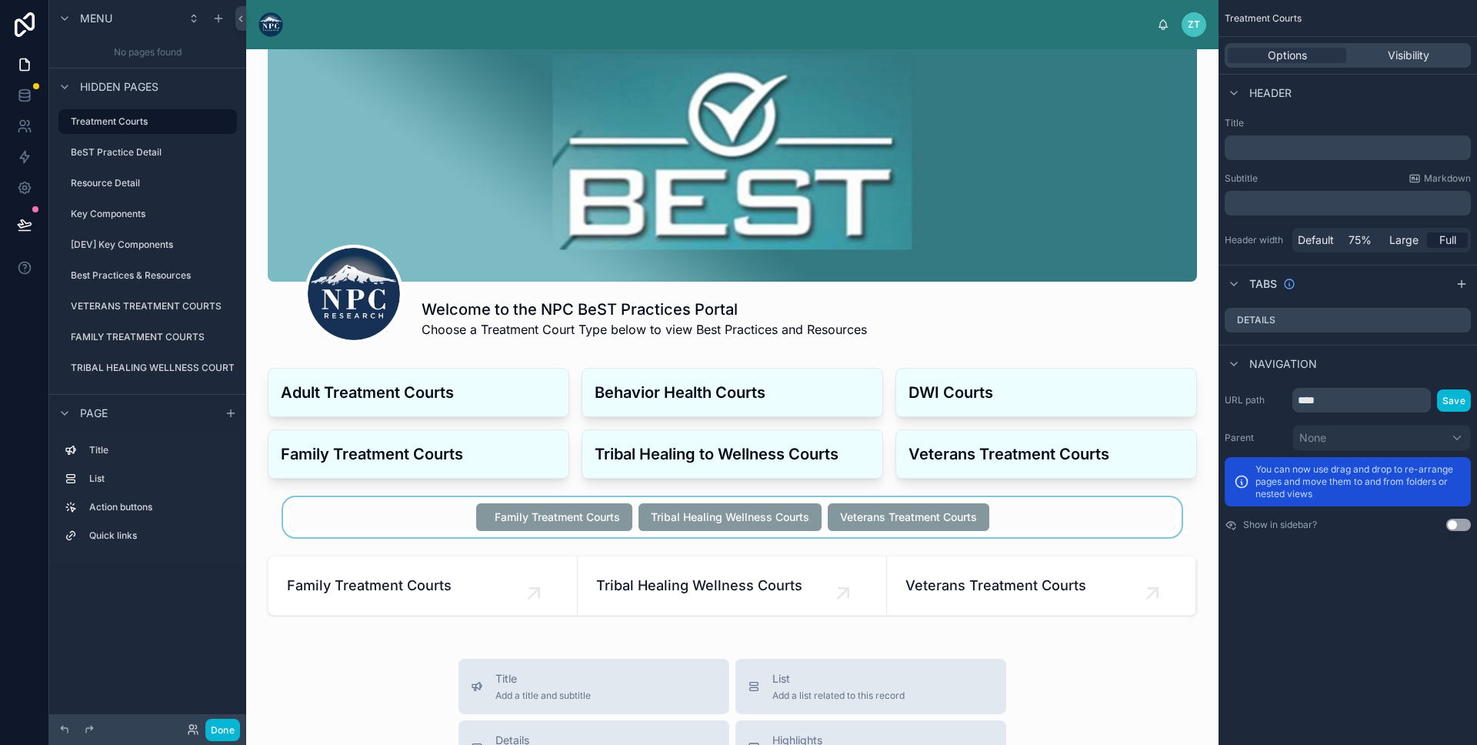
click at [344, 507] on div at bounding box center [733, 517] width 948 height 40
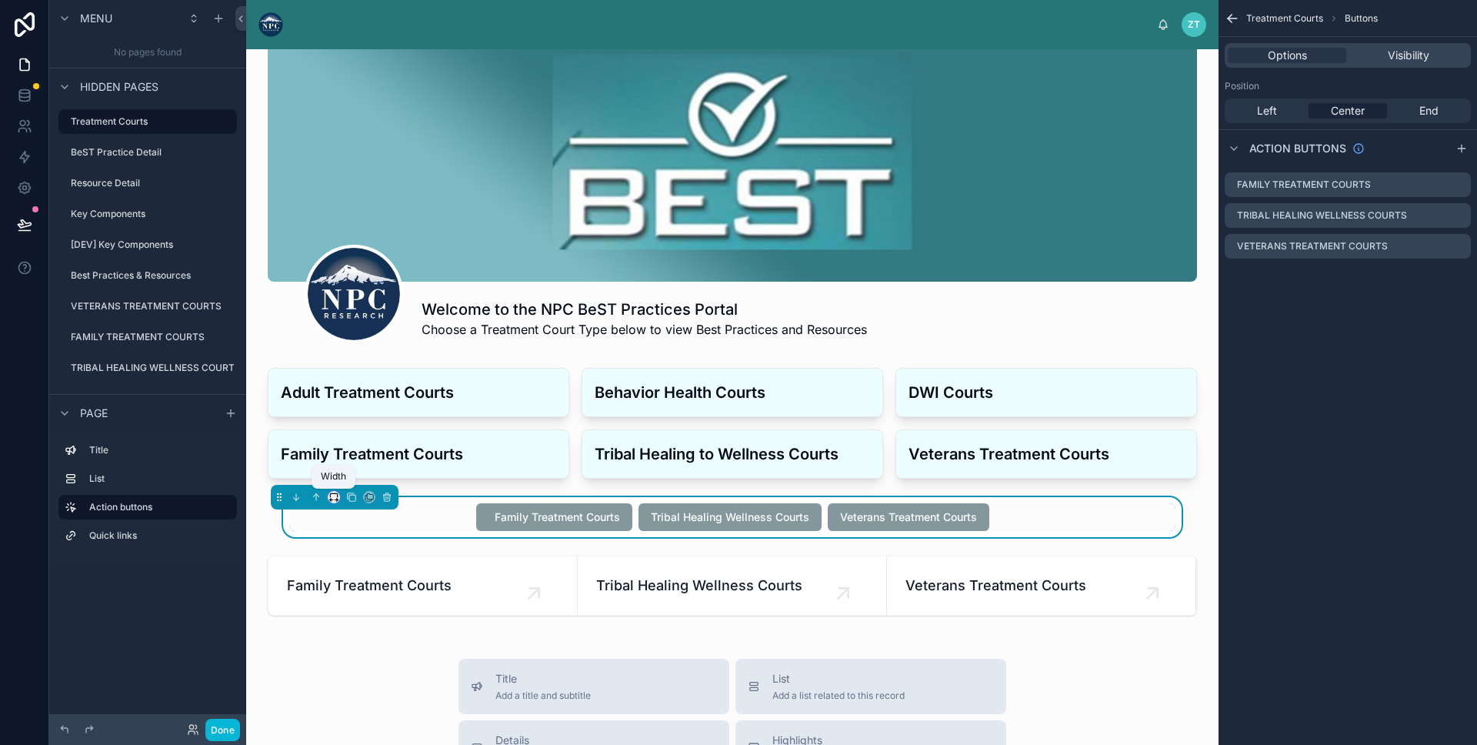
click at [334, 493] on icon at bounding box center [333, 495] width 7 height 4
click at [347, 655] on span "Full width" at bounding box center [365, 659] width 48 height 18
click at [254, 536] on div "Welcome to the NPC BeST Practices Portal Choose a Treatment Court Type below to…" at bounding box center [732, 673] width 973 height 1313
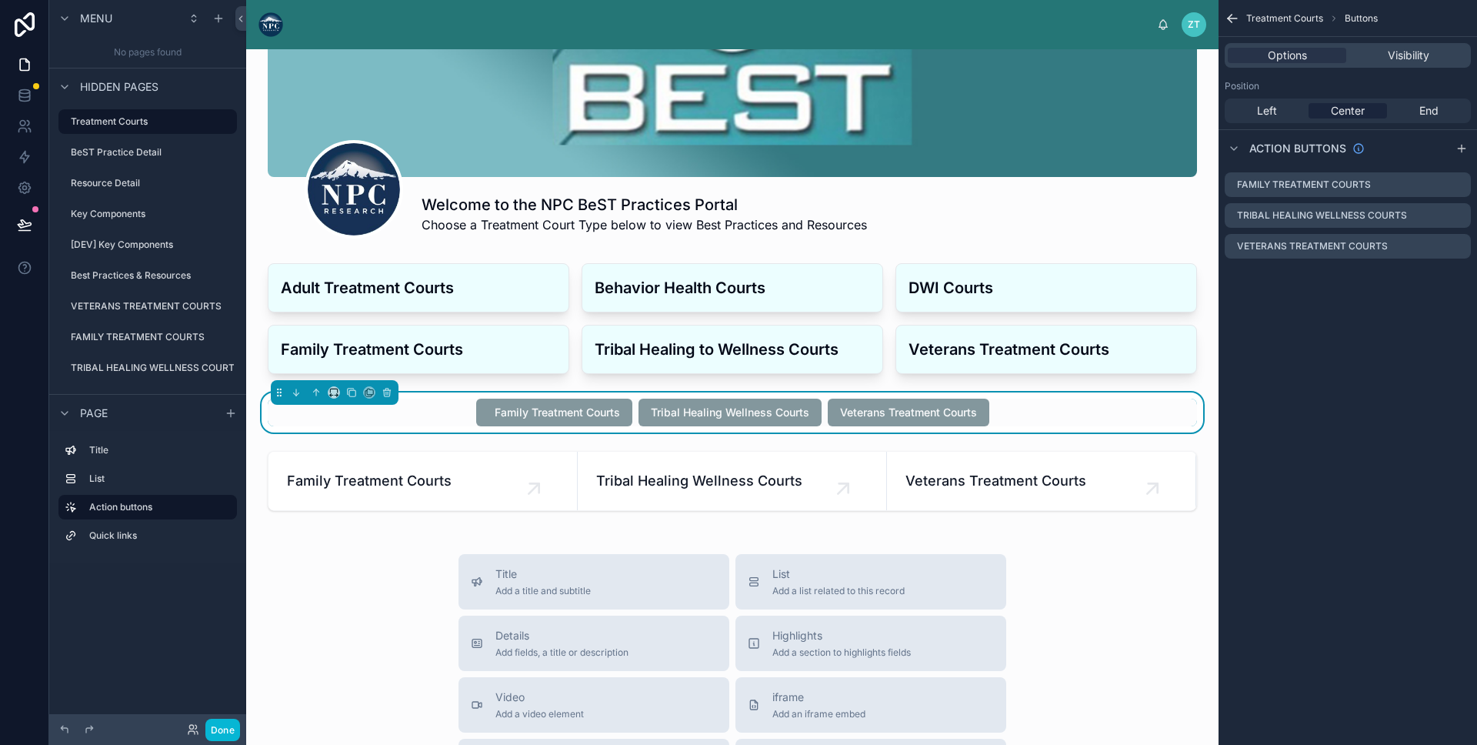
scroll to position [138, 0]
click at [519, 579] on span "Title" at bounding box center [543, 573] width 95 height 15
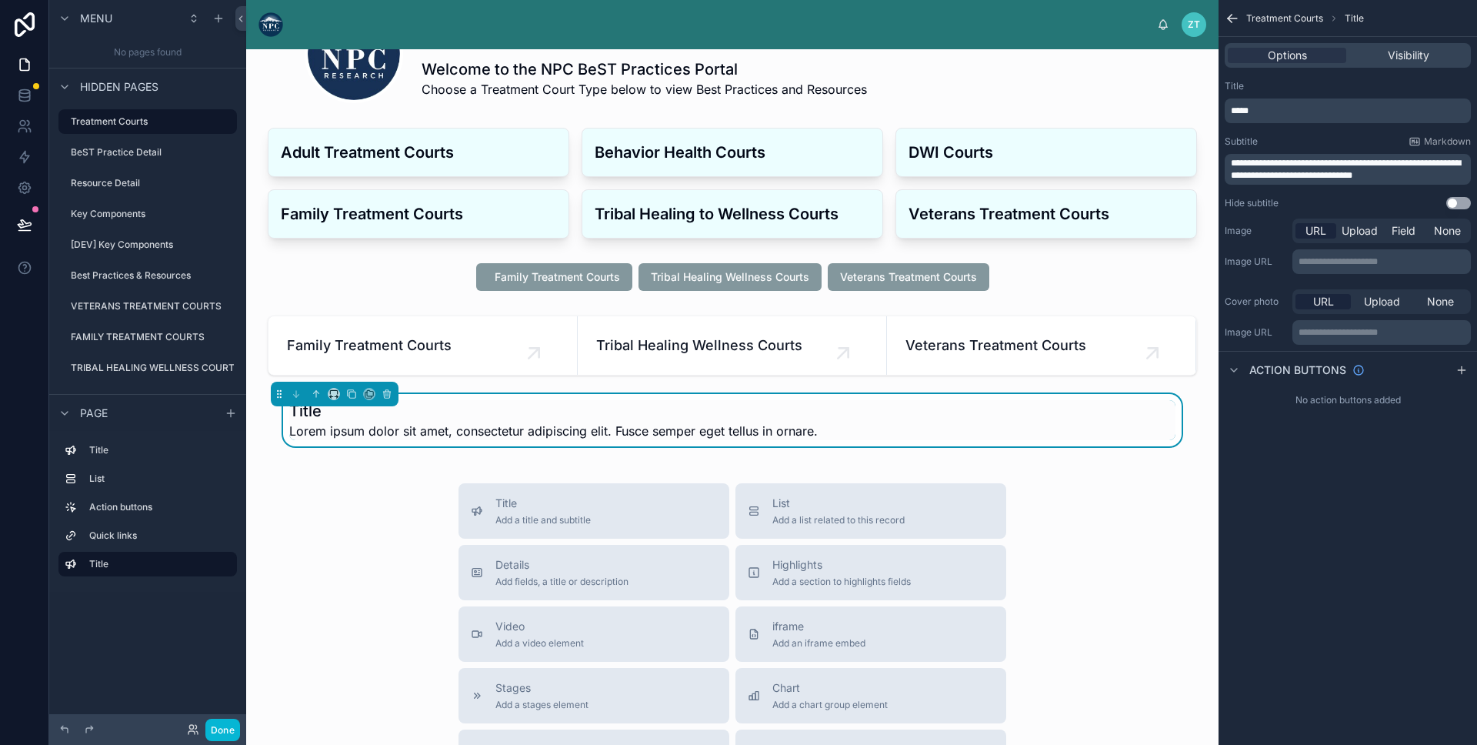
scroll to position [295, 0]
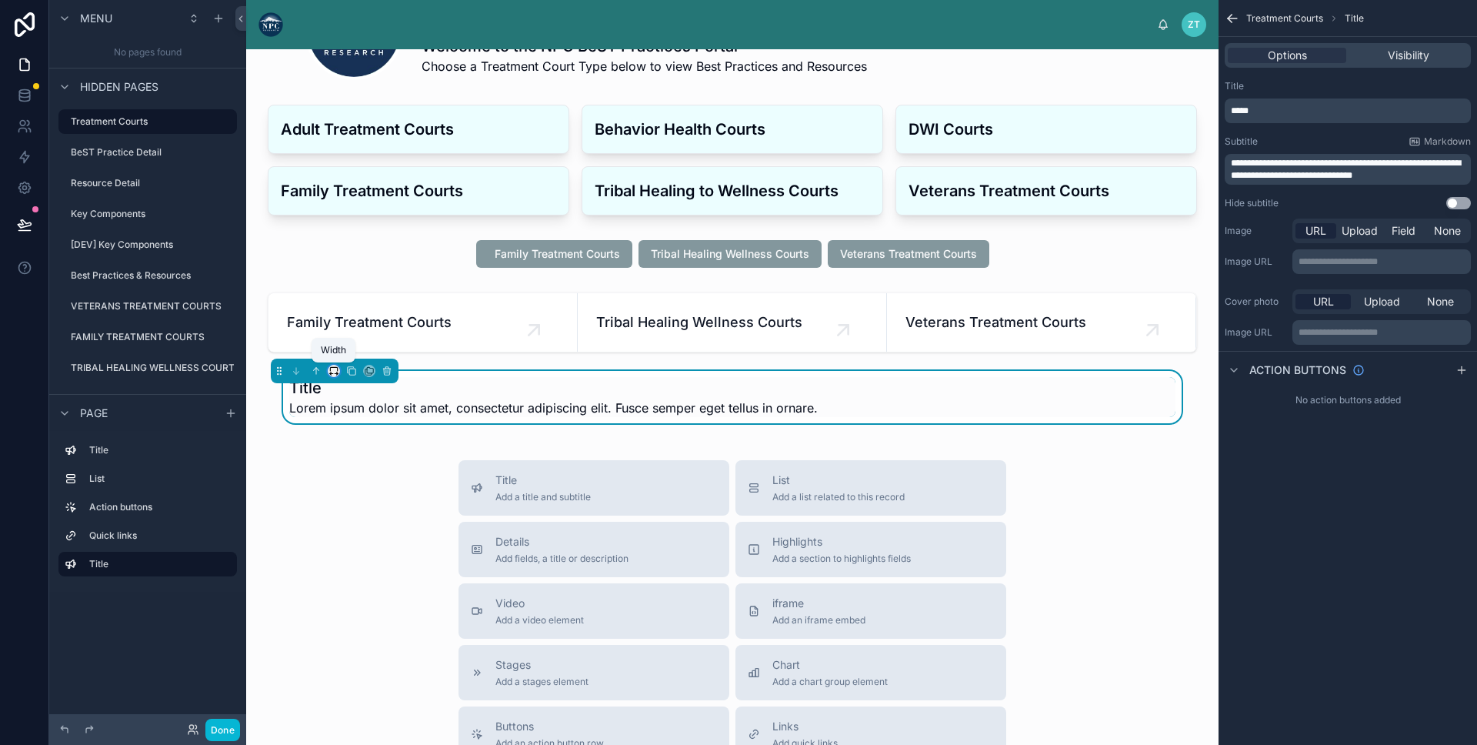
click at [334, 373] on icon at bounding box center [334, 371] width 11 height 11
click at [347, 563] on div "Full width" at bounding box center [365, 575] width 66 height 28
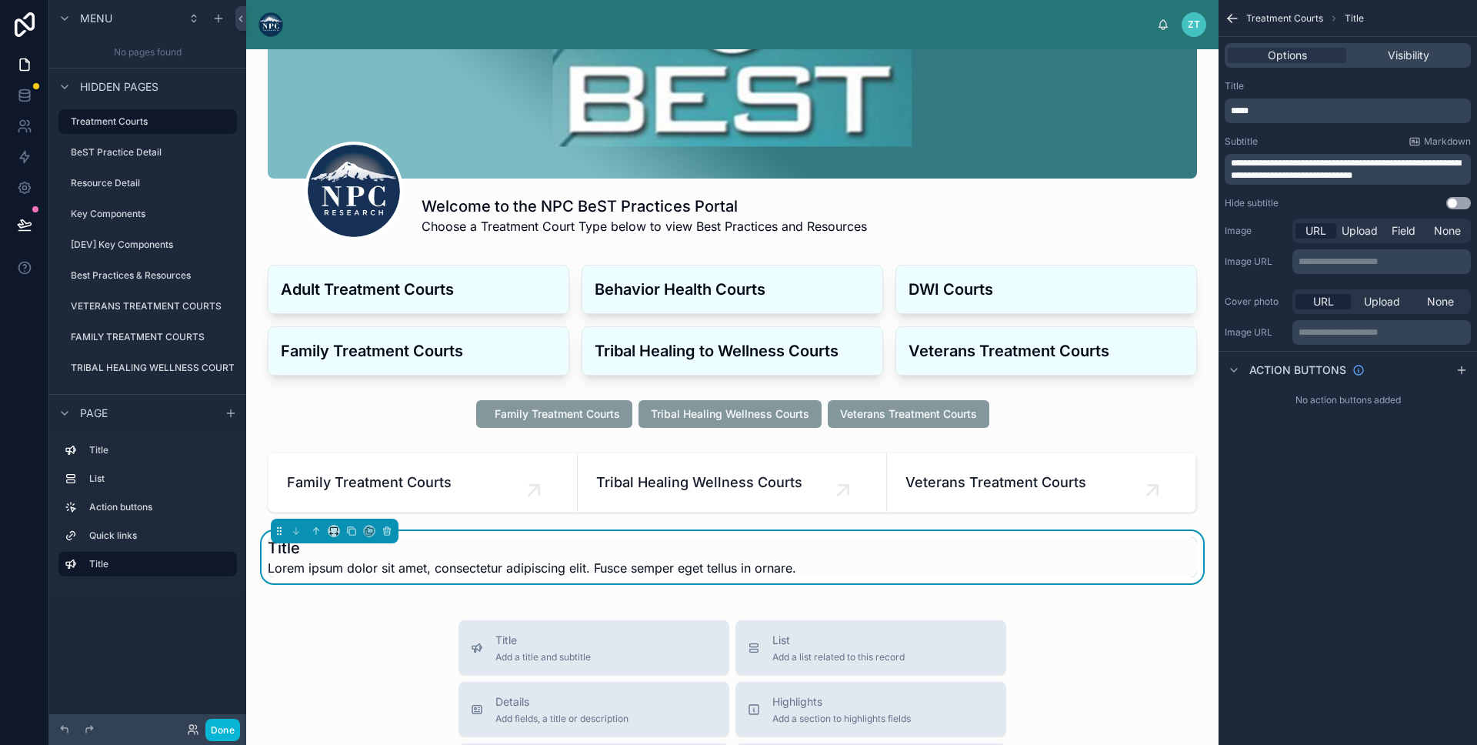
scroll to position [69, 0]
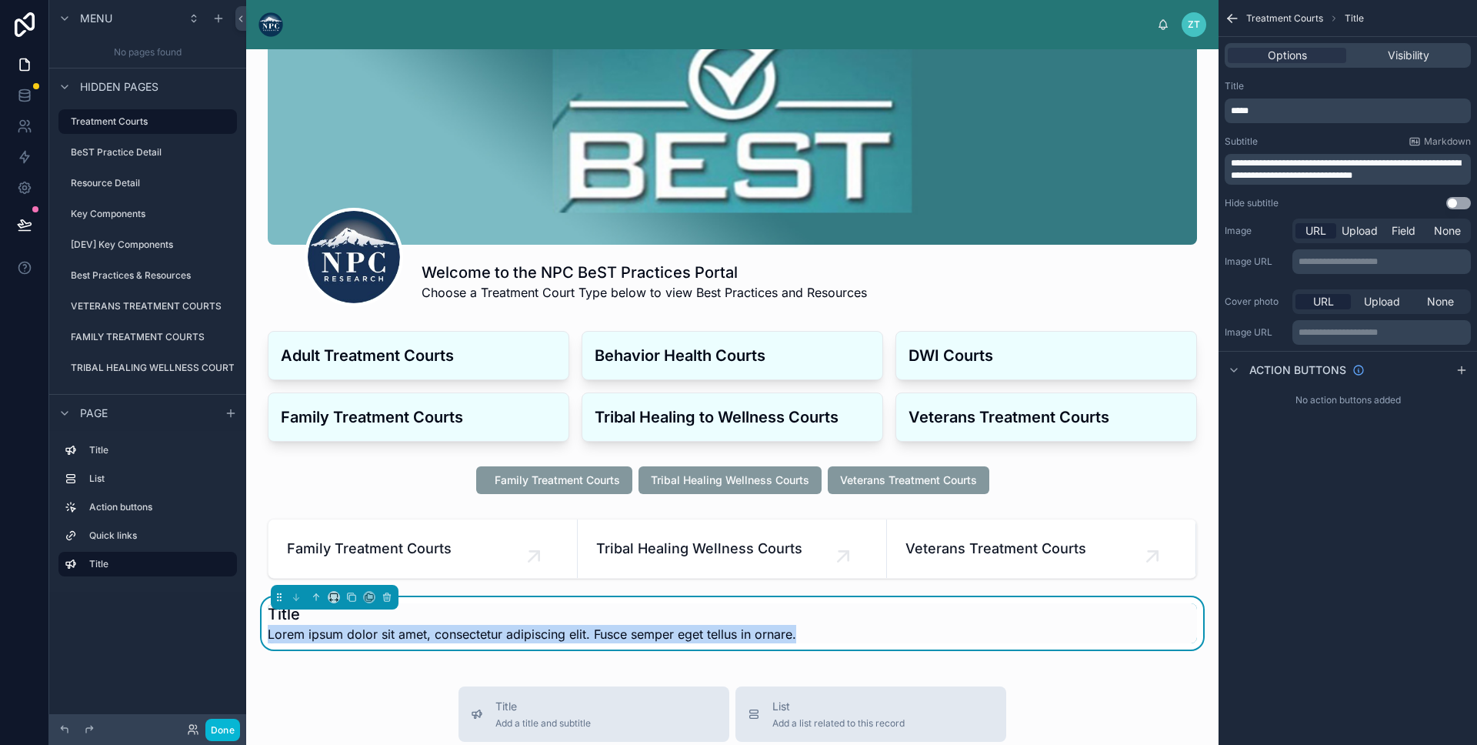
drag, startPoint x: 420, startPoint y: 623, endPoint x: 441, endPoint y: 656, distance: 39.7
click at [441, 656] on div "Welcome to the NPC BeST Practices Portal Choose a Treatment Court Type below to…" at bounding box center [732, 668] width 973 height 1377
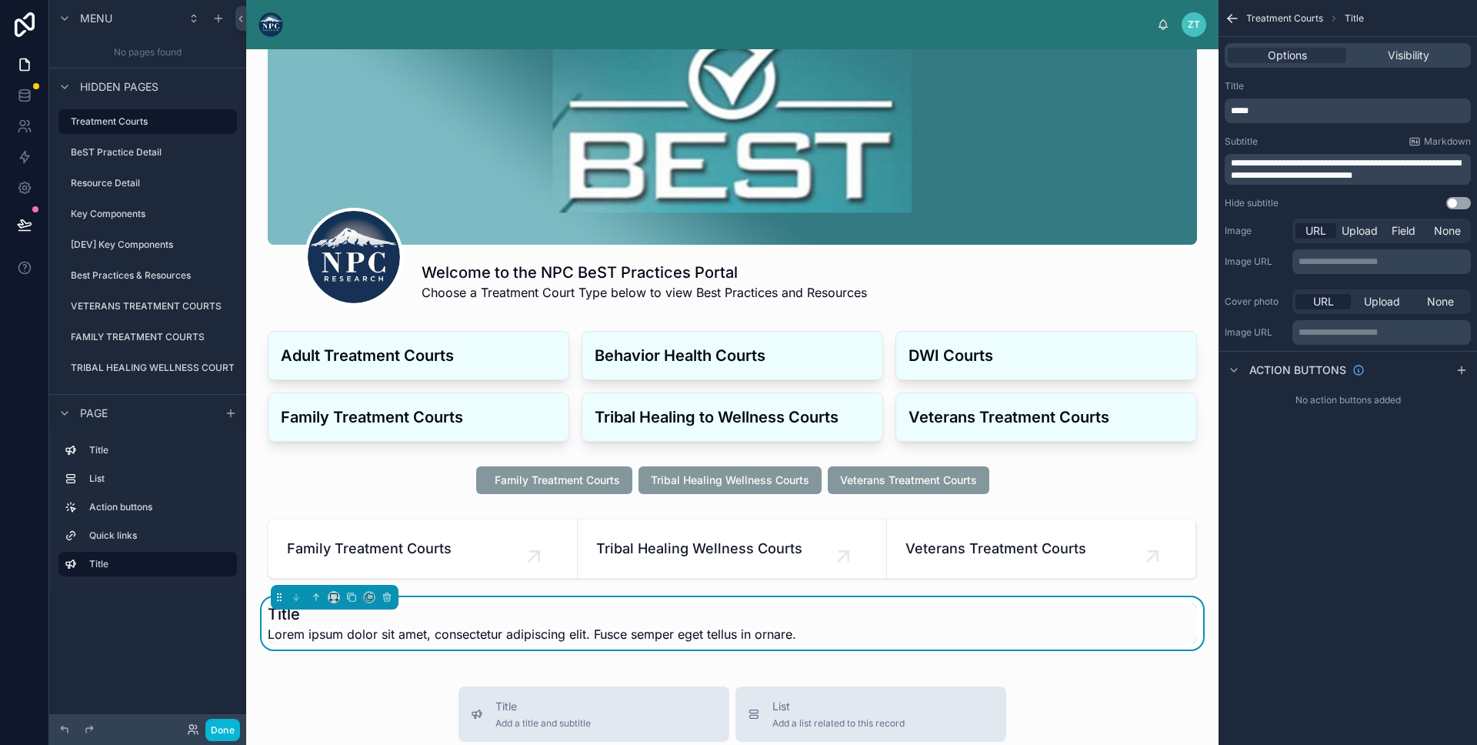
click at [272, 625] on span "Lorem ipsum dolor sit amet, consectetur adipiscing elit. Fusce semper eget tell…" at bounding box center [532, 634] width 529 height 18
click at [252, 608] on div "Welcome to the NPC BeST Practices Portal Choose a Treatment Court Type below to…" at bounding box center [732, 668] width 973 height 1377
click at [265, 622] on div "Title Lorem ipsum dolor sit amet, consectetur adipiscing elit. Fusce semper ege…" at bounding box center [733, 623] width 948 height 52
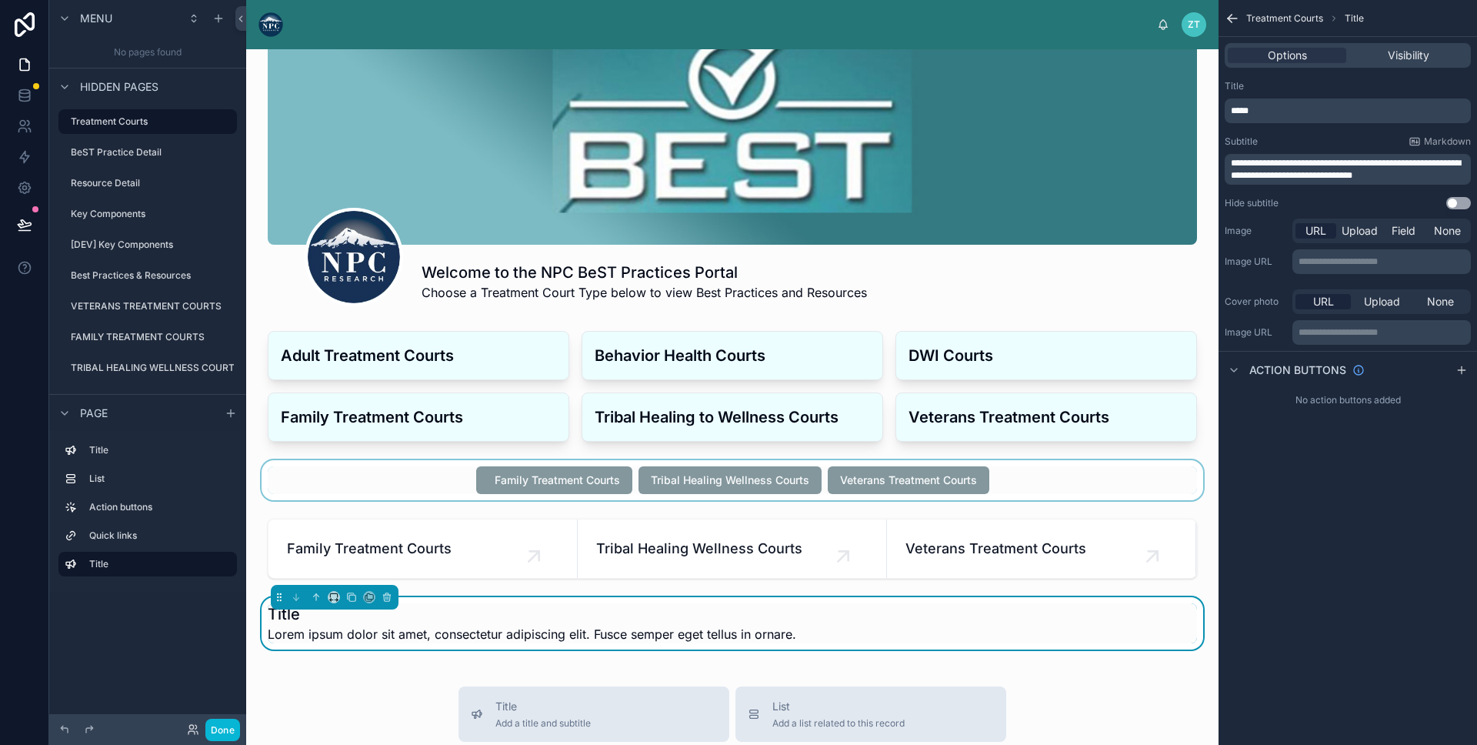
click at [424, 470] on div at bounding box center [733, 480] width 948 height 40
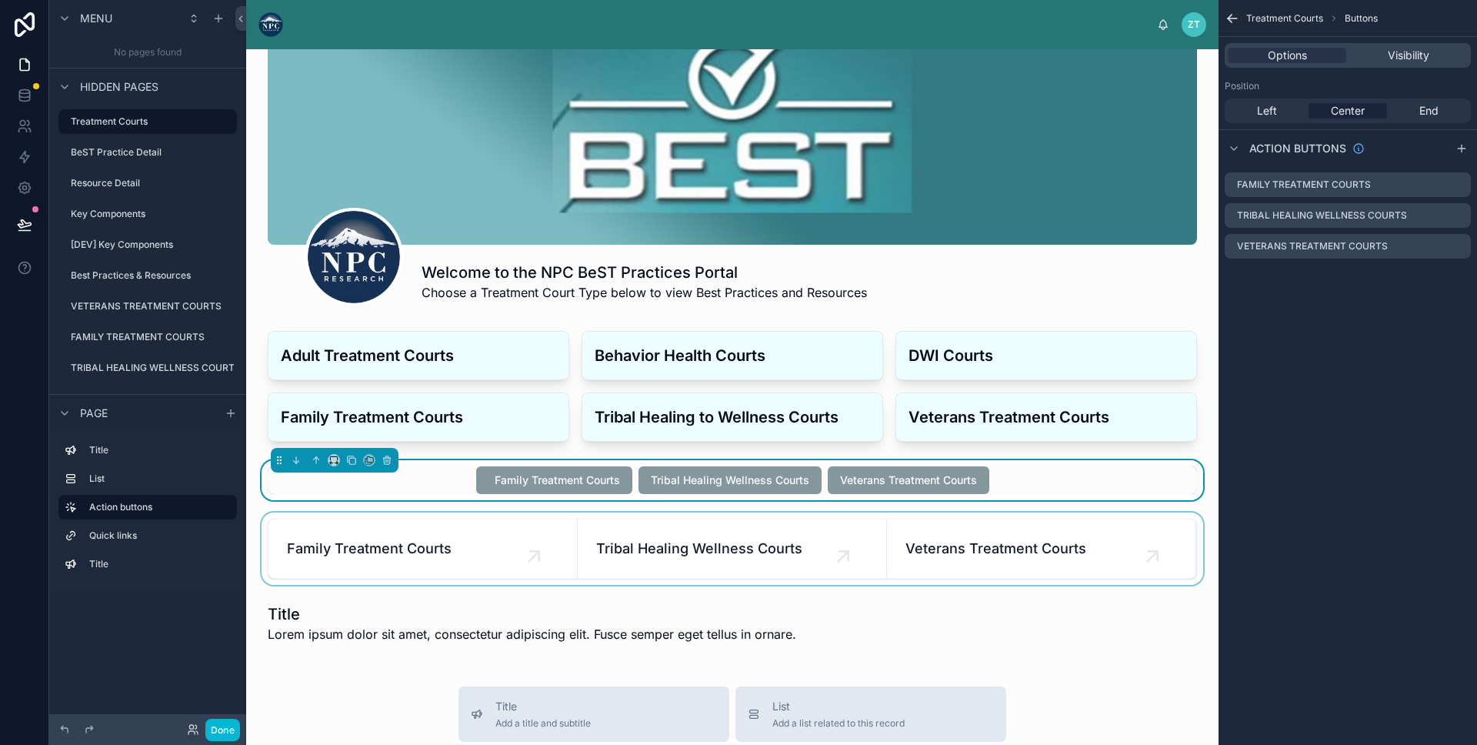
click at [365, 521] on div at bounding box center [733, 549] width 948 height 72
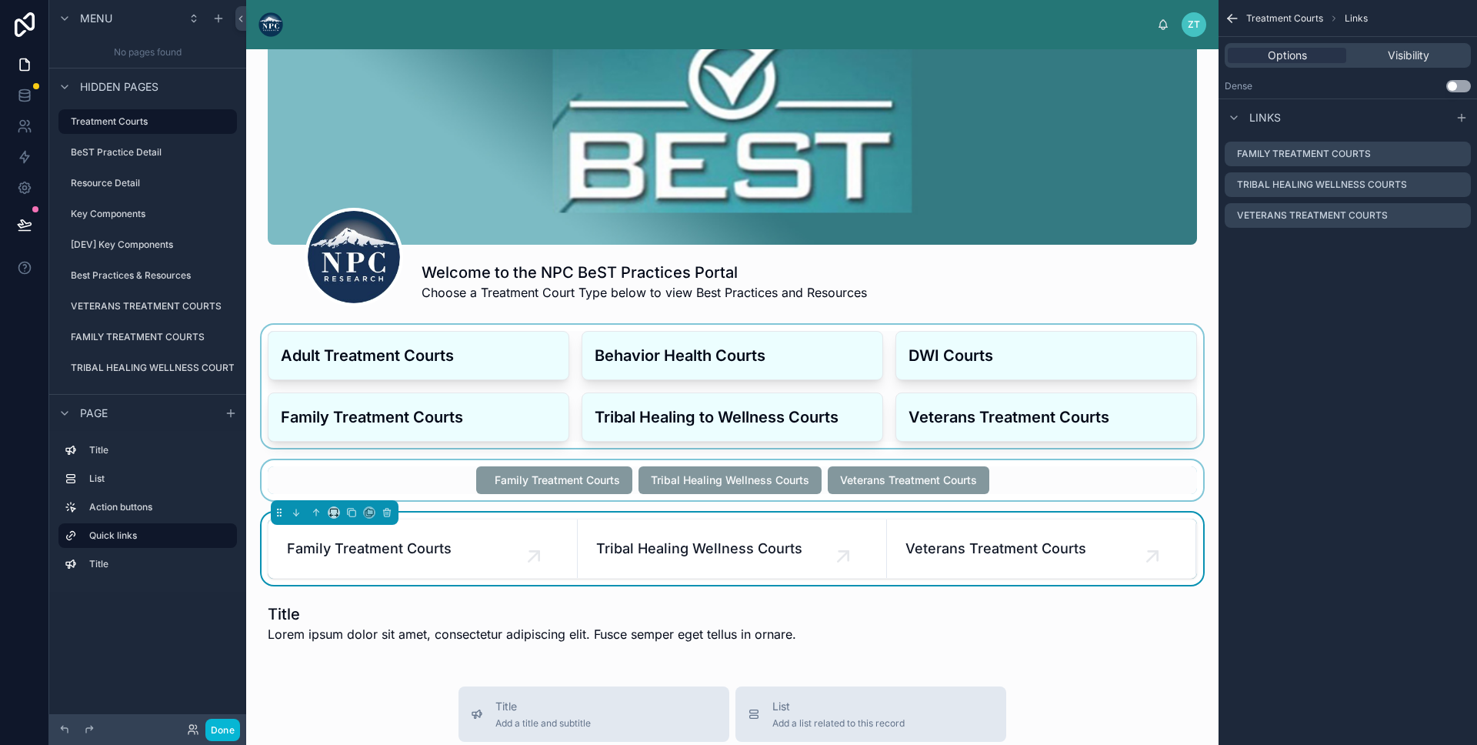
click at [265, 392] on div at bounding box center [733, 386] width 948 height 123
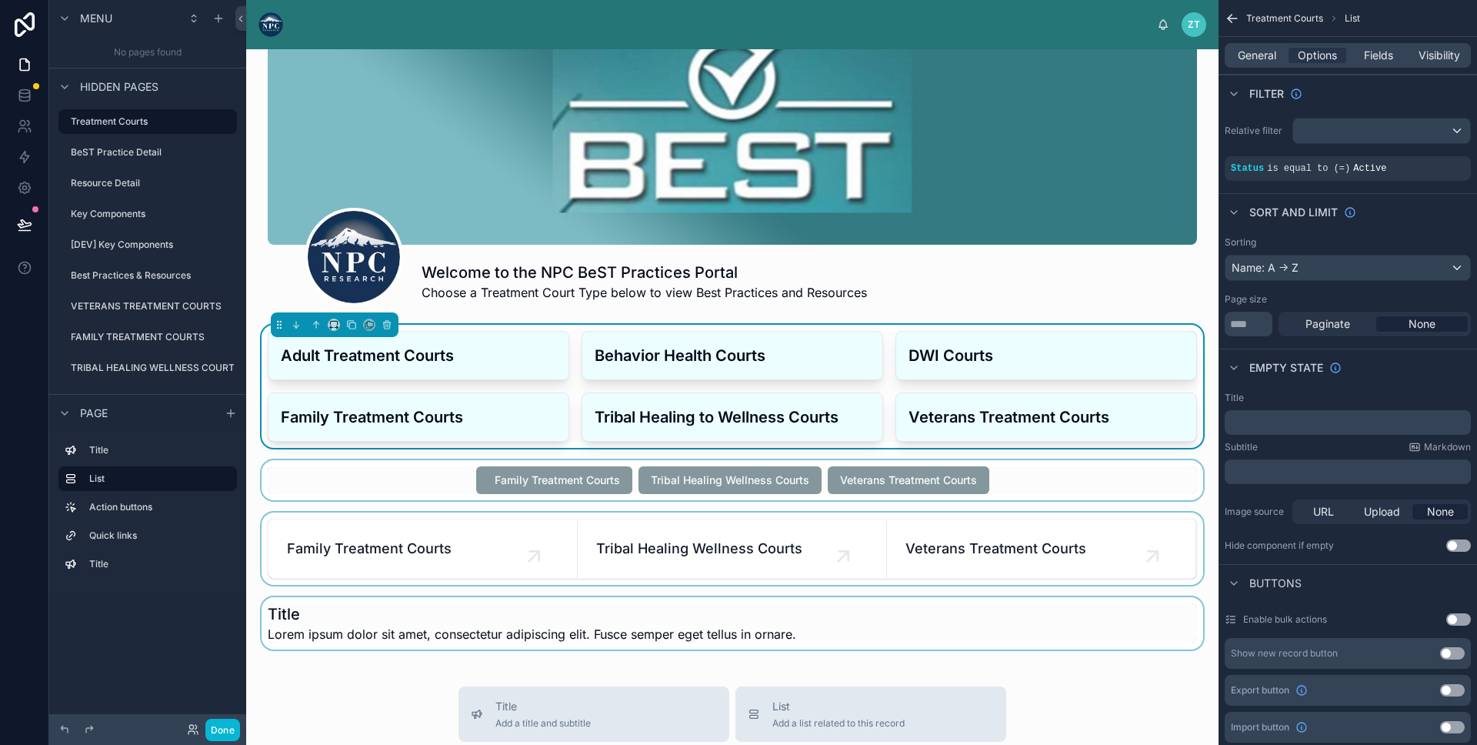
click at [299, 632] on div at bounding box center [733, 623] width 948 height 52
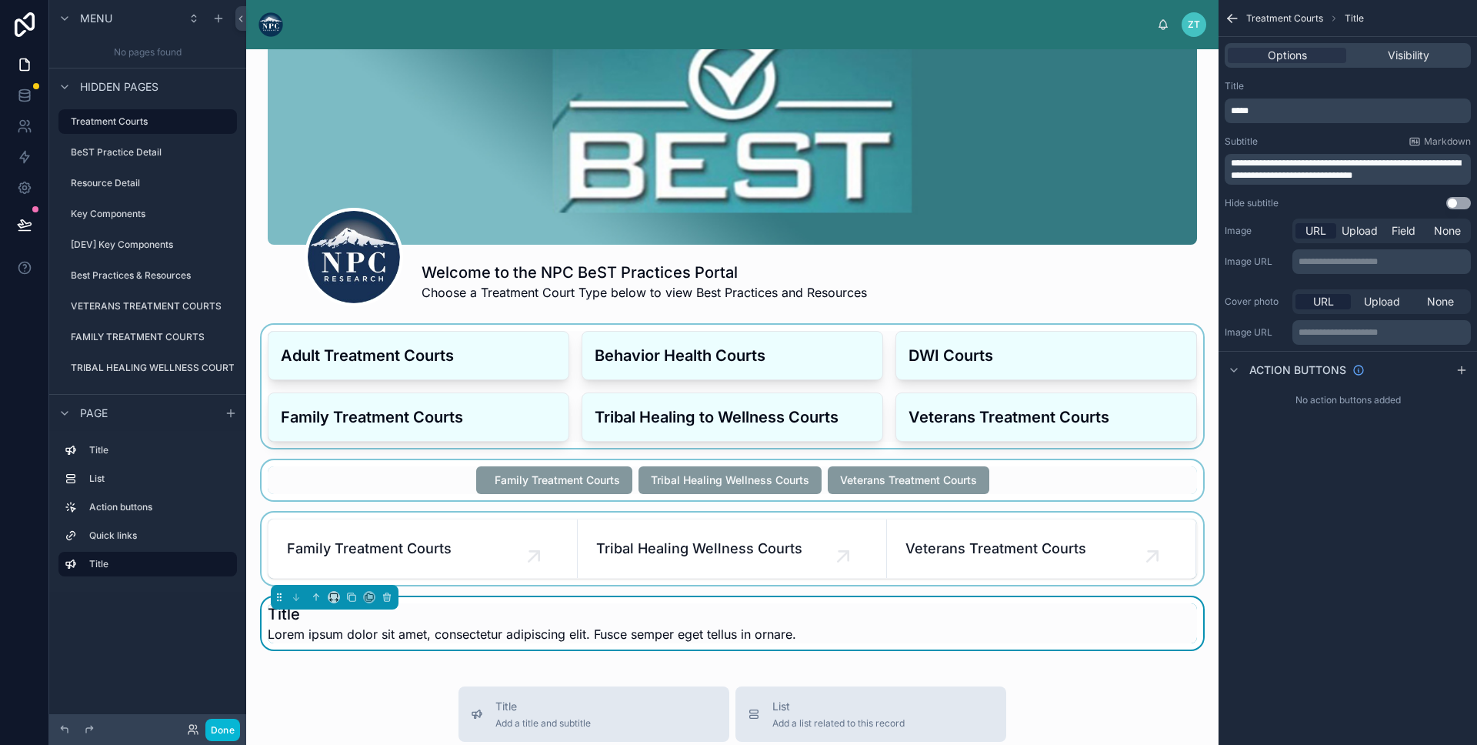
click at [262, 389] on div at bounding box center [733, 386] width 948 height 123
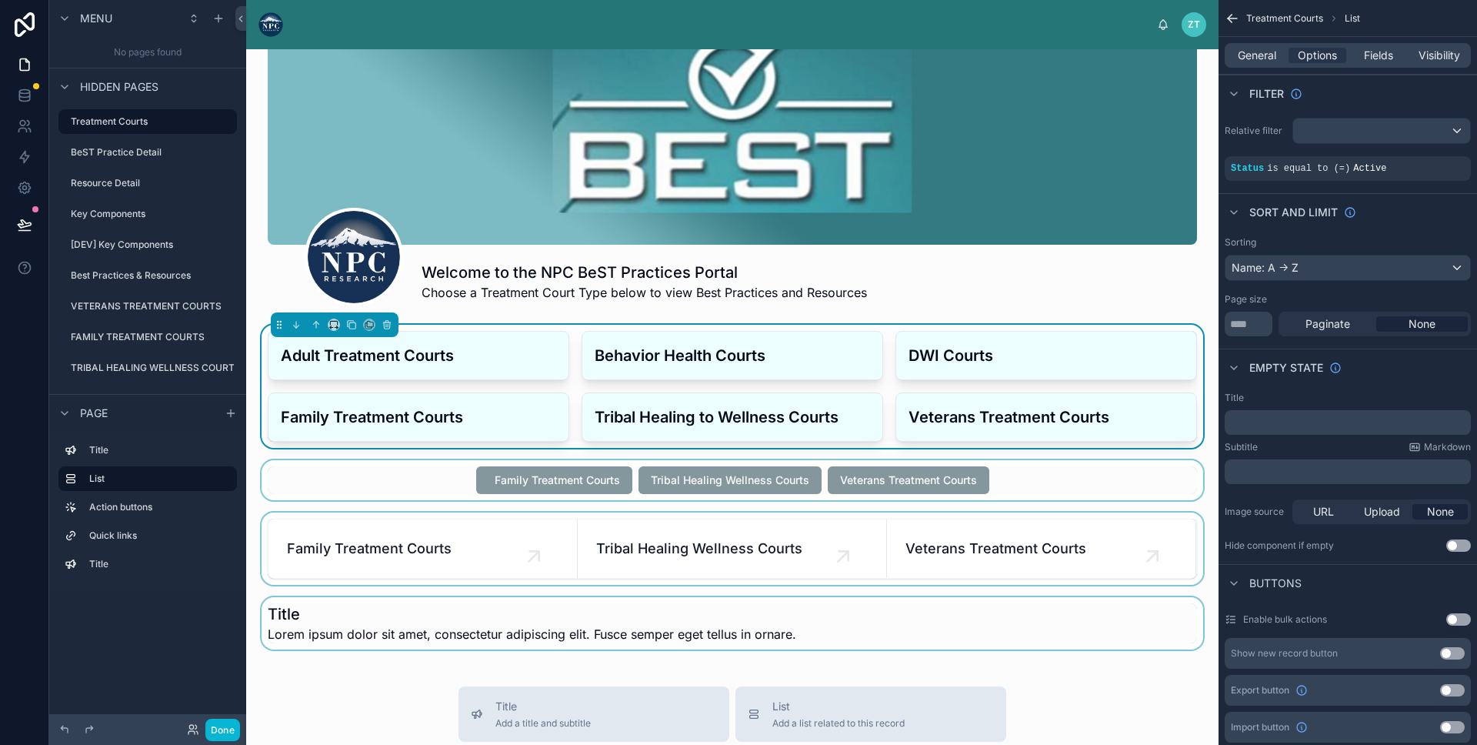
click at [1028, 527] on div at bounding box center [733, 549] width 948 height 72
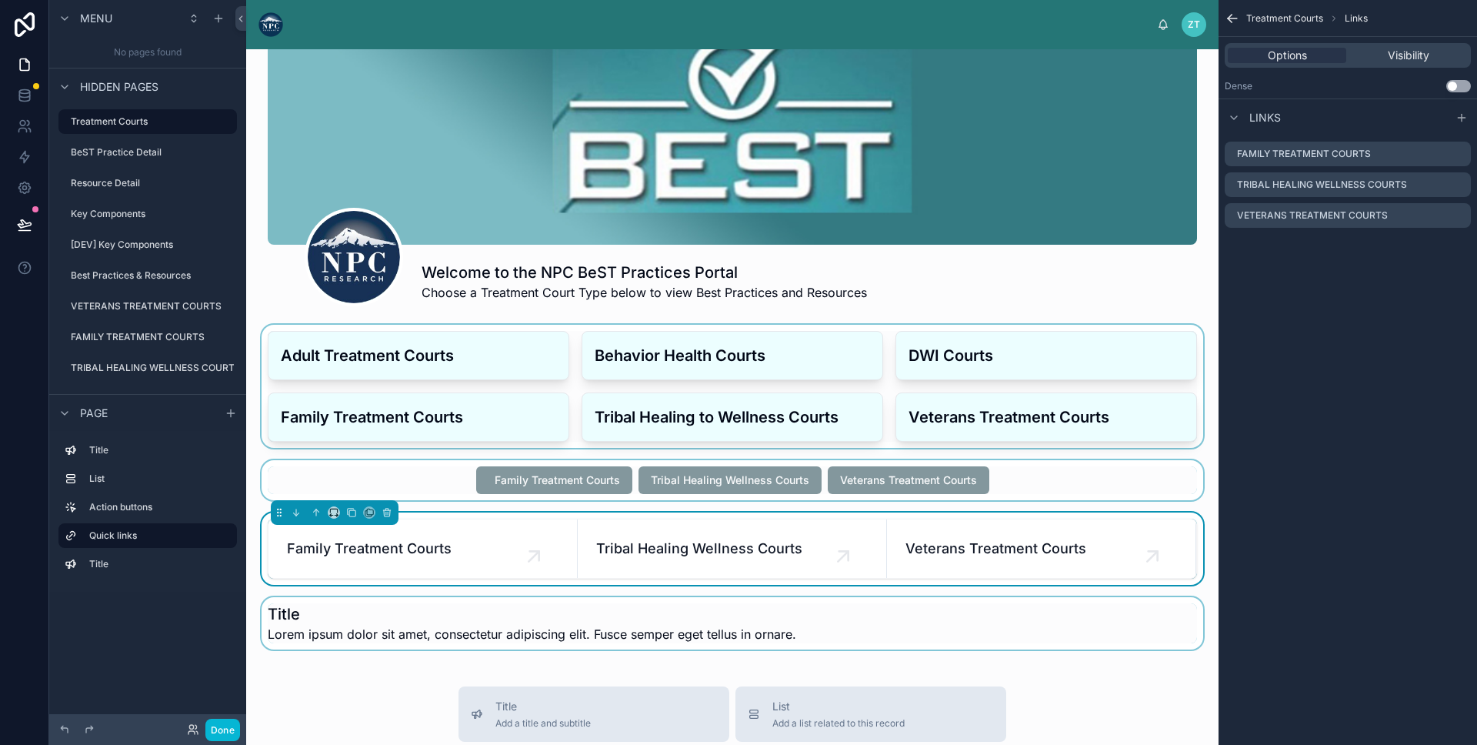
click at [1014, 478] on div at bounding box center [733, 480] width 948 height 40
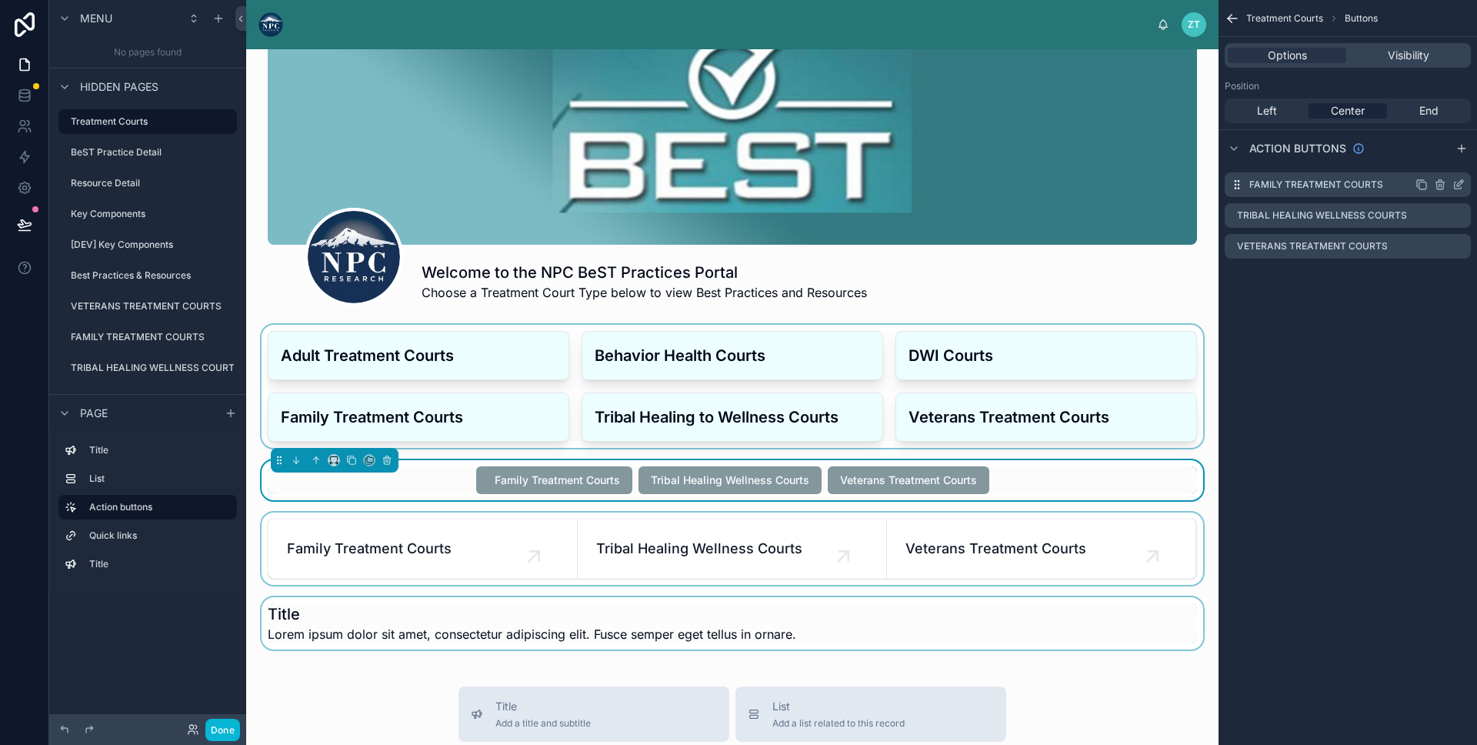
click at [1458, 182] on icon "scrollable content" at bounding box center [1459, 185] width 12 height 12
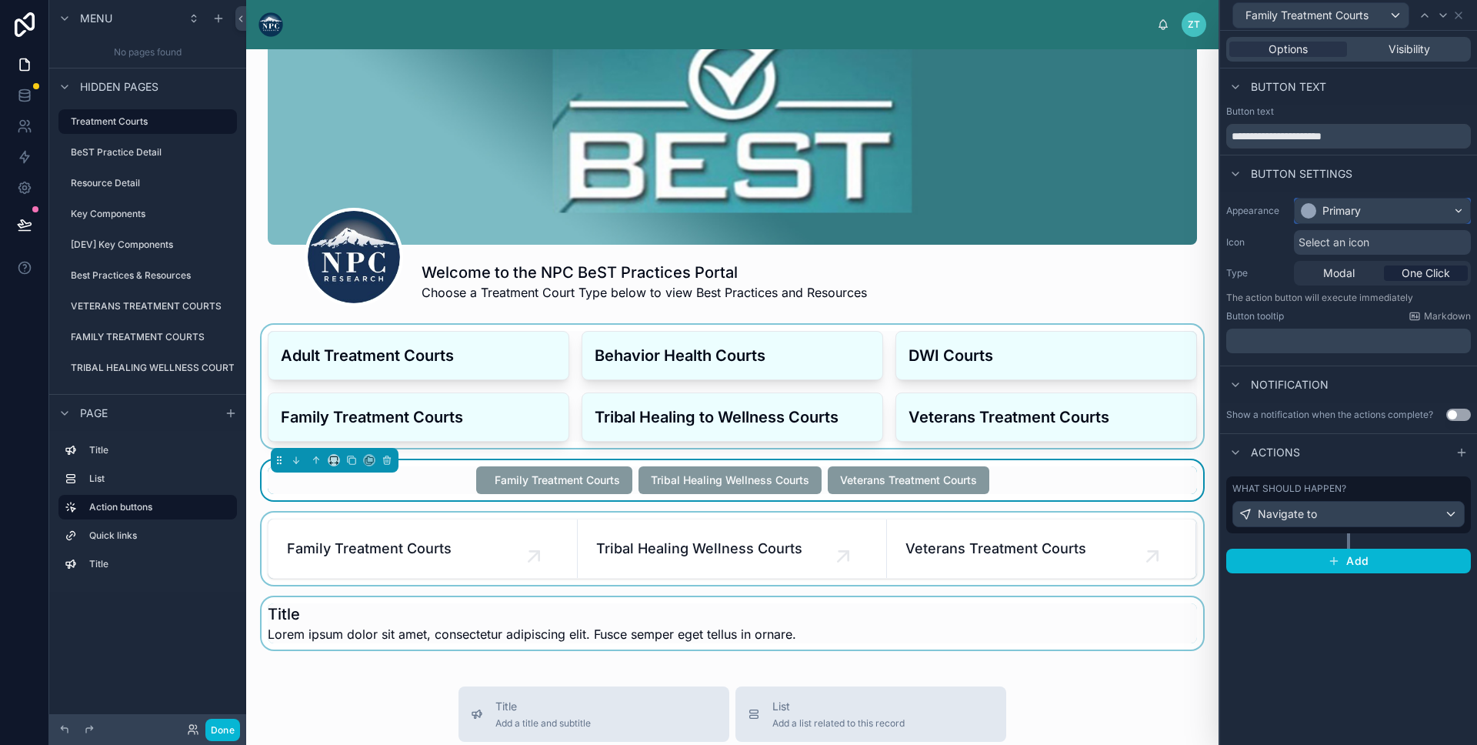
click at [1376, 212] on div "Primary" at bounding box center [1382, 211] width 175 height 25
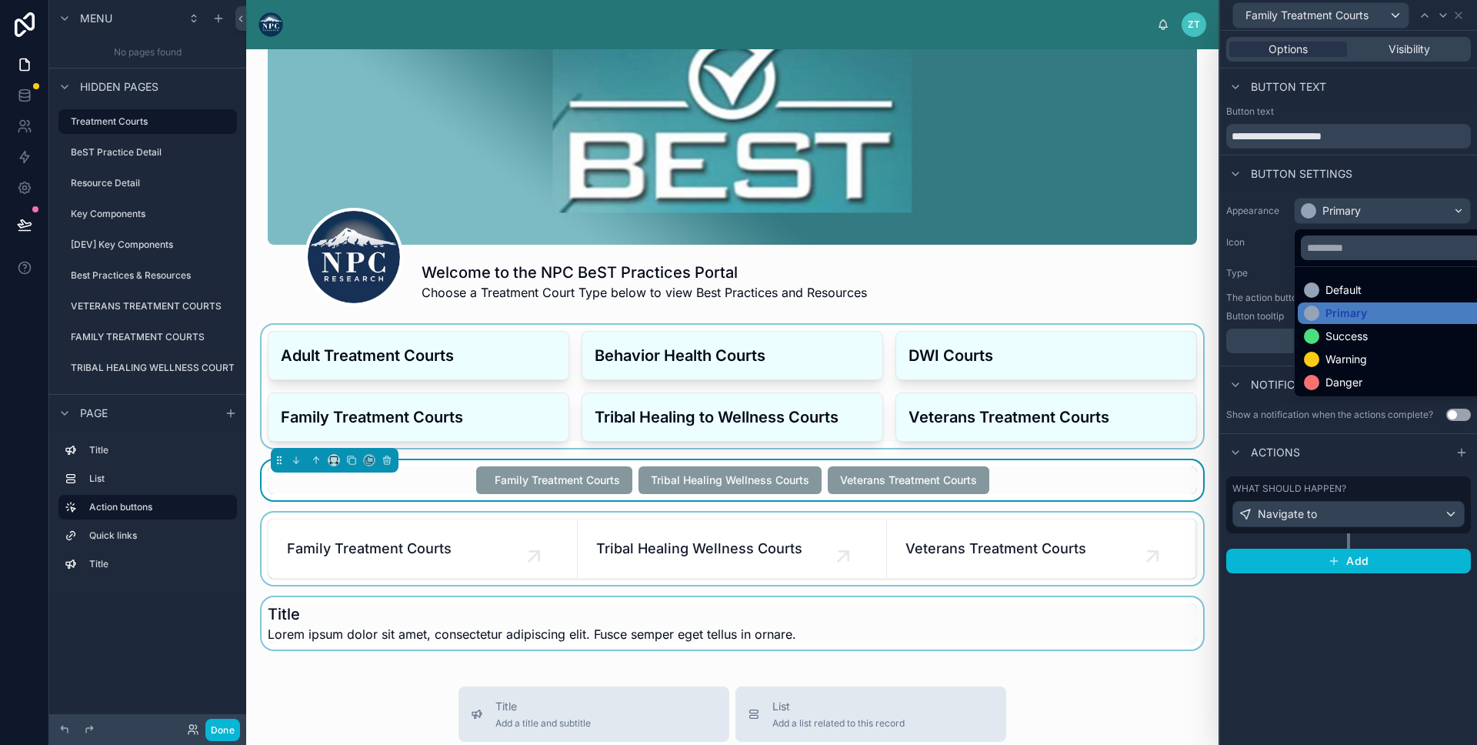
click at [1447, 15] on div at bounding box center [1348, 372] width 257 height 745
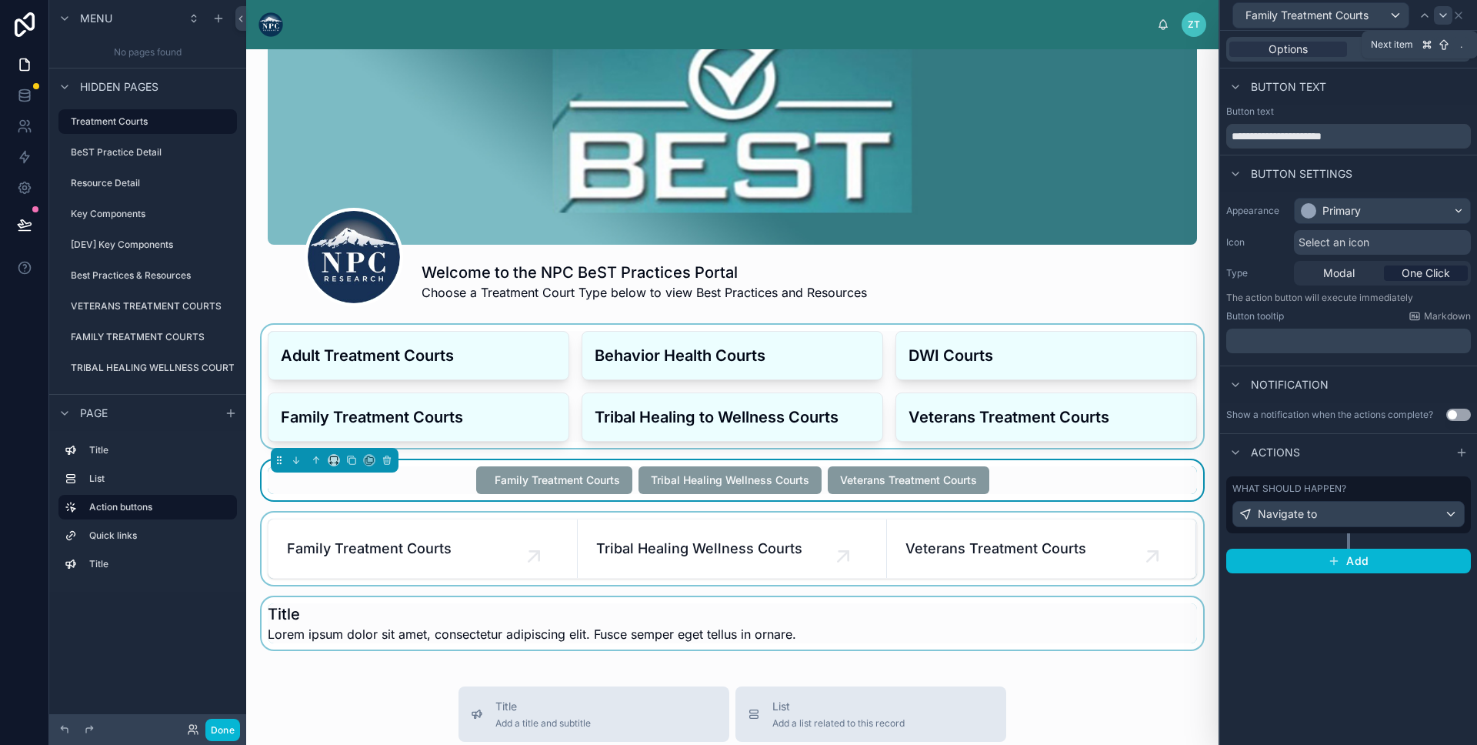
click at [1439, 16] on icon at bounding box center [1443, 15] width 12 height 12
click at [1376, 212] on div "Primary" at bounding box center [1382, 211] width 175 height 25
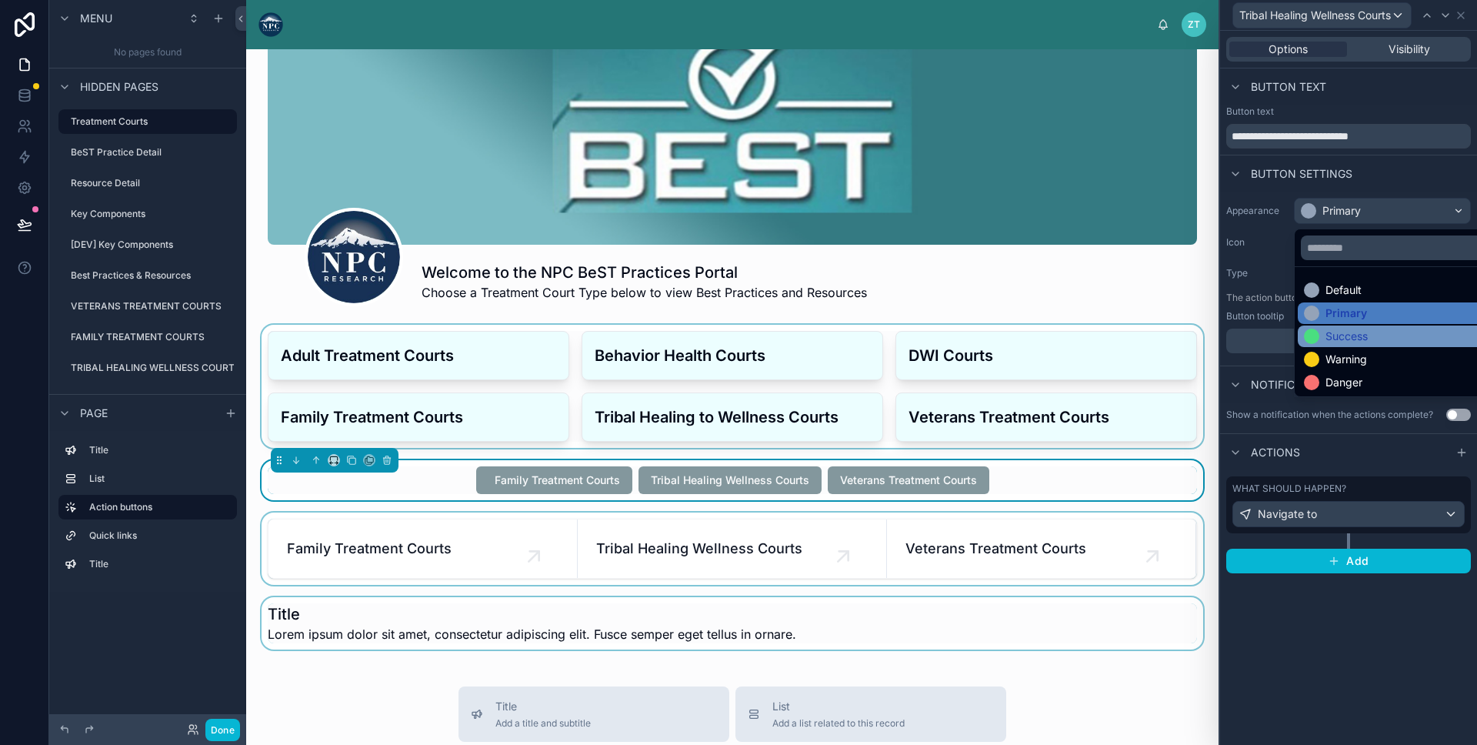
click at [1354, 340] on div "Success" at bounding box center [1347, 336] width 42 height 15
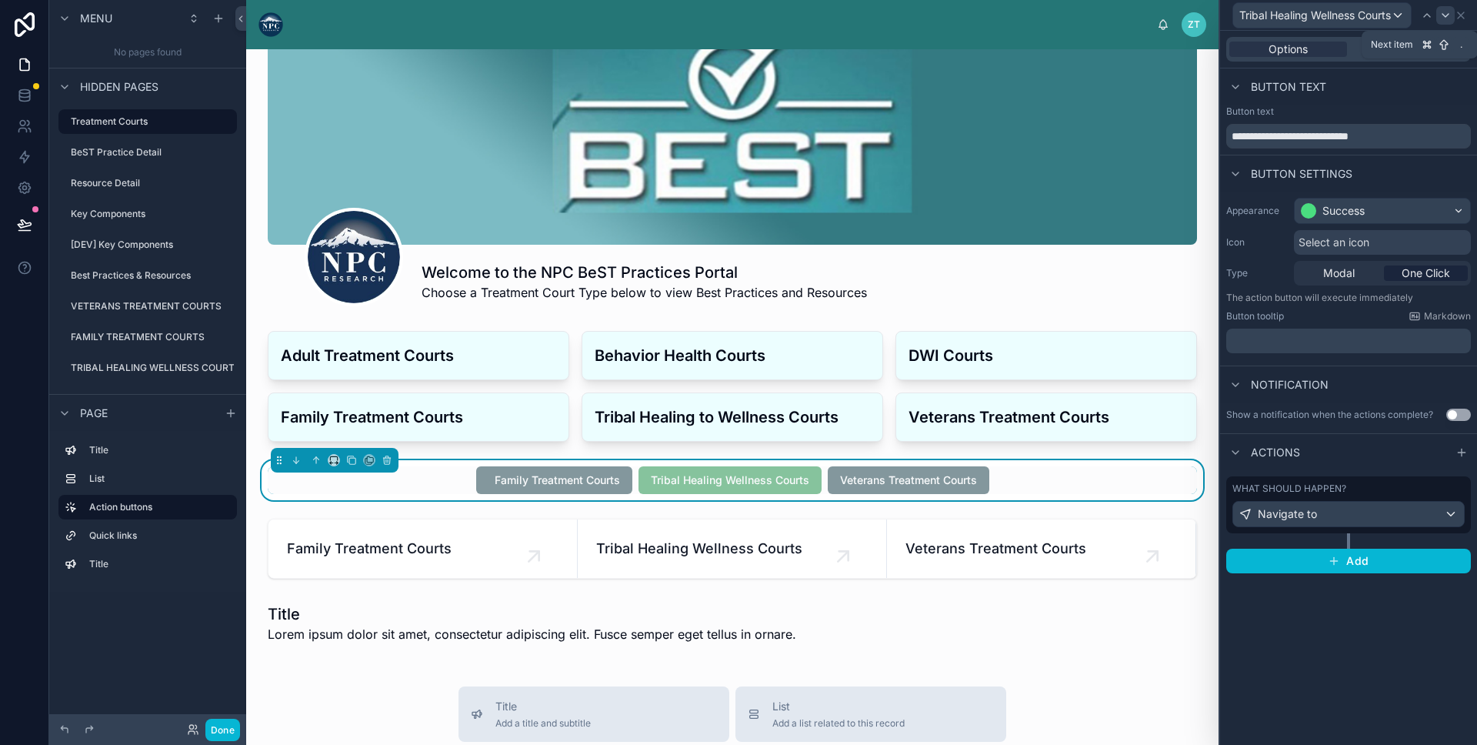
click at [1448, 13] on icon at bounding box center [1446, 15] width 12 height 12
click at [1350, 215] on div "Primary" at bounding box center [1342, 210] width 38 height 15
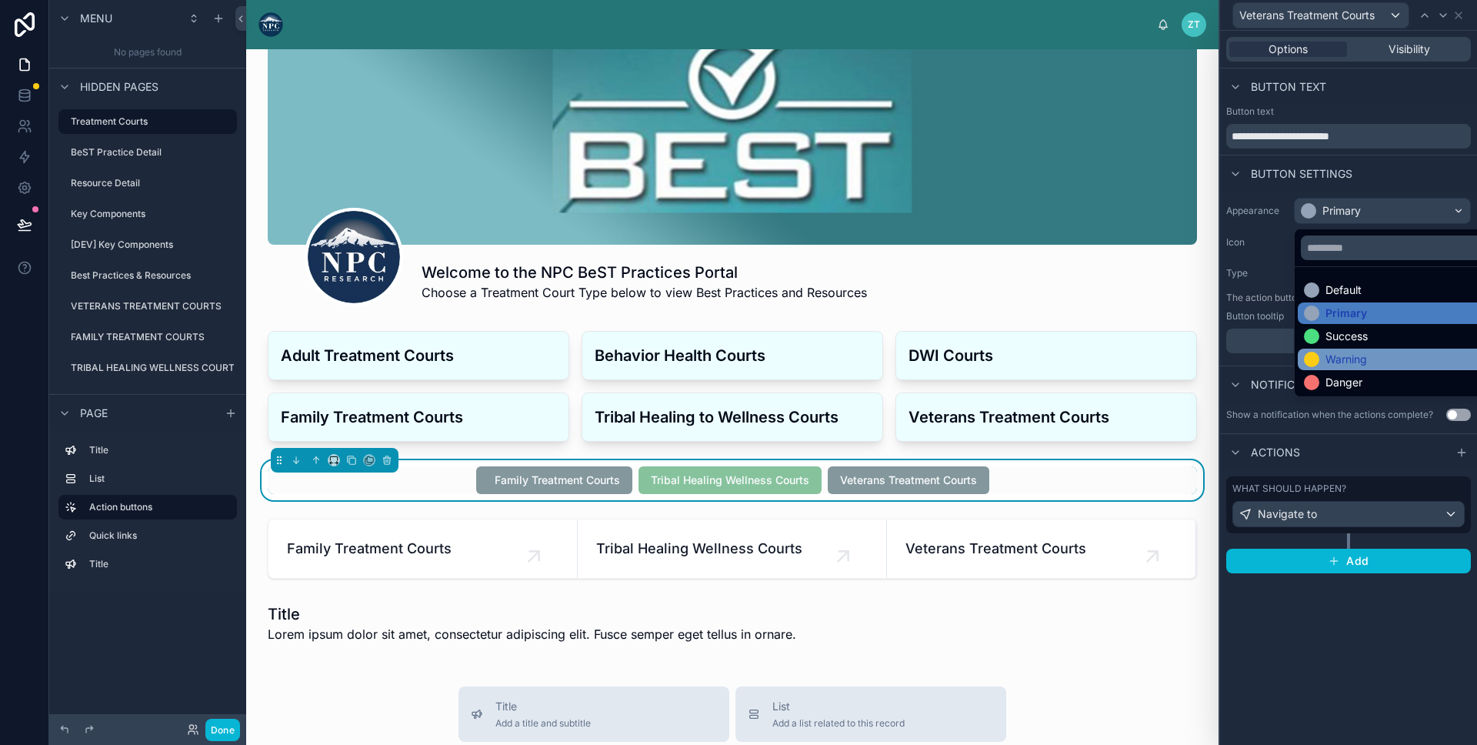
click at [1361, 352] on div "Warning" at bounding box center [1347, 359] width 42 height 15
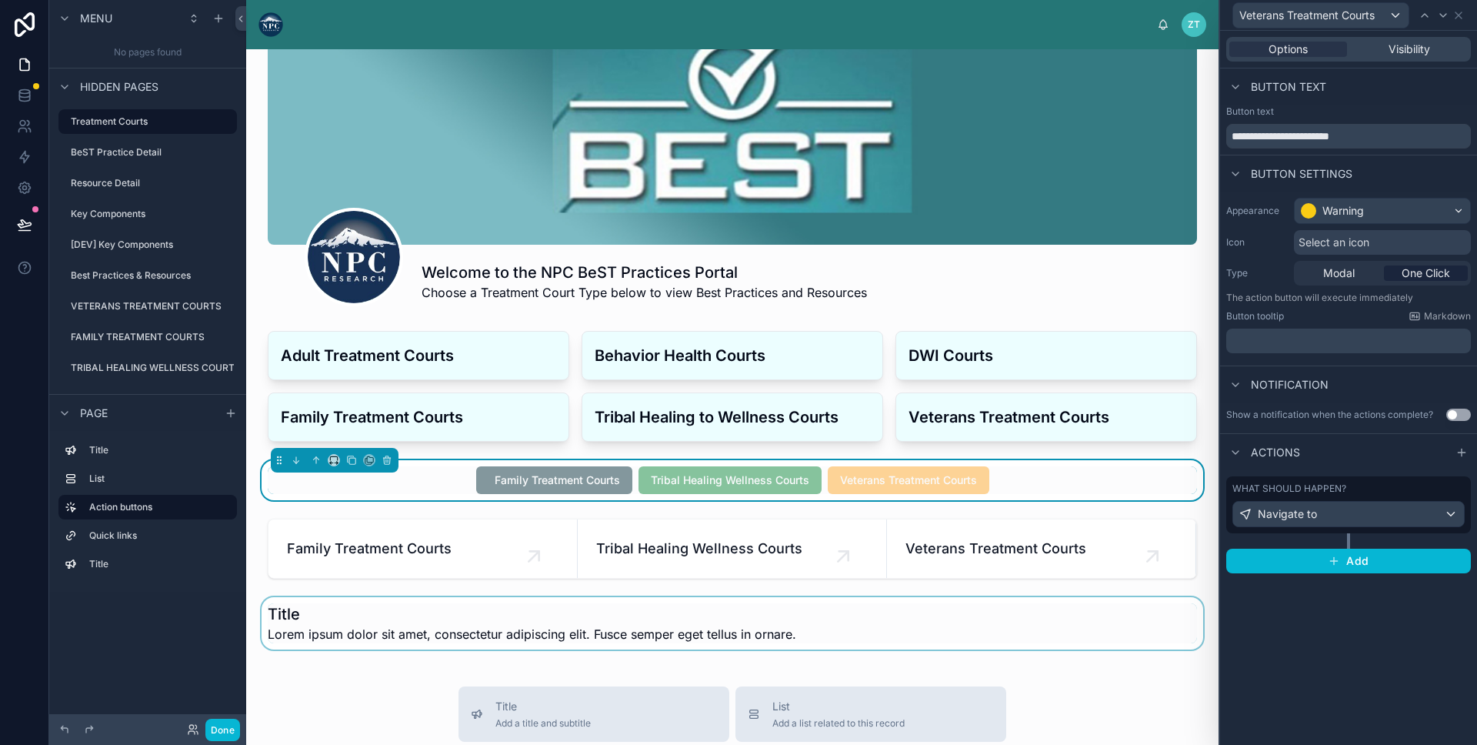
click at [583, 632] on div at bounding box center [733, 623] width 948 height 52
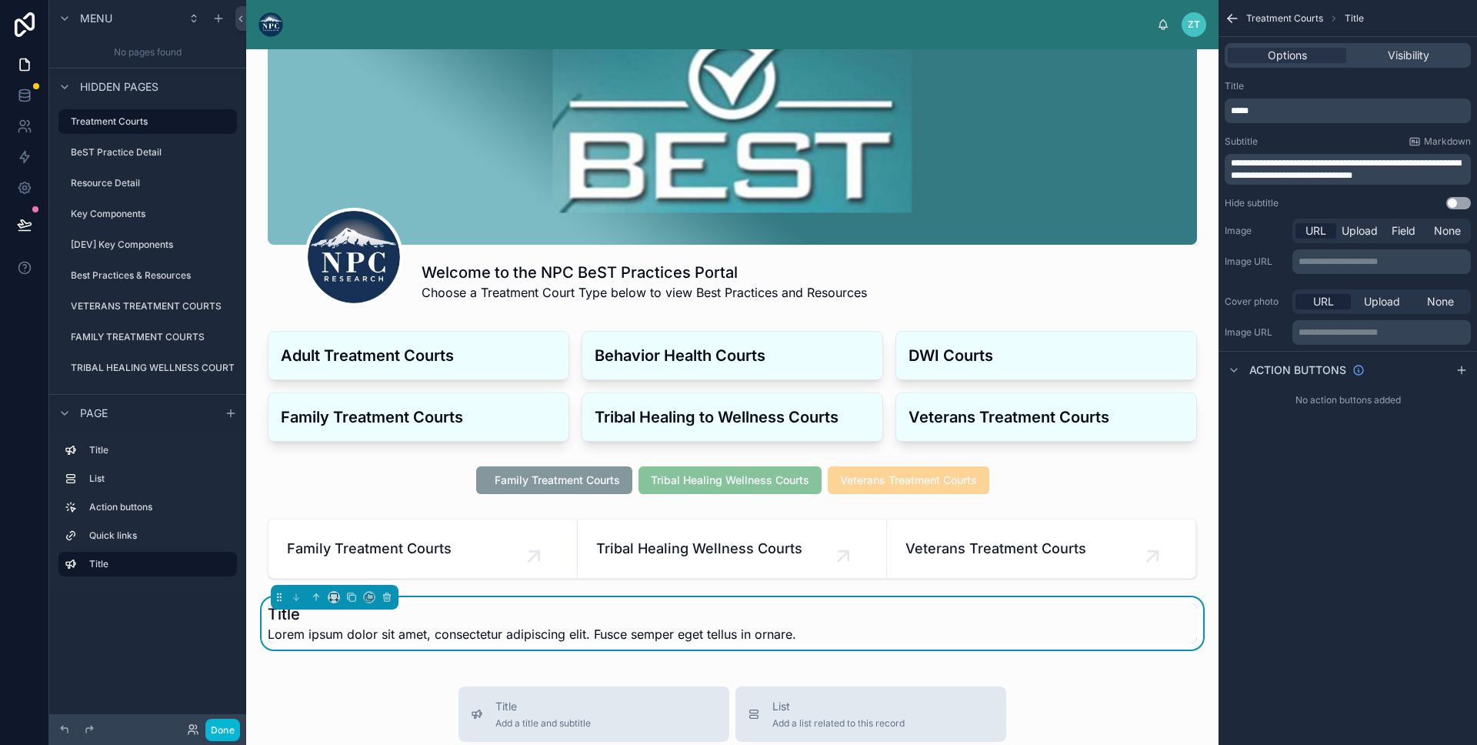
click at [400, 630] on span "Lorem ipsum dolor sit amet, consectetur adipiscing elit. Fusce semper eget tell…" at bounding box center [532, 634] width 529 height 18
click at [313, 596] on icon at bounding box center [316, 597] width 11 height 11
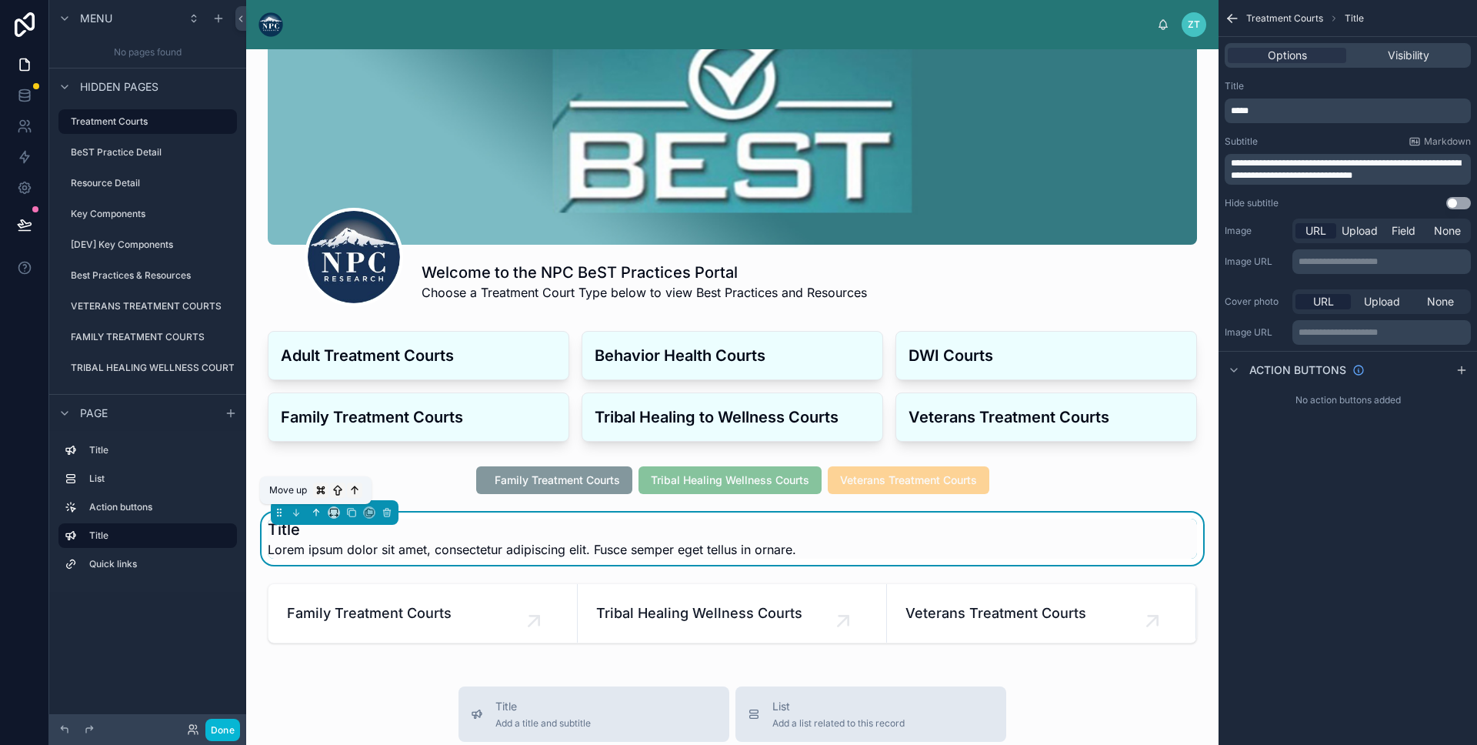
click at [317, 509] on icon at bounding box center [316, 512] width 11 height 11
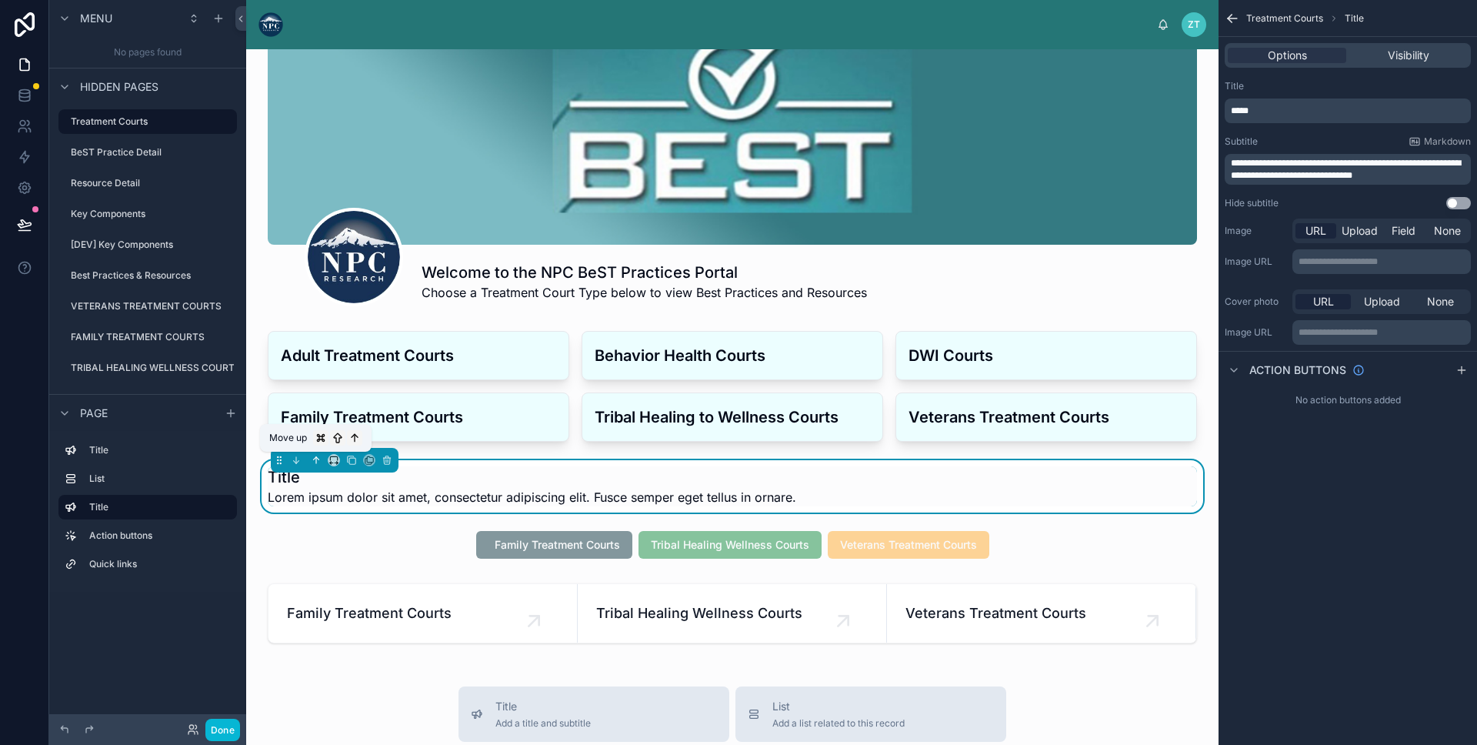
click at [312, 463] on icon at bounding box center [316, 460] width 11 height 11
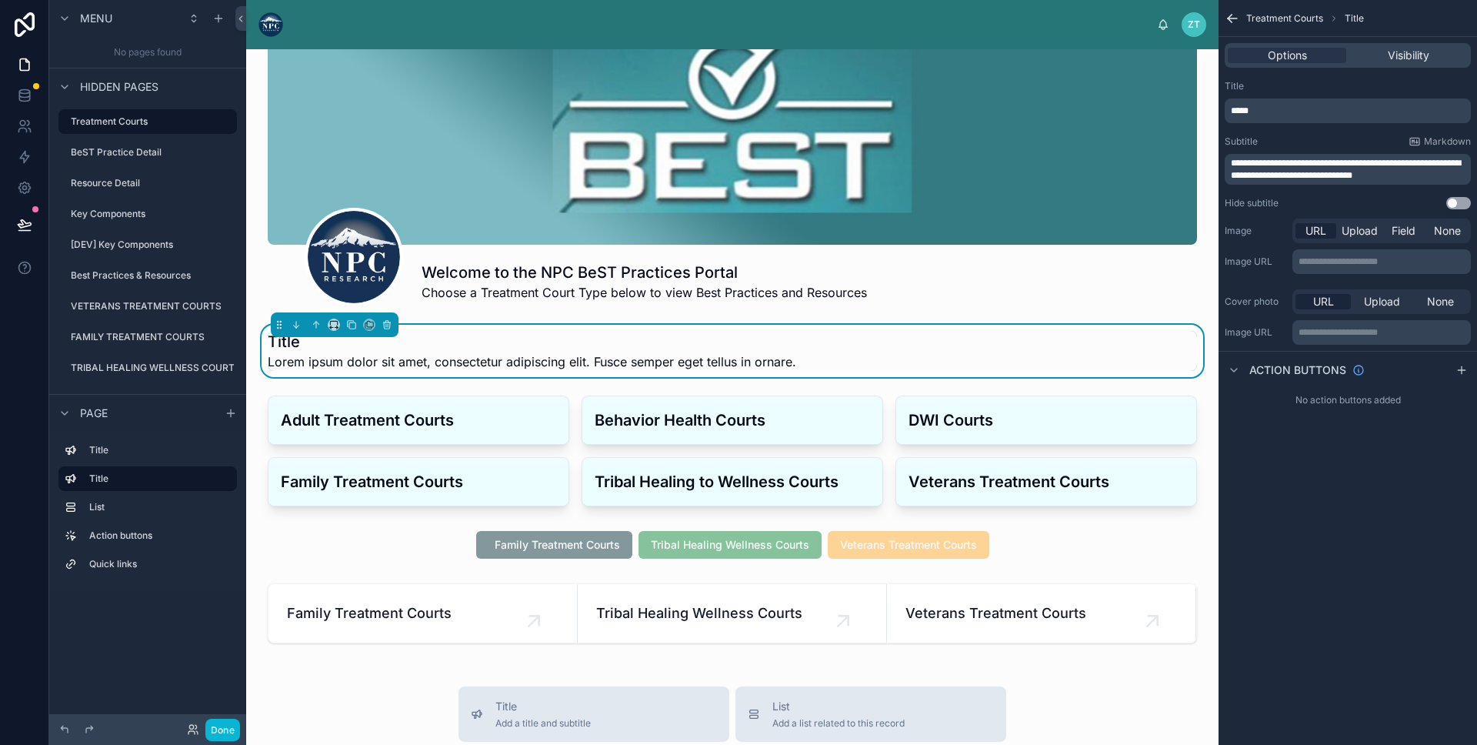
click at [1343, 101] on div "*****" at bounding box center [1348, 110] width 246 height 25
click at [1324, 112] on p "*****" at bounding box center [1349, 111] width 237 height 12
drag, startPoint x: 1357, startPoint y: 89, endPoint x: 1307, endPoint y: 124, distance: 60.8
click at [1357, 89] on div "Title" at bounding box center [1348, 86] width 246 height 12
click at [1294, 163] on span "**********" at bounding box center [1346, 170] width 230 height 22
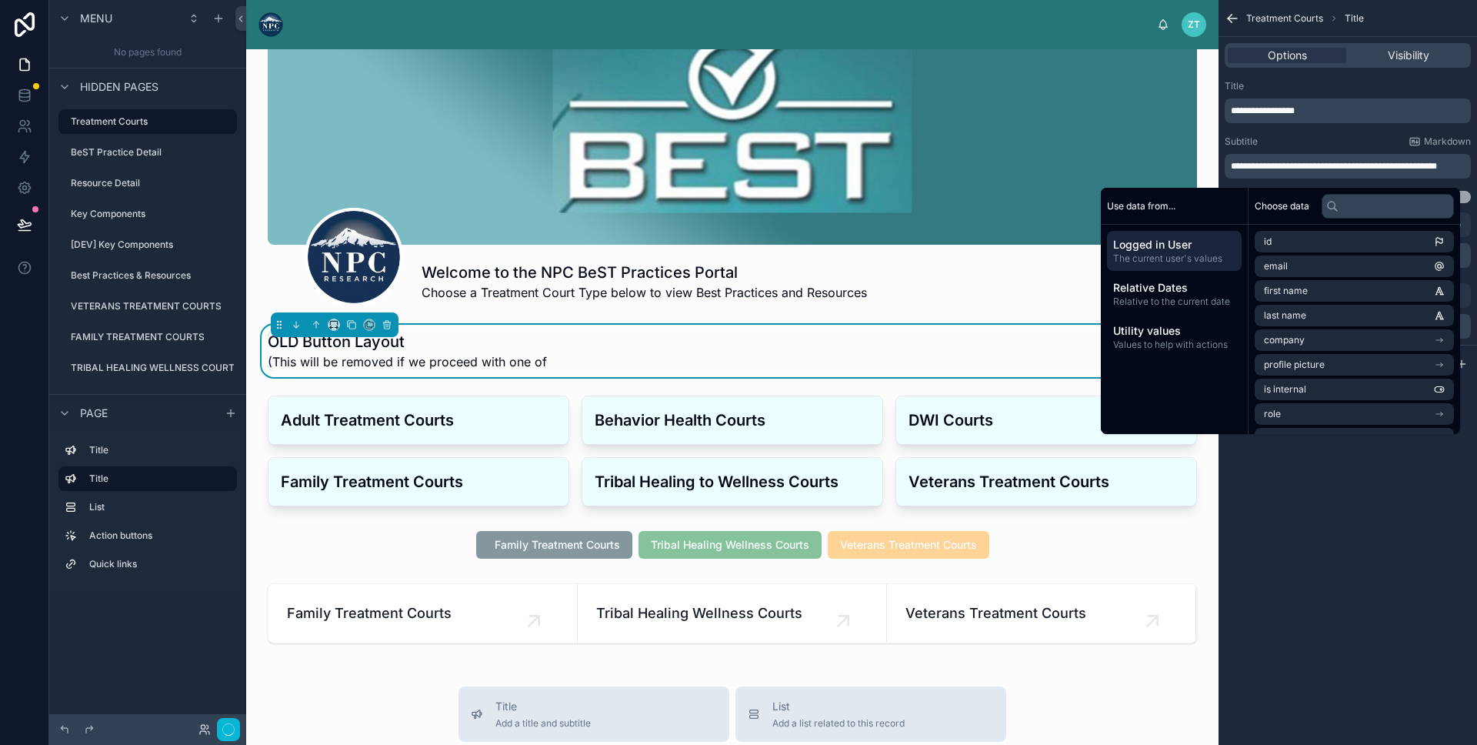
scroll to position [0, 0]
click at [351, 324] on icon at bounding box center [351, 324] width 11 height 11
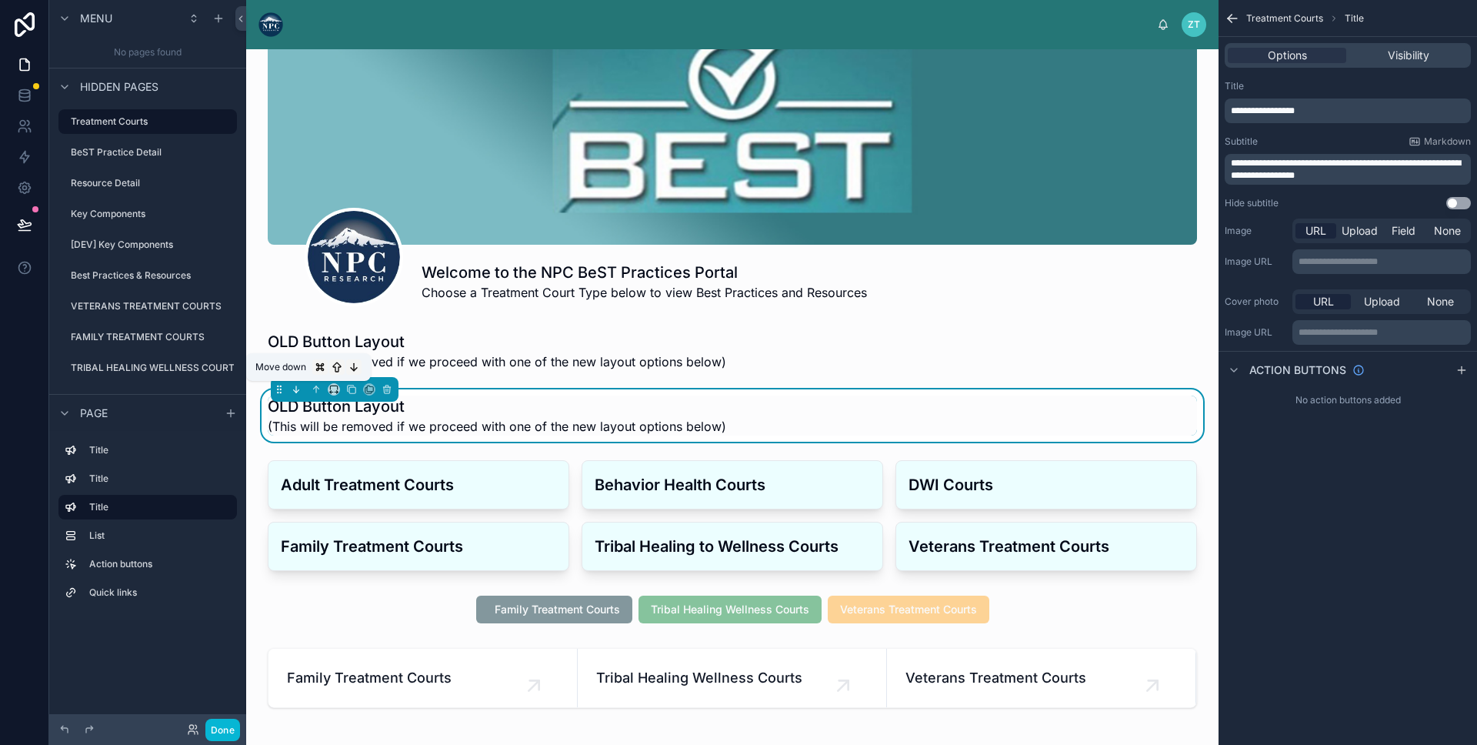
click at [297, 393] on icon at bounding box center [296, 389] width 11 height 11
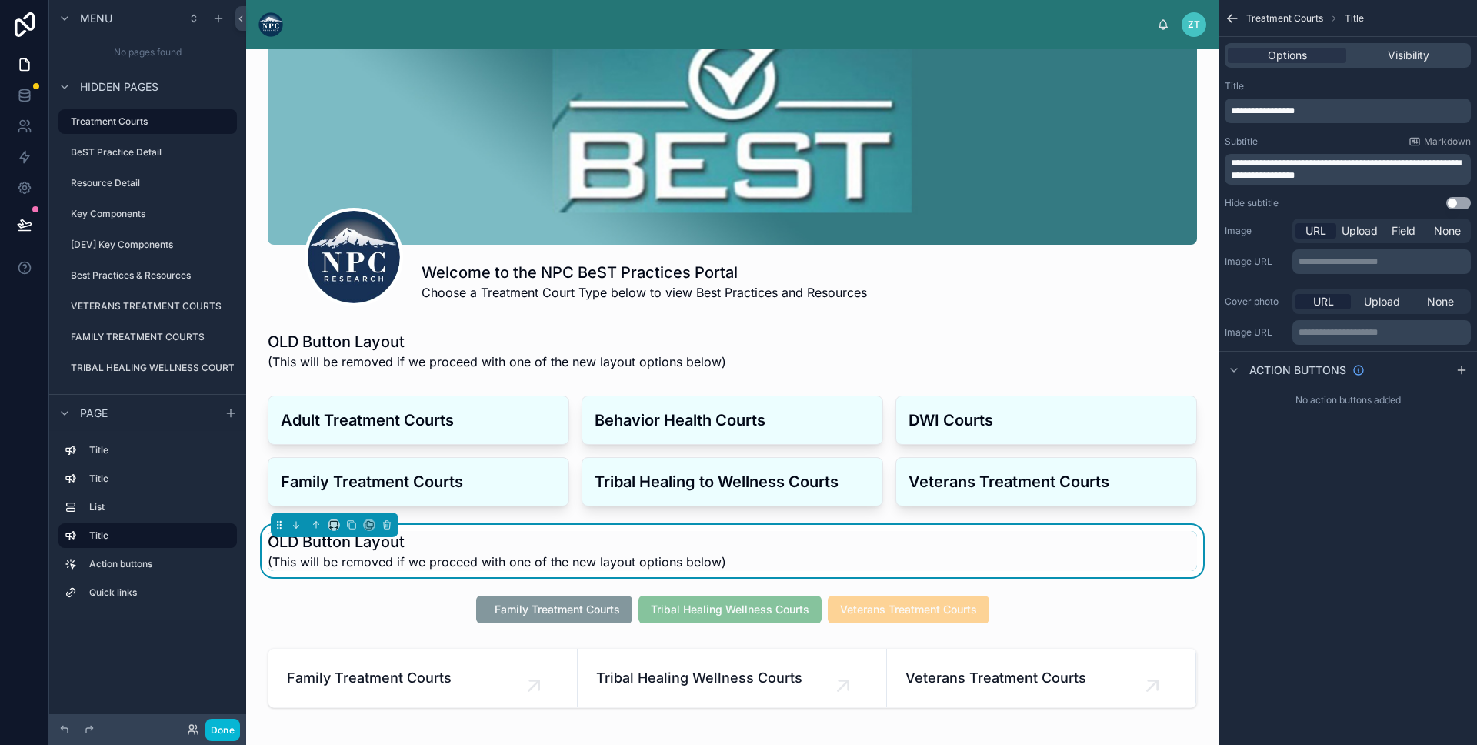
click at [1282, 102] on div "**********" at bounding box center [1348, 110] width 246 height 25
click at [1278, 109] on span "**********" at bounding box center [1263, 110] width 64 height 9
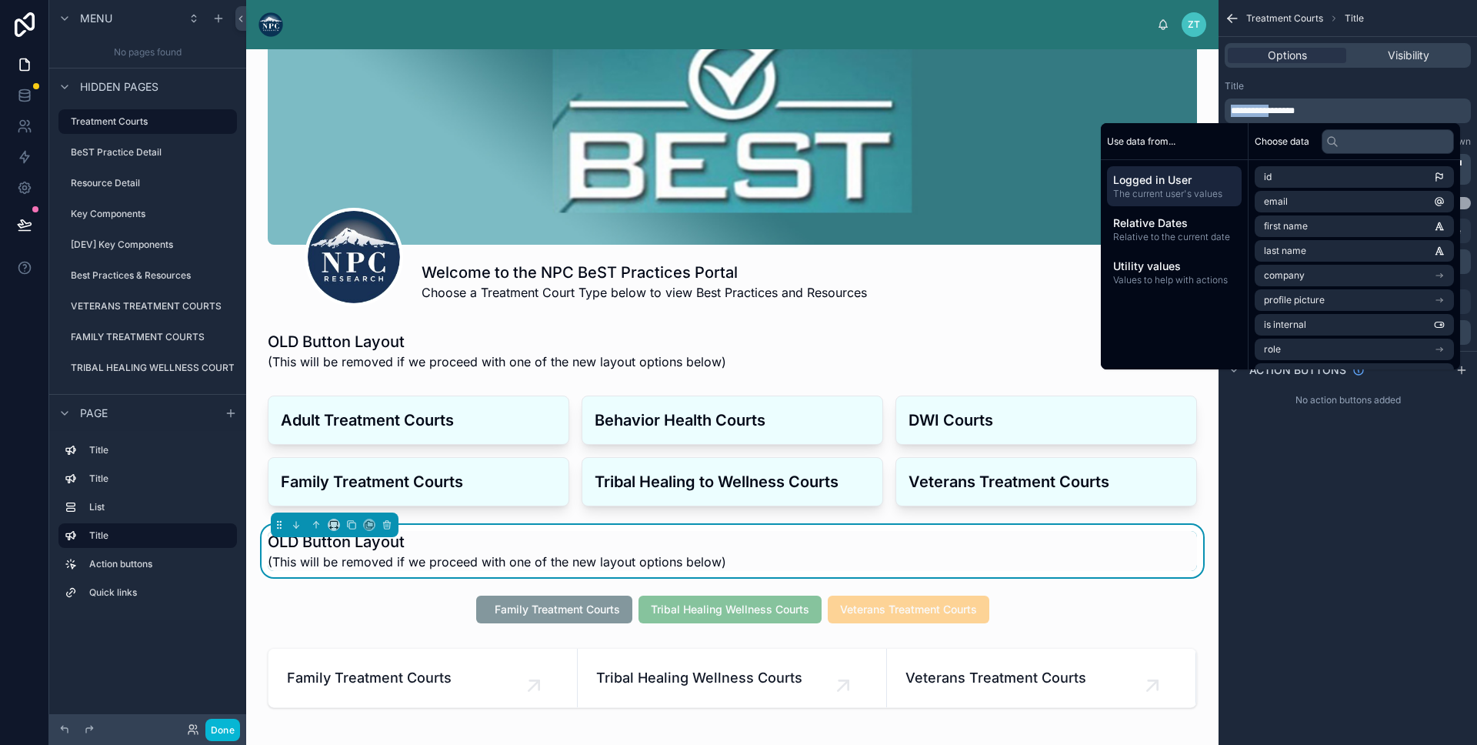
click at [1278, 109] on span "**********" at bounding box center [1263, 110] width 64 height 9
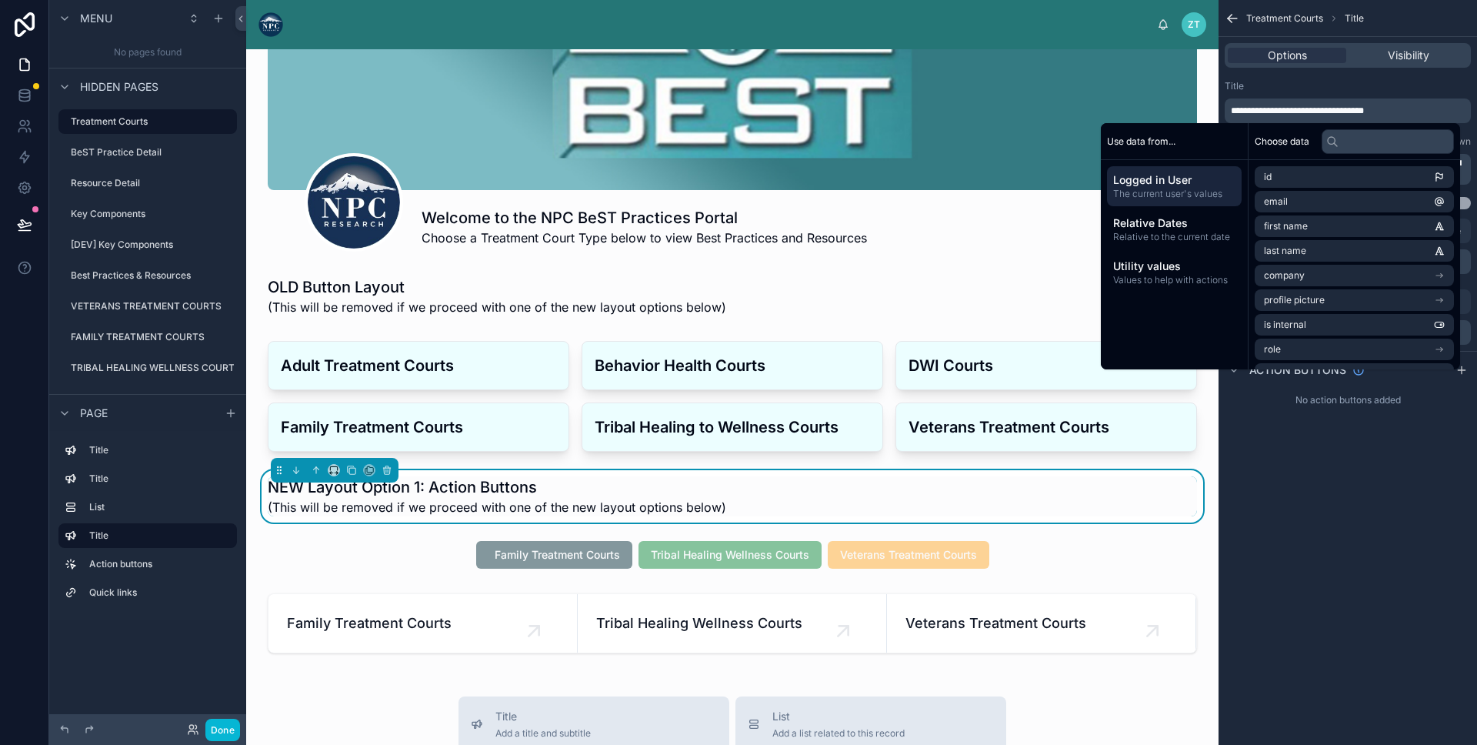
scroll to position [135, 0]
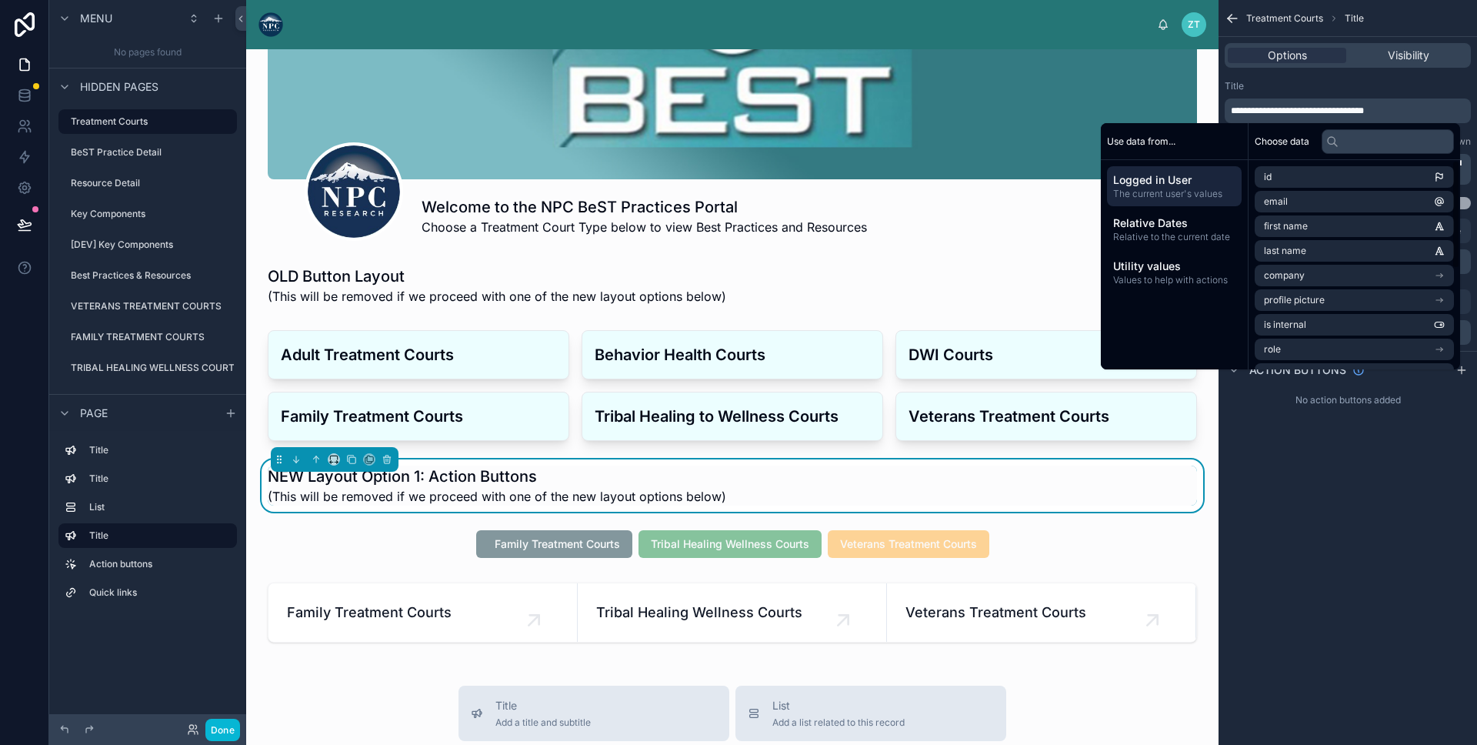
click at [1302, 85] on div "Title" at bounding box center [1348, 86] width 246 height 12
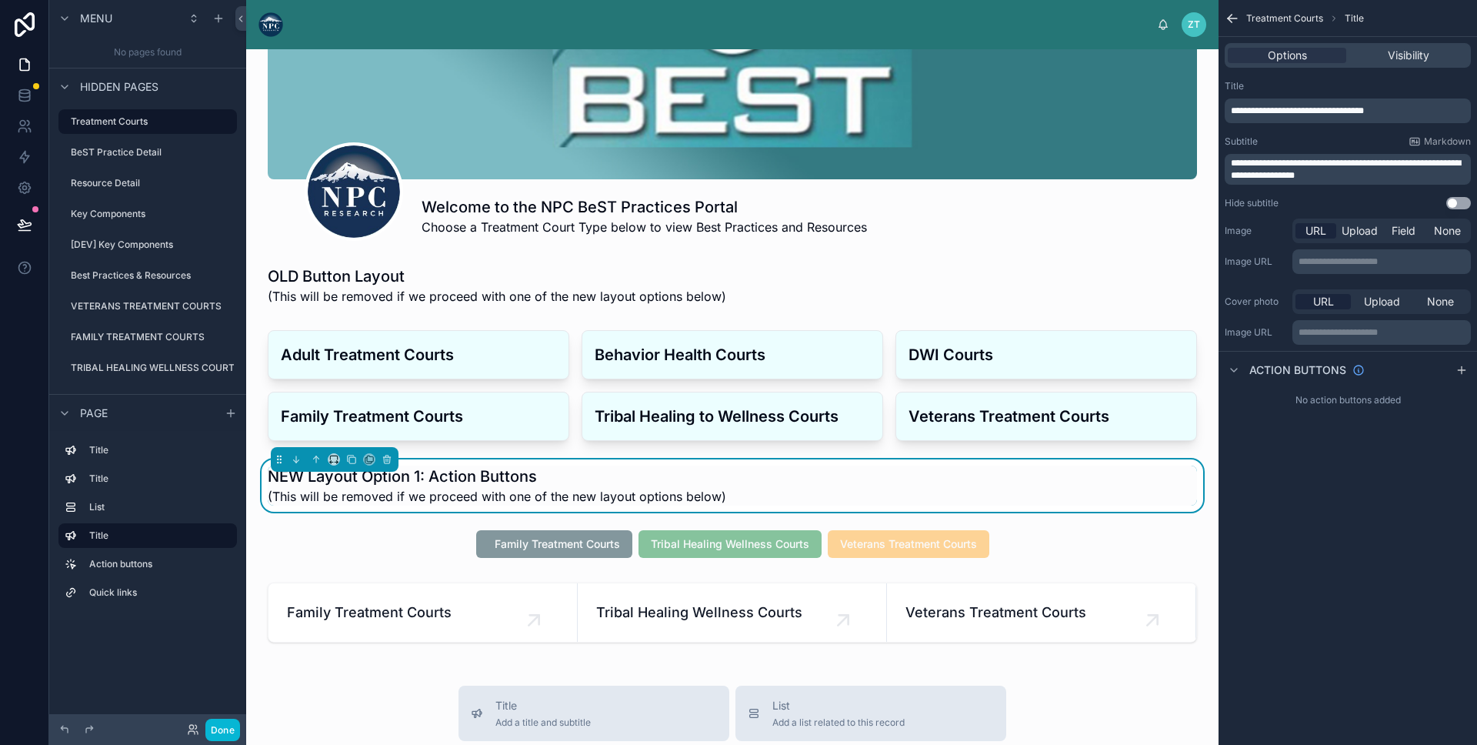
click at [1340, 169] on span "**********" at bounding box center [1346, 170] width 230 height 22
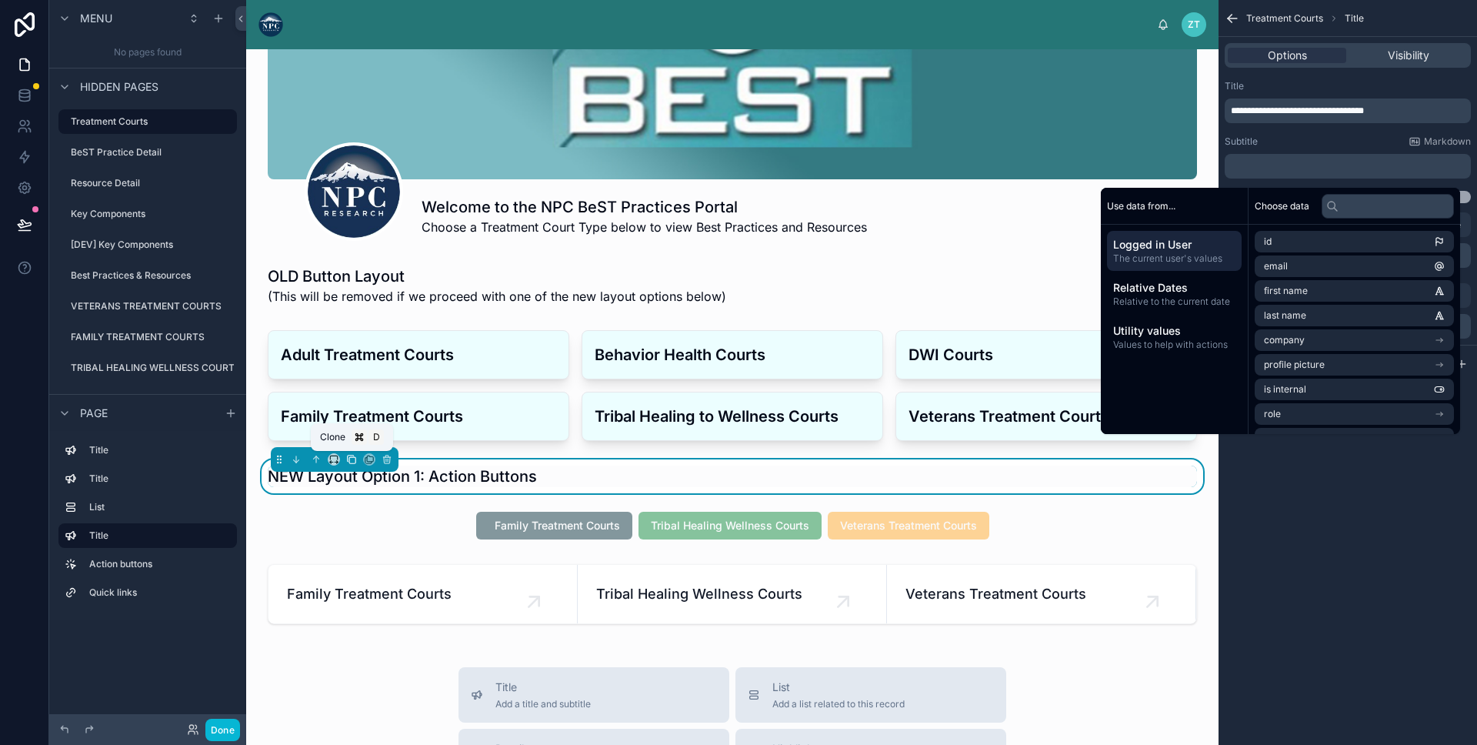
click at [348, 459] on icon at bounding box center [351, 459] width 11 height 11
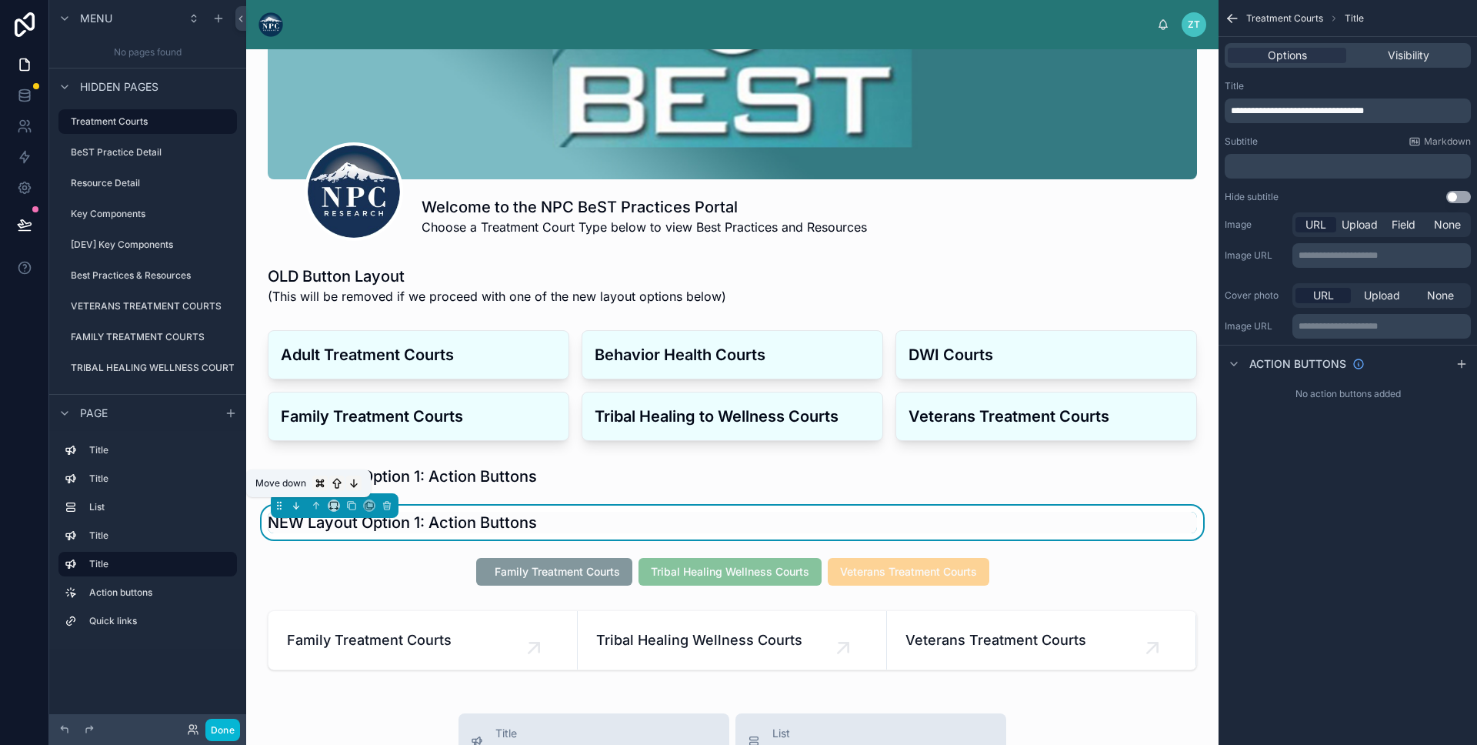
click at [299, 511] on button at bounding box center [296, 505] width 17 height 17
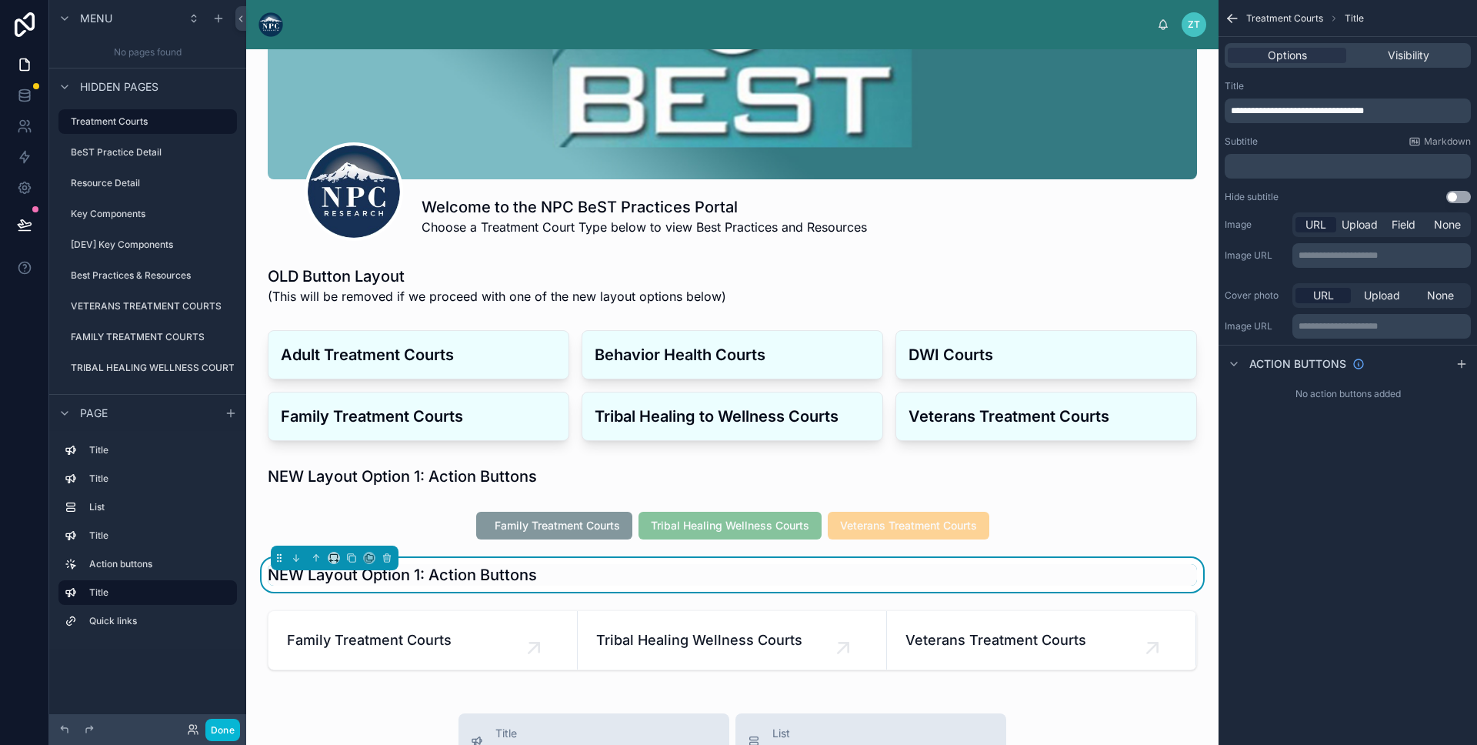
click at [1319, 109] on span "**********" at bounding box center [1297, 110] width 133 height 9
drag, startPoint x: 1319, startPoint y: 109, endPoint x: 1424, endPoint y: 108, distance: 104.7
click at [1424, 108] on p "**********" at bounding box center [1349, 111] width 237 height 12
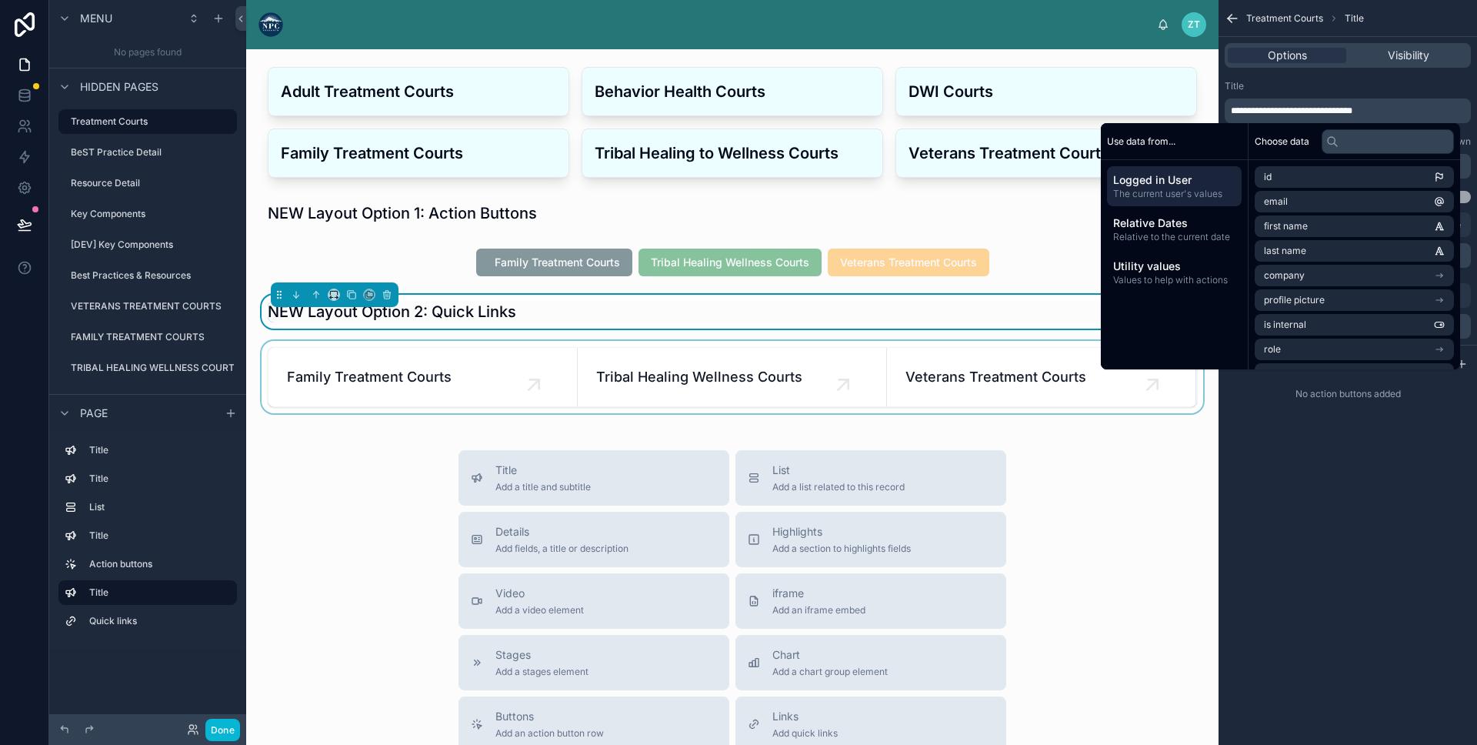
scroll to position [200, 0]
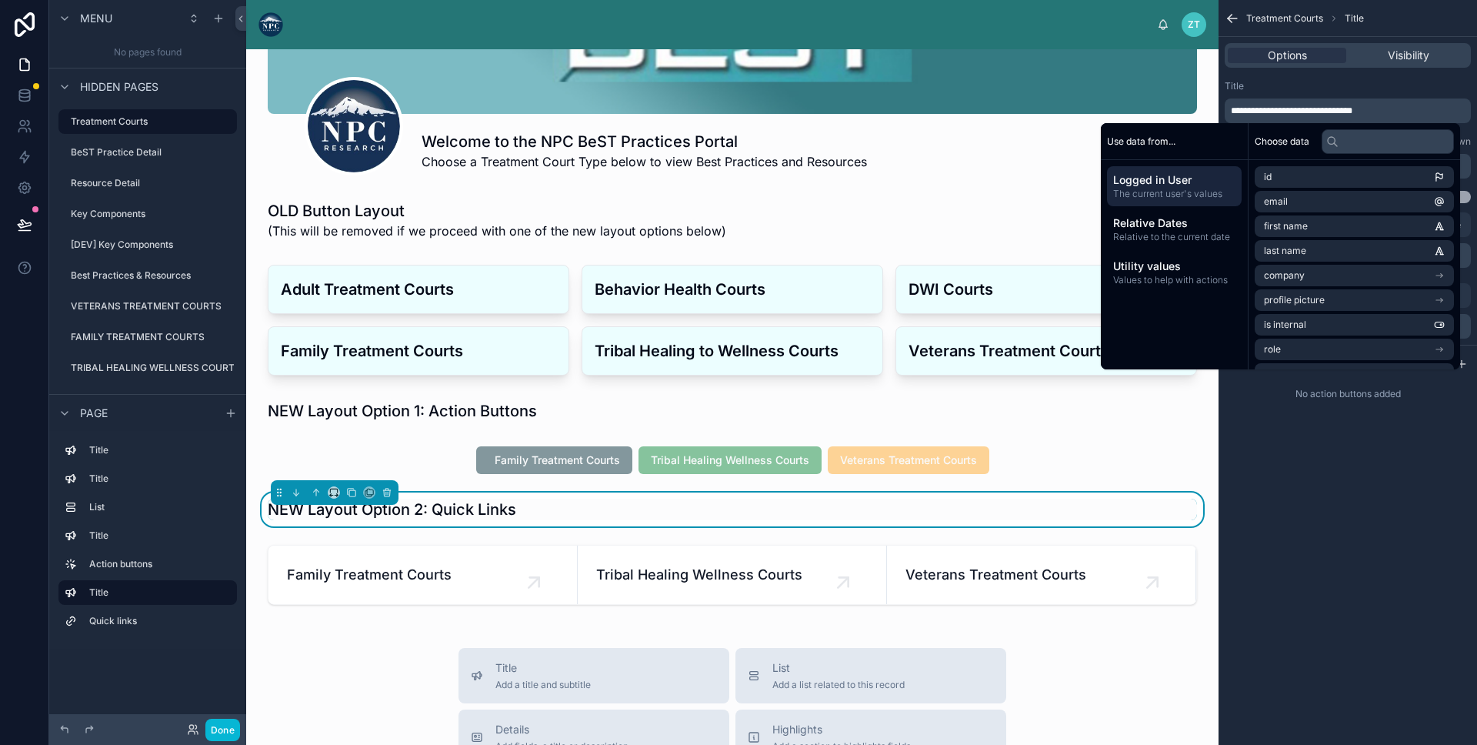
click at [332, 644] on div "Welcome to the NPC BeST Practices Portal Choose a Treatment Court Type below to…" at bounding box center [732, 584] width 973 height 1470
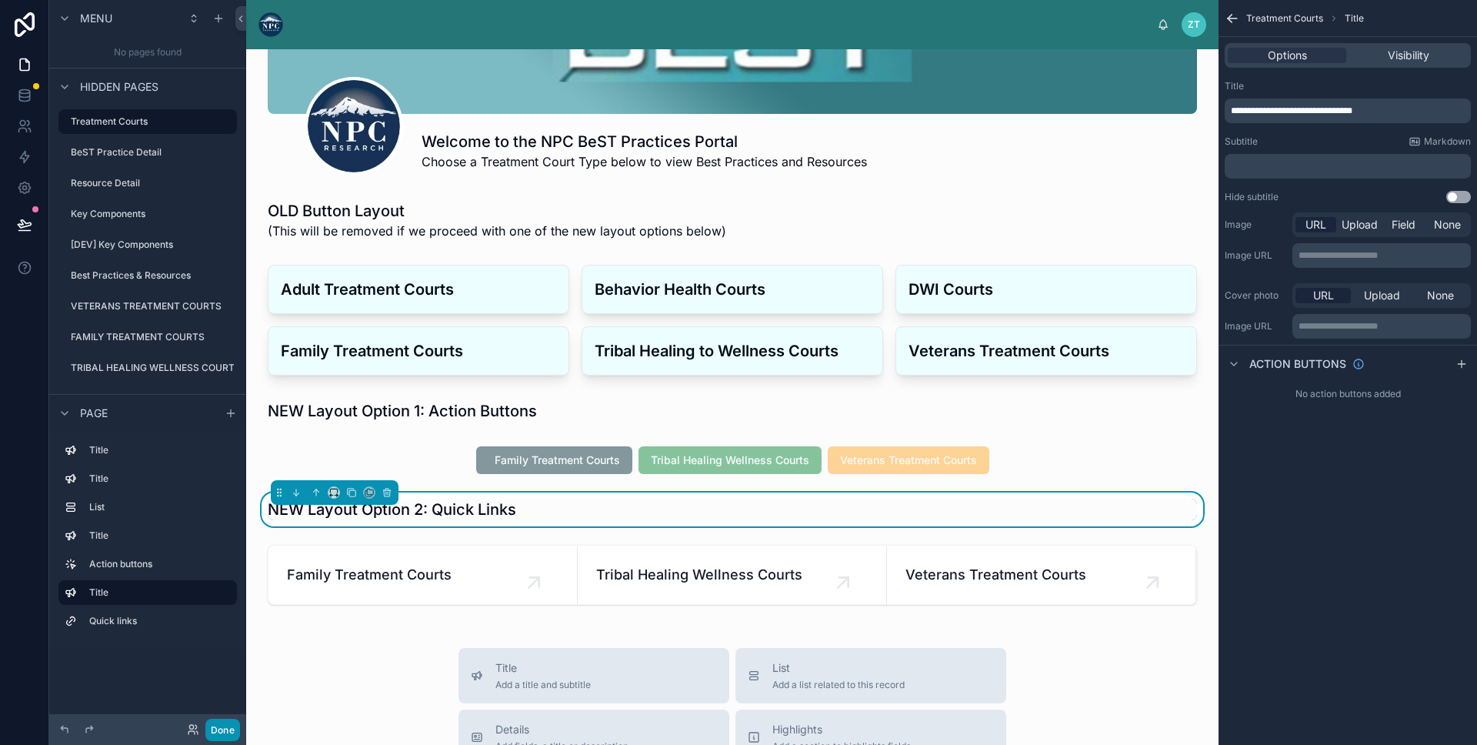
click at [225, 727] on button "Done" at bounding box center [222, 730] width 35 height 22
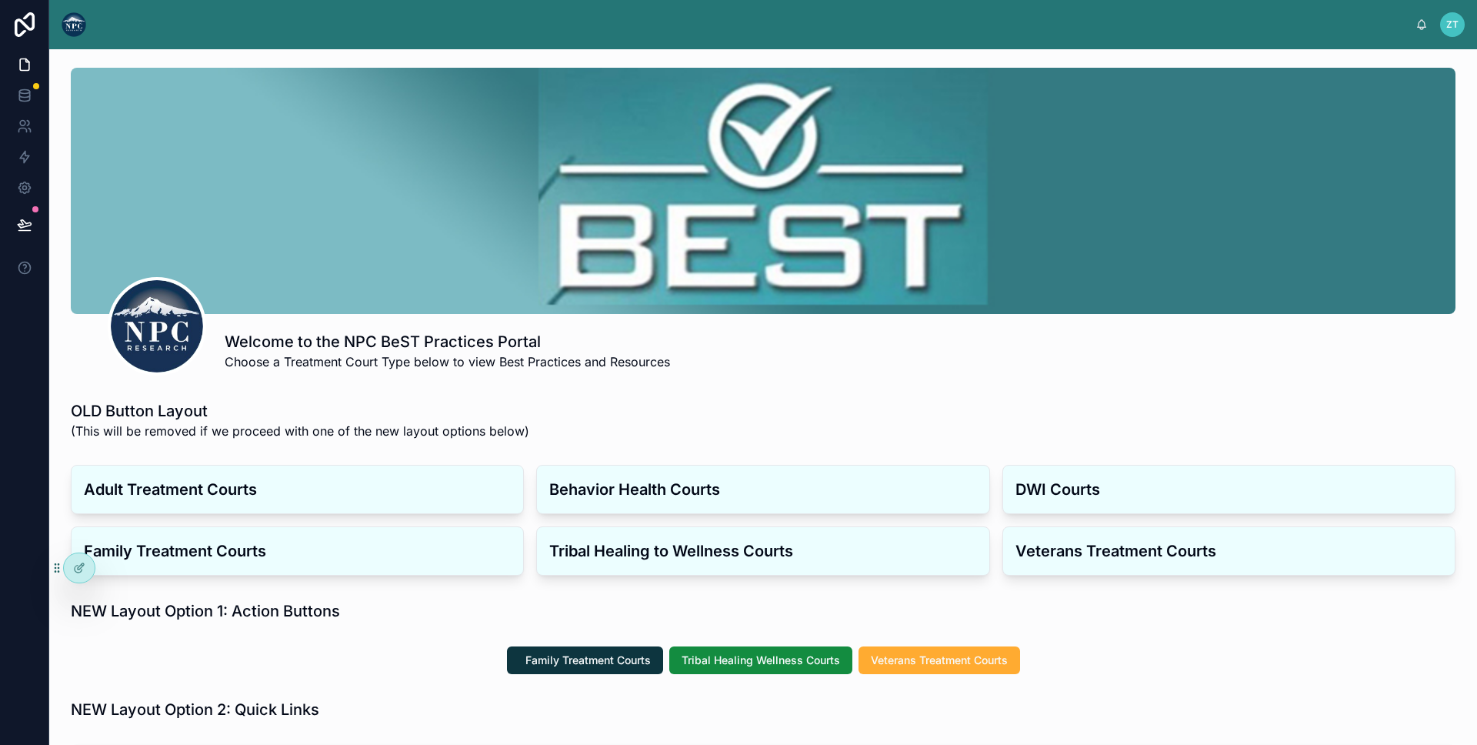
scroll to position [189, 0]
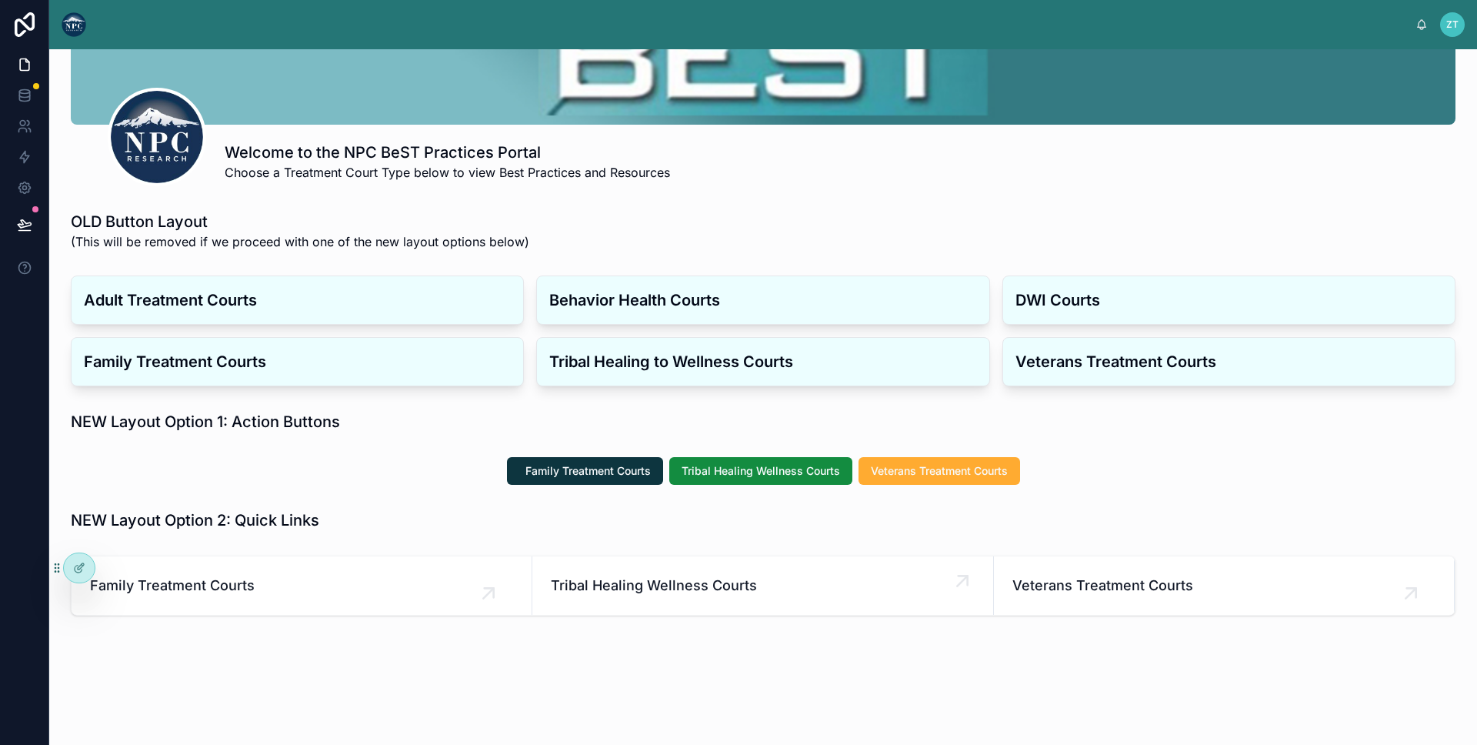
click at [617, 590] on span "Tribal Healing Wellness Courts" at bounding box center [762, 586] width 423 height 22
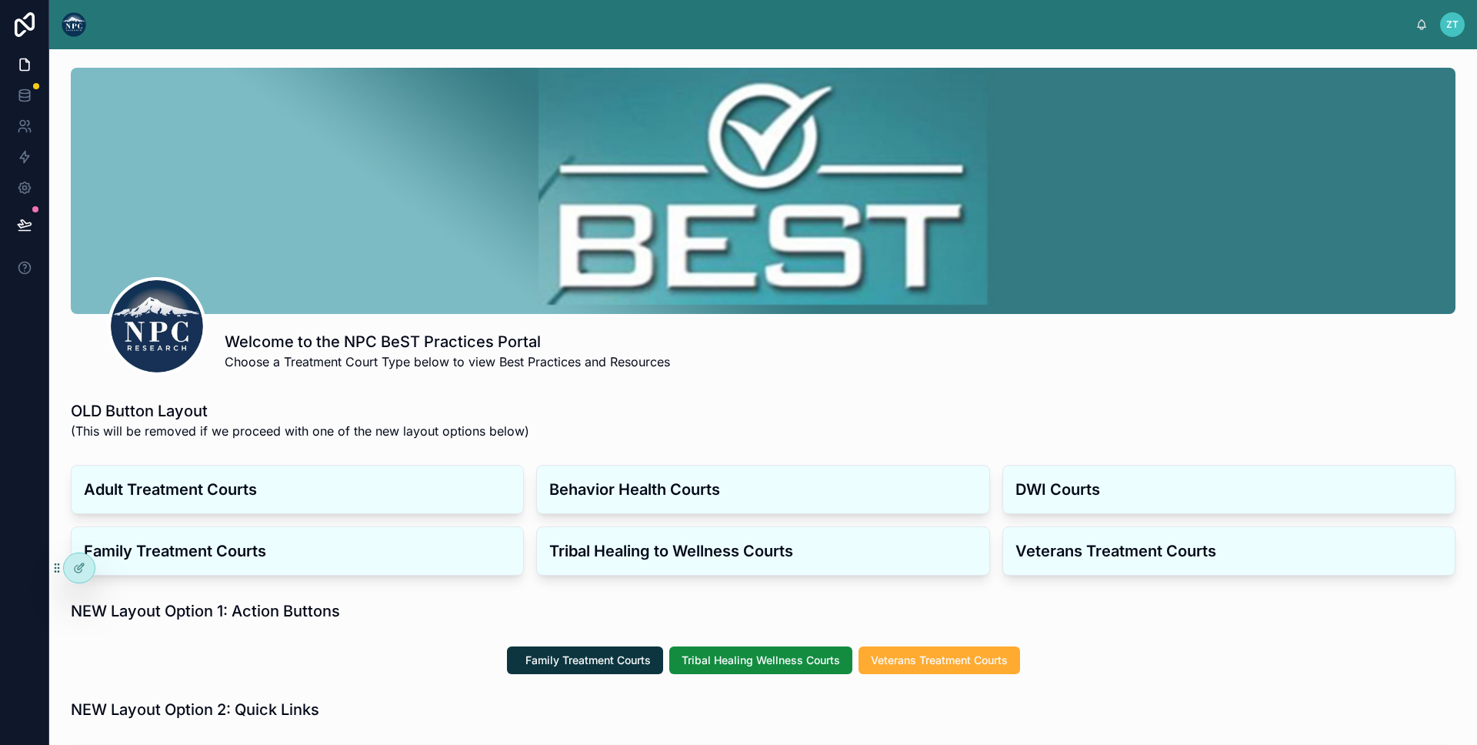
scroll to position [189, 0]
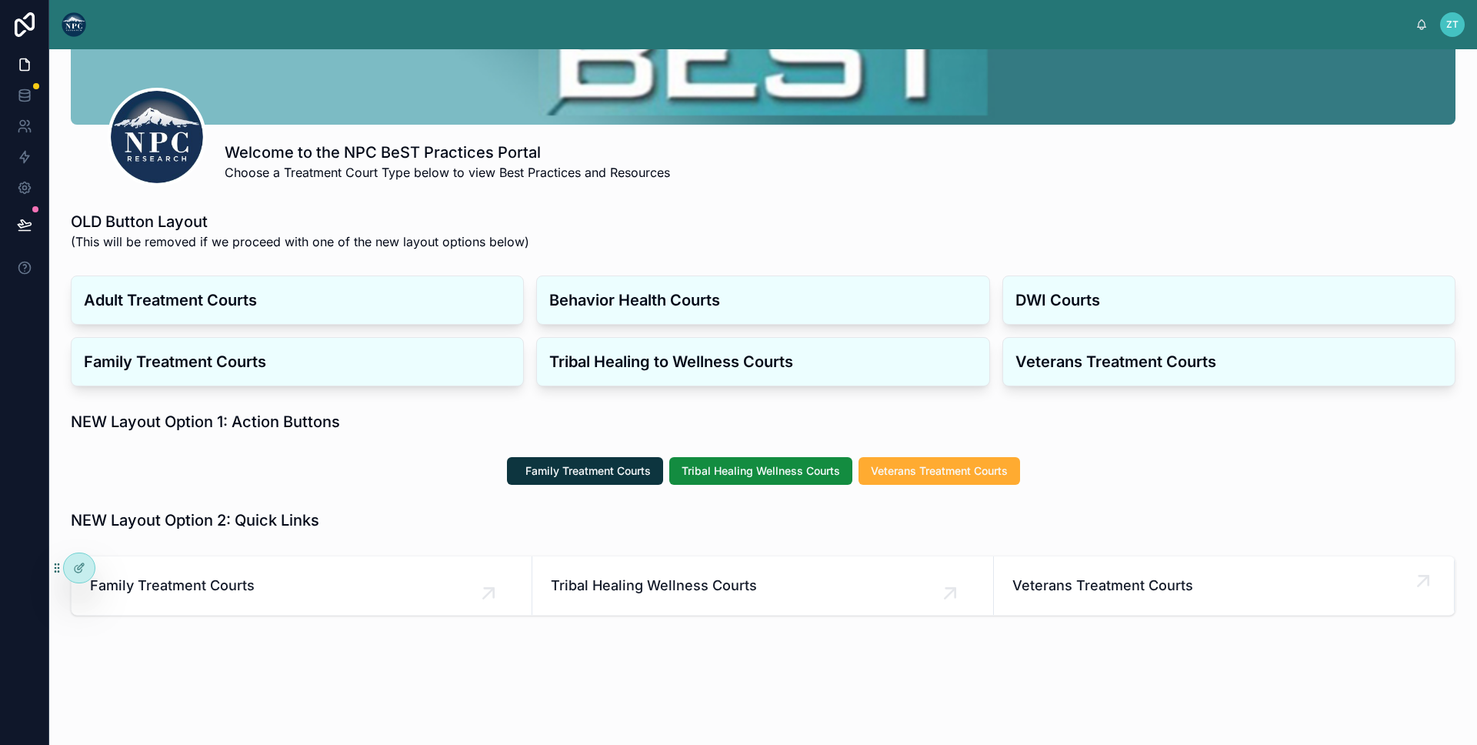
click at [1050, 597] on link "Veterans Treatment Courts" at bounding box center [1224, 585] width 461 height 58
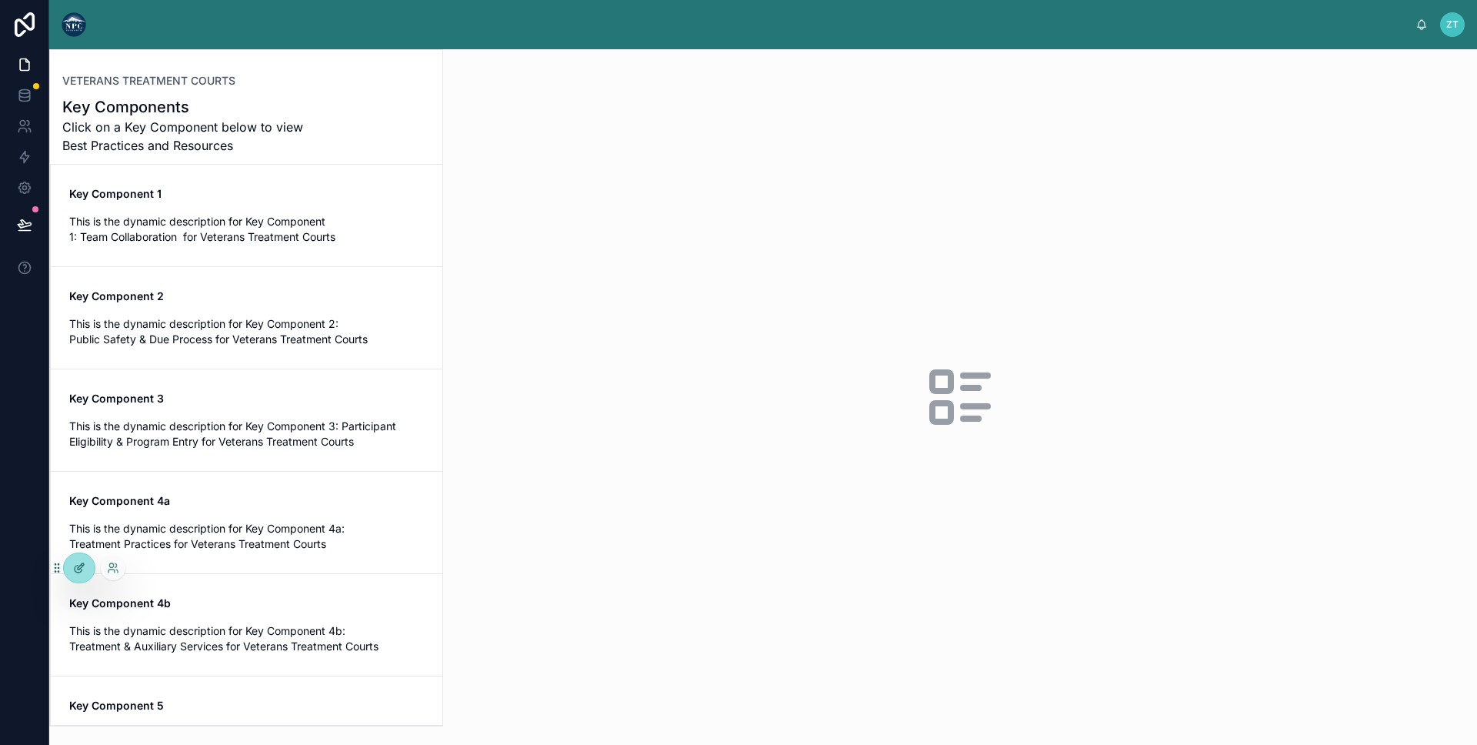
click at [73, 566] on icon at bounding box center [79, 568] width 12 height 12
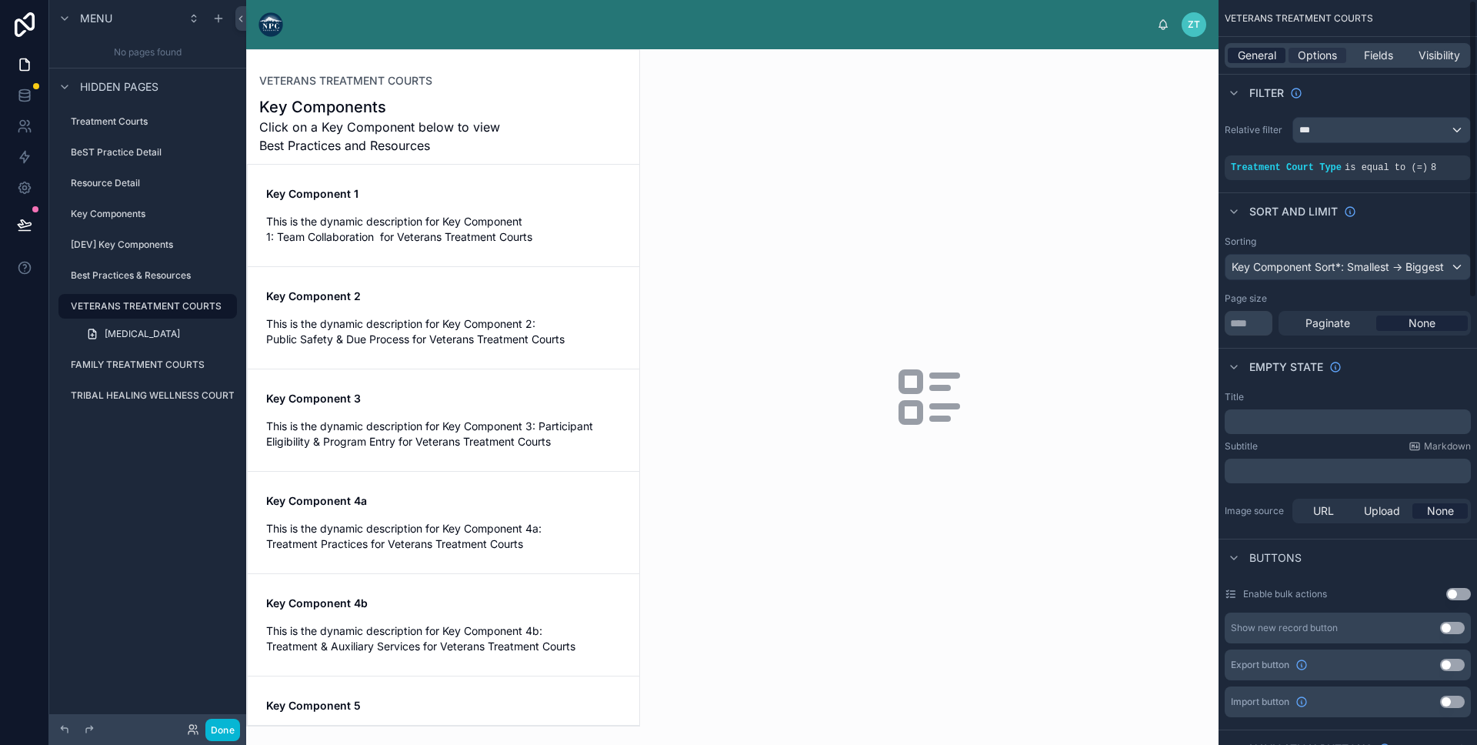
click at [1258, 60] on span "General" at bounding box center [1257, 55] width 38 height 15
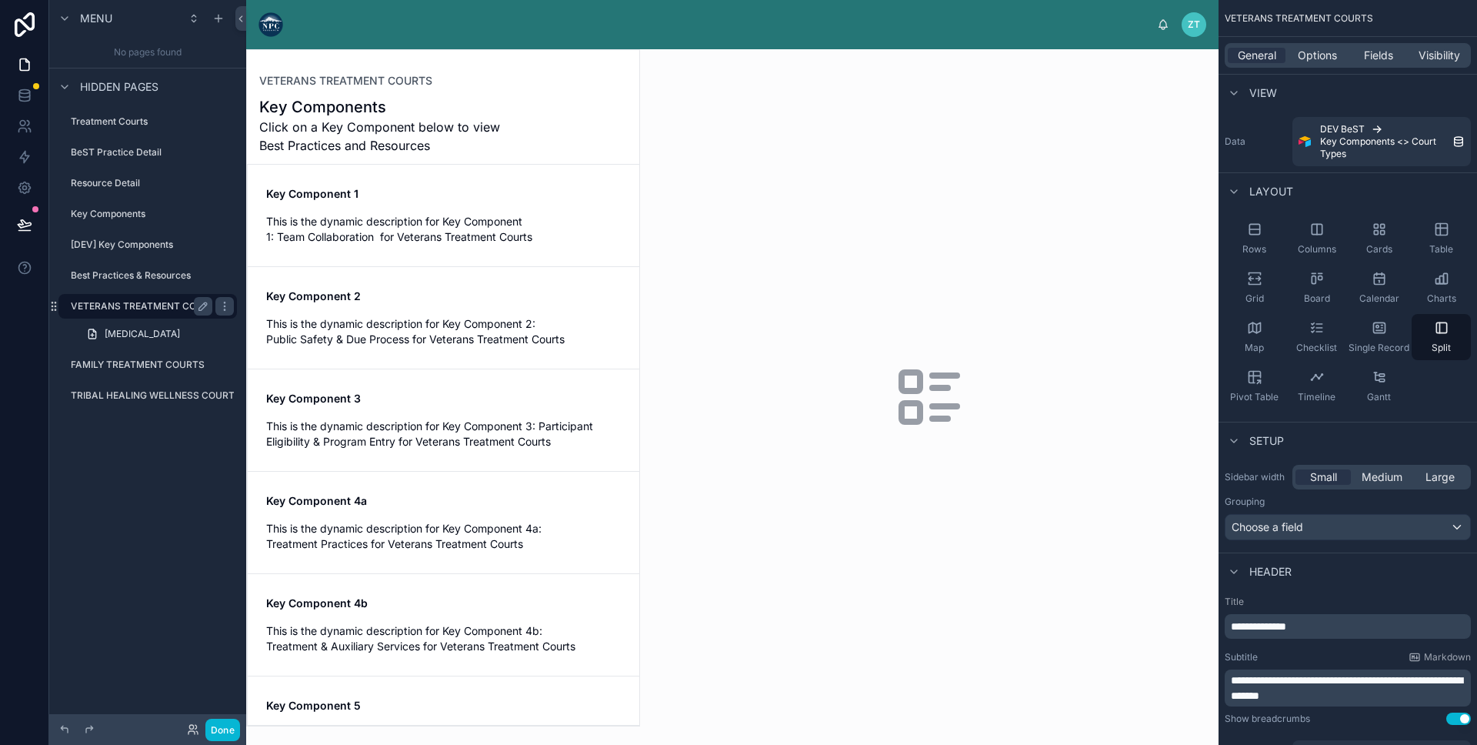
click at [152, 308] on label "VETERANS TREATMENT COURTS" at bounding box center [146, 306] width 151 height 12
click at [1317, 57] on span "Options" at bounding box center [1317, 55] width 39 height 15
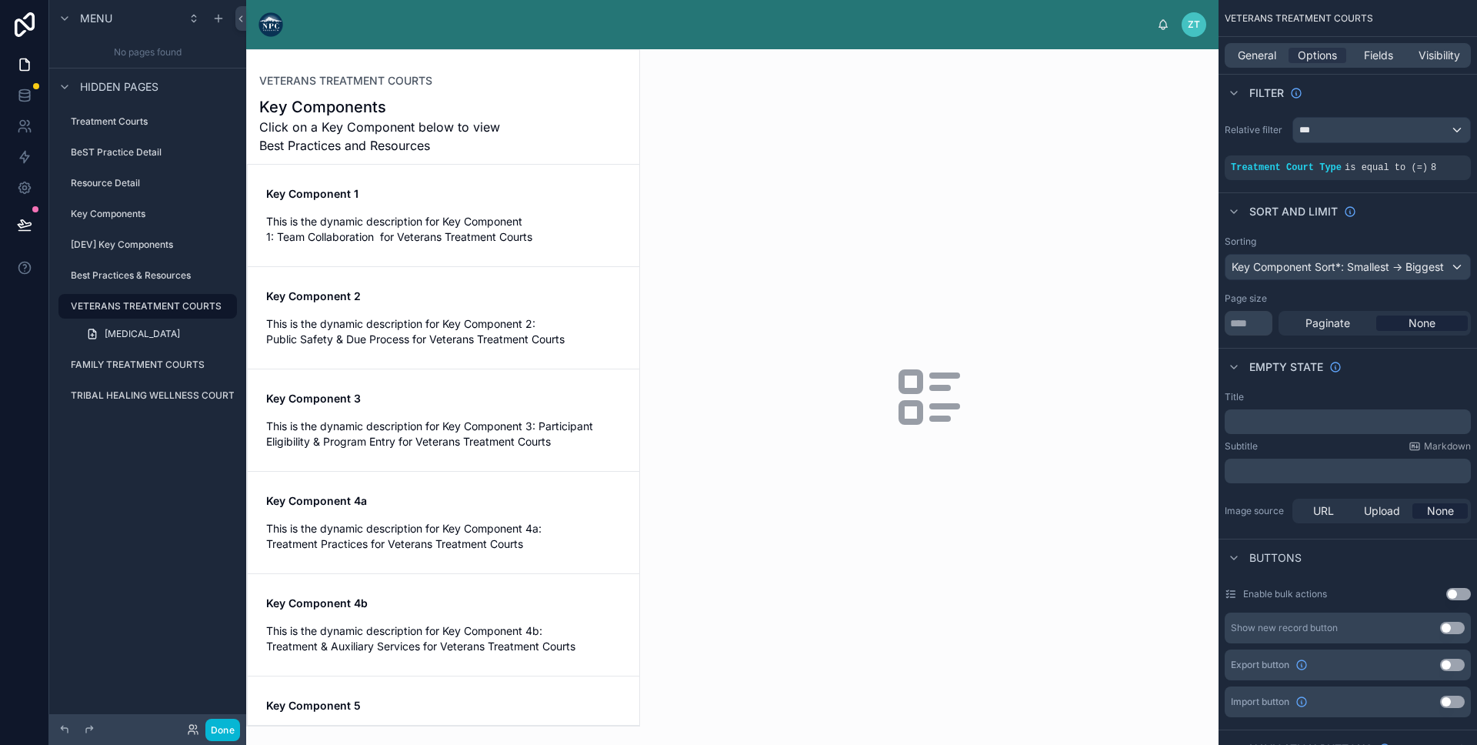
click at [367, 199] on div at bounding box center [443, 388] width 392 height 676
click at [406, 190] on span "Key Component 1" at bounding box center [443, 193] width 355 height 15
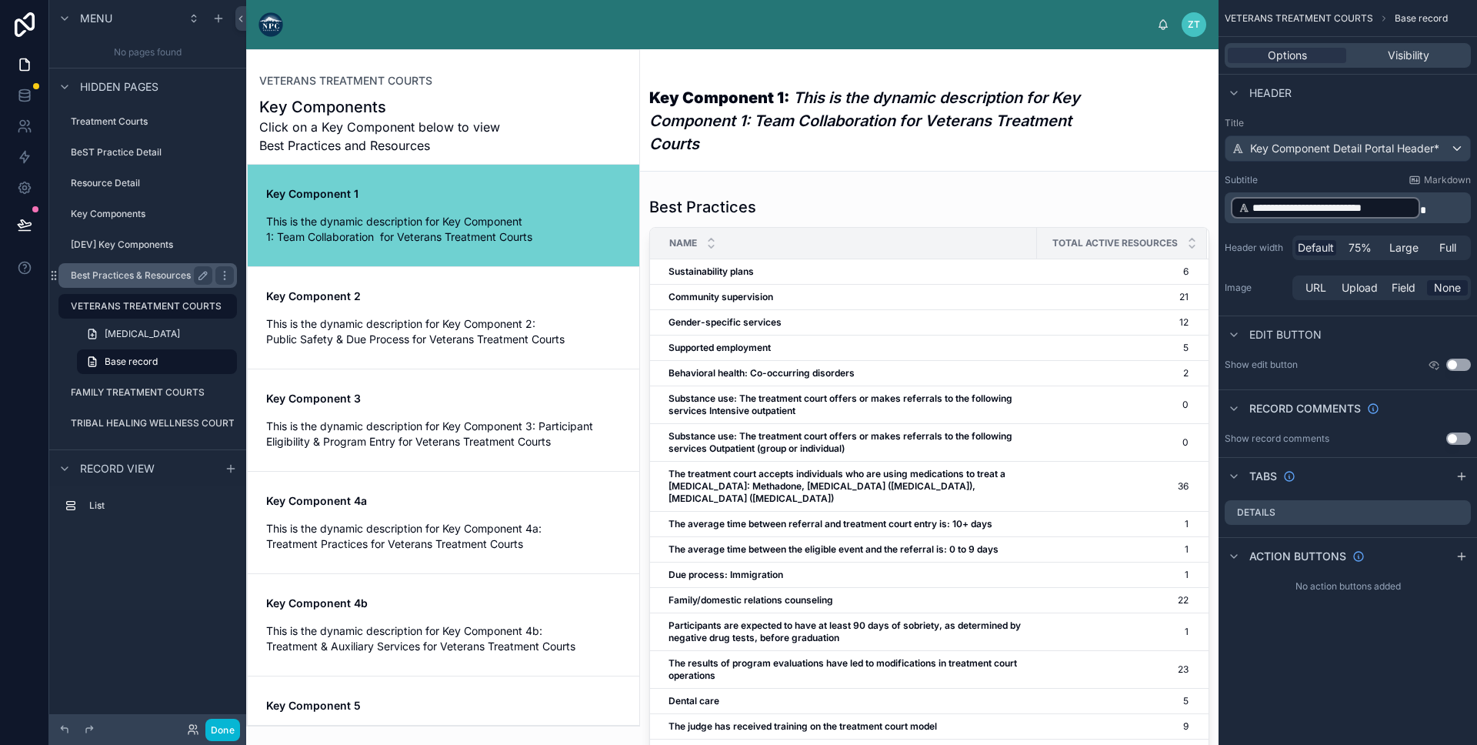
click at [115, 283] on div "Best Practices & Resources" at bounding box center [142, 275] width 142 height 18
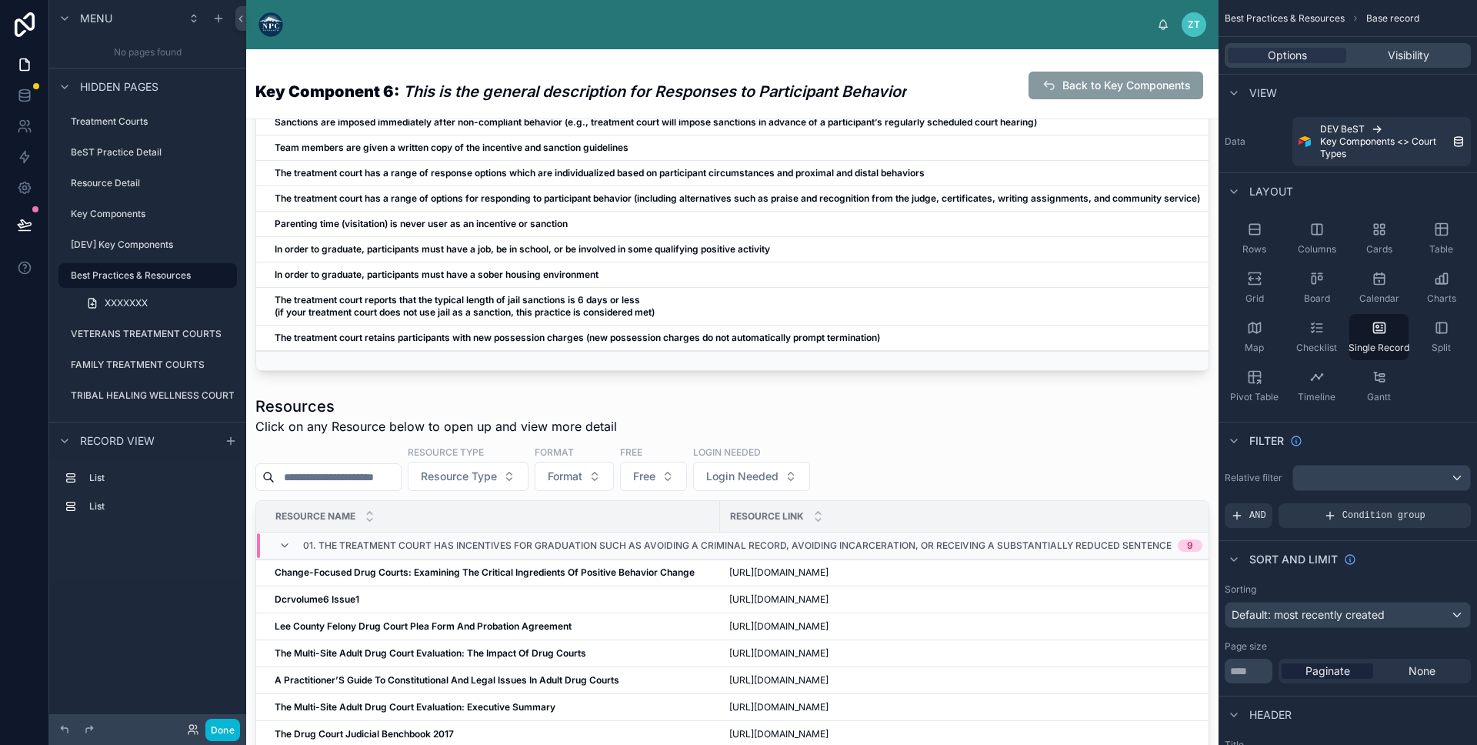
scroll to position [86, 0]
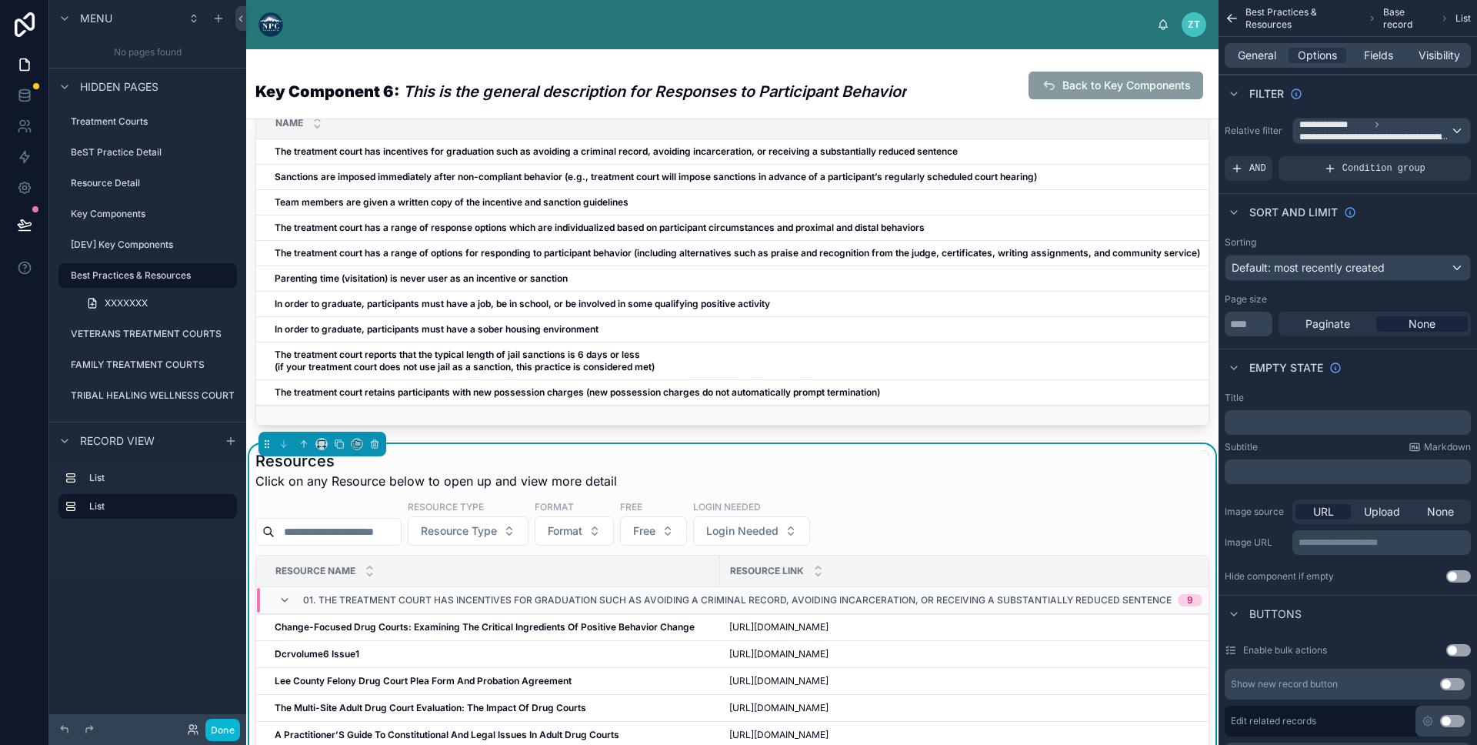
scroll to position [0, 0]
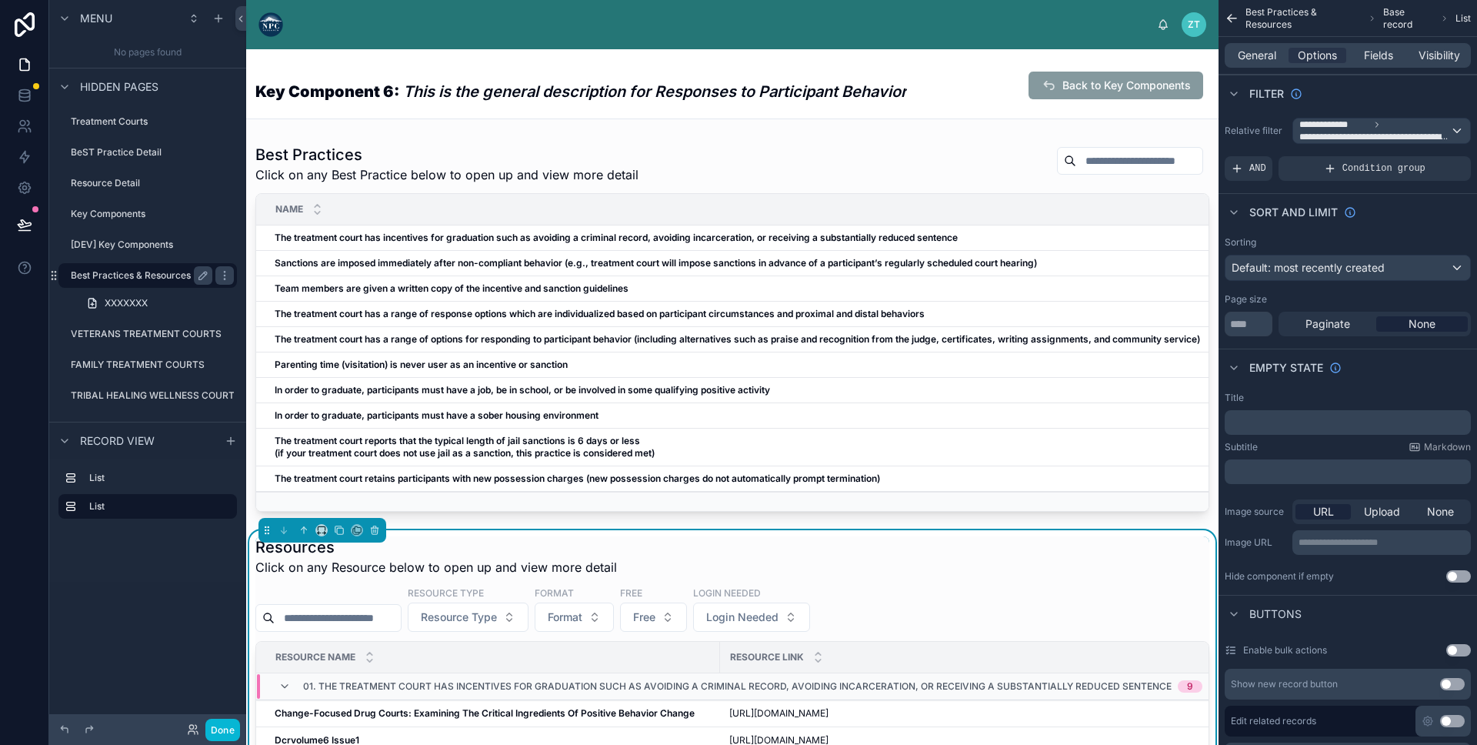
click at [94, 275] on label "Best Practices & Resources" at bounding box center [138, 275] width 135 height 12
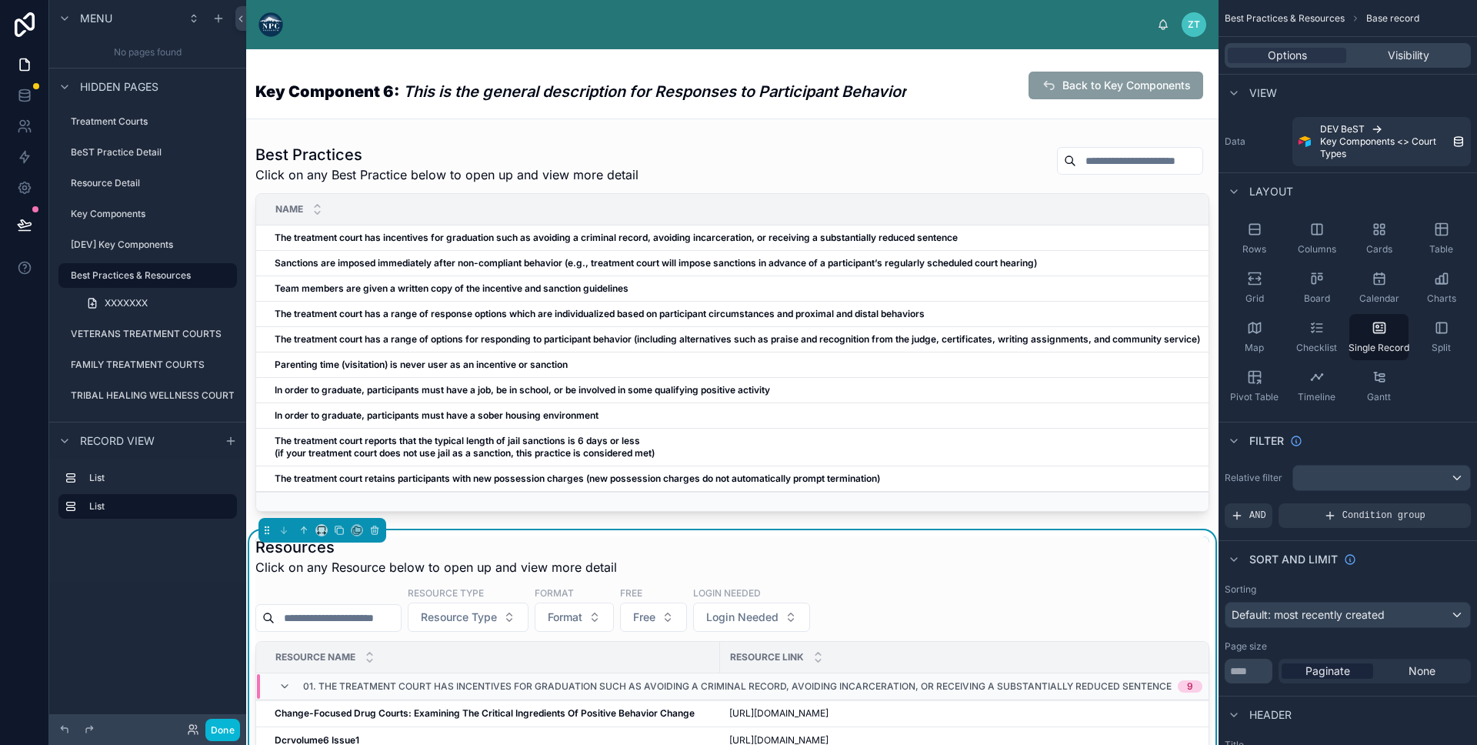
click at [213, 742] on div "Done" at bounding box center [147, 729] width 197 height 31
click at [218, 739] on button "Done" at bounding box center [222, 730] width 35 height 22
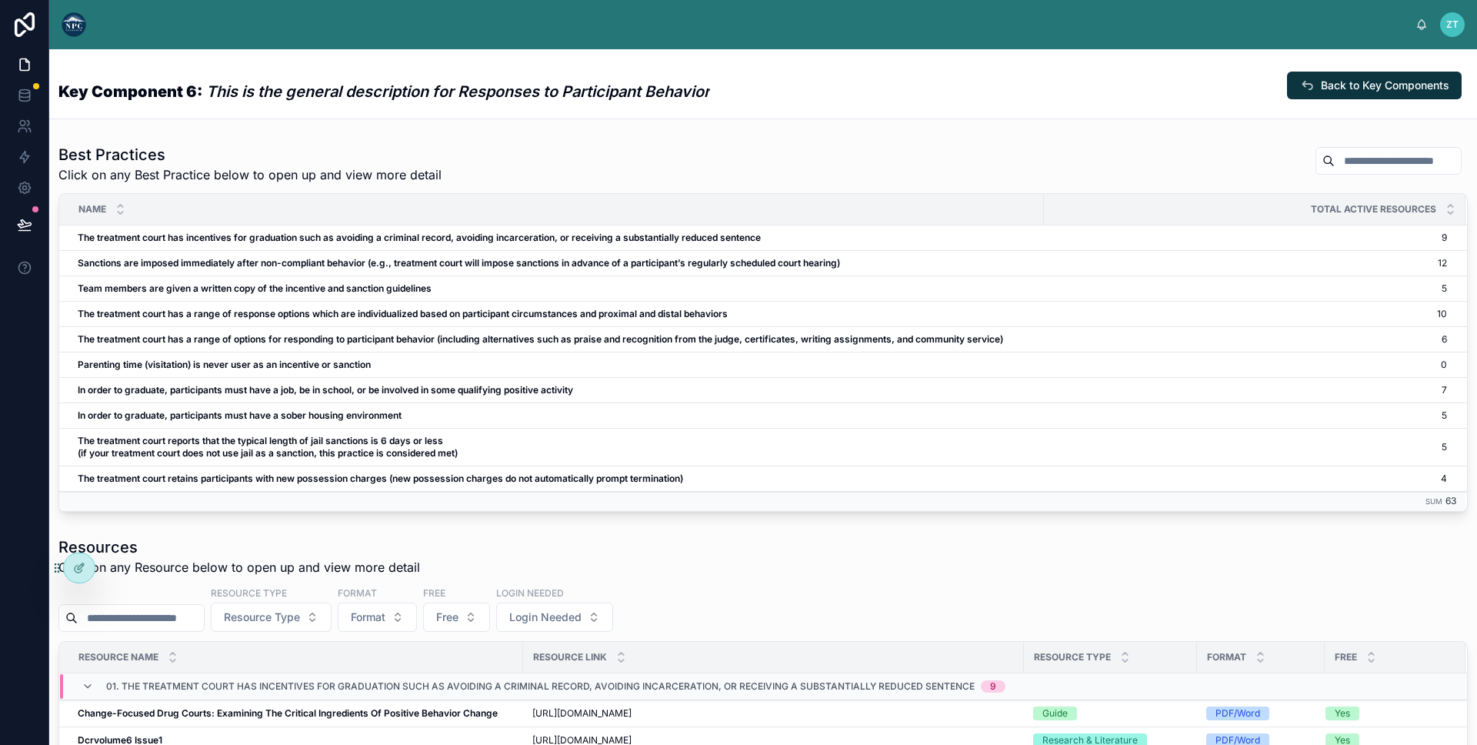
click at [87, 23] on div "ZT Zoë Test" at bounding box center [763, 24] width 1428 height 49
click at [75, 30] on img at bounding box center [74, 24] width 25 height 25
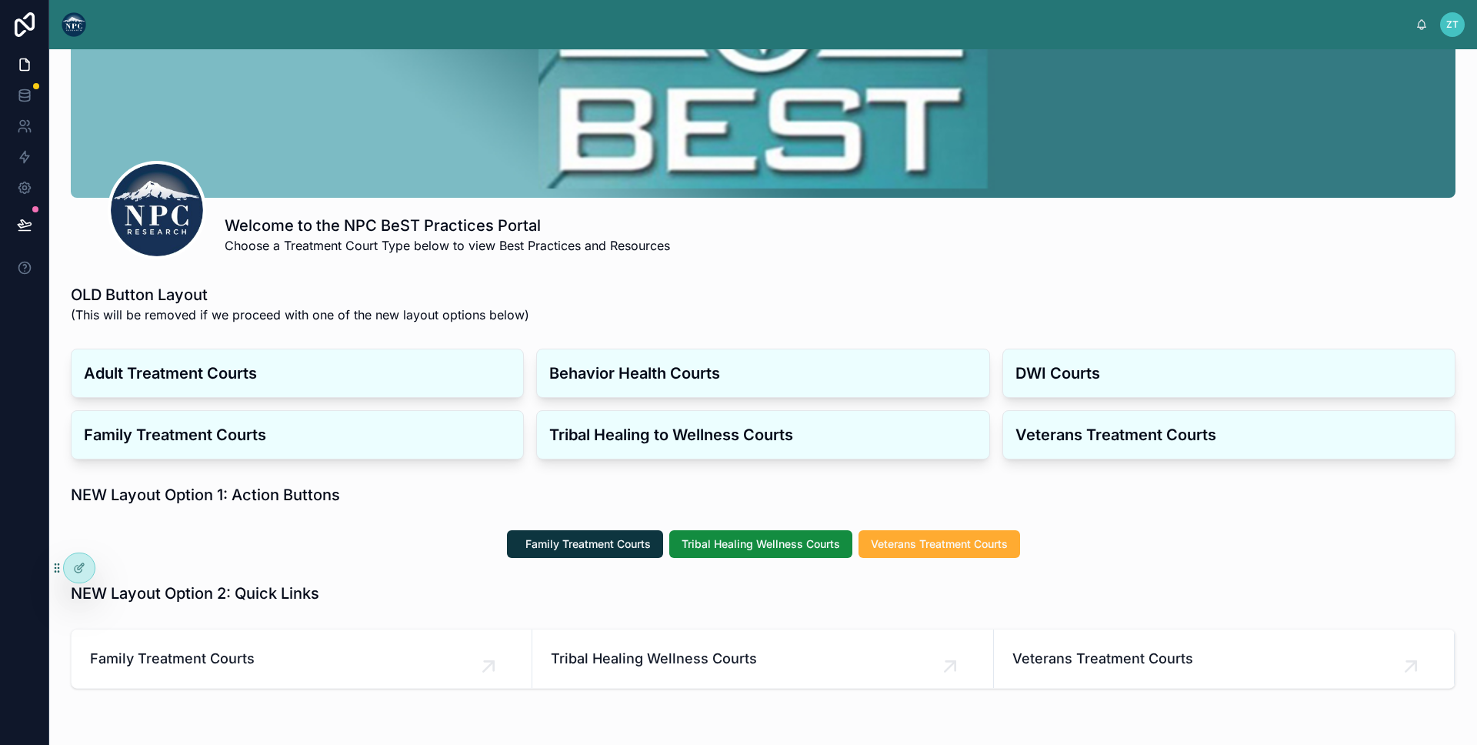
scroll to position [165, 0]
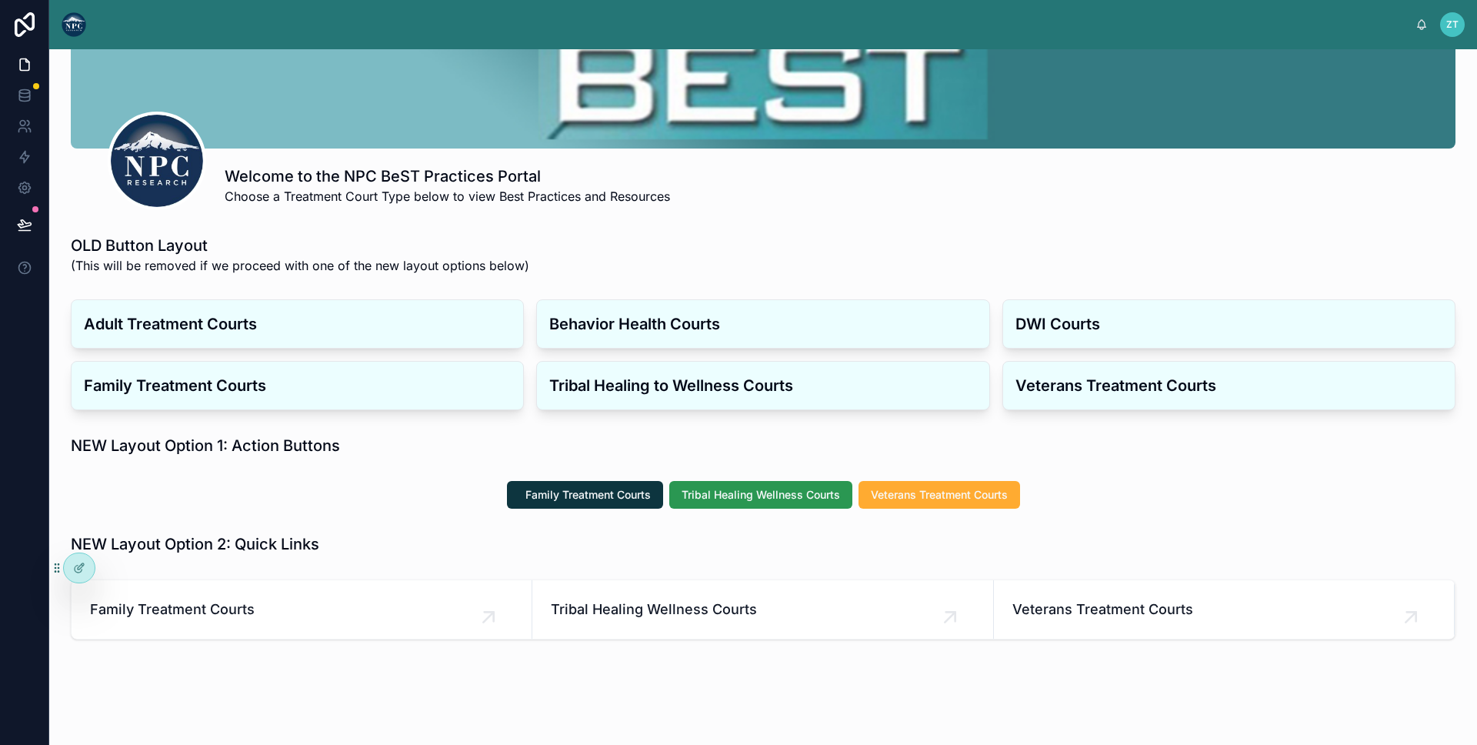
click at [768, 499] on span "Tribal Healing Wellness Courts" at bounding box center [761, 494] width 159 height 15
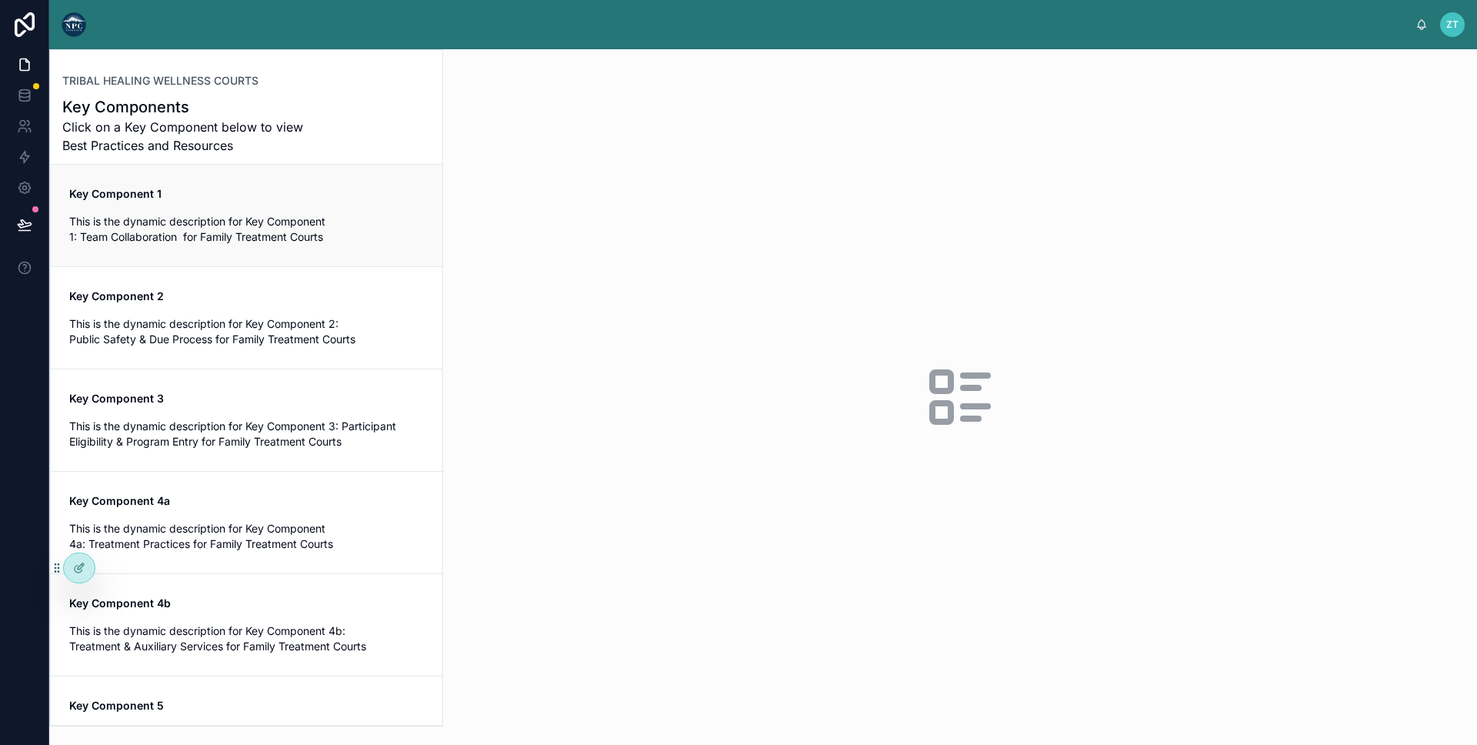
click at [245, 210] on div "Key Component 1 This is the dynamic description for Key Component 1: Team Colla…" at bounding box center [246, 215] width 355 height 58
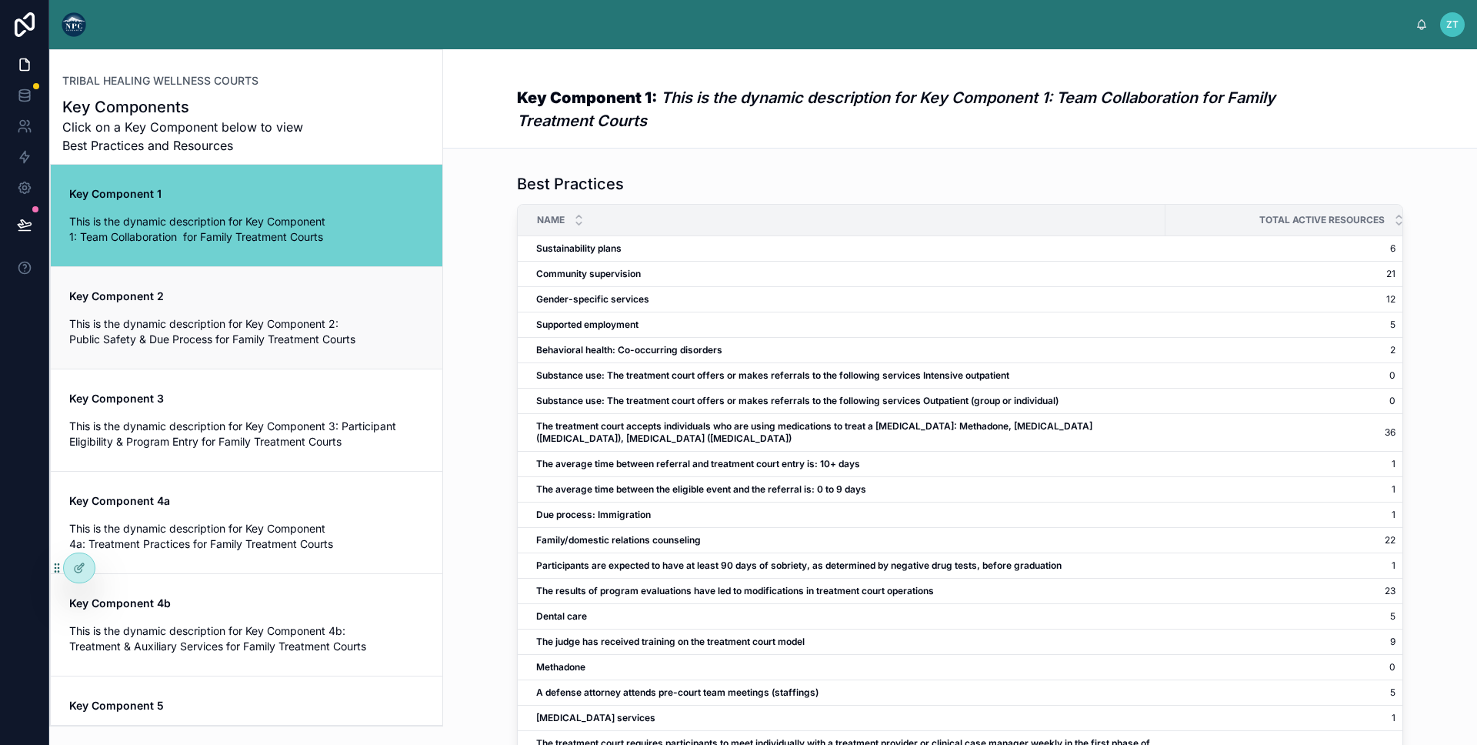
click at [239, 343] on span "This is the dynamic description for Key Component 2: Public Safety & Due Proces…" at bounding box center [246, 331] width 355 height 31
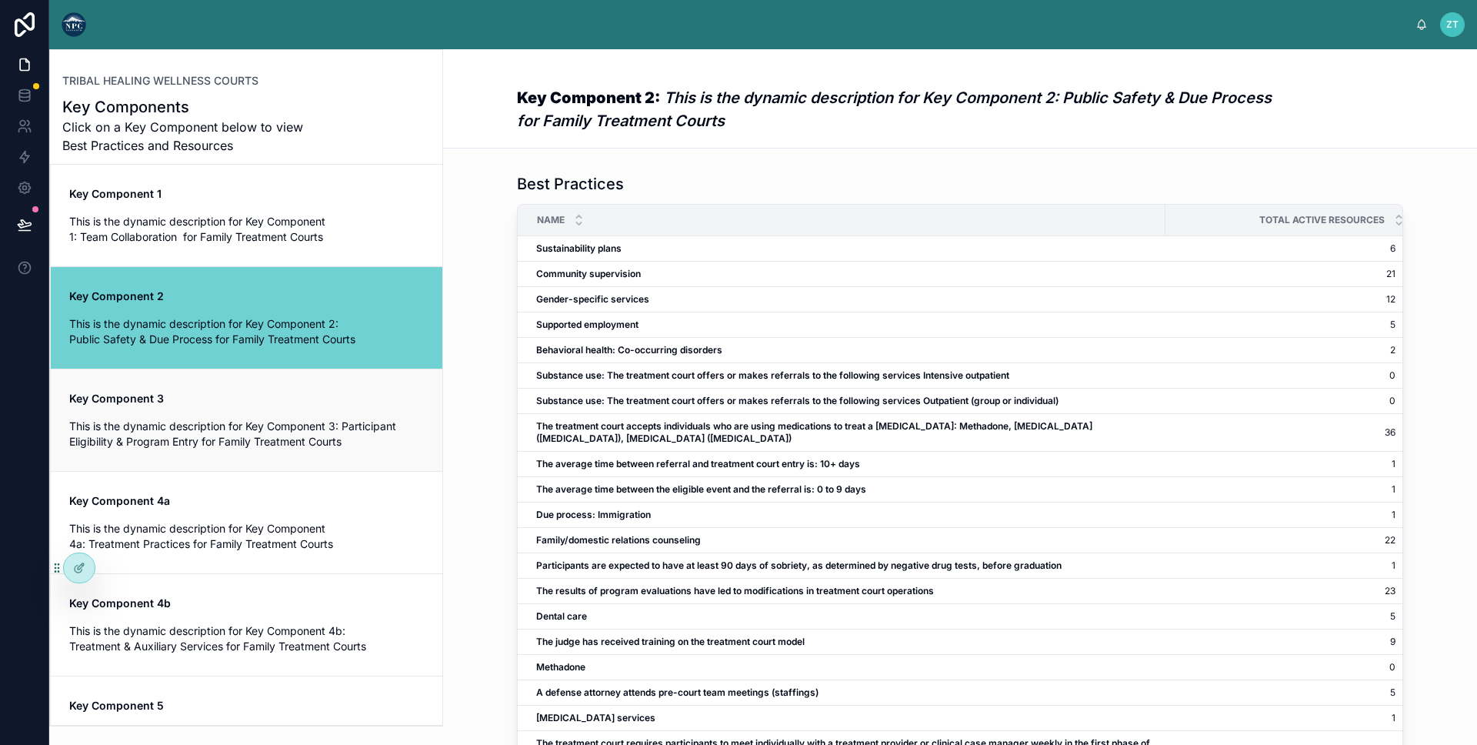
click at [241, 401] on span "Key Component 3" at bounding box center [246, 398] width 355 height 15
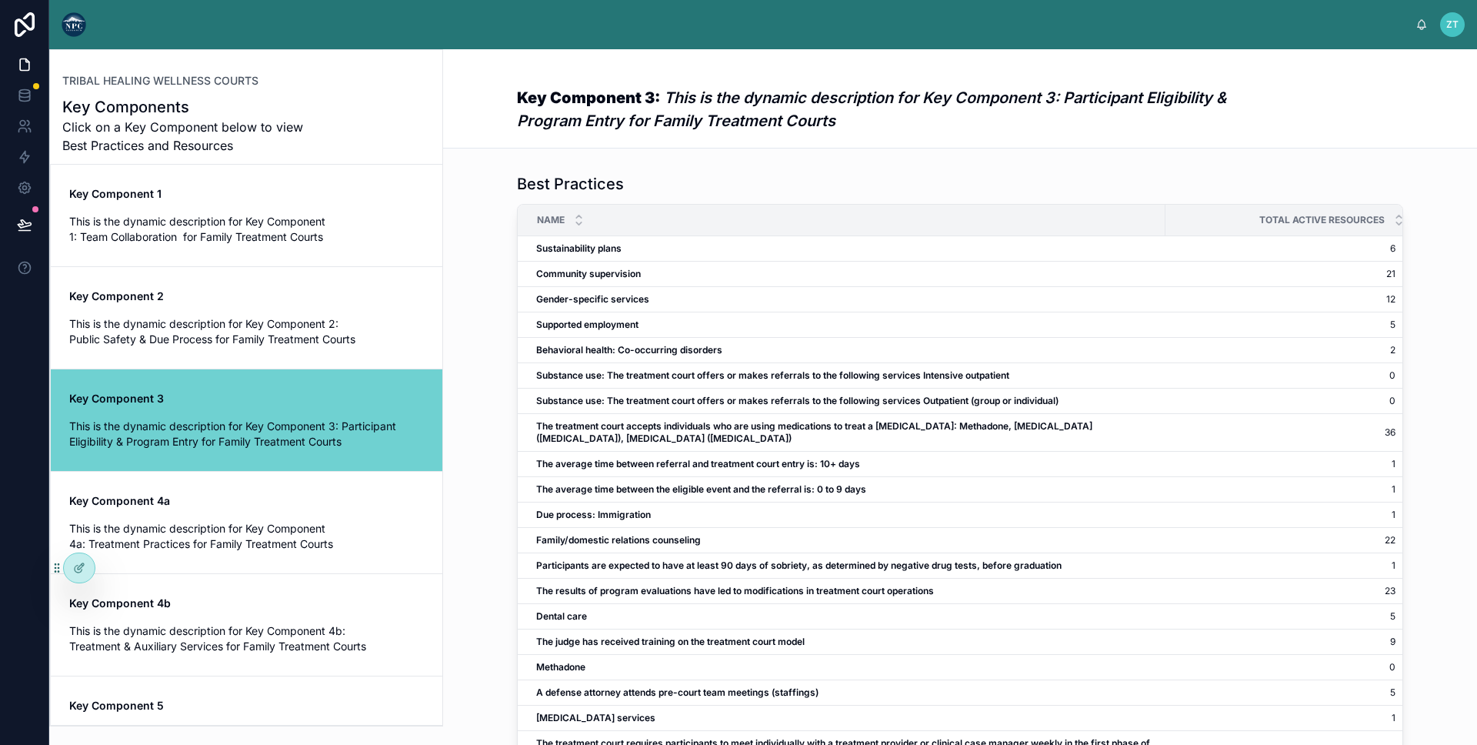
click at [83, 29] on img at bounding box center [74, 24] width 25 height 25
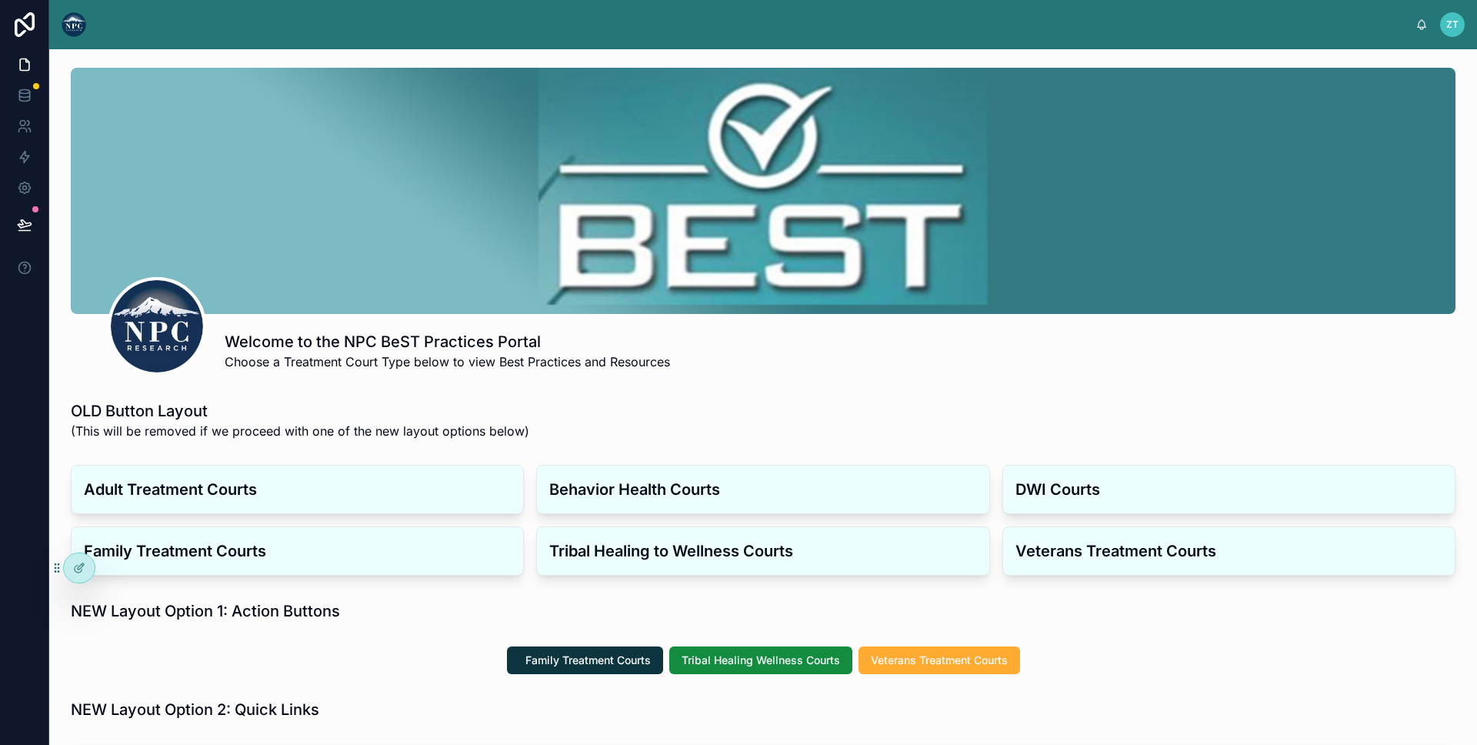
scroll to position [189, 0]
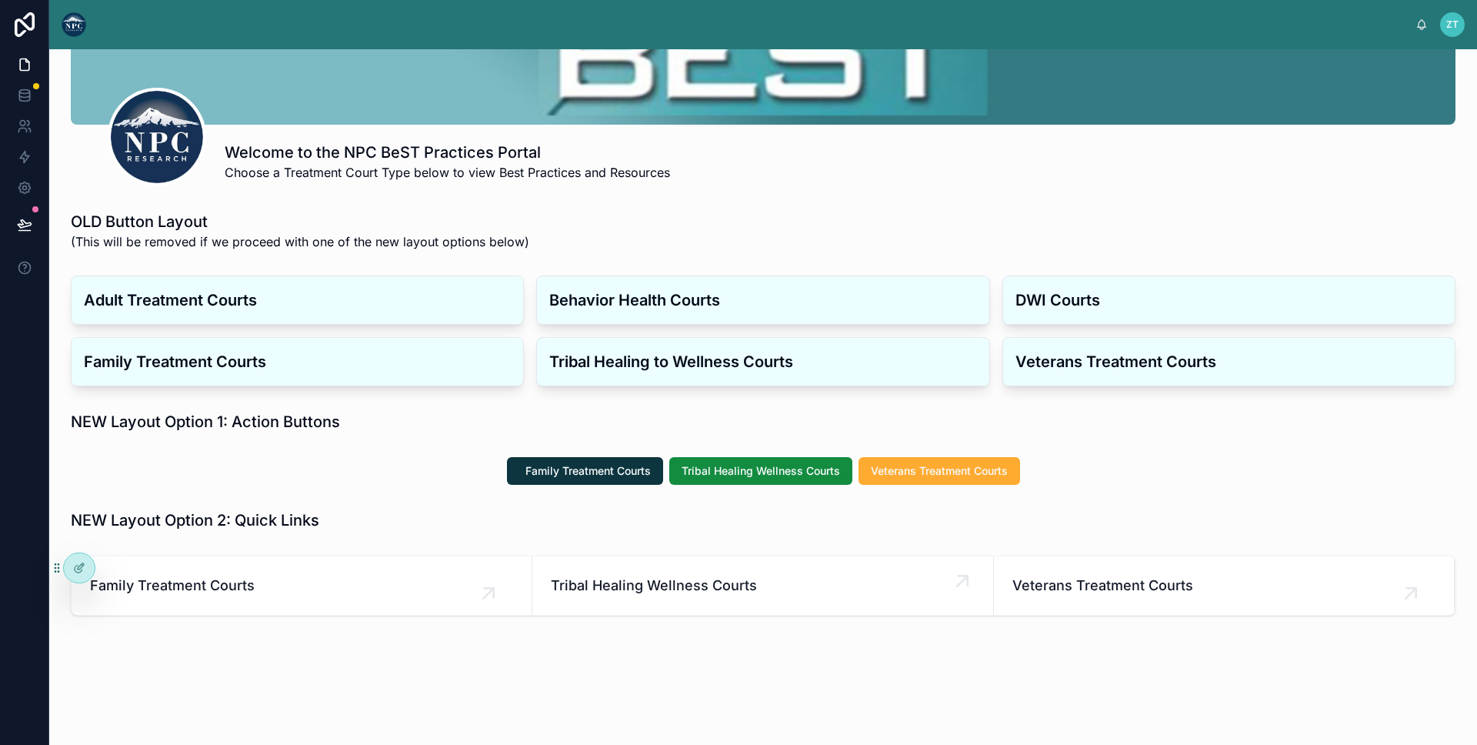
click at [871, 594] on span "Tribal Healing Wellness Courts" at bounding box center [762, 586] width 423 height 22
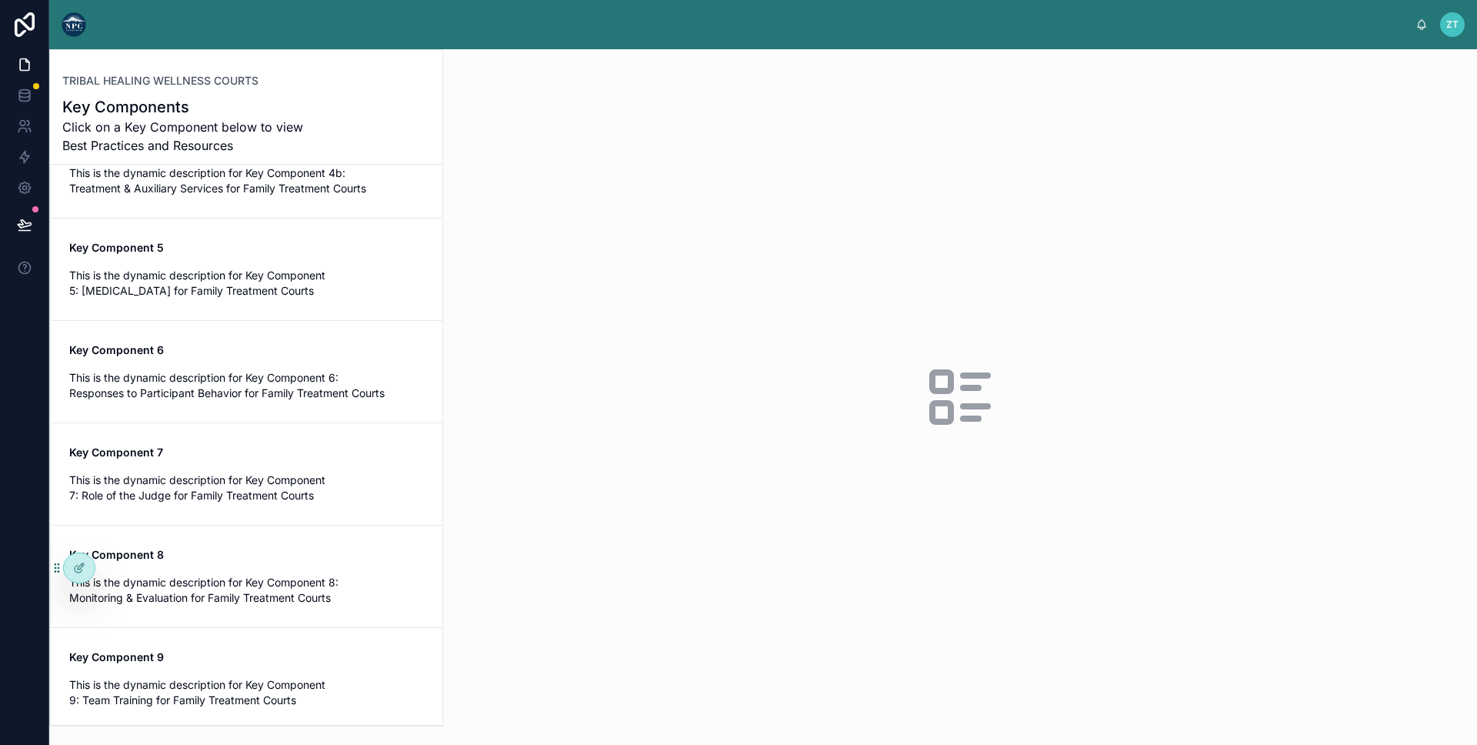
scroll to position [565, 0]
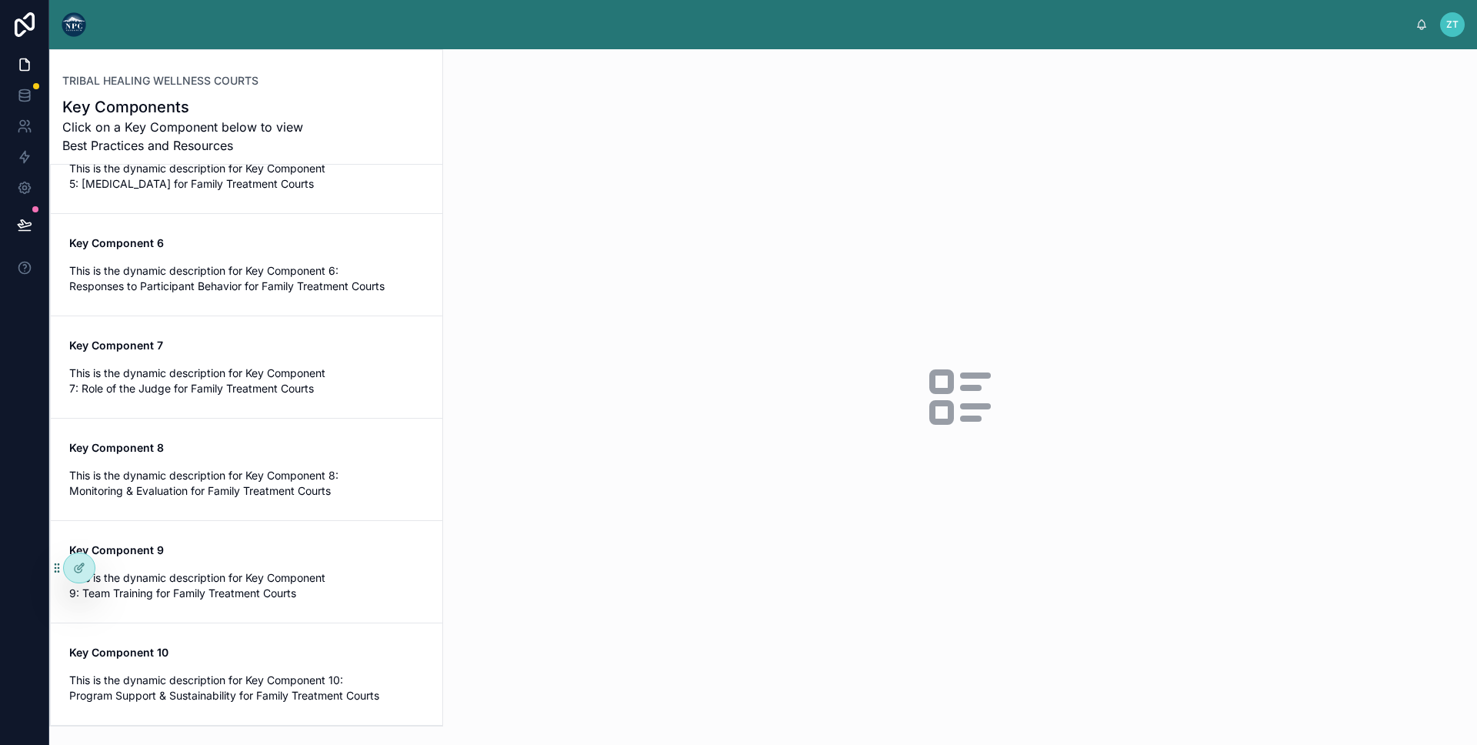
click at [85, 22] on img at bounding box center [74, 24] width 25 height 25
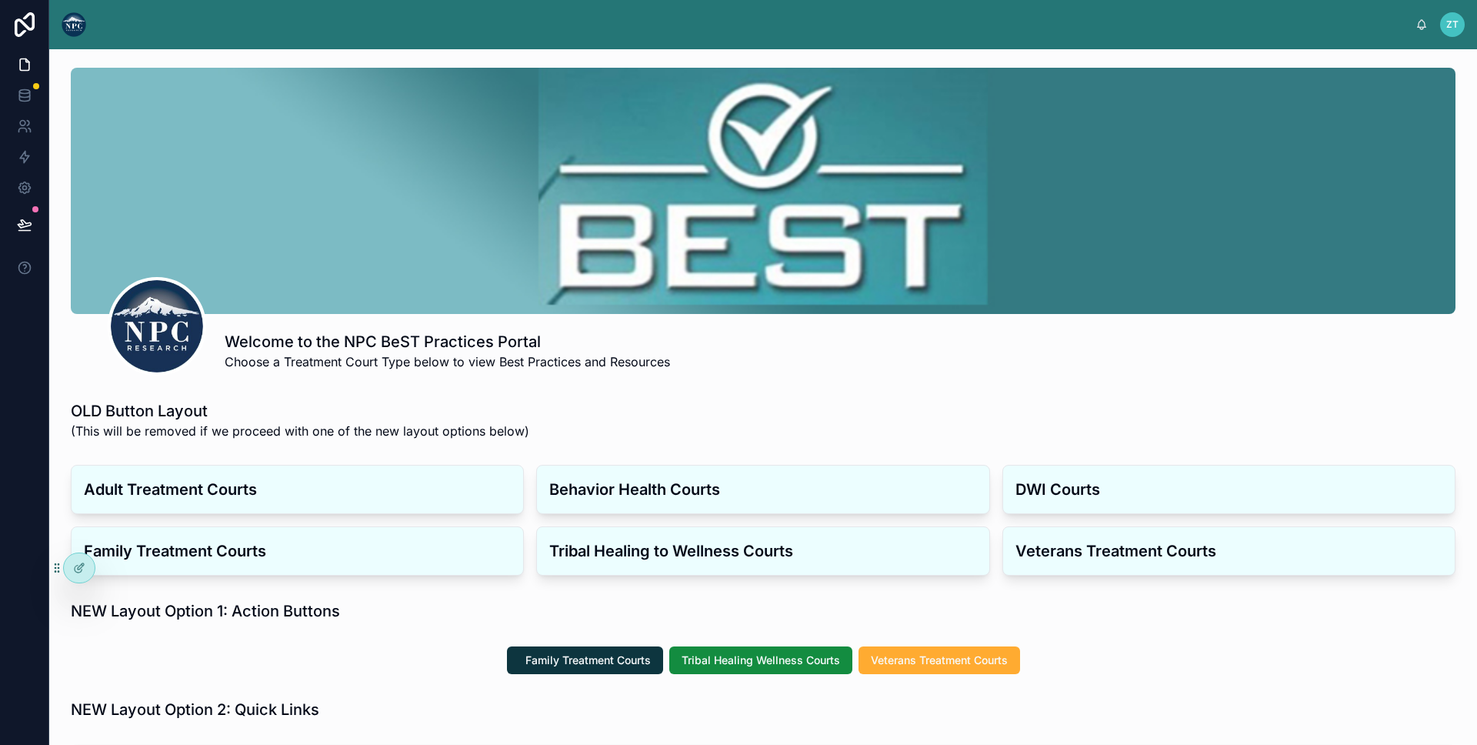
scroll to position [189, 0]
